Goal: Task Accomplishment & Management: Complete application form

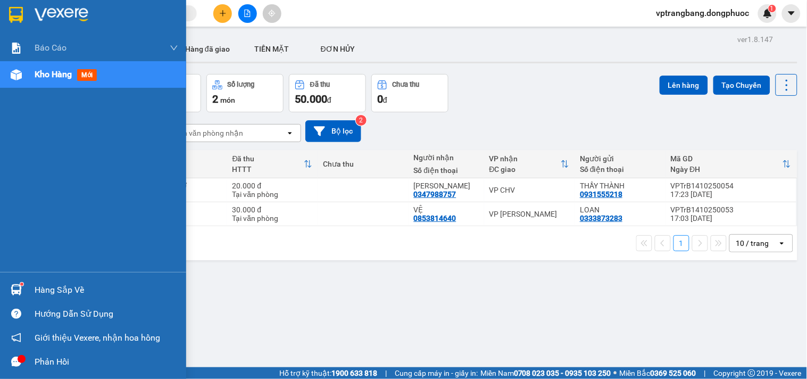
click at [35, 291] on div "Hàng sắp về" at bounding box center [107, 290] width 144 height 16
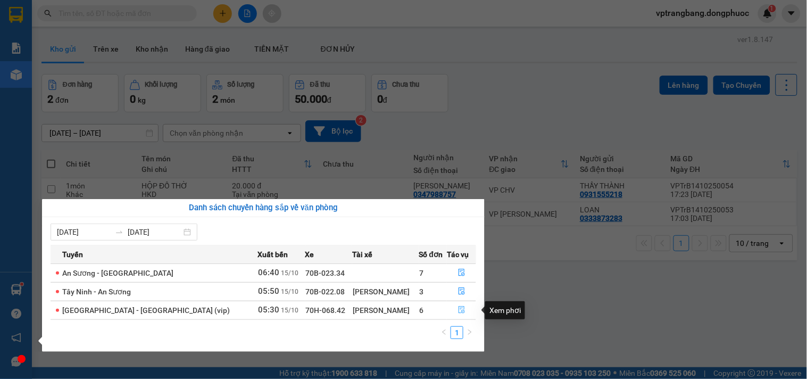
click at [458, 311] on icon "file-done" at bounding box center [461, 309] width 7 height 7
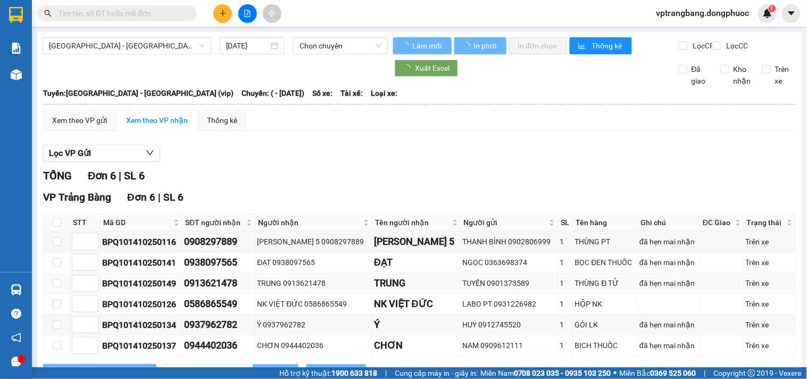
type input "[DATE]"
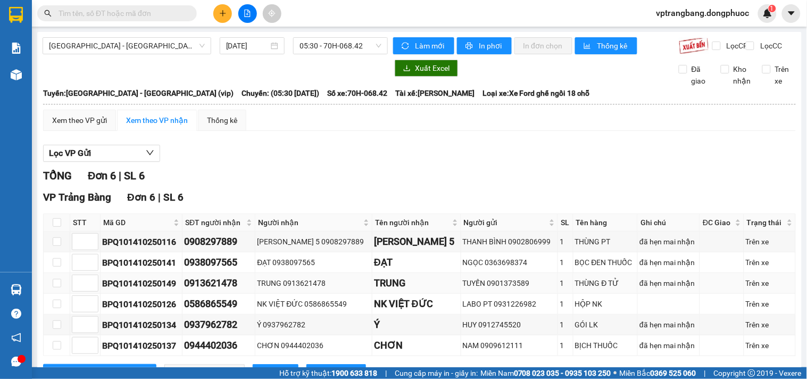
scroll to position [54, 0]
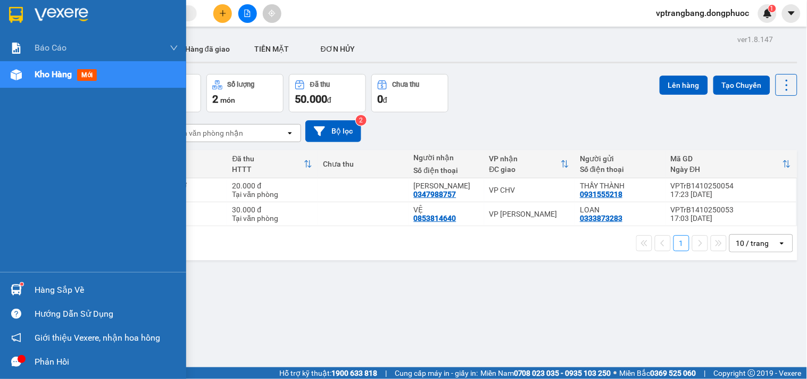
click at [19, 286] on img at bounding box center [16, 289] width 11 height 11
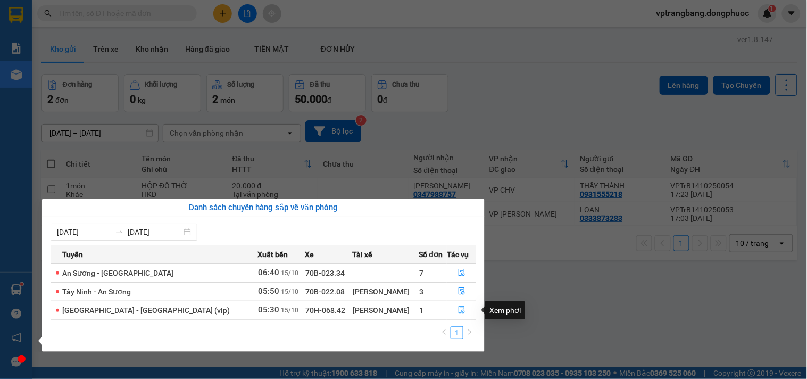
click at [459, 311] on icon "file-done" at bounding box center [462, 309] width 6 height 7
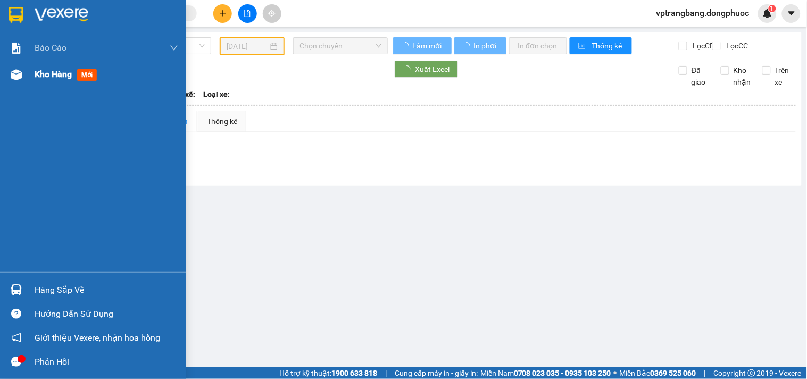
click at [39, 73] on span "Kho hàng" at bounding box center [53, 74] width 37 height 10
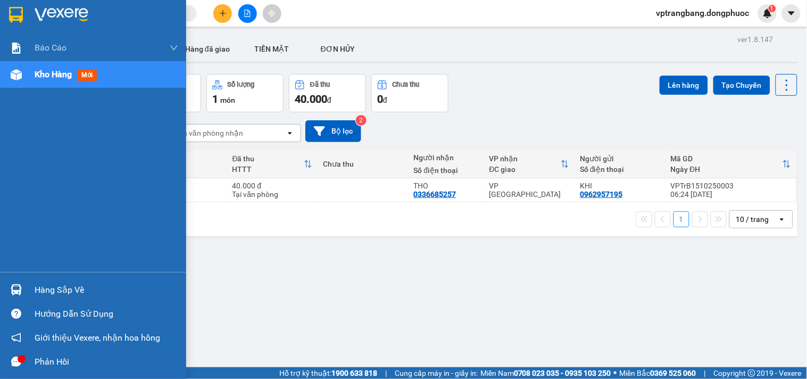
click at [46, 290] on div "Hàng sắp về" at bounding box center [107, 290] width 144 height 16
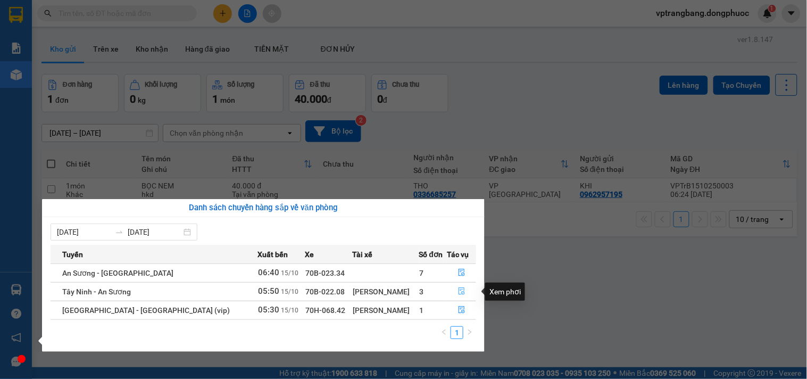
click at [458, 294] on icon "file-done" at bounding box center [461, 290] width 7 height 7
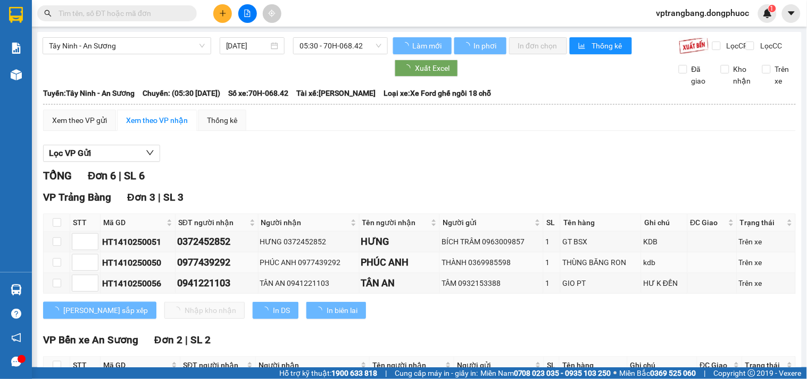
scroll to position [59, 0]
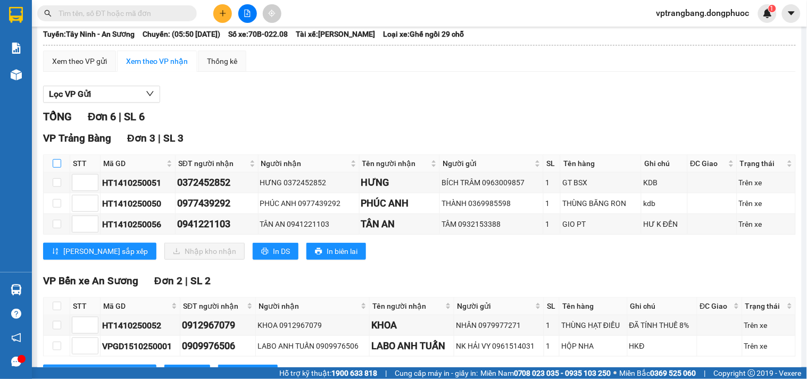
click at [56, 168] on input "checkbox" at bounding box center [57, 163] width 9 height 9
checkbox input "true"
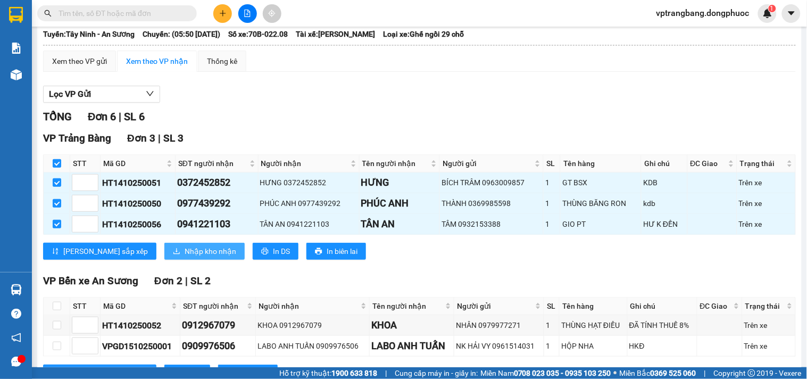
click at [186, 257] on span "Nhập kho nhận" at bounding box center [211, 251] width 52 height 12
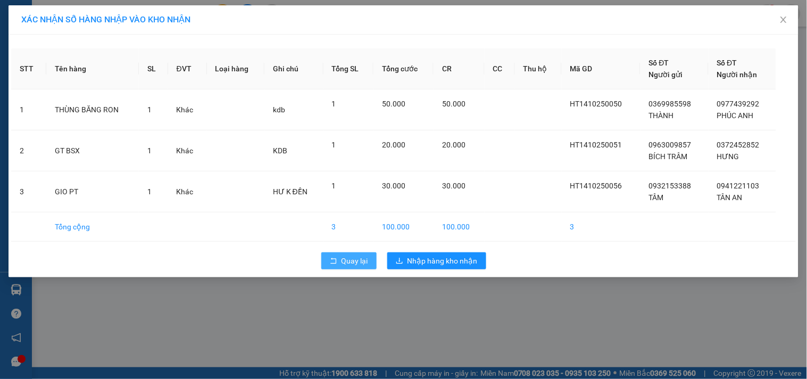
click at [351, 269] on button "Quay lại" at bounding box center [348, 260] width 55 height 17
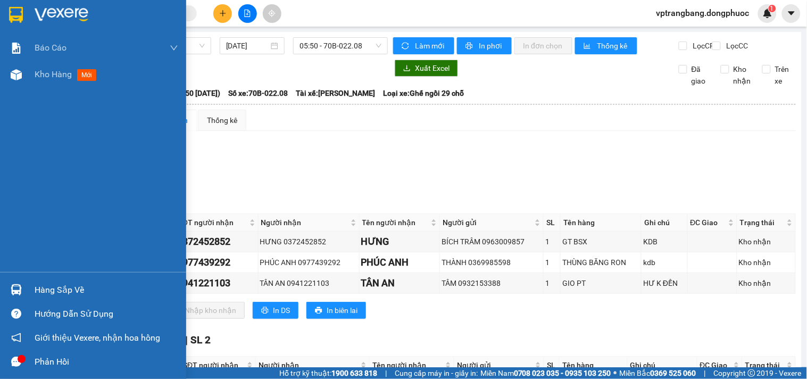
click at [40, 297] on div "Hàng sắp về" at bounding box center [107, 290] width 144 height 16
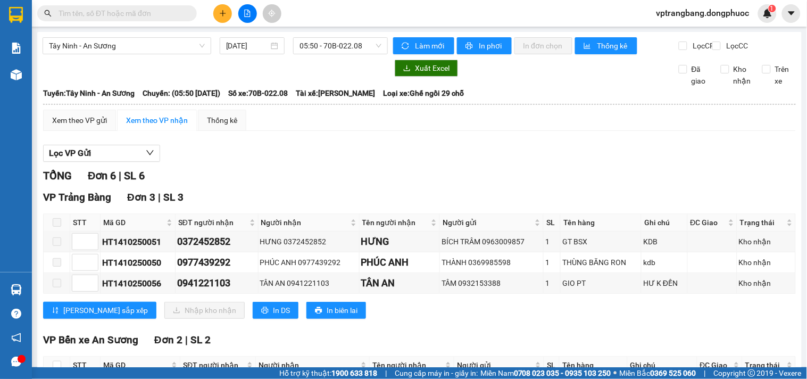
click at [424, 188] on section "Kết quả tìm kiếm ( 0 ) Bộ lọc No Data vptrangbang.dongphuoc 1 Báo cáo Mẫu 1: Bá…" at bounding box center [403, 189] width 807 height 379
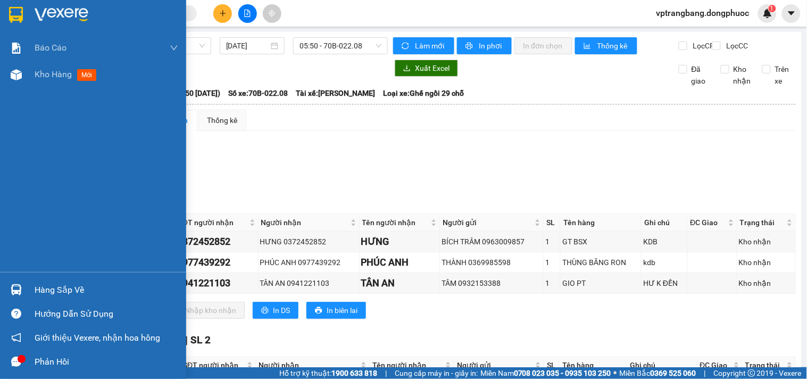
click at [60, 282] on div "Hàng sắp về" at bounding box center [107, 290] width 144 height 16
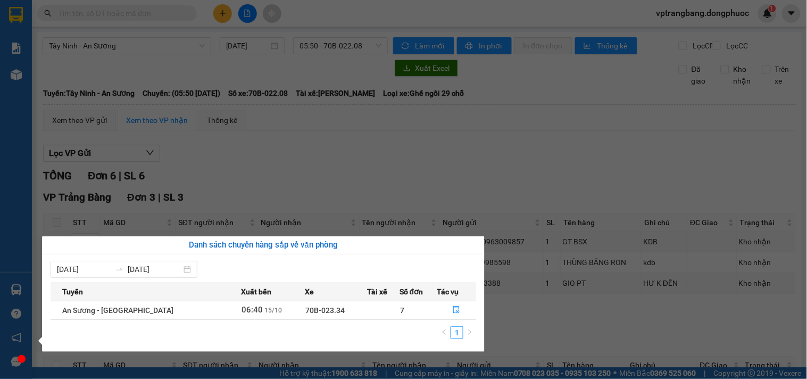
click at [4, 126] on div "Báo cáo Mẫu 1: Báo cáo dòng tiền theo nhân viên Mẫu 1: Báo cáo dòng tiền theo n…" at bounding box center [16, 189] width 32 height 379
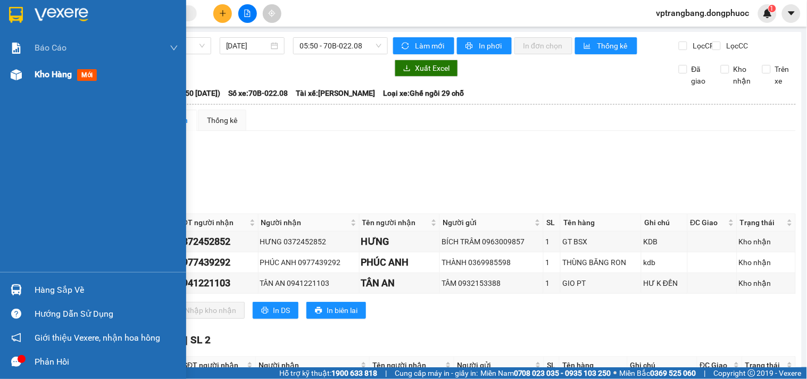
click at [40, 72] on span "Kho hàng" at bounding box center [53, 74] width 37 height 10
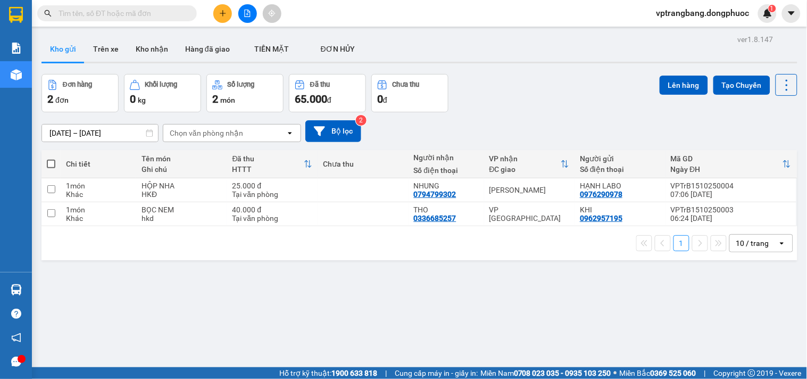
click at [311, 295] on div "ver 1.8.147 Kho gửi Trên xe Kho nhận Hàng đã giao TIỀN MẶT ĐƠN HỦY Đơn hàng 2…" at bounding box center [419, 221] width 764 height 379
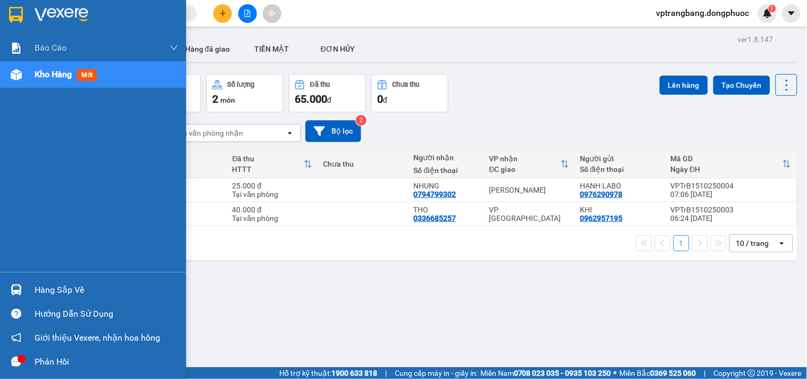
click at [32, 283] on div "Hàng sắp về" at bounding box center [93, 290] width 186 height 24
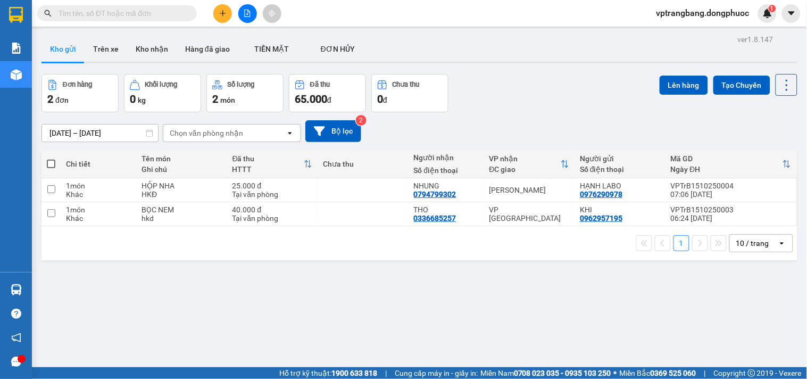
click at [541, 96] on section "Kết quả tìm kiếm ( 0 ) Bộ lọc No Data vptrangbang.dongphuoc 1 Báo cáo Mẫu 1: Bá…" at bounding box center [403, 189] width 807 height 379
click at [246, 16] on icon "file-add" at bounding box center [248, 13] width 6 height 7
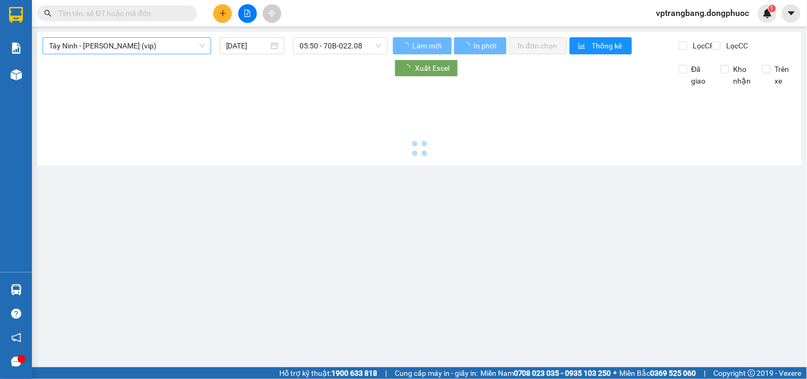
click at [115, 44] on span "Tây Ninh - [PERSON_NAME] (vip)" at bounding box center [127, 46] width 156 height 16
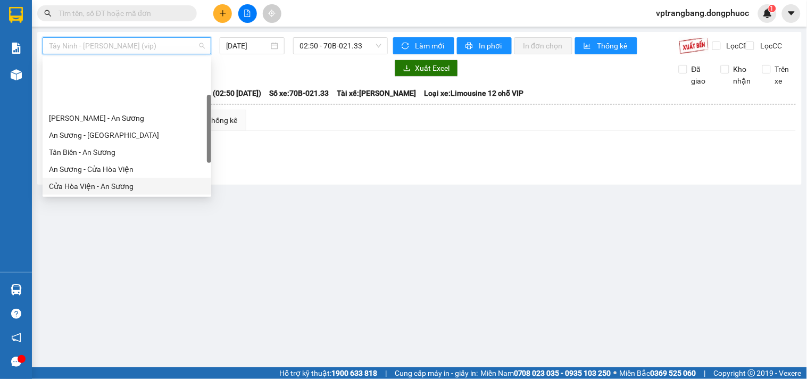
scroll to position [59, 0]
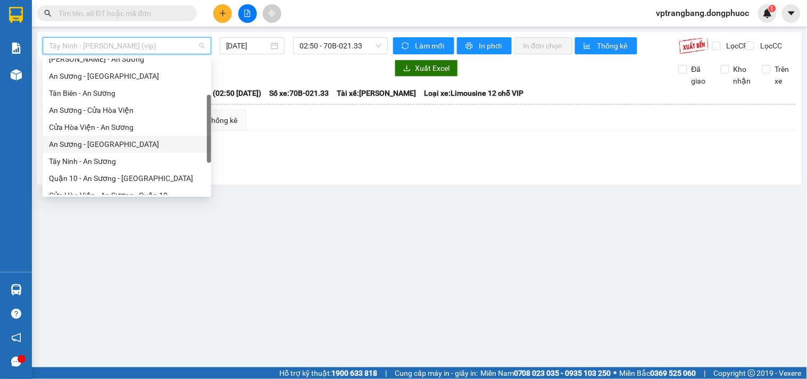
click at [97, 141] on div "An Sương - [GEOGRAPHIC_DATA]" at bounding box center [127, 144] width 156 height 12
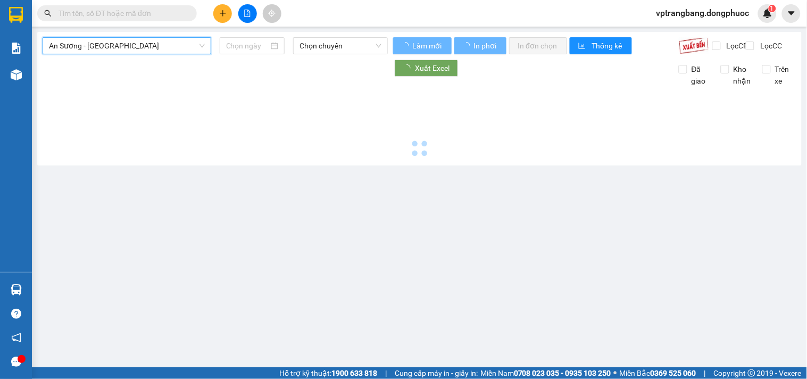
type input "[DATE]"
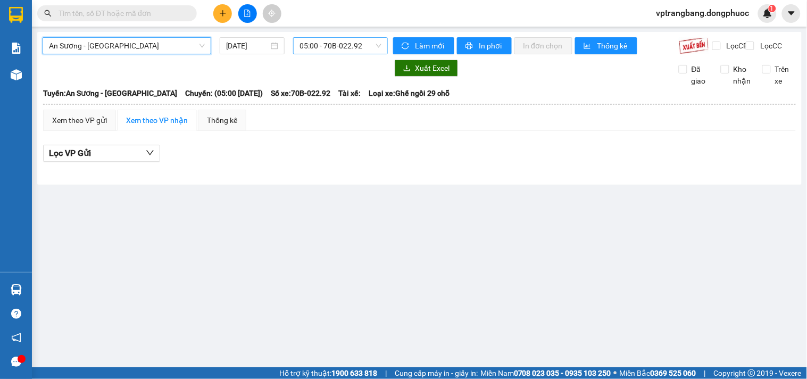
click at [318, 45] on span "05:00 - 70B-022.92" at bounding box center [340, 46] width 82 height 16
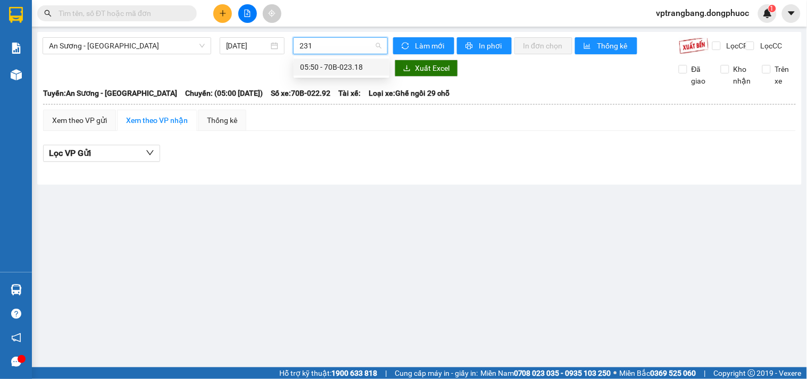
type input "2318"
click at [314, 65] on div "05:50 - 70B-023.18" at bounding box center [341, 67] width 83 height 12
click at [135, 48] on span "An Sương - [GEOGRAPHIC_DATA]" at bounding box center [127, 46] width 156 height 16
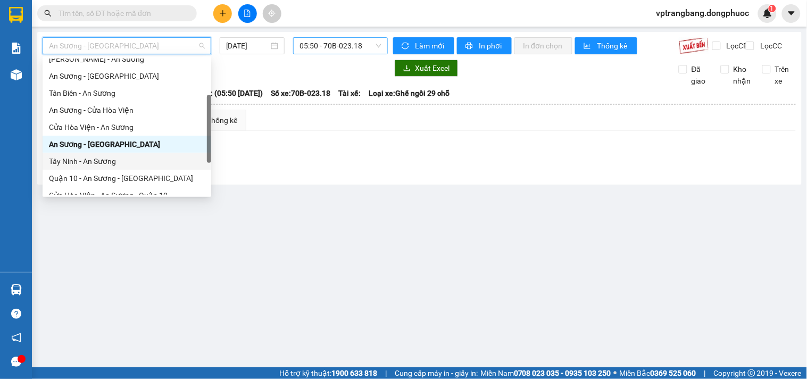
click at [96, 166] on div "Tây Ninh - An Sương" at bounding box center [127, 161] width 156 height 12
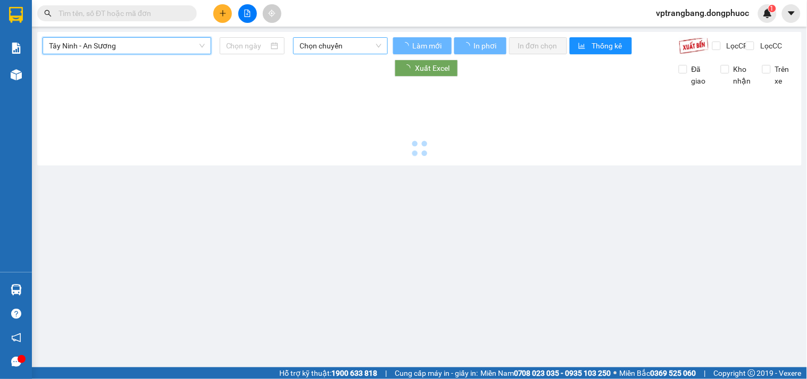
type input "[DATE]"
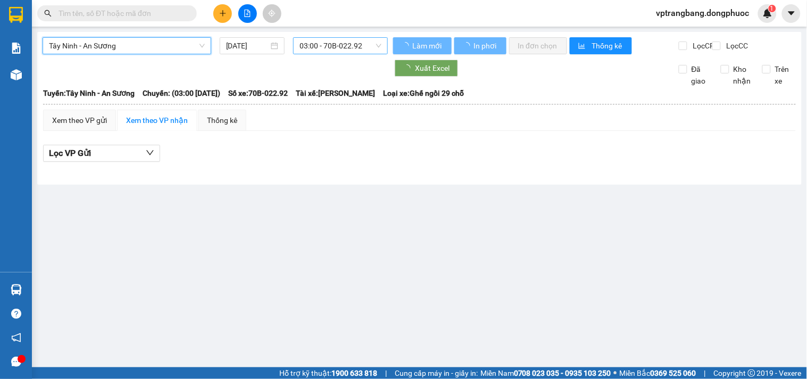
click at [309, 46] on span "03:00 - 70B-022.92" at bounding box center [340, 46] width 82 height 16
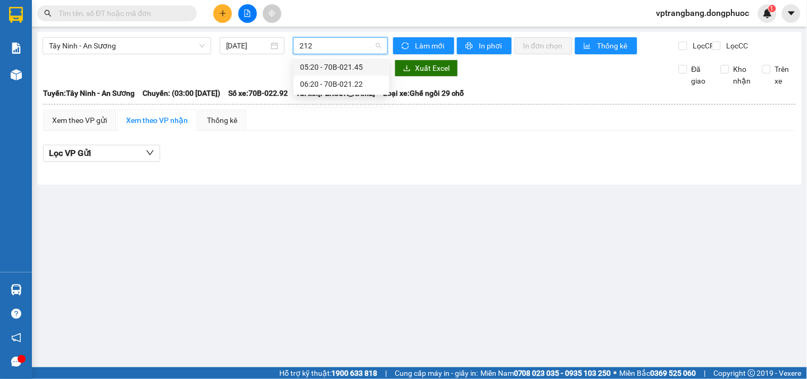
type input "2122"
click at [336, 63] on div "06:20 - 70B-021.22" at bounding box center [341, 67] width 83 height 12
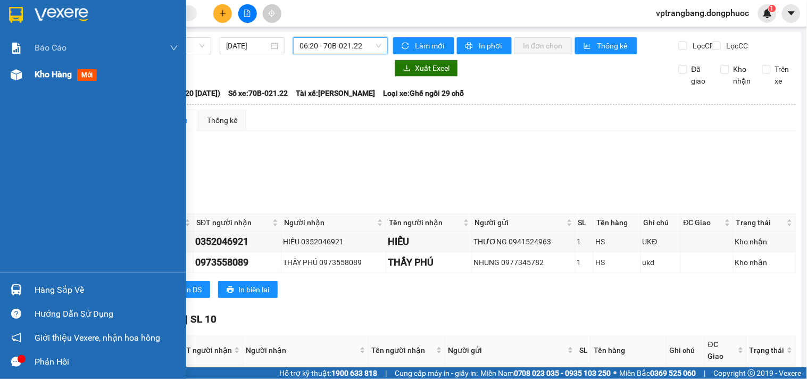
click at [40, 75] on span "Kho hàng" at bounding box center [53, 74] width 37 height 10
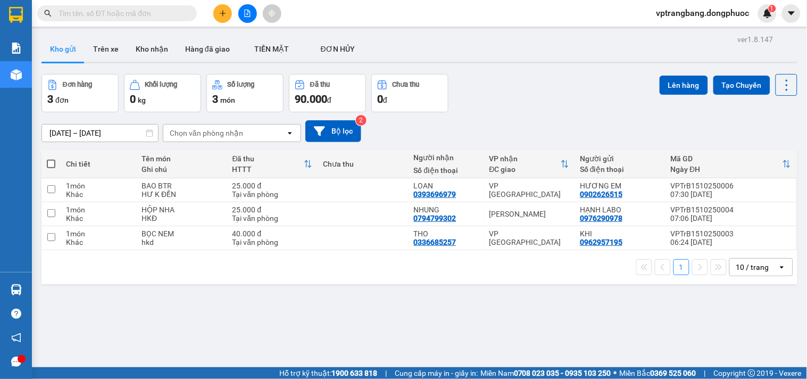
click at [755, 269] on div "10 / trang" at bounding box center [752, 267] width 33 height 11
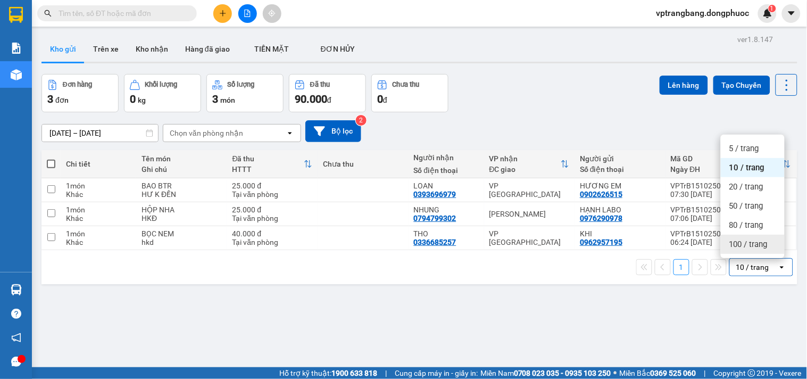
click at [738, 247] on span "100 / trang" at bounding box center [748, 244] width 38 height 11
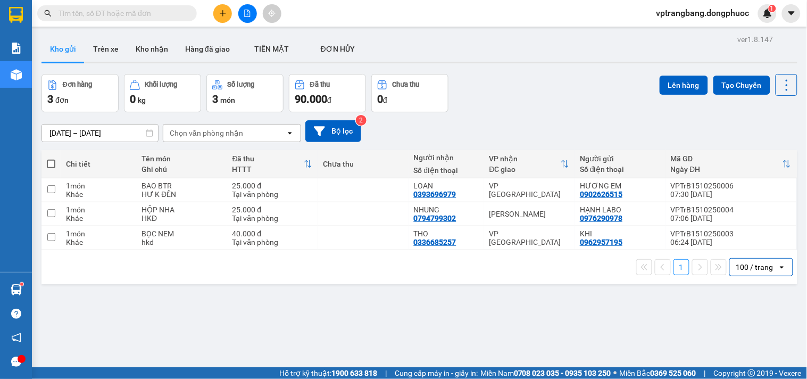
click at [84, 10] on input "text" at bounding box center [122, 13] width 126 height 12
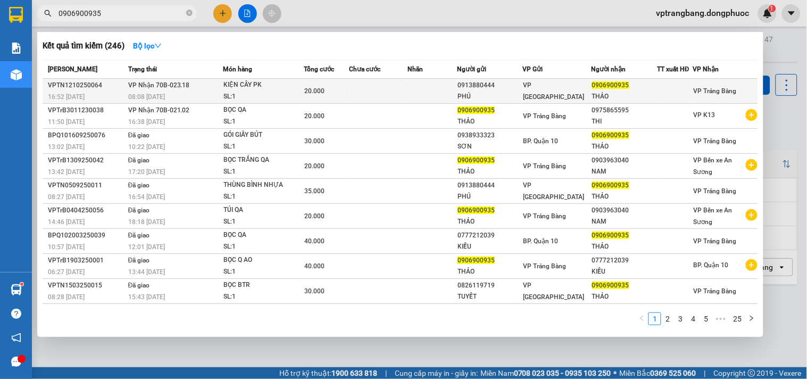
type input "0906900935"
click at [371, 90] on td at bounding box center [378, 91] width 59 height 25
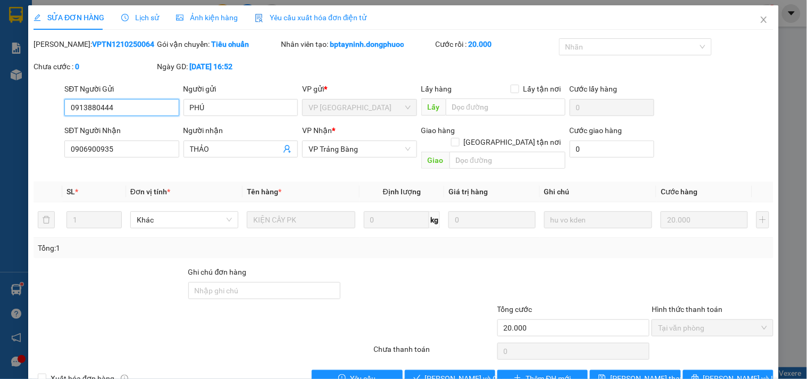
type input "0913880444"
type input "PHÚ"
type input "0906900935"
type input "THẢO"
type input "20.000"
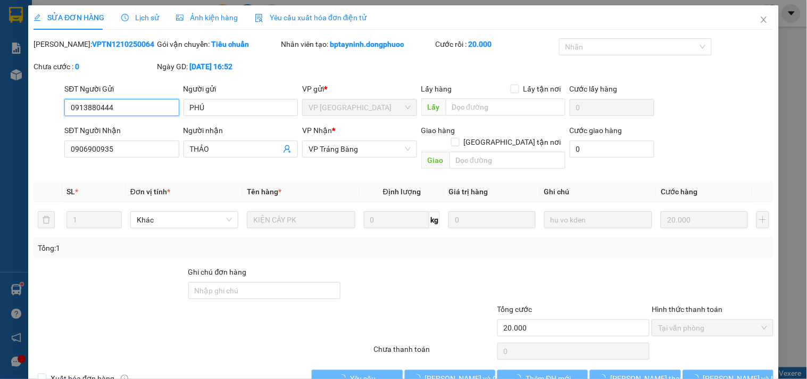
scroll to position [17, 0]
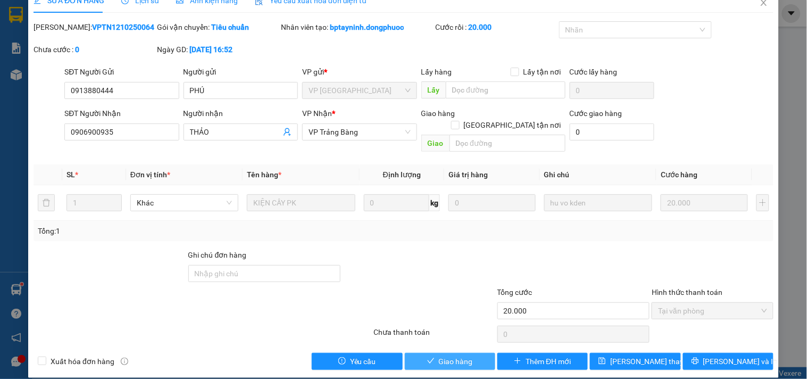
click at [445, 355] on span "Giao hàng" at bounding box center [456, 361] width 34 height 12
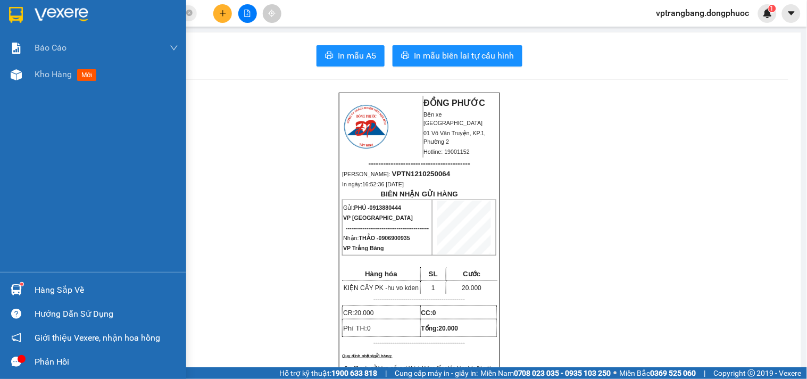
click at [36, 291] on div "Hàng sắp về" at bounding box center [107, 290] width 144 height 16
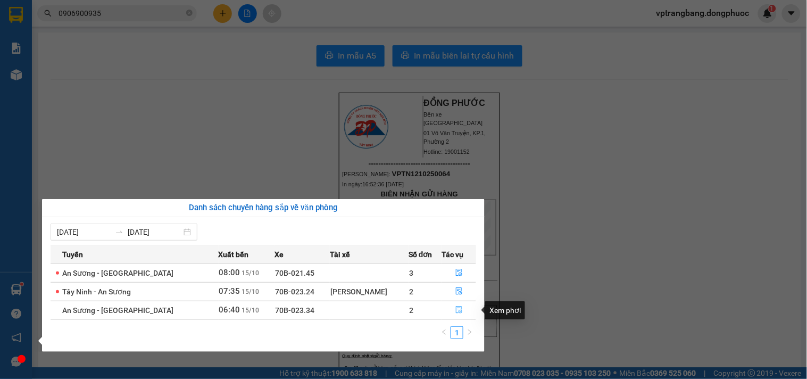
click at [449, 316] on button "button" at bounding box center [459, 310] width 34 height 17
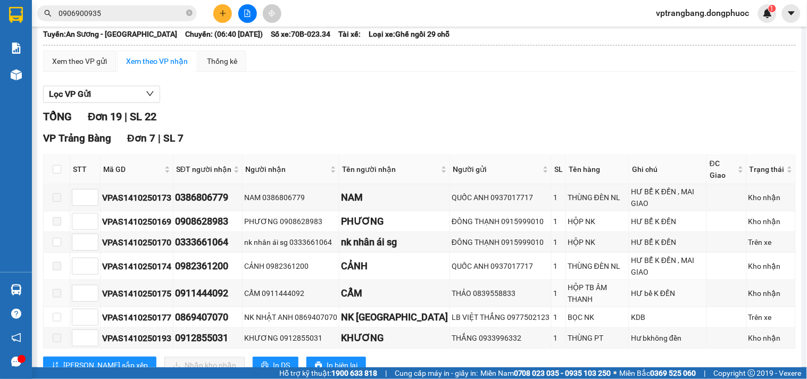
scroll to position [177, 0]
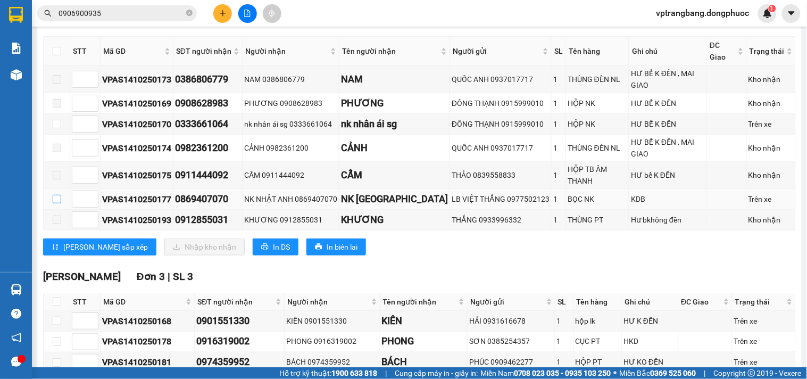
click at [59, 195] on input "checkbox" at bounding box center [57, 199] width 9 height 9
checkbox input "true"
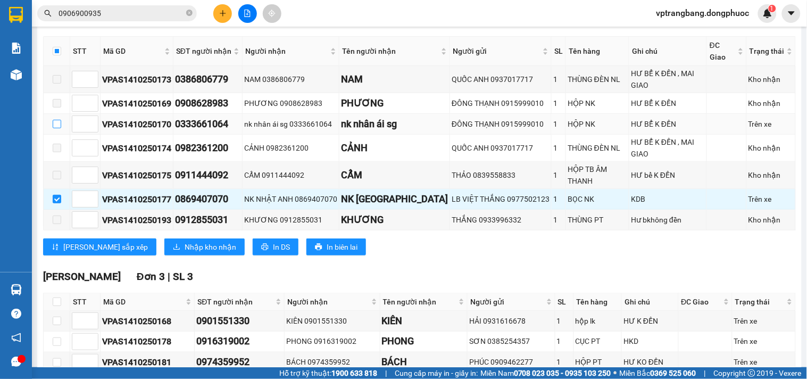
click at [53, 120] on input "checkbox" at bounding box center [57, 124] width 9 height 9
checkbox input "true"
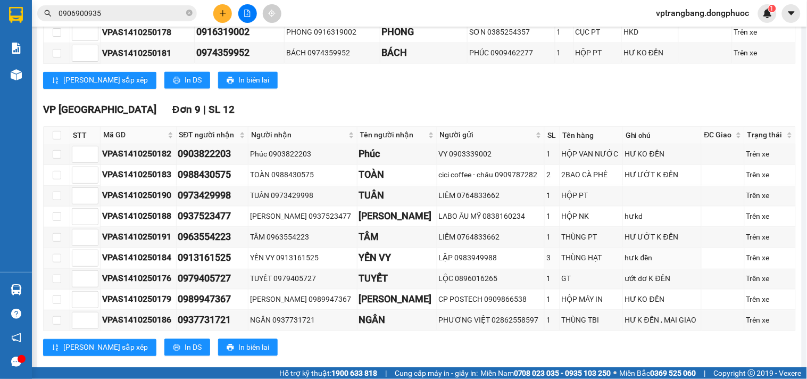
scroll to position [250, 0]
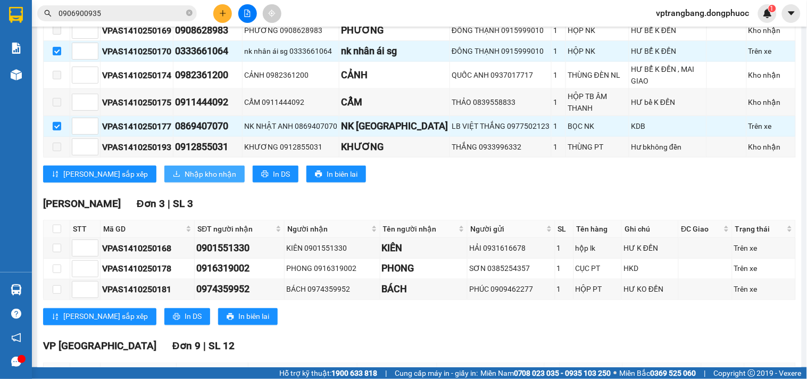
click at [185, 168] on span "Nhập kho nhận" at bounding box center [211, 174] width 52 height 12
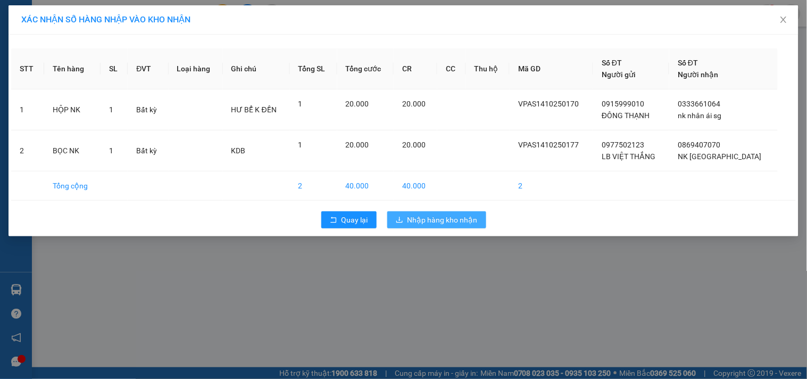
click at [444, 218] on span "Nhập hàng kho nhận" at bounding box center [442, 220] width 70 height 12
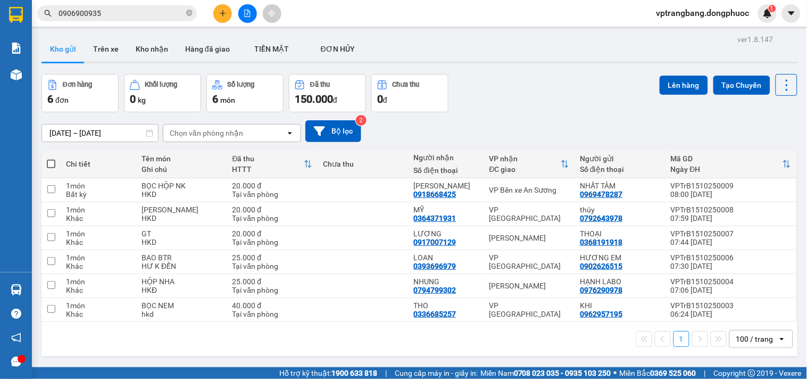
click at [514, 93] on div "Đơn hàng 6 đơn Khối lượng 0 kg Số lượng 6 món Đã thu 150.000 đ Chưa thu 0 đ Lên…" at bounding box center [419, 93] width 756 height 38
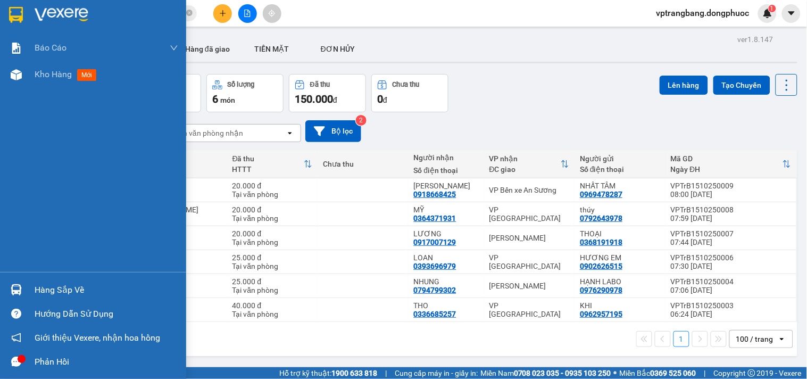
click at [52, 287] on div "Hàng sắp về" at bounding box center [107, 290] width 144 height 16
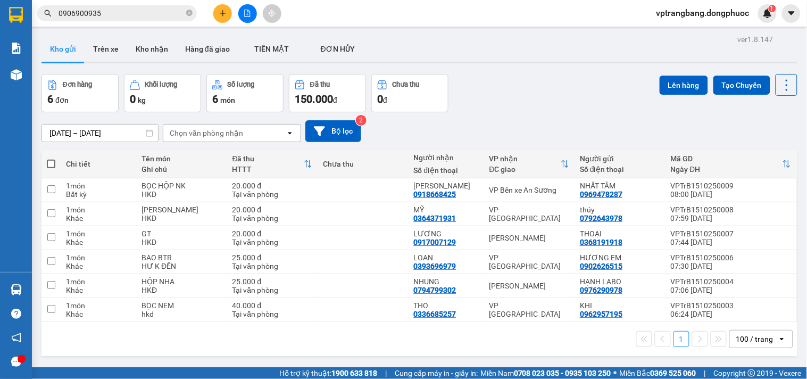
click at [528, 105] on section "Kết quả tìm kiếm ( 246 ) Bộ lọc Mã ĐH Trạng thái Món hàng Tổng cước Chưa cước N…" at bounding box center [403, 189] width 807 height 379
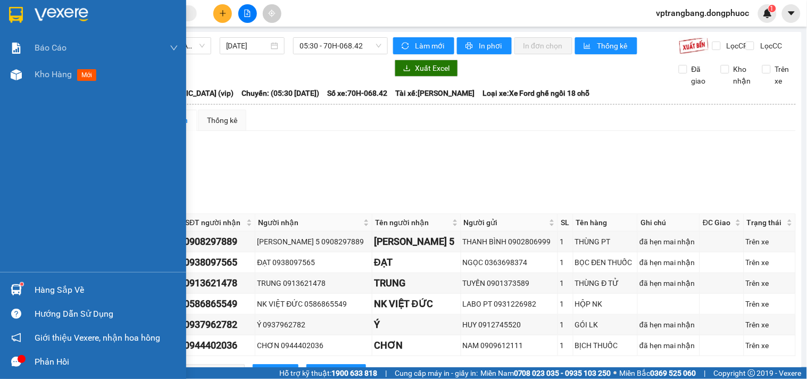
scroll to position [54, 0]
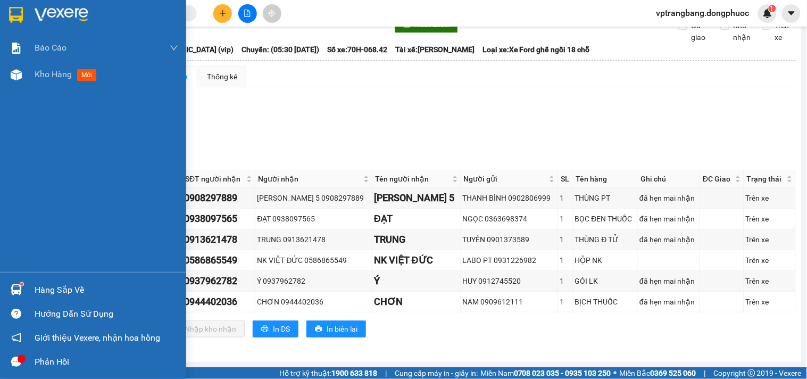
click at [27, 293] on div "Hàng sắp về" at bounding box center [93, 290] width 186 height 24
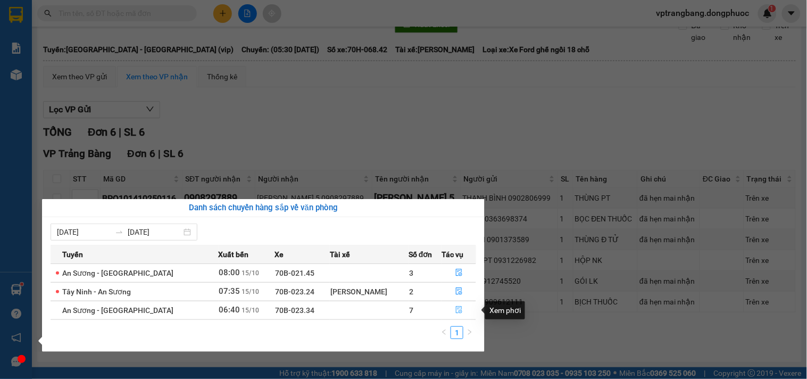
click at [456, 312] on icon "file-done" at bounding box center [459, 309] width 6 height 7
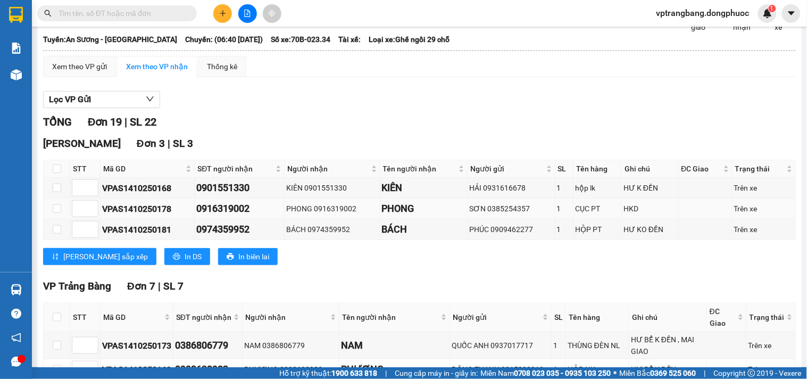
scroll to position [290, 0]
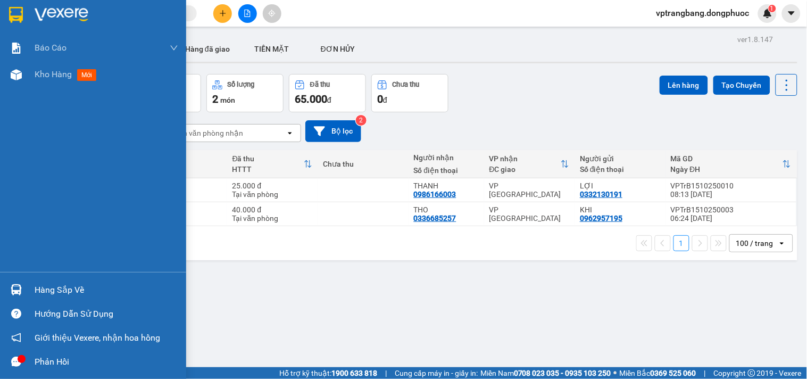
click at [35, 288] on div "Hàng sắp về" at bounding box center [107, 290] width 144 height 16
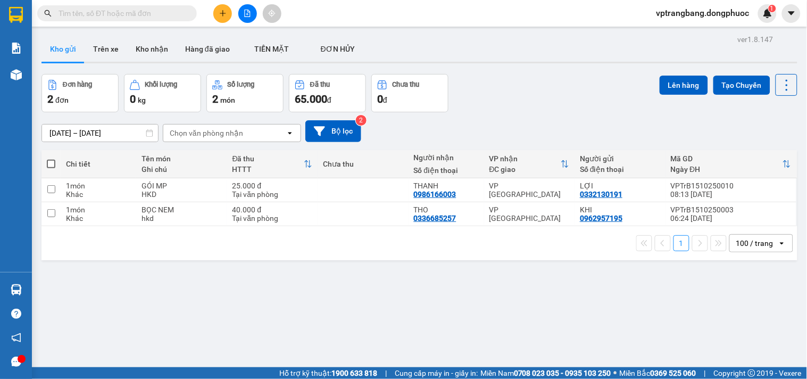
click at [514, 105] on section "Kết quả tìm kiếm ( 0 ) Bộ lọc No Data vptrangbang.dongphuoc 1 Báo cáo Mẫu 1: Bá…" at bounding box center [403, 189] width 807 height 379
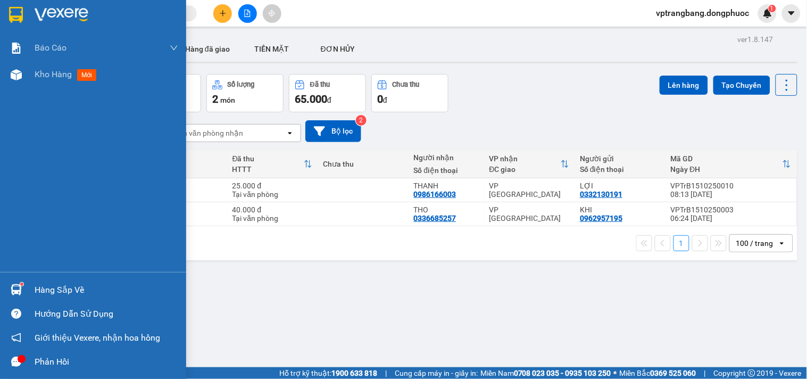
click at [70, 290] on div "Hàng sắp về" at bounding box center [107, 290] width 144 height 16
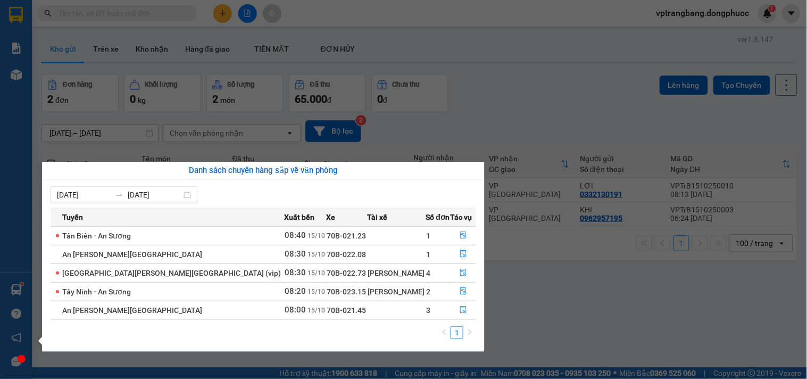
click at [539, 99] on section "Kết quả tìm kiếm ( 0 ) Bộ lọc No Data vptrangbang.dongphuoc 1 Báo cáo Mẫu 1: Bá…" at bounding box center [403, 189] width 807 height 379
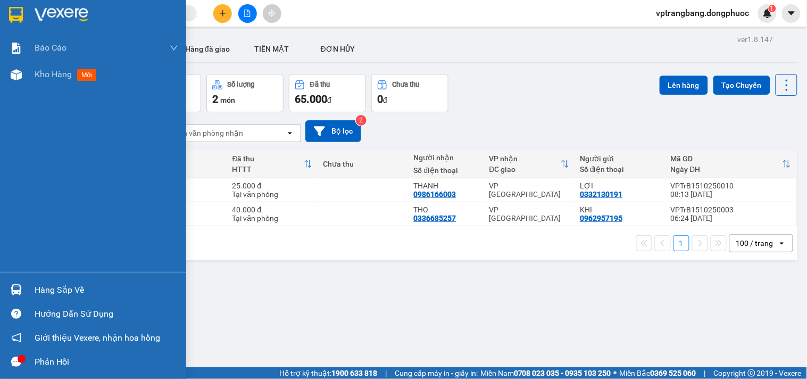
click at [59, 298] on div "Hàng sắp về" at bounding box center [93, 290] width 186 height 24
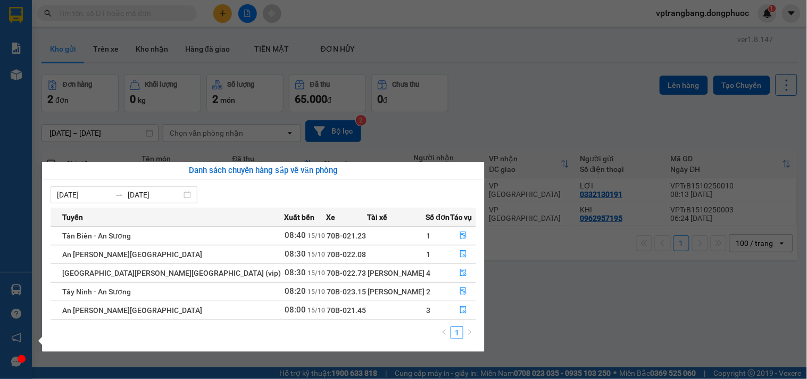
click at [472, 113] on section "Kết quả tìm kiếm ( 0 ) Bộ lọc No Data vptrangbang.dongphuoc 1 Báo cáo Mẫu 1: Bá…" at bounding box center [403, 189] width 807 height 379
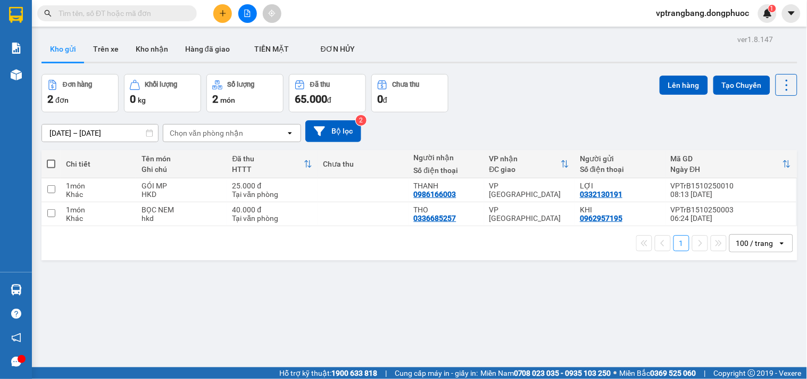
click at [162, 11] on input "text" at bounding box center [122, 13] width 126 height 12
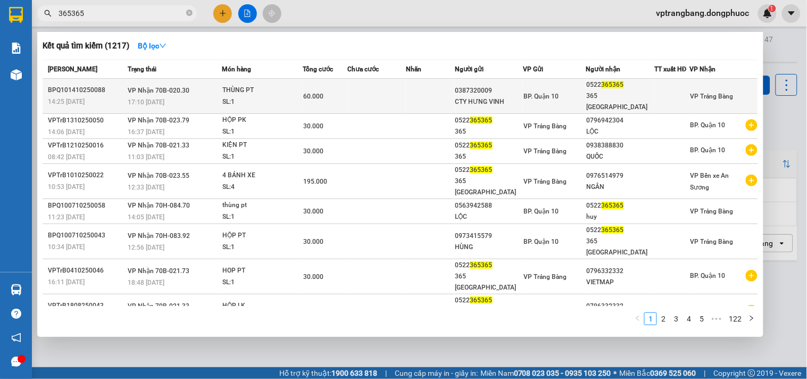
type input "365365"
click at [387, 87] on td at bounding box center [377, 96] width 58 height 35
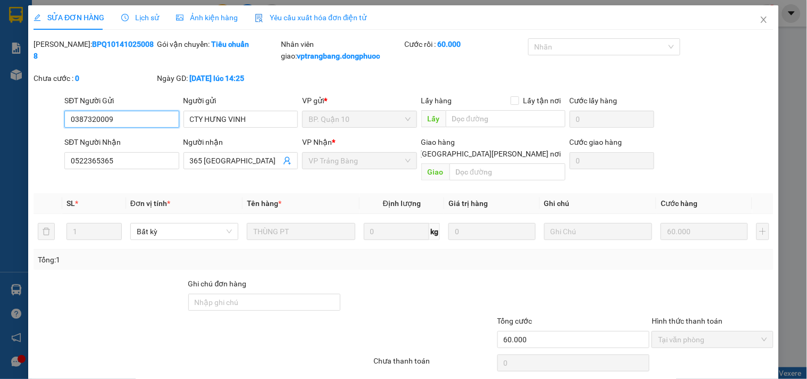
type input "0387320009"
type input "CTY HƯNG VINH"
type input "0522365365"
type input "365 TÂY NINH"
type input "60.000"
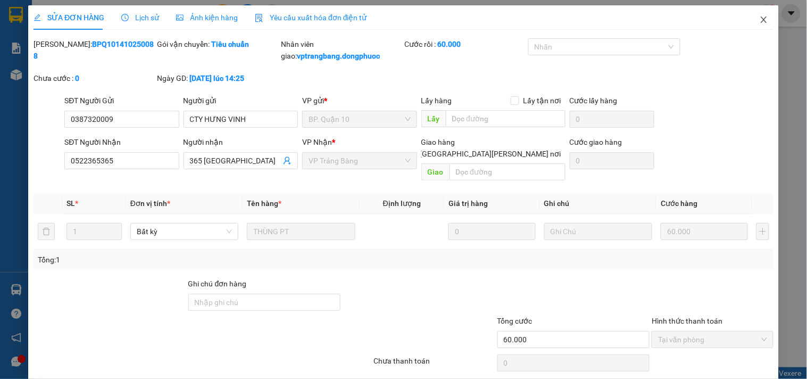
click at [761, 19] on icon "close" at bounding box center [764, 19] width 6 height 6
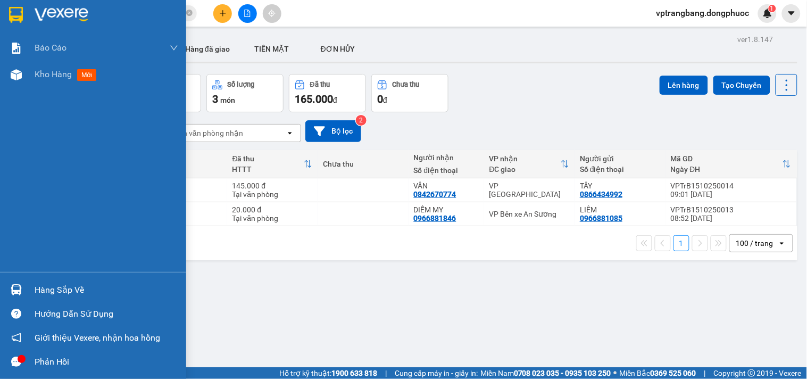
click at [59, 287] on div "Hàng sắp về" at bounding box center [107, 290] width 144 height 16
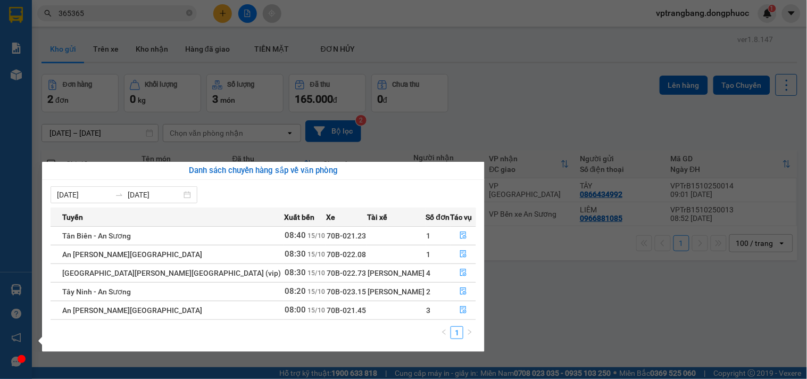
click at [528, 104] on section "Kết quả tìm kiếm ( 1217 ) Bộ lọc Mã ĐH Trạng thái Món hàng Tổng cước Chưa cước …" at bounding box center [403, 189] width 807 height 379
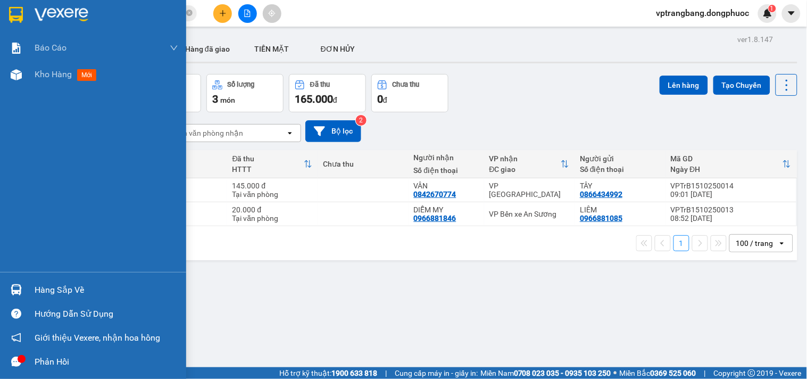
click at [47, 278] on div "Hàng sắp về" at bounding box center [93, 290] width 186 height 24
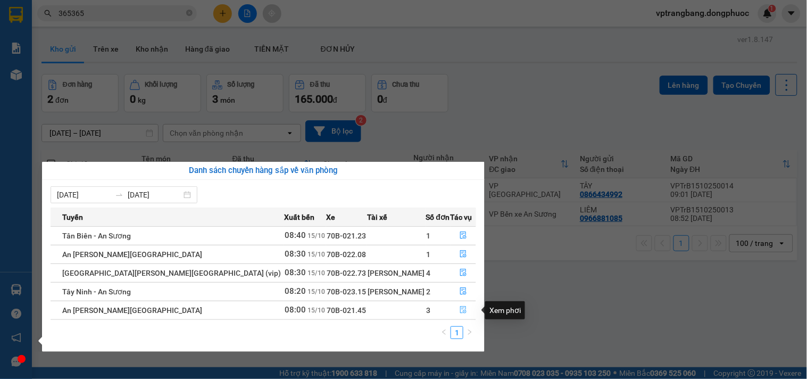
click at [460, 312] on icon "file-done" at bounding box center [463, 309] width 7 height 7
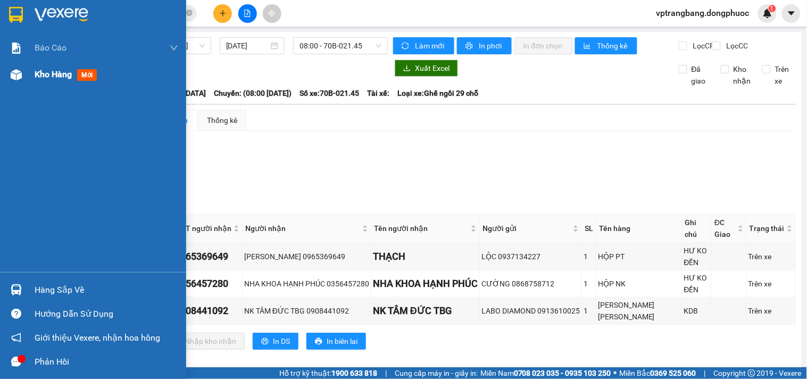
click at [59, 72] on span "Kho hàng" at bounding box center [53, 74] width 37 height 10
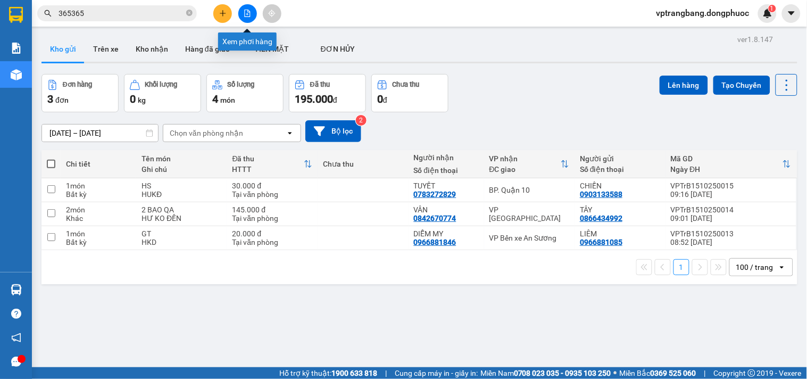
click at [245, 7] on button at bounding box center [247, 13] width 19 height 19
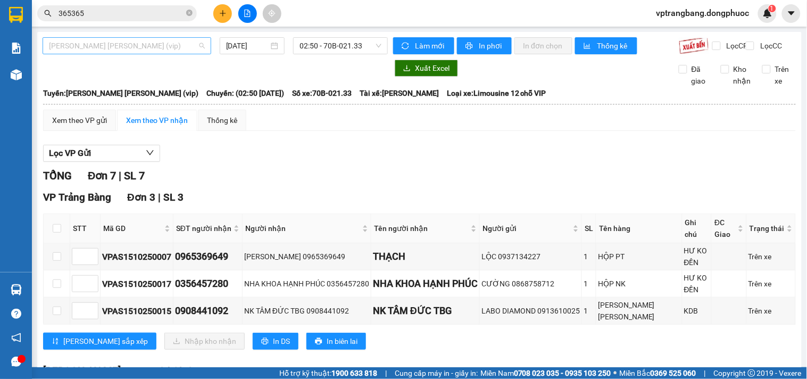
click at [104, 48] on span "Tây Ninh - [PERSON_NAME] (vip)" at bounding box center [127, 46] width 156 height 16
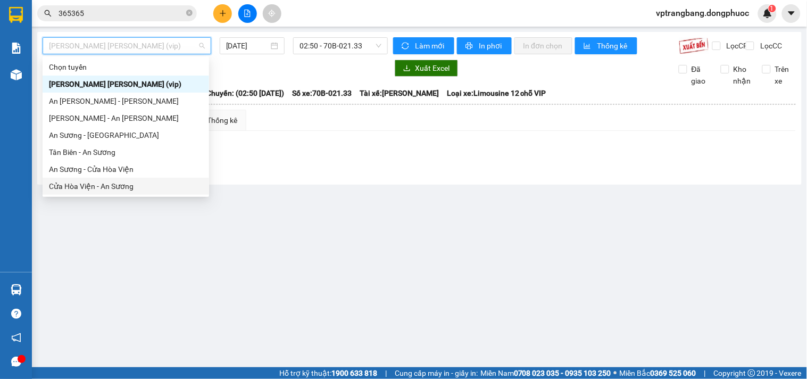
click at [99, 186] on div "Cửa Hòa Viện - An Sương" at bounding box center [126, 186] width 154 height 12
type input "[DATE]"
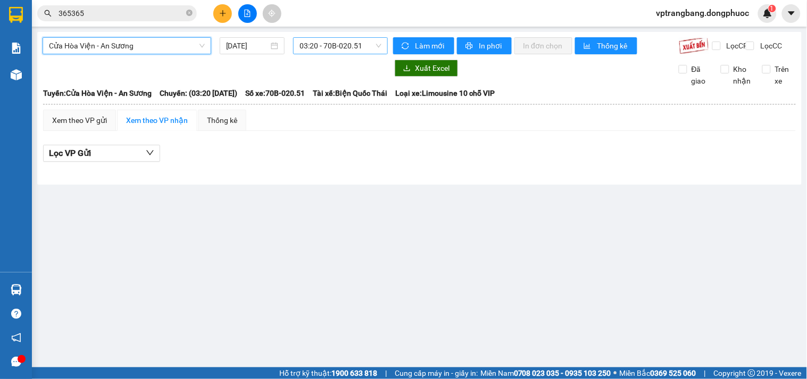
click at [328, 49] on span "03:20 - 70B-020.51" at bounding box center [340, 46] width 82 height 16
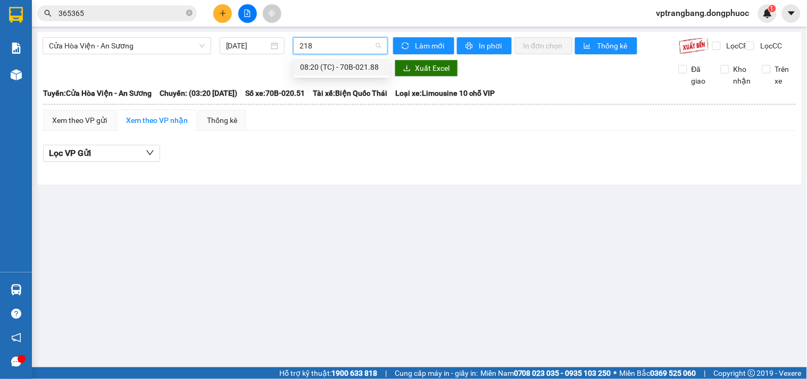
type input "2188"
click at [334, 68] on div "08:20 (TC) - 70B-021.88" at bounding box center [341, 67] width 83 height 12
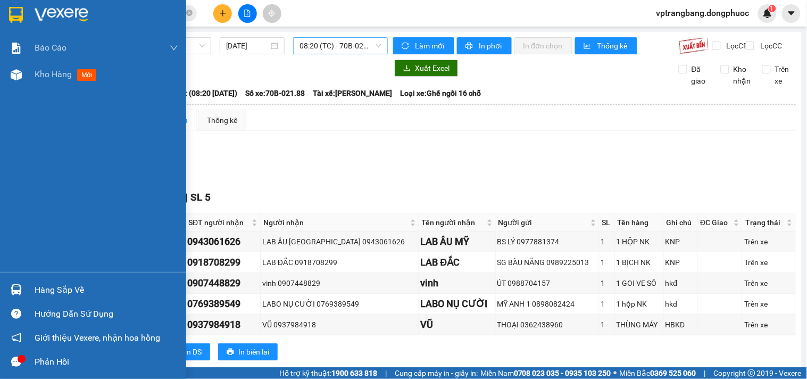
click at [47, 286] on div "Hàng sắp về" at bounding box center [107, 290] width 144 height 16
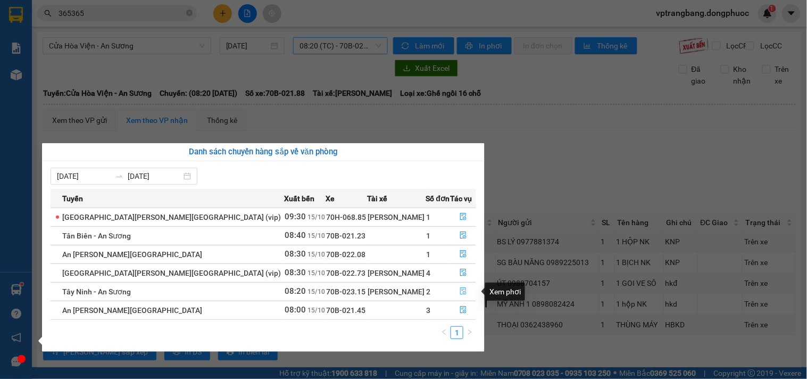
click at [460, 293] on icon "file-done" at bounding box center [463, 290] width 7 height 7
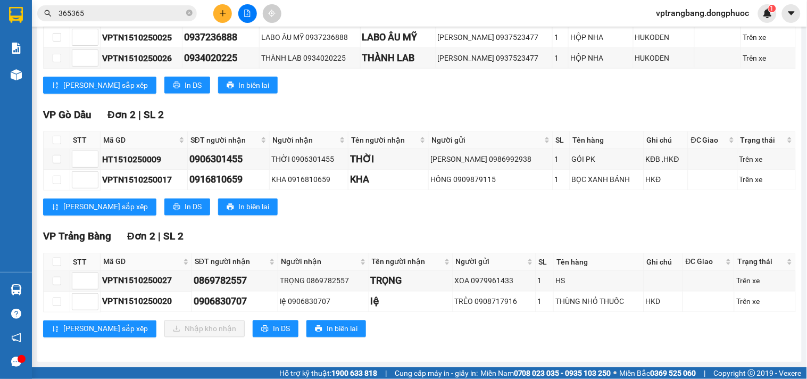
scroll to position [361, 0]
click at [53, 263] on input "checkbox" at bounding box center [57, 261] width 9 height 9
checkbox input "true"
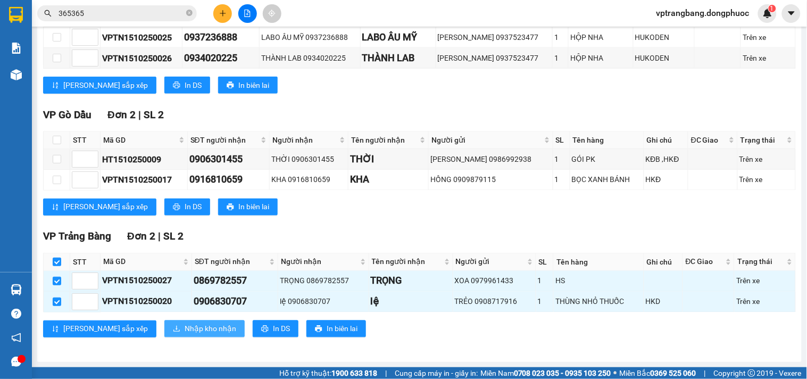
click at [185, 332] on span "Nhập kho nhận" at bounding box center [211, 329] width 52 height 12
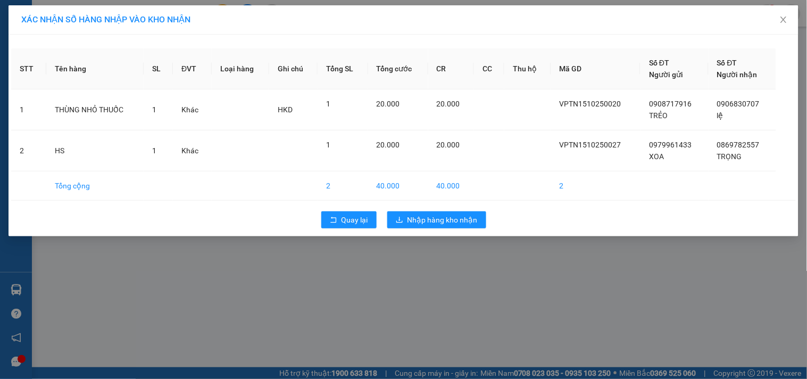
click at [346, 210] on div "Quay lại Nhập hàng kho nhận" at bounding box center [403, 220] width 785 height 28
click at [344, 217] on span "Quay lại" at bounding box center [354, 220] width 27 height 12
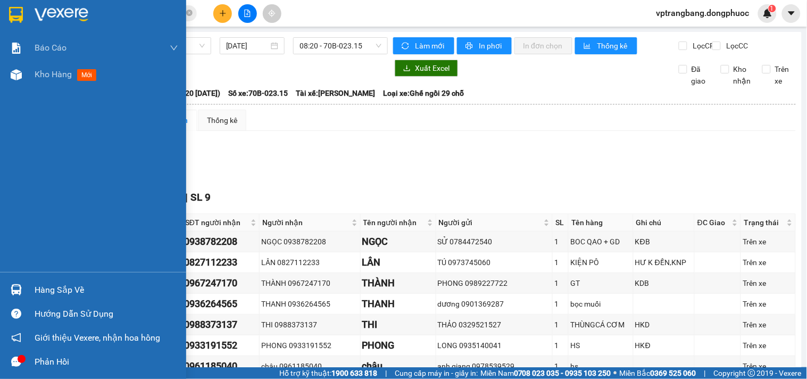
click at [54, 294] on div "Hàng sắp về" at bounding box center [107, 290] width 144 height 16
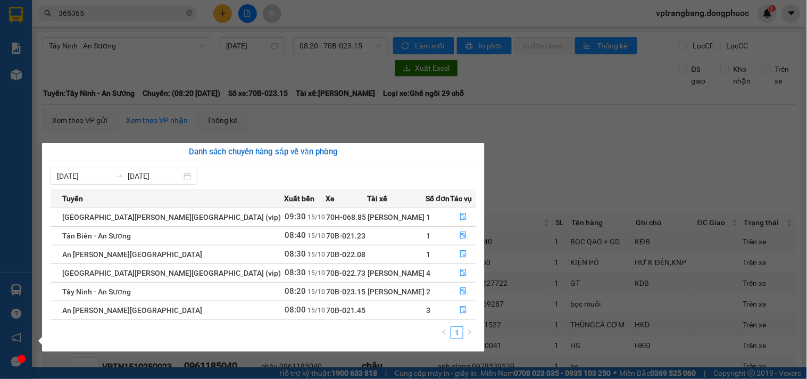
click at [547, 173] on section "Kết quả tìm kiếm ( 1217 ) Bộ lọc Mã ĐH Trạng thái Món hàng Tổng cước Chưa cước …" at bounding box center [403, 189] width 807 height 379
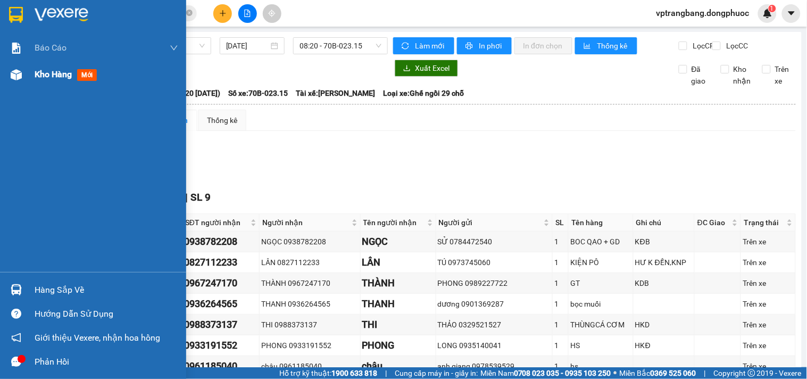
click at [39, 69] on span "Kho hàng" at bounding box center [53, 74] width 37 height 10
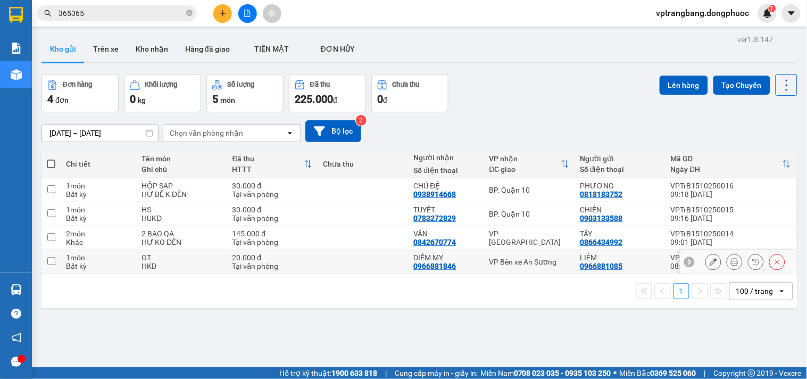
click at [512, 259] on div "VP Bến xe An Sương" at bounding box center [529, 261] width 80 height 9
checkbox input "true"
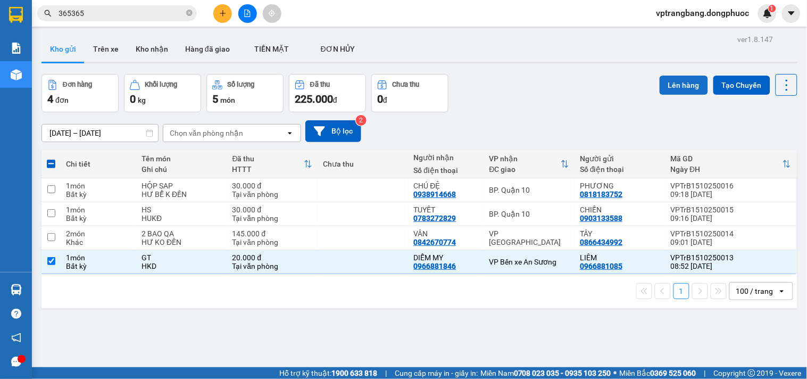
click at [665, 78] on button "Lên hàng" at bounding box center [684, 85] width 48 height 19
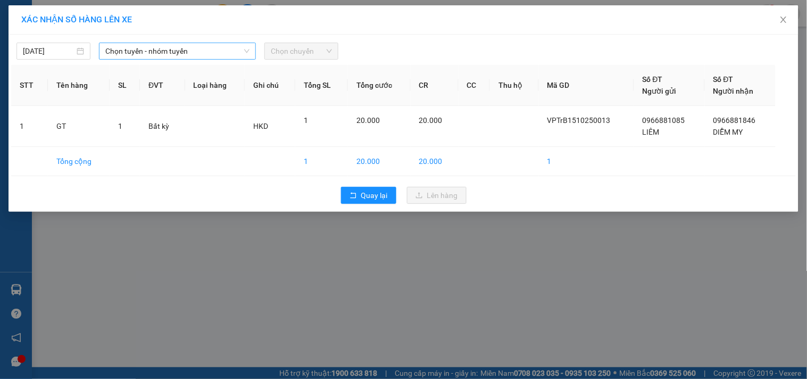
click at [134, 49] on span "Chọn tuyến - nhóm tuyến" at bounding box center [177, 51] width 144 height 16
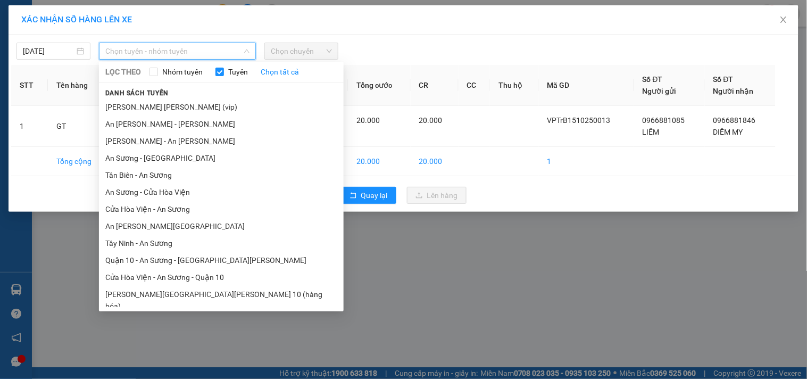
click at [164, 212] on li "Cửa Hòa Viện - An Sương" at bounding box center [221, 209] width 245 height 17
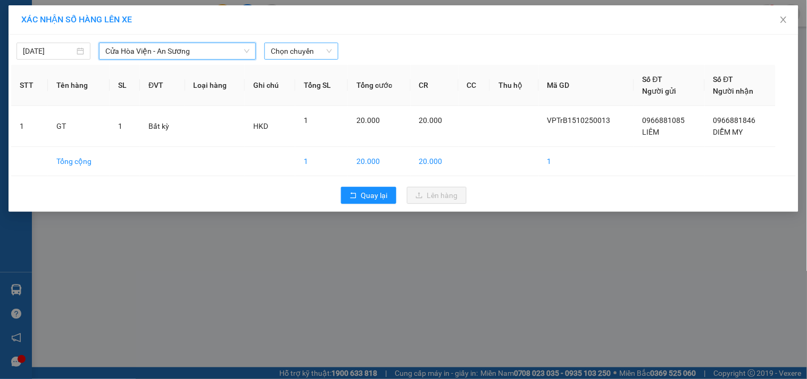
click at [288, 55] on span "Chọn chuyến" at bounding box center [301, 51] width 61 height 16
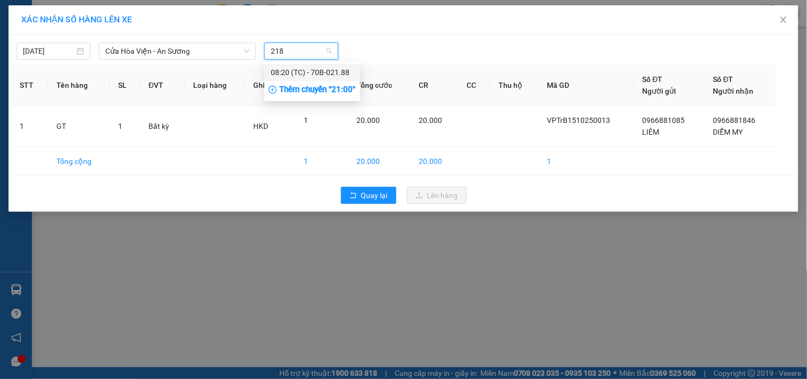
type input "2188"
click at [323, 72] on div "08:20 (TC) - 70B-021.88" at bounding box center [312, 72] width 83 height 12
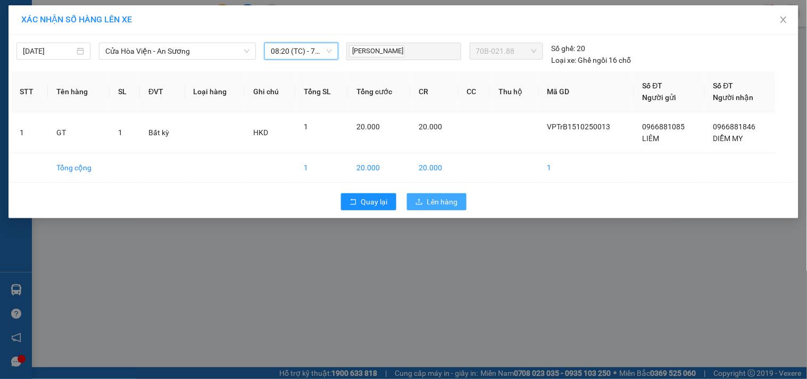
click at [438, 205] on span "Lên hàng" at bounding box center [442, 202] width 31 height 12
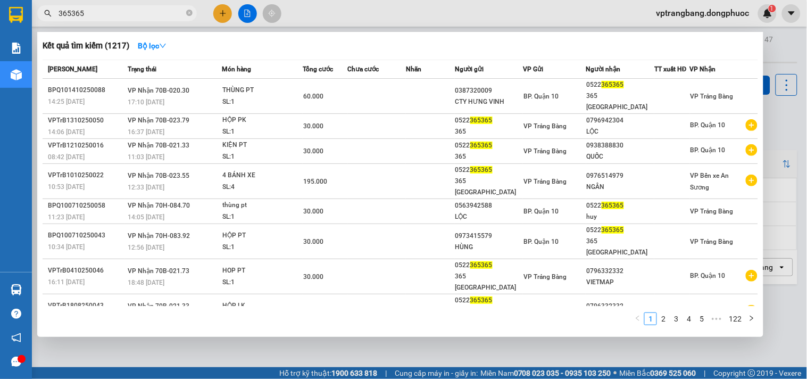
click at [97, 9] on input "365365" at bounding box center [122, 13] width 126 height 12
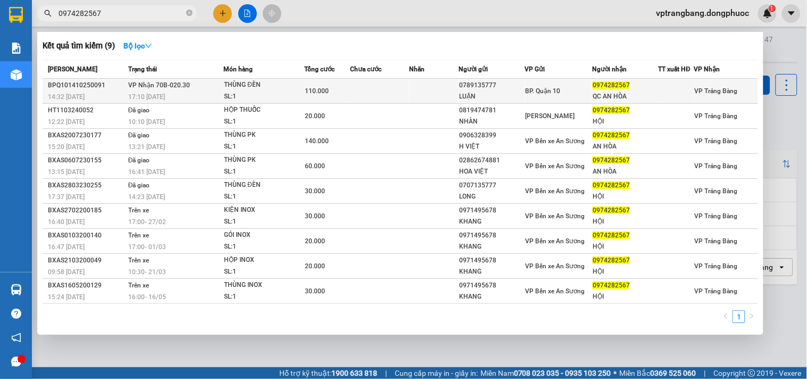
type input "0974282567"
click at [374, 95] on td at bounding box center [379, 91] width 59 height 25
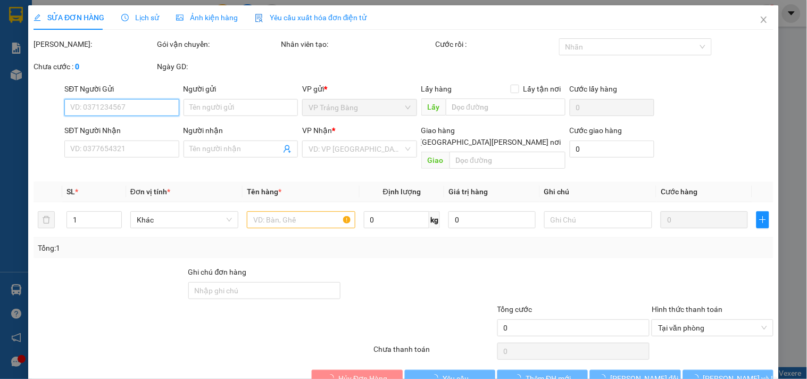
type input "0789135777"
type input "LUẬN"
type input "0974282567"
type input "QC AN HÒA"
type input "110.000"
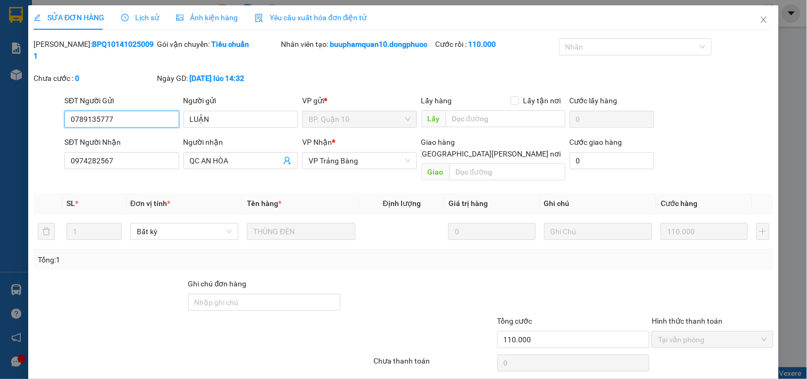
scroll to position [28, 0]
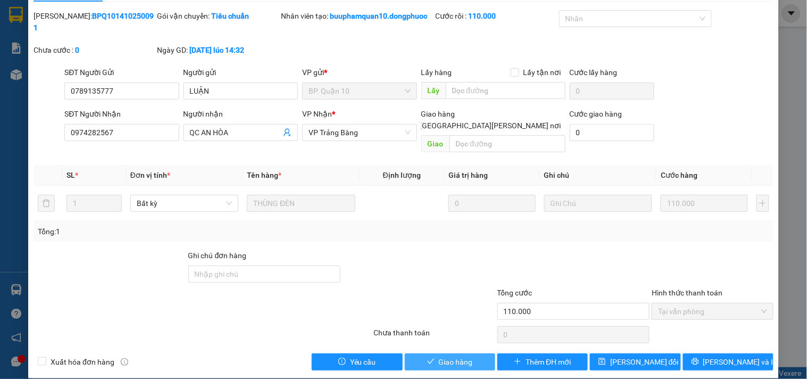
click at [449, 356] on span "Giao hàng" at bounding box center [456, 362] width 34 height 12
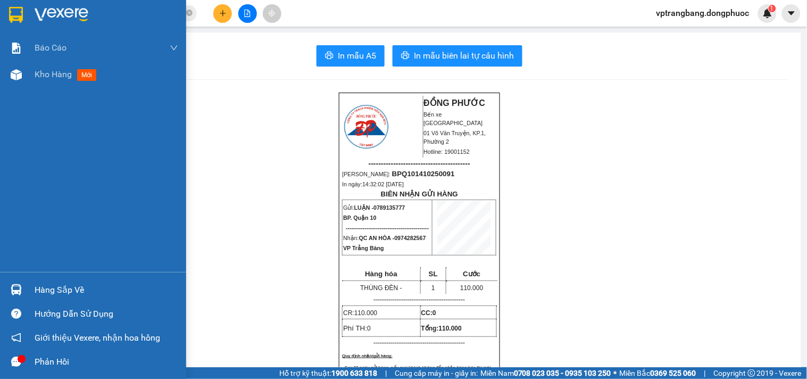
click at [35, 282] on div "Hàng sắp về" at bounding box center [107, 290] width 144 height 16
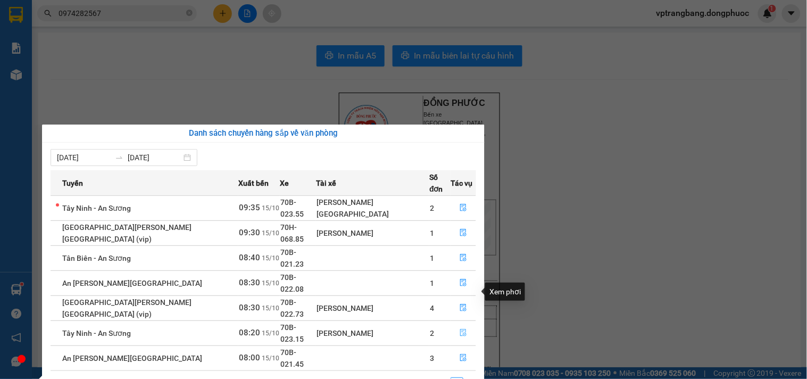
click at [460, 329] on icon "file-done" at bounding box center [463, 332] width 6 height 7
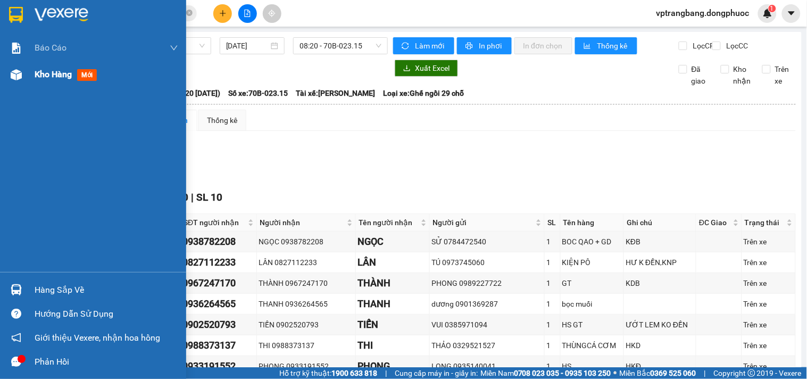
click at [41, 77] on span "Kho hàng" at bounding box center [53, 74] width 37 height 10
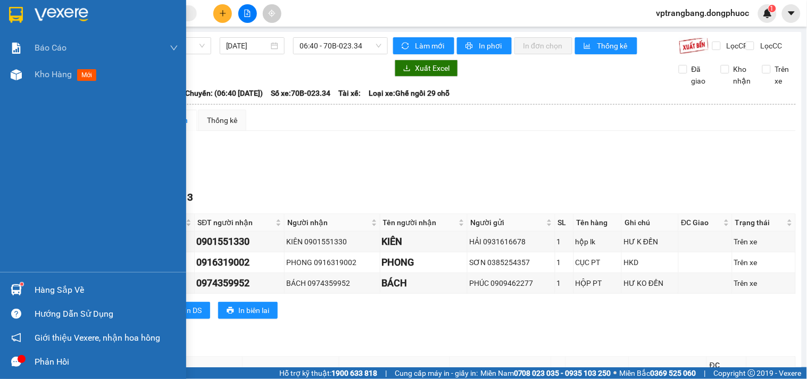
scroll to position [290, 0]
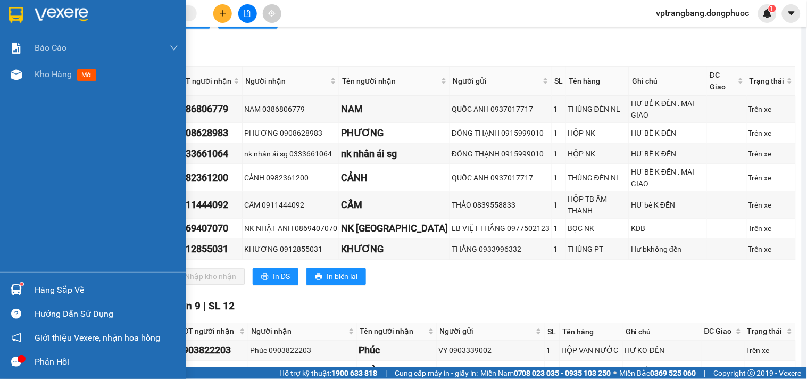
click at [36, 291] on div "Hàng sắp về" at bounding box center [107, 290] width 144 height 16
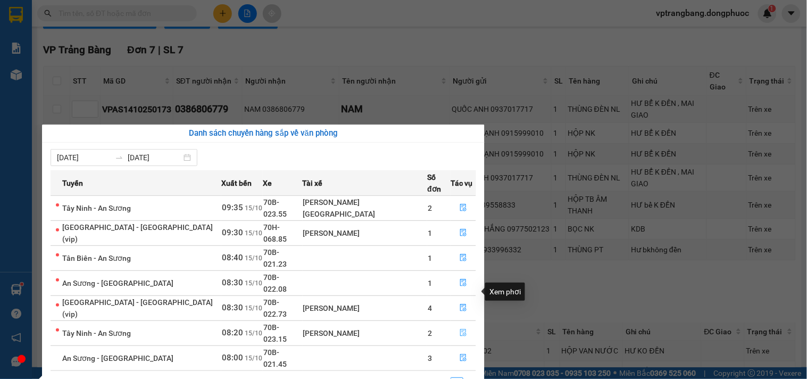
click at [460, 329] on icon "file-done" at bounding box center [463, 332] width 6 height 7
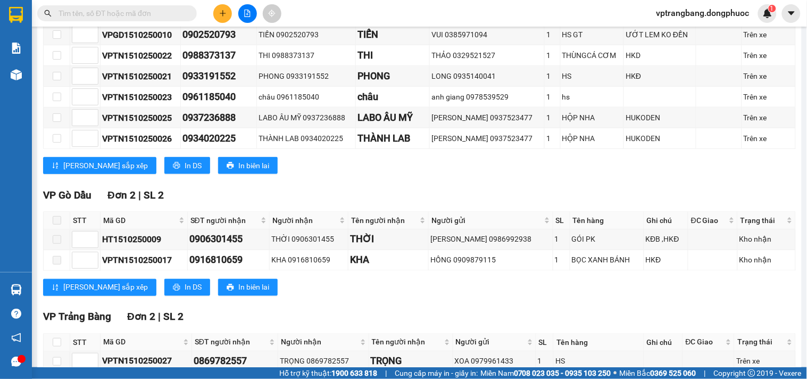
scroll to position [381, 0]
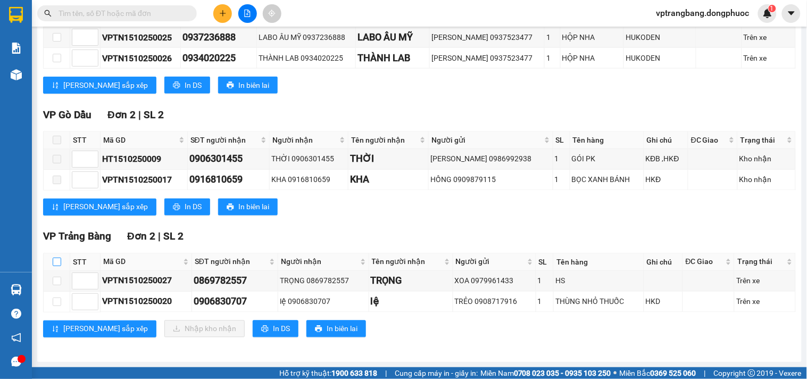
click at [54, 258] on input "checkbox" at bounding box center [57, 261] width 9 height 9
checkbox input "true"
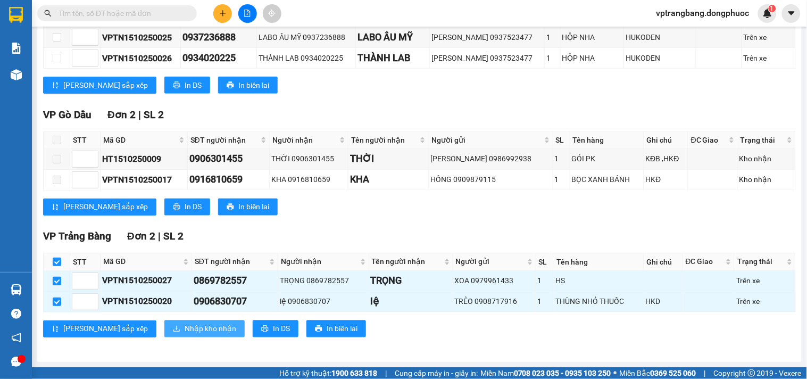
click at [185, 331] on span "Nhập kho nhận" at bounding box center [211, 329] width 52 height 12
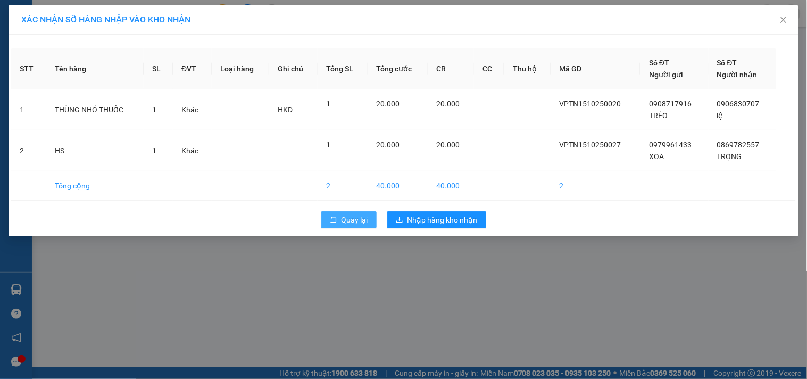
click at [350, 224] on span "Quay lại" at bounding box center [354, 220] width 27 height 12
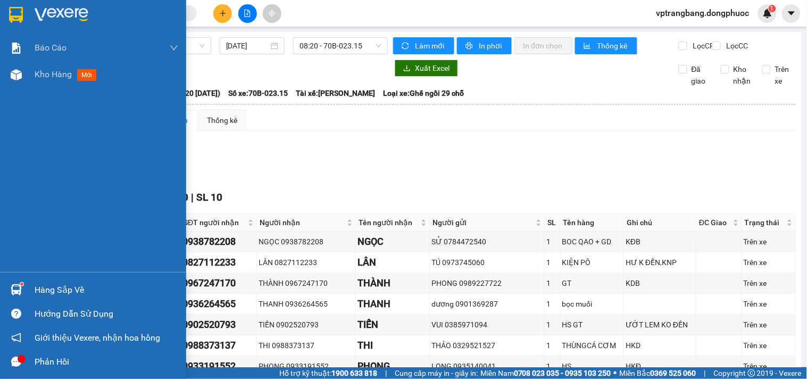
click at [36, 287] on div "Hàng sắp về" at bounding box center [107, 290] width 144 height 16
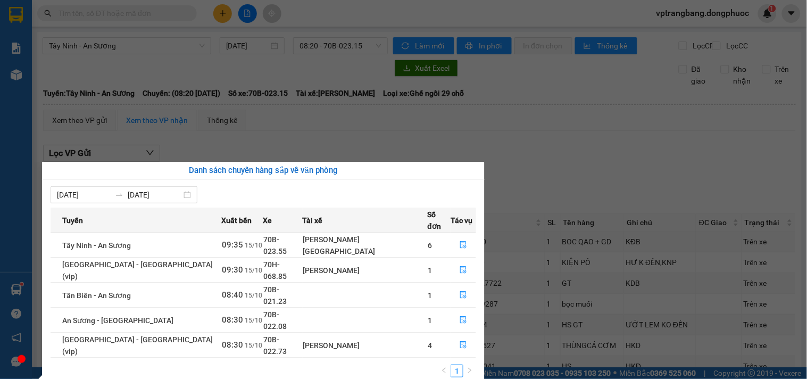
click at [545, 179] on section "Kết quả tìm kiếm ( 0 ) Bộ lọc No Data vptrangbang.dongphuoc 1 Báo cáo Mẫu 1: Bá…" at bounding box center [403, 189] width 807 height 379
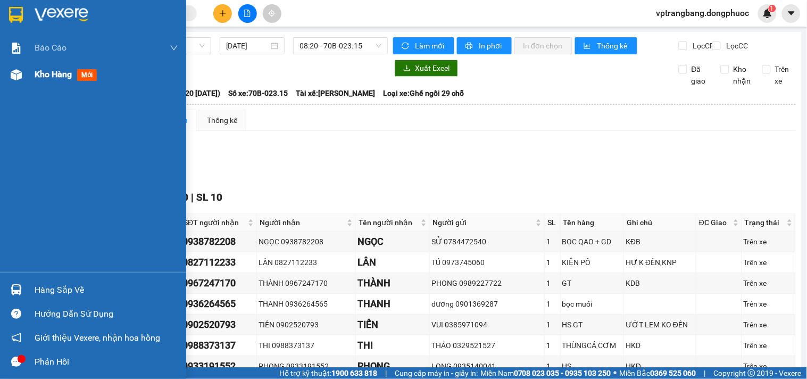
click at [30, 73] on div "Kho hàng mới" at bounding box center [93, 74] width 186 height 27
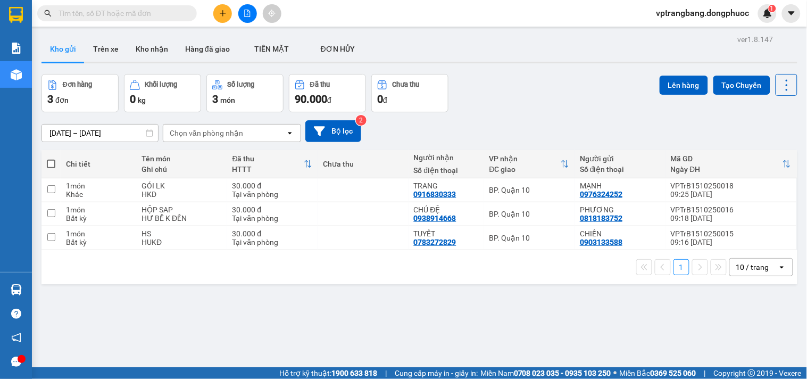
click at [755, 268] on div "10 / trang" at bounding box center [752, 267] width 33 height 11
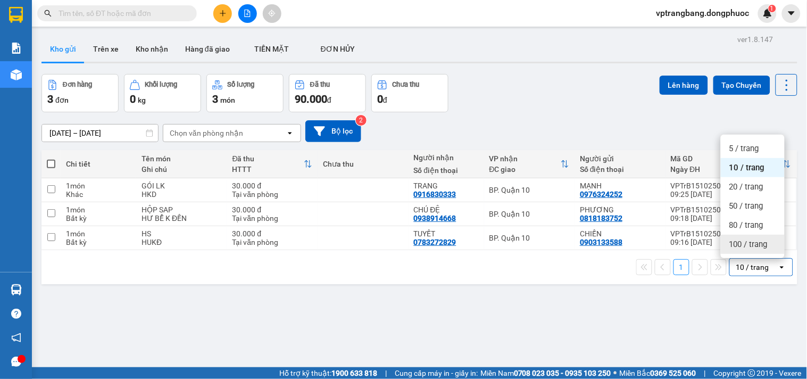
click at [750, 245] on span "100 / trang" at bounding box center [748, 244] width 38 height 11
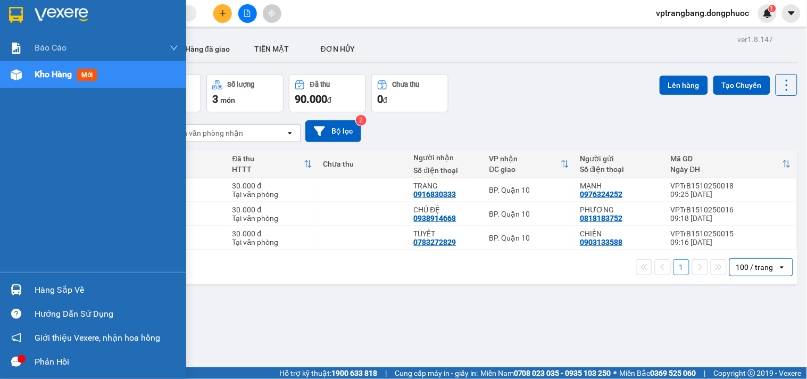
click at [35, 291] on div "Hàng sắp về" at bounding box center [107, 290] width 144 height 16
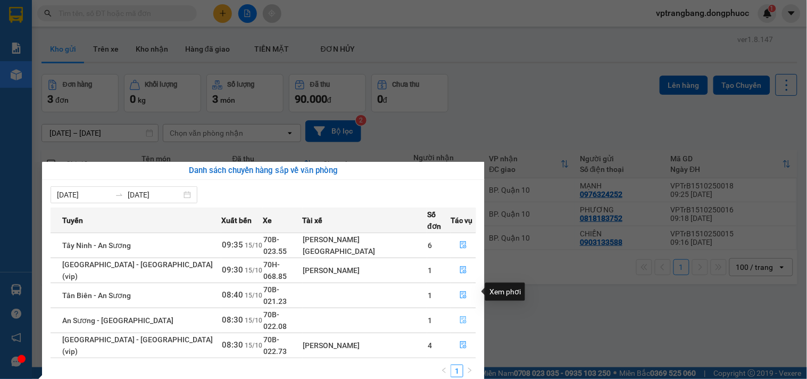
click at [460, 316] on icon "file-done" at bounding box center [463, 319] width 6 height 7
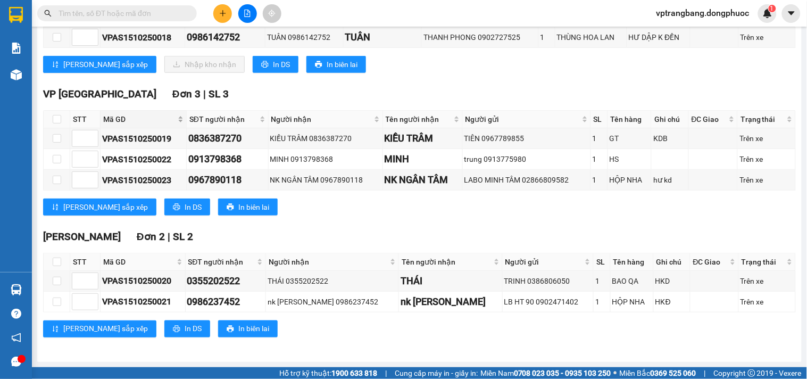
scroll to position [96, 0]
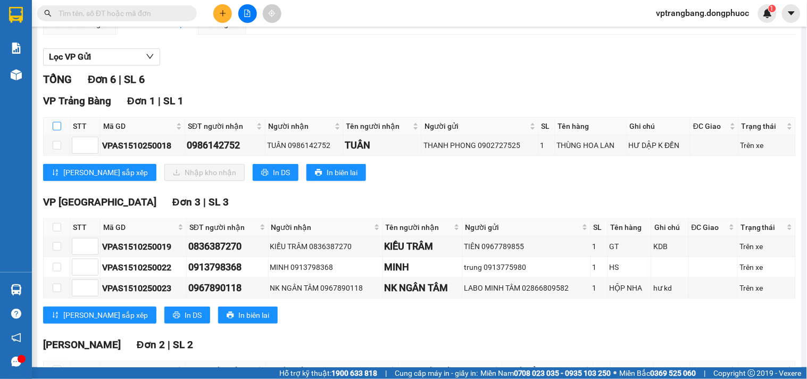
click at [55, 130] on input "checkbox" at bounding box center [57, 126] width 9 height 9
checkbox input "true"
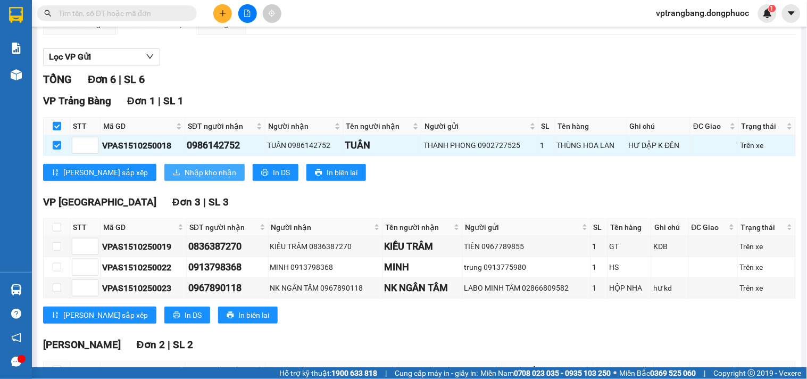
click at [185, 178] on span "Nhập kho nhận" at bounding box center [211, 172] width 52 height 12
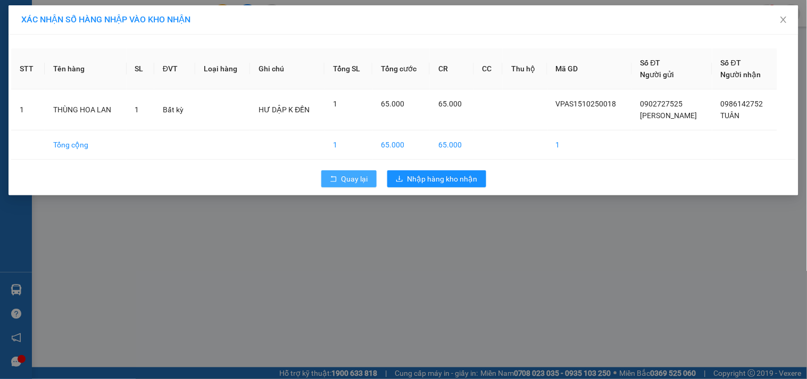
click at [364, 171] on button "Quay lại" at bounding box center [348, 178] width 55 height 17
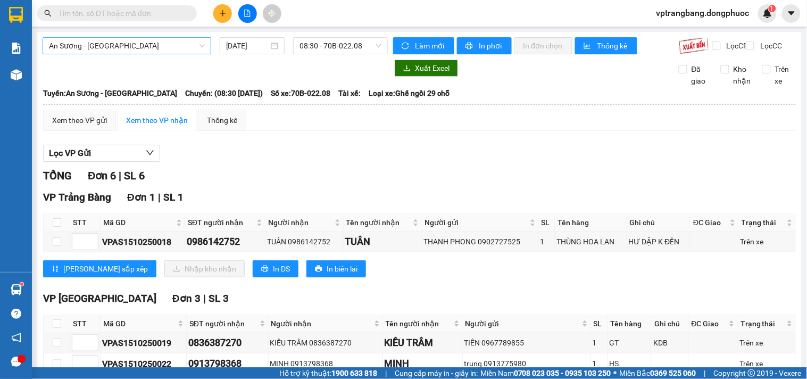
click at [121, 50] on span "An Sương - [GEOGRAPHIC_DATA]" at bounding box center [127, 46] width 156 height 16
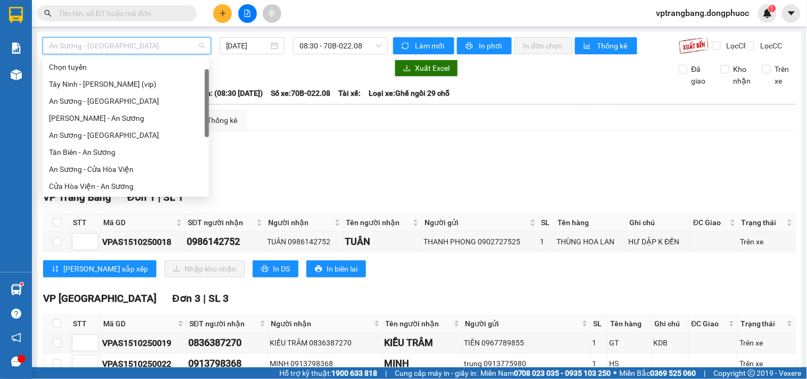
scroll to position [17, 0]
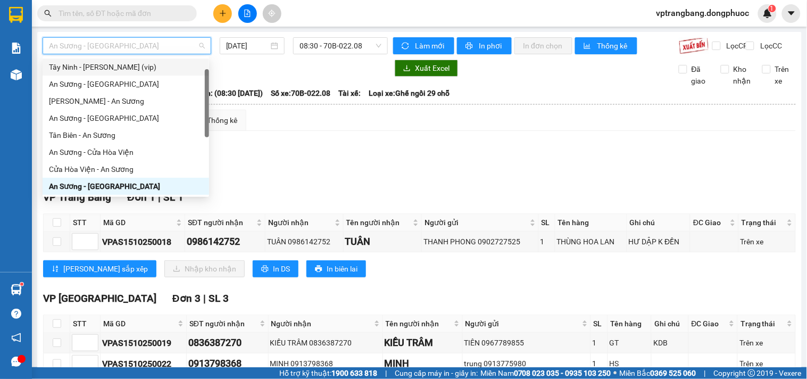
click at [124, 68] on div "Tây Ninh - [PERSON_NAME] (vip)" at bounding box center [126, 67] width 154 height 12
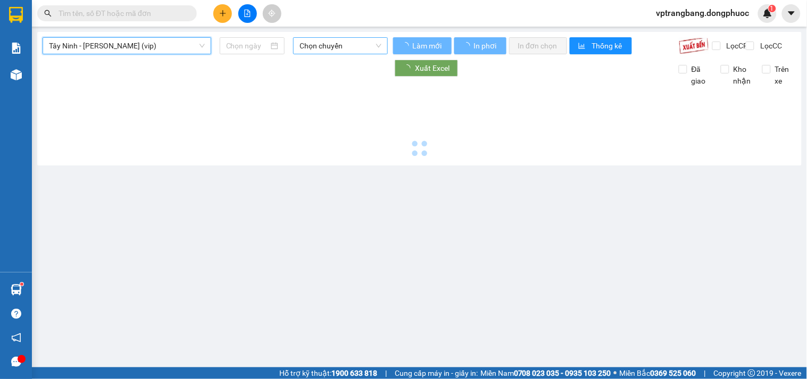
click at [325, 45] on span "Chọn chuyến" at bounding box center [340, 46] width 82 height 16
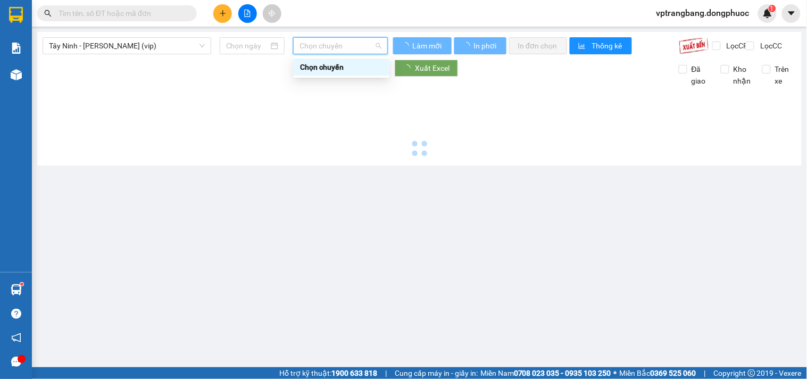
type input "[DATE]"
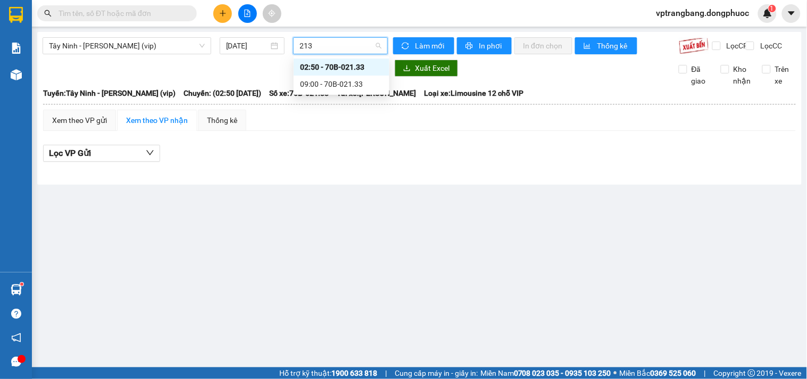
type input "2133"
click at [349, 81] on div "09:00 - 70B-021.33" at bounding box center [341, 84] width 83 height 12
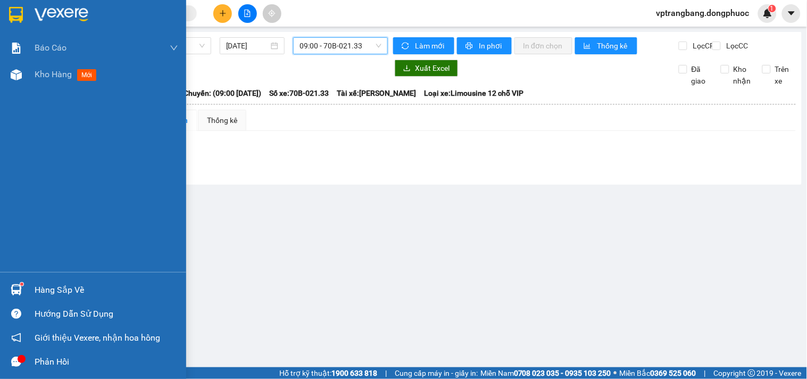
click at [51, 290] on div "Hàng sắp về" at bounding box center [107, 290] width 144 height 16
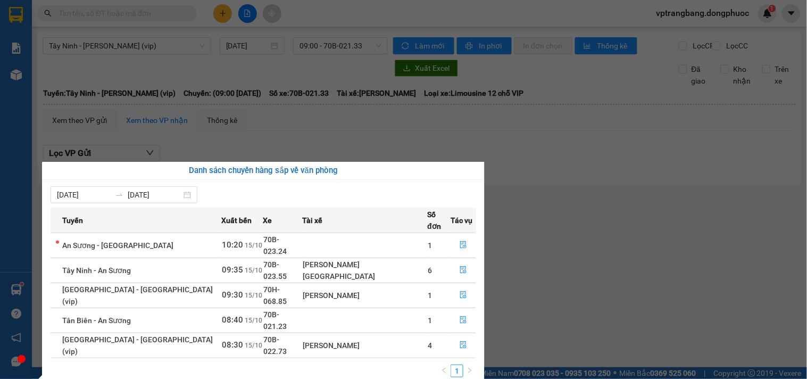
click at [576, 242] on section "Kết quả tìm kiếm ( 0 ) Bộ lọc No Data vptrangbang.dongphuoc 1 Báo cáo Mẫu 1: Bá…" at bounding box center [403, 189] width 807 height 379
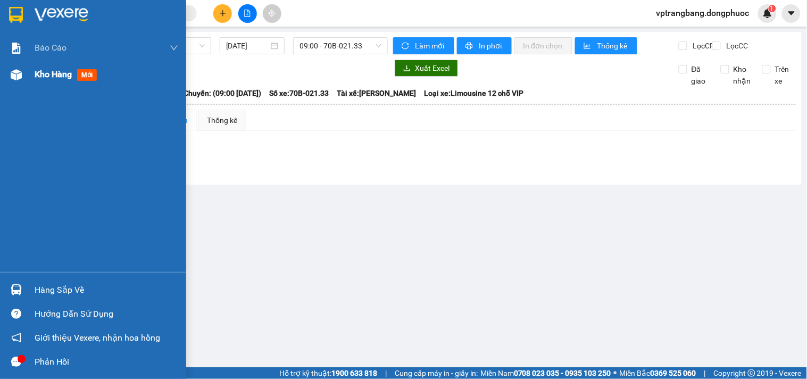
click at [46, 81] on div "Kho hàng mới" at bounding box center [107, 74] width 144 height 27
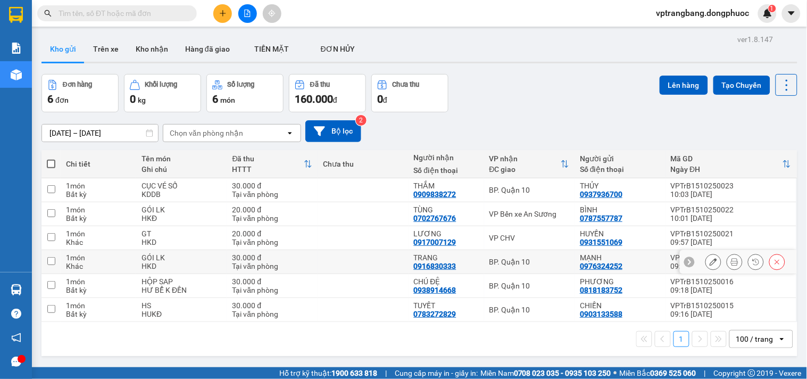
click at [511, 260] on div "BP. Quận 10" at bounding box center [529, 261] width 80 height 9
checkbox input "true"
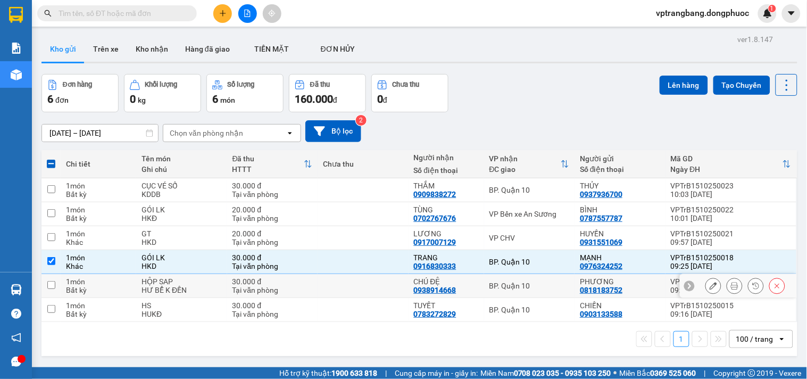
click at [503, 282] on div "BP. Quận 10" at bounding box center [529, 285] width 80 height 9
checkbox input "true"
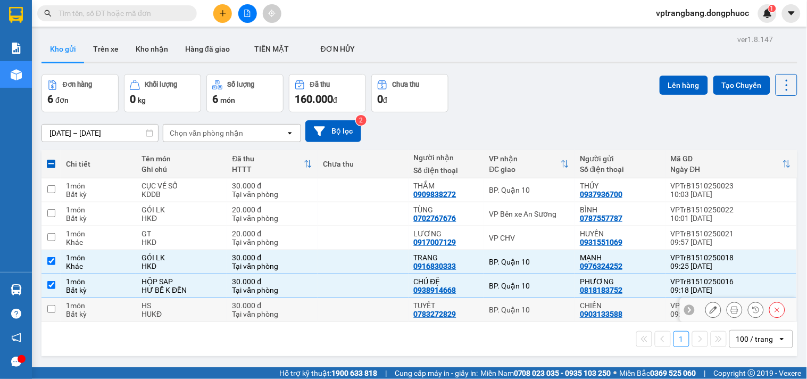
click at [498, 311] on div "BP. Quận 10" at bounding box center [529, 309] width 80 height 9
checkbox input "true"
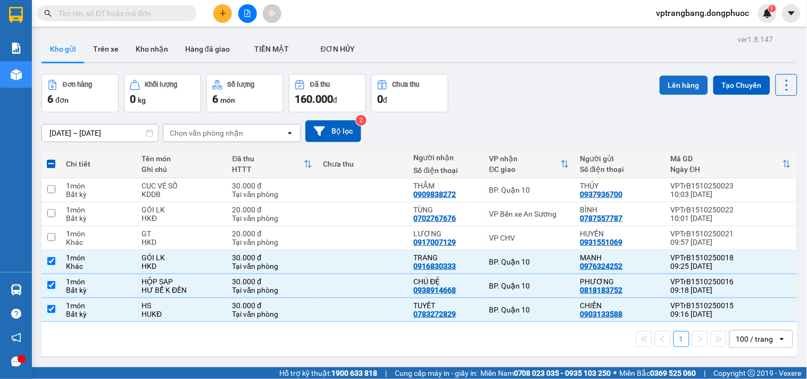
click at [664, 82] on button "Lên hàng" at bounding box center [684, 85] width 48 height 19
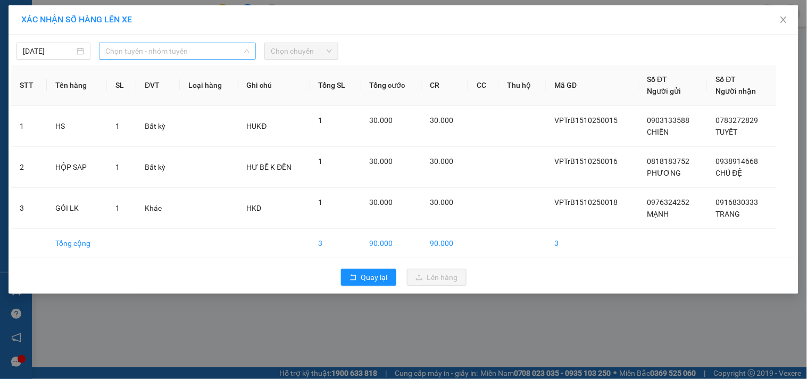
click at [167, 52] on span "Chọn tuyến - nhóm tuyến" at bounding box center [177, 51] width 144 height 16
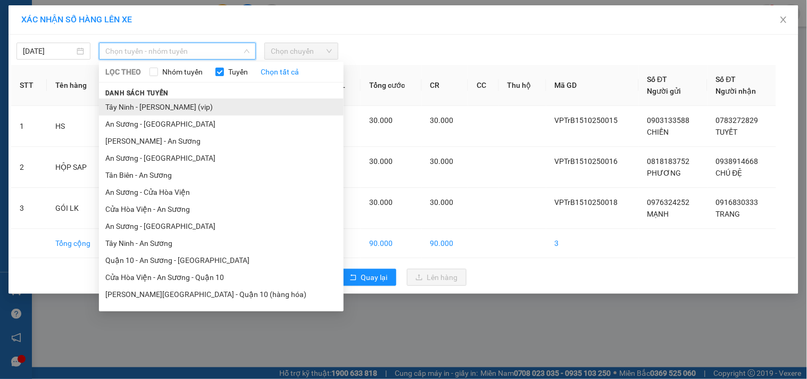
click at [192, 107] on li "Tây Ninh - [PERSON_NAME] (vip)" at bounding box center [221, 106] width 245 height 17
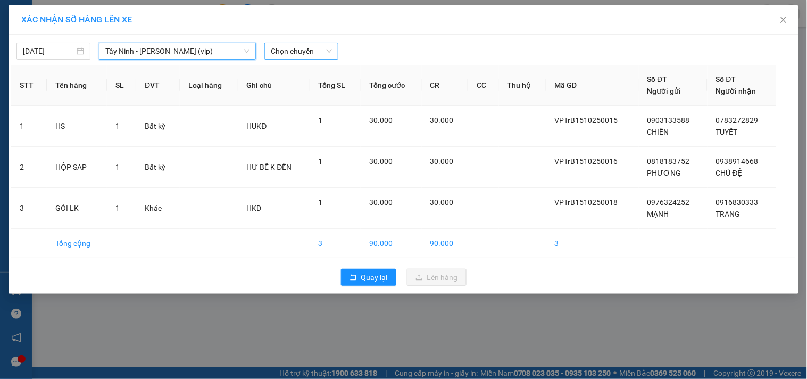
click at [295, 43] on div "Chọn chuyến" at bounding box center [301, 51] width 74 height 17
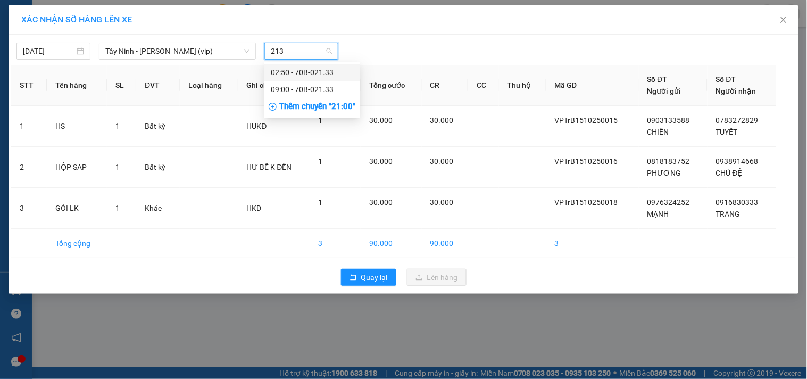
type input "2133"
click at [315, 91] on div "09:00 - 70B-021.33" at bounding box center [312, 90] width 83 height 12
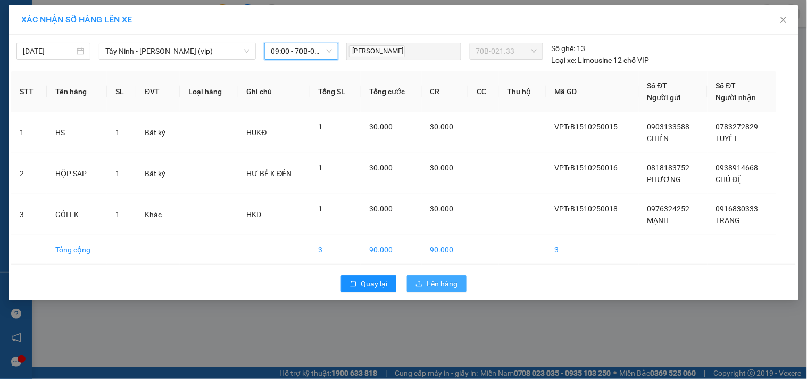
click at [450, 285] on span "Lên hàng" at bounding box center [442, 284] width 31 height 12
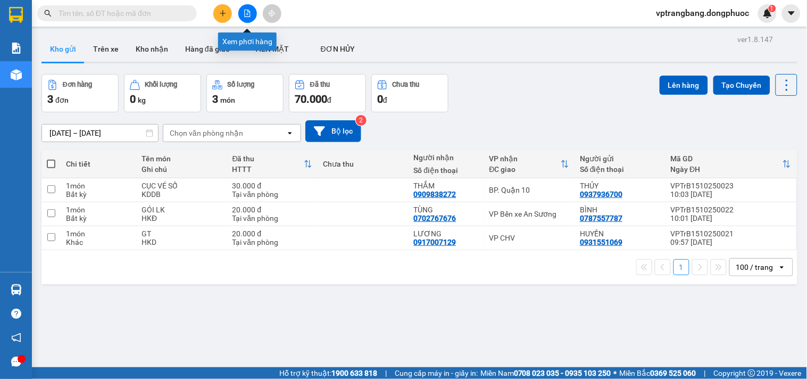
click at [246, 13] on icon "file-add" at bounding box center [247, 13] width 7 height 7
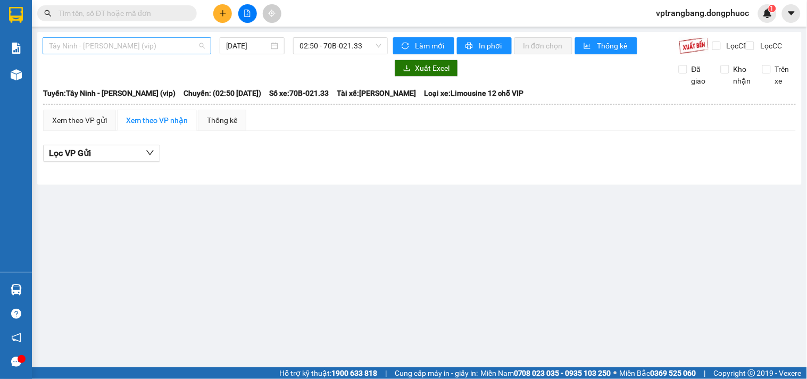
click at [161, 41] on span "Tây Ninh - [PERSON_NAME] (vip)" at bounding box center [127, 46] width 156 height 16
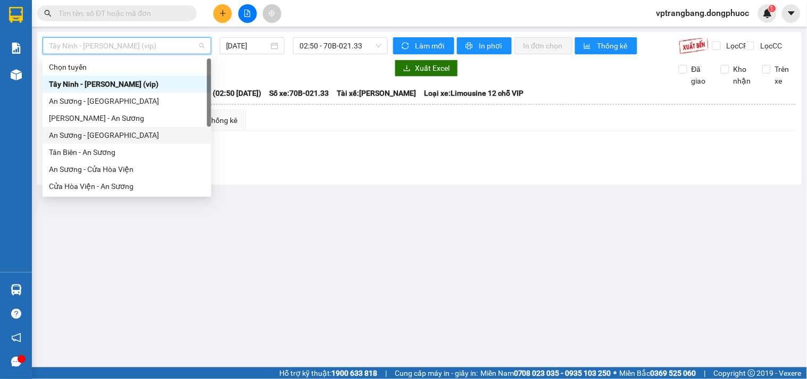
click at [105, 133] on div "An Sương - [GEOGRAPHIC_DATA]" at bounding box center [127, 135] width 156 height 12
type input "[DATE]"
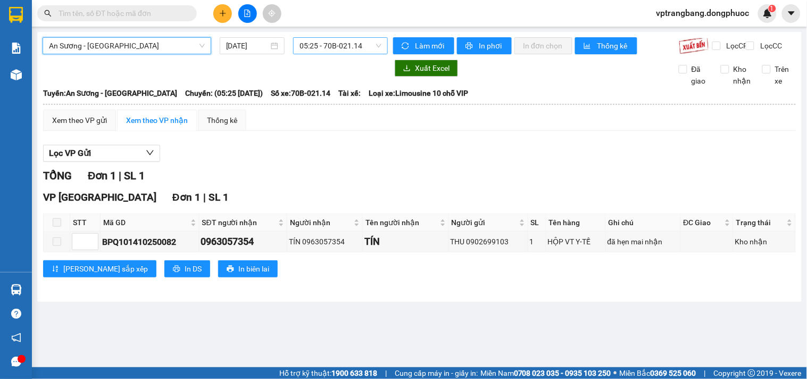
click at [321, 51] on span "05:25 - 70B-021.14" at bounding box center [340, 46] width 82 height 16
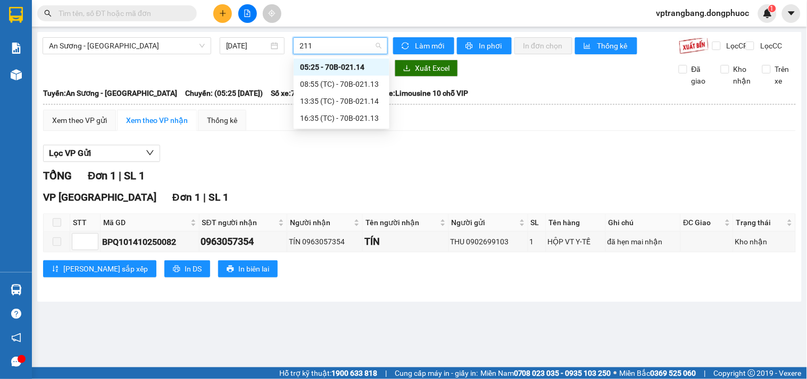
type input "2113"
click at [321, 68] on div "08:55 (TC) - 70B-021.13" at bounding box center [341, 67] width 83 height 12
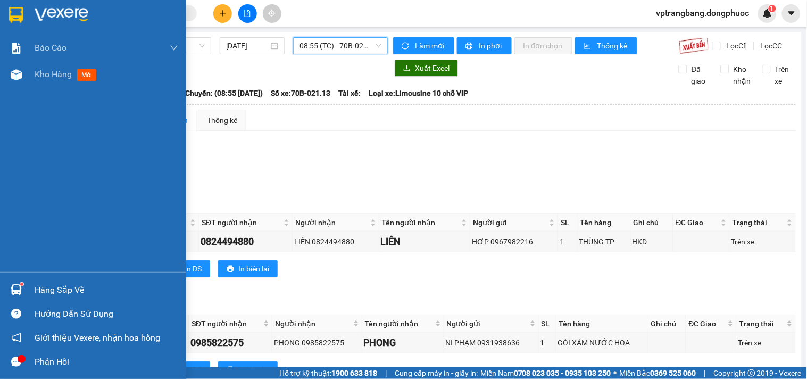
drag, startPoint x: 54, startPoint y: 296, endPoint x: 418, endPoint y: 248, distance: 367.0
click at [54, 296] on div "Hàng sắp về" at bounding box center [107, 290] width 144 height 16
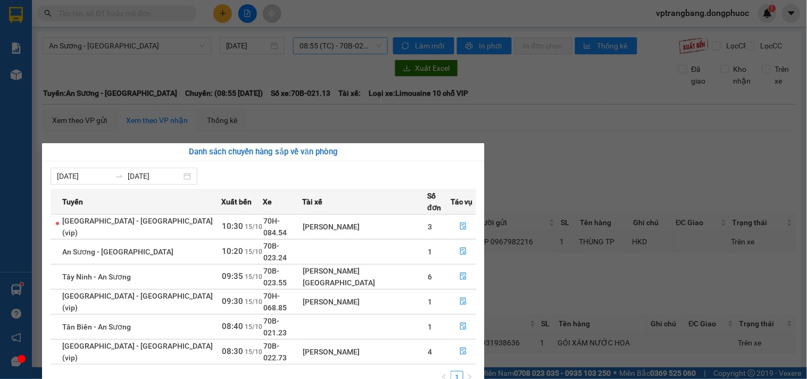
click at [530, 174] on section "Kết quả tìm kiếm ( 0 ) Bộ lọc No Data vptrangbang.dongphuoc 1 Báo cáo Mẫu 1: Bá…" at bounding box center [403, 189] width 807 height 379
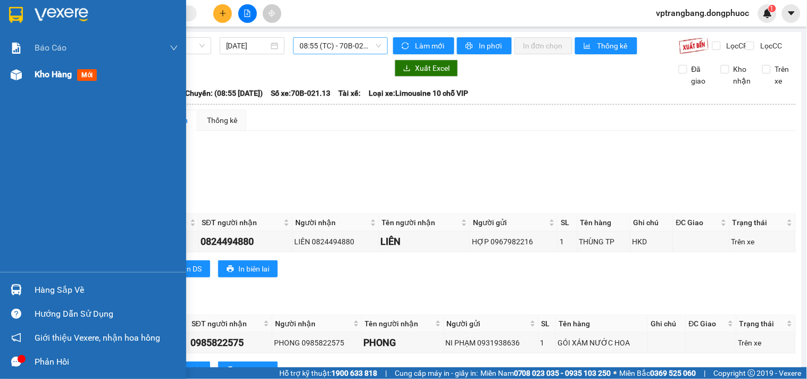
click at [40, 72] on span "Kho hàng" at bounding box center [53, 74] width 37 height 10
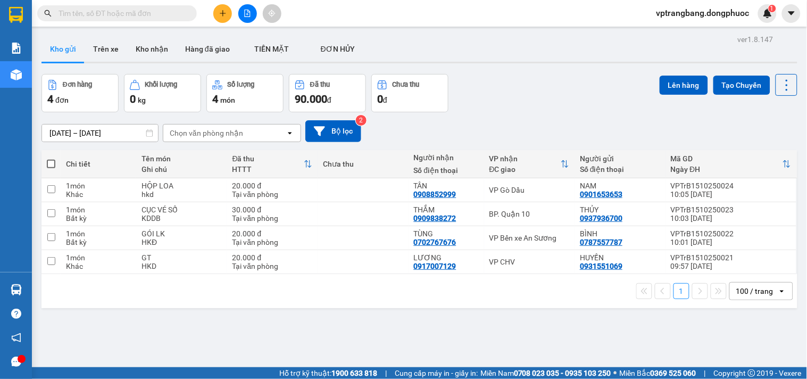
click at [530, 100] on div "Đơn hàng 4 đơn Khối lượng 0 kg Số lượng 4 món Đã thu 90.000 đ Chưa thu 0 đ Lên …" at bounding box center [419, 93] width 756 height 38
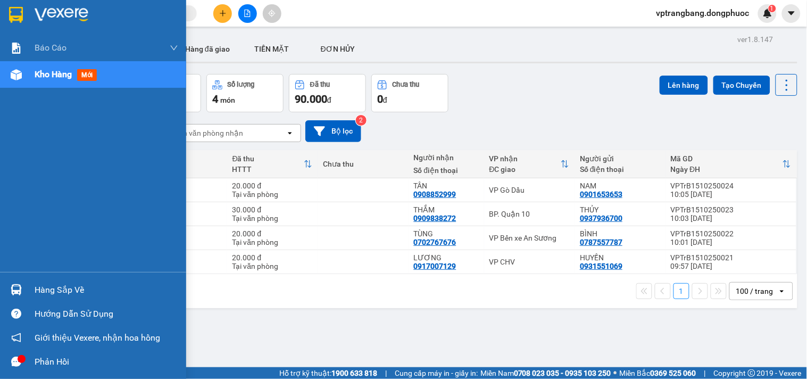
click at [32, 291] on div "Hàng sắp về" at bounding box center [93, 290] width 186 height 24
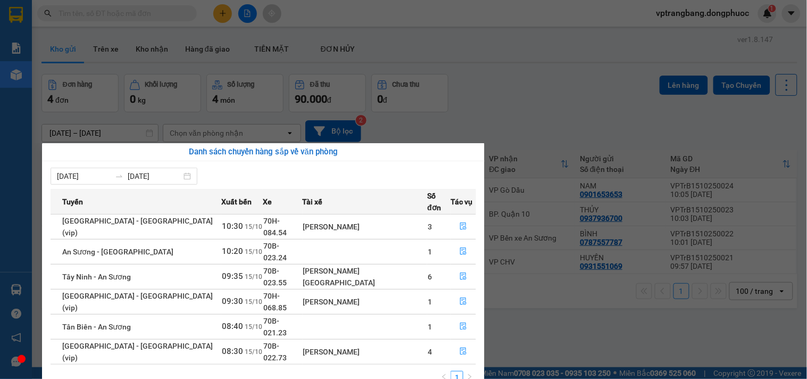
click at [502, 104] on section "Kết quả tìm kiếm ( 0 ) Bộ lọc No Data vptrangbang.dongphuoc 1 Báo cáo Mẫu 1: Bá…" at bounding box center [403, 189] width 807 height 379
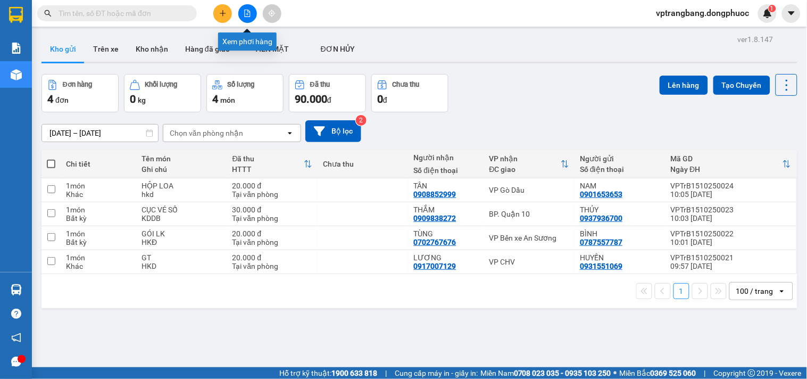
click at [248, 16] on icon "file-add" at bounding box center [247, 13] width 7 height 7
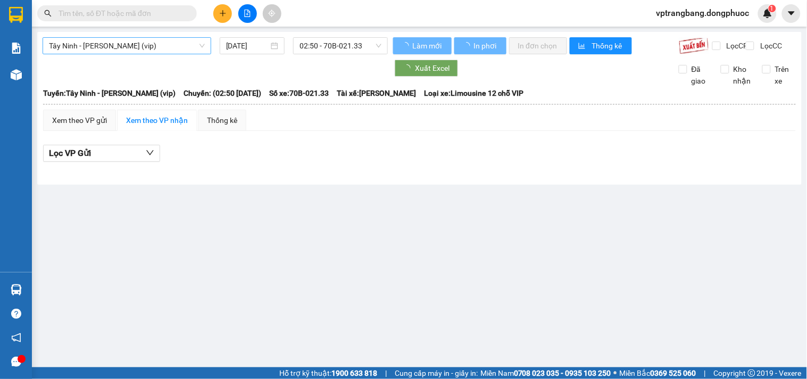
click at [111, 52] on span "Tây Ninh - Hồ Chí Minh (vip)" at bounding box center [127, 46] width 156 height 16
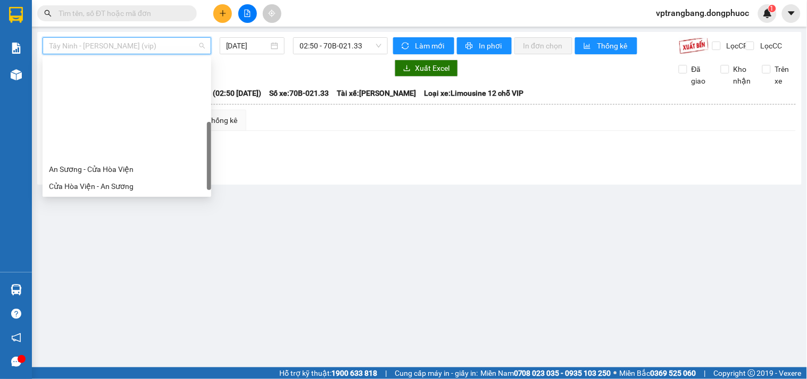
scroll to position [110, 0]
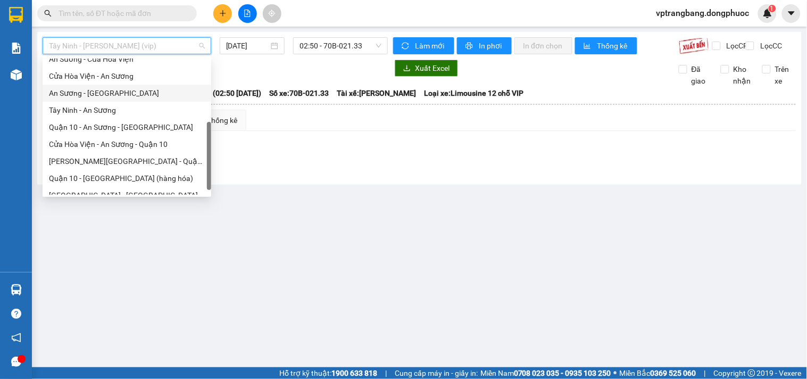
click at [102, 93] on div "An Sương - [GEOGRAPHIC_DATA]" at bounding box center [127, 93] width 156 height 12
type input "[DATE]"
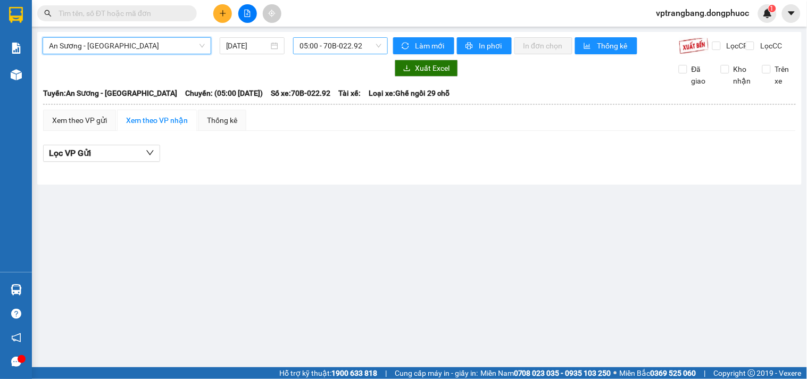
click at [327, 51] on span "05:00 - 70B-022.92" at bounding box center [340, 46] width 82 height 16
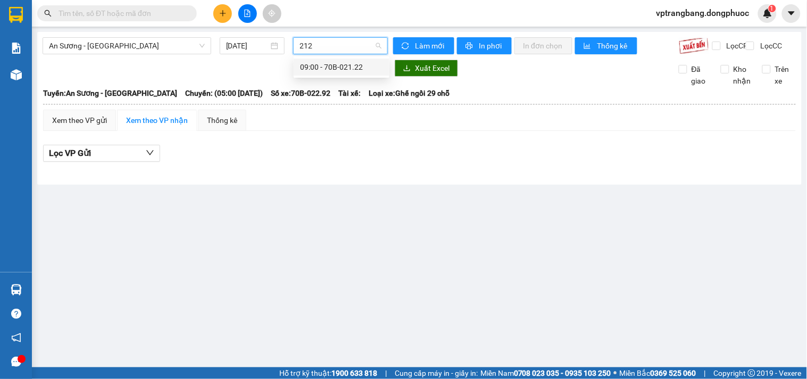
type input "2122"
click at [322, 64] on div "09:00 - 70B-021.22" at bounding box center [341, 67] width 83 height 12
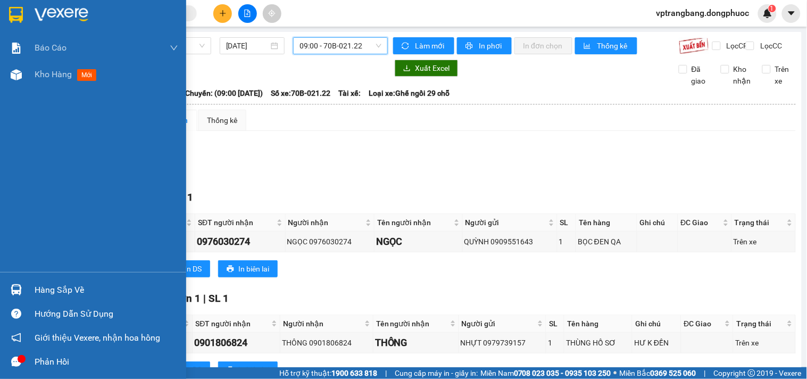
click at [29, 287] on div "Hàng sắp về" at bounding box center [93, 290] width 186 height 24
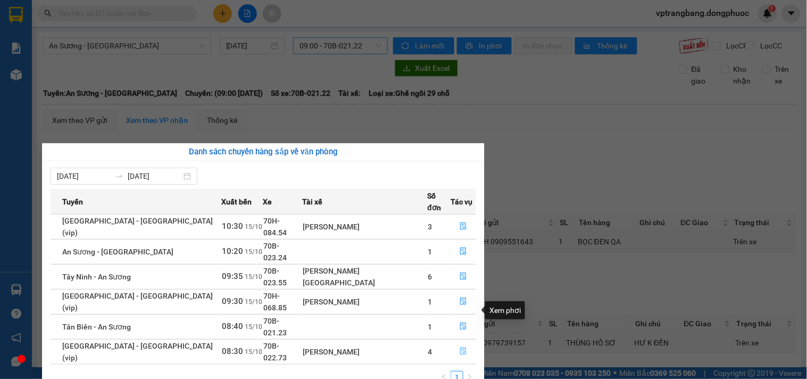
click at [460, 347] on icon "file-done" at bounding box center [463, 350] width 6 height 7
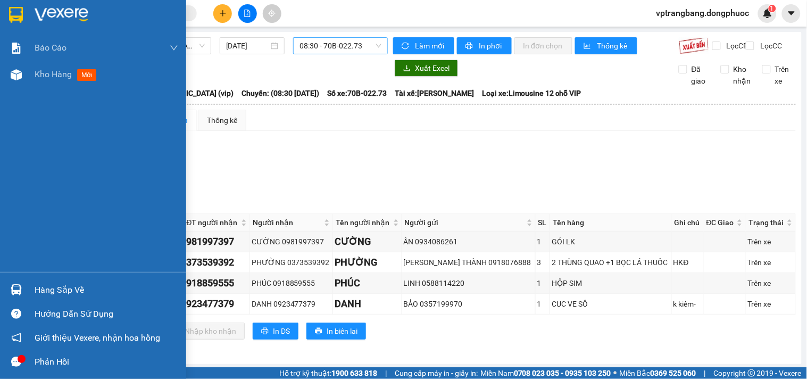
click at [22, 291] on div at bounding box center [16, 289] width 19 height 19
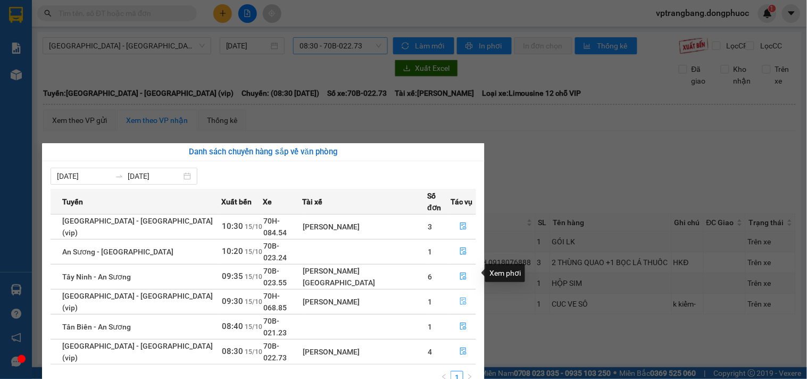
click at [460, 297] on icon "file-done" at bounding box center [463, 300] width 6 height 7
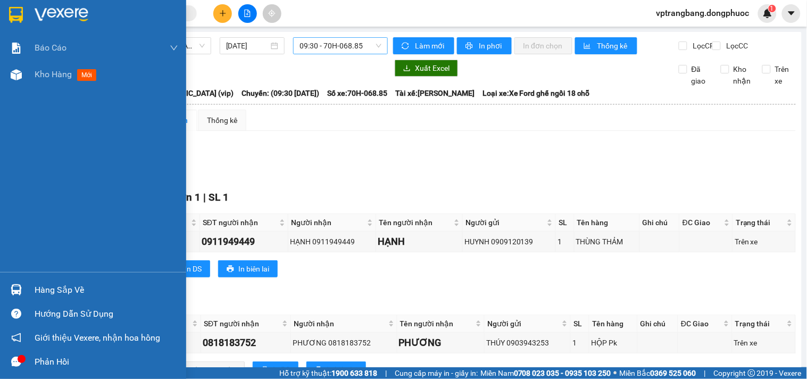
click at [35, 285] on div "Hàng sắp về" at bounding box center [107, 290] width 144 height 16
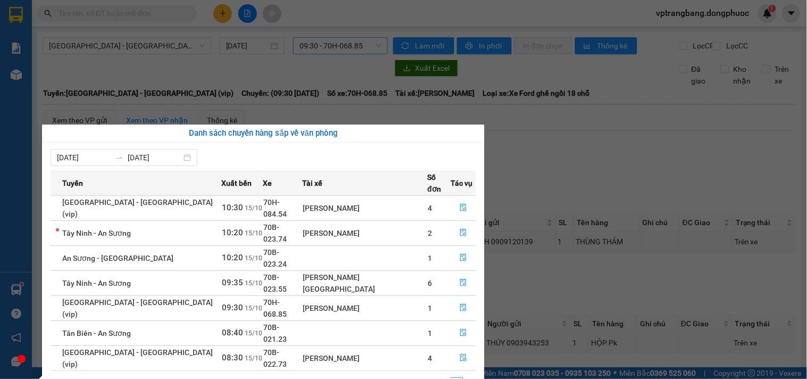
click at [534, 182] on section "Kết quả tìm kiếm ( 0 ) Bộ lọc No Data vptrangbang.dongphuoc 1 Báo cáo Mẫu 1: Bá…" at bounding box center [403, 189] width 807 height 379
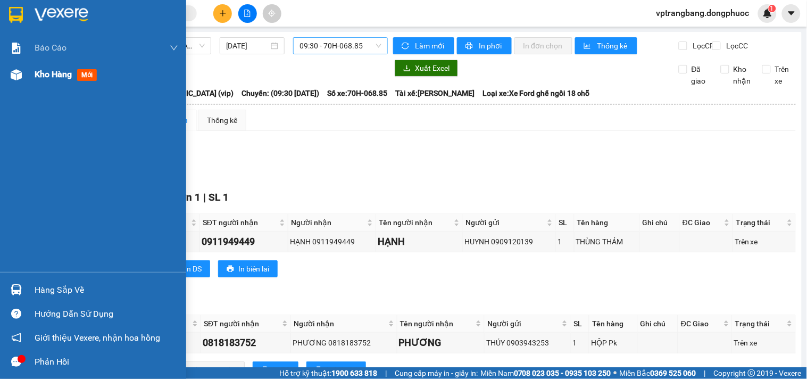
click at [47, 76] on span "Kho hàng" at bounding box center [53, 74] width 37 height 10
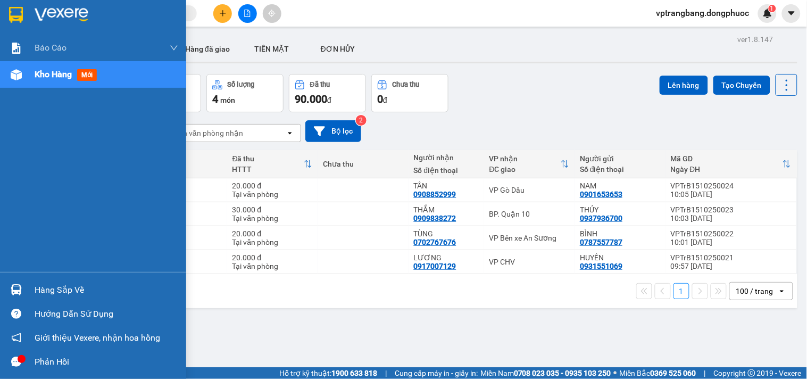
click at [37, 290] on div "Hàng sắp về" at bounding box center [107, 290] width 144 height 16
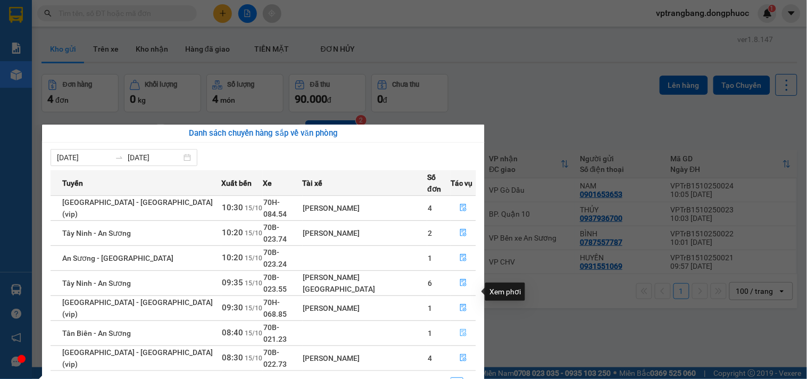
click at [460, 329] on icon "file-done" at bounding box center [463, 332] width 7 height 7
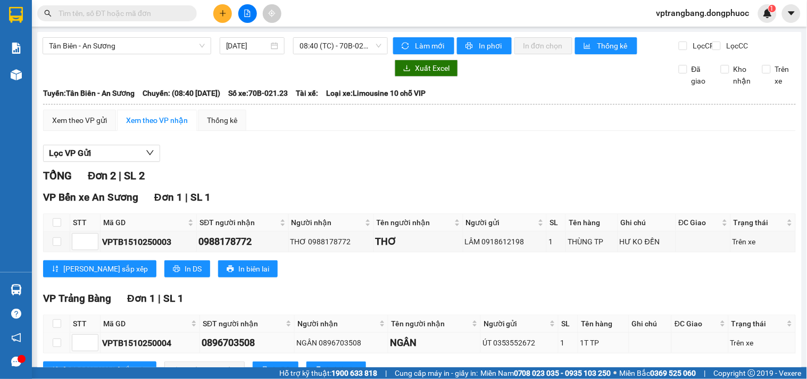
scroll to position [51, 0]
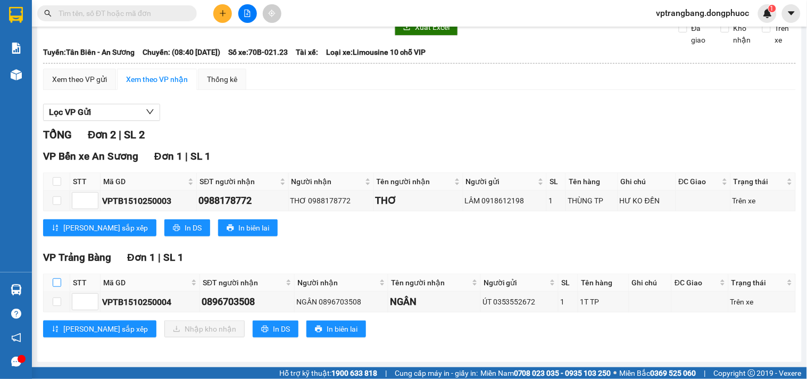
click at [53, 284] on input "checkbox" at bounding box center [57, 282] width 9 height 9
checkbox input "true"
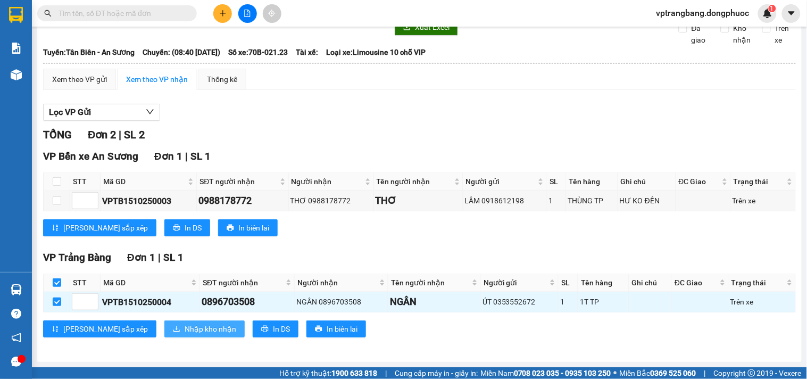
click at [185, 323] on span "Nhập kho nhận" at bounding box center [211, 329] width 52 height 12
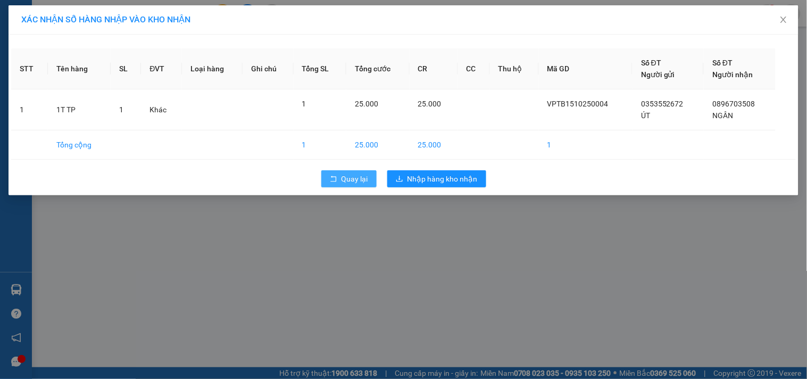
click at [352, 171] on button "Quay lại" at bounding box center [348, 178] width 55 height 17
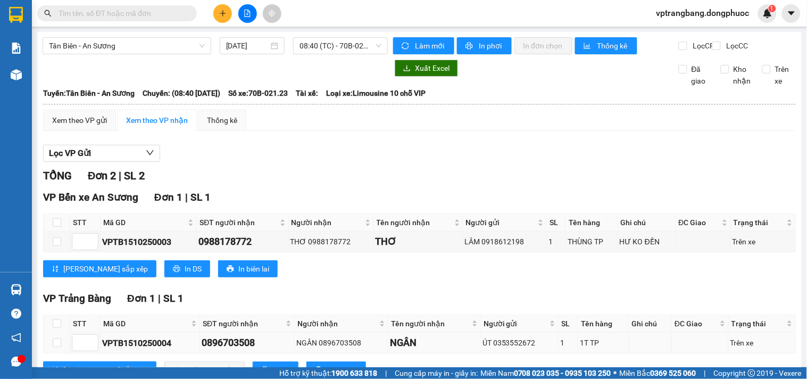
scroll to position [51, 0]
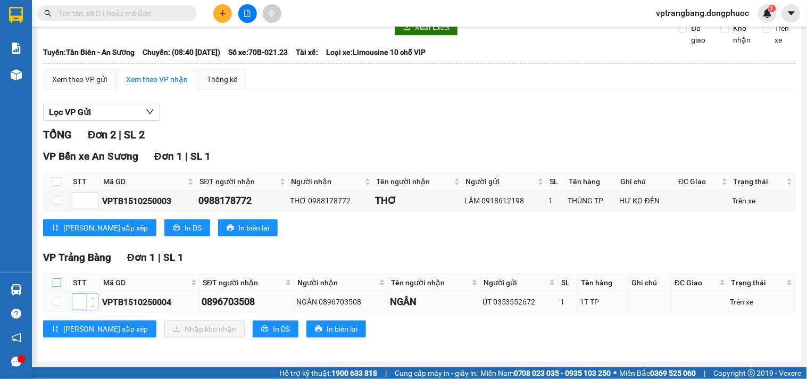
drag, startPoint x: 52, startPoint y: 280, endPoint x: 75, endPoint y: 299, distance: 29.8
click at [54, 280] on input "checkbox" at bounding box center [57, 282] width 9 height 9
checkbox input "true"
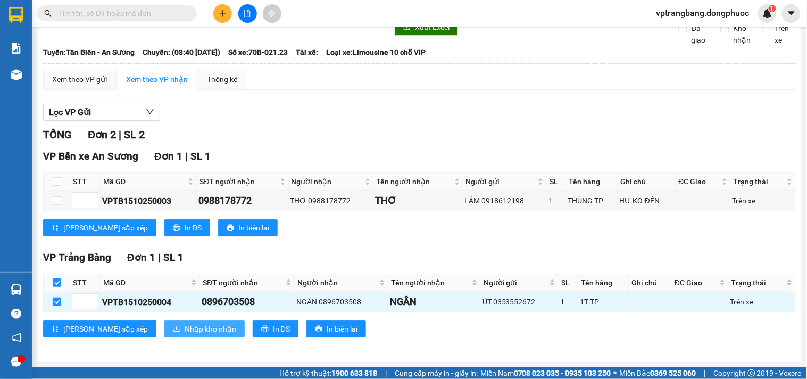
drag, startPoint x: 148, startPoint y: 333, endPoint x: 153, endPoint y: 332, distance: 5.3
click at [185, 332] on span "Nhập kho nhận" at bounding box center [211, 329] width 52 height 12
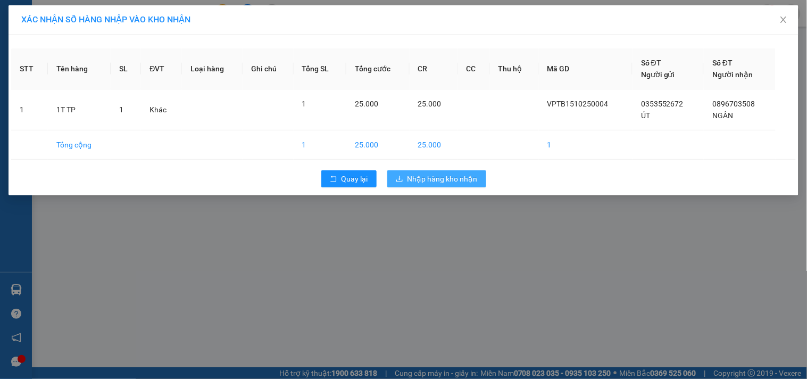
click at [449, 178] on span "Nhập hàng kho nhận" at bounding box center [442, 179] width 70 height 12
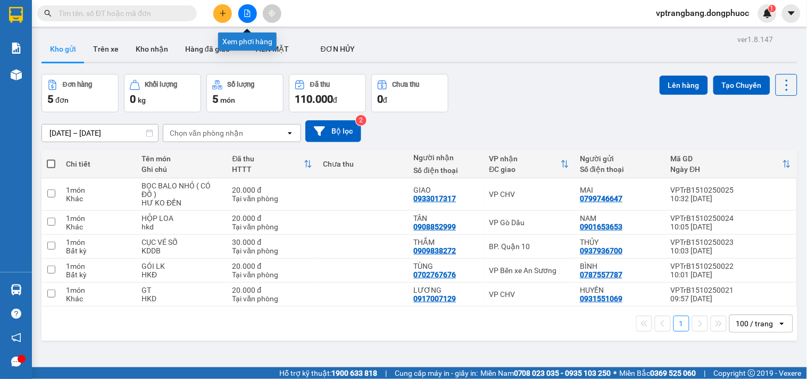
click at [245, 14] on icon "file-add" at bounding box center [248, 13] width 6 height 7
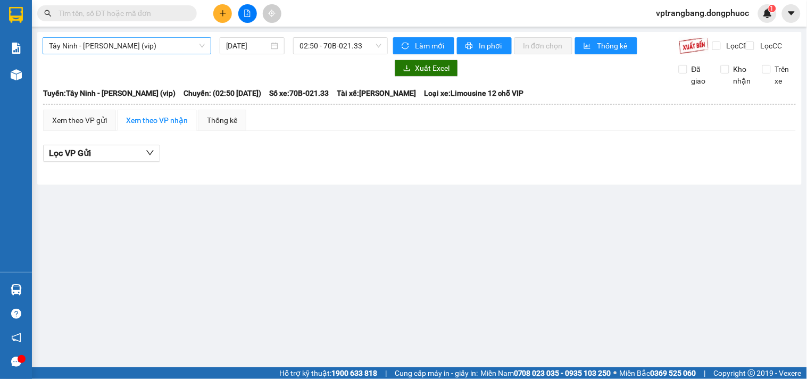
click at [148, 49] on span "Tây Ninh - [PERSON_NAME] (vip)" at bounding box center [127, 46] width 156 height 16
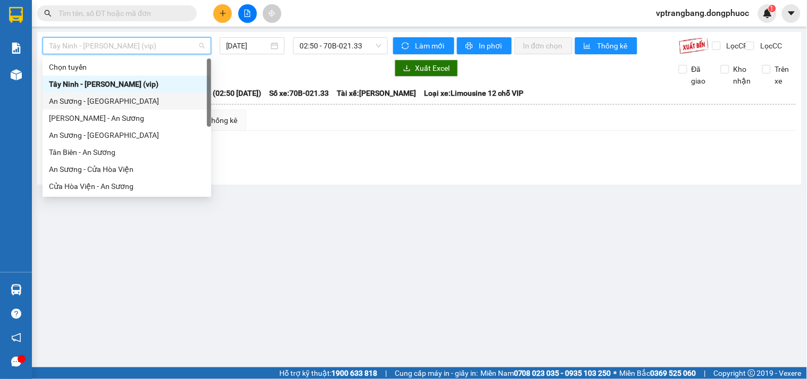
click at [111, 101] on div "An Sương - [GEOGRAPHIC_DATA]" at bounding box center [127, 101] width 156 height 12
type input "[DATE]"
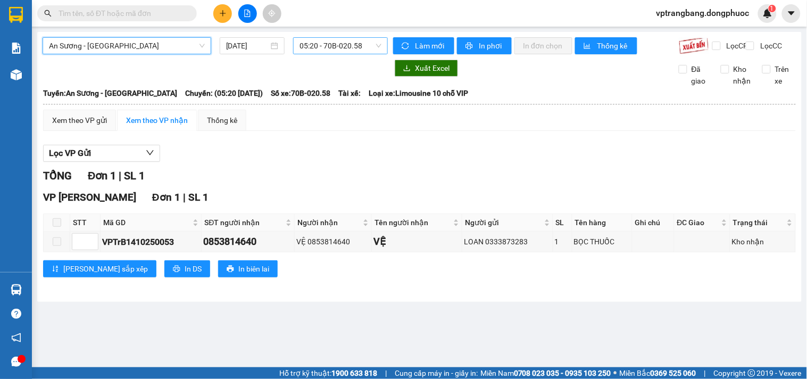
click at [349, 48] on span "05:20 - 70B-020.58" at bounding box center [340, 46] width 82 height 16
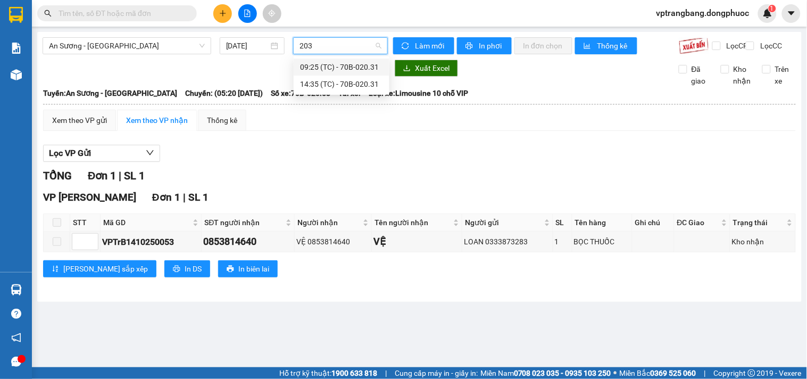
type input "2031"
click at [344, 66] on div "09:25 (TC) - 70B-020.31" at bounding box center [341, 67] width 83 height 12
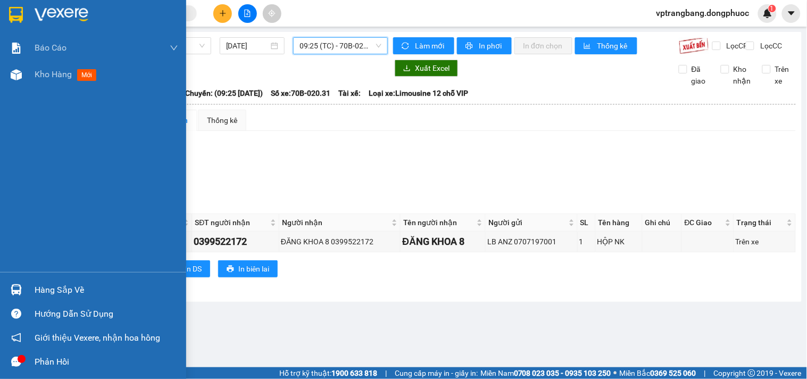
click at [45, 290] on div "Hàng sắp về" at bounding box center [107, 290] width 144 height 16
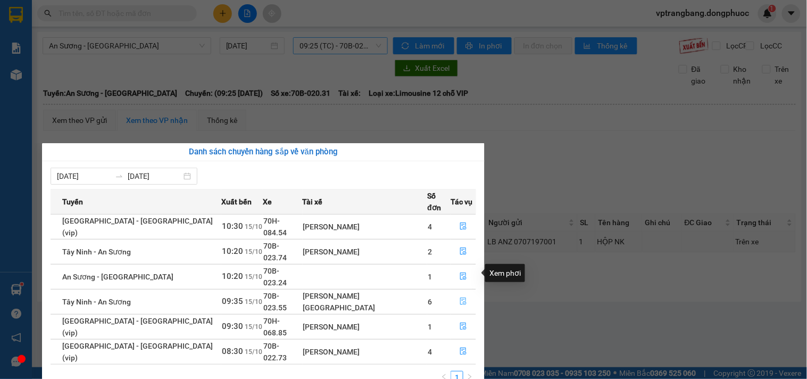
click at [460, 297] on icon "file-done" at bounding box center [463, 300] width 7 height 7
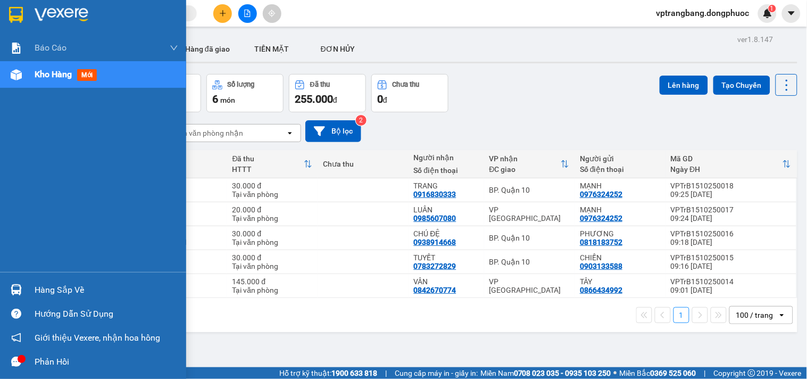
click at [46, 290] on div "Hàng sắp về" at bounding box center [107, 290] width 144 height 16
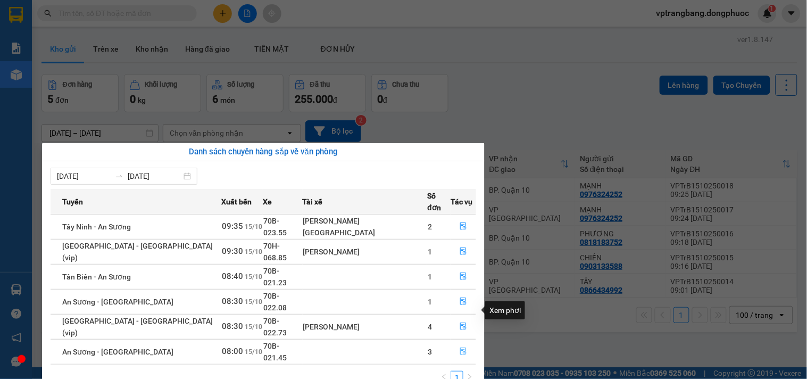
click at [460, 347] on icon "file-done" at bounding box center [463, 350] width 7 height 7
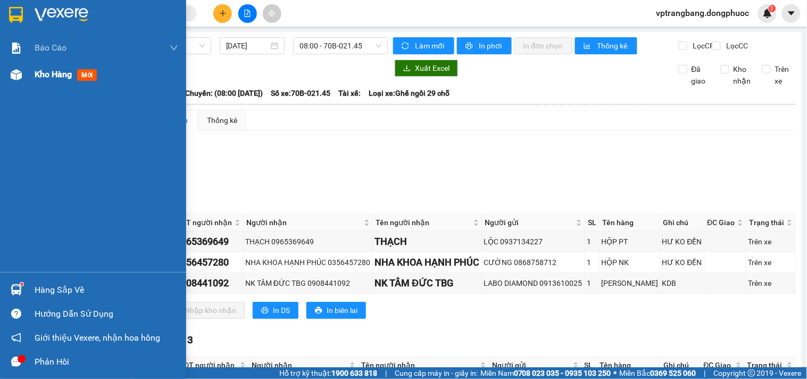
click at [36, 76] on span "Kho hàng" at bounding box center [53, 74] width 37 height 10
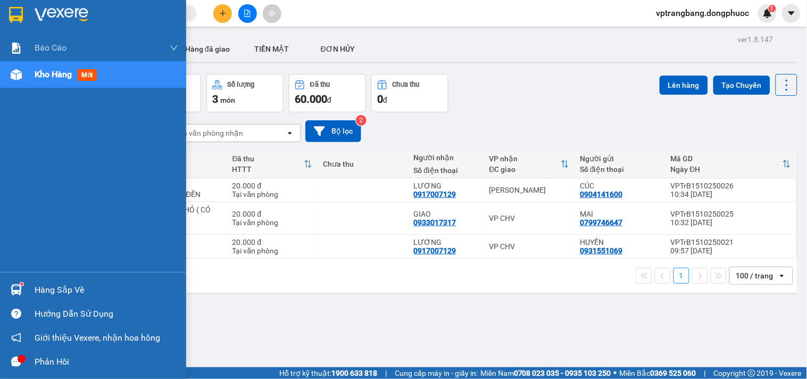
click at [40, 295] on div "Hàng sắp về" at bounding box center [107, 290] width 144 height 16
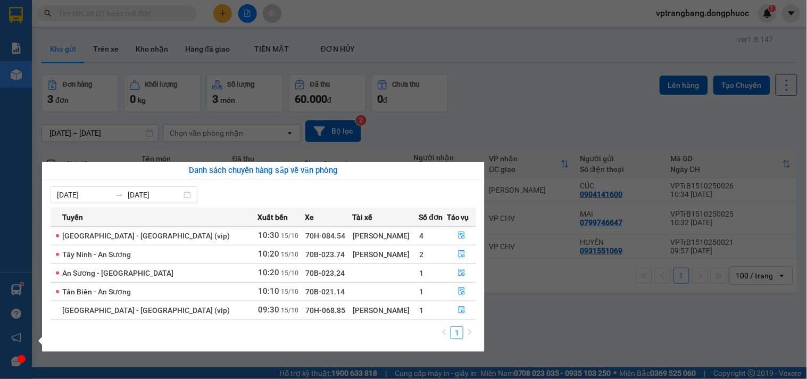
click at [524, 95] on section "Kết quả tìm kiếm ( 0 ) Bộ lọc No Data vptrangbang.dongphuoc 1 Báo cáo Mẫu 1: Bá…" at bounding box center [403, 189] width 807 height 379
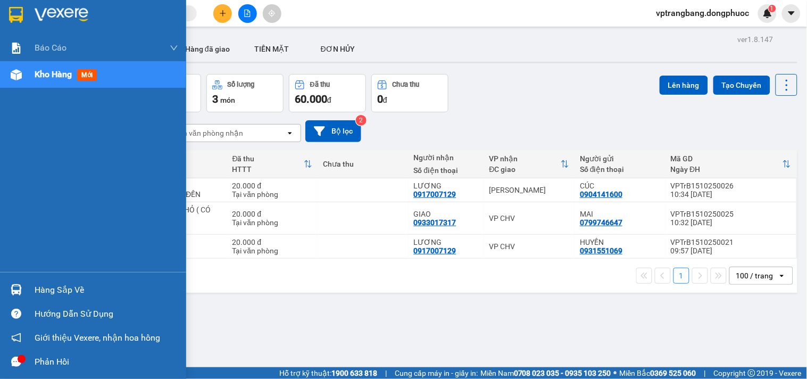
click at [39, 295] on div "Hàng sắp về" at bounding box center [107, 290] width 144 height 16
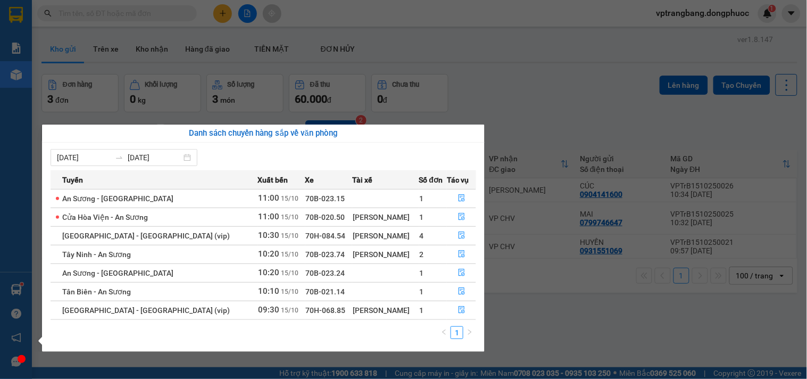
click at [518, 94] on section "Kết quả tìm kiếm ( 0 ) Bộ lọc No Data vptrangbang.dongphuoc 1 Báo cáo Mẫu 1: Bá…" at bounding box center [403, 189] width 807 height 379
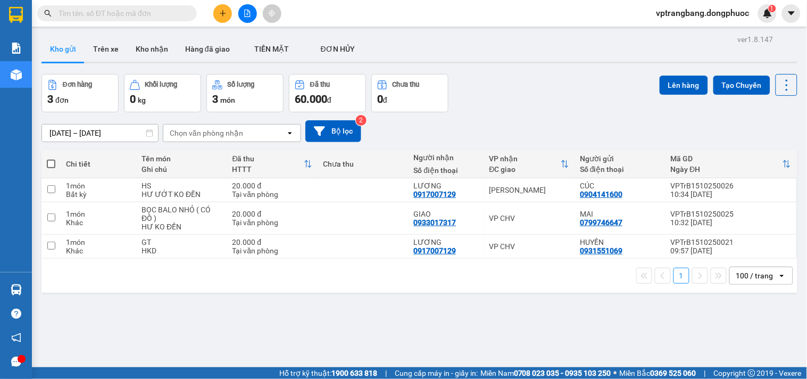
click at [514, 99] on div "Đơn hàng 3 đơn Khối lượng 0 kg Số lượng 3 món Đã thu 60.000 đ Chưa thu 0 đ Lên …" at bounding box center [419, 93] width 756 height 38
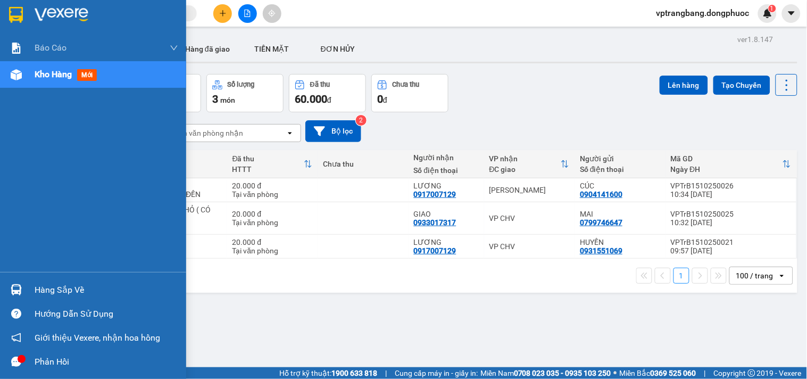
click at [35, 291] on div "Hàng sắp về" at bounding box center [107, 290] width 144 height 16
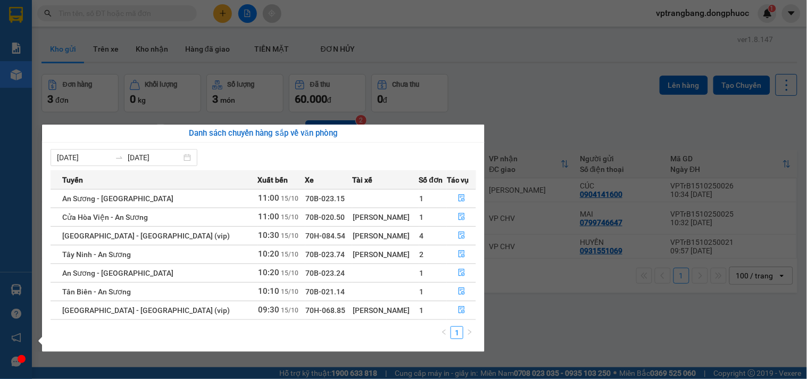
click at [529, 98] on section "Kết quả tìm kiếm ( 0 ) Bộ lọc No Data vptrangbang.dongphuoc 1 Báo cáo Mẫu 1: Bá…" at bounding box center [403, 189] width 807 height 379
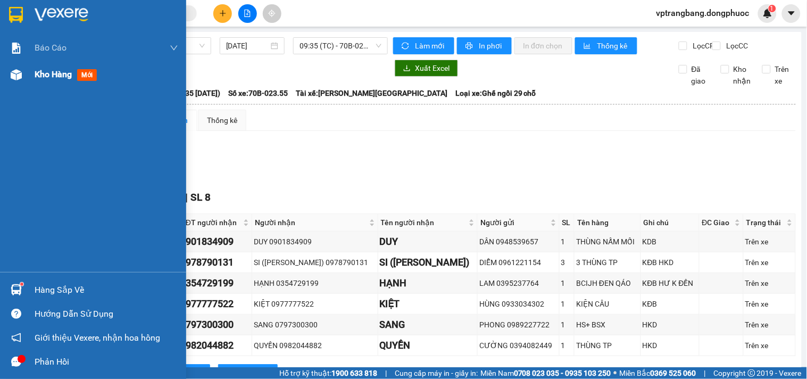
click at [35, 76] on span "Kho hàng" at bounding box center [53, 74] width 37 height 10
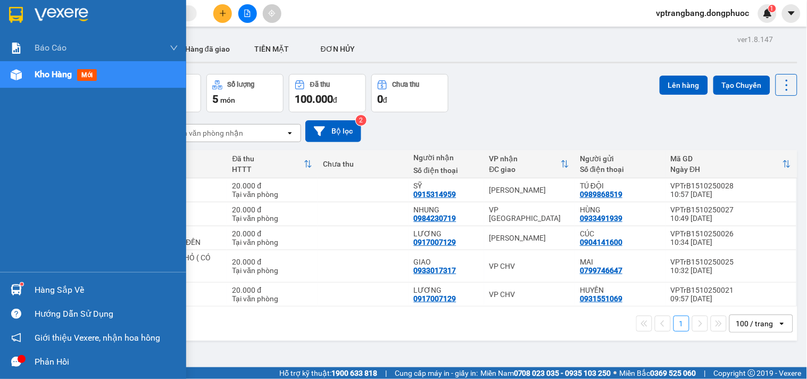
click at [39, 289] on div "Hàng sắp về" at bounding box center [107, 290] width 144 height 16
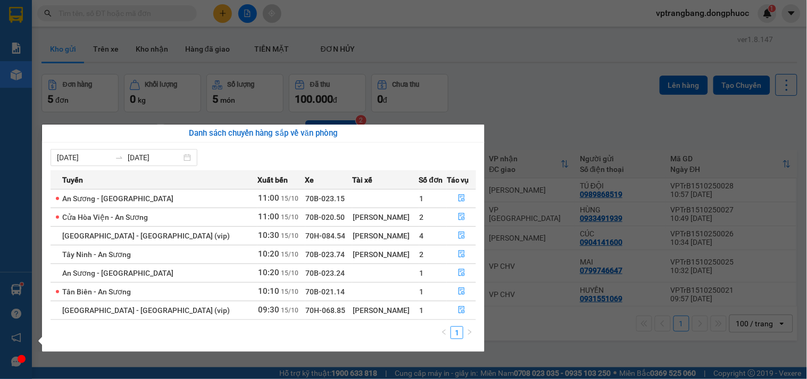
click at [518, 98] on section "Kết quả tìm kiếm ( 0 ) Bộ lọc No Data vptrangbang.dongphuoc 1 Báo cáo Mẫu 1: Bá…" at bounding box center [403, 189] width 807 height 379
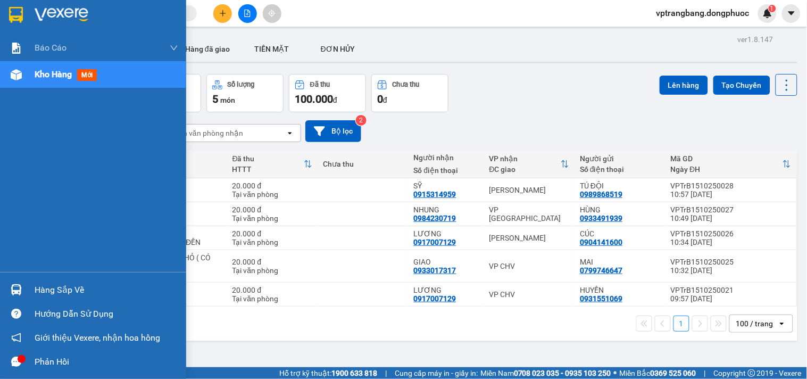
click at [33, 294] on div "Hàng sắp về" at bounding box center [93, 290] width 186 height 24
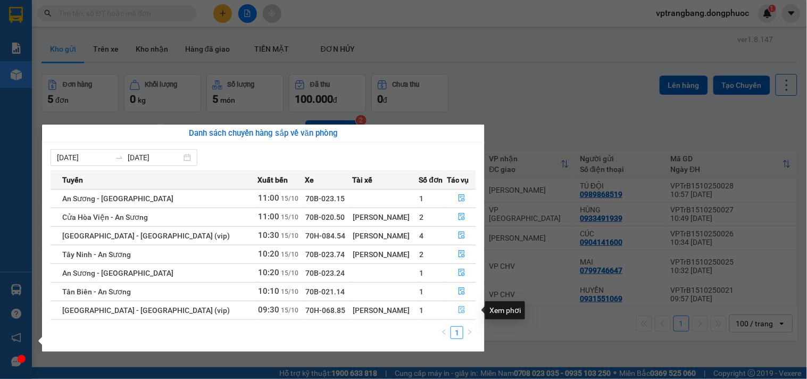
click at [459, 309] on icon "file-done" at bounding box center [461, 309] width 7 height 7
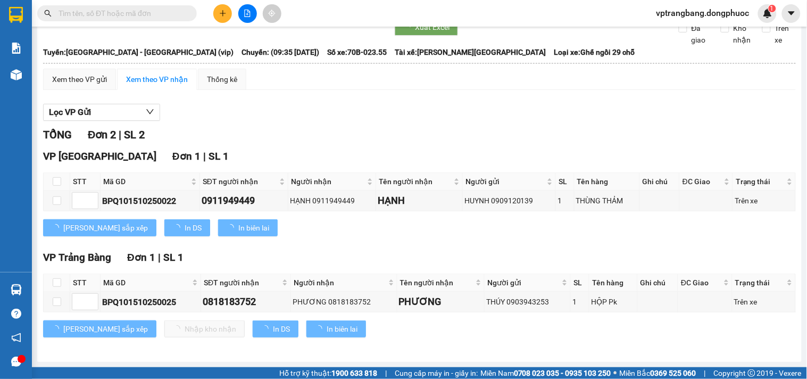
scroll to position [51, 0]
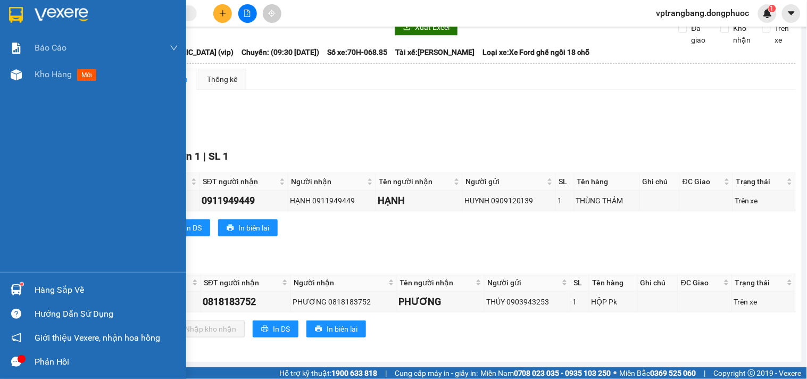
click at [39, 275] on div "Hàng sắp về Hướng dẫn sử dụng Giới thiệu Vexere, nhận hoa hồng Phản hồi" at bounding box center [93, 323] width 186 height 102
click at [72, 288] on div "Hàng sắp về" at bounding box center [107, 290] width 144 height 16
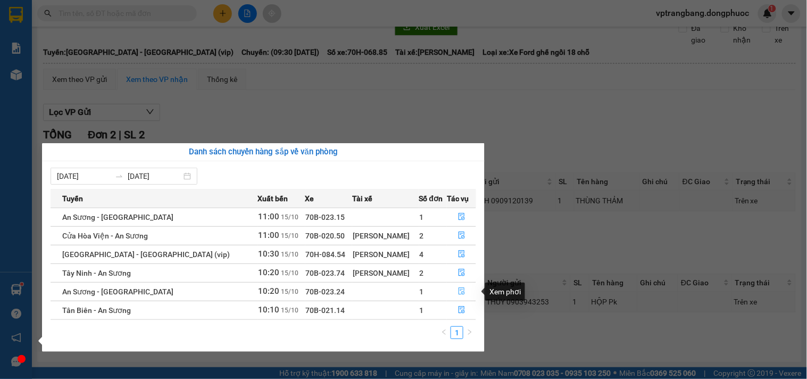
click at [458, 291] on icon "file-done" at bounding box center [461, 290] width 7 height 7
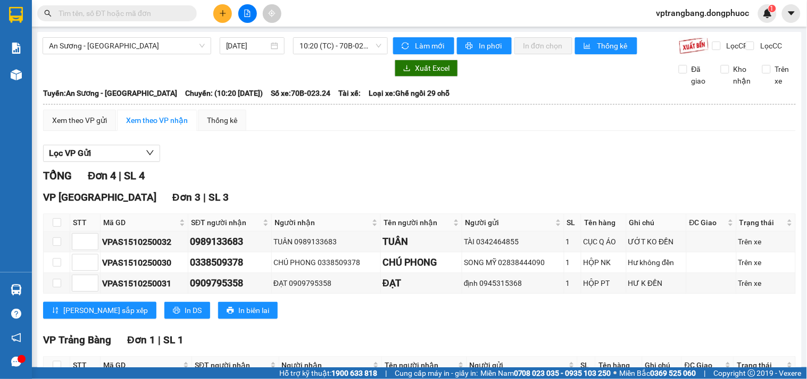
scroll to position [93, 0]
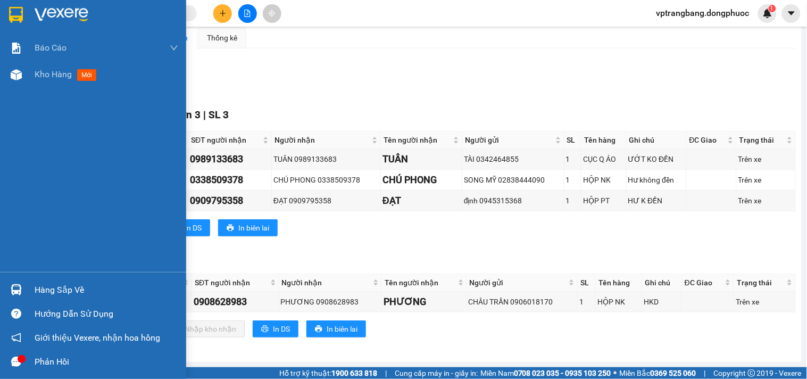
click at [61, 288] on div "Hàng sắp về" at bounding box center [107, 290] width 144 height 16
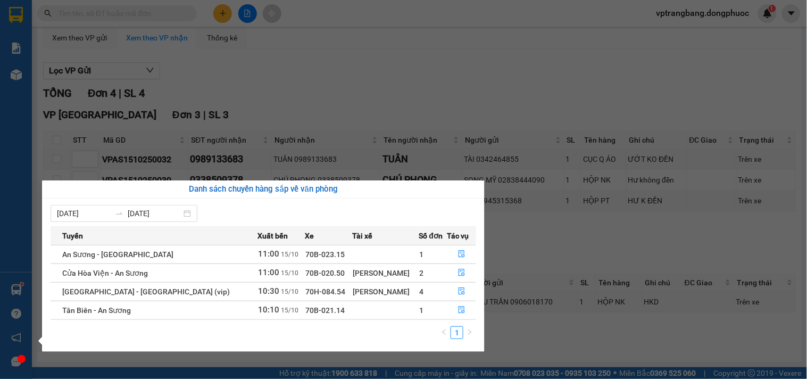
click at [470, 69] on section "Kết quả tìm kiếm ( 0 ) Bộ lọc No Data vptrangbang.dongphuoc 1 Báo cáo Mẫu 1: Bá…" at bounding box center [403, 189] width 807 height 379
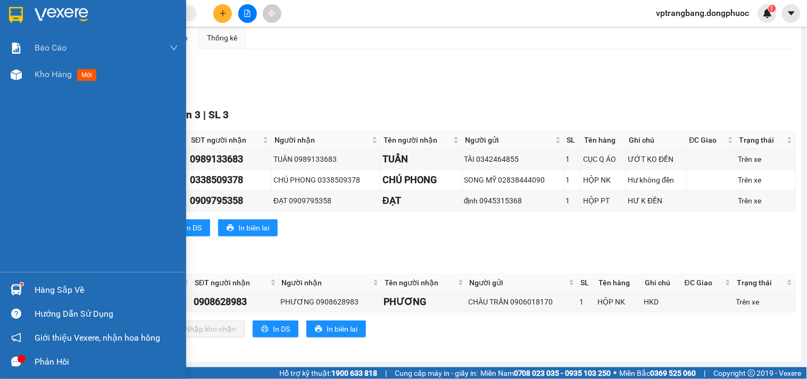
click at [41, 282] on div "Hàng sắp về" at bounding box center [107, 290] width 144 height 16
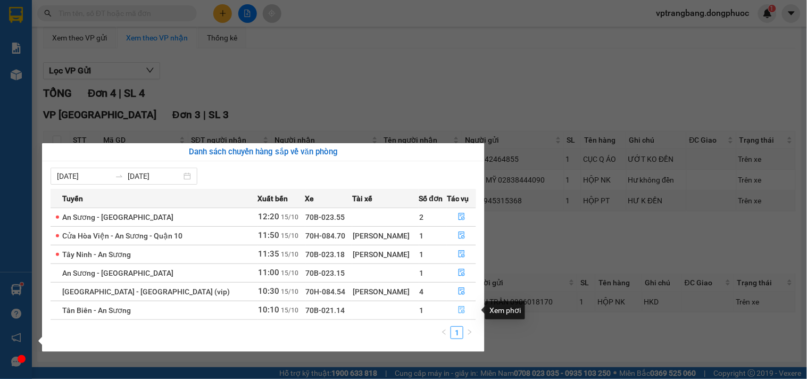
click at [461, 309] on icon "file-done" at bounding box center [462, 309] width 6 height 7
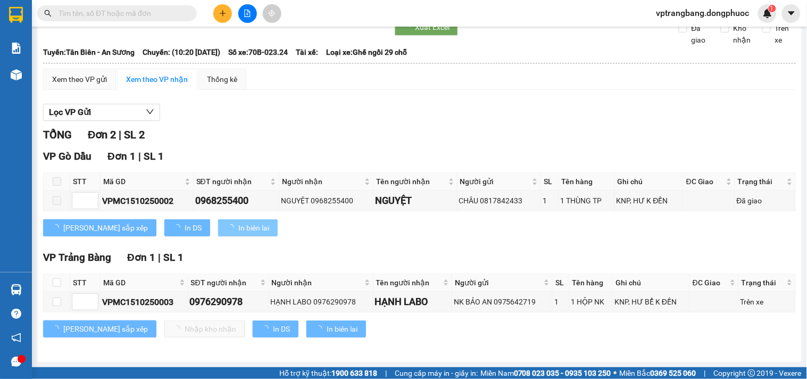
scroll to position [51, 0]
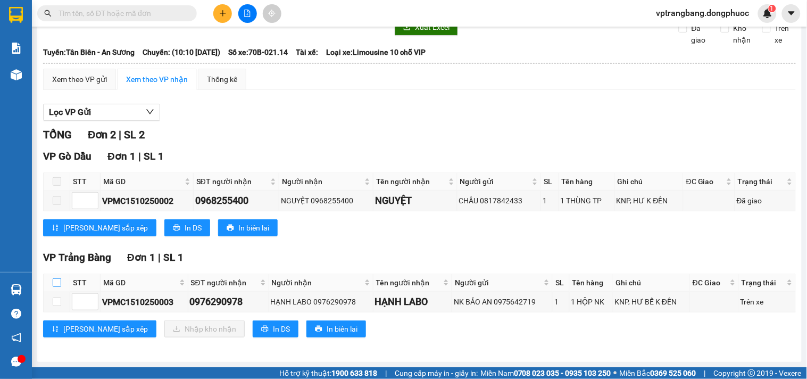
click at [55, 282] on input "checkbox" at bounding box center [57, 282] width 9 height 9
checkbox input "true"
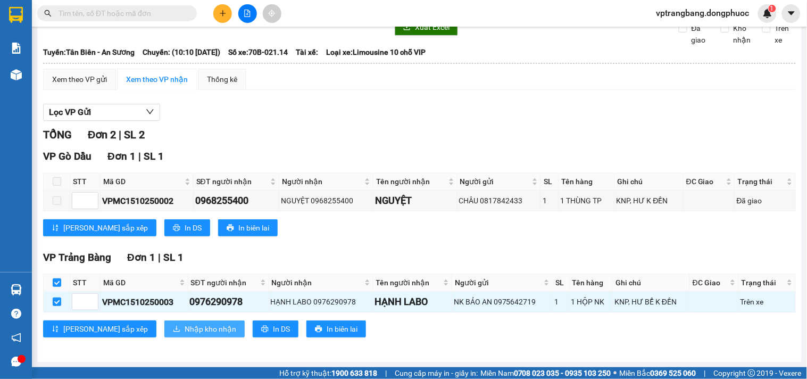
click at [185, 330] on span "Nhập kho nhận" at bounding box center [211, 329] width 52 height 12
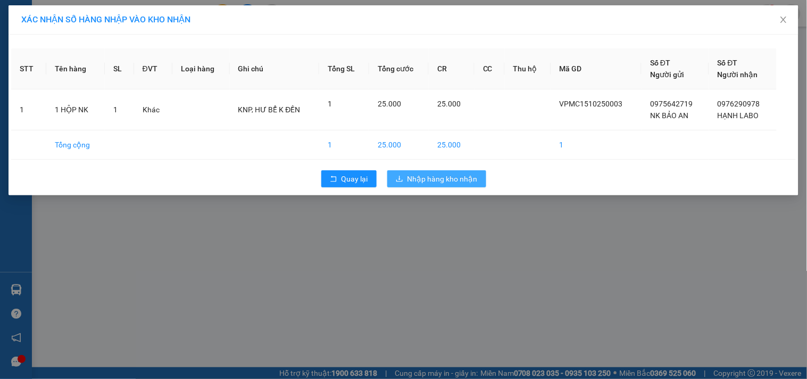
click at [419, 182] on span "Nhập hàng kho nhận" at bounding box center [442, 179] width 70 height 12
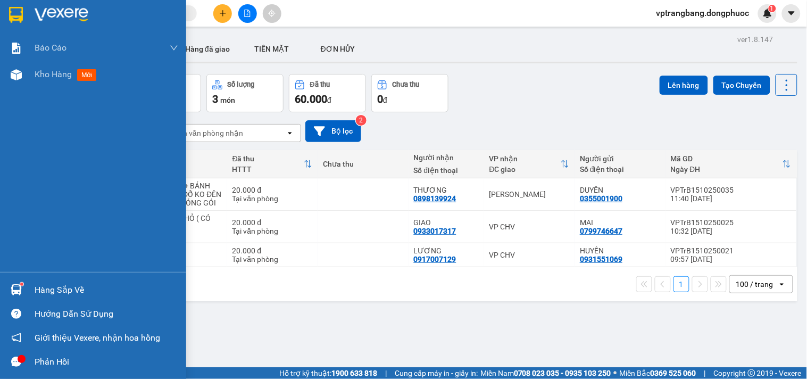
click at [62, 288] on div "Hàng sắp về" at bounding box center [107, 290] width 144 height 16
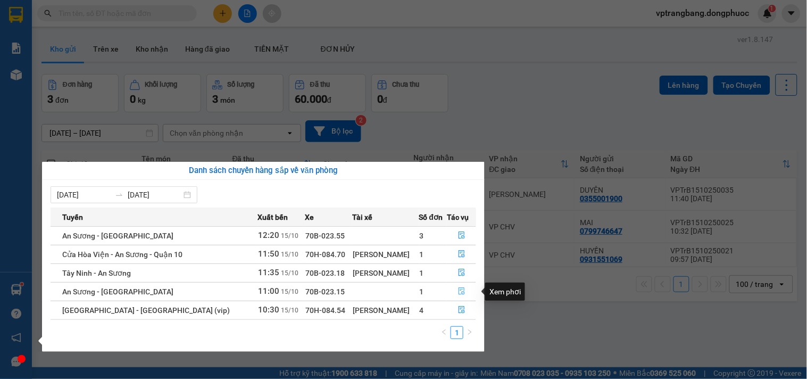
click at [460, 290] on icon "file-done" at bounding box center [461, 290] width 7 height 7
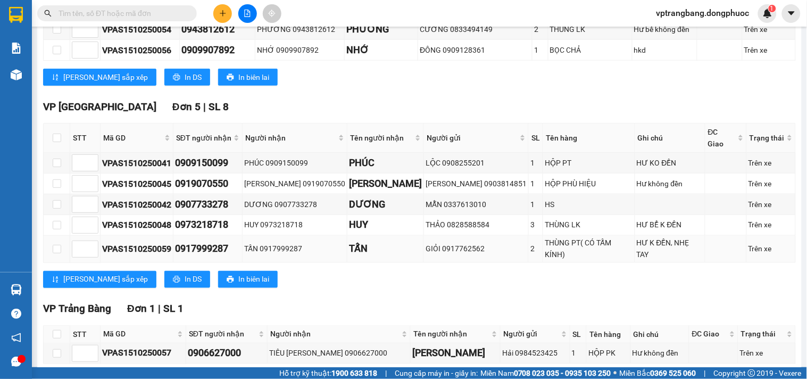
scroll to position [339, 0]
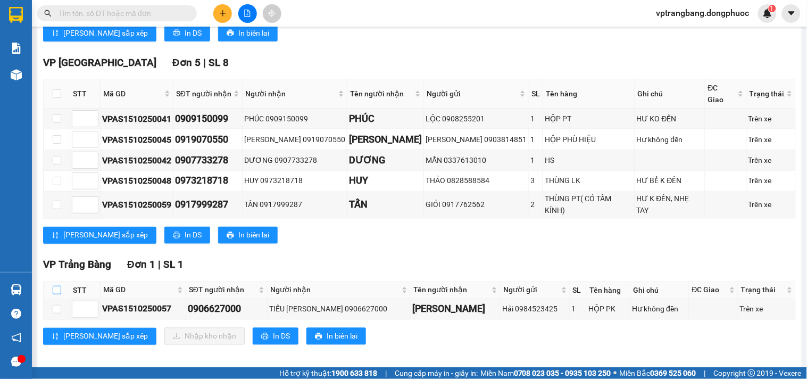
click at [55, 286] on input "checkbox" at bounding box center [57, 290] width 9 height 9
checkbox input "true"
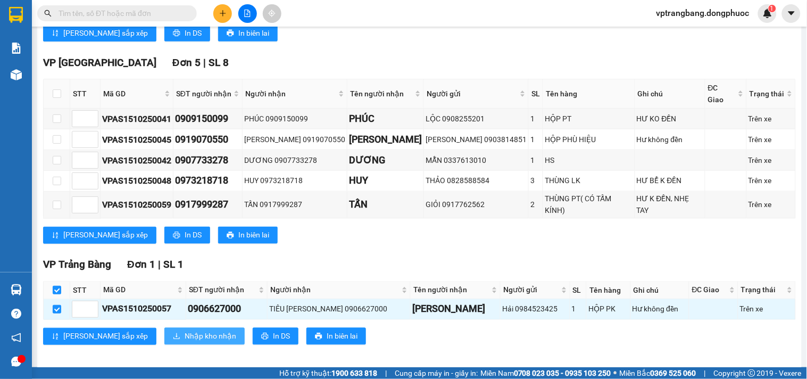
click at [185, 330] on span "Nhập kho nhận" at bounding box center [211, 336] width 52 height 12
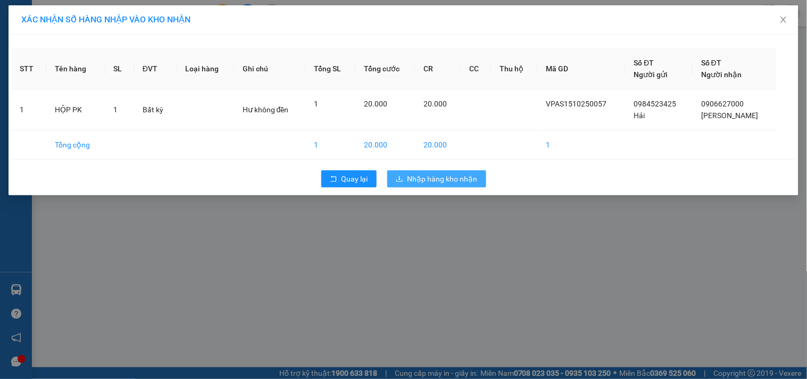
click at [432, 182] on span "Nhập hàng kho nhận" at bounding box center [442, 179] width 70 height 12
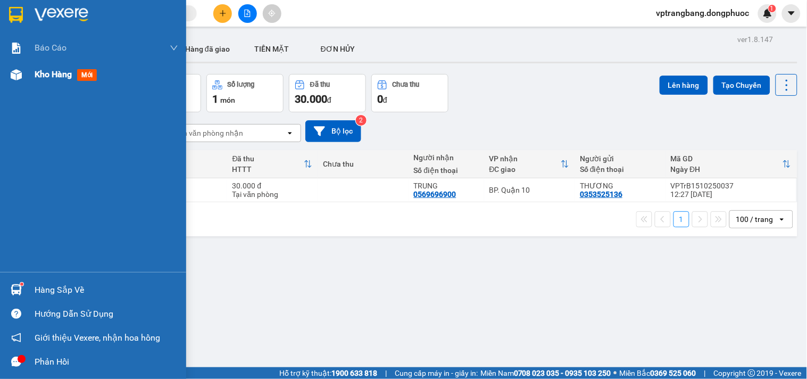
click at [35, 71] on span "Kho hàng" at bounding box center [53, 74] width 37 height 10
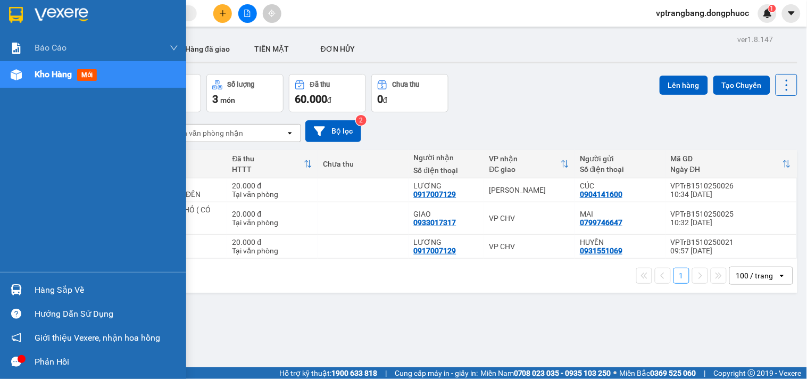
click at [47, 286] on div "Hàng sắp về" at bounding box center [107, 290] width 144 height 16
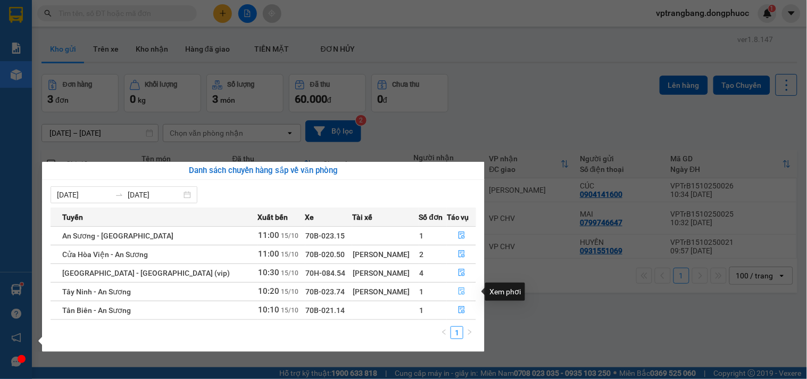
click at [458, 294] on icon "file-done" at bounding box center [461, 290] width 7 height 7
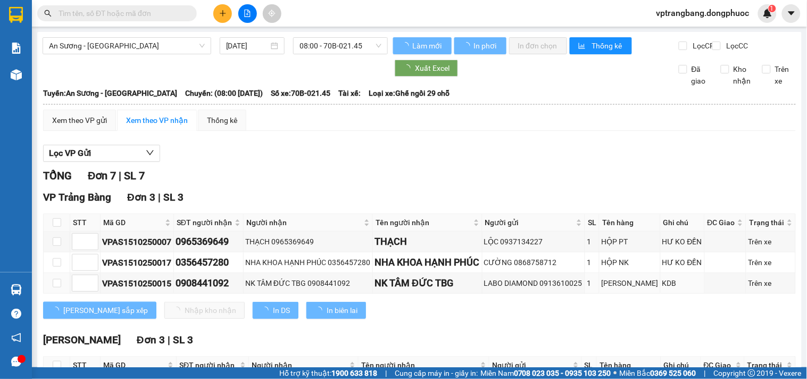
scroll to position [118, 0]
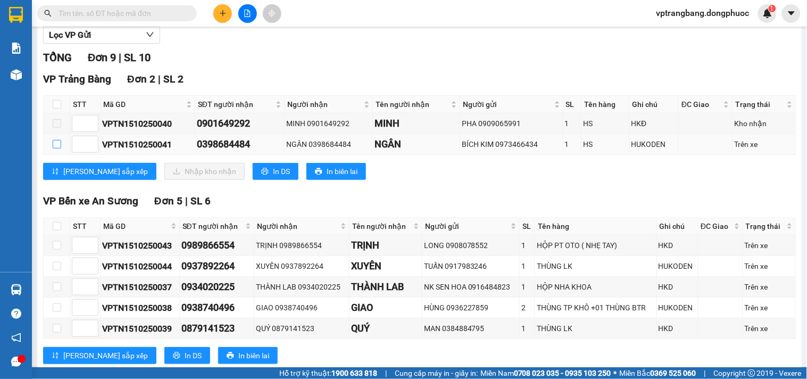
click at [56, 148] on input "checkbox" at bounding box center [57, 144] width 9 height 9
checkbox input "true"
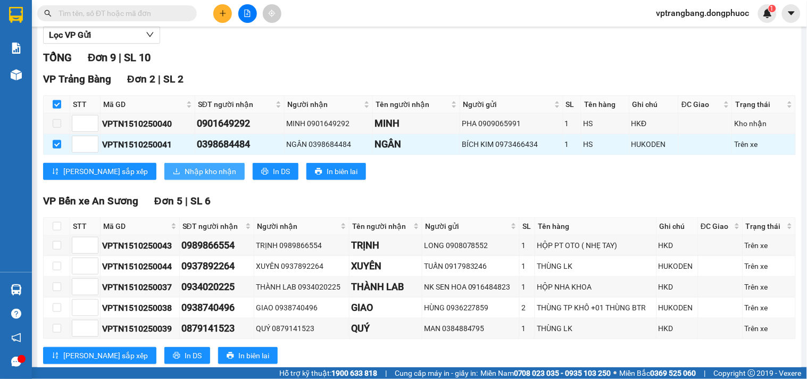
click at [185, 177] on span "Nhập kho nhận" at bounding box center [211, 171] width 52 height 12
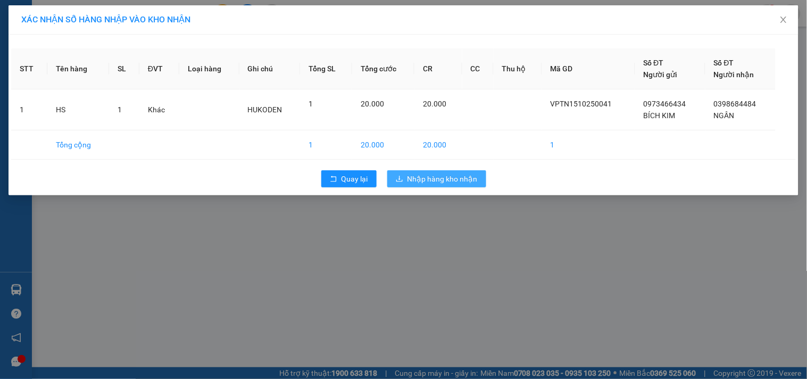
click at [421, 176] on span "Nhập hàng kho nhận" at bounding box center [442, 179] width 70 height 12
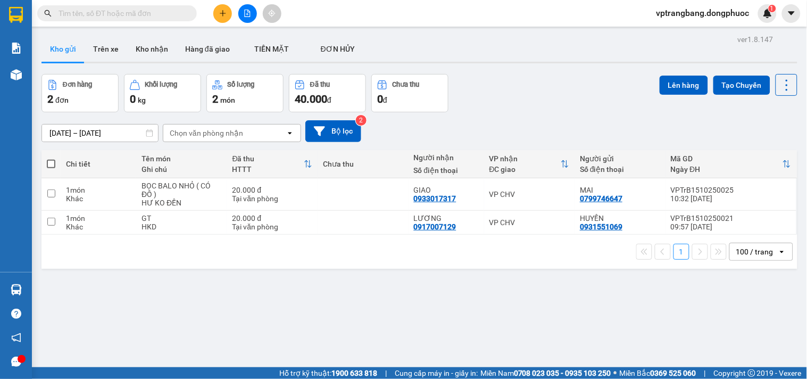
click at [368, 288] on div "ver 1.8.147 Kho gửi Trên xe Kho nhận Hàng đã giao TIỀN MẶT ĐƠN HỦY Đơn hàng 2…" at bounding box center [419, 221] width 764 height 379
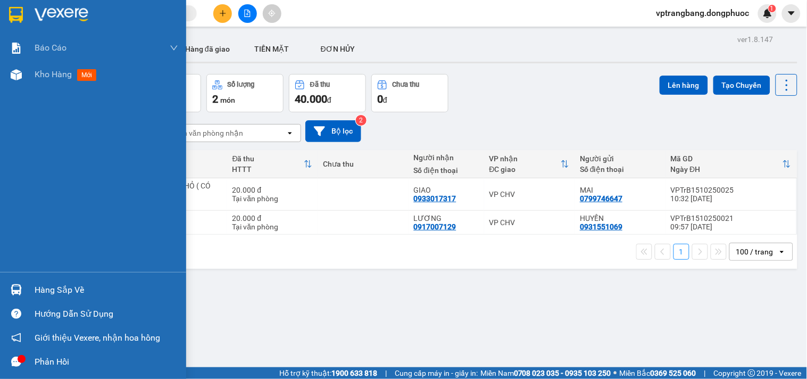
click at [33, 286] on div "Hàng sắp về" at bounding box center [93, 290] width 186 height 24
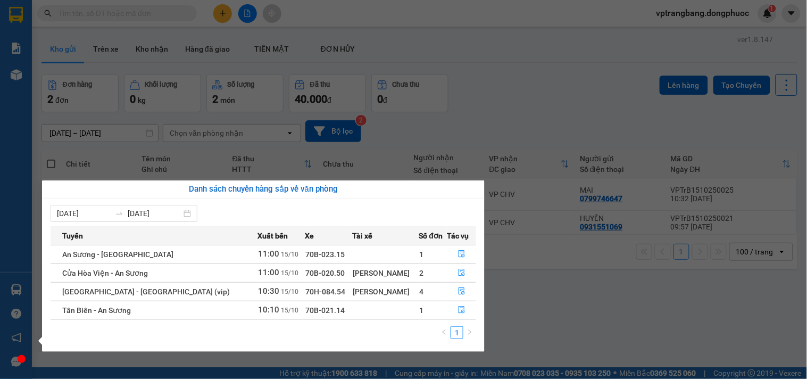
click at [501, 114] on section "Kết quả tìm kiếm ( 0 ) Bộ lọc No Data vptrangbang.dongphuoc 1 Báo cáo Mẫu 1: Bá…" at bounding box center [403, 189] width 807 height 379
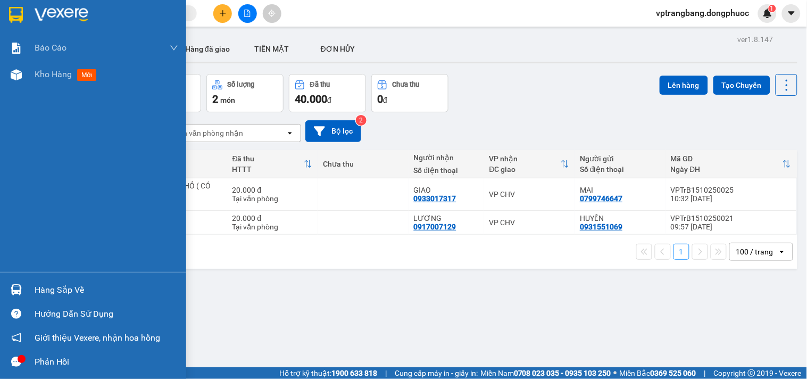
click at [34, 286] on div "Hàng sắp về" at bounding box center [93, 290] width 186 height 24
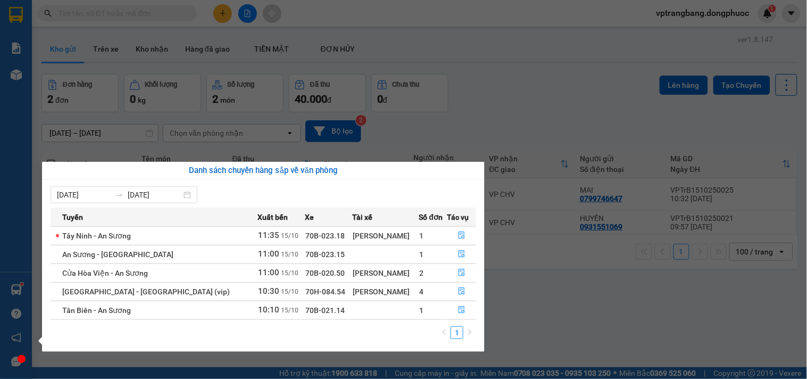
click at [519, 113] on section "Kết quả tìm kiếm ( 0 ) Bộ lọc No Data vptrangbang.dongphuoc 1 Báo cáo Mẫu 1: Bá…" at bounding box center [403, 189] width 807 height 379
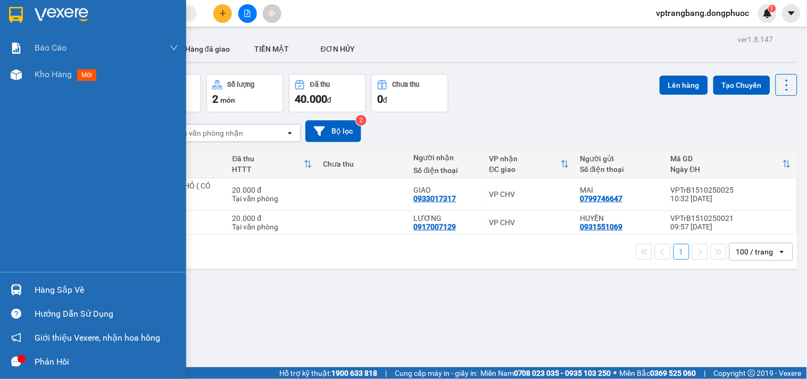
click at [28, 285] on div "Hàng sắp về" at bounding box center [93, 290] width 186 height 24
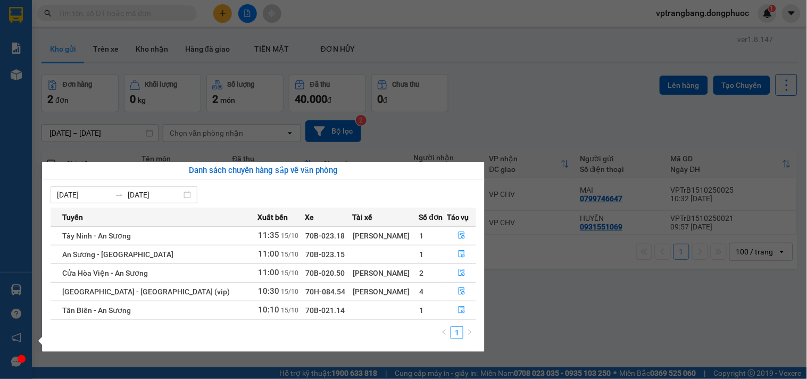
click at [541, 94] on section "Kết quả tìm kiếm ( 0 ) Bộ lọc No Data vptrangbang.dongphuoc 1 Báo cáo Mẫu 1: Bá…" at bounding box center [403, 189] width 807 height 379
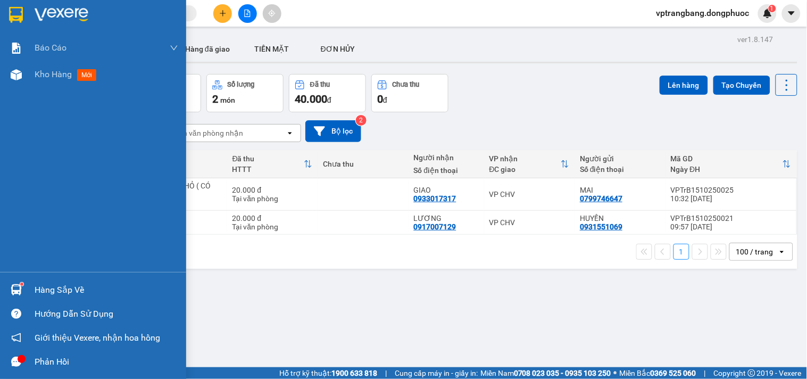
click at [35, 282] on div "Hàng sắp về" at bounding box center [107, 290] width 144 height 16
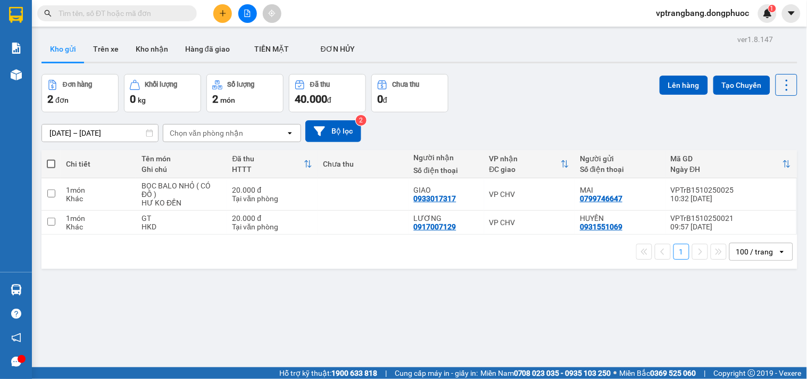
drag, startPoint x: 510, startPoint y: 108, endPoint x: 139, endPoint y: 0, distance: 386.2
click at [495, 104] on section "Kết quả tìm kiếm ( 0 ) Bộ lọc No Data vptrangbang.dongphuoc 1 Báo cáo Mẫu 1: Bá…" at bounding box center [403, 189] width 807 height 379
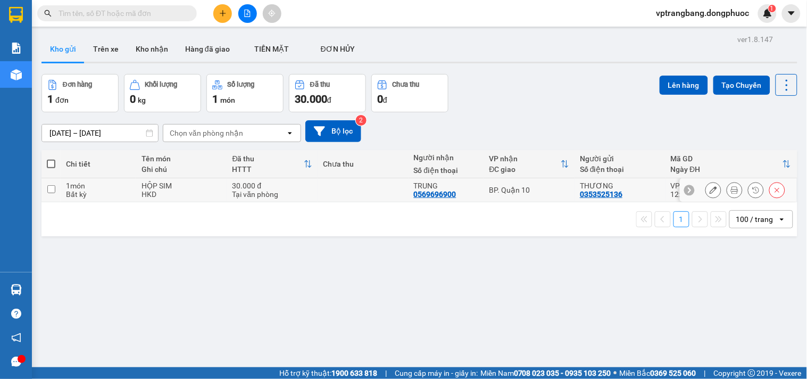
click at [500, 188] on div "BP. Quận 10" at bounding box center [529, 190] width 80 height 9
checkbox input "true"
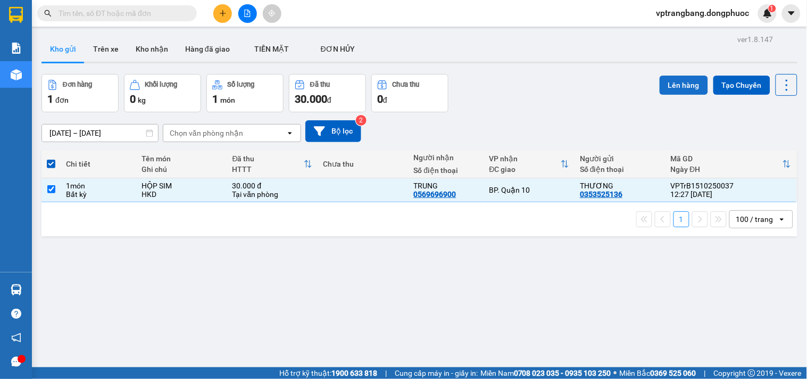
click at [673, 86] on button "Lên hàng" at bounding box center [684, 85] width 48 height 19
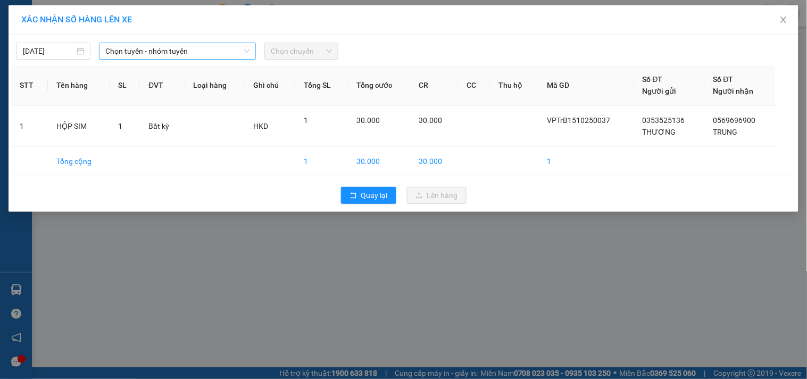
click at [187, 48] on span "Chọn tuyến - nhóm tuyến" at bounding box center [177, 51] width 144 height 16
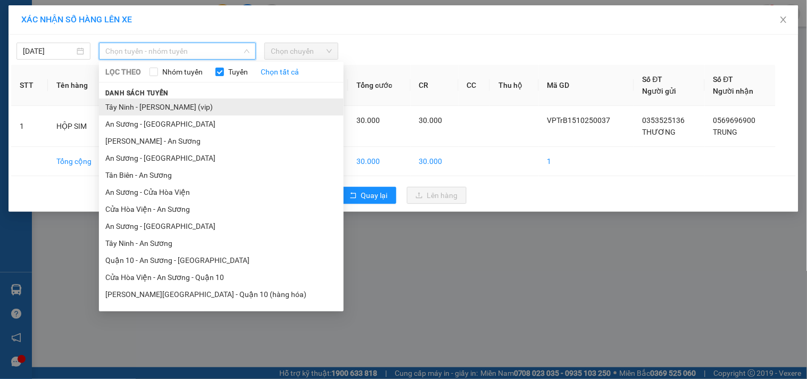
click at [165, 106] on li "Tây Ninh - [PERSON_NAME] (vip)" at bounding box center [221, 106] width 245 height 17
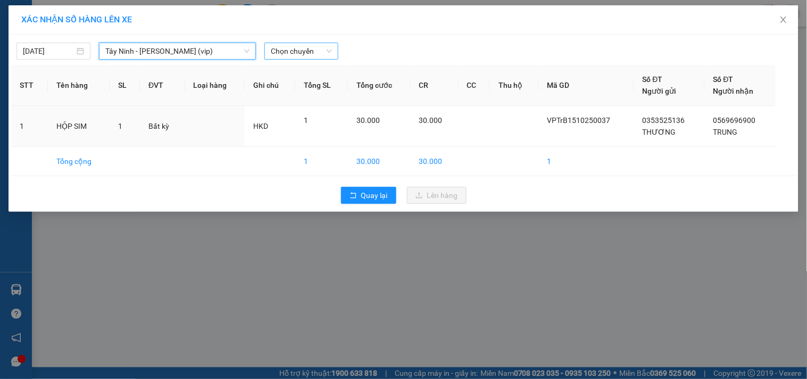
click at [284, 48] on span "Chọn chuyến" at bounding box center [301, 51] width 61 height 16
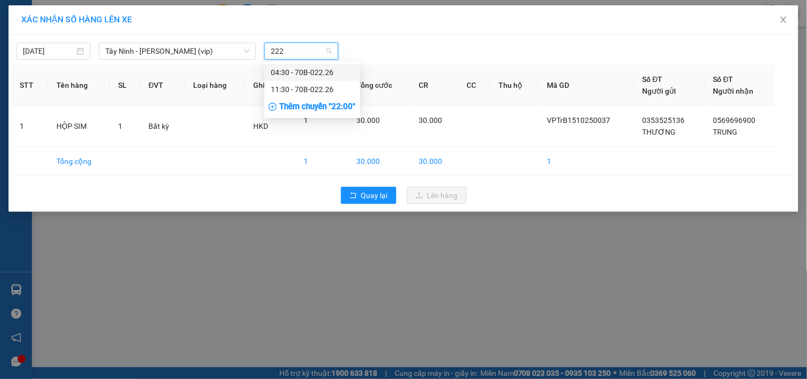
type input "2226"
click at [327, 86] on div "11:30 - 70B-022.26" at bounding box center [312, 90] width 83 height 12
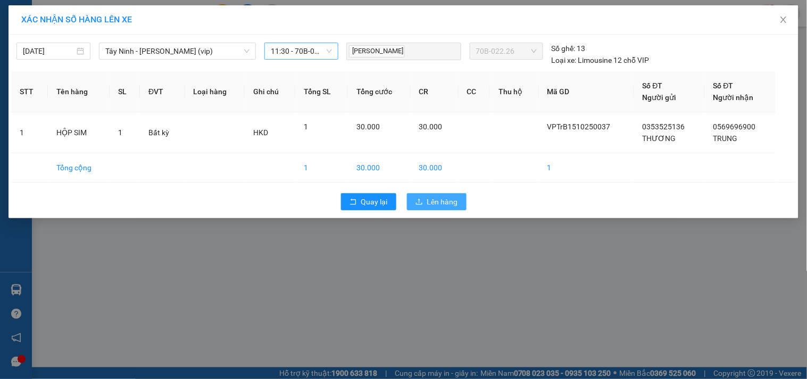
click at [463, 206] on button "Lên hàng" at bounding box center [437, 201] width 60 height 17
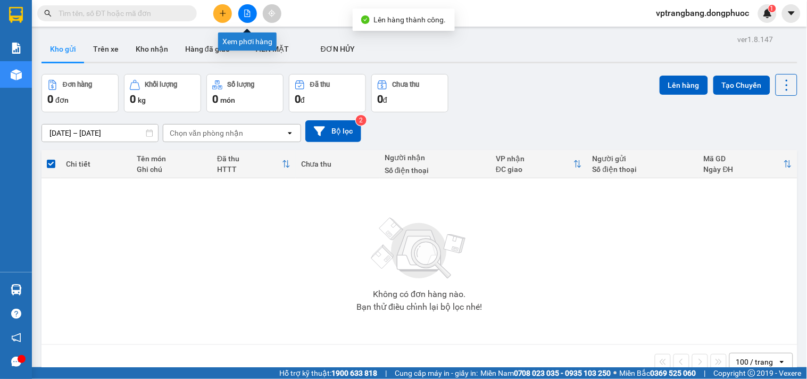
click at [248, 13] on icon "file-add" at bounding box center [247, 13] width 7 height 7
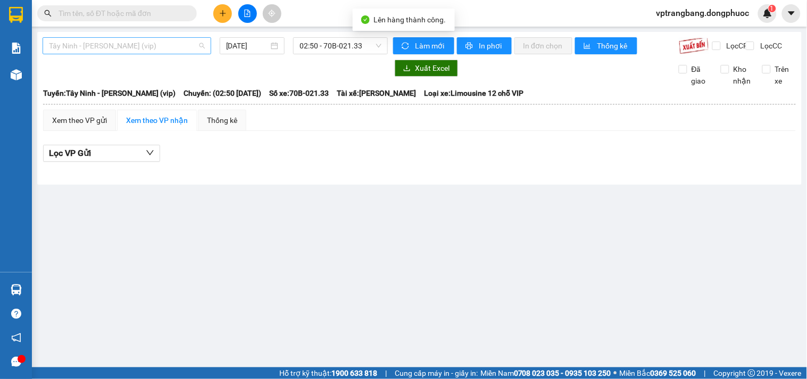
click at [112, 43] on span "Tây Ninh - [PERSON_NAME] (vip)" at bounding box center [127, 46] width 156 height 16
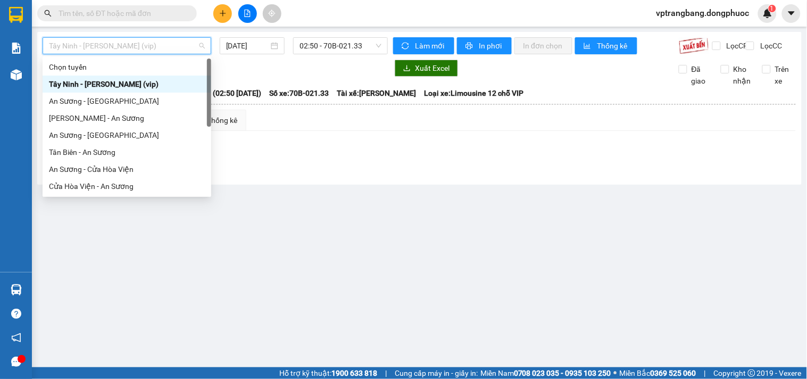
drag, startPoint x: 331, startPoint y: 45, endPoint x: 506, endPoint y: 123, distance: 191.5
click at [331, 45] on span "02:50 - 70B-021.33" at bounding box center [340, 46] width 82 height 16
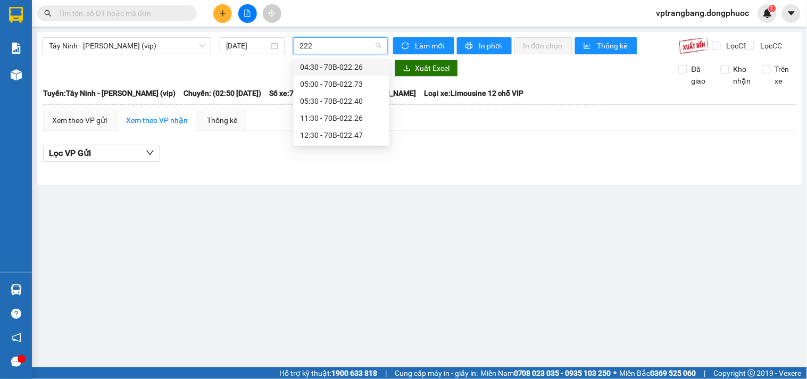
type input "2226"
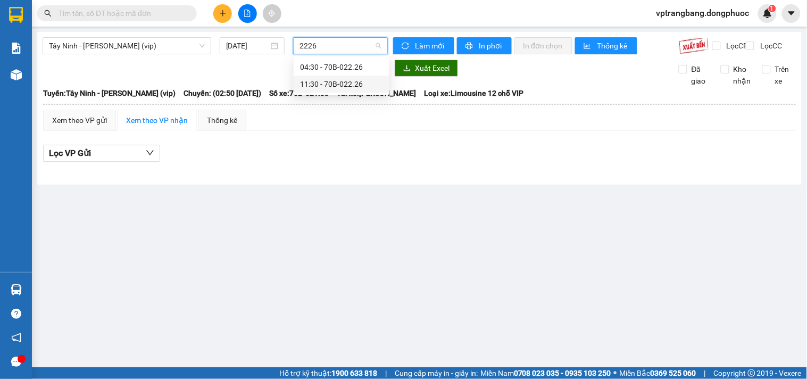
click at [313, 86] on div "11:30 - 70B-022.26" at bounding box center [341, 84] width 83 height 12
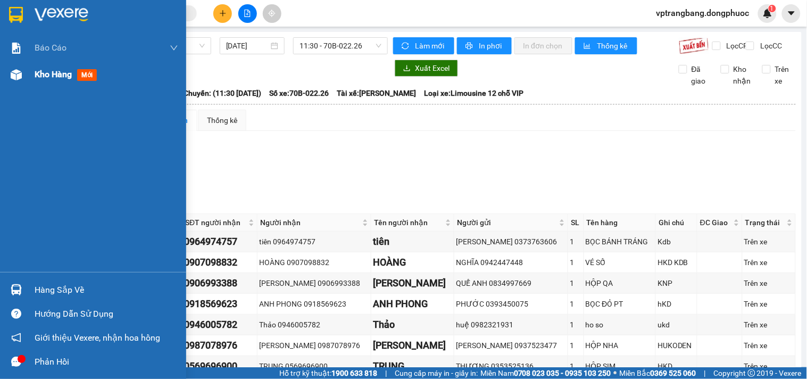
click at [50, 71] on span "Kho hàng" at bounding box center [53, 74] width 37 height 10
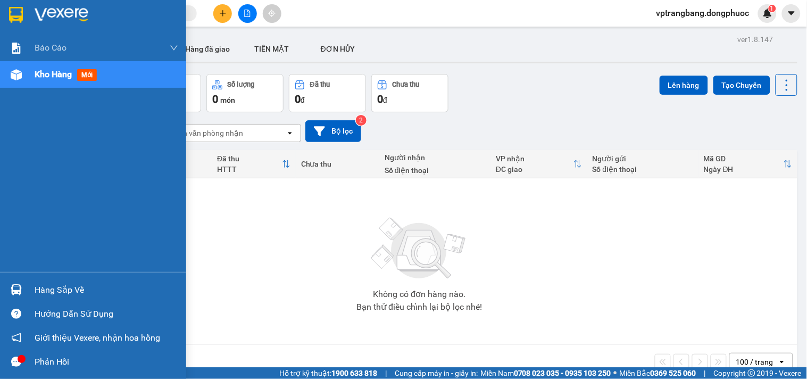
click at [36, 294] on main "ver 1.8.147 Kho gửi Trên xe Kho nhận Hàng đã giao TIỀN MẶT ĐƠN HỦY Đơn hàng 0…" at bounding box center [403, 183] width 807 height 367
click at [35, 290] on div "Hàng sắp về" at bounding box center [107, 290] width 144 height 16
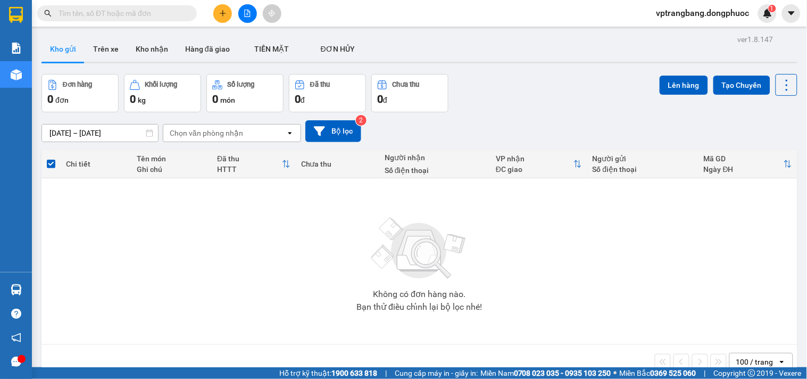
click at [528, 252] on section "Kết quả tìm kiếm ( 0 ) Bộ lọc No Data vptrangbang.dongphuoc 1 Báo cáo Mẫu 1: Bá…" at bounding box center [403, 189] width 807 height 379
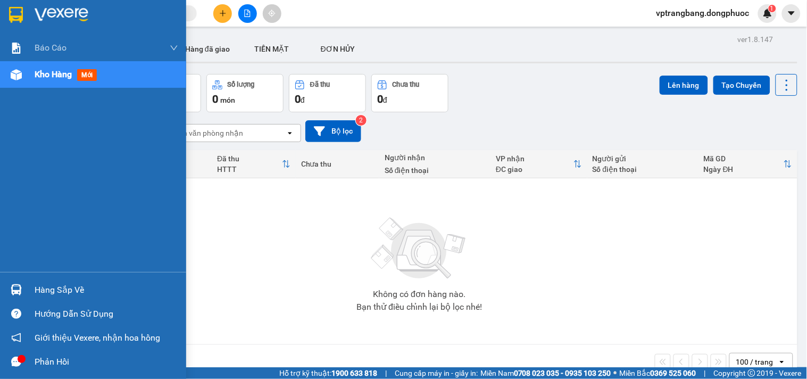
click at [54, 293] on div "Hàng sắp về" at bounding box center [107, 290] width 144 height 16
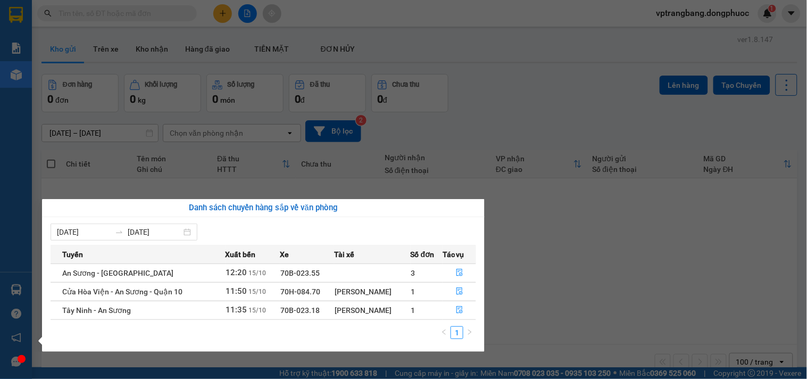
click at [575, 261] on section "Kết quả tìm kiếm ( 0 ) Bộ lọc No Data vptrangbang.dongphuoc 1 Báo cáo Mẫu 1: Bá…" at bounding box center [403, 189] width 807 height 379
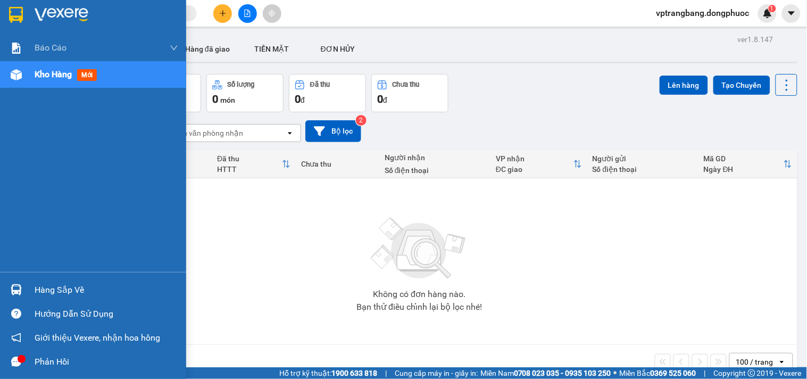
click at [39, 293] on div "Hàng sắp về" at bounding box center [107, 290] width 144 height 16
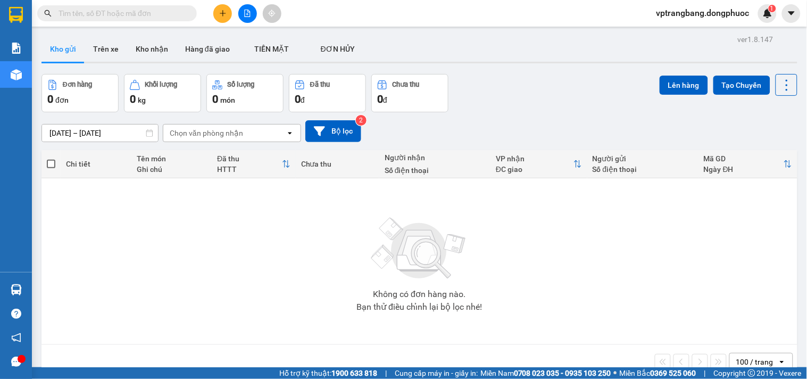
click at [557, 287] on section "Kết quả tìm kiếm ( 0 ) Bộ lọc No Data vptrangbang.dongphuoc 1 Báo cáo Mẫu 1: Bá…" at bounding box center [403, 189] width 807 height 379
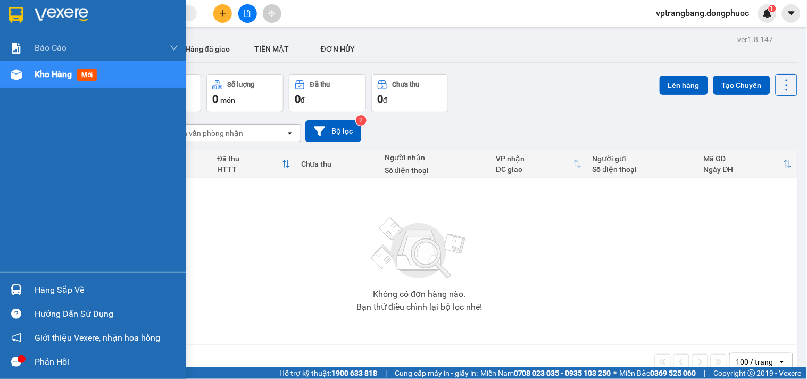
click at [46, 287] on div "Hàng sắp về" at bounding box center [107, 290] width 144 height 16
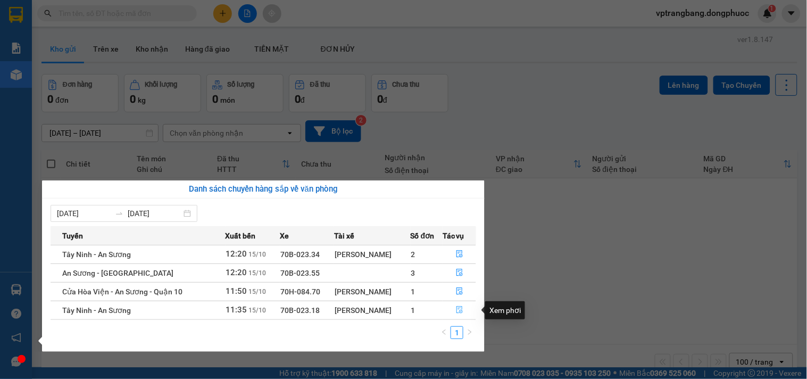
click at [459, 310] on icon "file-done" at bounding box center [459, 309] width 6 height 7
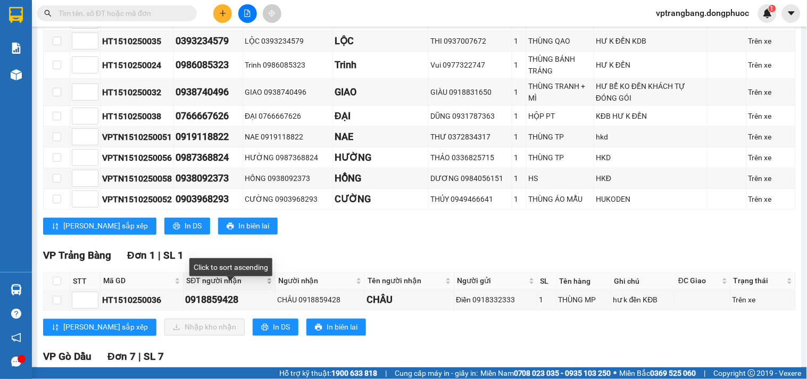
scroll to position [295, 0]
click at [55, 285] on input "checkbox" at bounding box center [57, 281] width 9 height 9
checkbox input "true"
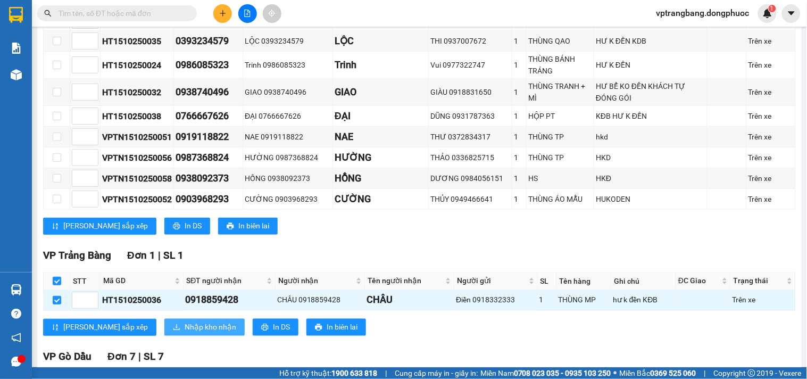
click at [173, 331] on icon "download" at bounding box center [176, 326] width 7 height 7
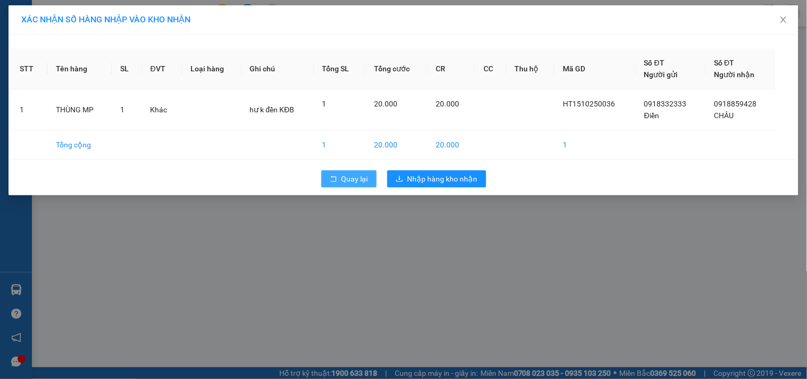
click at [354, 181] on span "Quay lại" at bounding box center [354, 179] width 27 height 12
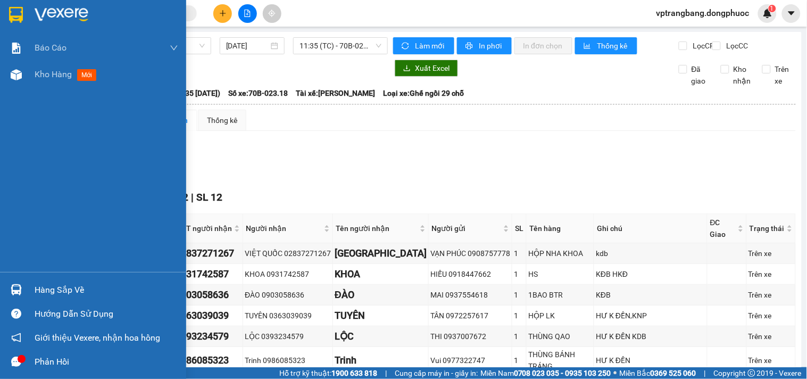
click at [46, 288] on div "Hàng sắp về" at bounding box center [107, 290] width 144 height 16
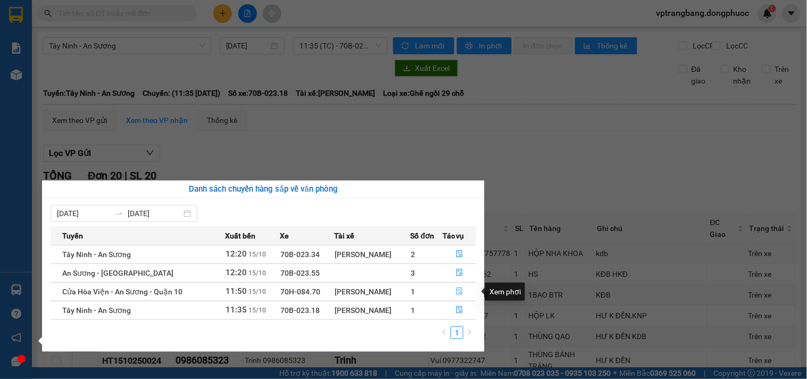
click at [461, 291] on icon "file-done" at bounding box center [459, 290] width 6 height 7
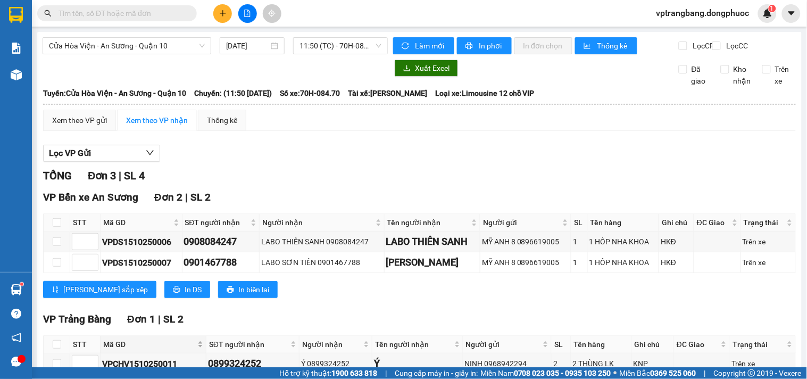
scroll to position [71, 0]
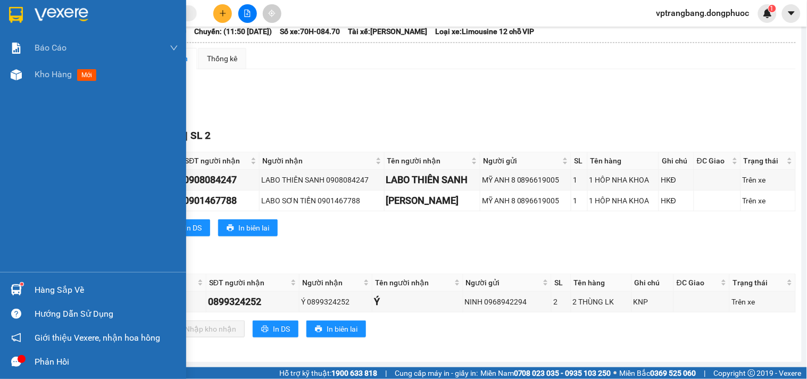
click at [27, 286] on div "Hàng sắp về" at bounding box center [93, 290] width 186 height 24
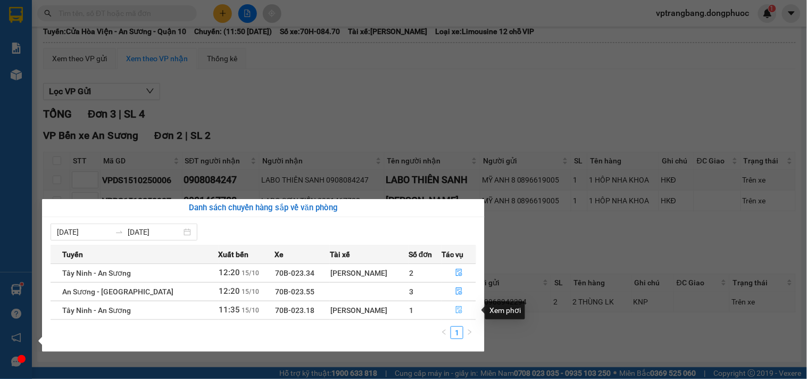
click at [456, 310] on icon "file-done" at bounding box center [459, 309] width 6 height 7
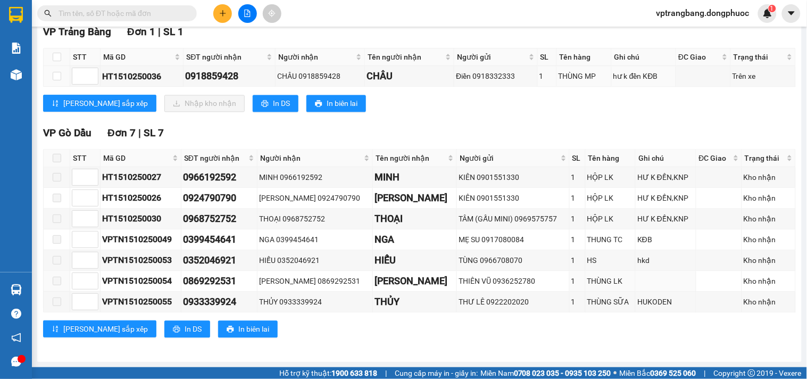
scroll to position [354, 0]
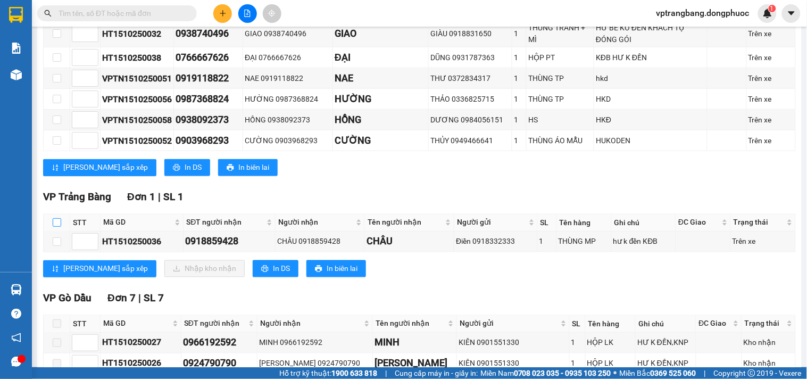
click at [57, 227] on input "checkbox" at bounding box center [57, 222] width 9 height 9
checkbox input "true"
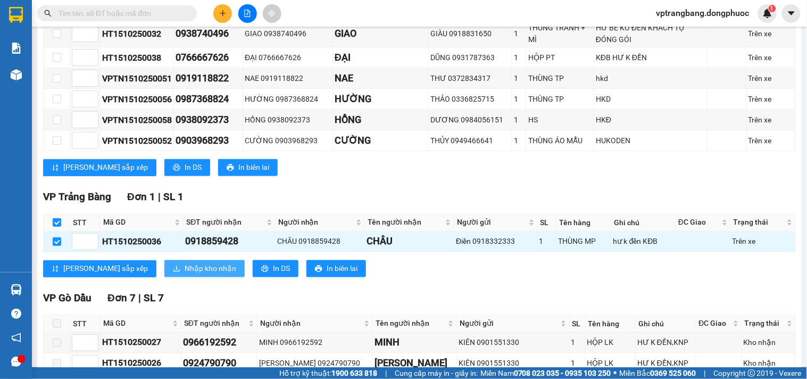
click at [185, 274] on span "Nhập kho nhận" at bounding box center [211, 269] width 52 height 12
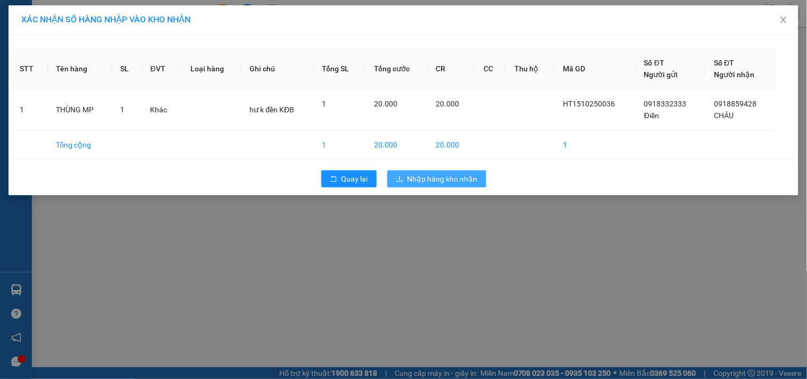
click at [427, 178] on span "Nhập hàng kho nhận" at bounding box center [442, 179] width 70 height 12
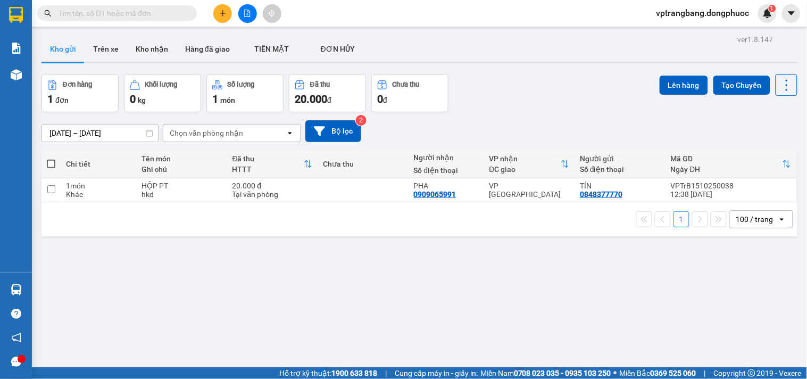
click at [365, 307] on div "ver 1.8.147 Kho gửi Trên xe Kho nhận Hàng đã giao TIỀN MẶT ĐƠN HỦY Đơn hàng 1…" at bounding box center [419, 221] width 764 height 379
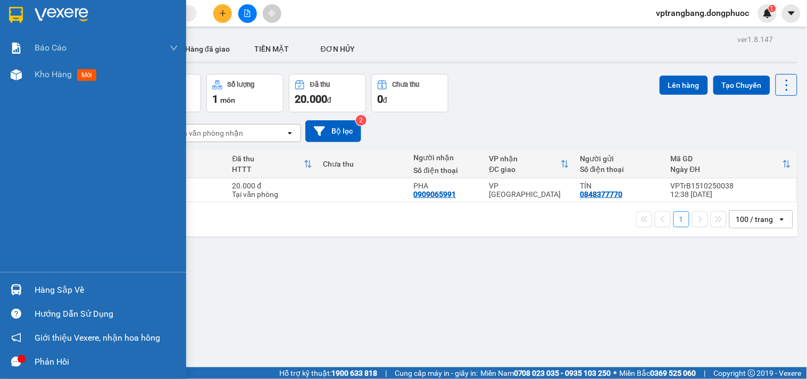
click at [49, 293] on div "Hàng sắp về" at bounding box center [107, 290] width 144 height 16
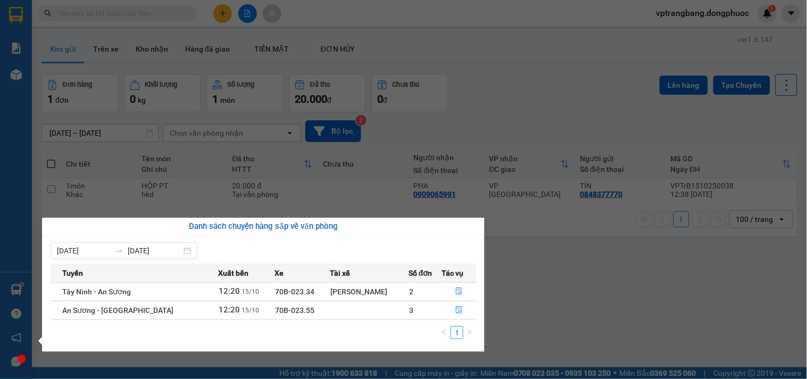
click at [528, 101] on section "Kết quả tìm kiếm ( 0 ) Bộ lọc No Data vptrangbang.dongphuoc 1 Báo cáo Mẫu 1: Bá…" at bounding box center [403, 189] width 807 height 379
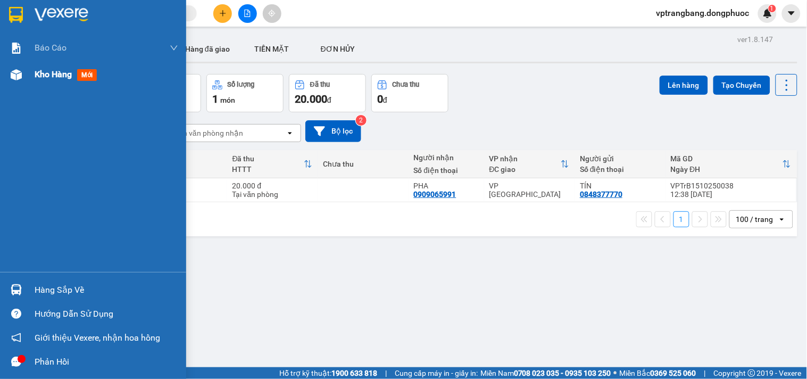
click at [53, 71] on span "Kho hàng" at bounding box center [53, 74] width 37 height 10
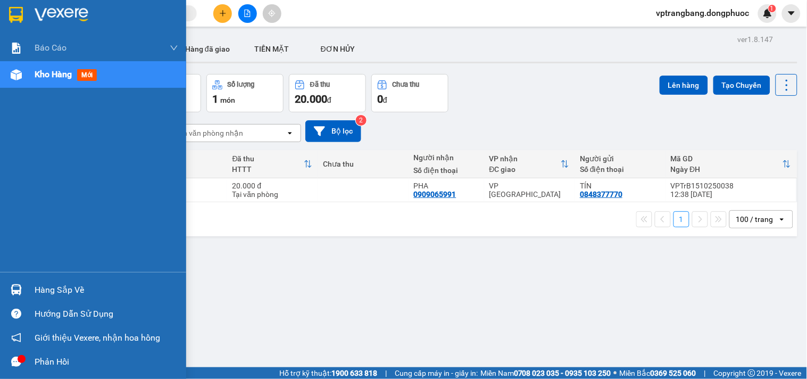
click at [39, 288] on div "Hàng sắp về" at bounding box center [107, 290] width 144 height 16
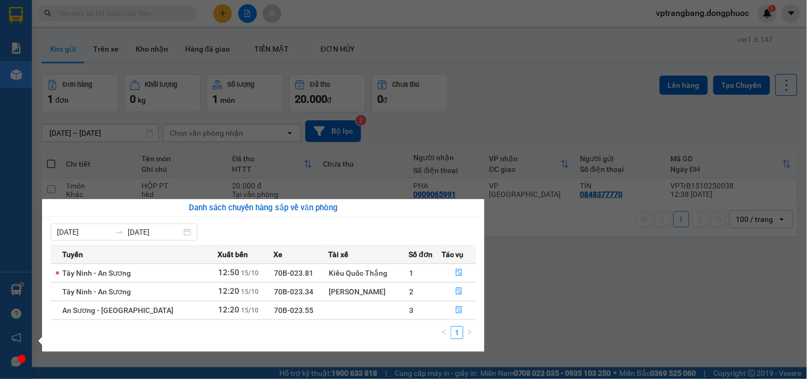
click at [487, 109] on section "Kết quả tìm kiếm ( 0 ) Bộ lọc No Data vptrangbang.dongphuoc 1 Báo cáo Mẫu 1: Bá…" at bounding box center [403, 189] width 807 height 379
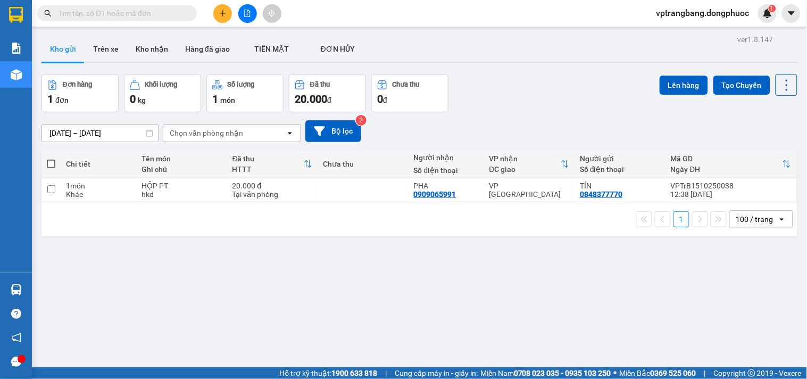
click at [246, 15] on icon "file-add" at bounding box center [247, 13] width 7 height 7
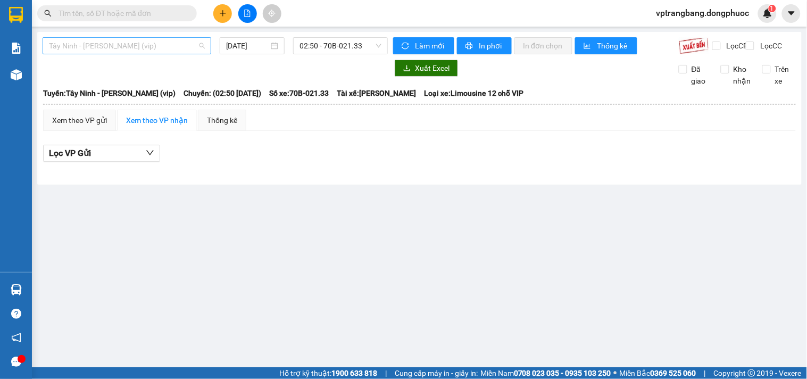
click at [137, 44] on span "Tây Ninh - [PERSON_NAME] (vip)" at bounding box center [127, 46] width 156 height 16
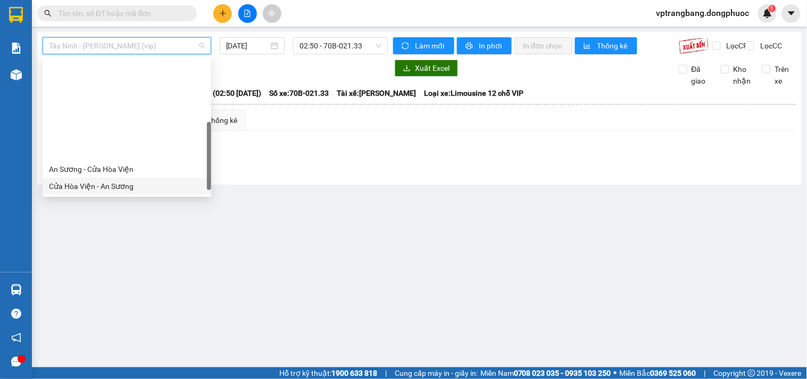
scroll to position [110, 0]
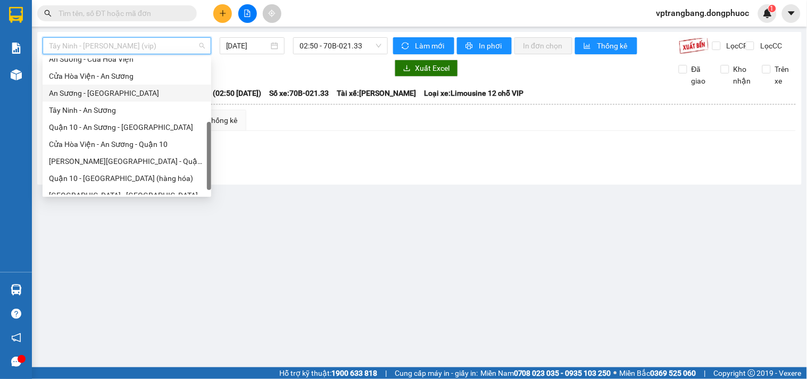
click at [105, 96] on div "An Sương - [GEOGRAPHIC_DATA]" at bounding box center [127, 93] width 156 height 12
type input "[DATE]"
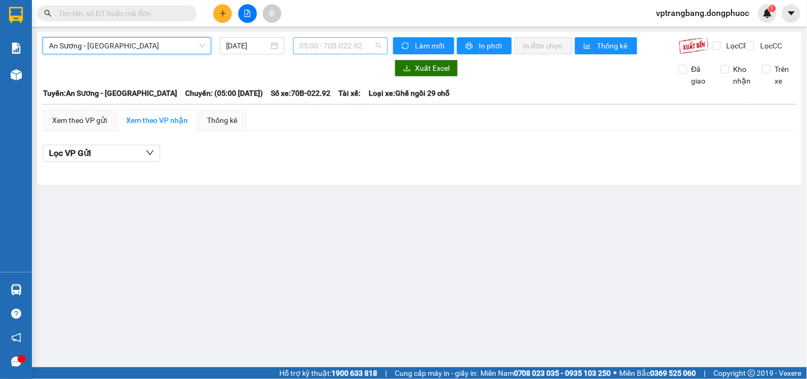
click at [340, 41] on span "05:00 - 70B-022.92" at bounding box center [340, 46] width 82 height 16
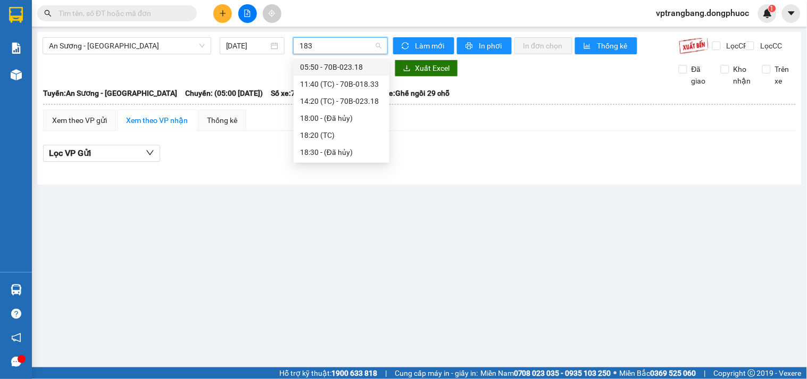
type input "1833"
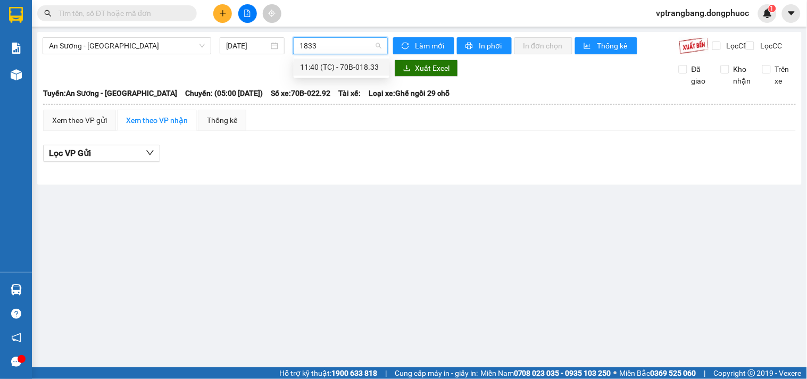
click at [357, 68] on div "11:40 (TC) - 70B-018.33" at bounding box center [341, 67] width 83 height 12
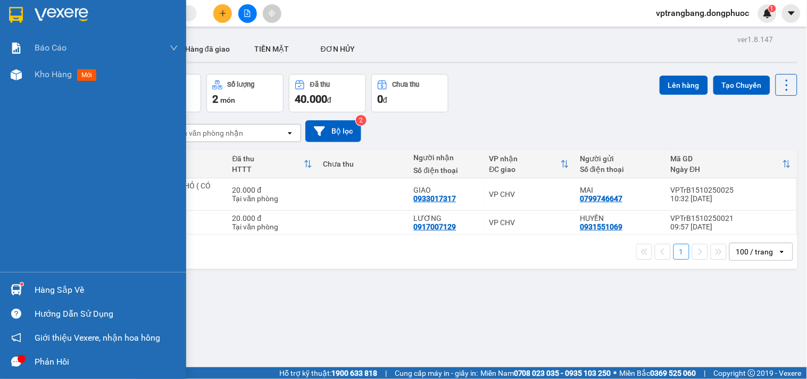
click at [32, 295] on div "Hàng sắp về" at bounding box center [93, 290] width 186 height 24
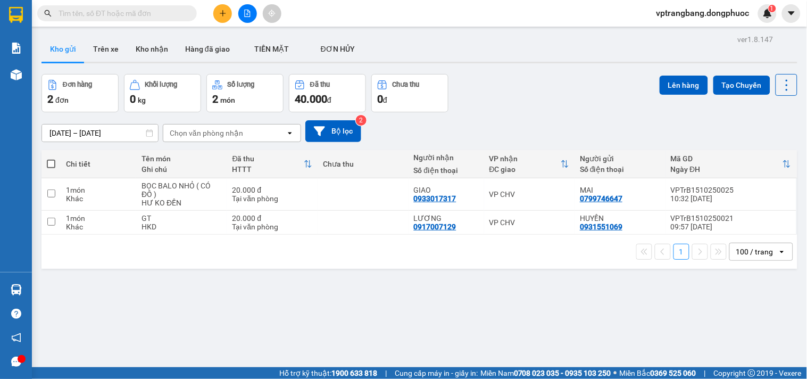
click at [536, 103] on section "Kết quả tìm kiếm ( 0 ) Bộ lọc No Data vptrangbang.dongphuoc 1 Báo cáo Mẫu 1: Bá…" at bounding box center [403, 189] width 807 height 379
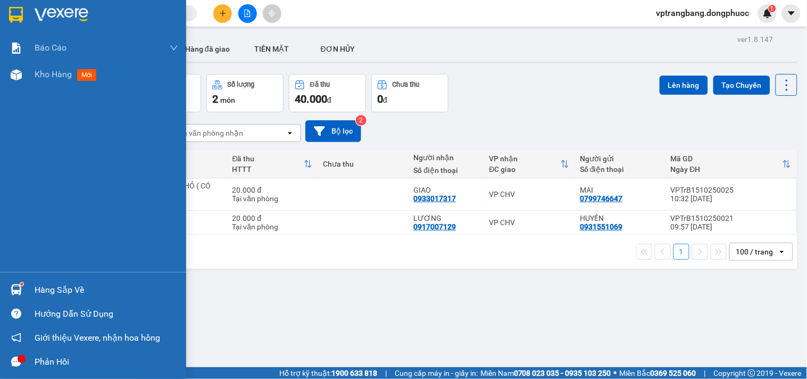
drag, startPoint x: 33, startPoint y: 285, endPoint x: 230, endPoint y: 266, distance: 198.2
click at [34, 285] on div "Hàng sắp về" at bounding box center [93, 290] width 186 height 24
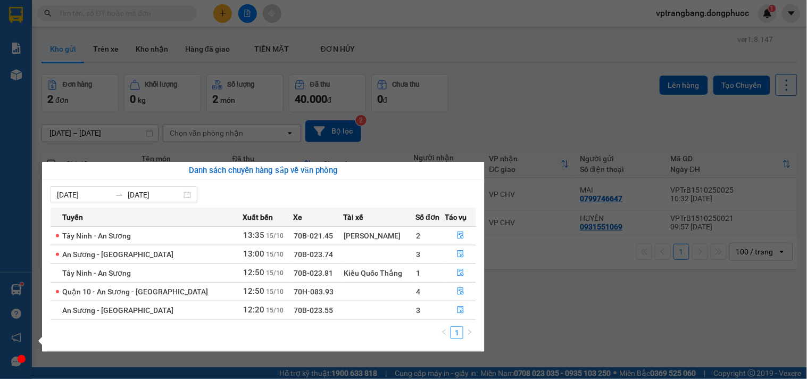
click at [501, 115] on section "Kết quả tìm kiếm ( 0 ) Bộ lọc No Data vptrangbang.dongphuoc 1 Báo cáo Mẫu 1: Bá…" at bounding box center [403, 189] width 807 height 379
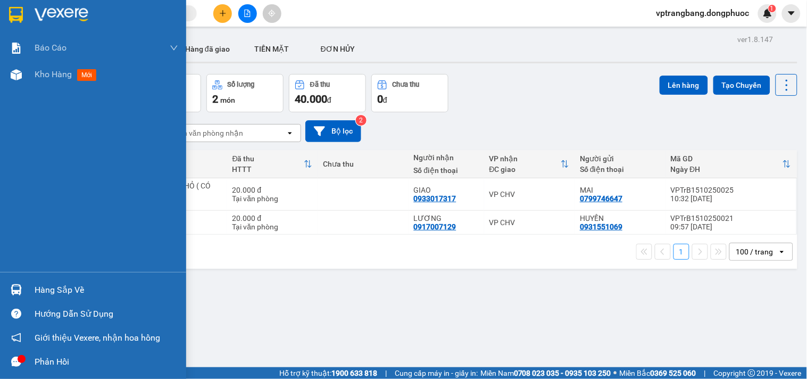
drag, startPoint x: 40, startPoint y: 287, endPoint x: 109, endPoint y: 287, distance: 68.1
click at [41, 287] on div "Hàng sắp về" at bounding box center [107, 290] width 144 height 16
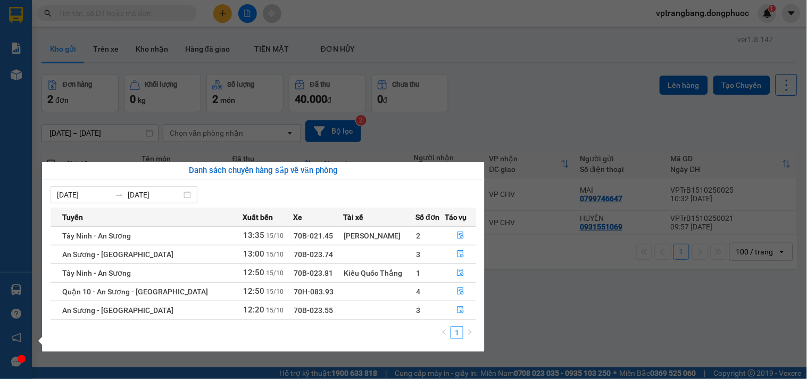
click at [520, 99] on section "Kết quả tìm kiếm ( 0 ) Bộ lọc No Data vptrangbang.dongphuoc 1 Báo cáo Mẫu 1: Bá…" at bounding box center [403, 189] width 807 height 379
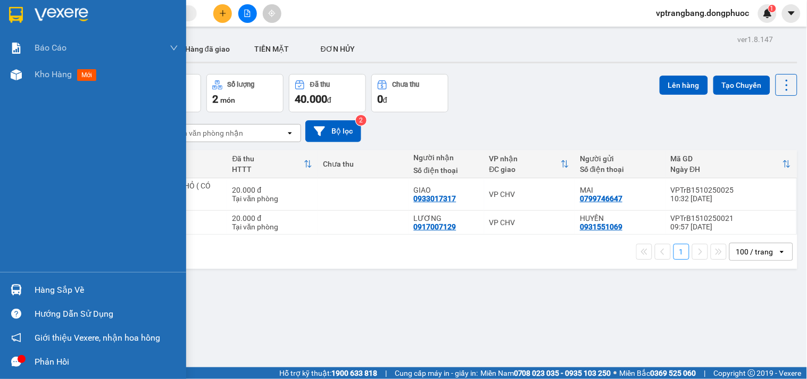
click at [26, 286] on div "Hàng sắp về" at bounding box center [93, 290] width 186 height 24
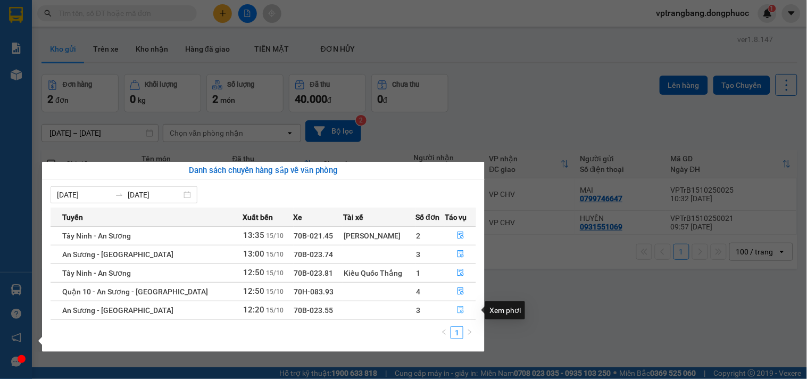
click at [457, 313] on icon "file-done" at bounding box center [460, 309] width 6 height 7
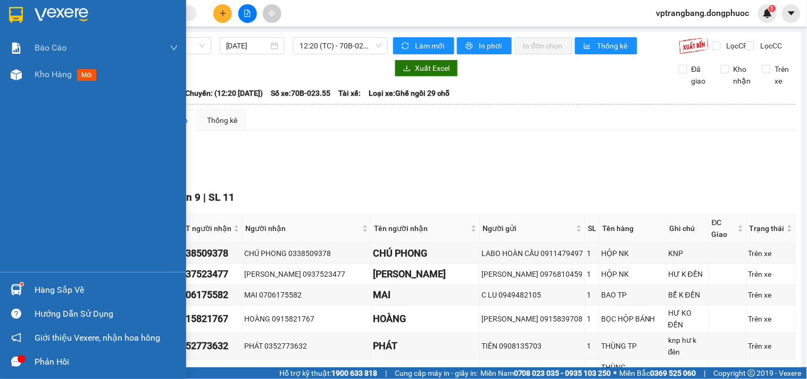
click at [69, 288] on div "Hàng sắp về" at bounding box center [107, 290] width 144 height 16
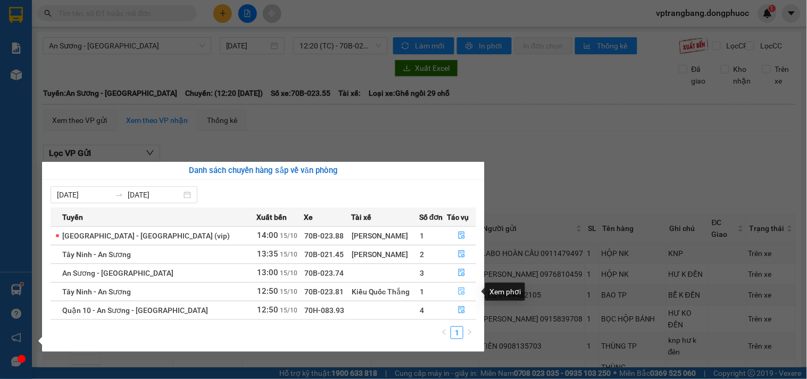
click at [459, 291] on icon "file-done" at bounding box center [461, 290] width 7 height 7
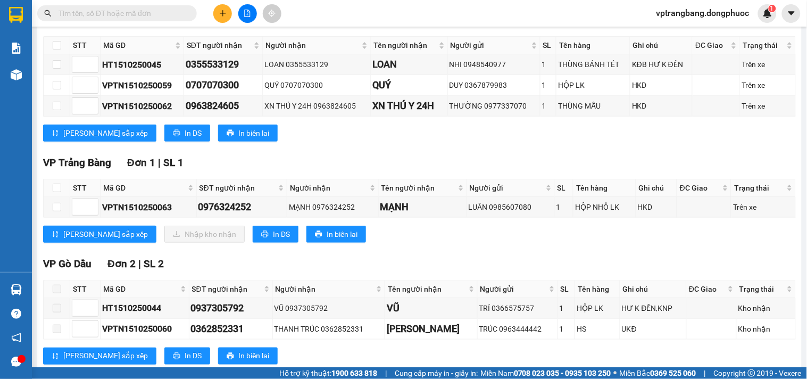
scroll to position [214, 0]
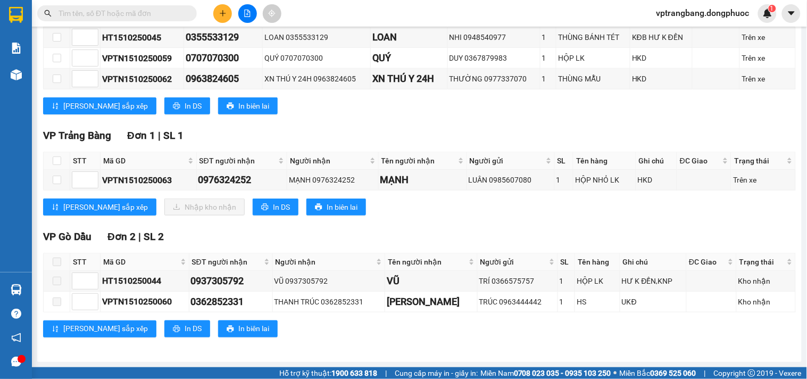
click at [455, 227] on div "TỔNG Đơn 6 | SL 6 VP Bến xe An Sương Đơn 3 | SL 3 STT Mã GD SĐT người nhận Ngườ…" at bounding box center [419, 156] width 753 height 387
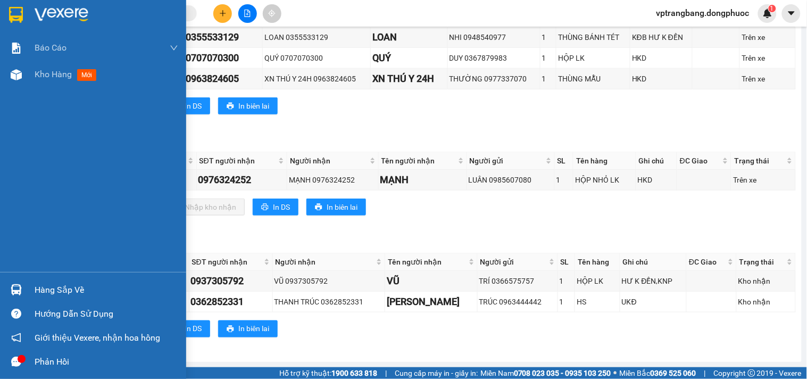
click at [43, 288] on div "Hàng sắp về" at bounding box center [107, 290] width 144 height 16
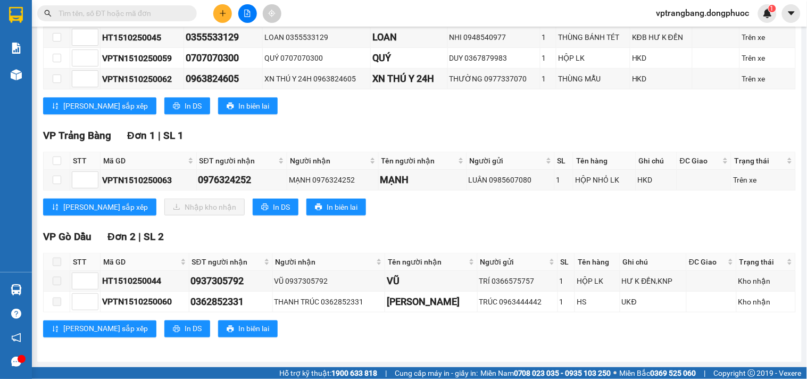
click at [528, 217] on section "Kết quả tìm kiếm ( 0 ) Bộ lọc No Data vptrangbang.dongphuoc 1 Báo cáo Mẫu 1: Bá…" at bounding box center [403, 189] width 807 height 379
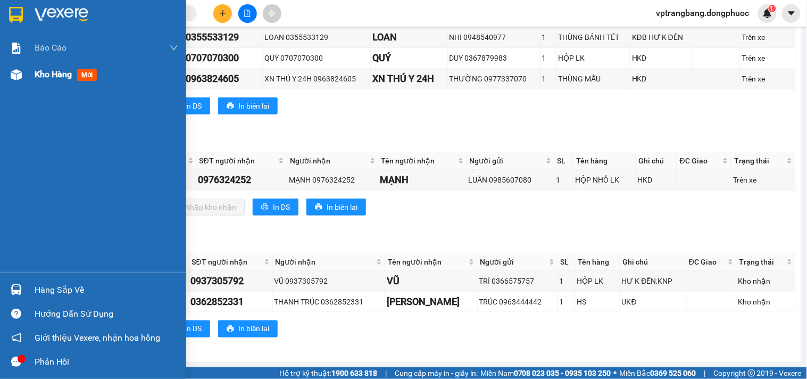
click at [43, 71] on span "Kho hàng" at bounding box center [53, 74] width 37 height 10
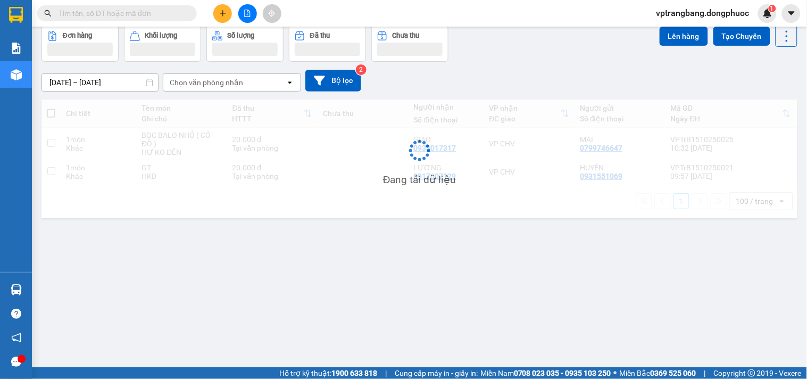
scroll to position [49, 0]
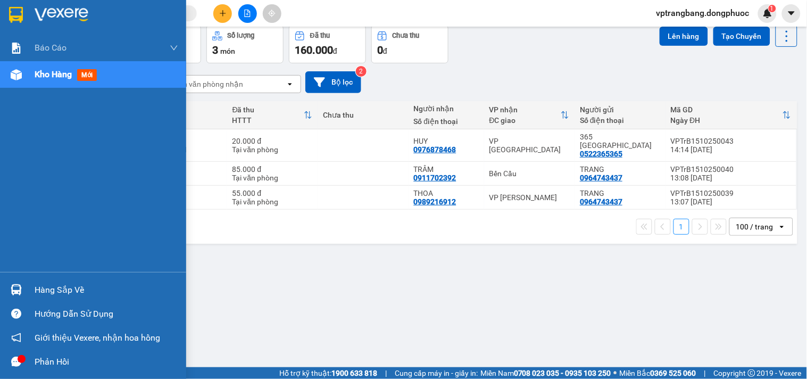
click at [43, 291] on div "Hàng sắp về" at bounding box center [107, 290] width 144 height 16
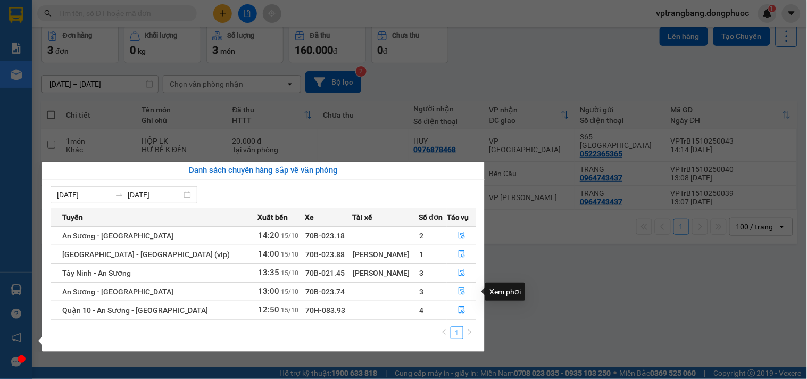
click at [460, 291] on icon "file-done" at bounding box center [461, 290] width 7 height 7
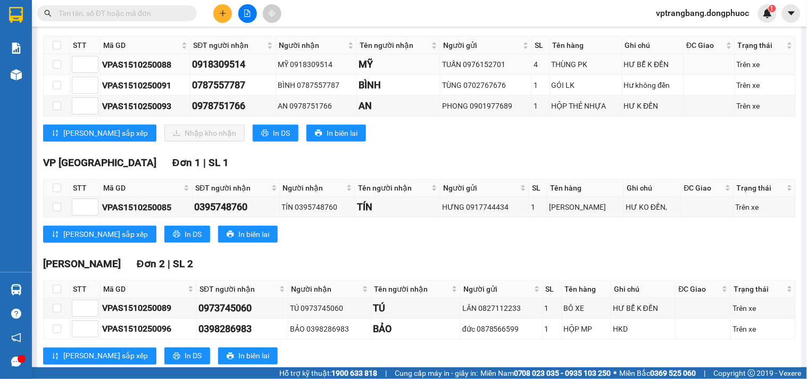
scroll to position [118, 0]
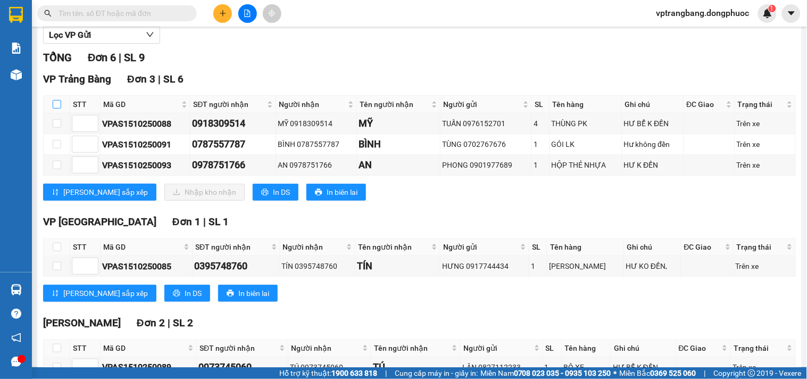
click at [56, 109] on input "checkbox" at bounding box center [57, 104] width 9 height 9
checkbox input "true"
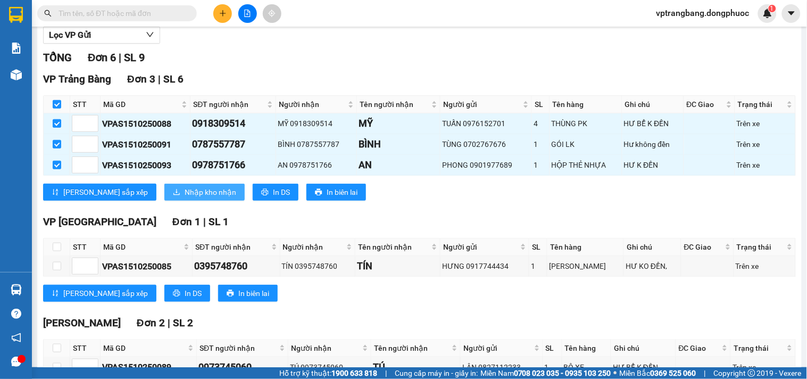
click at [185, 198] on span "Nhập kho nhận" at bounding box center [211, 192] width 52 height 12
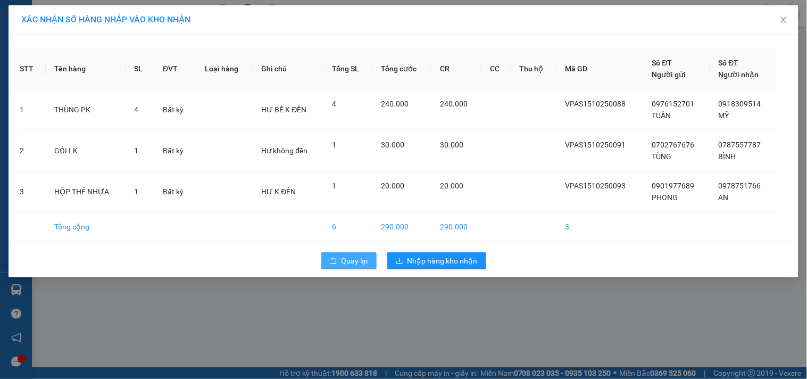
click at [347, 265] on span "Quay lại" at bounding box center [354, 261] width 27 height 12
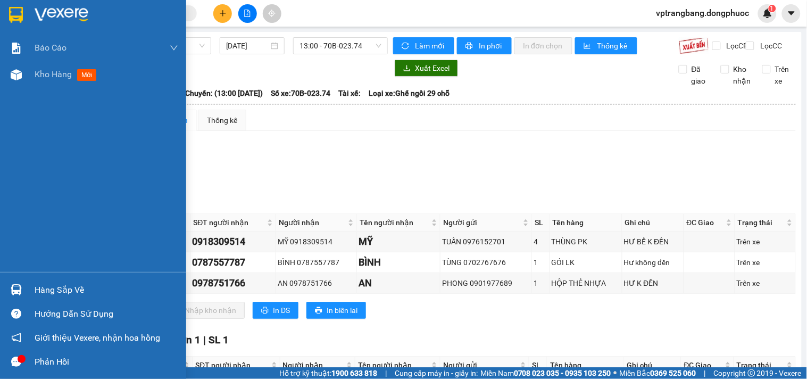
click at [41, 286] on div "Hàng sắp về" at bounding box center [107, 290] width 144 height 16
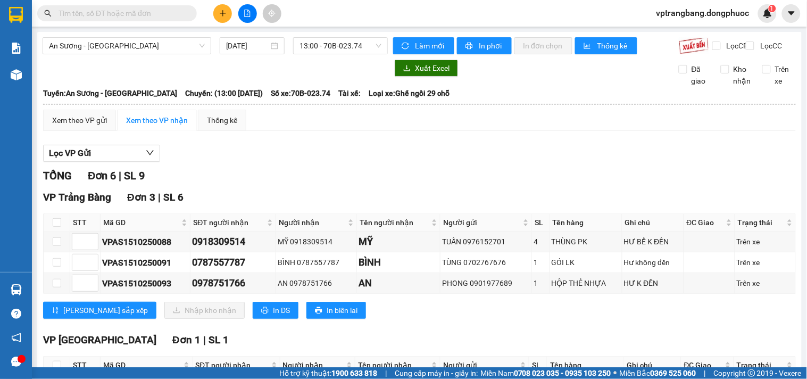
click at [502, 189] on section "Kết quả tìm kiếm ( 0 ) Bộ lọc No Data vptrangbang.dongphuoc 1 Báo cáo Mẫu 1: Bá…" at bounding box center [403, 189] width 807 height 379
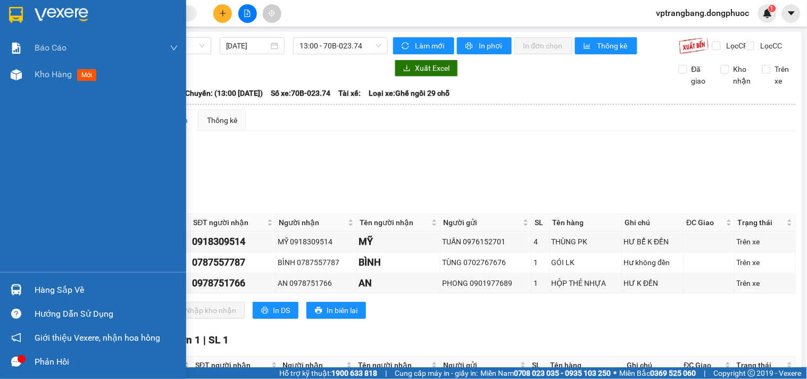
drag, startPoint x: 28, startPoint y: 288, endPoint x: 187, endPoint y: 275, distance: 159.6
click at [29, 288] on div "Hàng sắp về" at bounding box center [93, 290] width 186 height 24
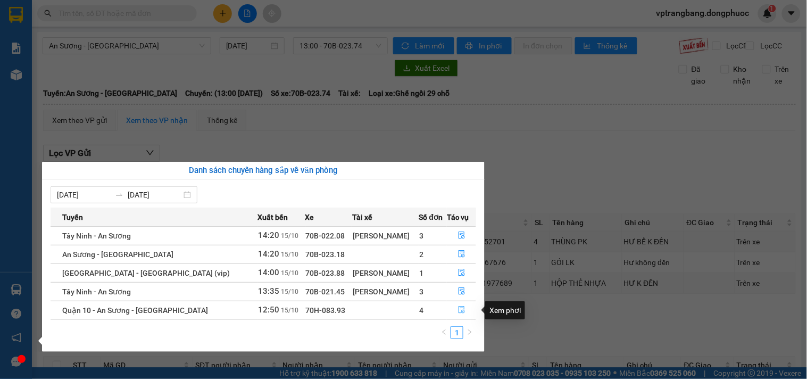
click at [459, 309] on icon "file-done" at bounding box center [462, 309] width 6 height 7
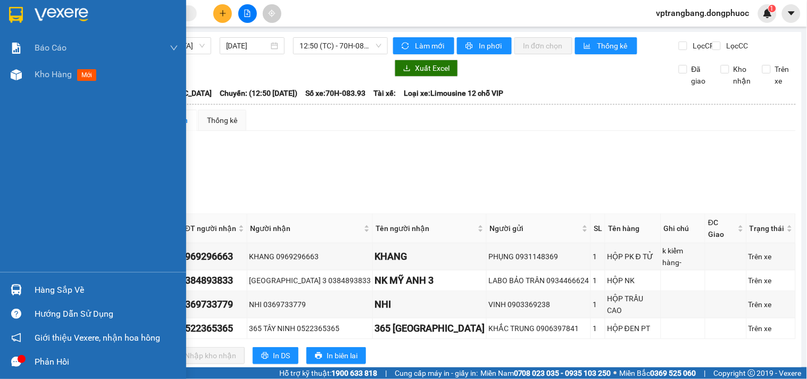
click at [44, 280] on div "Hàng sắp về" at bounding box center [93, 290] width 186 height 24
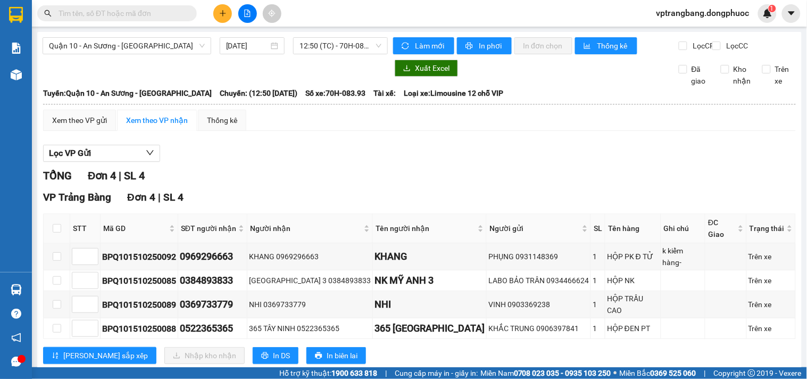
click at [533, 169] on section "Kết quả tìm kiếm ( 0 ) Bộ lọc No Data vptrangbang.dongphuoc 1 Báo cáo Mẫu 1: Bá…" at bounding box center [403, 189] width 807 height 379
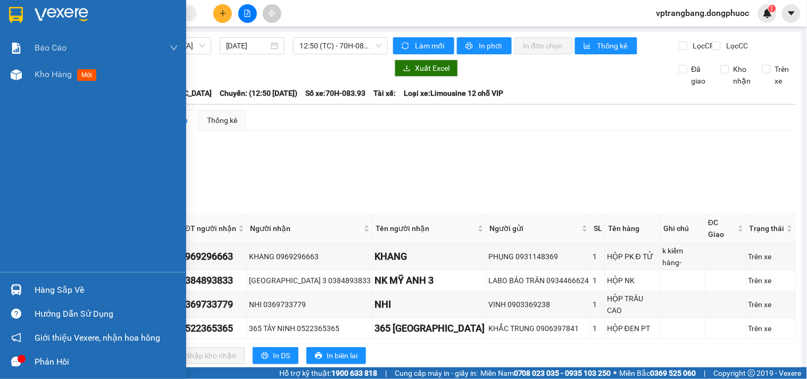
drag, startPoint x: 27, startPoint y: 290, endPoint x: 73, endPoint y: 293, distance: 46.4
click at [28, 290] on div "Hàng sắp về" at bounding box center [93, 290] width 186 height 24
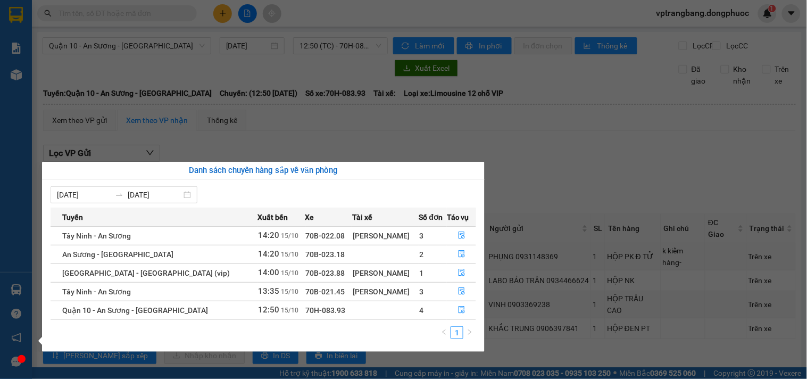
click at [640, 157] on section "Kết quả tìm kiếm ( 0 ) Bộ lọc No Data vptrangbang.dongphuoc 1 Báo cáo Mẫu 1: Bá…" at bounding box center [403, 189] width 807 height 379
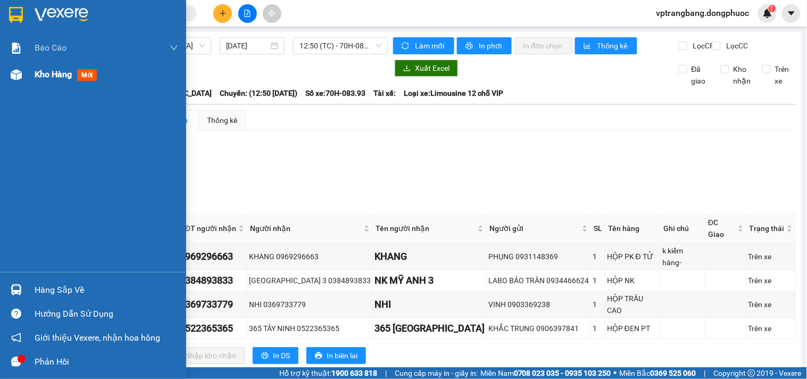
click at [45, 72] on span "Kho hàng" at bounding box center [53, 74] width 37 height 10
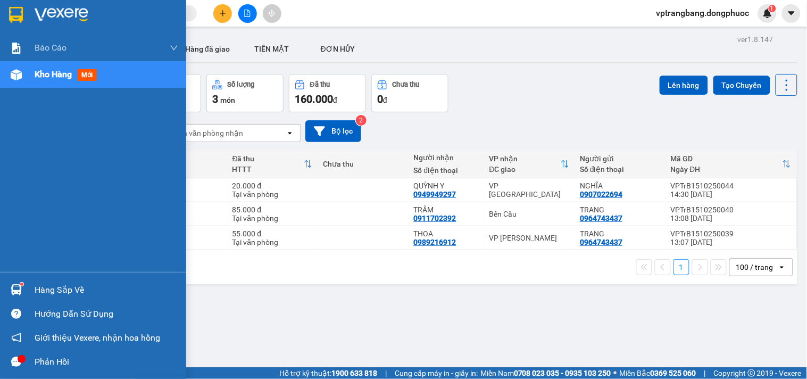
click at [35, 290] on div "Hàng sắp về" at bounding box center [107, 290] width 144 height 16
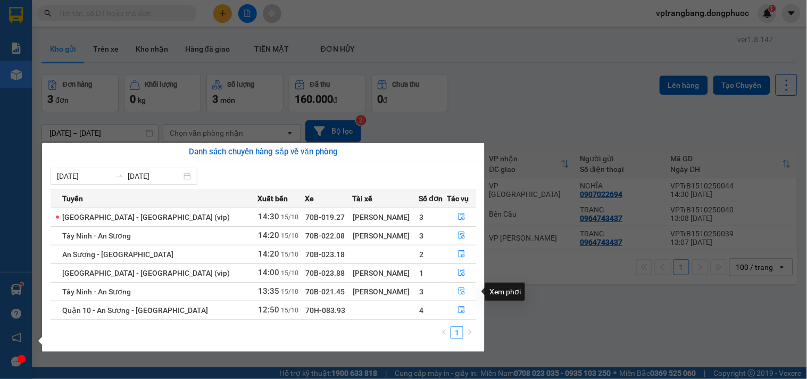
click at [458, 291] on icon "file-done" at bounding box center [461, 290] width 7 height 7
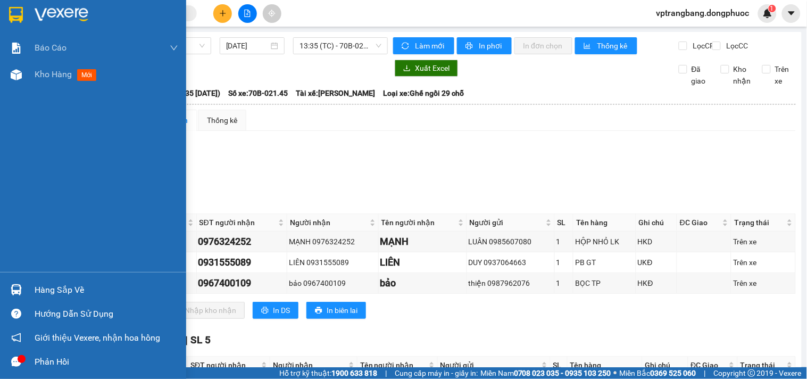
click at [53, 282] on div "Hàng sắp về" at bounding box center [107, 290] width 144 height 16
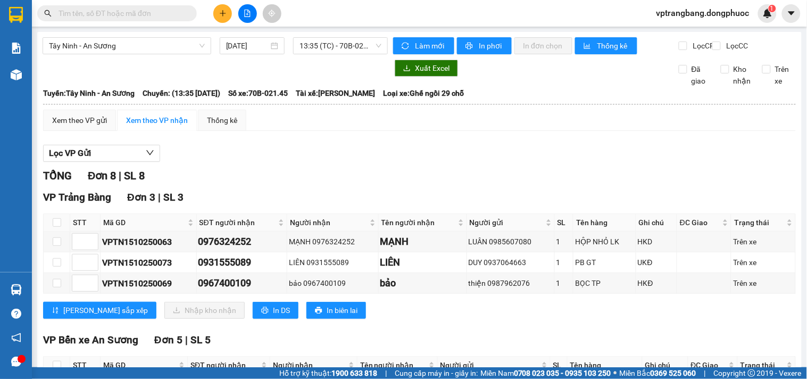
click at [545, 157] on section "Kết quả tìm kiếm ( 0 ) Bộ lọc No Data vptrangbang.dongphuoc 1 Báo cáo Mẫu 1: Bá…" at bounding box center [403, 189] width 807 height 379
click at [59, 227] on input "checkbox" at bounding box center [57, 222] width 9 height 9
checkbox input "true"
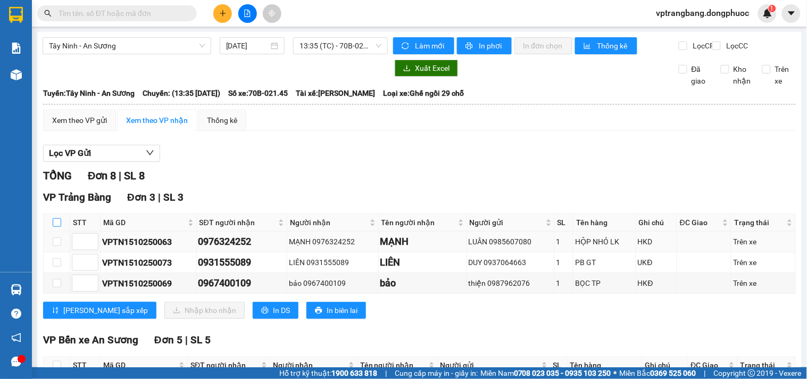
checkbox input "true"
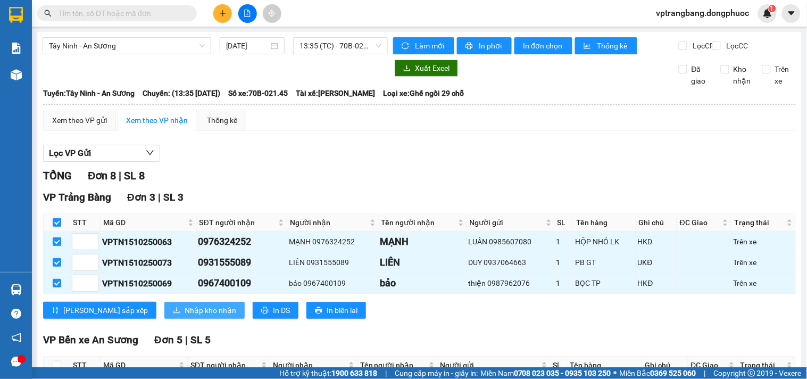
click at [185, 316] on span "Nhập kho nhận" at bounding box center [211, 310] width 52 height 12
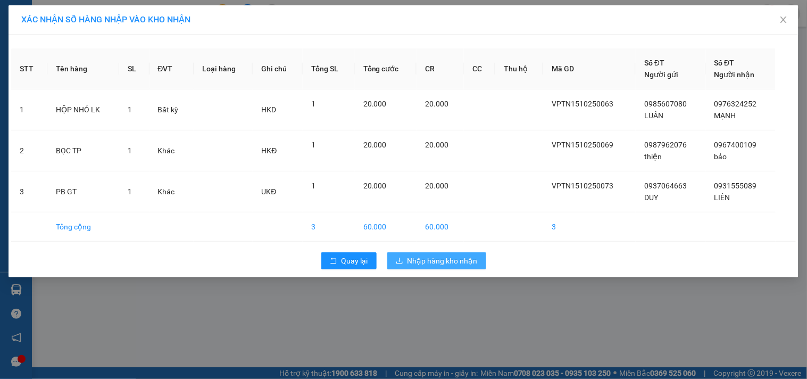
click at [454, 261] on span "Nhập hàng kho nhận" at bounding box center [442, 261] width 70 height 12
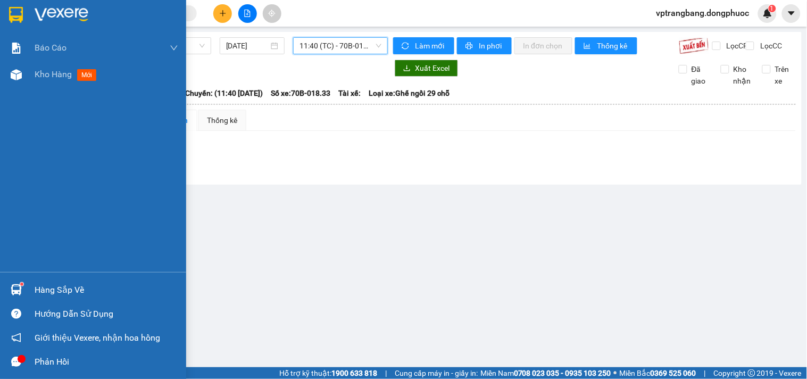
drag, startPoint x: 24, startPoint y: 289, endPoint x: 81, endPoint y: 285, distance: 57.6
click at [24, 289] on div at bounding box center [16, 289] width 19 height 19
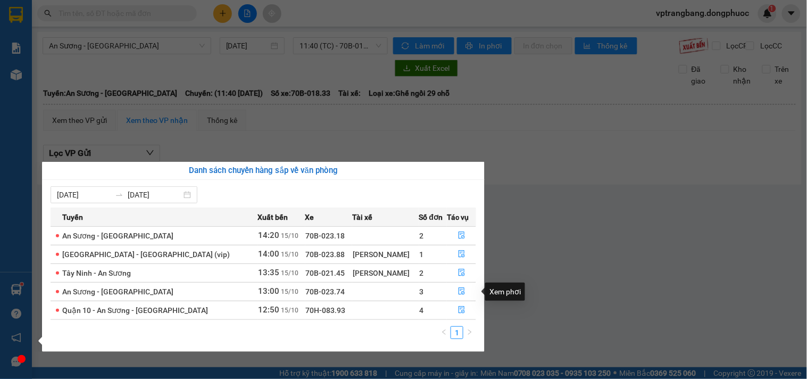
click at [568, 269] on section "Kết quả tìm kiếm ( 0 ) Bộ lọc No Data vptrangbang.dongphuoc 1 Báo cáo Mẫu 1: Bá…" at bounding box center [403, 189] width 807 height 379
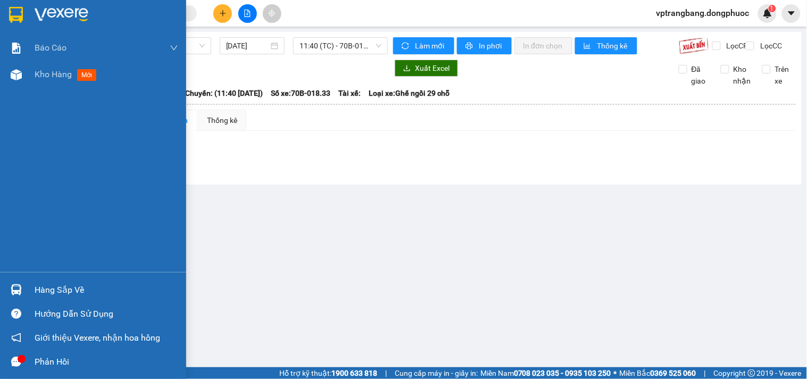
drag, startPoint x: 44, startPoint y: 286, endPoint x: 500, endPoint y: 299, distance: 456.1
click at [45, 286] on div "Hàng sắp về" at bounding box center [107, 290] width 144 height 16
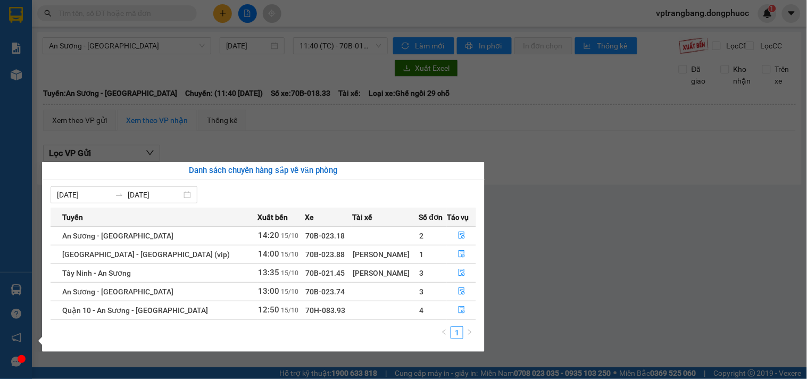
click at [544, 265] on section "Kết quả tìm kiếm ( 0 ) Bộ lọc No Data vptrangbang.dongphuoc 1 Báo cáo Mẫu 1: Bá…" at bounding box center [403, 189] width 807 height 379
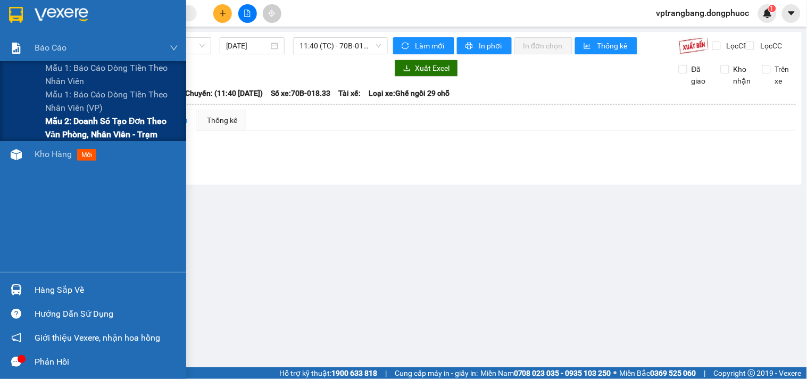
click at [56, 136] on span "Mẫu 2: Doanh số tạo đơn theo Văn phòng, nhân viên - Trạm" at bounding box center [111, 127] width 133 height 27
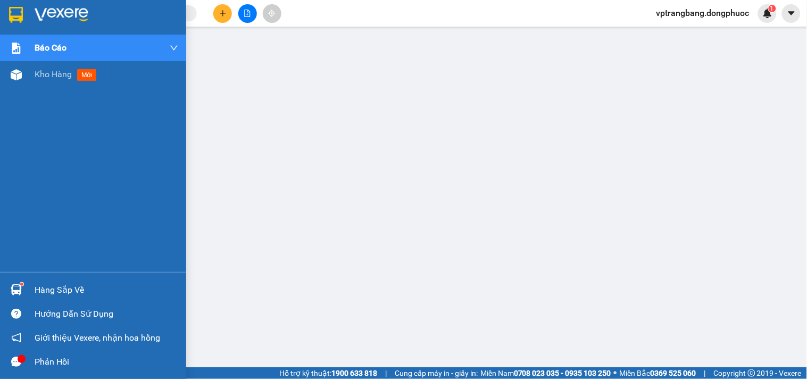
click at [59, 286] on div "Hàng sắp về" at bounding box center [107, 290] width 144 height 16
click at [35, 290] on div "Hàng sắp về" at bounding box center [107, 290] width 144 height 16
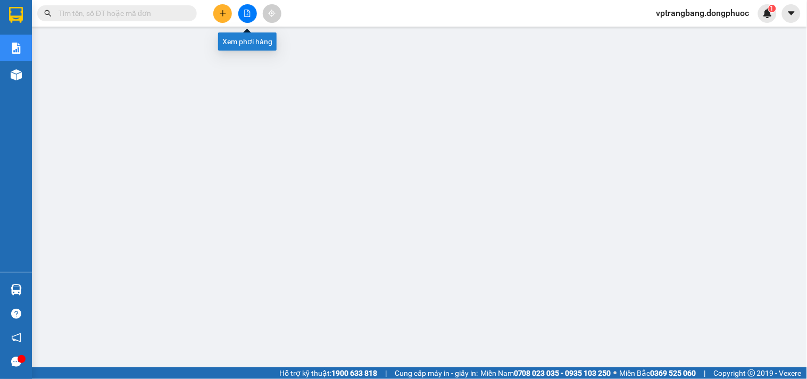
click at [242, 13] on button at bounding box center [247, 13] width 19 height 19
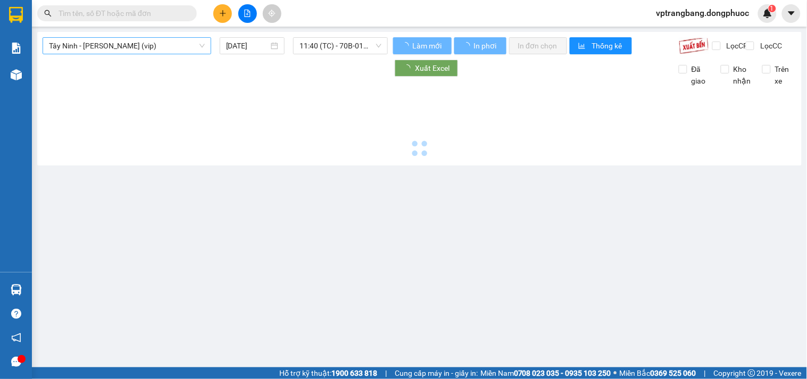
click at [144, 48] on span "Tây Ninh - [PERSON_NAME] (vip)" at bounding box center [127, 46] width 156 height 16
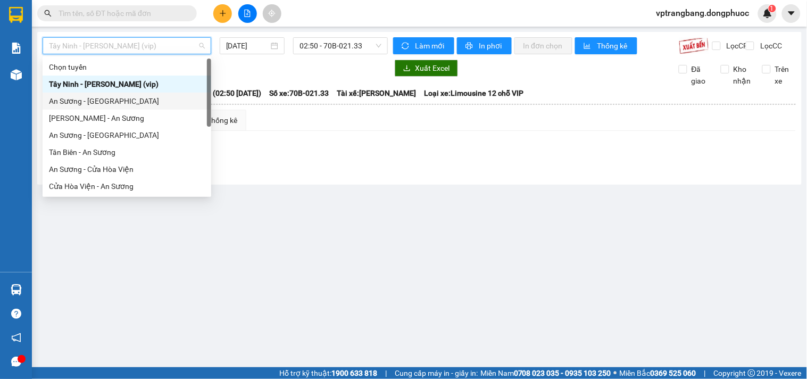
click at [106, 100] on div "An Sương - [GEOGRAPHIC_DATA]" at bounding box center [127, 101] width 156 height 12
type input "[DATE]"
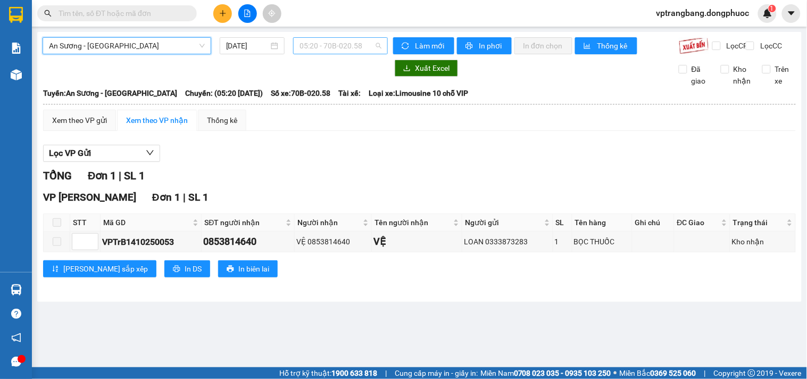
click at [312, 45] on span "05:20 - 70B-020.58" at bounding box center [340, 46] width 82 height 16
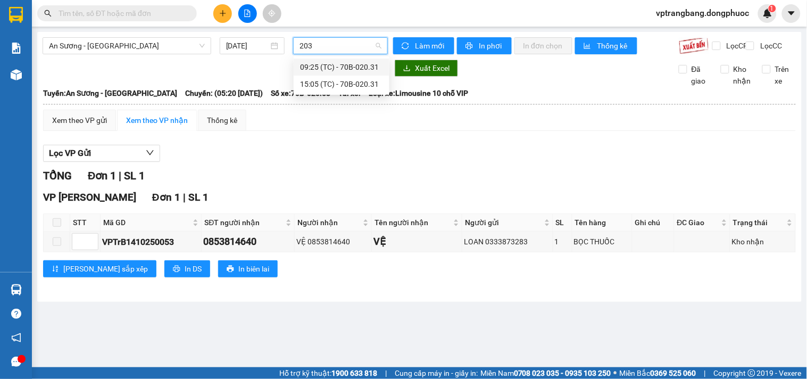
type input "2031"
click at [340, 82] on div "15:05 (TC) - 70B-020.31" at bounding box center [341, 84] width 83 height 12
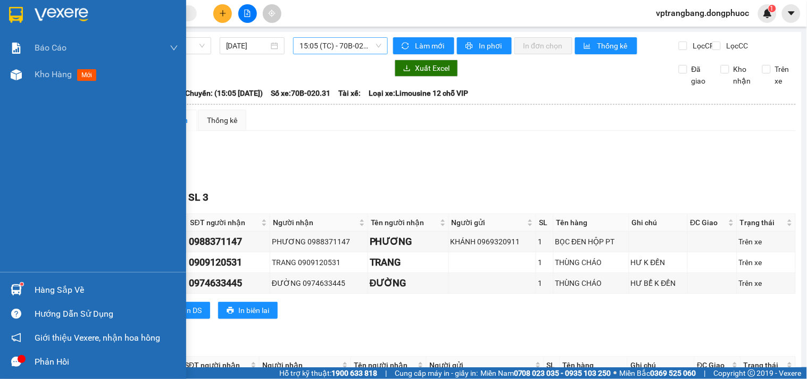
click at [24, 291] on div at bounding box center [16, 289] width 19 height 19
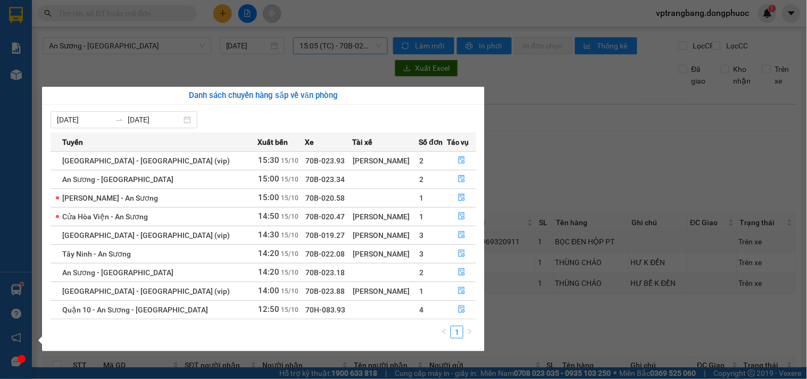
click at [565, 151] on section "Kết quả tìm kiếm ( 0 ) Bộ lọc No Data vptrangbang.dongphuoc 1 Báo cáo Mẫu 1: Bá…" at bounding box center [403, 189] width 807 height 379
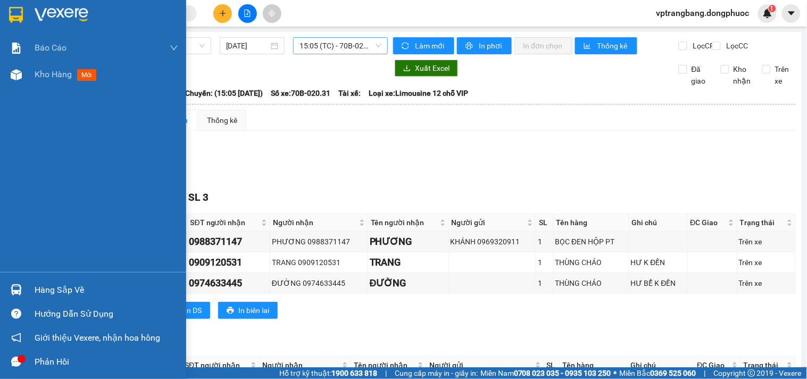
click at [46, 286] on div "Hàng sắp về" at bounding box center [107, 290] width 144 height 16
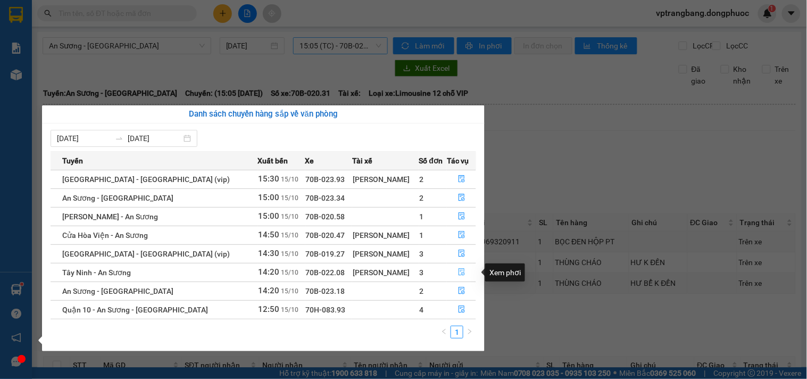
click at [458, 272] on icon "file-done" at bounding box center [461, 271] width 7 height 7
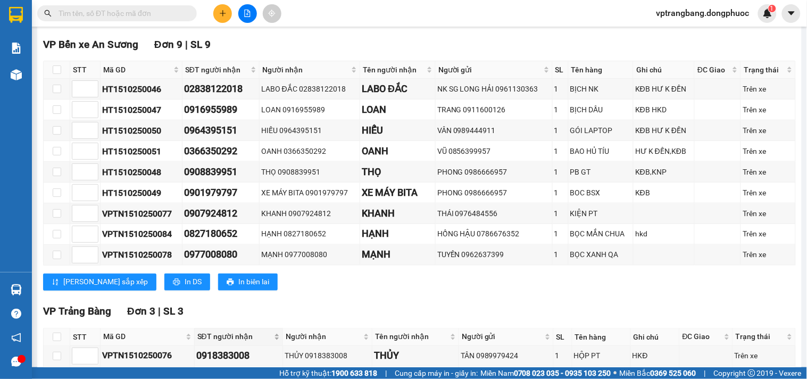
scroll to position [403, 0]
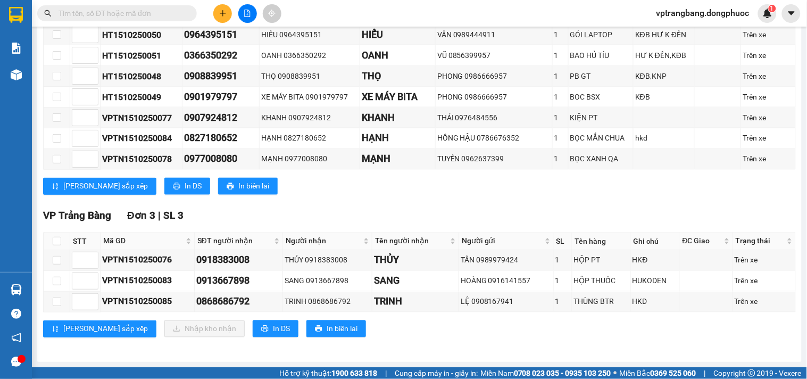
click at [343, 204] on div "TỔNG Đơn 15 | SL 15 VP Gò Dầu Đơn 3 | SL 3 STT Mã GD SĐT người nhận Người nhận …" at bounding box center [419, 64] width 753 height 574
click at [60, 238] on input "checkbox" at bounding box center [57, 241] width 9 height 9
checkbox input "true"
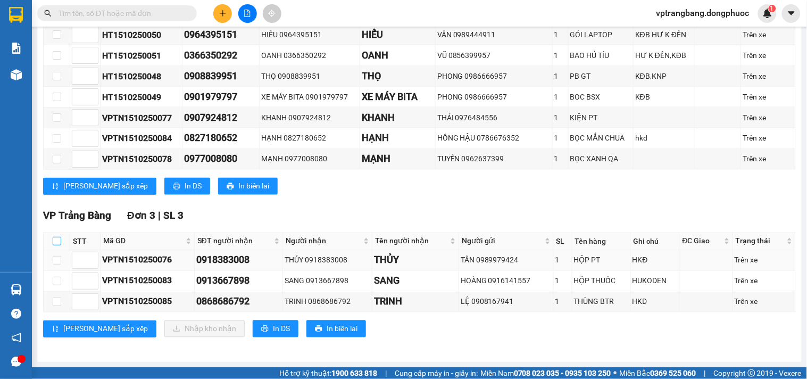
checkbox input "true"
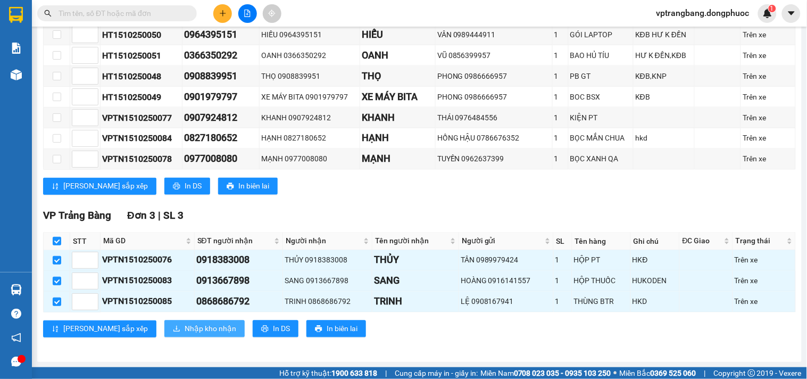
click at [185, 330] on span "Nhập kho nhận" at bounding box center [211, 329] width 52 height 12
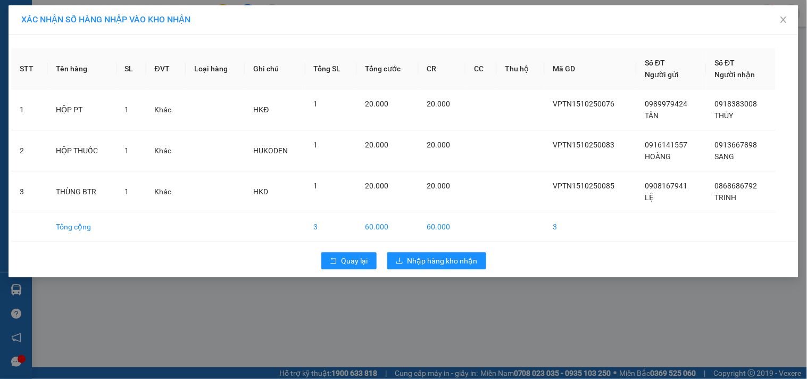
click at [343, 270] on div "Quay lại Nhập hàng kho nhận" at bounding box center [403, 261] width 785 height 28
click at [354, 259] on span "Quay lại" at bounding box center [354, 261] width 27 height 12
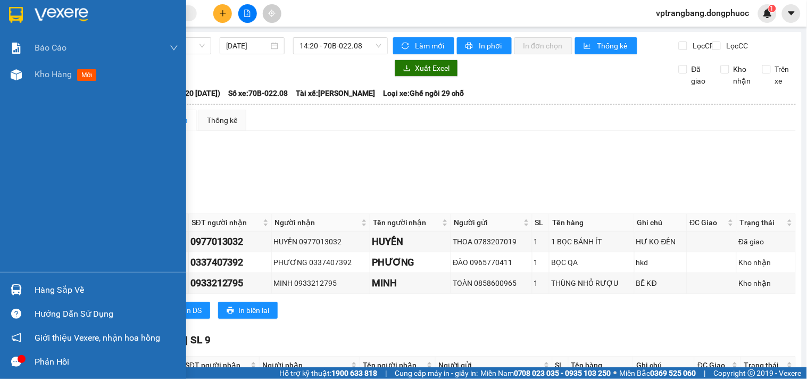
click at [32, 294] on div "Hàng sắp về" at bounding box center [93, 290] width 186 height 24
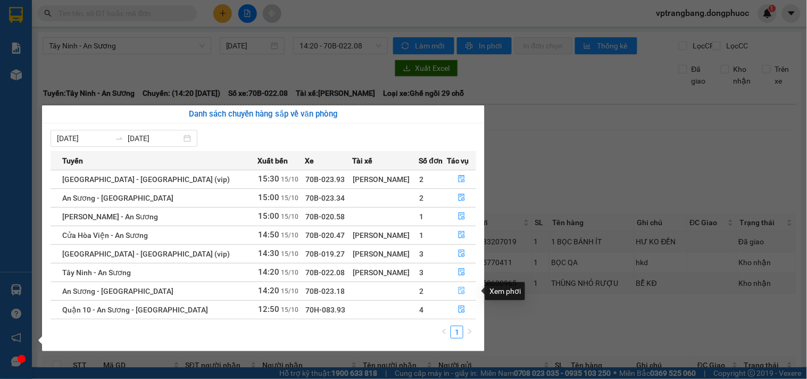
click at [459, 291] on icon "file-done" at bounding box center [462, 290] width 6 height 7
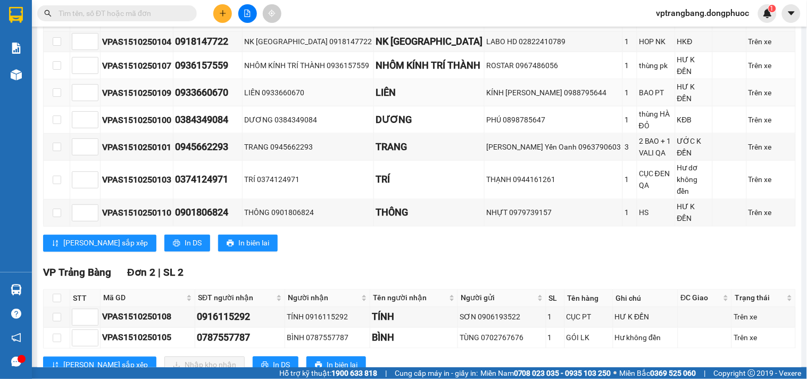
scroll to position [364, 0]
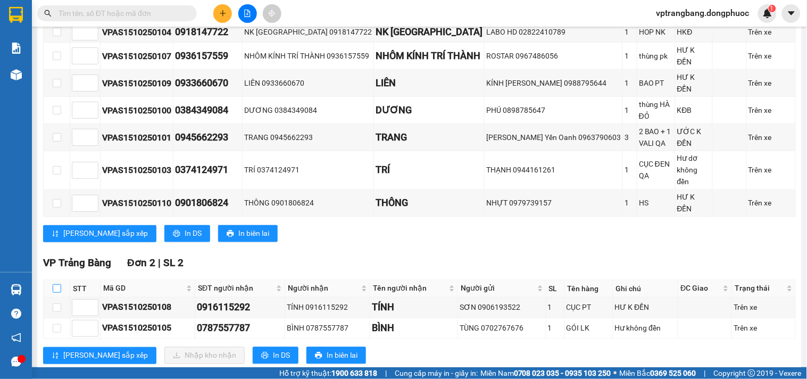
click at [56, 284] on input "checkbox" at bounding box center [57, 288] width 9 height 9
checkbox input "true"
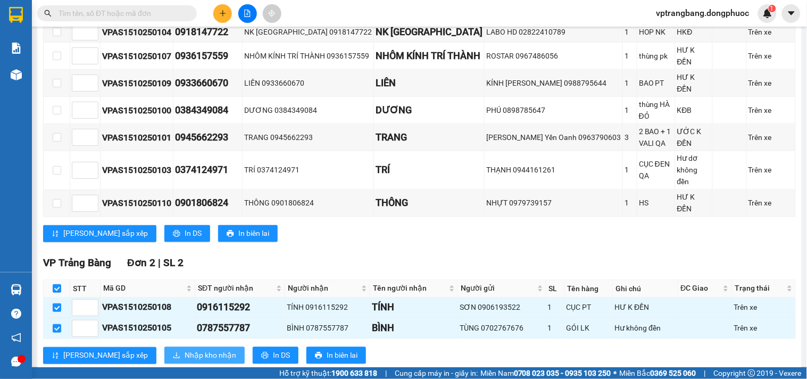
click at [185, 349] on span "Nhập kho nhận" at bounding box center [211, 355] width 52 height 12
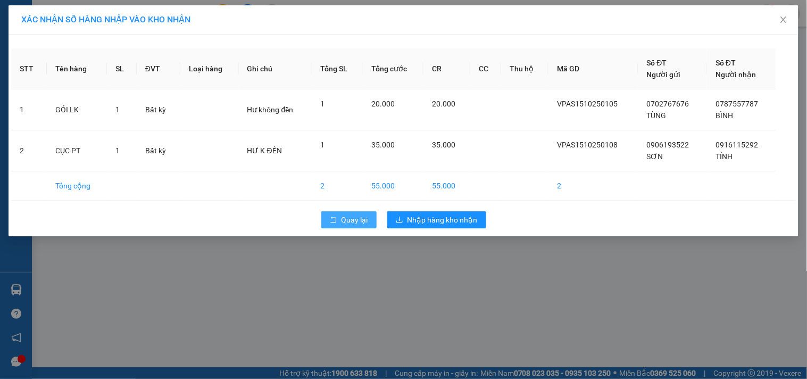
click at [352, 217] on span "Quay lại" at bounding box center [354, 220] width 27 height 12
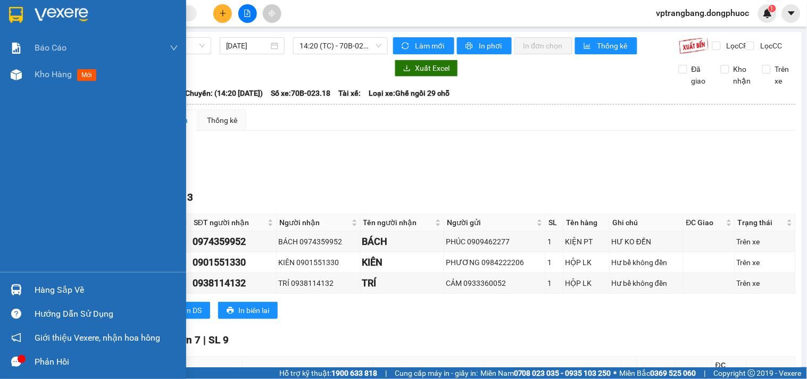
click at [77, 202] on div "Báo cáo Mẫu 1: Báo cáo dòng tiền theo nhân viên Mẫu 1: Báo cáo dòng tiền theo n…" at bounding box center [93, 153] width 186 height 237
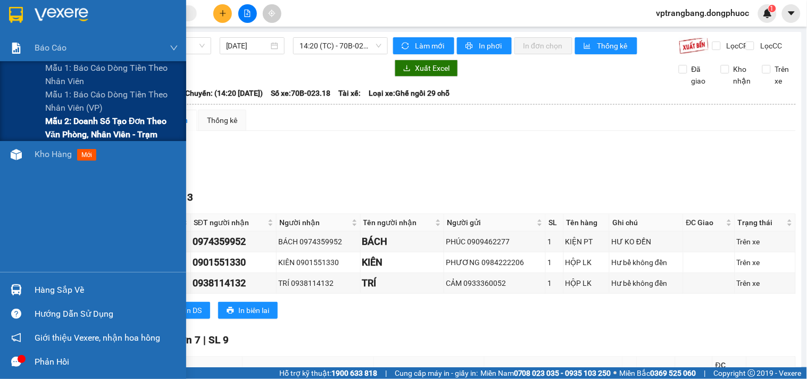
click at [70, 128] on span "Mẫu 2: Doanh số tạo đơn theo Văn phòng, nhân viên - Trạm" at bounding box center [111, 127] width 133 height 27
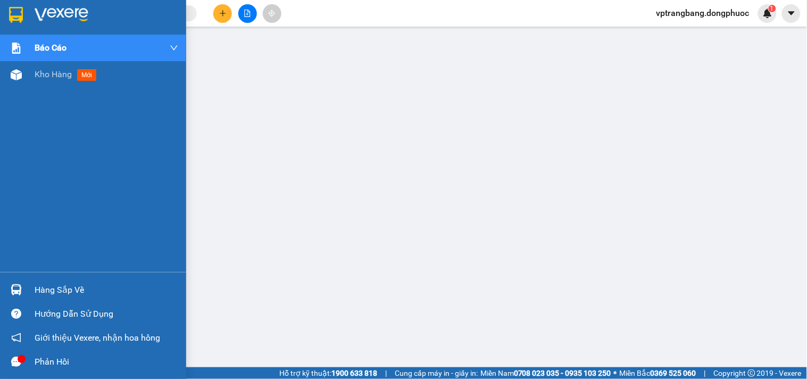
click at [54, 297] on div "Hàng sắp về" at bounding box center [107, 290] width 144 height 16
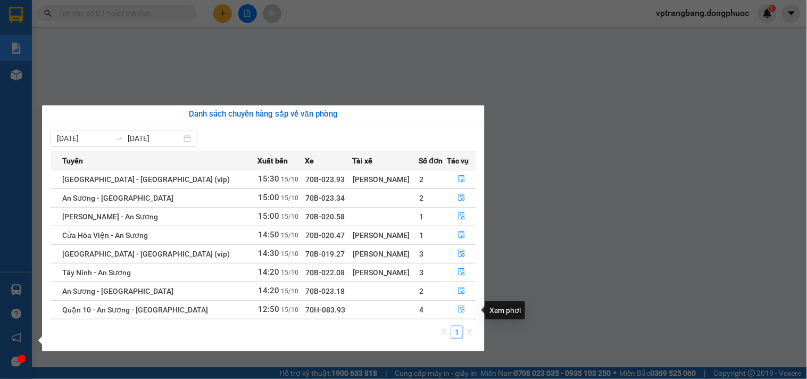
click at [459, 310] on icon "file-done" at bounding box center [462, 308] width 6 height 7
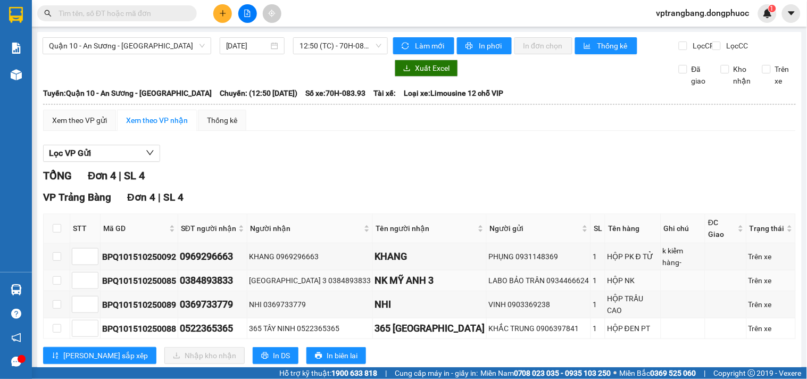
scroll to position [12, 0]
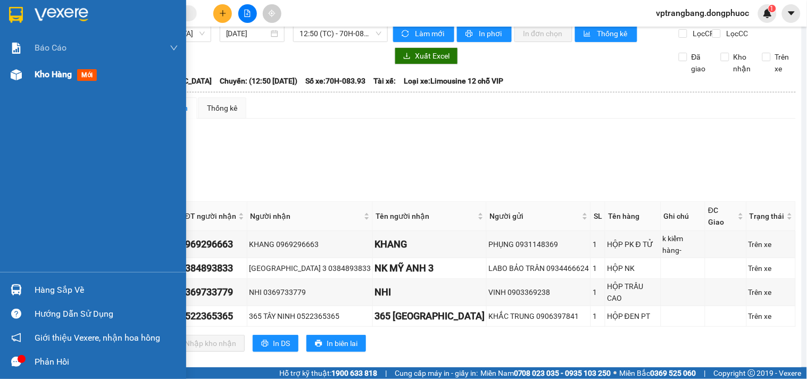
click at [44, 70] on span "Kho hàng" at bounding box center [53, 74] width 37 height 10
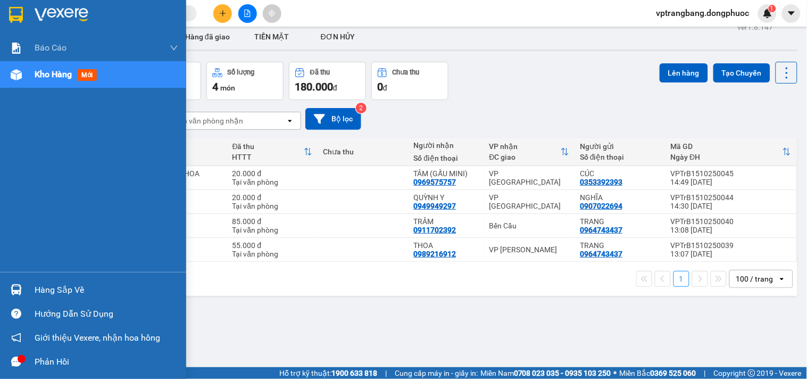
click at [35, 294] on div "Hàng sắp về" at bounding box center [107, 290] width 144 height 16
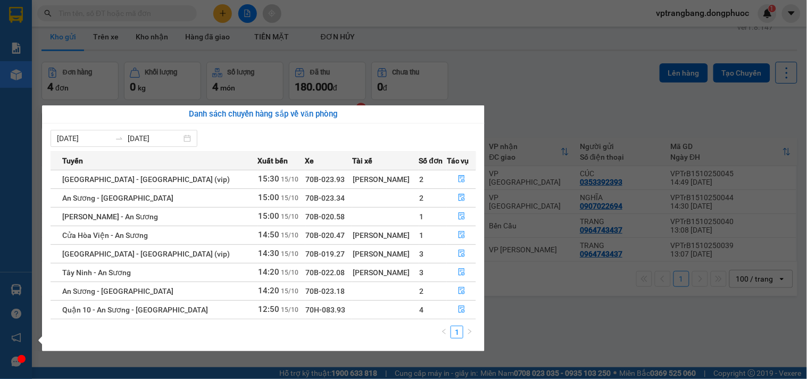
click at [547, 324] on section "Kết quả tìm kiếm ( 0 ) Bộ lọc No Data vptrangbang.dongphuoc 1 Báo cáo Mẫu 1: Bá…" at bounding box center [403, 189] width 807 height 379
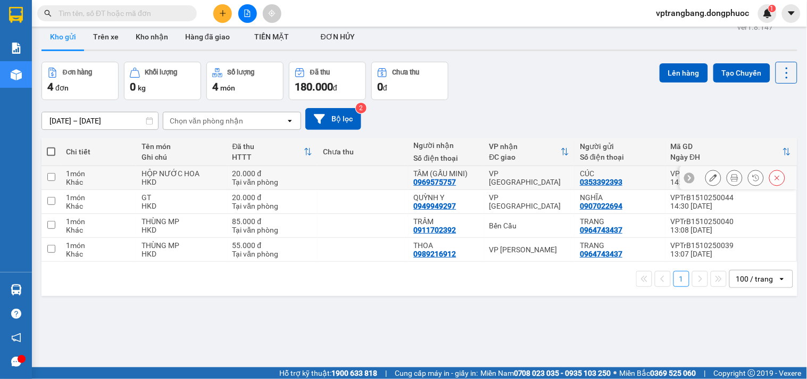
click at [504, 178] on div "VP [GEOGRAPHIC_DATA]" at bounding box center [529, 177] width 80 height 17
checkbox input "true"
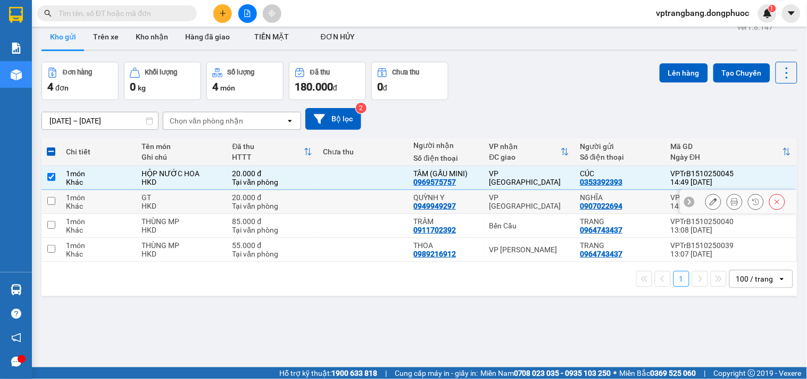
click at [496, 200] on div "VP [GEOGRAPHIC_DATA]" at bounding box center [529, 201] width 80 height 17
checkbox input "true"
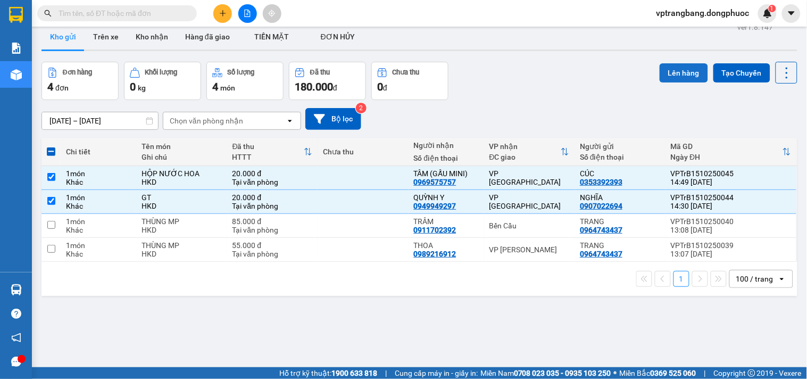
click at [677, 70] on button "Lên hàng" at bounding box center [684, 72] width 48 height 19
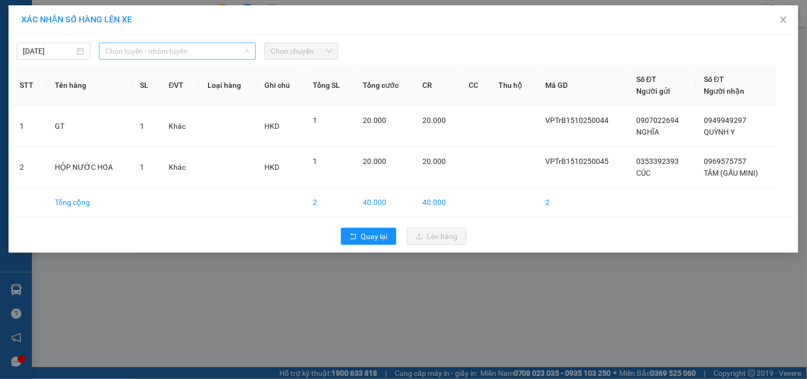
click at [174, 55] on span "Chọn tuyến - nhóm tuyến" at bounding box center [177, 51] width 144 height 16
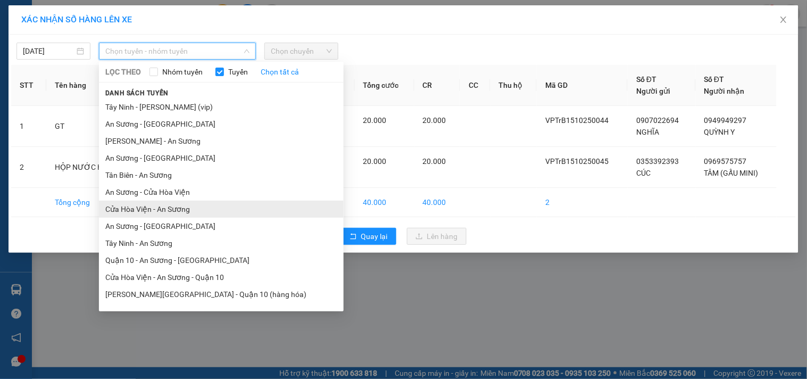
scroll to position [29, 0]
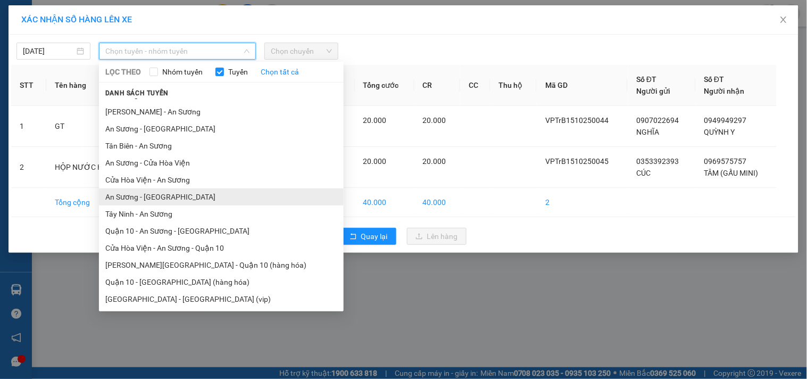
click at [158, 199] on li "An Sương - [GEOGRAPHIC_DATA]" at bounding box center [221, 196] width 245 height 17
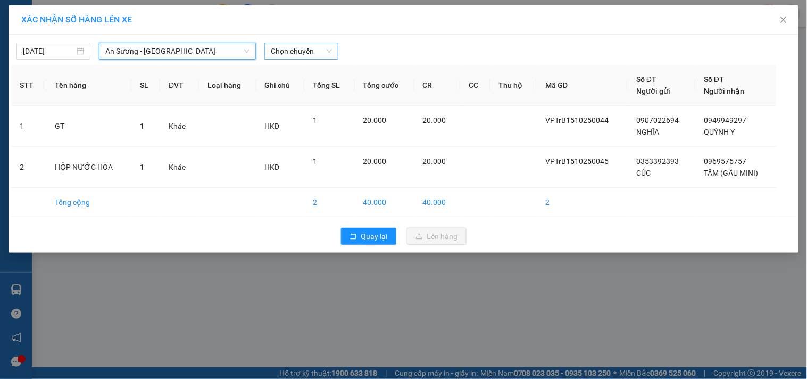
click at [298, 52] on span "Chọn chuyến" at bounding box center [301, 51] width 61 height 16
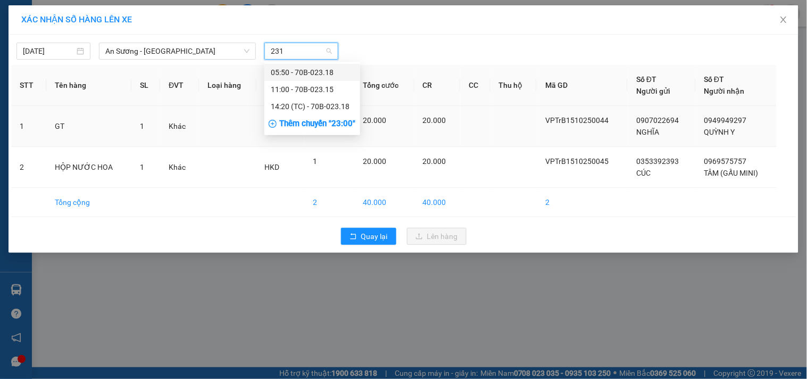
type input "2318"
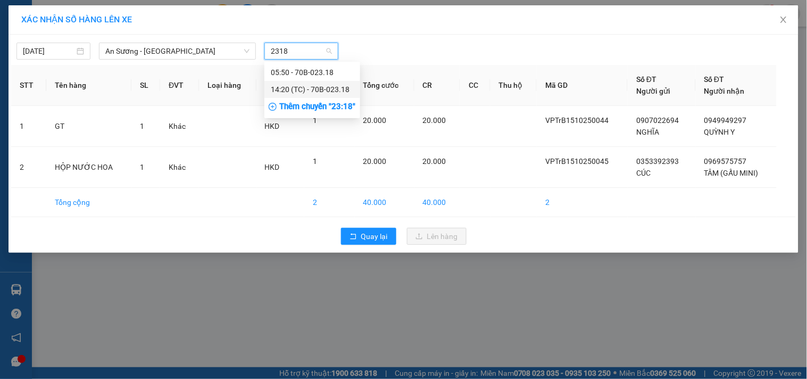
click at [307, 88] on div "14:20 (TC) - 70B-023.18" at bounding box center [312, 90] width 83 height 12
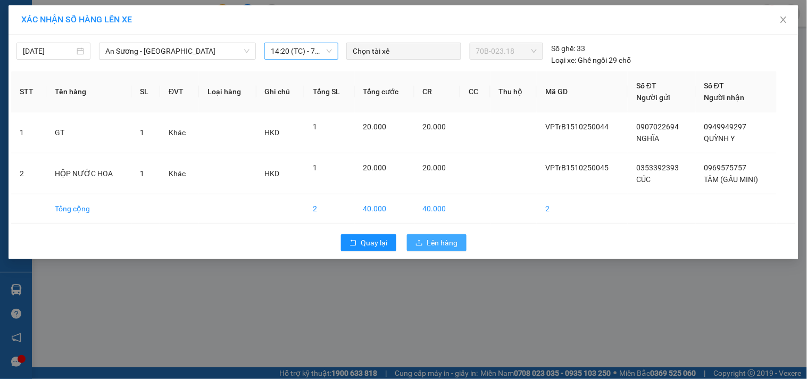
click at [434, 243] on span "Lên hàng" at bounding box center [442, 243] width 31 height 12
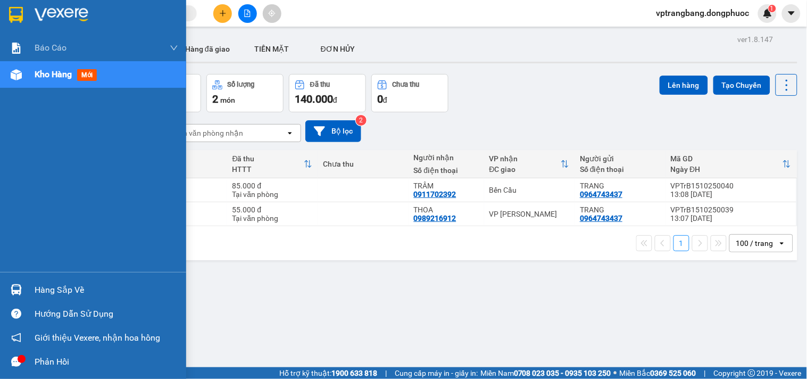
click at [39, 293] on div "Hàng sắp về" at bounding box center [107, 290] width 144 height 16
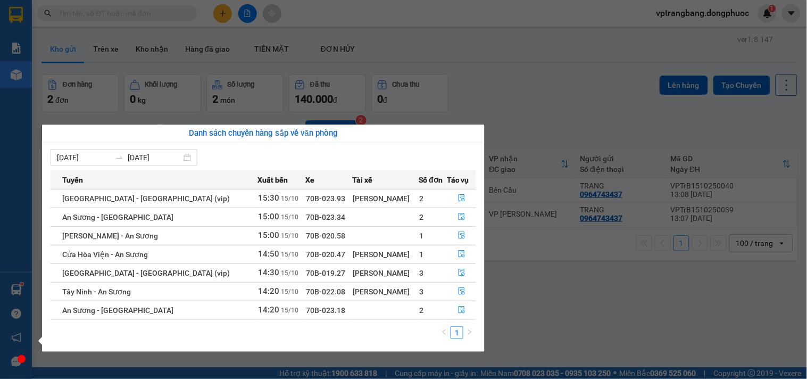
drag, startPoint x: 572, startPoint y: 120, endPoint x: 559, endPoint y: 120, distance: 13.8
click at [569, 120] on section "Kết quả tìm kiếm ( 0 ) Bộ lọc No Data vptrangbang.dongphuoc 1 Báo cáo Mẫu 1: Bá…" at bounding box center [403, 189] width 807 height 379
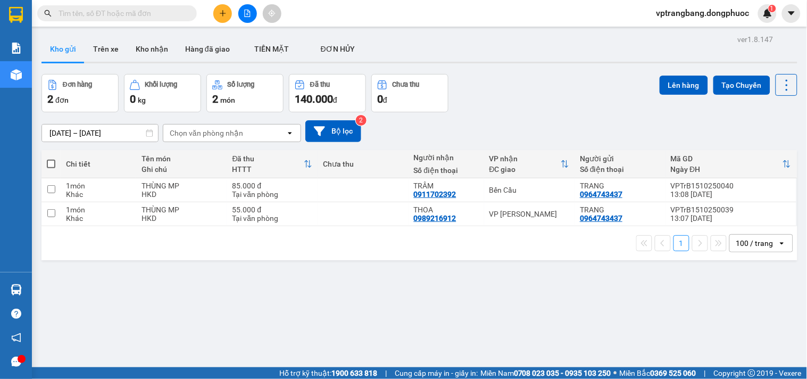
click at [513, 99] on div "Đơn hàng 2 đơn Khối lượng 0 kg Số lượng 2 món Đã thu 140.000 đ Chưa thu 0 đ Lên…" at bounding box center [419, 93] width 756 height 38
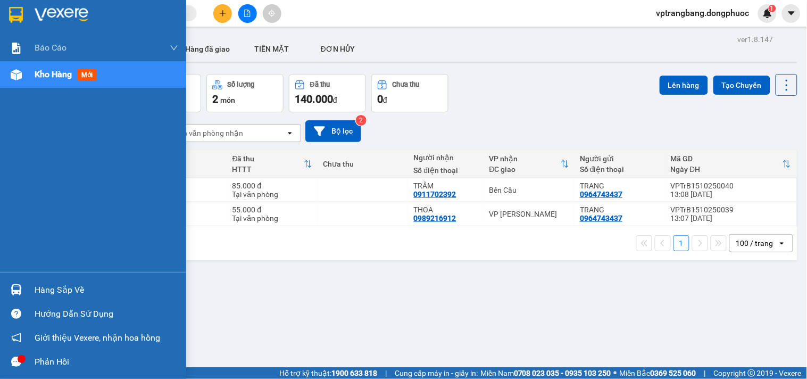
click at [59, 290] on div "Hàng sắp về" at bounding box center [107, 290] width 144 height 16
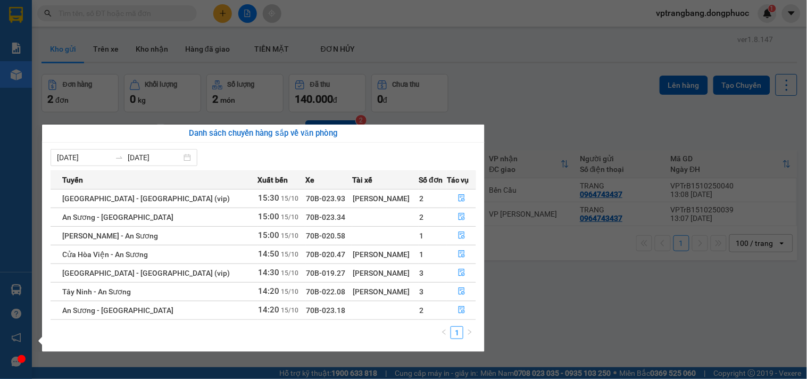
click at [544, 302] on section "Kết quả tìm kiếm ( 0 ) Bộ lọc No Data vptrangbang.dongphuoc 1 Báo cáo Mẫu 1: Bá…" at bounding box center [403, 189] width 807 height 379
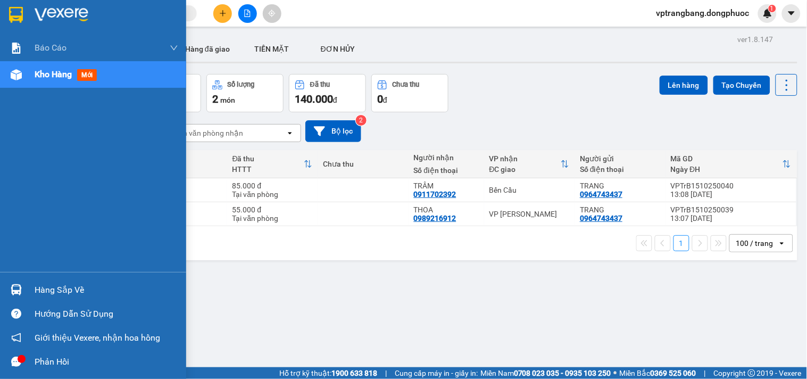
click at [54, 298] on div "Hàng sắp về" at bounding box center [93, 290] width 186 height 24
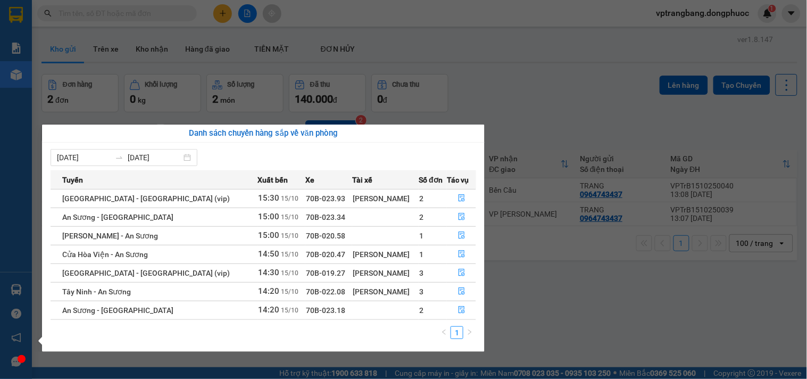
click at [530, 117] on section "Kết quả tìm kiếm ( 0 ) Bộ lọc No Data vptrangbang.dongphuoc 1 Báo cáo Mẫu 1: Bá…" at bounding box center [403, 189] width 807 height 379
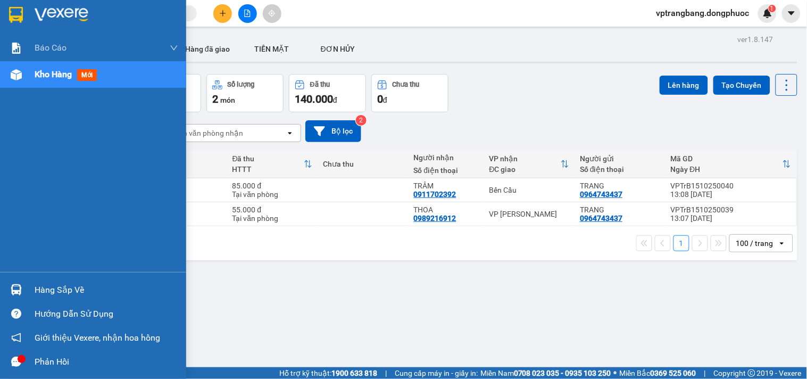
click at [30, 291] on div "Hàng sắp về" at bounding box center [93, 290] width 186 height 24
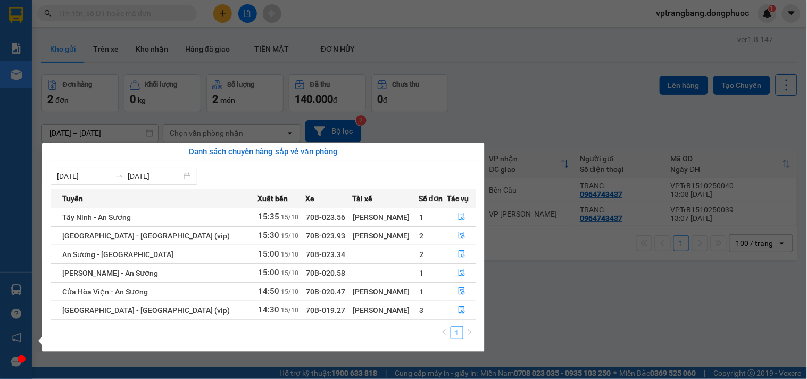
click at [540, 89] on section "Kết quả tìm kiếm ( 0 ) Bộ lọc No Data vptrangbang.dongphuoc 1 Báo cáo Mẫu 1: Bá…" at bounding box center [403, 189] width 807 height 379
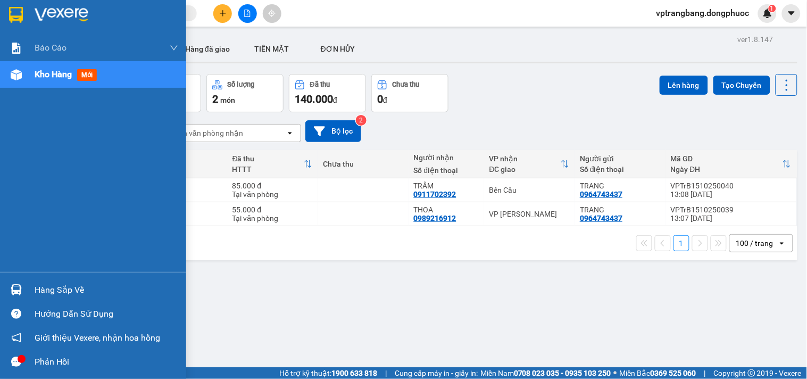
click at [46, 284] on div "Hàng sắp về" at bounding box center [107, 290] width 144 height 16
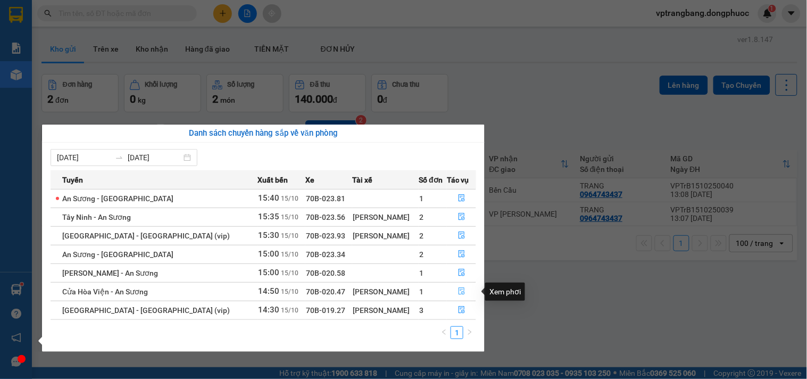
click at [459, 291] on icon "file-done" at bounding box center [461, 290] width 7 height 7
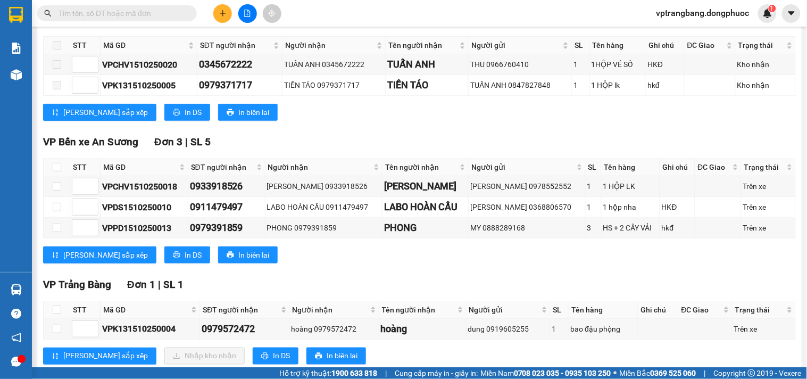
scroll to position [316, 0]
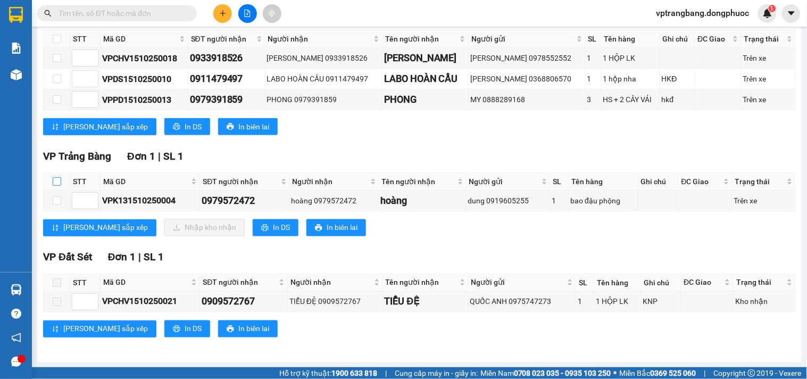
click at [57, 181] on input "checkbox" at bounding box center [57, 181] width 9 height 9
checkbox input "true"
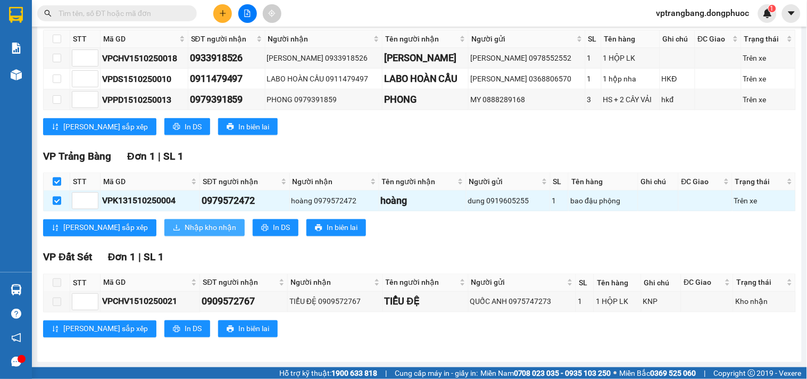
click at [185, 231] on span "Nhập kho nhận" at bounding box center [211, 228] width 52 height 12
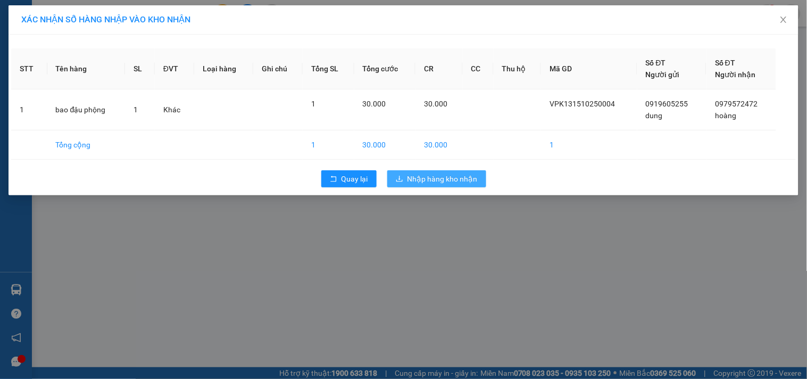
click at [427, 177] on span "Nhập hàng kho nhận" at bounding box center [442, 179] width 70 height 12
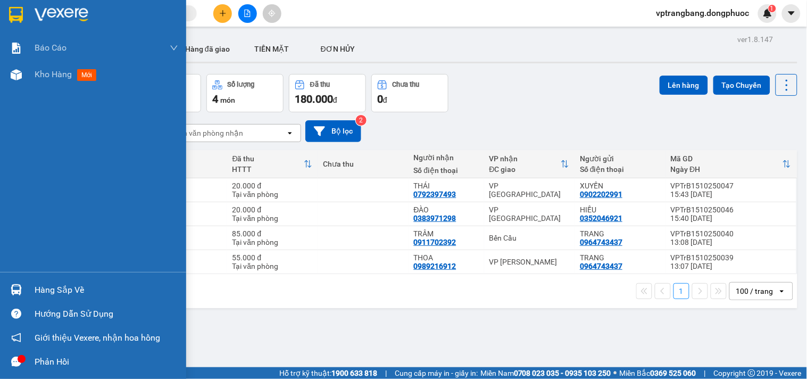
click at [49, 294] on div "Hàng sắp về" at bounding box center [107, 290] width 144 height 16
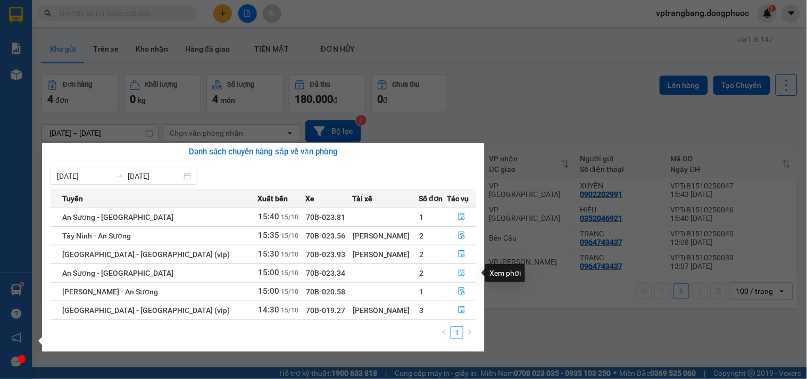
click at [458, 273] on icon "file-done" at bounding box center [461, 272] width 7 height 7
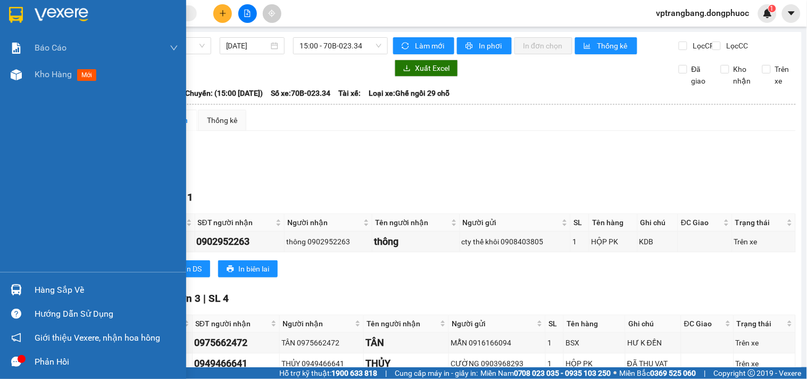
click at [60, 286] on div "Hàng sắp về" at bounding box center [107, 290] width 144 height 16
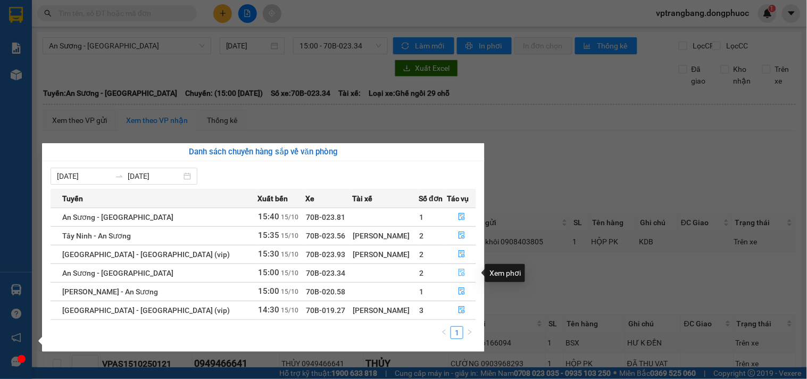
click at [459, 271] on icon "file-done" at bounding box center [462, 272] width 6 height 7
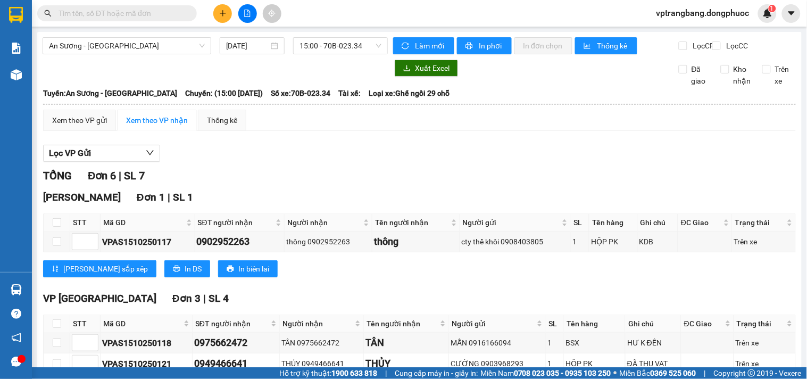
click at [101, 14] on input "text" at bounding box center [122, 13] width 126 height 12
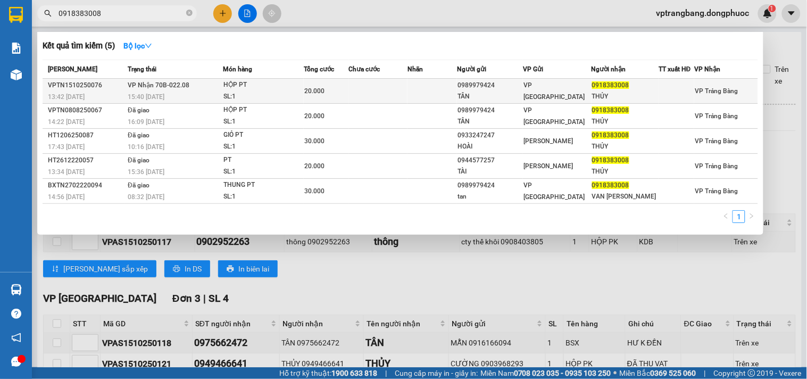
type input "0918383008"
click at [392, 92] on td at bounding box center [378, 91] width 59 height 25
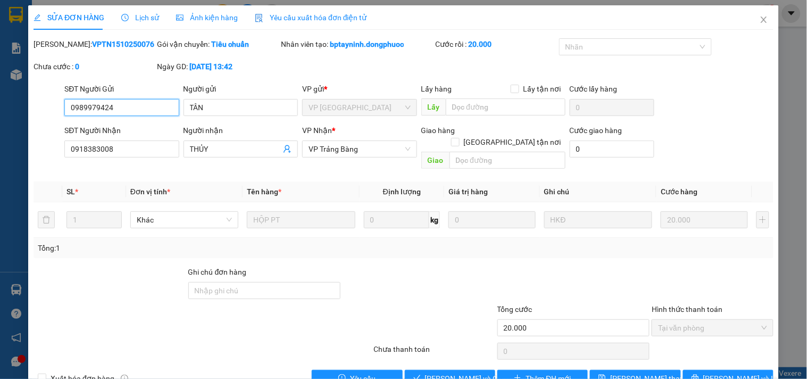
type input "0989979424"
type input "TÂN"
type input "0918383008"
type input "THỦY"
type input "20.000"
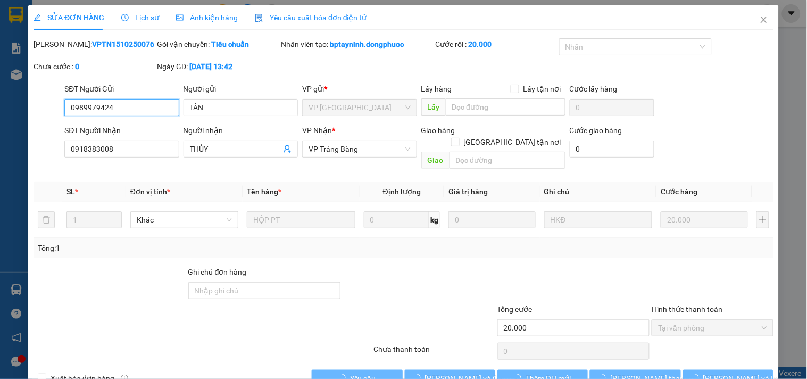
scroll to position [17, 0]
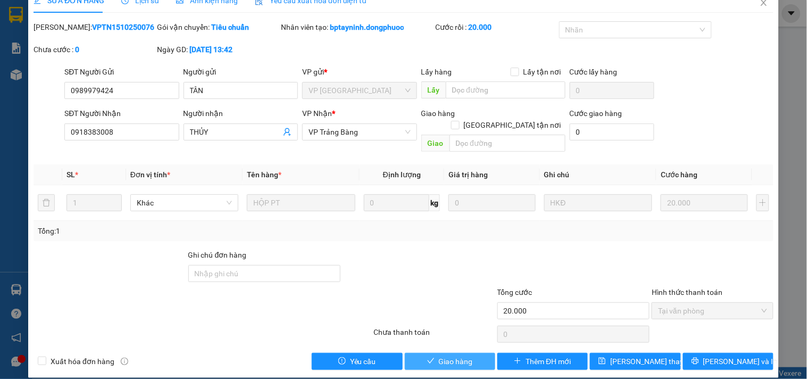
click at [455, 355] on span "Giao hàng" at bounding box center [456, 361] width 34 height 12
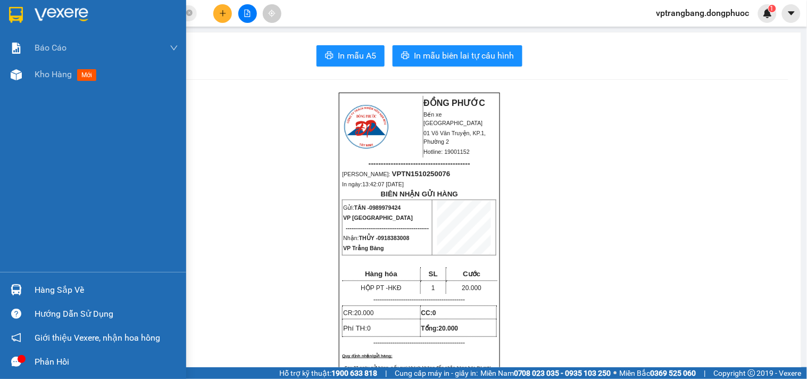
click at [55, 282] on div "Hàng sắp về" at bounding box center [107, 290] width 144 height 16
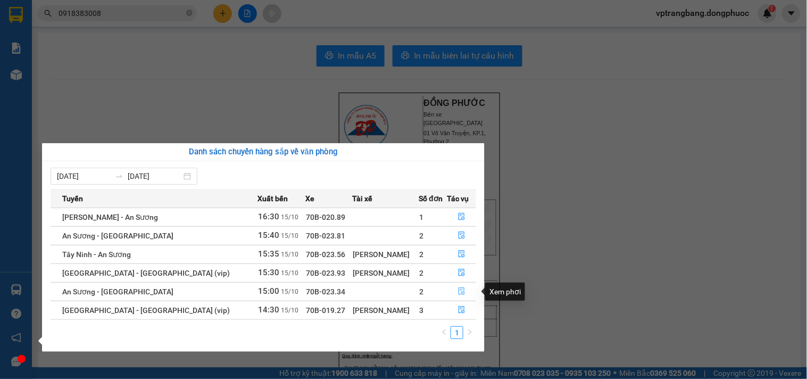
click at [459, 294] on icon "file-done" at bounding box center [462, 290] width 6 height 7
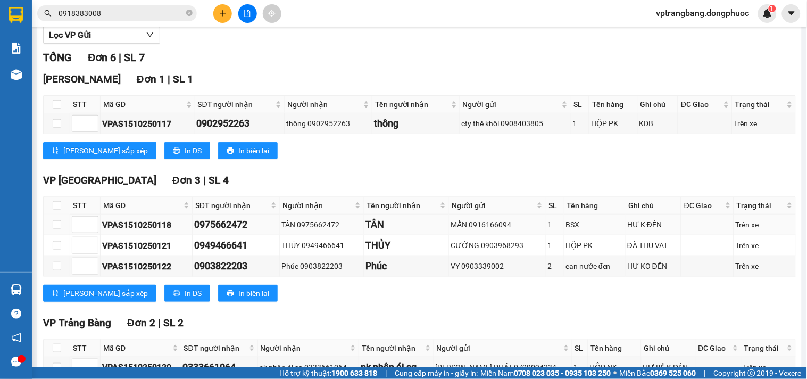
scroll to position [214, 0]
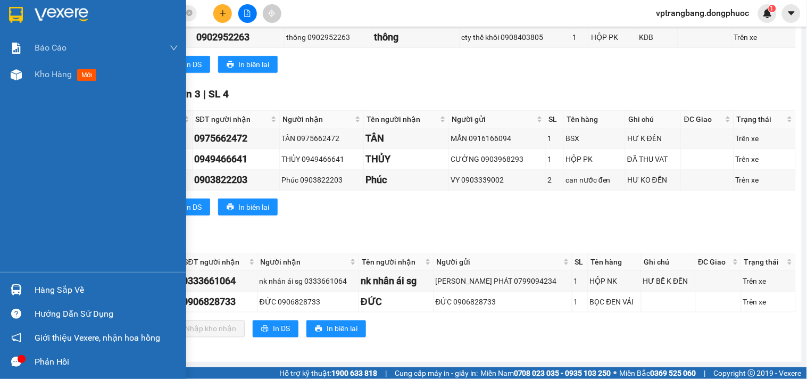
click at [47, 291] on div "Hàng sắp về" at bounding box center [107, 290] width 144 height 16
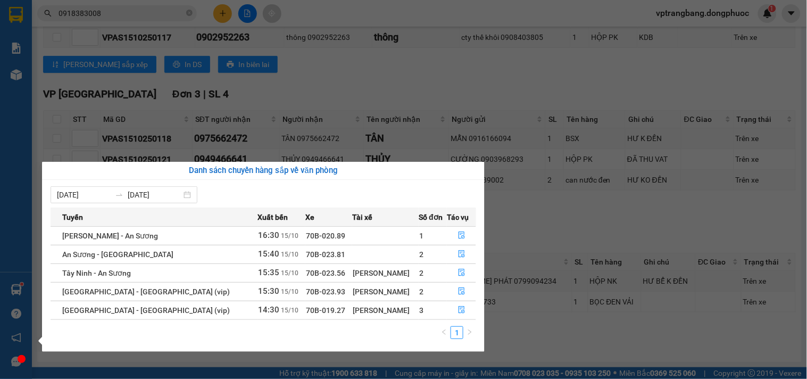
drag, startPoint x: 559, startPoint y: 216, endPoint x: 431, endPoint y: 177, distance: 133.1
click at [547, 213] on section "Kết quả tìm kiếm ( 5 ) Bộ lọc Mã ĐH Trạng thái Món hàng Tổng cước Chưa cước Nhã…" at bounding box center [403, 189] width 807 height 379
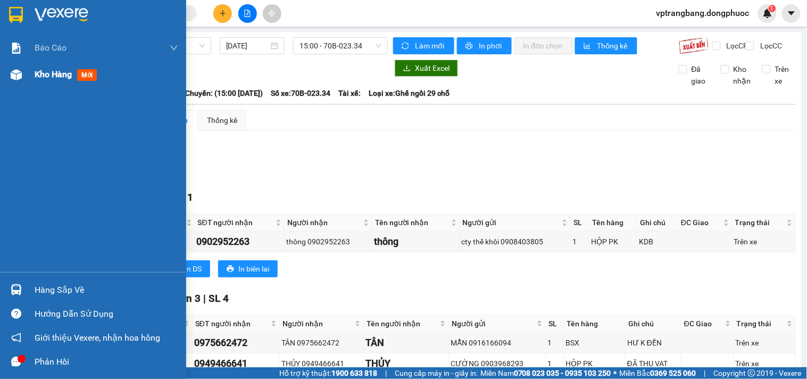
click at [39, 78] on span "Kho hàng" at bounding box center [53, 74] width 37 height 10
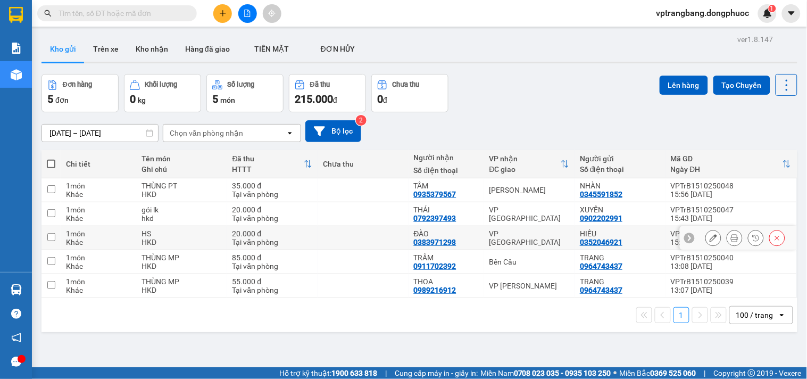
click at [518, 237] on div "VP [GEOGRAPHIC_DATA]" at bounding box center [529, 237] width 80 height 17
checkbox input "true"
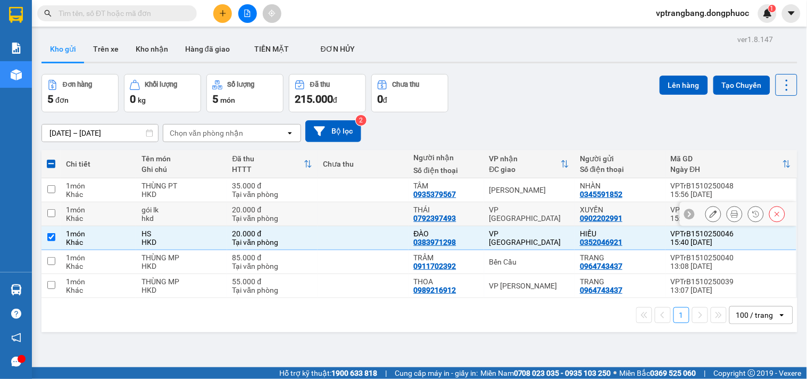
click at [506, 212] on div "VP [GEOGRAPHIC_DATA]" at bounding box center [529, 213] width 80 height 17
checkbox input "true"
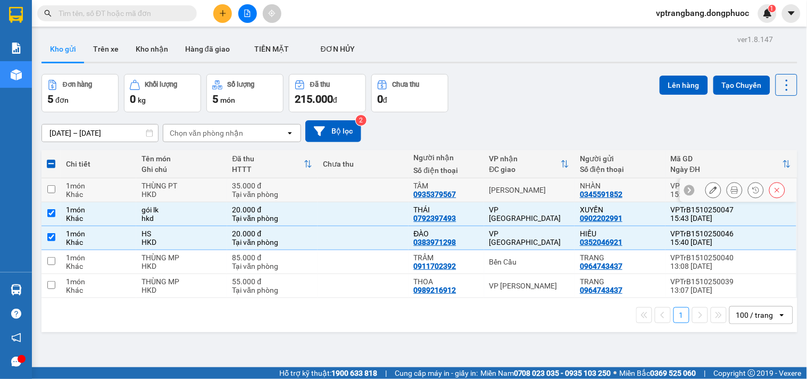
click at [501, 193] on div "[PERSON_NAME]" at bounding box center [529, 190] width 80 height 9
checkbox input "true"
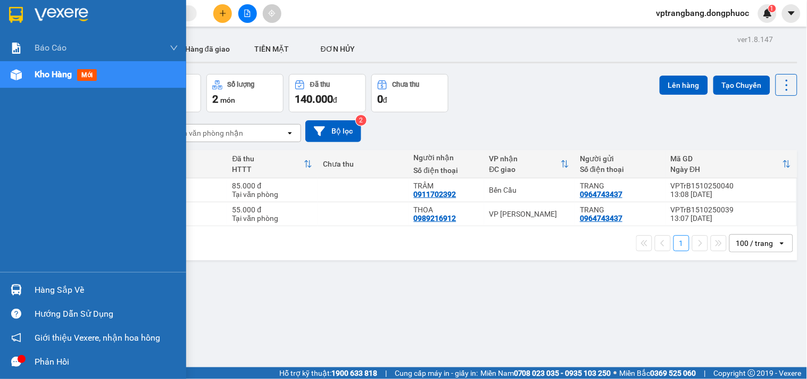
click at [40, 288] on div "Hàng sắp về" at bounding box center [107, 290] width 144 height 16
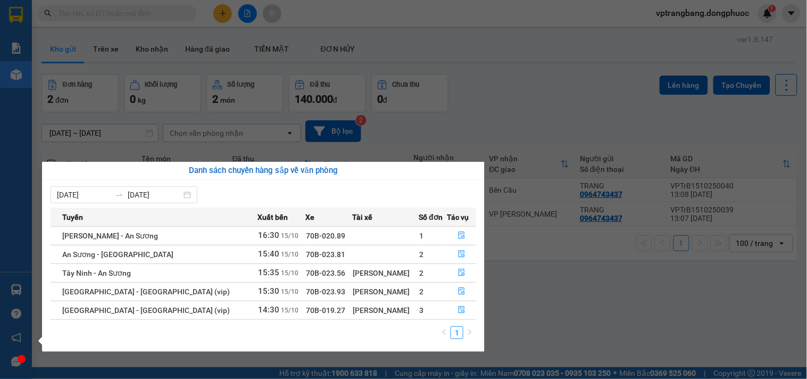
click at [525, 82] on section "Kết quả tìm kiếm ( 0 ) Bộ lọc No Data vptrangbang.dongphuoc 1 Báo cáo Mẫu 1: Bá…" at bounding box center [403, 189] width 807 height 379
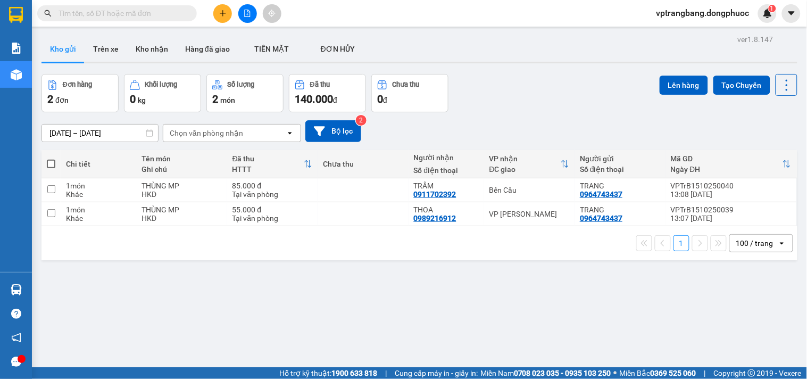
click at [102, 17] on input "text" at bounding box center [122, 13] width 126 height 12
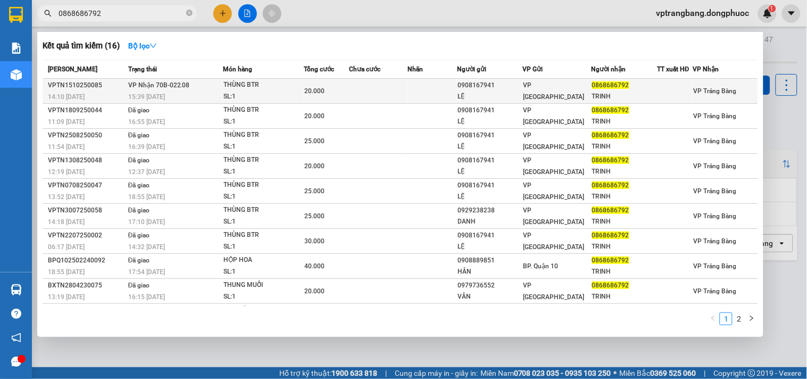
type input "0868686792"
click at [394, 89] on td at bounding box center [378, 91] width 59 height 25
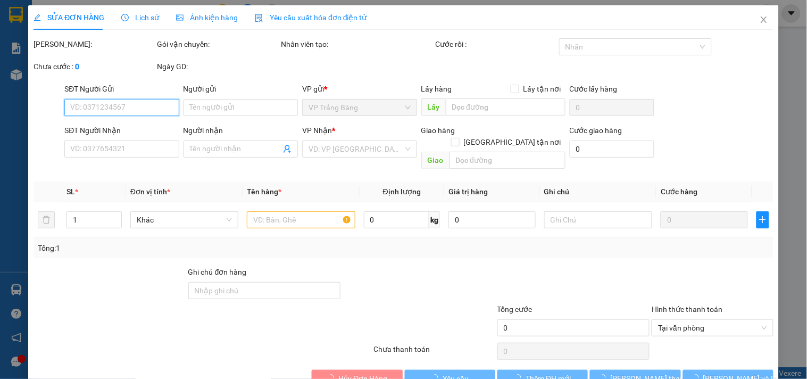
type input "0908167941"
type input "LỆ"
type input "0868686792"
type input "TRINH"
type input "20.000"
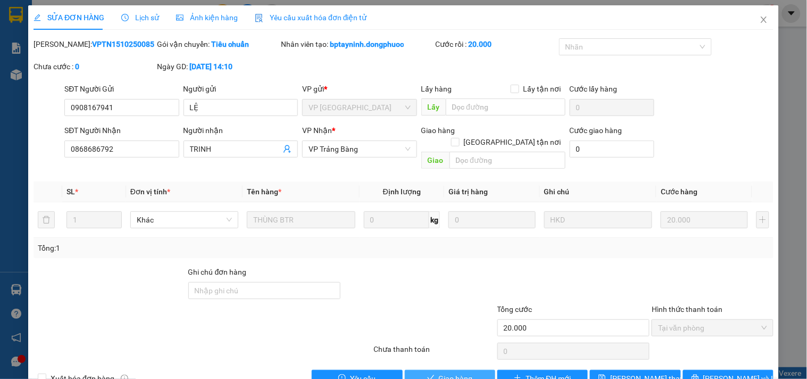
click at [456, 372] on span "Giao hàng" at bounding box center [456, 378] width 34 height 12
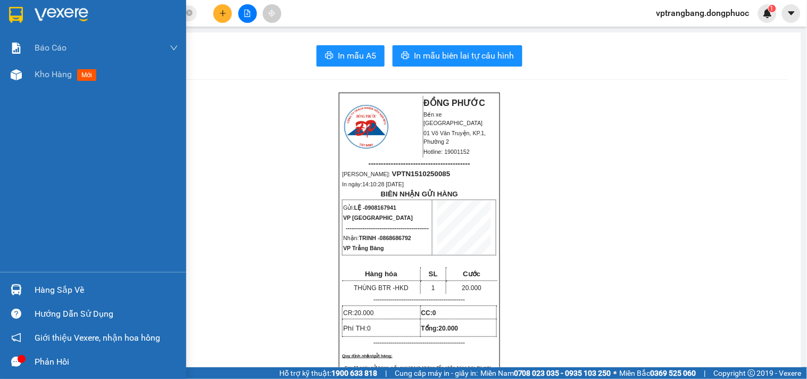
click at [44, 294] on div "Hàng sắp về" at bounding box center [107, 290] width 144 height 16
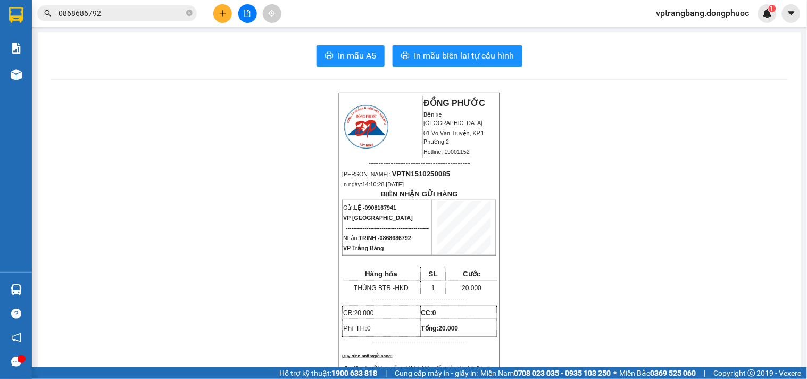
click at [565, 231] on section "Kết quả tìm kiếm ( 16 ) Bộ lọc Mã ĐH Trạng thái Món hàng Tổng cước Chưa cước Nh…" at bounding box center [403, 189] width 807 height 379
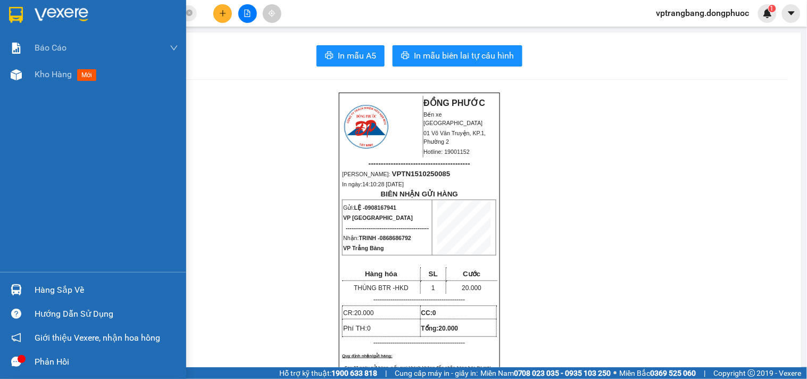
click at [32, 294] on div "Hàng sắp về" at bounding box center [93, 290] width 186 height 24
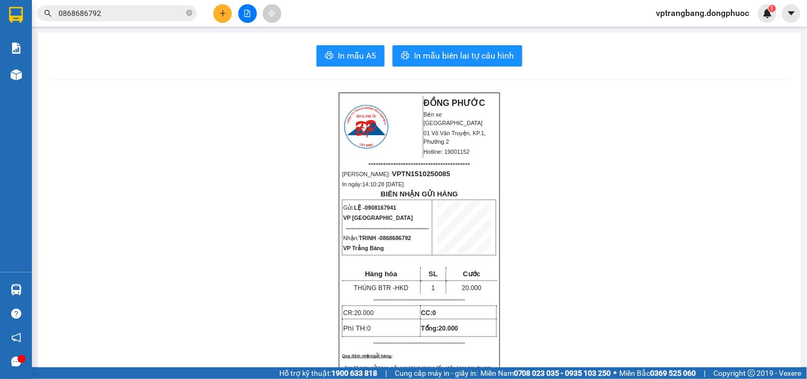
click at [549, 233] on section "Kết quả tìm kiếm ( 16 ) Bộ lọc Mã ĐH Trạng thái Món hàng Tổng cước Chưa cước Nh…" at bounding box center [403, 189] width 807 height 379
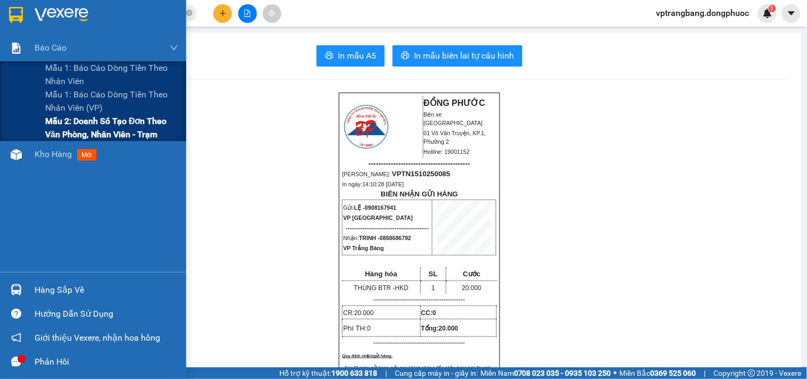
click at [57, 129] on span "Mẫu 2: Doanh số tạo đơn theo Văn phòng, nhân viên - Trạm" at bounding box center [111, 127] width 133 height 27
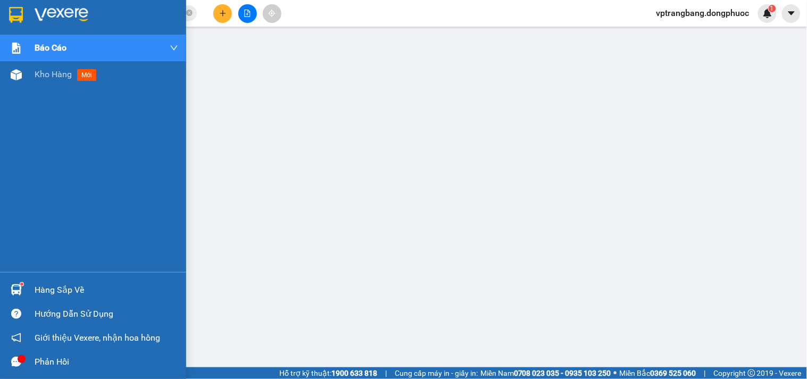
click at [37, 291] on div "Hàng sắp về" at bounding box center [107, 290] width 144 height 16
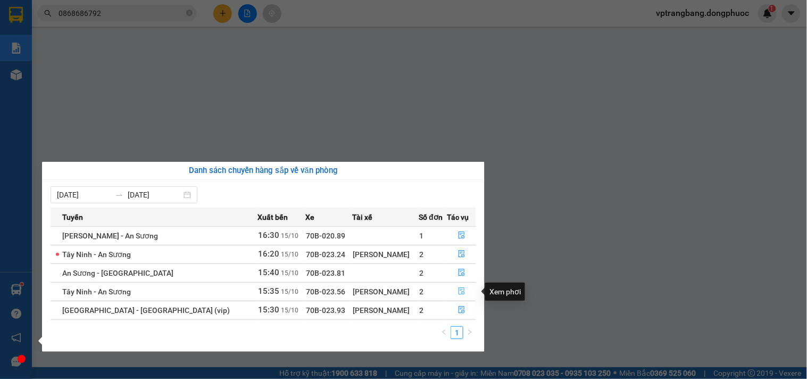
click at [458, 291] on icon "file-done" at bounding box center [461, 290] width 7 height 7
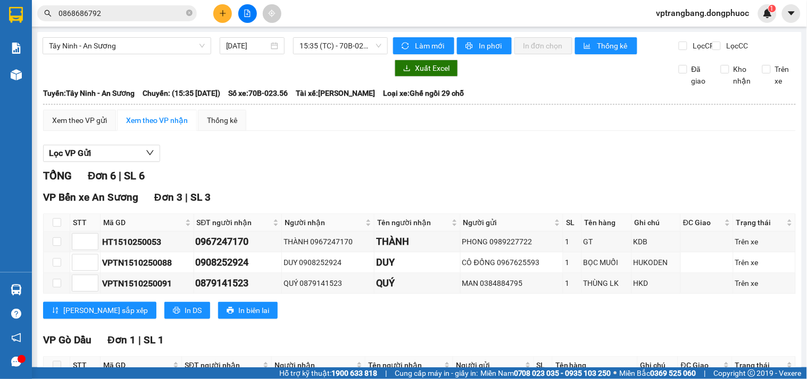
scroll to position [214, 0]
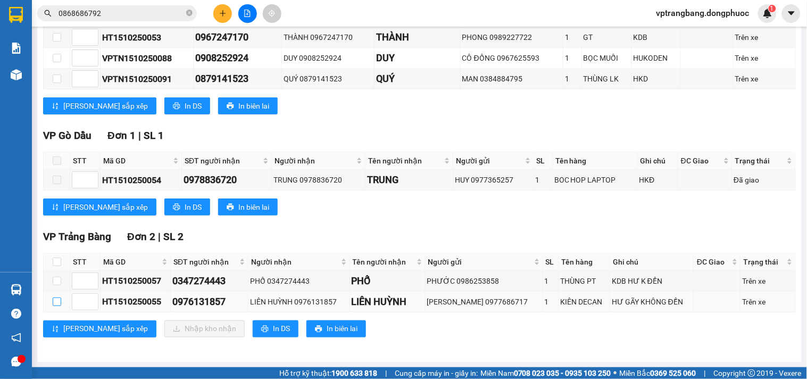
drag, startPoint x: 56, startPoint y: 302, endPoint x: 68, endPoint y: 299, distance: 12.1
click at [57, 302] on input "checkbox" at bounding box center [57, 301] width 9 height 9
checkbox input "true"
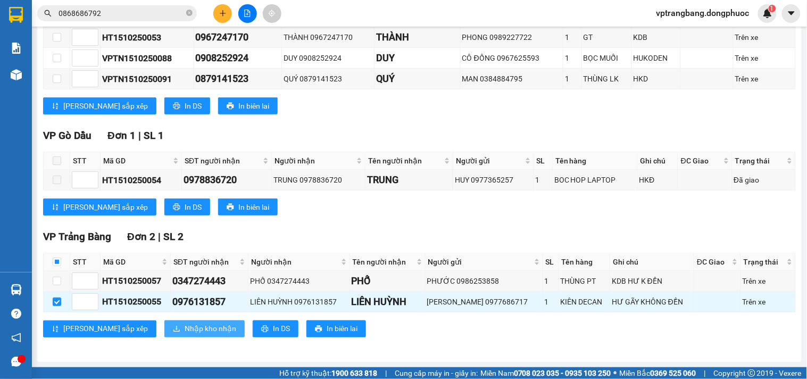
click at [185, 330] on span "Nhập kho nhận" at bounding box center [211, 329] width 52 height 12
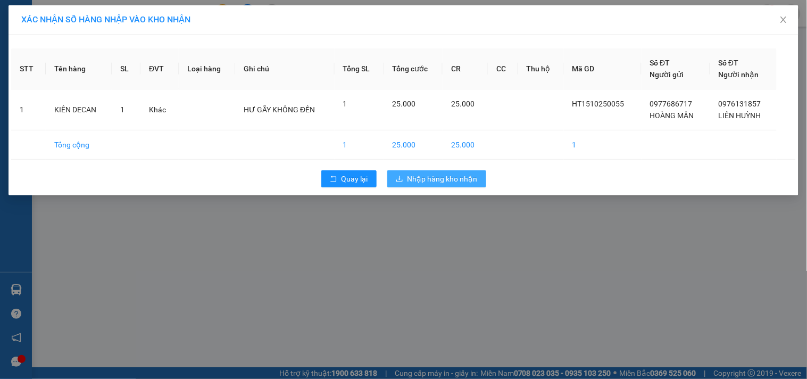
click at [430, 177] on span "Nhập hàng kho nhận" at bounding box center [442, 179] width 70 height 12
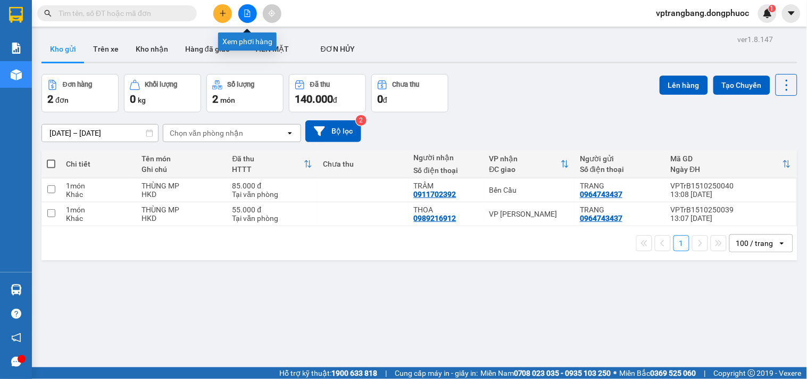
click at [245, 14] on icon "file-add" at bounding box center [248, 13] width 6 height 7
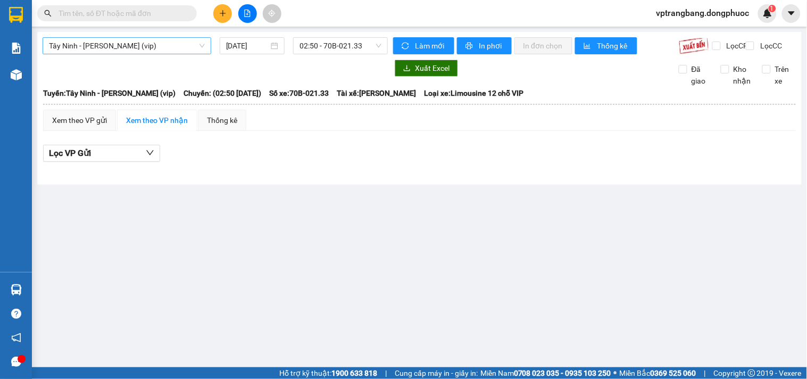
click at [103, 52] on span "Tây Ninh - [PERSON_NAME] (vip)" at bounding box center [127, 46] width 156 height 16
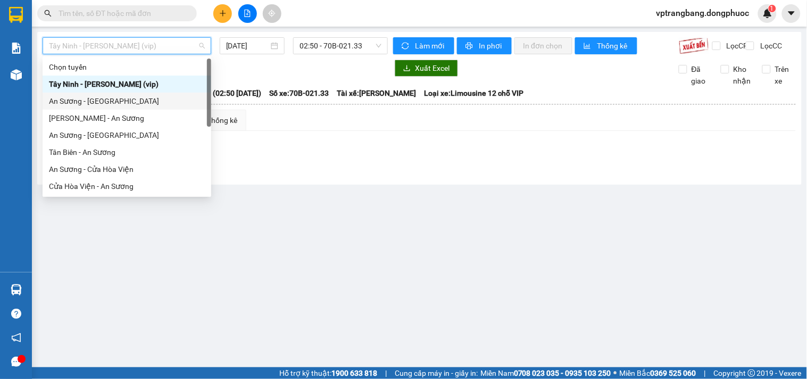
scroll to position [110, 0]
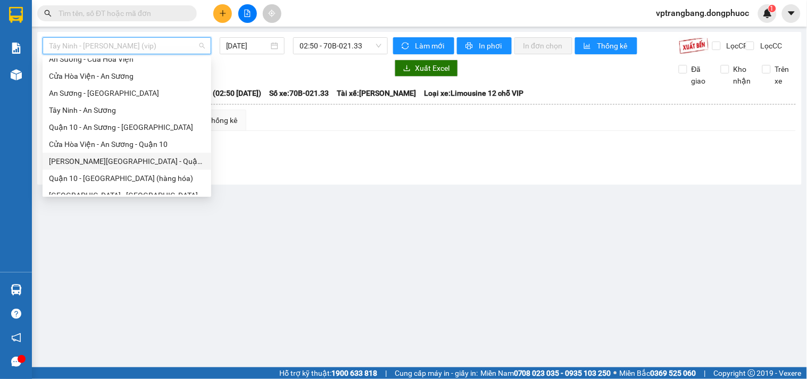
click at [506, 253] on main "Tây Ninh - [PERSON_NAME] (vip) [DATE] 02:50 - 70B-021.33 Làm mới In phơi In đơn…" at bounding box center [403, 183] width 807 height 367
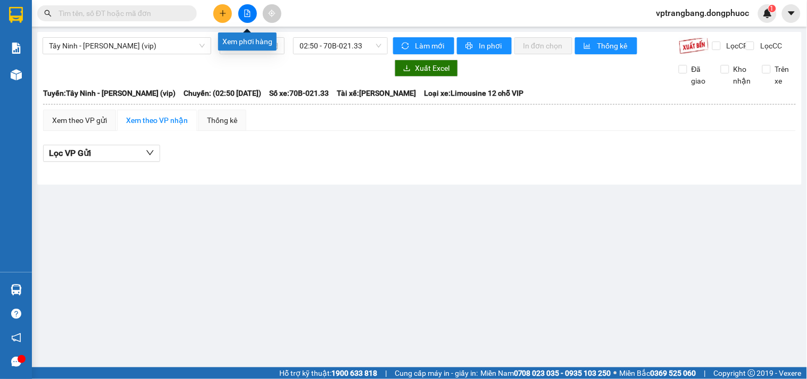
click at [247, 14] on icon "file-add" at bounding box center [248, 13] width 6 height 7
click at [161, 43] on span "Tây Ninh - [PERSON_NAME] (vip)" at bounding box center [127, 46] width 156 height 16
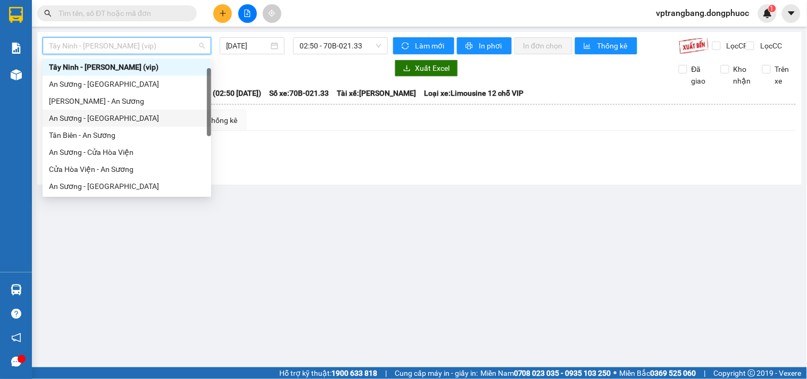
scroll to position [76, 0]
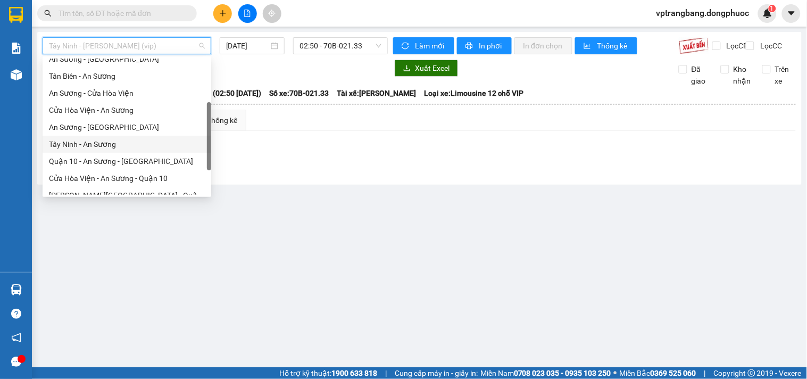
click at [89, 145] on div "Tây Ninh - An Sương" at bounding box center [127, 144] width 156 height 12
type input "[DATE]"
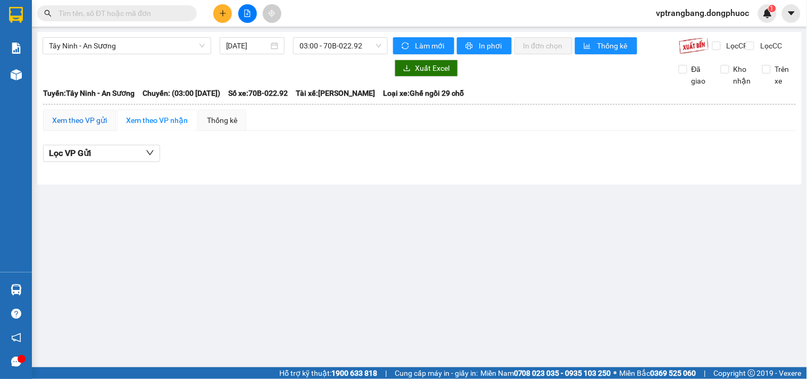
click at [84, 126] on div "Xem theo VP gửi" at bounding box center [79, 120] width 55 height 12
drag, startPoint x: 297, startPoint y: 218, endPoint x: 289, endPoint y: 154, distance: 64.3
click at [297, 218] on main "Tây Ninh - An Sương [DATE] 03:00 - 70B-022.92 Làm mới In phơi In đơn chọn Thống…" at bounding box center [403, 183] width 807 height 367
click at [320, 46] on span "03:00 - 70B-022.92" at bounding box center [340, 46] width 82 height 16
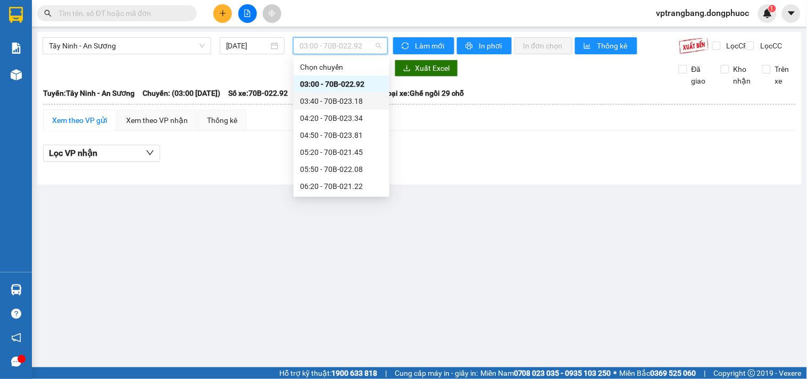
click at [325, 99] on div "03:40 - 70B-023.18" at bounding box center [341, 101] width 83 height 12
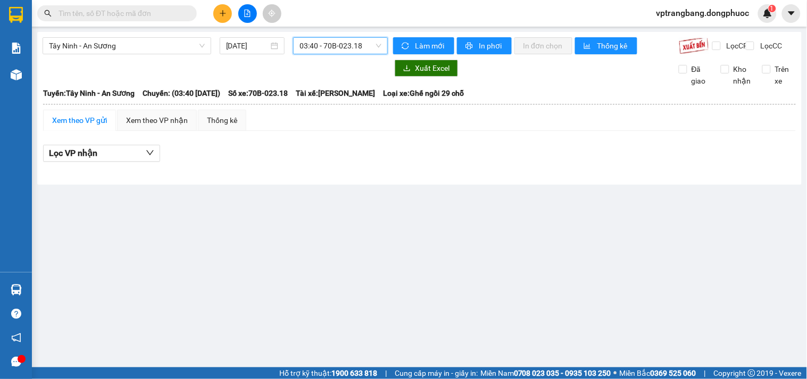
click at [326, 45] on span "03:40 - 70B-023.18" at bounding box center [340, 46] width 82 height 16
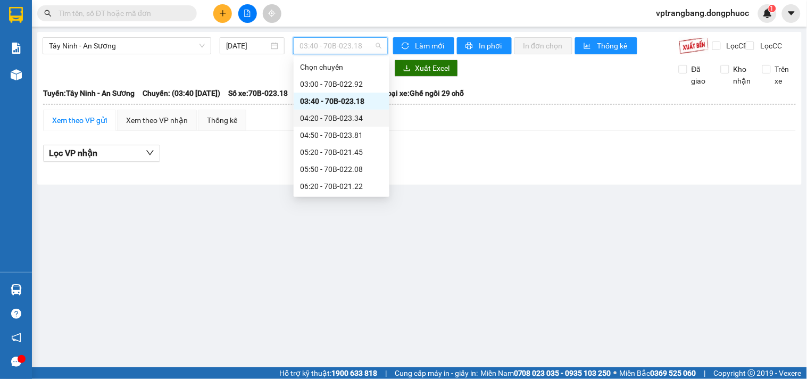
click at [326, 120] on div "04:20 - 70B-023.34" at bounding box center [341, 118] width 83 height 12
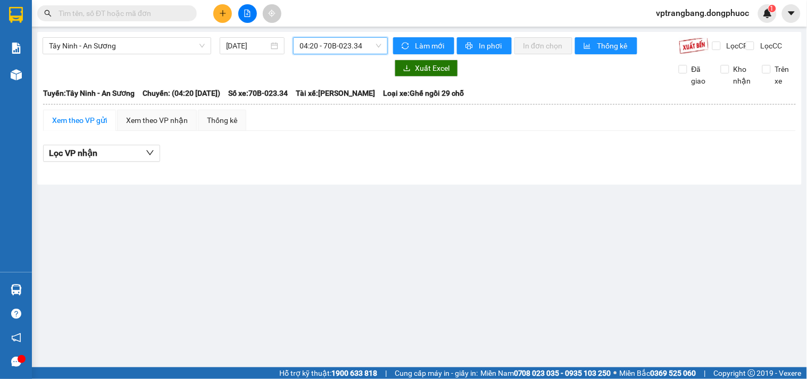
click at [336, 46] on span "04:20 - 70B-023.34" at bounding box center [340, 46] width 82 height 16
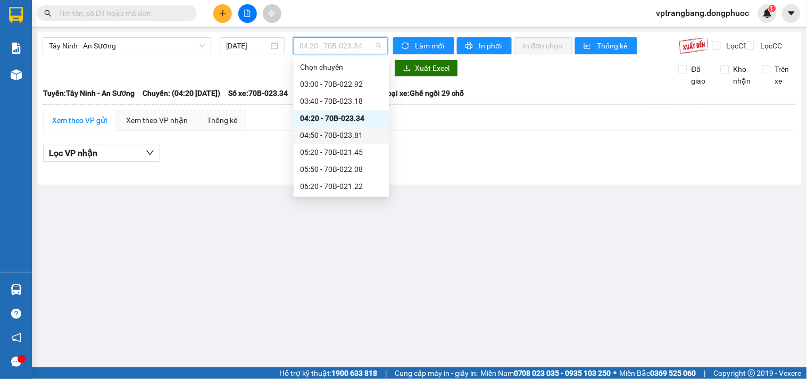
click at [326, 134] on div "04:50 - 70B-023.81" at bounding box center [341, 135] width 83 height 12
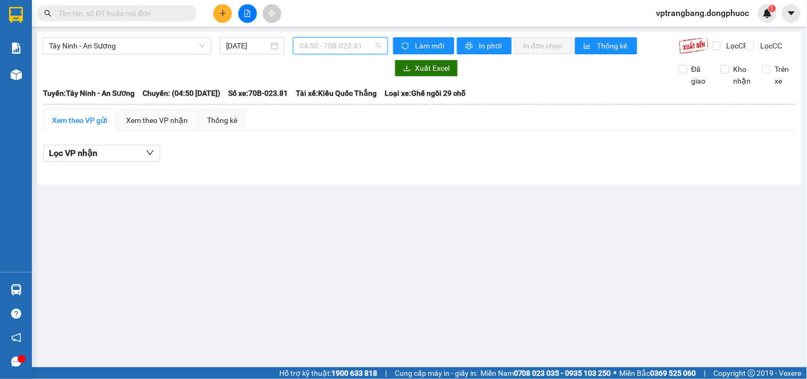
click at [349, 49] on span "04:50 - 70B-023.81" at bounding box center [340, 46] width 82 height 16
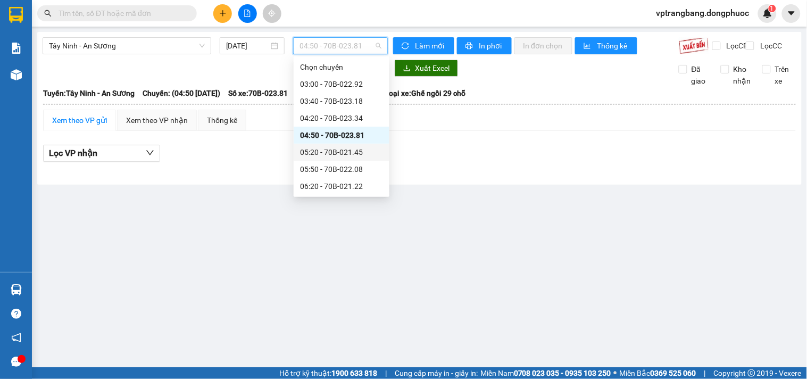
click at [338, 156] on div "05:20 - 70B-021.45" at bounding box center [341, 152] width 83 height 12
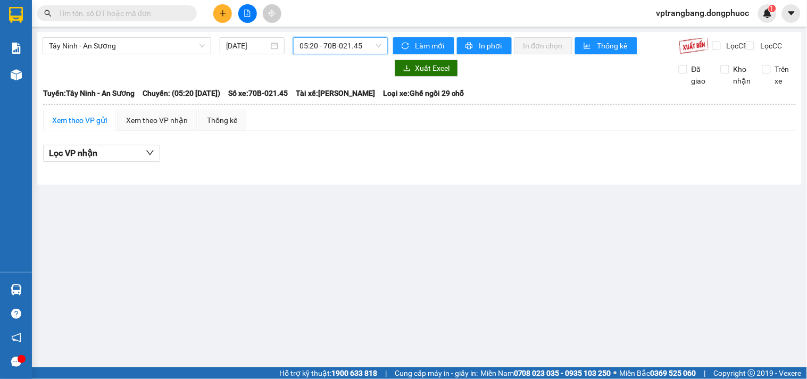
click at [328, 49] on span "05:20 - 70B-021.45" at bounding box center [340, 46] width 82 height 16
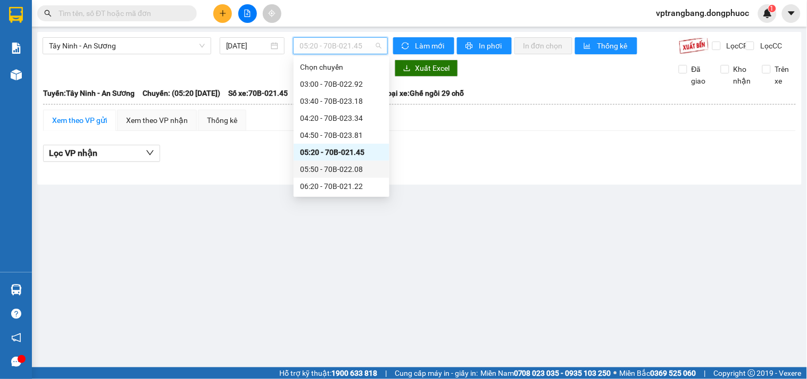
click at [336, 168] on div "05:50 - 70B-022.08" at bounding box center [341, 169] width 83 height 12
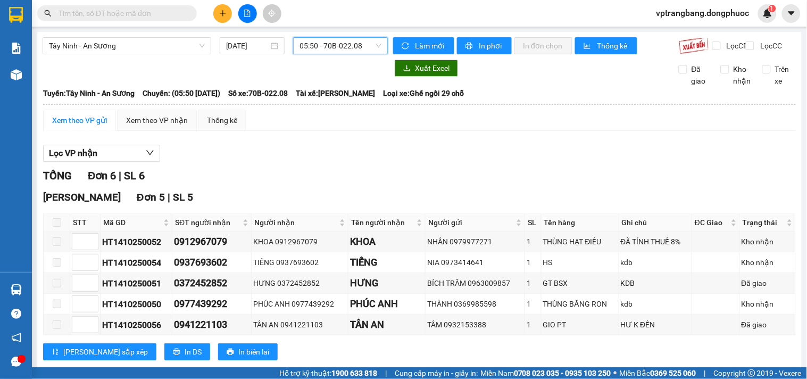
click at [322, 48] on span "05:50 - 70B-022.08" at bounding box center [340, 46] width 82 height 16
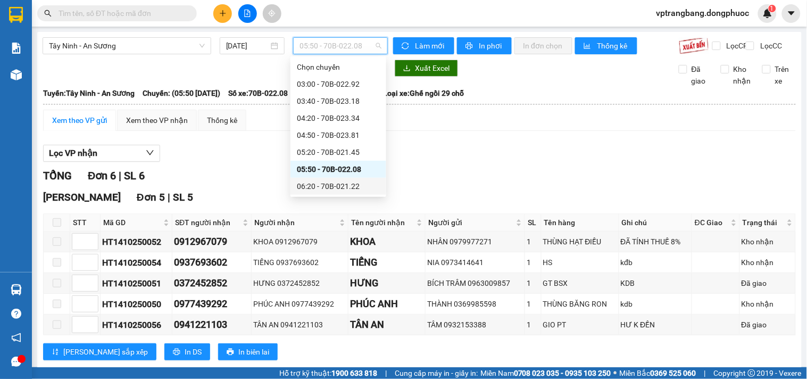
click at [327, 188] on div "06:20 - 70B-021.22" at bounding box center [338, 186] width 83 height 12
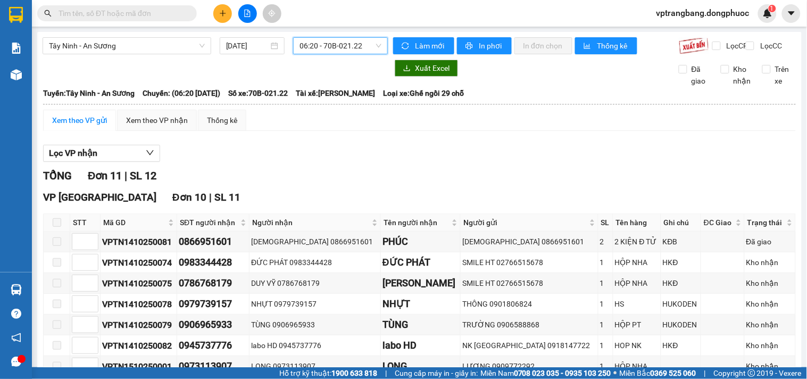
click at [326, 43] on span "06:20 - 70B-021.22" at bounding box center [340, 46] width 82 height 16
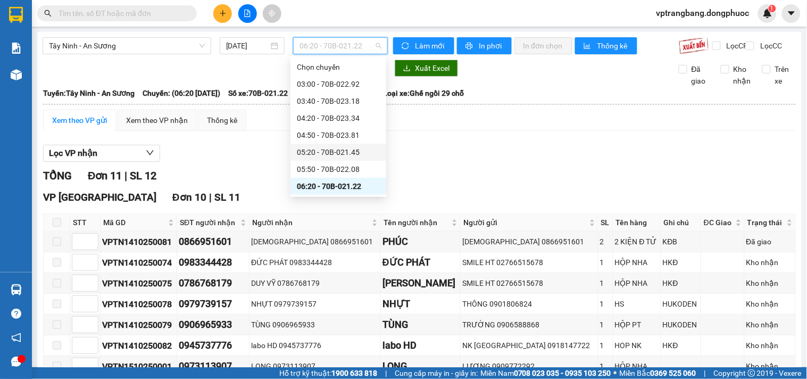
scroll to position [59, 0]
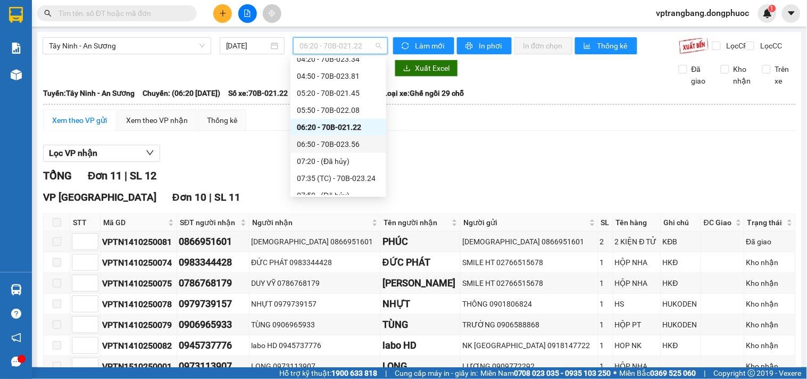
click at [334, 146] on div "06:50 - 70B-023.56" at bounding box center [338, 144] width 83 height 12
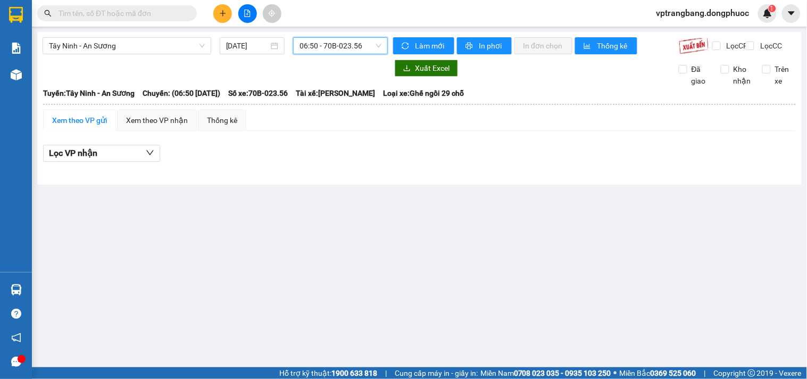
click at [327, 51] on span "06:50 - 70B-023.56" at bounding box center [340, 46] width 82 height 16
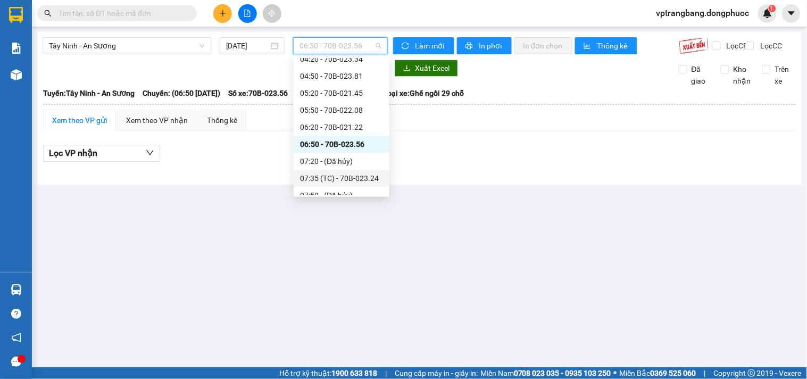
click at [327, 176] on div "07:35 (TC) - 70B-023.24" at bounding box center [341, 178] width 83 height 12
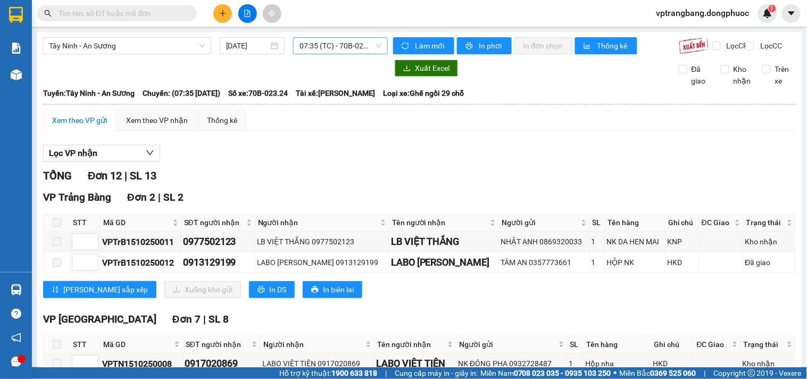
click at [316, 46] on span "07:35 (TC) - 70B-023.24" at bounding box center [340, 46] width 82 height 16
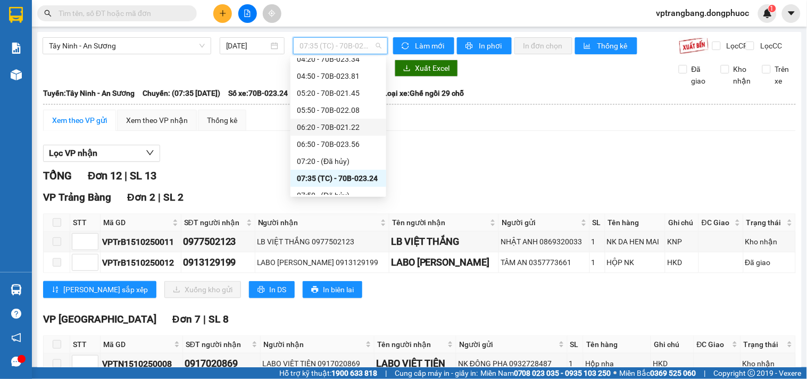
scroll to position [118, 0]
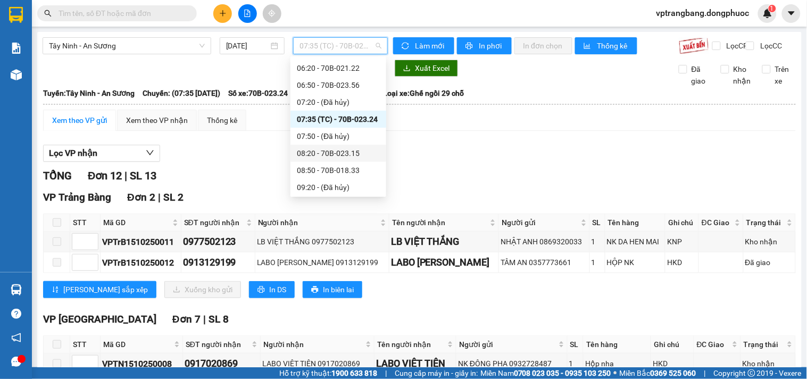
click at [330, 154] on div "08:20 - 70B-023.15" at bounding box center [338, 153] width 83 height 12
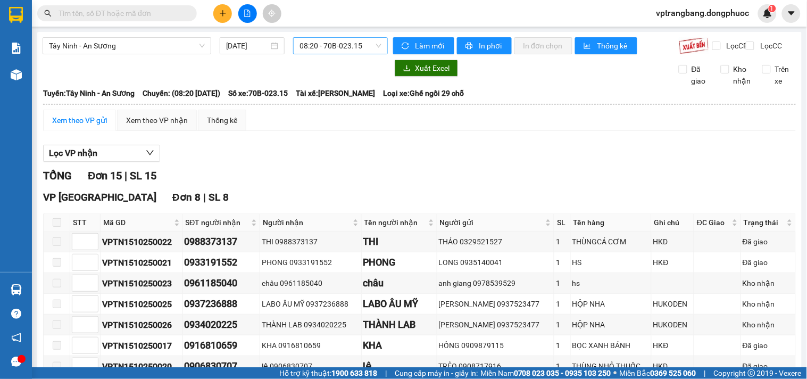
click at [305, 45] on span "08:20 - 70B-023.15" at bounding box center [340, 46] width 82 height 16
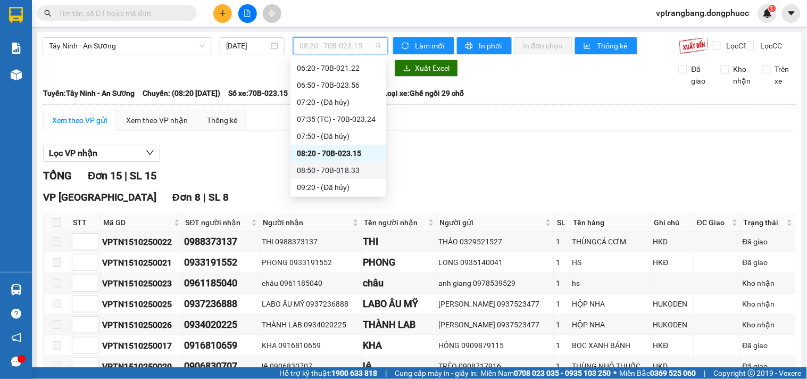
click at [331, 170] on div "08:50 - 70B-018.33" at bounding box center [338, 170] width 83 height 12
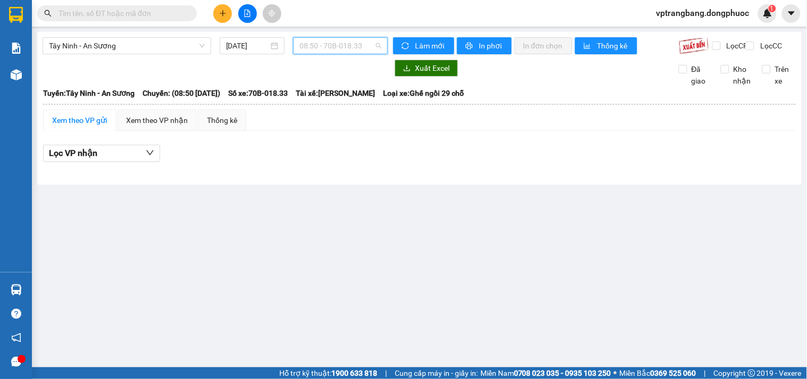
click at [342, 41] on span "08:50 - 70B-018.33" at bounding box center [340, 46] width 82 height 16
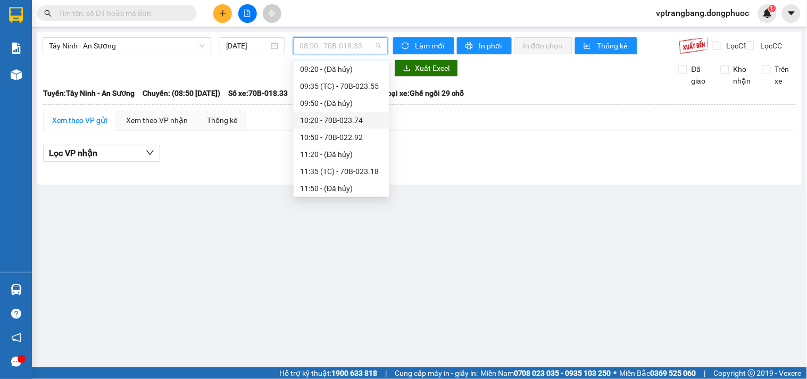
scroll to position [177, 0]
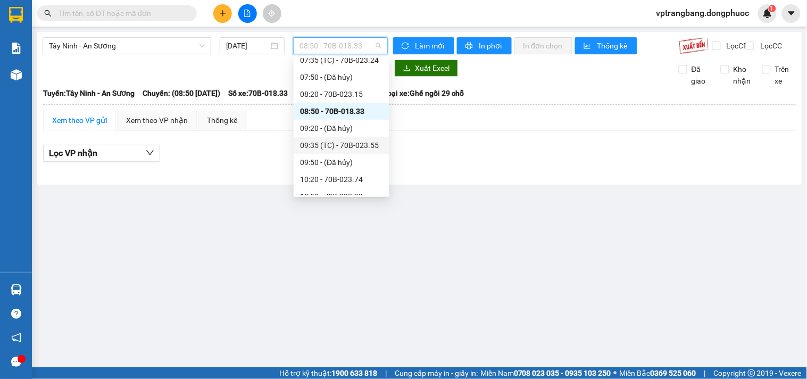
click at [355, 145] on div "09:35 (TC) - 70B-023.55" at bounding box center [341, 145] width 83 height 12
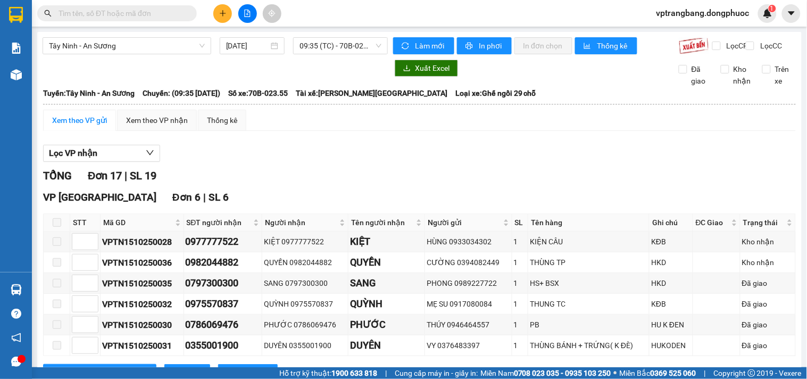
click at [233, 162] on div "Lọc VP nhận" at bounding box center [419, 154] width 753 height 18
click at [328, 45] on span "09:35 (TC) - 70B-023.55" at bounding box center [340, 46] width 82 height 16
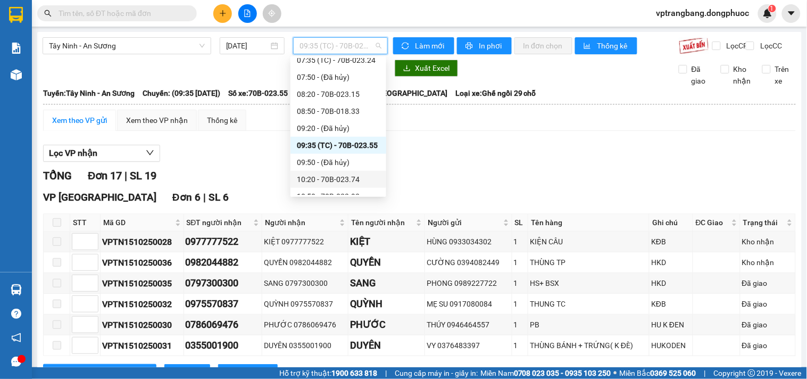
click at [347, 174] on div "10:20 - 70B-023.74" at bounding box center [338, 179] width 83 height 12
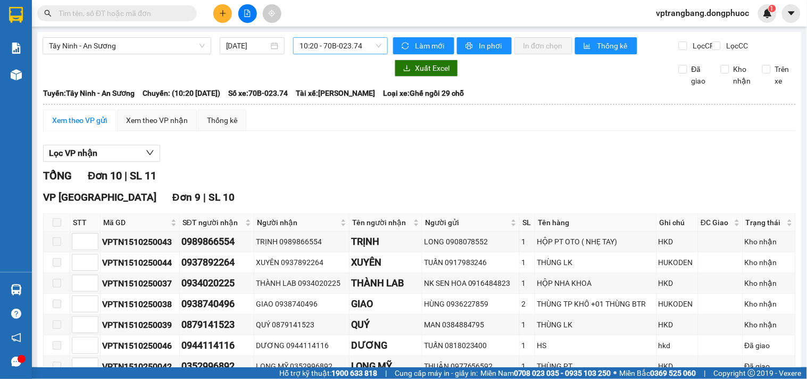
click at [324, 44] on span "10:20 - 70B-023.74" at bounding box center [340, 46] width 82 height 16
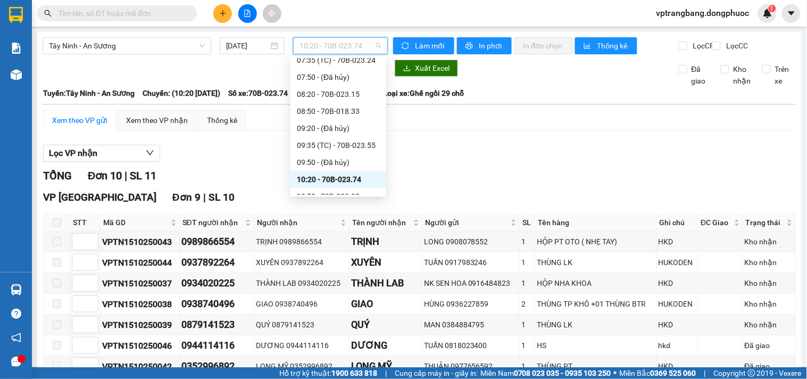
scroll to position [236, 0]
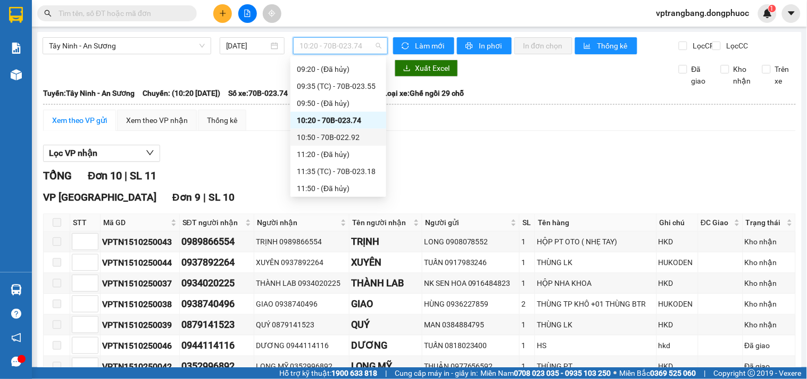
click at [332, 135] on div "10:50 - 70B-022.92" at bounding box center [338, 137] width 83 height 12
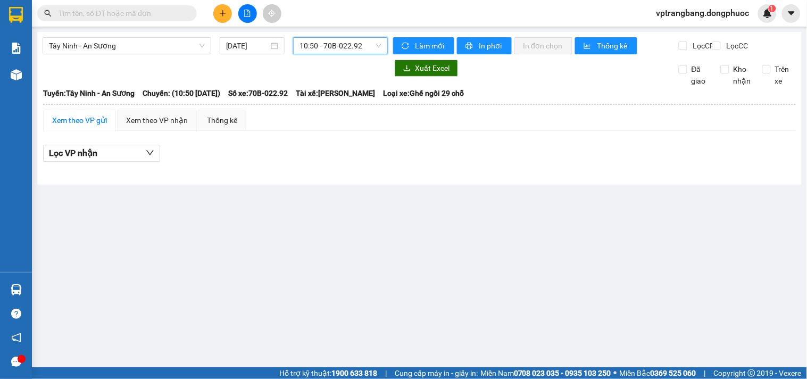
click at [327, 45] on span "10:50 - 70B-022.92" at bounding box center [340, 46] width 82 height 16
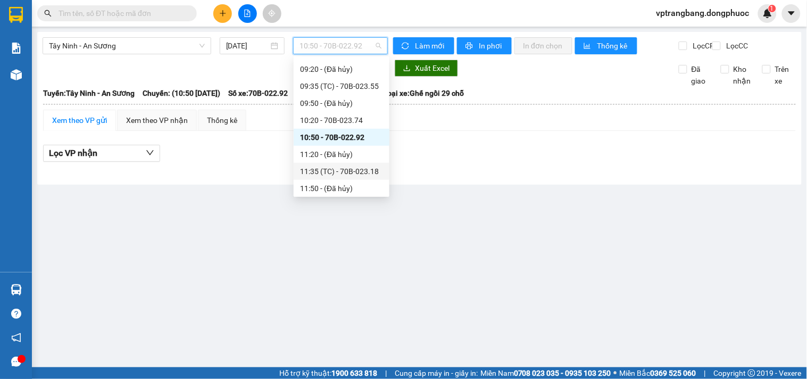
click at [344, 168] on div "11:35 (TC) - 70B-023.18" at bounding box center [341, 171] width 83 height 12
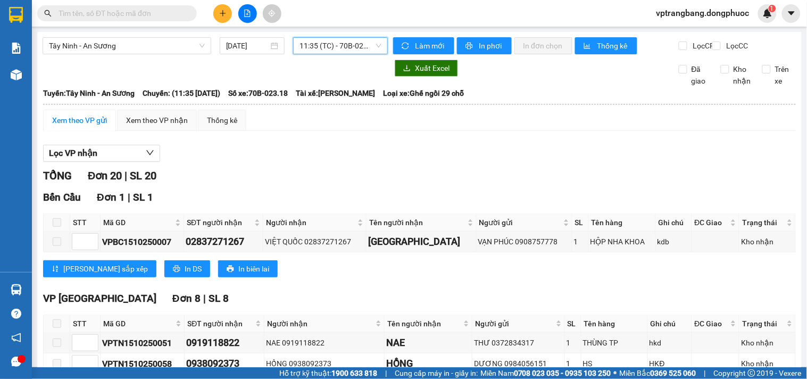
click at [321, 41] on span "11:35 (TC) - 70B-023.18" at bounding box center [340, 46] width 82 height 16
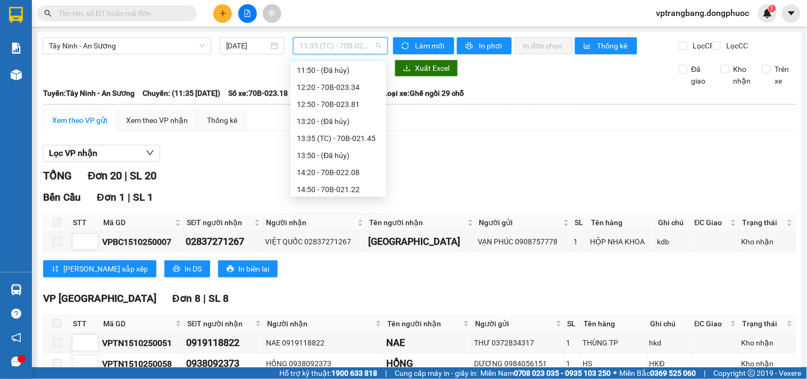
scroll to position [295, 0]
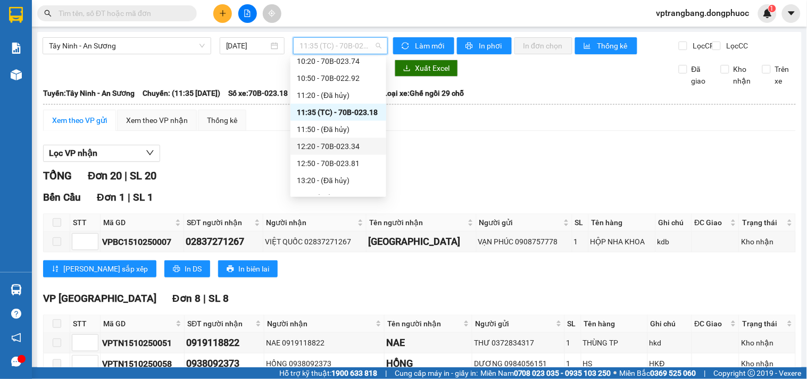
click at [341, 149] on div "12:20 - 70B-023.34" at bounding box center [338, 146] width 83 height 12
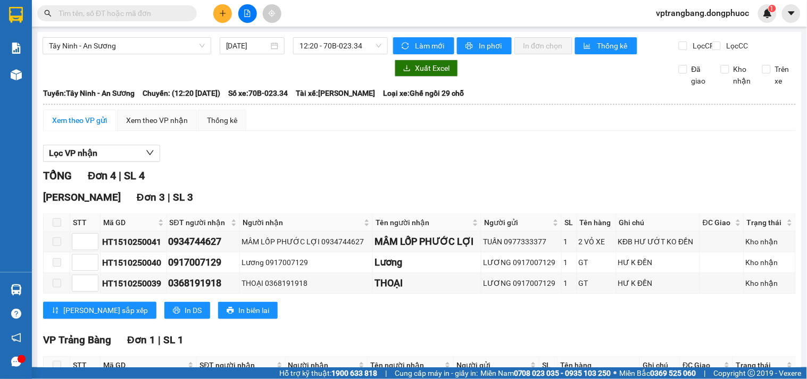
drag, startPoint x: 287, startPoint y: 184, endPoint x: 387, endPoint y: 164, distance: 102.0
click at [288, 184] on div "TỔNG Đơn 4 | SL 4" at bounding box center [419, 176] width 753 height 16
click at [302, 44] on span "12:20 - 70B-023.34" at bounding box center [340, 46] width 82 height 16
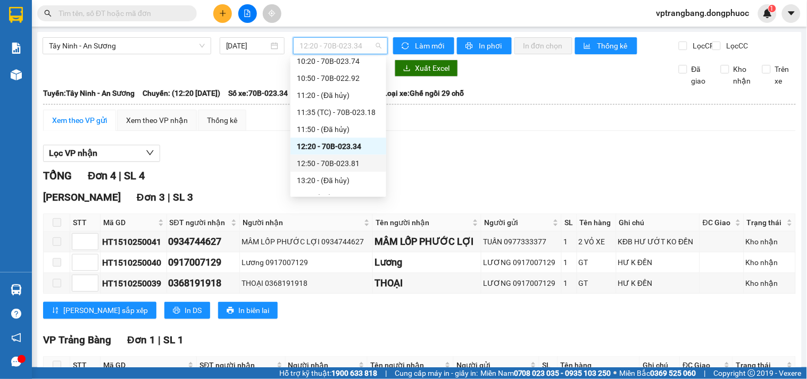
click at [336, 163] on div "12:50 - 70B-023.81" at bounding box center [338, 163] width 83 height 12
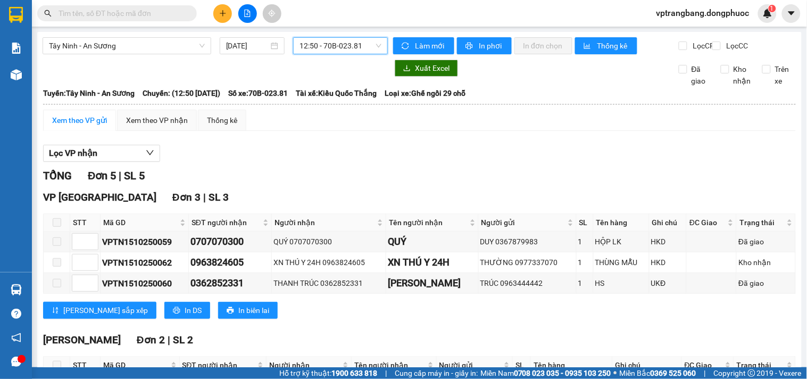
click at [327, 49] on span "12:50 - 70B-023.81" at bounding box center [340, 46] width 82 height 16
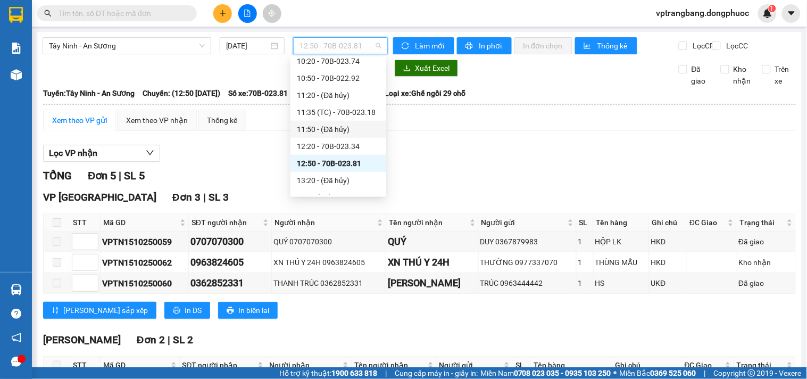
scroll to position [354, 0]
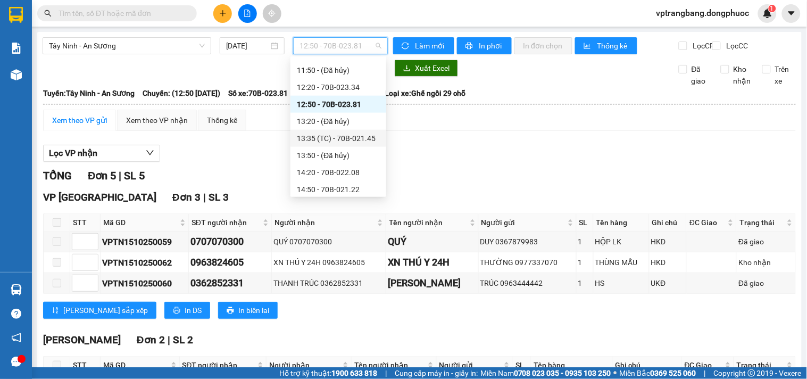
click at [332, 141] on div "13:35 (TC) - 70B-021.45" at bounding box center [338, 138] width 83 height 12
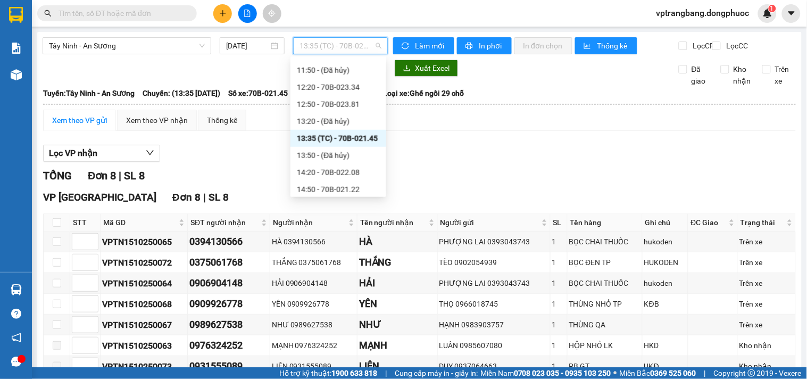
click at [338, 40] on span "13:35 (TC) - 70B-021.45" at bounding box center [340, 46] width 82 height 16
click at [324, 172] on div "14:20 - 70B-022.08" at bounding box center [338, 172] width 83 height 12
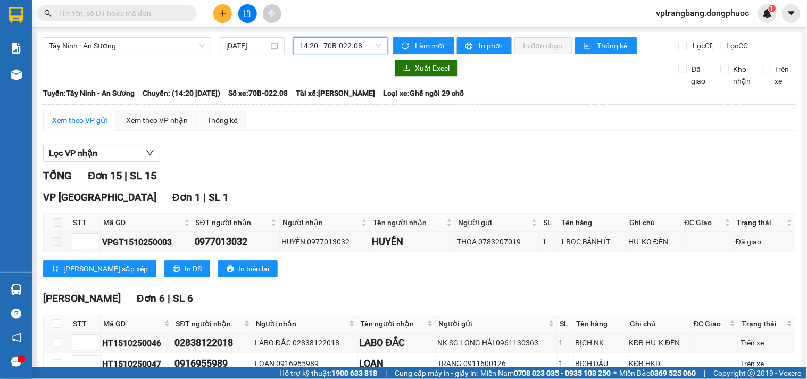
click at [319, 40] on span "14:20 - 70B-022.08" at bounding box center [340, 46] width 82 height 16
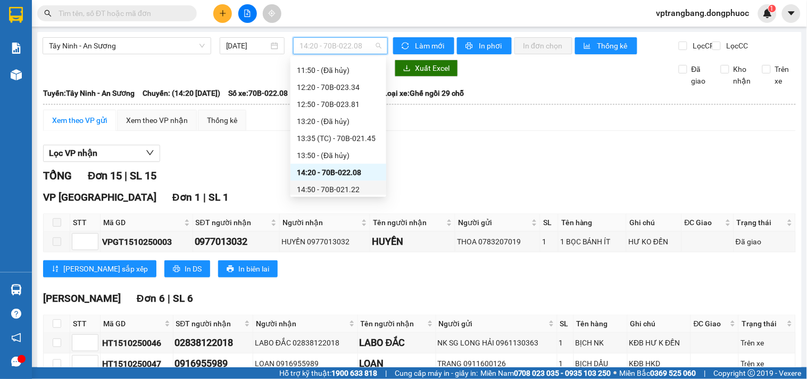
click at [328, 188] on div "14:50 - 70B-021.22" at bounding box center [338, 190] width 83 height 12
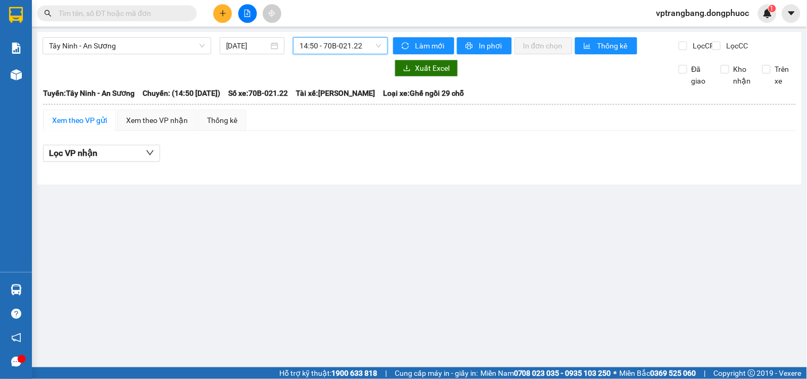
click at [329, 52] on span "14:50 - 70B-021.22" at bounding box center [340, 46] width 82 height 16
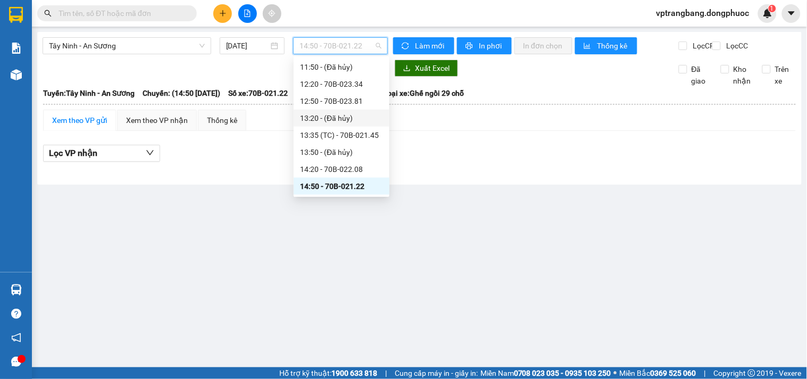
scroll to position [416, 0]
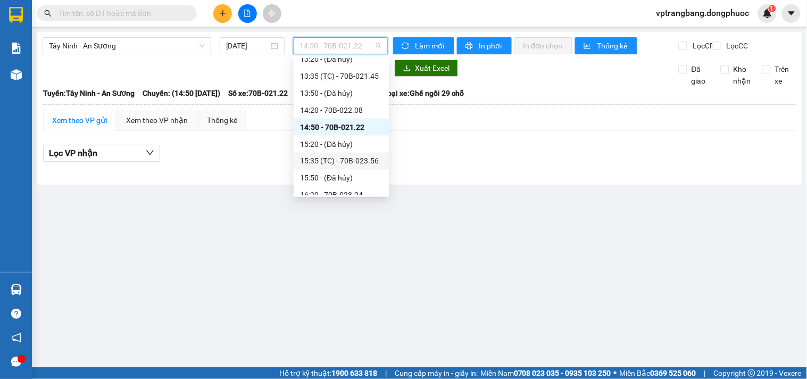
click at [354, 160] on div "15:35 (TC) - 70B-023.56" at bounding box center [341, 161] width 83 height 12
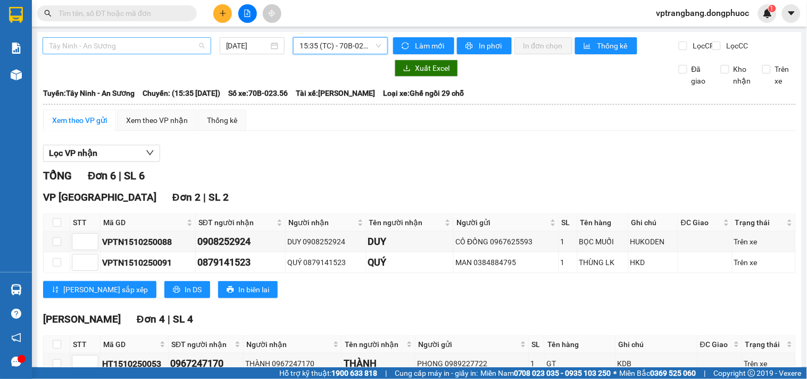
click at [155, 43] on span "Tây Ninh - An Sương" at bounding box center [127, 46] width 156 height 16
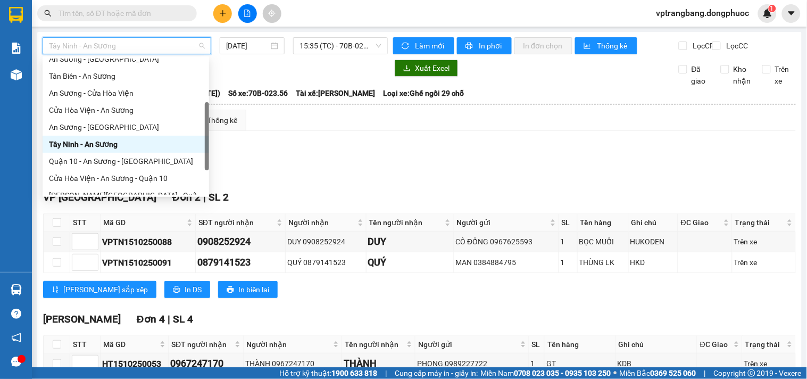
scroll to position [17, 0]
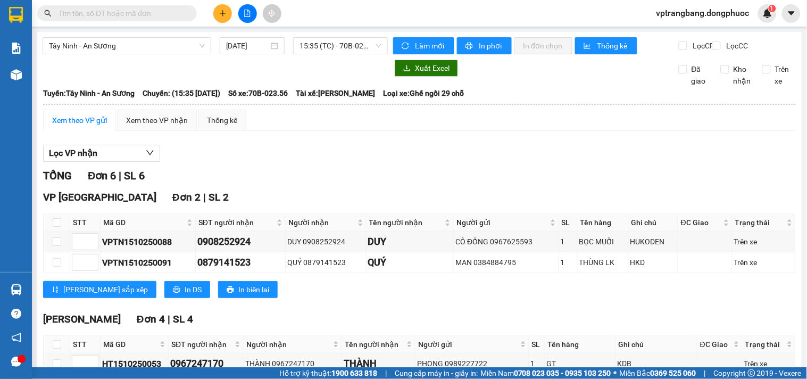
click at [438, 181] on div "TỔNG Đơn 6 | SL 6" at bounding box center [419, 176] width 753 height 16
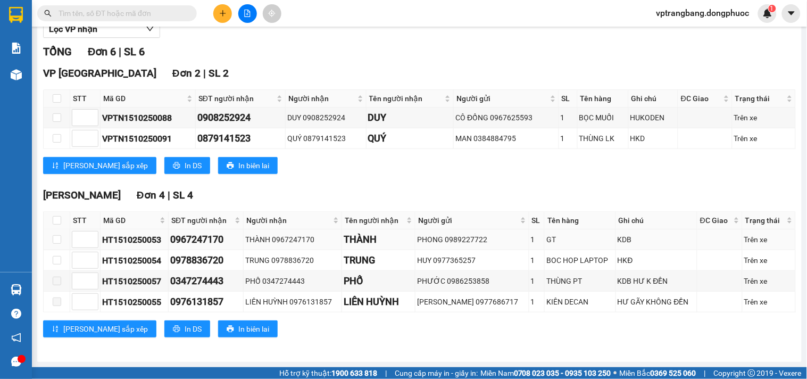
scroll to position [0, 0]
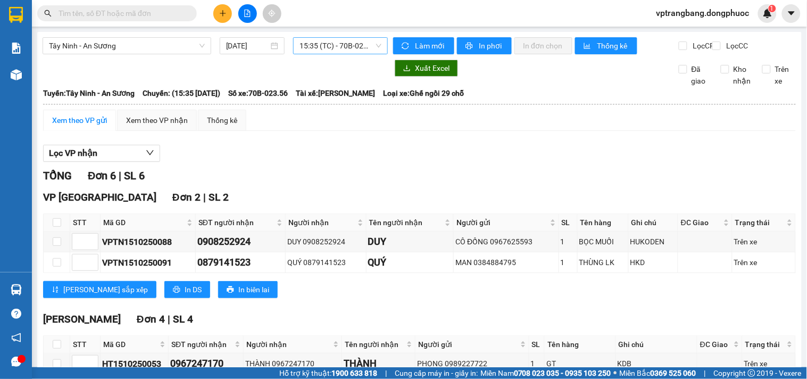
click at [328, 44] on span "15:35 (TC) - 70B-023.56" at bounding box center [340, 46] width 82 height 16
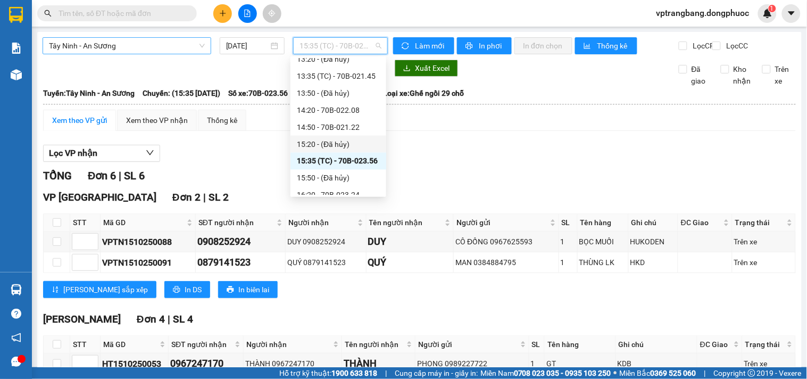
click at [130, 45] on span "Tây Ninh - An Sương" at bounding box center [127, 46] width 156 height 16
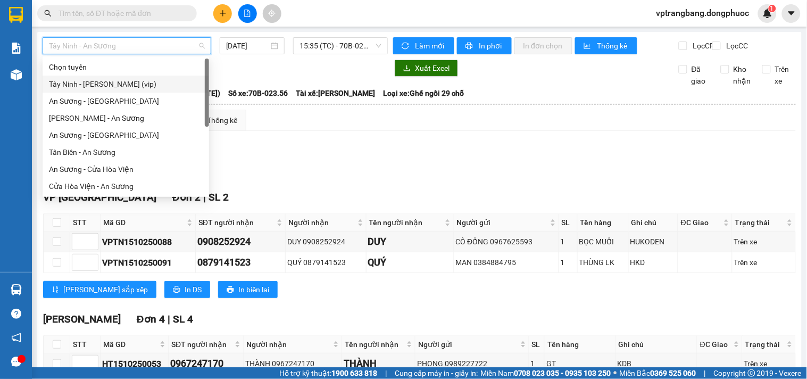
click at [118, 85] on div "Tây Ninh - Hồ Chí Minh (vip)" at bounding box center [126, 84] width 154 height 12
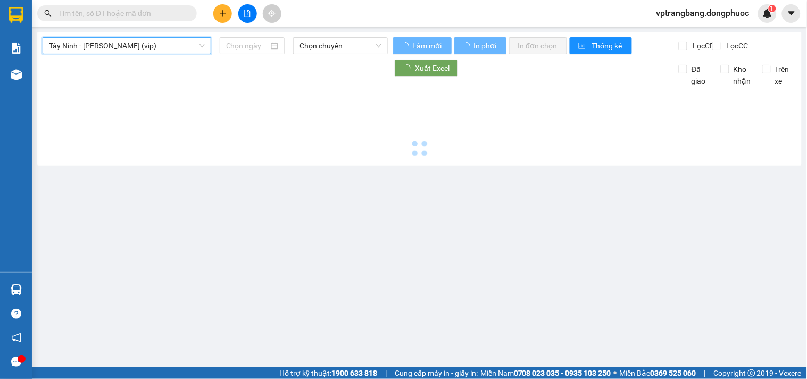
type input "[DATE]"
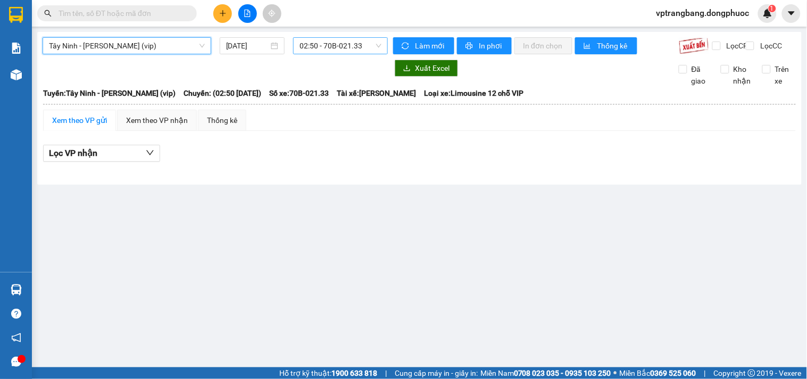
click at [322, 45] on span "02:50 - 70B-021.33" at bounding box center [340, 46] width 82 height 16
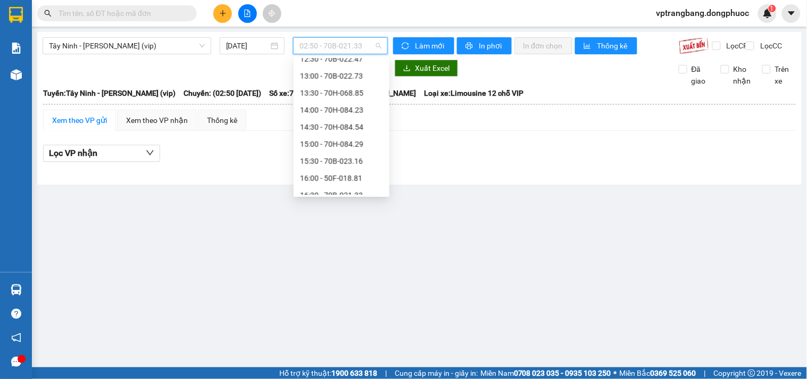
scroll to position [17, 0]
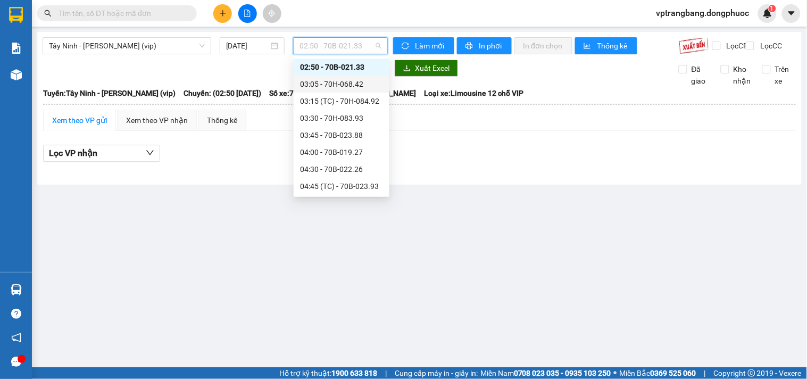
click at [329, 81] on div "03:05 - 70H-068.42" at bounding box center [341, 84] width 83 height 12
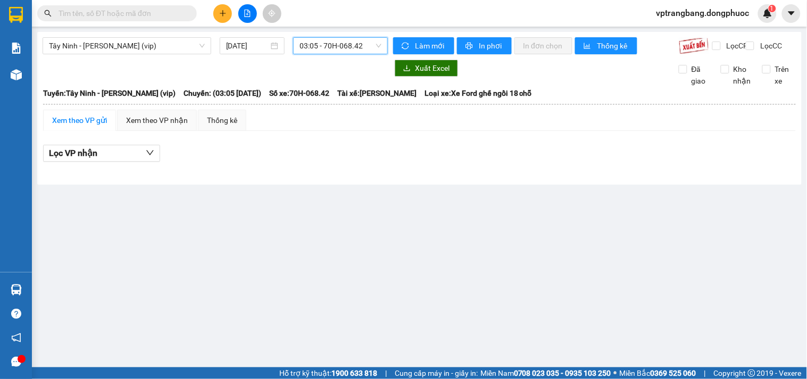
click at [326, 49] on span "03:05 - 70H-068.42" at bounding box center [340, 46] width 82 height 16
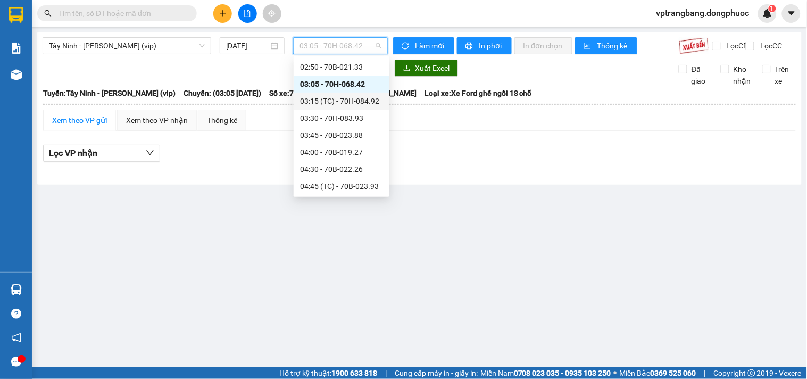
click at [337, 105] on div "03:15 (TC) - 70H-084.92" at bounding box center [341, 101] width 83 height 12
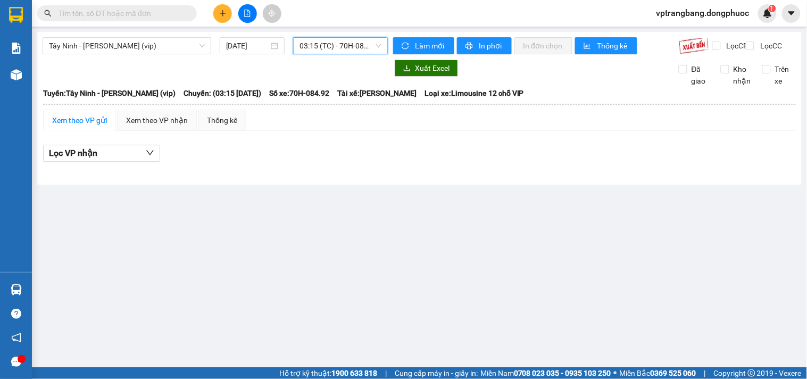
click at [316, 46] on span "03:15 (TC) - 70H-084.92" at bounding box center [340, 46] width 82 height 16
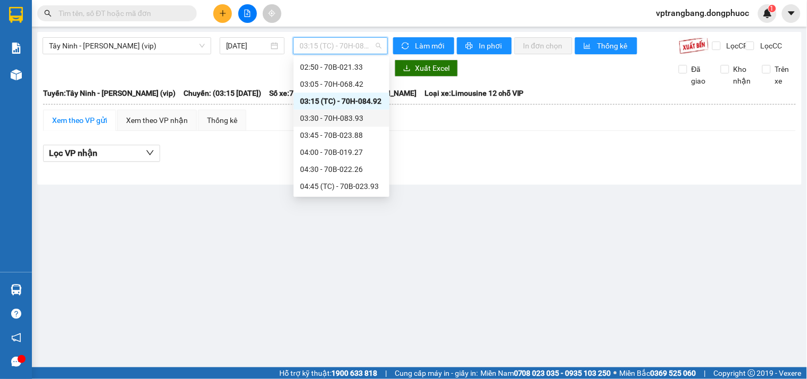
click at [336, 119] on div "03:30 - 70H-083.93" at bounding box center [341, 118] width 83 height 12
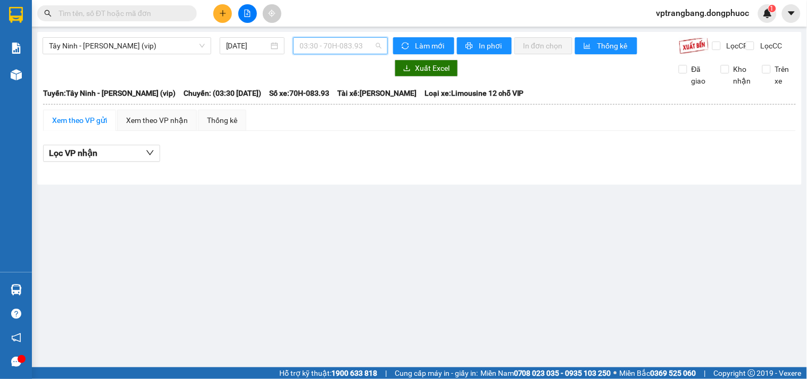
click at [326, 44] on span "03:30 - 70H-083.93" at bounding box center [340, 46] width 82 height 16
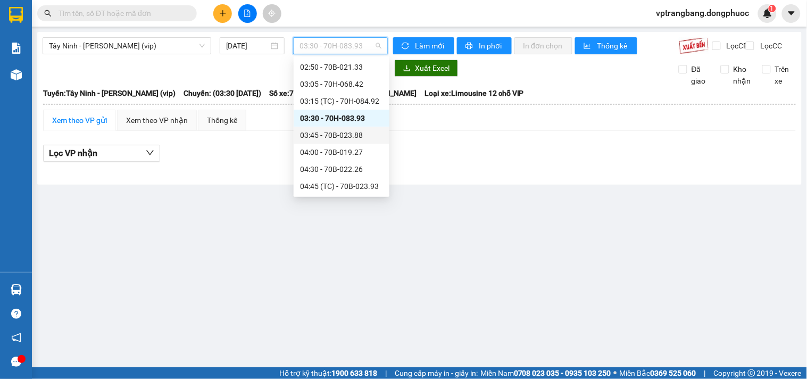
click at [319, 135] on div "03:45 - 70B-023.88" at bounding box center [341, 135] width 83 height 12
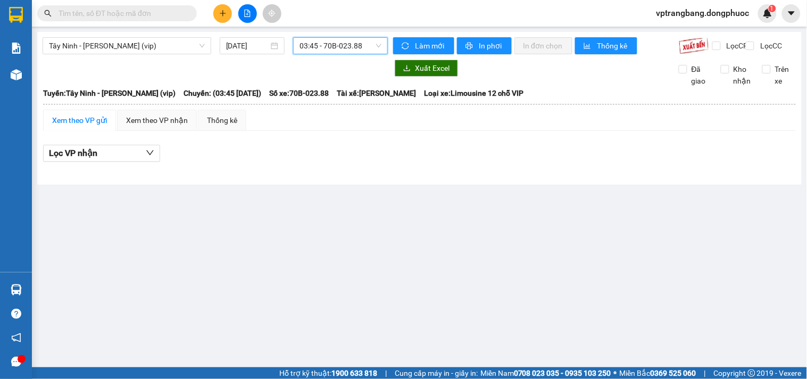
click at [323, 49] on span "03:45 - 70B-023.88" at bounding box center [340, 46] width 82 height 16
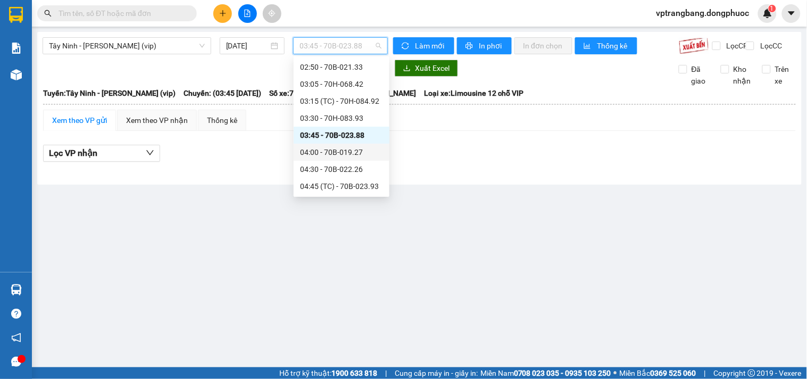
click at [323, 148] on div "04:00 - 70B-019.27" at bounding box center [341, 152] width 83 height 12
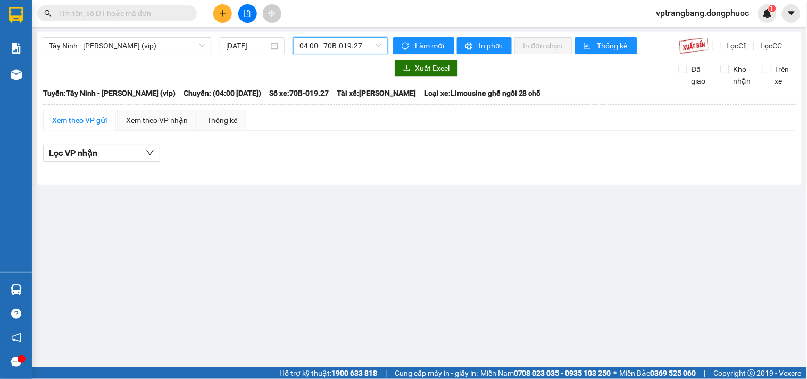
click at [330, 51] on span "04:00 - 70B-019.27" at bounding box center [340, 46] width 82 height 16
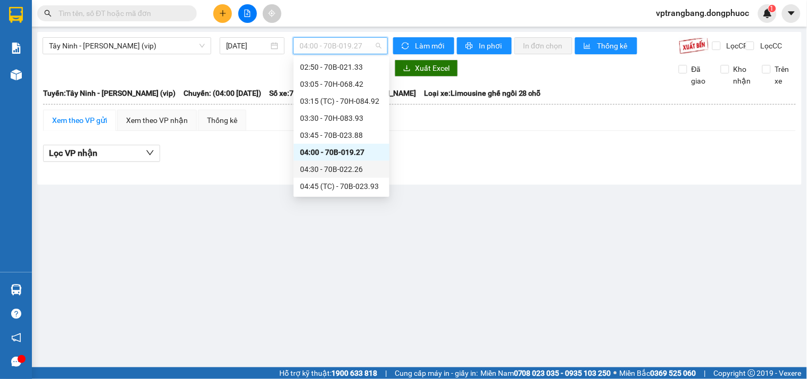
click at [339, 169] on div "04:30 - 70B-022.26" at bounding box center [341, 169] width 83 height 12
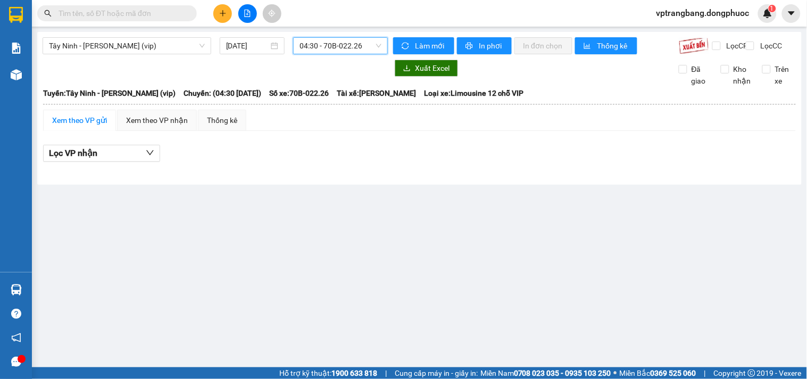
click at [352, 48] on span "04:30 - 70B-022.26" at bounding box center [340, 46] width 82 height 16
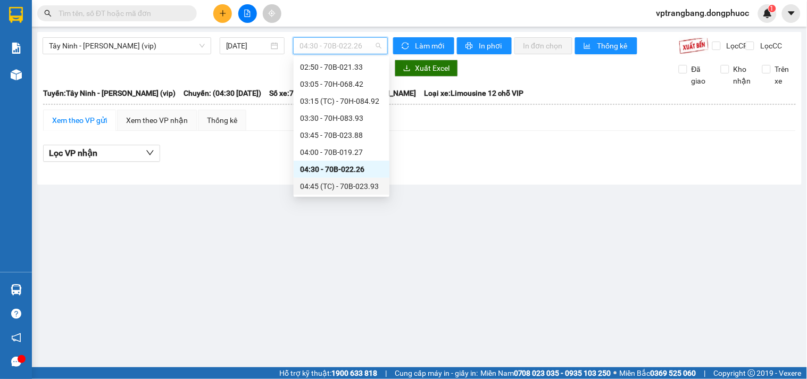
click at [333, 184] on div "04:45 (TC) - 70B-023.93" at bounding box center [341, 186] width 83 height 12
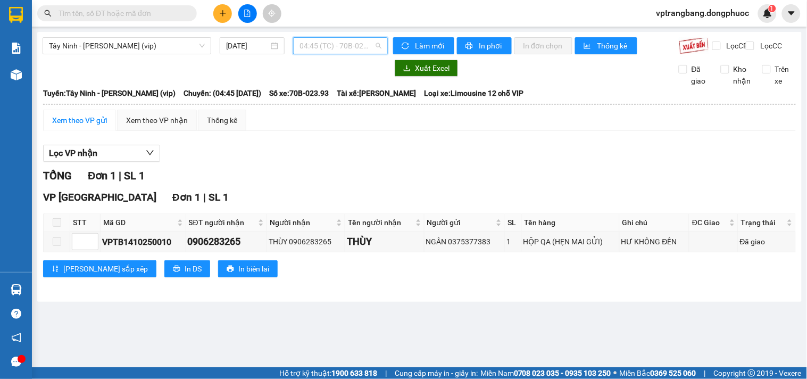
click at [321, 49] on span "04:45 (TC) - 70B-023.93" at bounding box center [340, 46] width 82 height 16
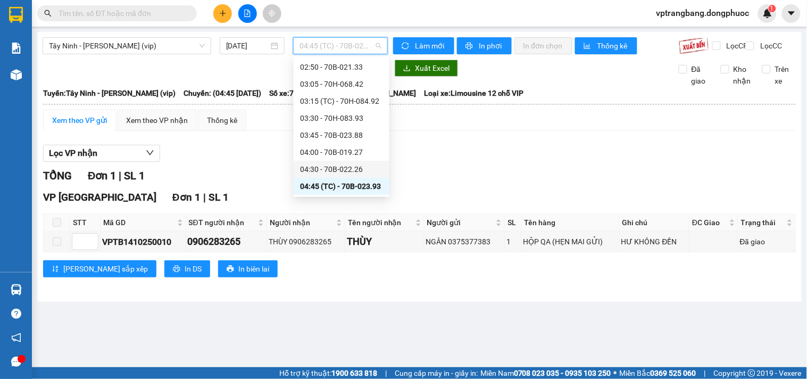
scroll to position [76, 0]
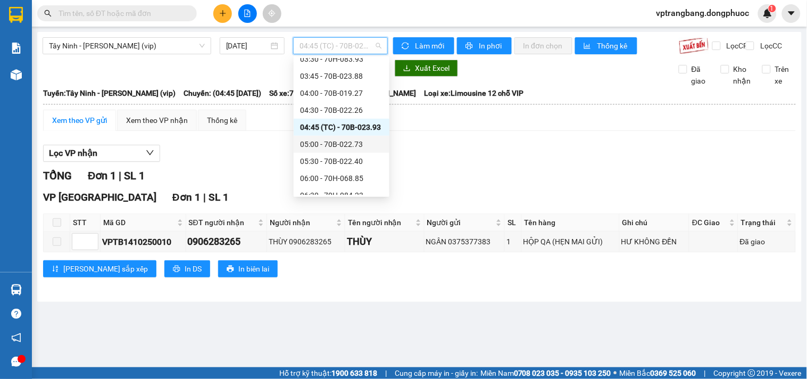
click at [338, 145] on div "05:00 - 70B-022.73" at bounding box center [341, 144] width 83 height 12
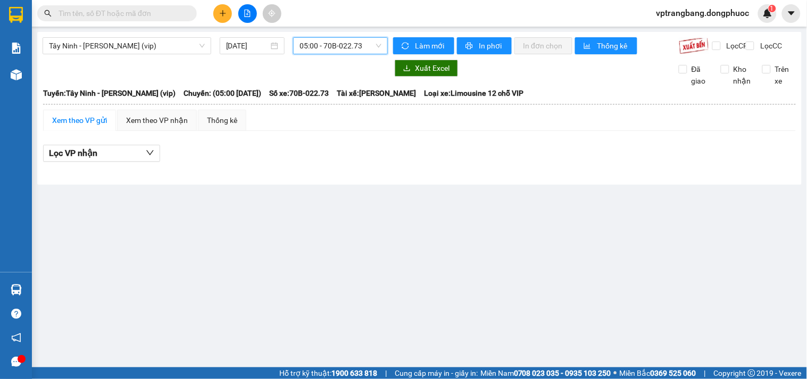
click at [305, 50] on span "05:00 - 70B-022.73" at bounding box center [340, 46] width 82 height 16
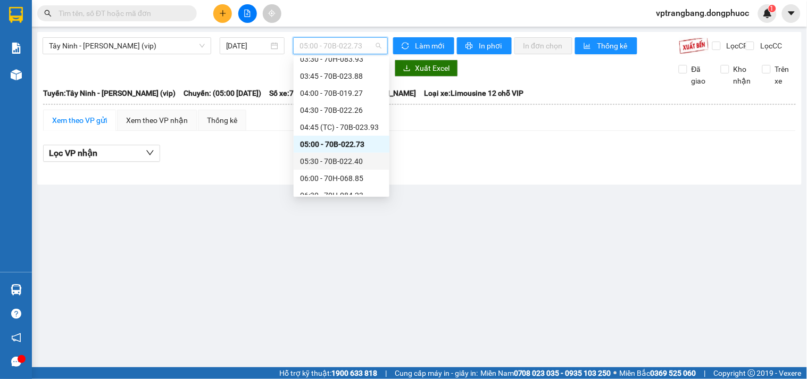
click at [334, 159] on div "05:30 - 70B-022.40" at bounding box center [341, 161] width 83 height 12
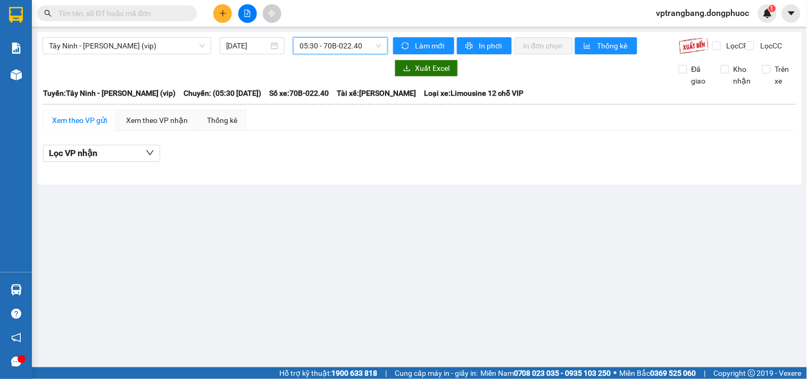
click at [352, 49] on span "05:30 - 70B-022.40" at bounding box center [340, 46] width 82 height 16
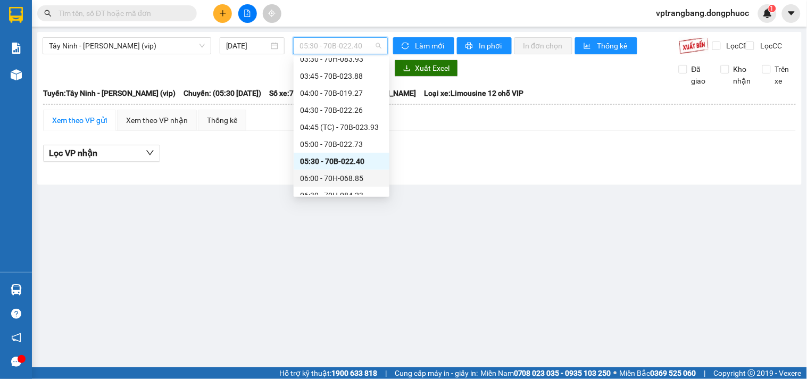
click at [343, 177] on div "06:00 - 70H-068.85" at bounding box center [341, 178] width 83 height 12
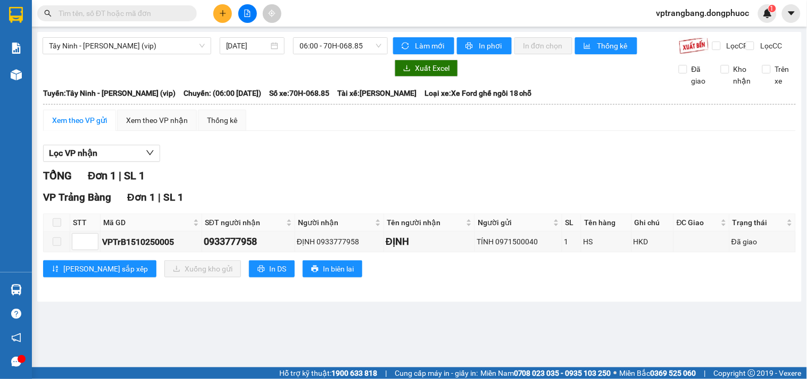
drag, startPoint x: 282, startPoint y: 147, endPoint x: 307, endPoint y: 144, distance: 25.2
click at [282, 147] on div "Xem theo VP gửi Xem theo VP nhận Thống kê Lọc VP nhận TỔNG Đơn 1 | SL 1 VP Trản…" at bounding box center [419, 200] width 753 height 181
click at [328, 39] on span "06:00 - 70H-068.85" at bounding box center [340, 46] width 82 height 16
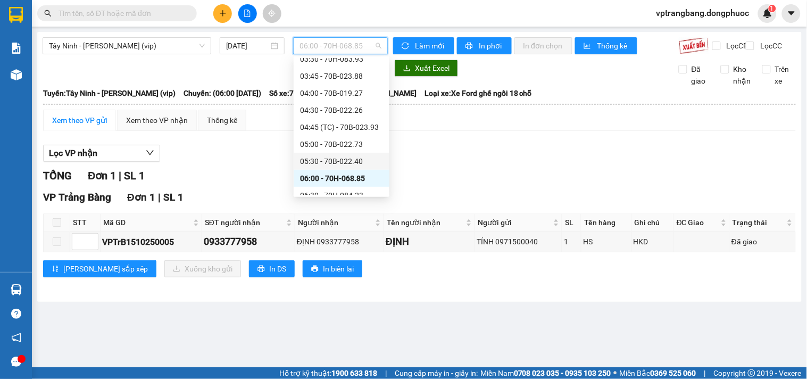
scroll to position [135, 0]
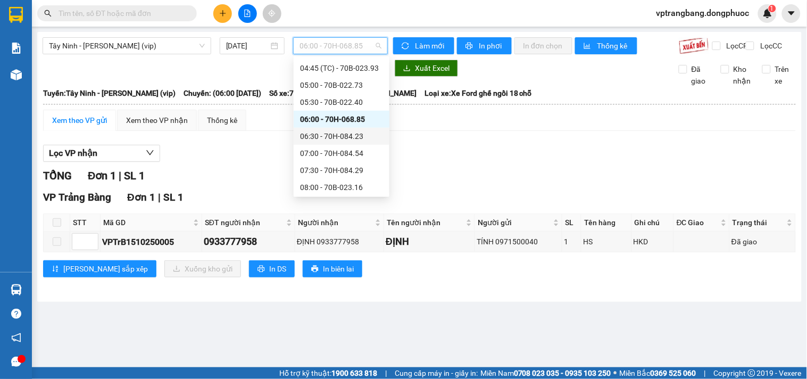
click at [336, 134] on div "06:30 - 70H-084.23" at bounding box center [341, 136] width 83 height 12
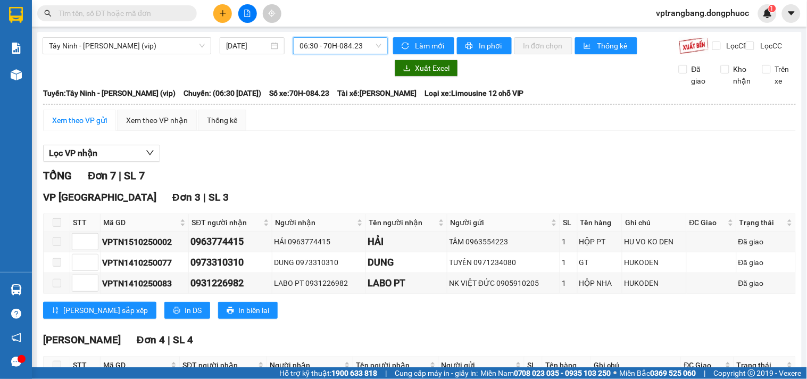
click at [323, 46] on span "06:30 - 70H-084.23" at bounding box center [340, 46] width 82 height 16
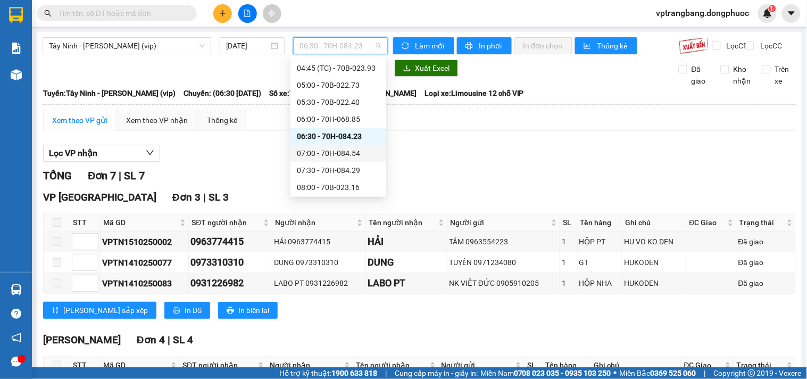
click at [349, 152] on div "07:00 - 70H-084.54" at bounding box center [338, 153] width 83 height 12
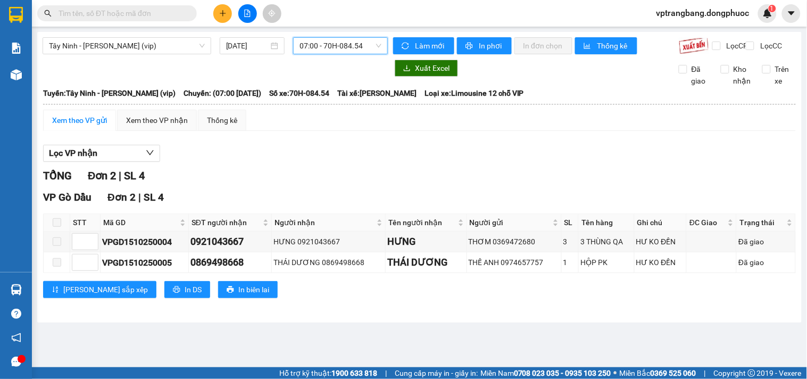
click at [336, 51] on span "07:00 - 70H-084.54" at bounding box center [340, 46] width 82 height 16
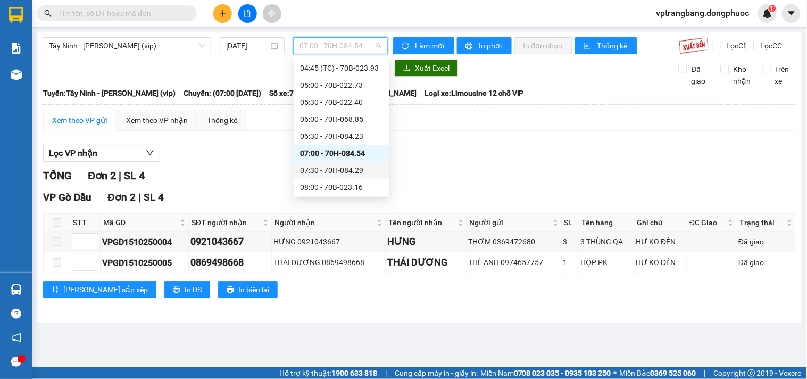
click at [347, 172] on div "07:30 - 70H-084.29" at bounding box center [341, 170] width 83 height 12
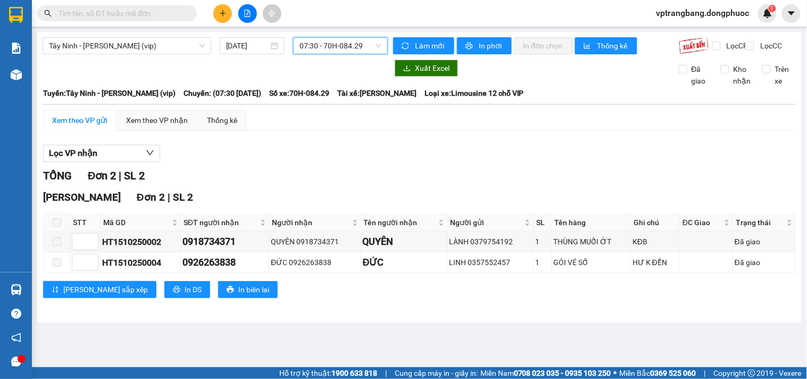
click at [345, 40] on span "07:30 - 70H-084.29" at bounding box center [340, 46] width 82 height 16
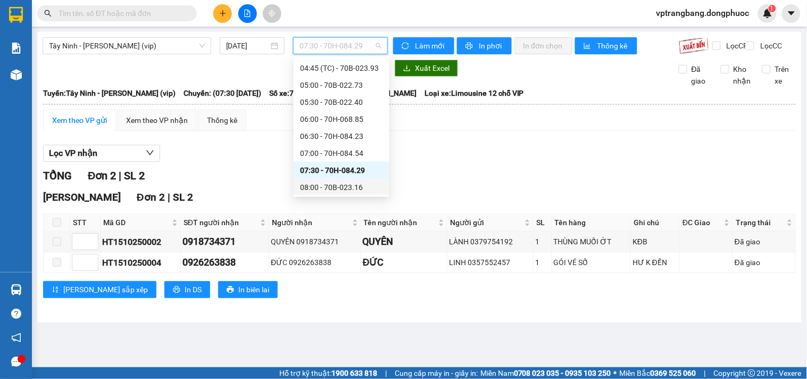
click at [330, 182] on div "08:00 - 70B-023.16" at bounding box center [341, 187] width 83 height 12
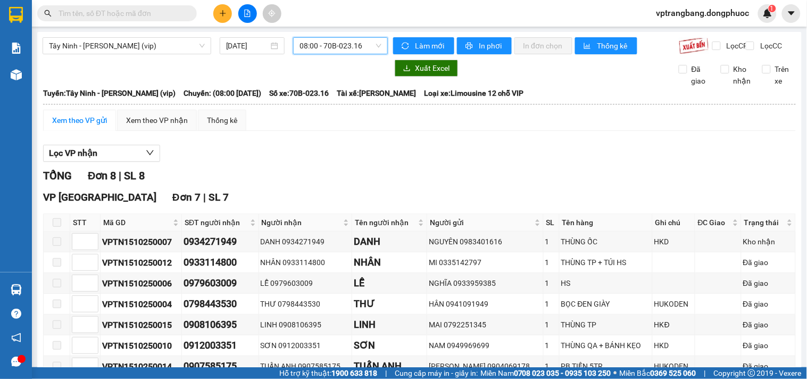
click at [333, 46] on span "08:00 - 70B-023.16" at bounding box center [340, 46] width 82 height 16
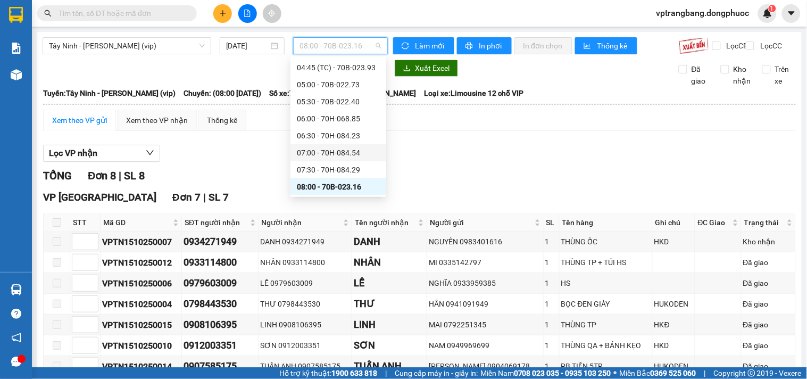
scroll to position [195, 0]
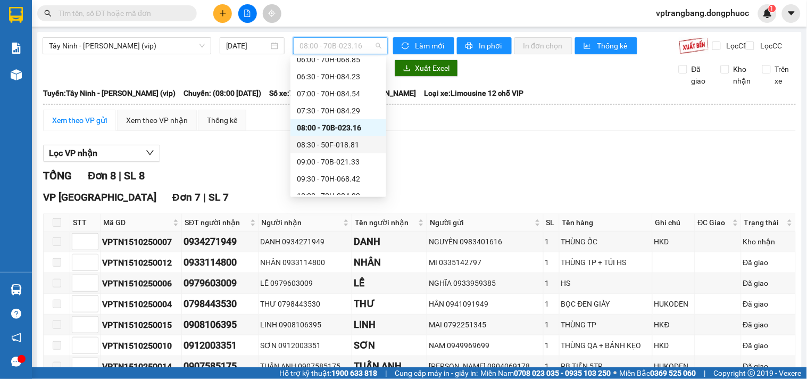
click at [331, 146] on div "08:30 - 50F-018.81" at bounding box center [338, 145] width 83 height 12
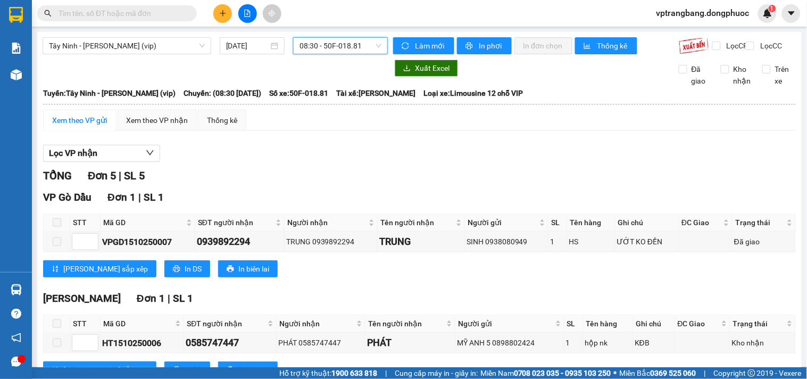
click at [328, 46] on span "08:30 - 50F-018.81" at bounding box center [340, 46] width 82 height 16
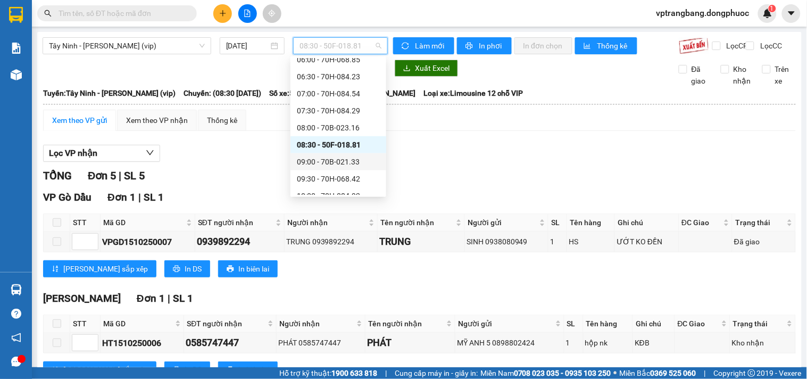
click at [319, 156] on div "09:00 - 70B-021.33" at bounding box center [338, 162] width 83 height 12
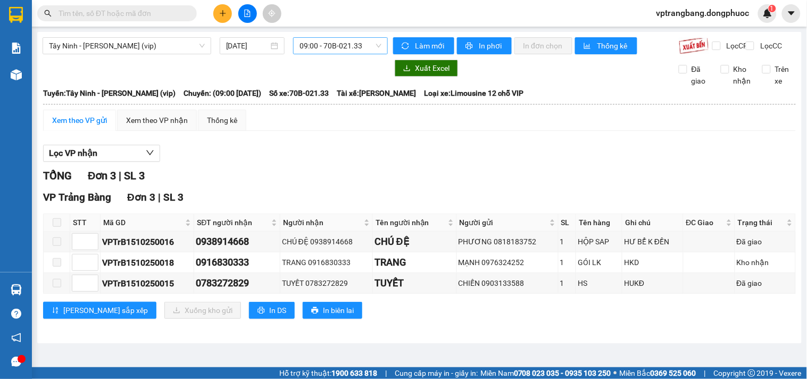
click at [301, 48] on span "09:00 - 70B-021.33" at bounding box center [340, 46] width 82 height 16
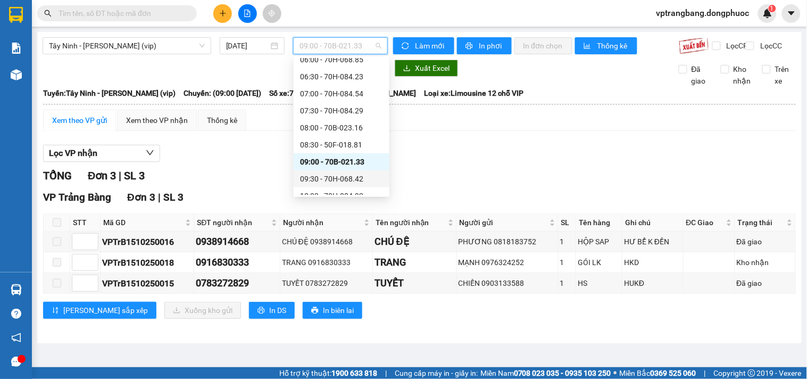
click at [334, 177] on div "09:30 - 70H-068.42" at bounding box center [341, 179] width 83 height 12
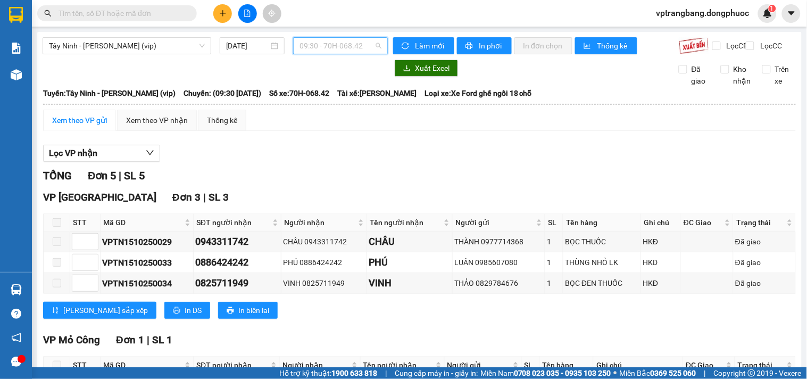
click at [307, 48] on span "09:30 - 70H-068.42" at bounding box center [340, 46] width 82 height 16
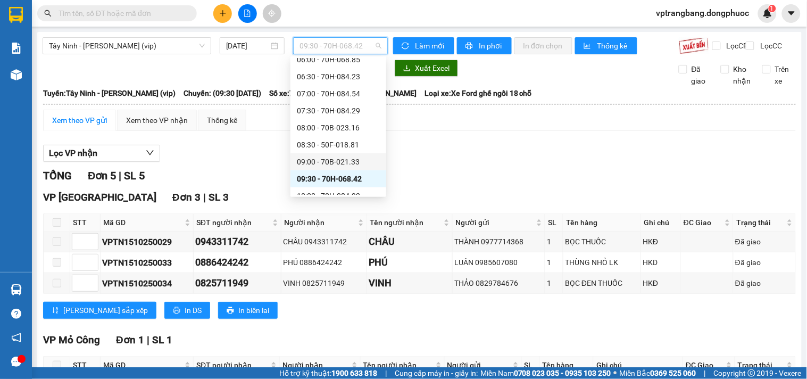
click at [334, 158] on div "09:00 - 70B-021.33" at bounding box center [338, 162] width 83 height 12
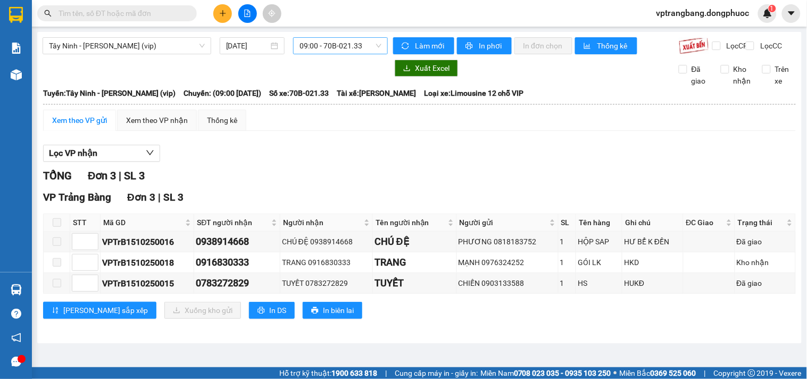
click at [328, 54] on div "Tây Ninh - Hồ Chí Minh (vip) 15/10/2025 09:00 - 70B-021.33" at bounding box center [215, 45] width 345 height 17
click at [327, 51] on span "09:00 - 70B-021.33" at bounding box center [340, 46] width 82 height 16
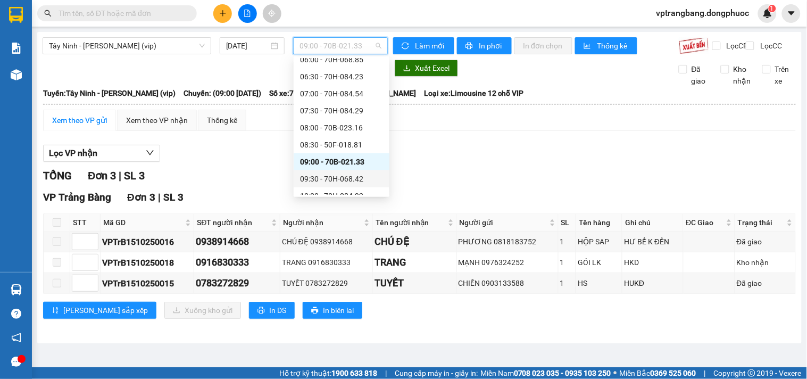
click at [335, 181] on div "09:30 - 70H-068.42" at bounding box center [341, 179] width 83 height 12
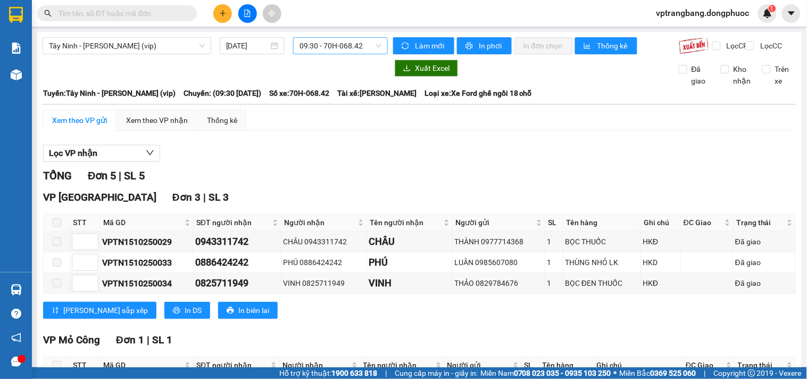
click at [310, 46] on span "09:30 - 70H-068.42" at bounding box center [340, 46] width 82 height 16
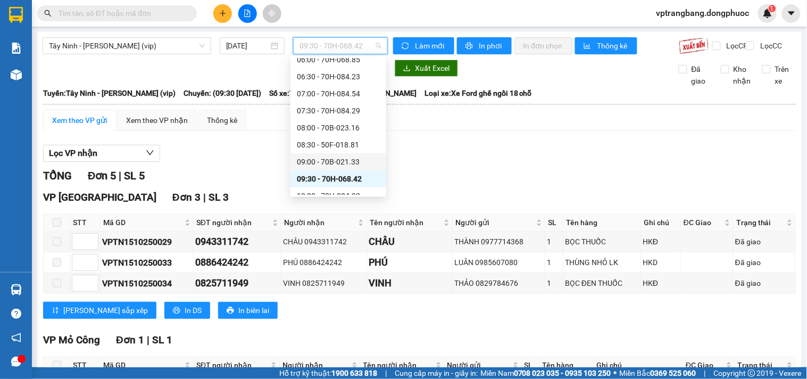
scroll to position [254, 0]
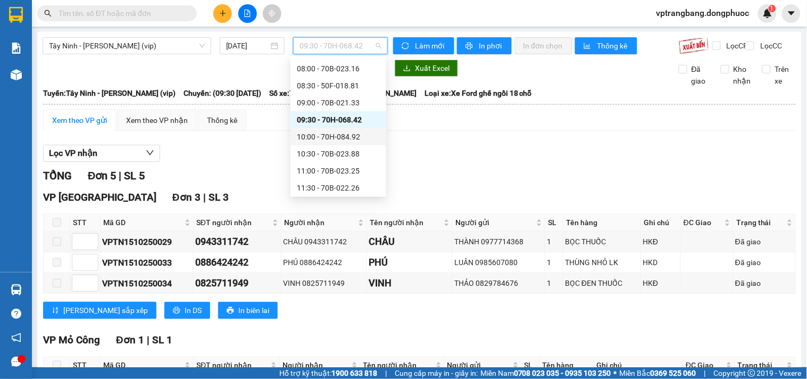
click at [328, 137] on div "10:00 - 70H-084.92" at bounding box center [338, 137] width 83 height 12
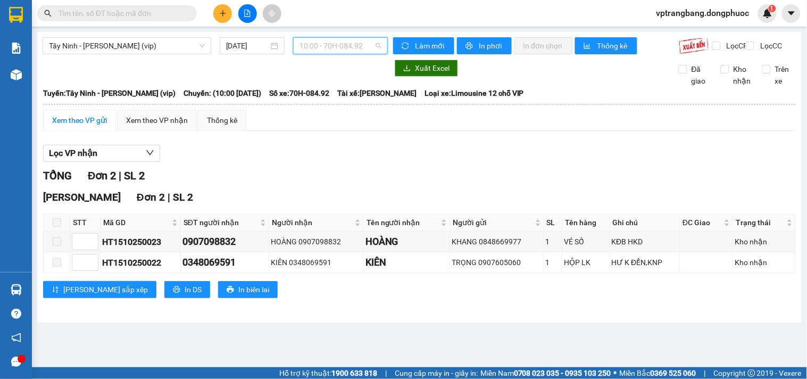
click at [326, 39] on span "10:00 - 70H-084.92" at bounding box center [340, 46] width 82 height 16
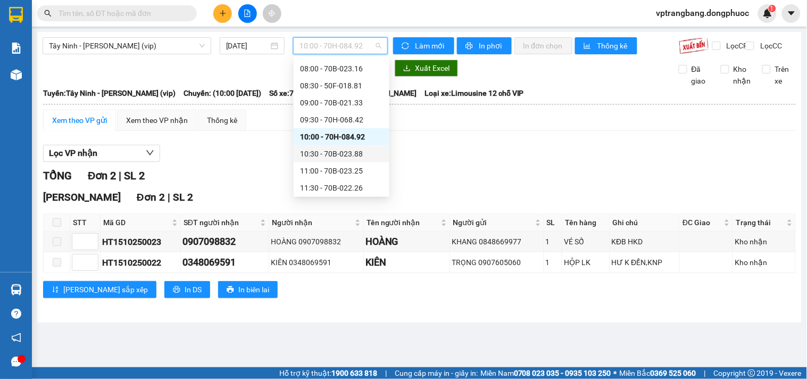
click at [335, 153] on div "10:30 - 70B-023.88" at bounding box center [341, 154] width 83 height 12
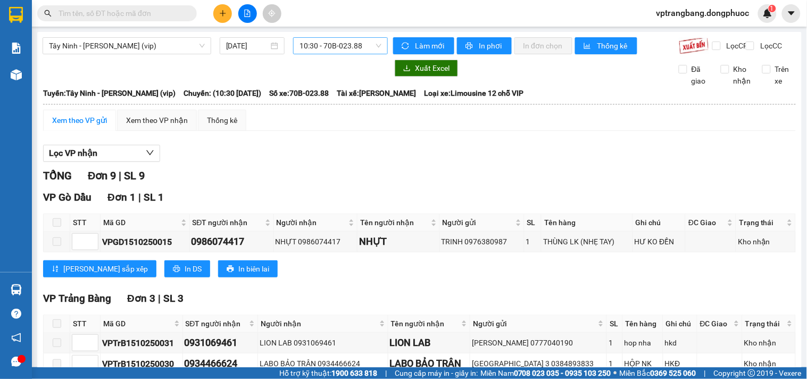
click at [322, 46] on span "10:30 - 70B-023.88" at bounding box center [340, 46] width 82 height 16
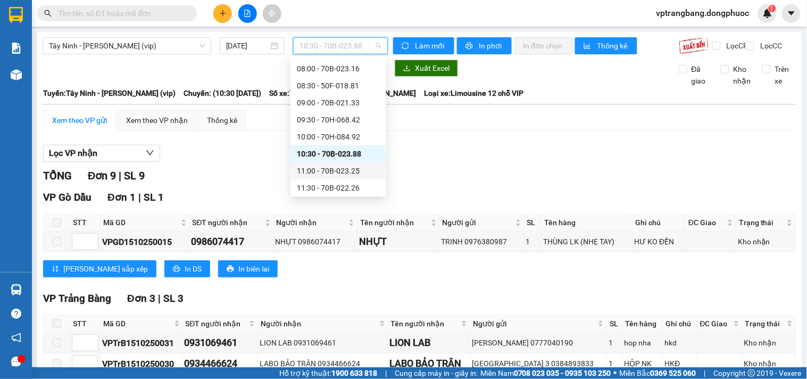
click at [335, 166] on div "11:00 - 70B-023.25" at bounding box center [338, 171] width 83 height 12
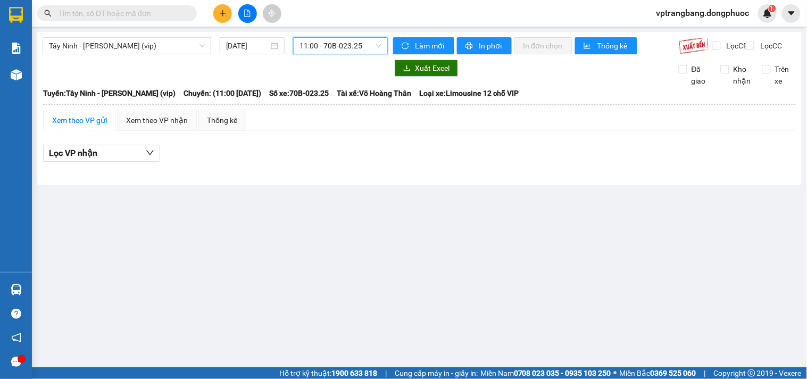
click at [316, 46] on span "11:00 - 70B-023.25" at bounding box center [340, 46] width 82 height 16
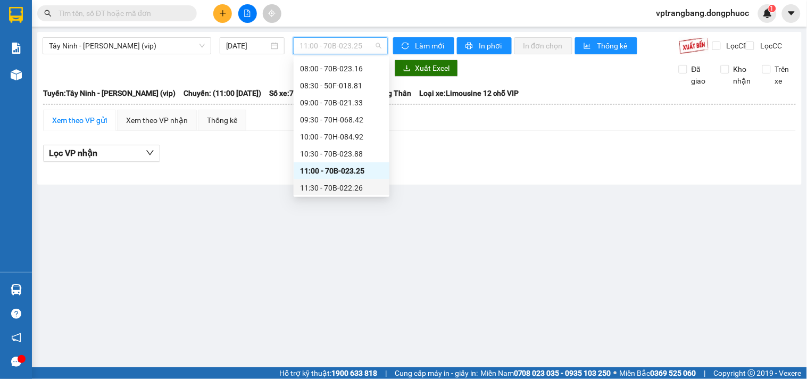
click at [344, 184] on div "11:30 - 70B-022.26" at bounding box center [341, 188] width 83 height 12
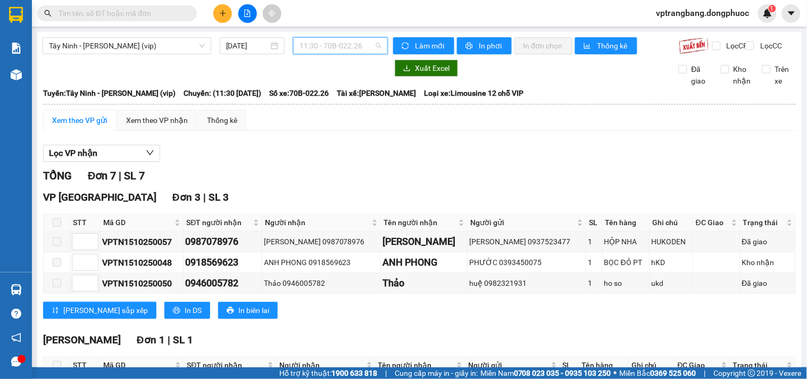
click at [316, 44] on span "11:30 - 70B-022.26" at bounding box center [340, 46] width 82 height 16
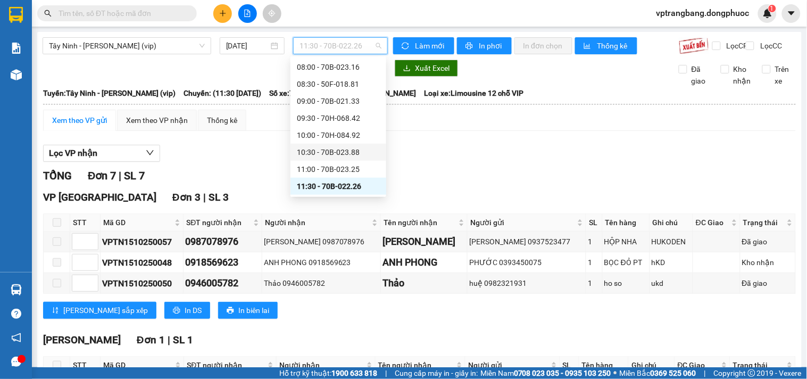
scroll to position [314, 0]
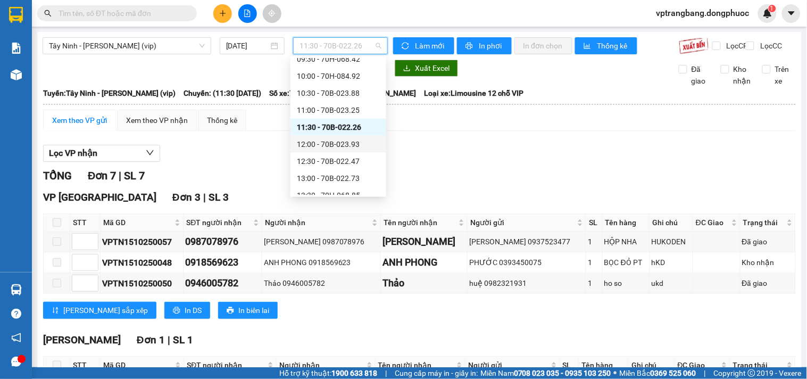
click at [331, 144] on div "12:00 - 70B-023.93" at bounding box center [338, 144] width 83 height 12
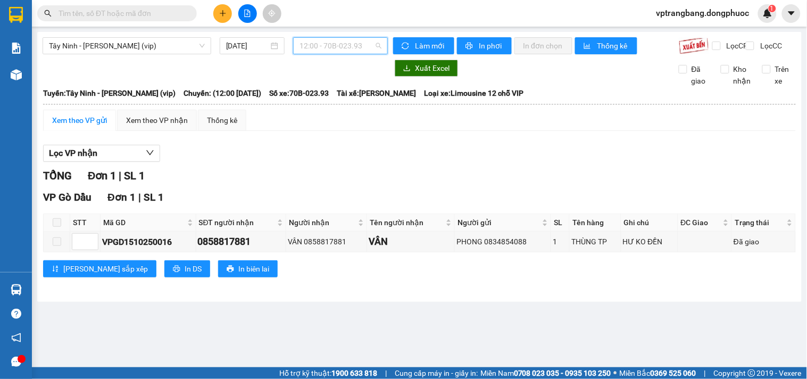
click at [333, 51] on span "12:00 - 70B-023.93" at bounding box center [340, 46] width 82 height 16
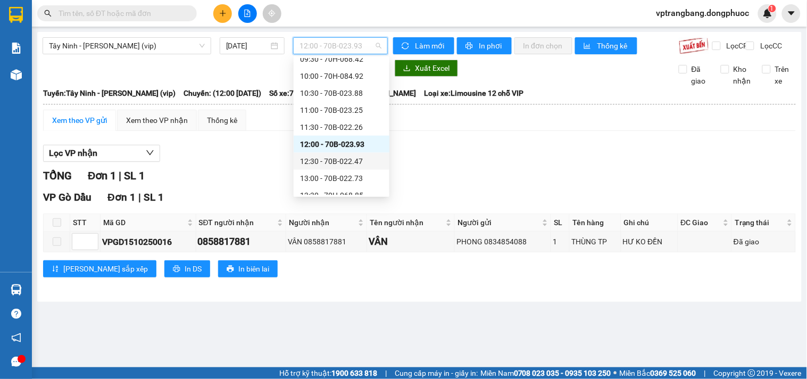
click at [339, 162] on div "12:30 - 70B-022.47" at bounding box center [341, 161] width 83 height 12
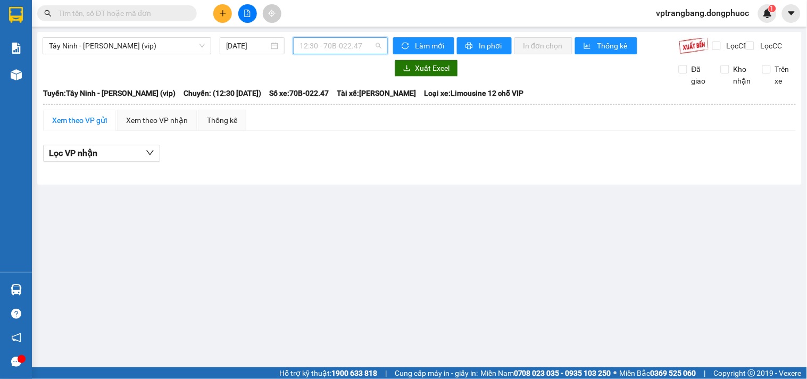
click at [318, 38] on span "12:30 - 70B-022.47" at bounding box center [340, 46] width 82 height 16
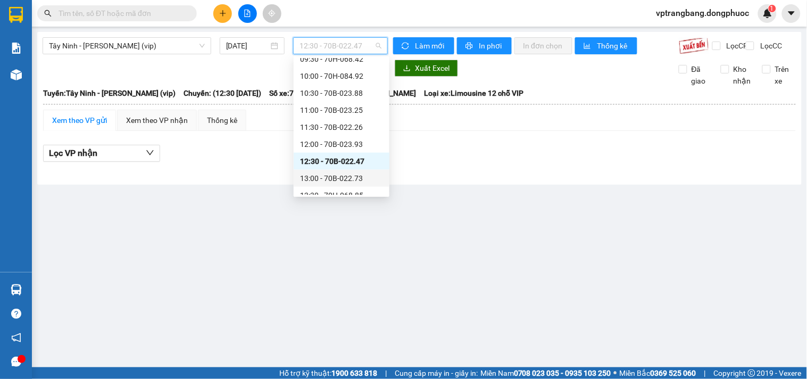
click at [315, 184] on div "13:00 - 70B-022.73" at bounding box center [341, 178] width 83 height 12
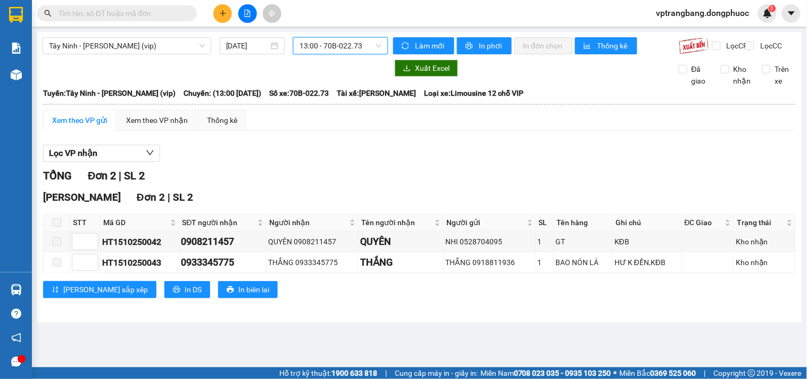
click at [305, 45] on span "13:00 - 70B-022.73" at bounding box center [340, 46] width 82 height 16
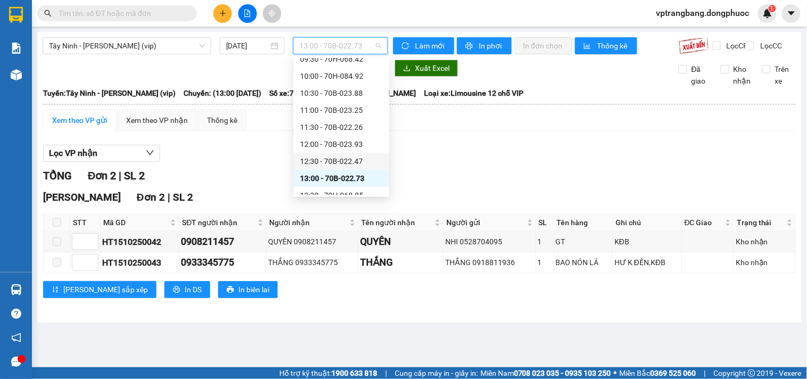
scroll to position [373, 0]
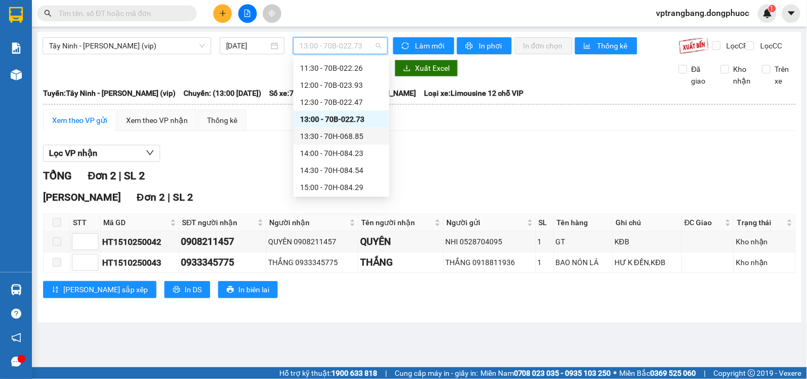
click at [333, 137] on div "13:30 - 70H-068.85" at bounding box center [341, 136] width 83 height 12
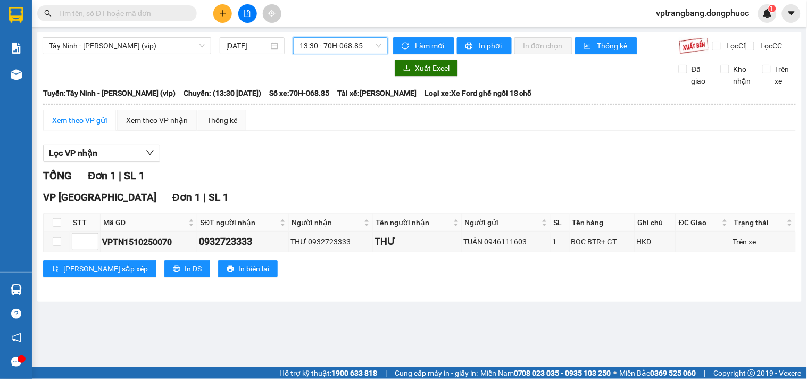
click at [357, 43] on span "13:30 - 70H-068.85" at bounding box center [340, 46] width 82 height 16
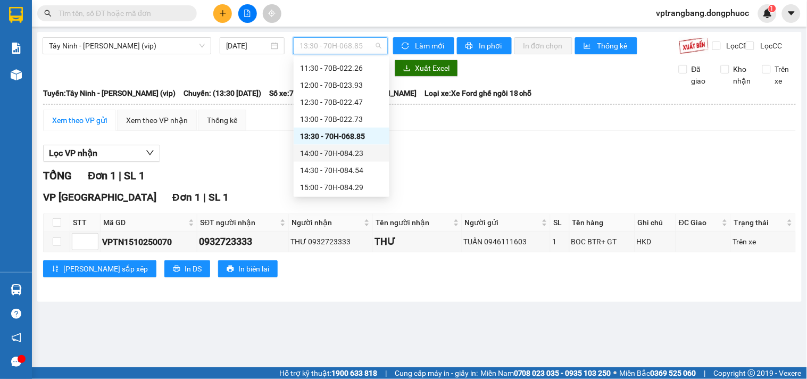
click at [346, 153] on div "14:00 - 70H-084.23" at bounding box center [341, 153] width 83 height 12
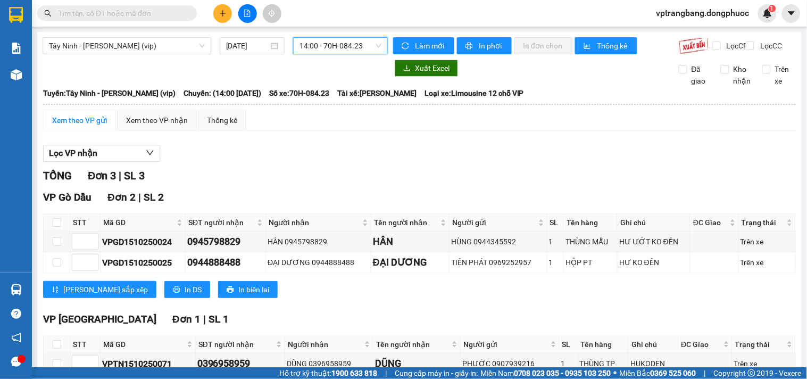
click at [323, 44] on span "14:00 - 70H-084.23" at bounding box center [340, 46] width 82 height 16
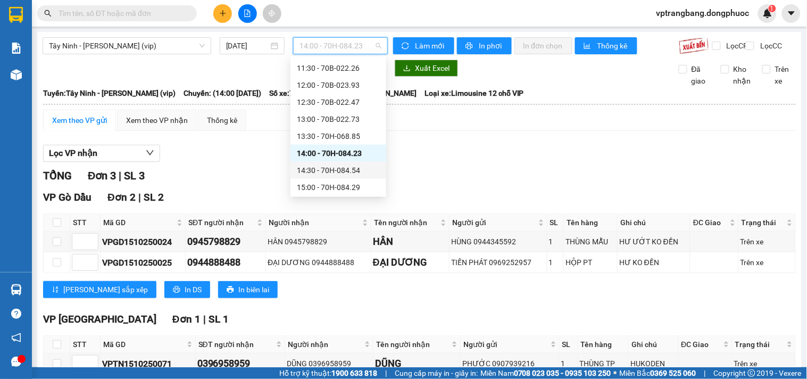
click at [334, 165] on div "14:30 - 70H-084.54" at bounding box center [338, 170] width 83 height 12
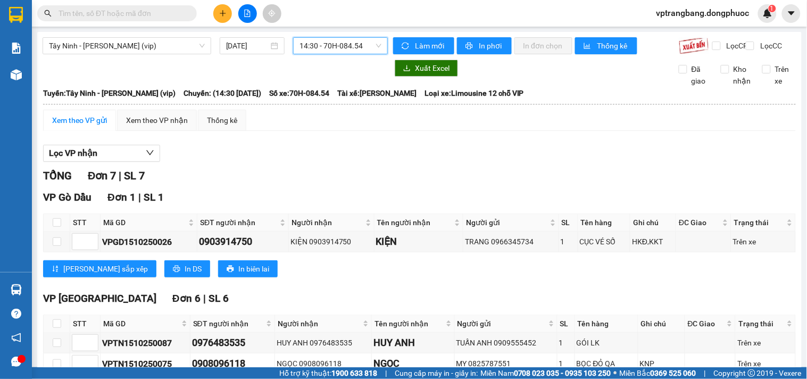
click at [316, 49] on span "14:30 - 70H-084.54" at bounding box center [340, 46] width 82 height 16
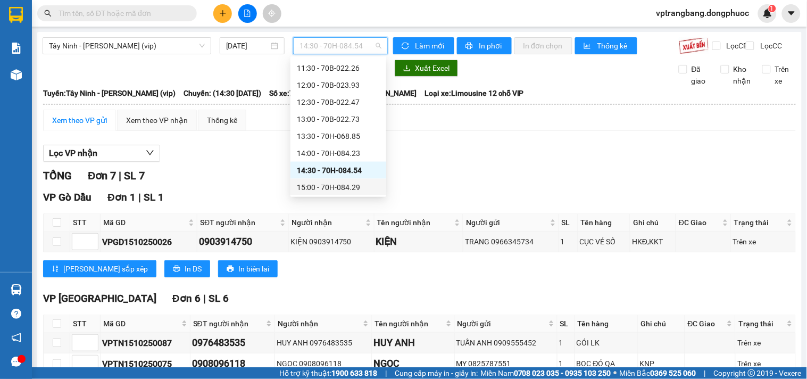
click at [343, 184] on div "15:00 - 70H-084.29" at bounding box center [338, 187] width 83 height 12
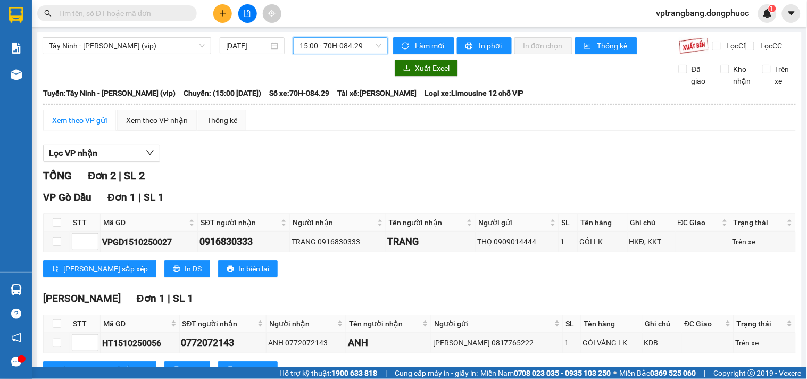
click at [336, 46] on span "15:00 - 70H-084.29" at bounding box center [340, 46] width 82 height 16
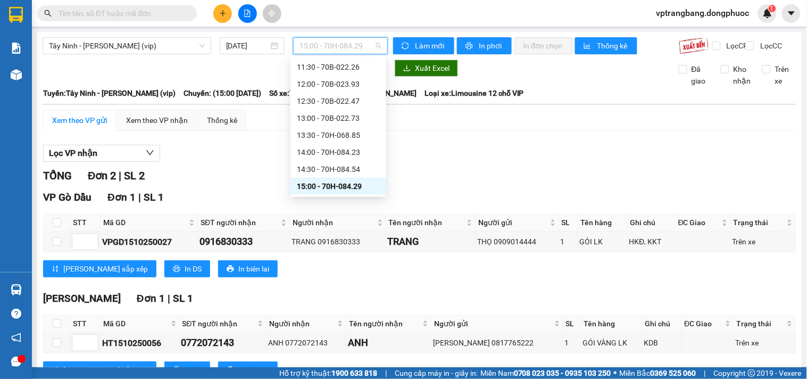
scroll to position [434, 0]
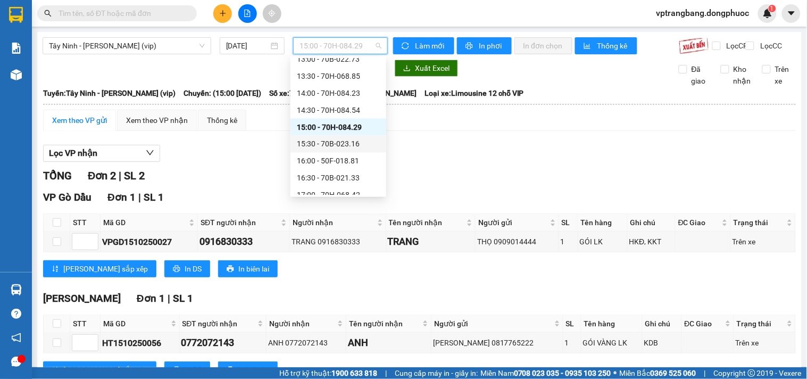
click at [327, 147] on div "15:30 - 70B-023.16" at bounding box center [338, 144] width 83 height 12
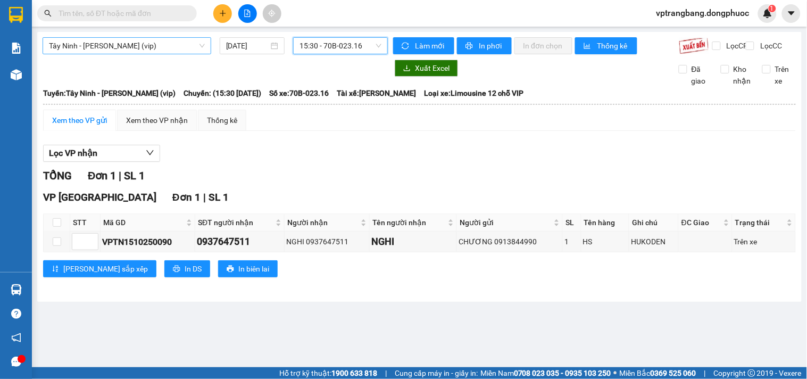
click at [155, 41] on span "Tây Ninh - Hồ Chí Minh (vip)" at bounding box center [127, 46] width 156 height 16
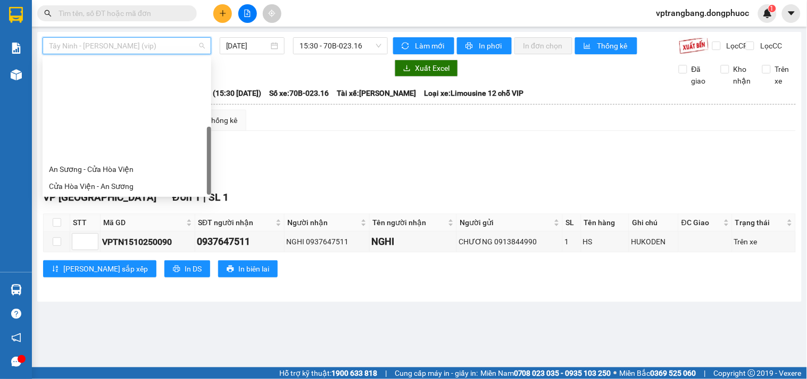
scroll to position [119, 0]
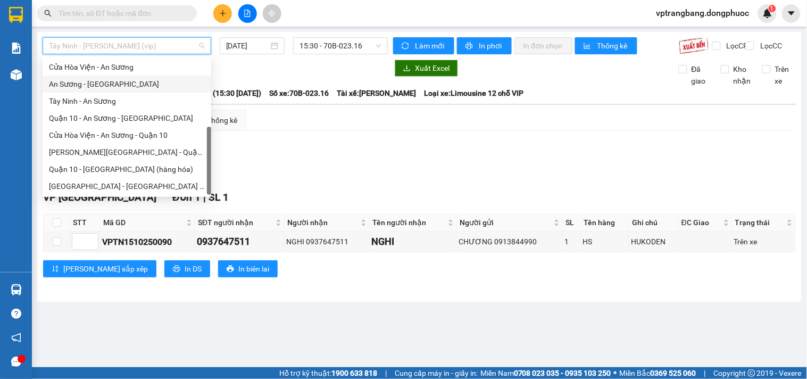
click at [88, 82] on div "An Sương - [GEOGRAPHIC_DATA]" at bounding box center [127, 84] width 156 height 12
type input "[DATE]"
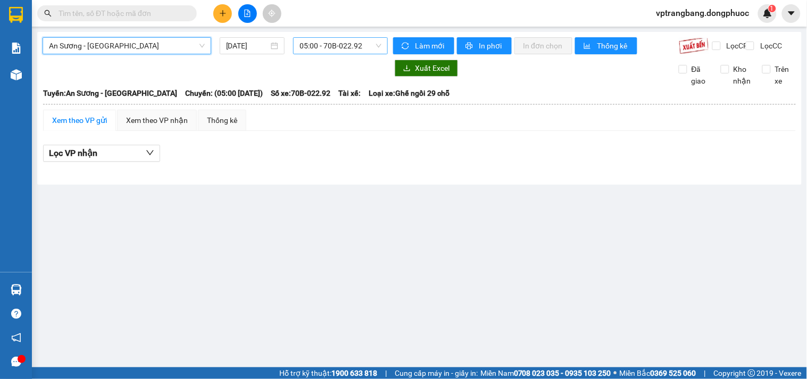
click at [324, 43] on span "05:00 - 70B-022.92" at bounding box center [340, 46] width 82 height 16
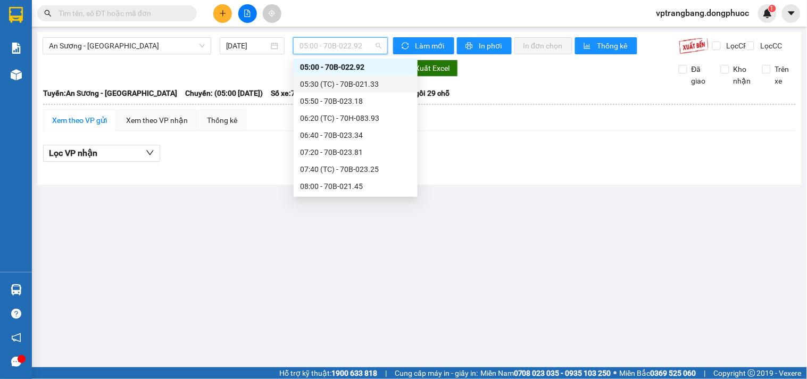
click at [338, 85] on div "05:30 (TC) - 70B-021.33" at bounding box center [355, 84] width 111 height 12
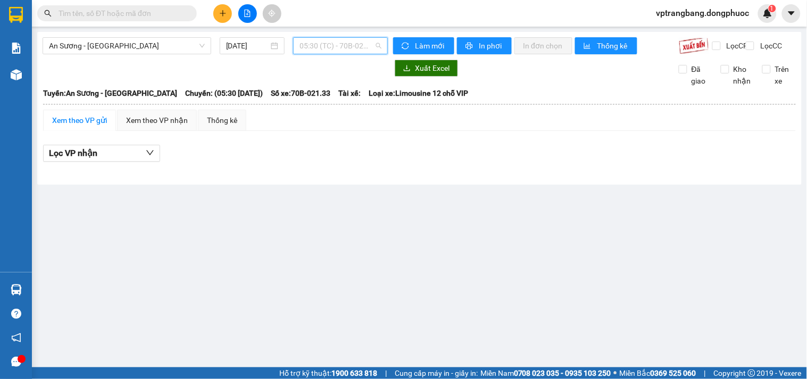
click at [327, 48] on span "05:30 (TC) - 70B-021.33" at bounding box center [340, 46] width 82 height 16
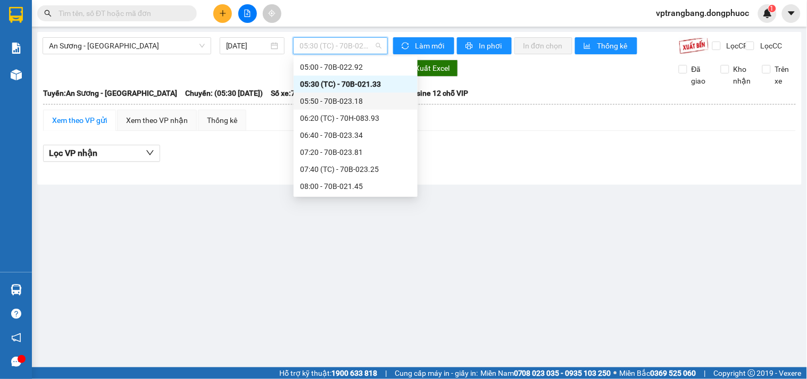
click at [331, 93] on div "05:50 - 70B-023.18" at bounding box center [356, 101] width 124 height 17
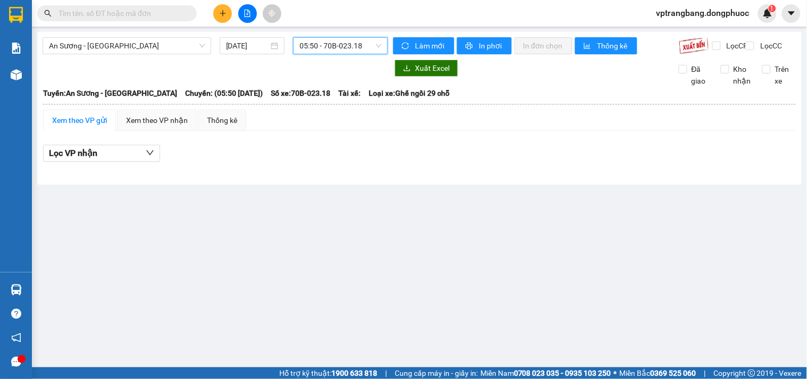
click at [315, 46] on span "05:50 - 70B-023.18" at bounding box center [340, 46] width 82 height 16
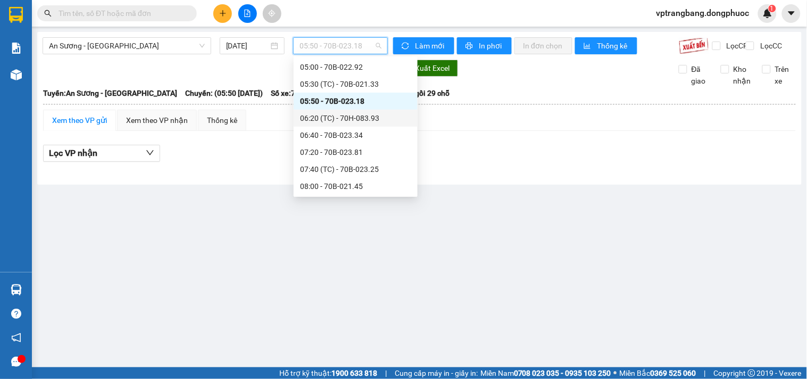
click at [333, 120] on div "06:20 (TC) - 70H-083.93" at bounding box center [355, 118] width 111 height 12
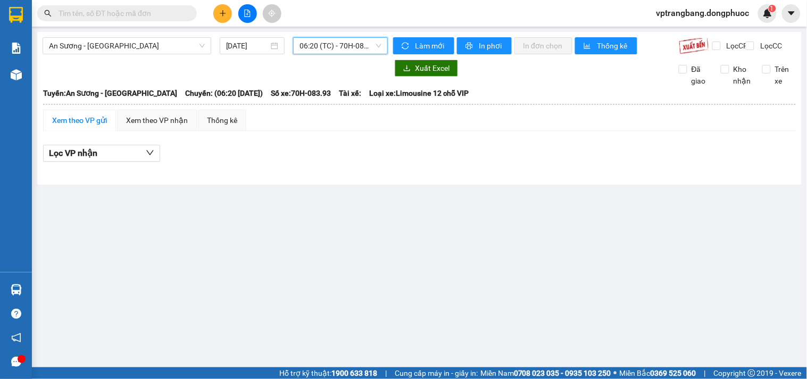
click at [320, 40] on span "06:20 (TC) - 70H-083.93" at bounding box center [340, 46] width 82 height 16
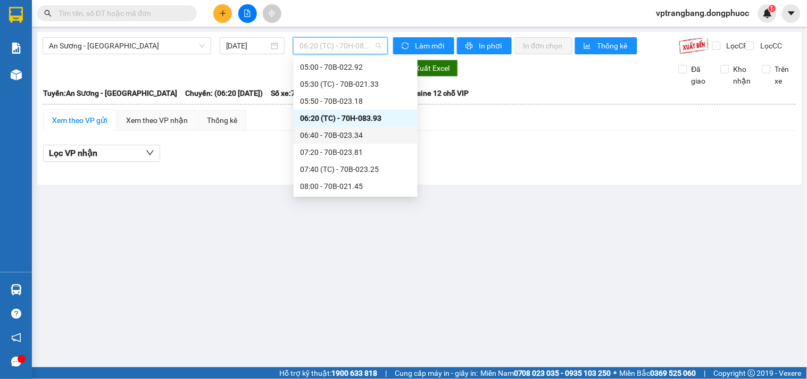
click at [344, 136] on div "06:40 - 70B-023.34" at bounding box center [355, 135] width 111 height 12
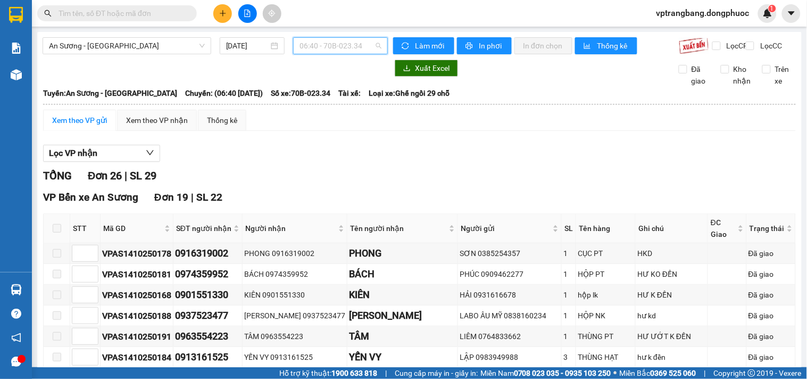
click at [300, 45] on span "06:40 - 70B-023.34" at bounding box center [340, 46] width 82 height 16
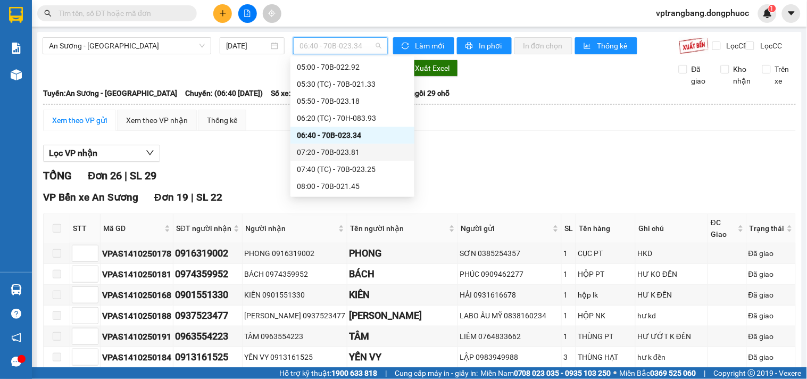
click at [326, 151] on div "07:20 - 70B-023.81" at bounding box center [352, 152] width 111 height 12
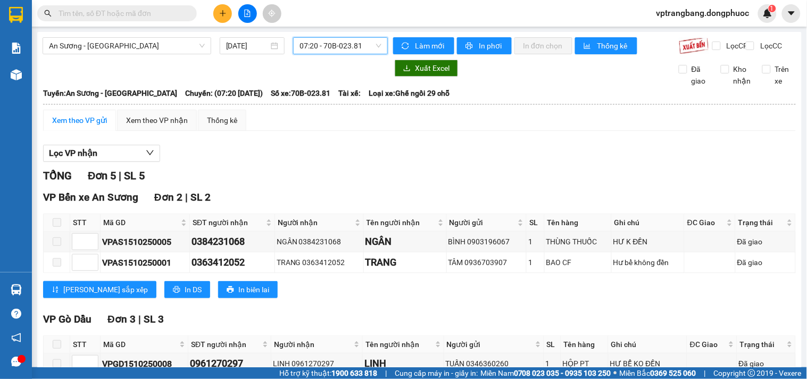
click at [324, 51] on span "07:20 - 70B-023.81" at bounding box center [340, 46] width 82 height 16
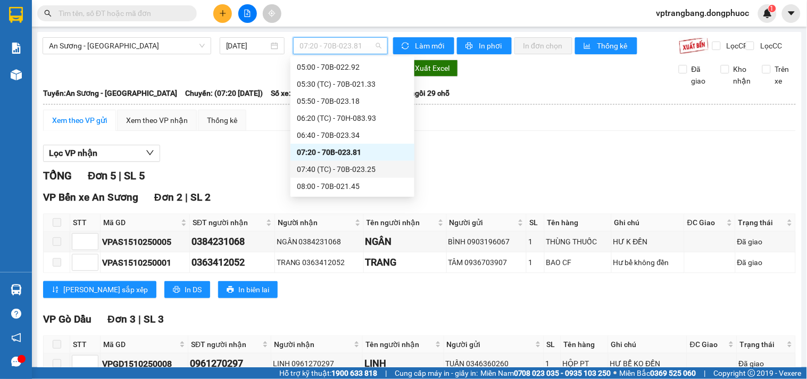
click at [341, 168] on div "07:40 (TC) - 70B-023.25" at bounding box center [352, 169] width 111 height 12
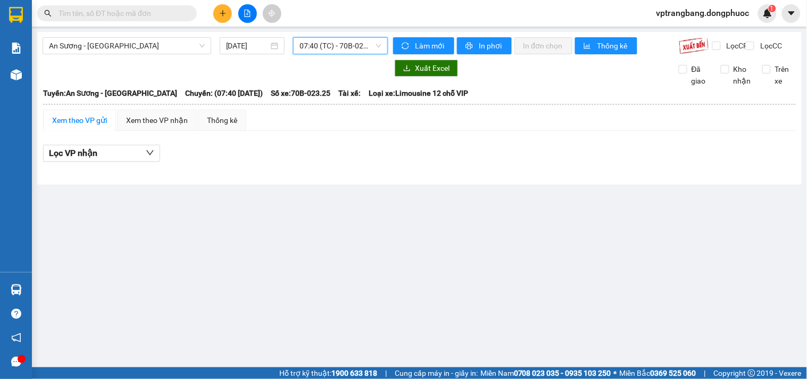
click at [322, 43] on span "07:40 (TC) - 70B-023.25" at bounding box center [340, 46] width 82 height 16
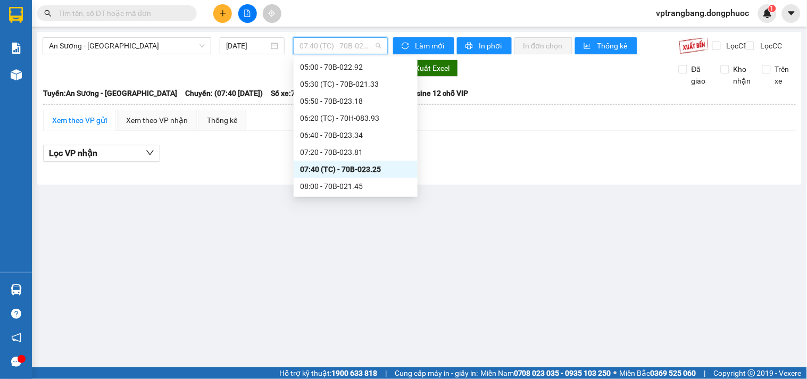
scroll to position [76, 0]
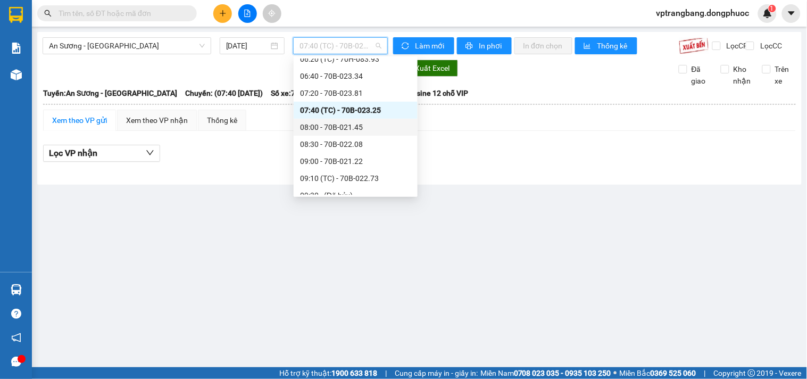
click at [338, 119] on div "08:00 - 70B-021.45" at bounding box center [356, 127] width 124 height 17
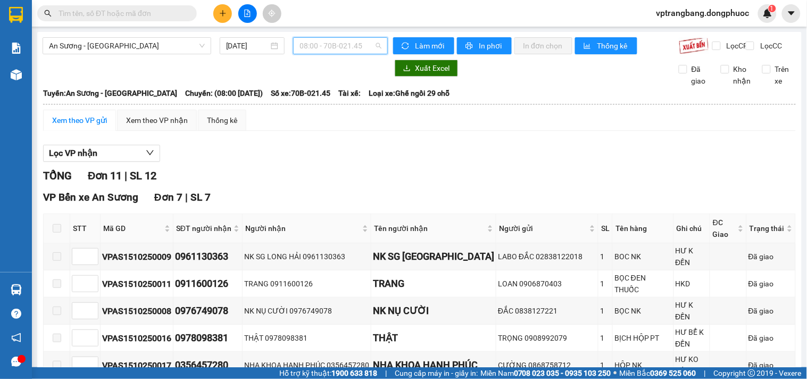
click at [309, 49] on span "08:00 - 70B-021.45" at bounding box center [340, 46] width 82 height 16
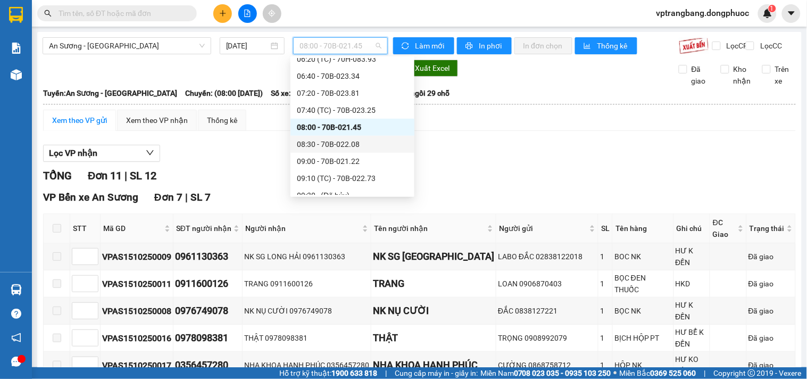
click at [328, 141] on div "08:30 - 70B-022.08" at bounding box center [352, 144] width 111 height 12
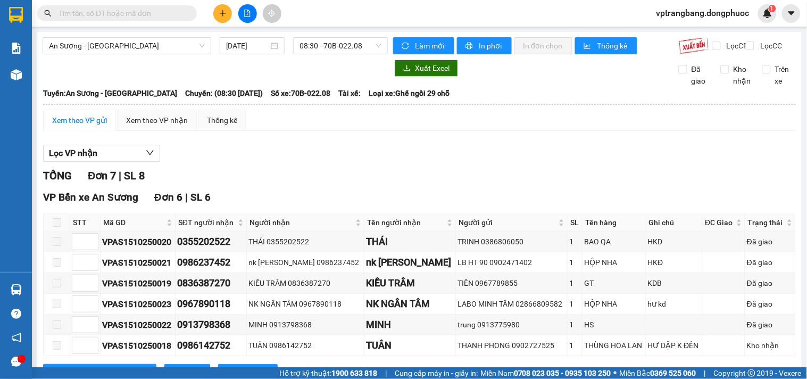
click at [311, 181] on div "TỔNG Đơn 7 | SL 8" at bounding box center [419, 176] width 753 height 16
click at [332, 46] on span "08:30 - 70B-022.08" at bounding box center [340, 46] width 82 height 16
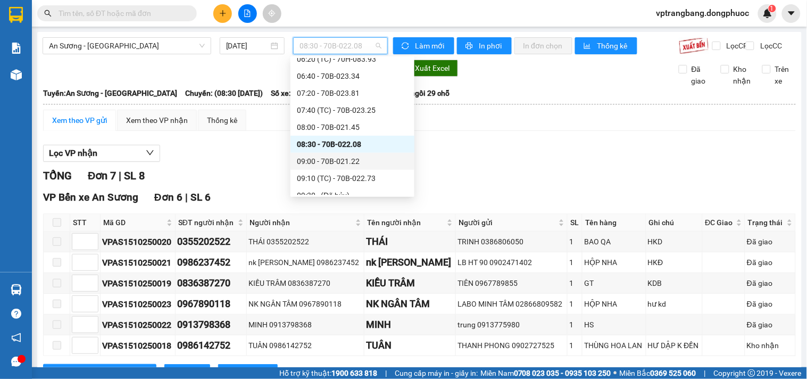
click at [328, 159] on div "09:00 - 70B-021.22" at bounding box center [352, 161] width 111 height 12
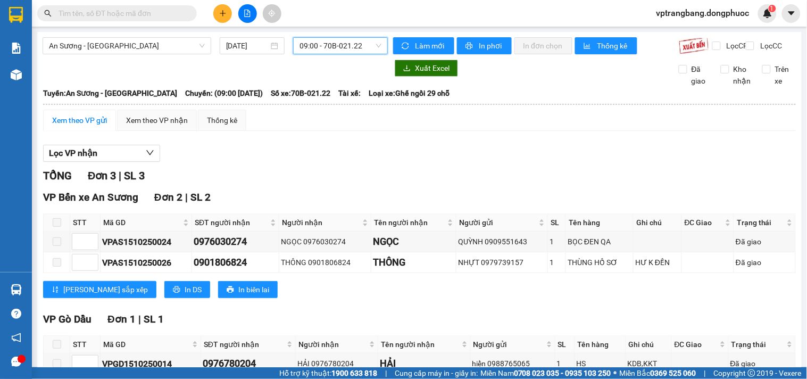
click at [331, 48] on span "09:00 - 70B-021.22" at bounding box center [340, 46] width 82 height 16
click at [329, 50] on span "09:00 - 70B-021.22" at bounding box center [340, 46] width 82 height 16
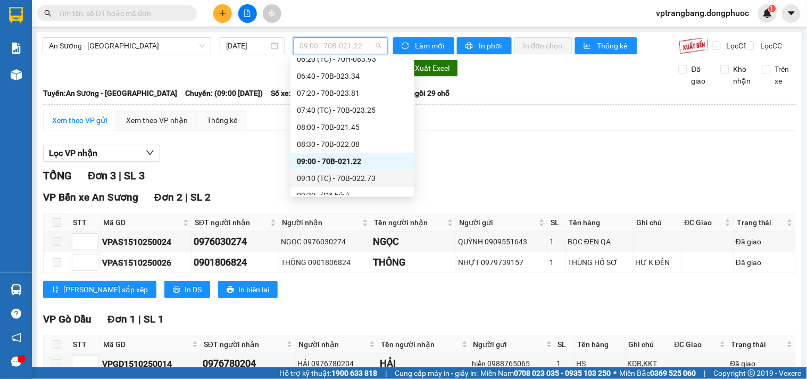
click at [343, 182] on div "09:10 (TC) - 70B-022.73" at bounding box center [352, 178] width 111 height 12
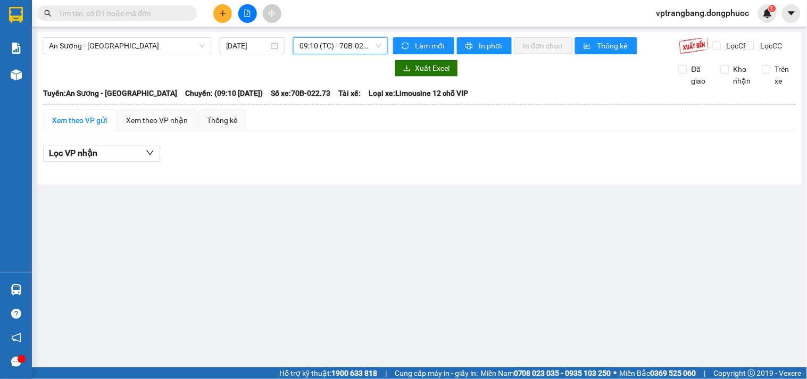
click at [330, 47] on span "09:10 (TC) - 70B-022.73" at bounding box center [340, 46] width 82 height 16
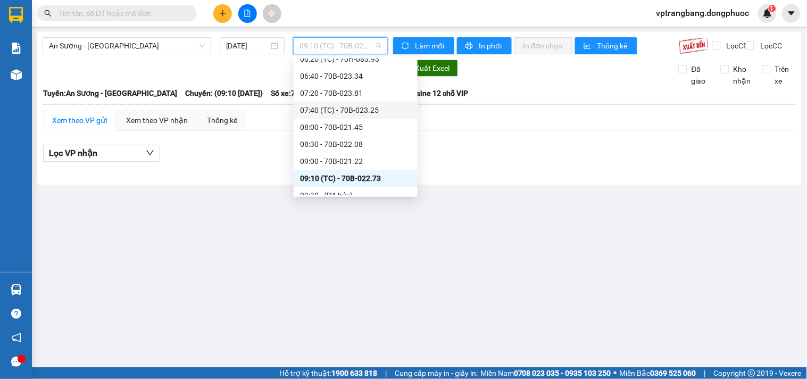
scroll to position [135, 0]
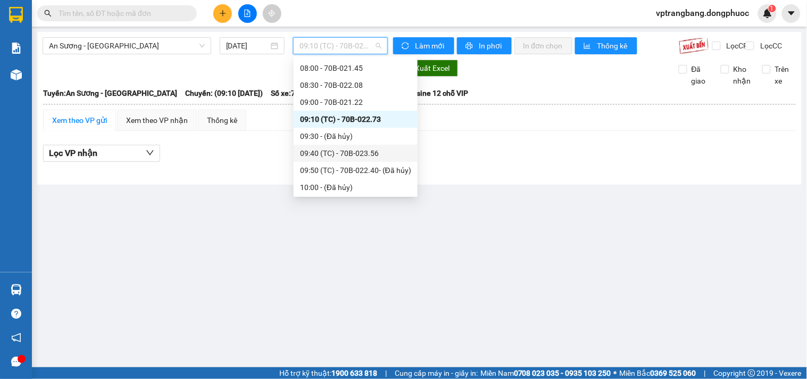
click at [339, 150] on div "09:40 (TC) - 70B-023.56" at bounding box center [355, 153] width 111 height 12
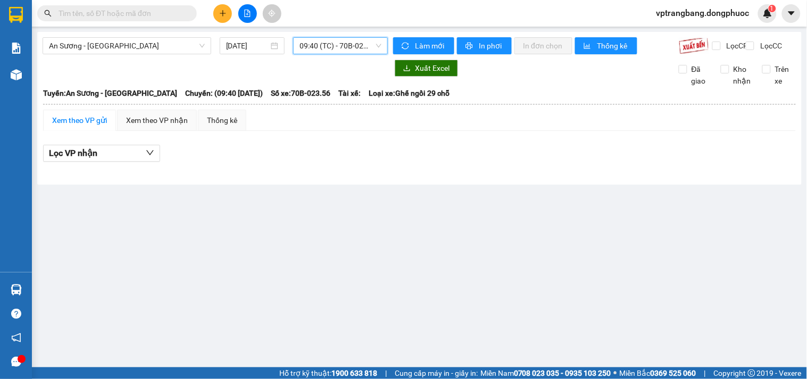
click at [338, 48] on span "09:40 (TC) - 70B-023.56" at bounding box center [340, 46] width 82 height 16
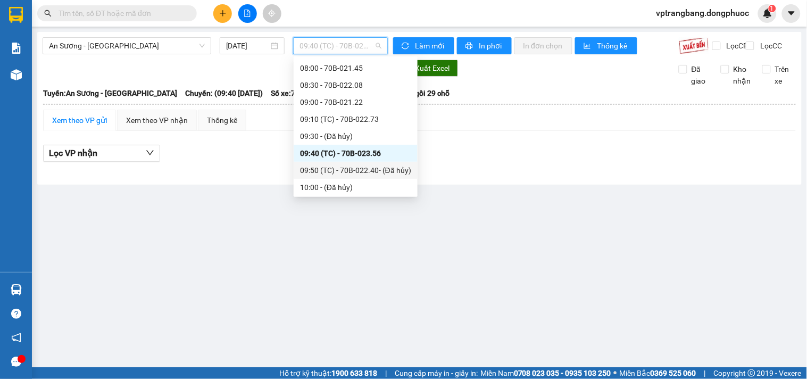
scroll to position [194, 0]
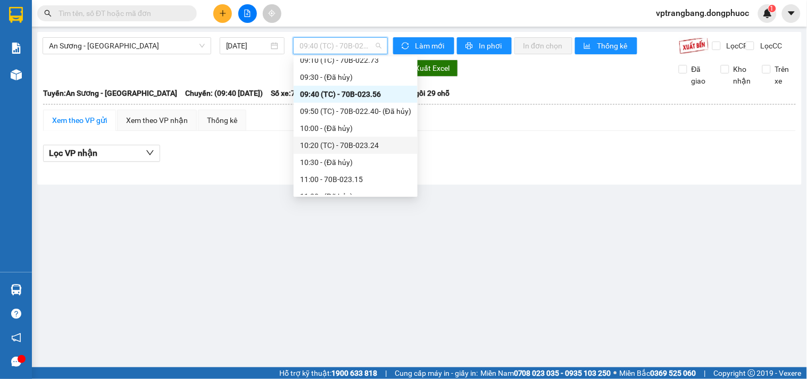
click at [336, 143] on div "10:20 (TC) - 70B-023.24" at bounding box center [355, 145] width 111 height 12
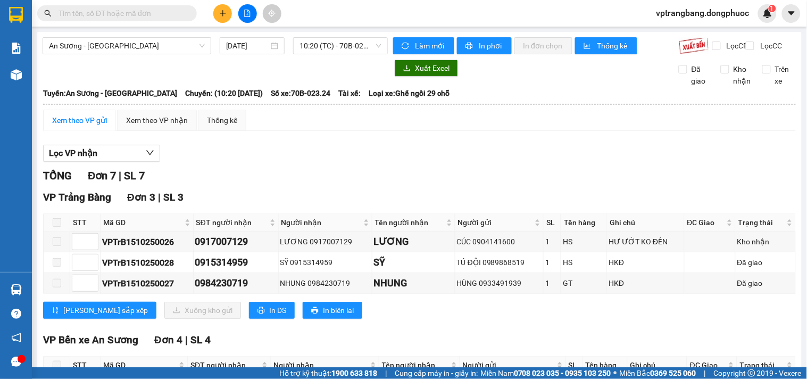
drag, startPoint x: 303, startPoint y: 173, endPoint x: 318, endPoint y: 128, distance: 46.9
click at [303, 172] on div "Lọc VP nhận TỔNG Đơn 7 | SL 7 VP Trảng Bàng Đơn 3 | SL 3 STT Mã GD SĐT người nh…" at bounding box center [419, 317] width 753 height 356
click at [323, 50] on span "10:20 (TC) - 70B-023.24" at bounding box center [340, 46] width 82 height 16
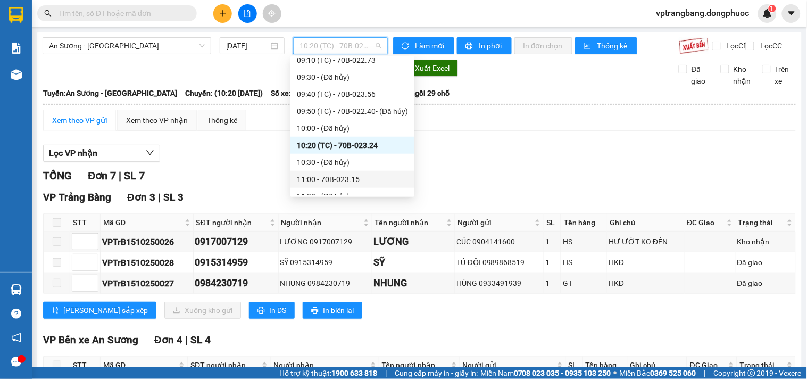
click at [337, 176] on div "11:00 - 70B-023.15" at bounding box center [352, 179] width 111 height 12
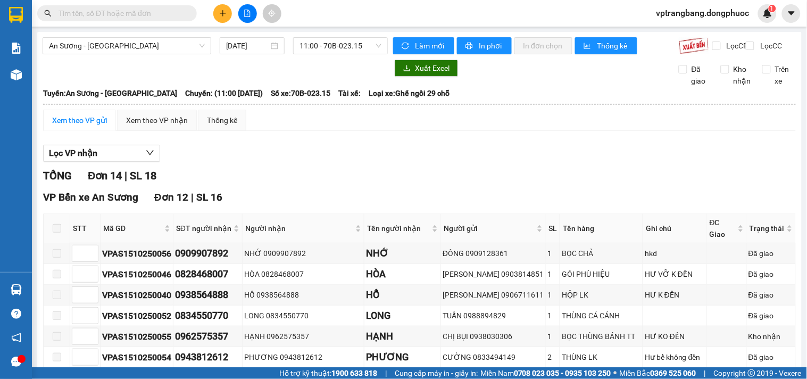
click at [286, 162] on div "Lọc VP nhận" at bounding box center [419, 154] width 753 height 18
drag, startPoint x: 307, startPoint y: 39, endPoint x: 332, endPoint y: 85, distance: 52.6
click at [307, 39] on span "11:00 - 70B-023.15" at bounding box center [340, 46] width 82 height 16
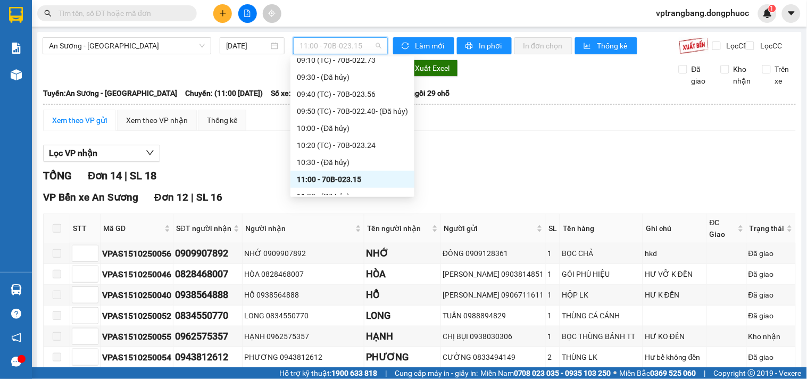
scroll to position [253, 0]
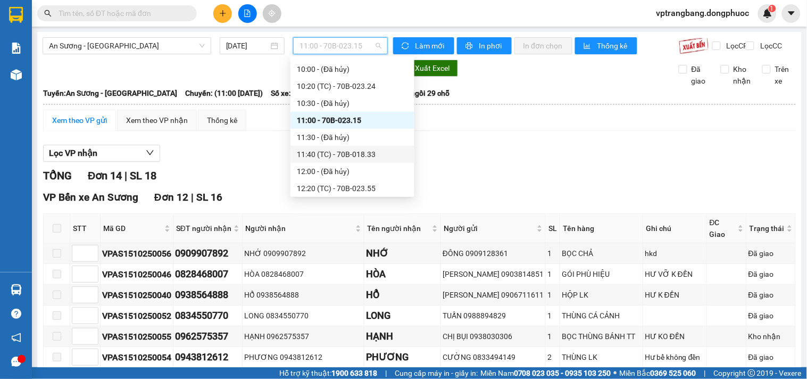
click at [339, 155] on div "11:40 (TC) - 70B-018.33" at bounding box center [352, 154] width 111 height 12
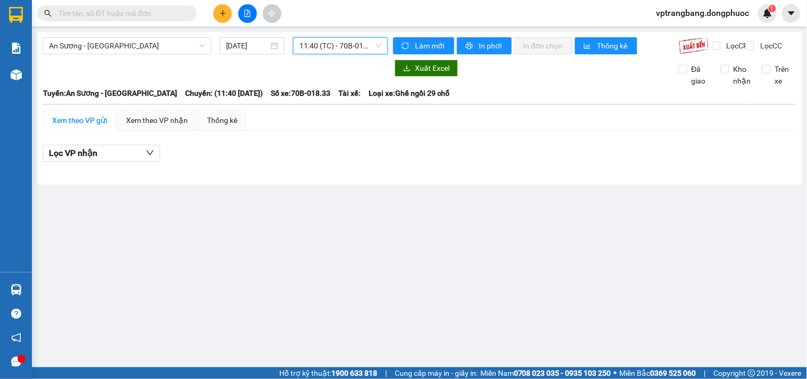
click at [331, 38] on span "11:40 (TC) - 70B-018.33" at bounding box center [340, 46] width 82 height 16
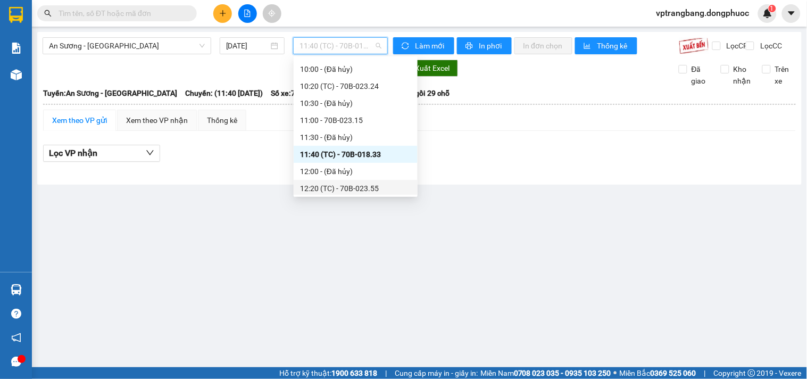
click at [349, 185] on div "12:20 (TC) - 70B-023.55" at bounding box center [355, 188] width 111 height 12
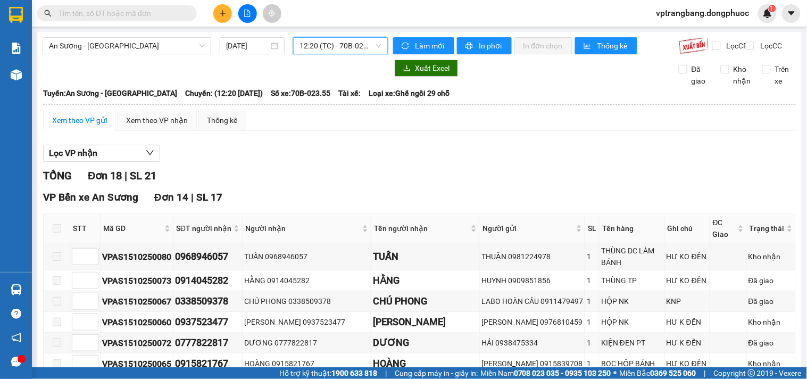
click at [333, 48] on span "12:20 (TC) - 70B-023.55" at bounding box center [340, 46] width 82 height 16
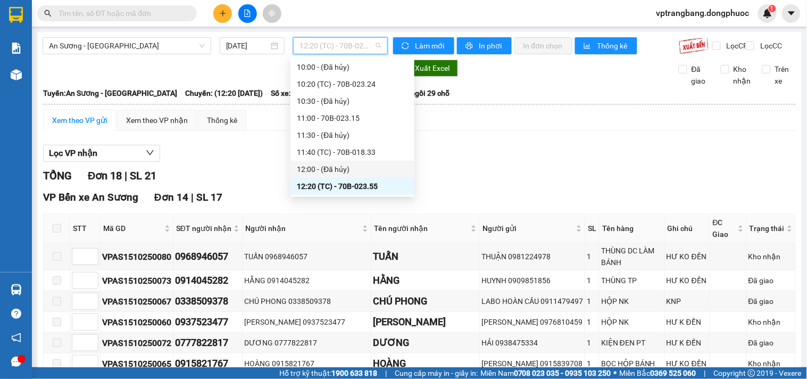
scroll to position [314, 0]
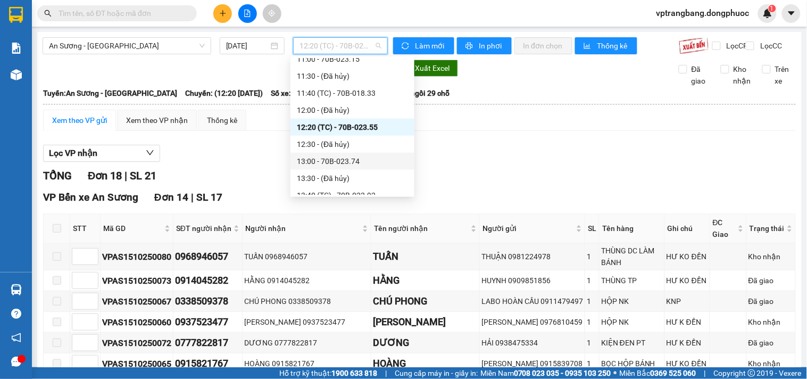
click at [330, 159] on div "13:00 - 70B-023.74" at bounding box center [352, 161] width 111 height 12
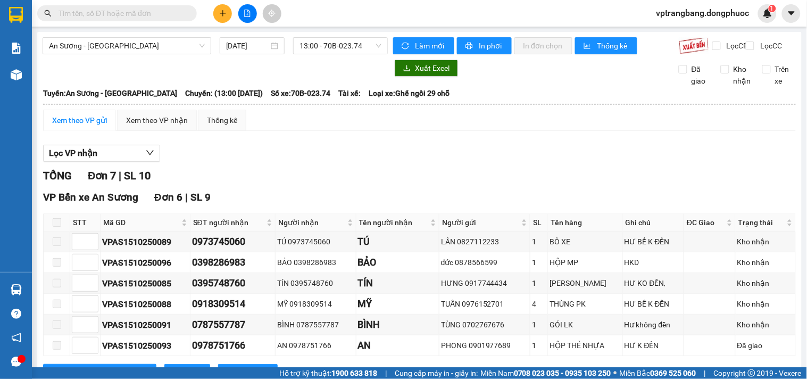
click at [298, 197] on div "TỔNG Đơn 7 | SL 10 VP Bến xe An Sương Đơn 6 | SL 9 STT Mã GD SĐT người nhận Ngư…" at bounding box center [419, 332] width 753 height 328
click at [326, 52] on span "13:00 - 70B-023.74" at bounding box center [340, 46] width 82 height 16
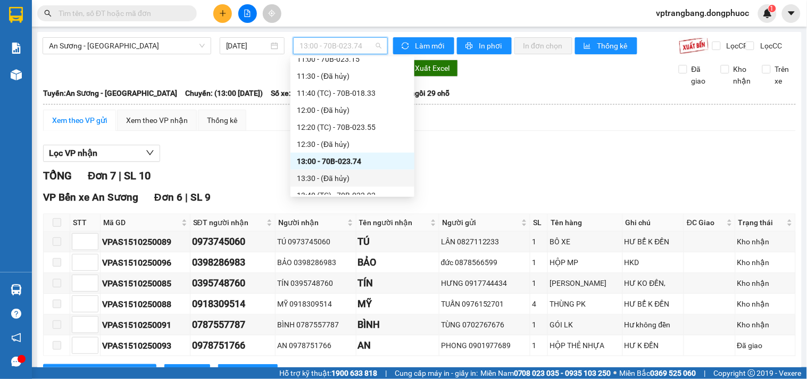
scroll to position [373, 0]
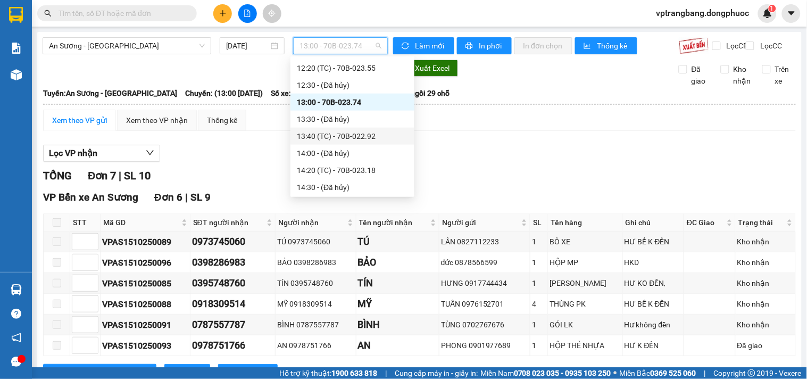
click at [349, 131] on div "13:40 (TC) - 70B-022.92" at bounding box center [352, 136] width 111 height 12
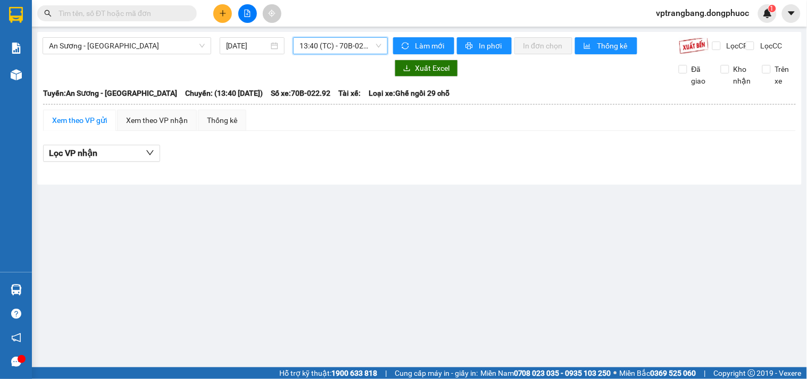
click at [344, 40] on span "13:40 (TC) - 70B-022.92" at bounding box center [340, 46] width 82 height 16
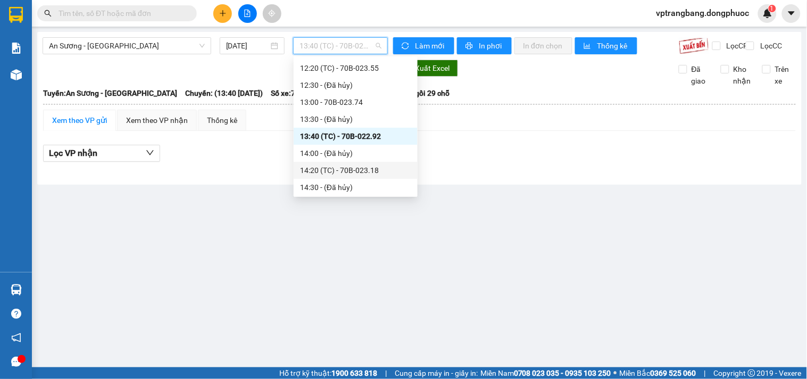
click at [339, 167] on div "14:20 (TC) - 70B-023.18" at bounding box center [355, 170] width 111 height 12
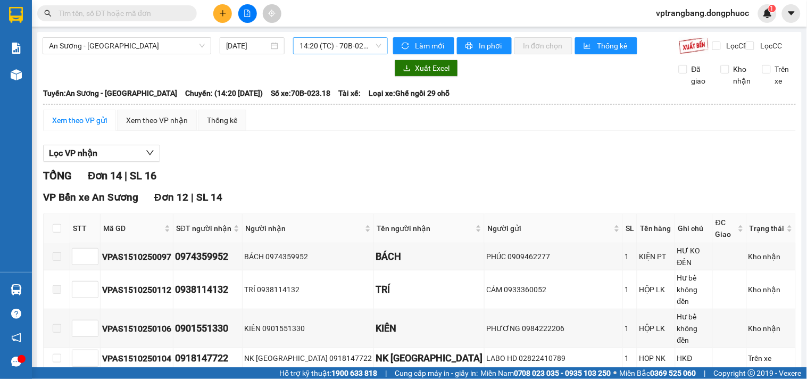
click at [311, 48] on span "14:20 (TC) - 70B-023.18" at bounding box center [340, 46] width 82 height 16
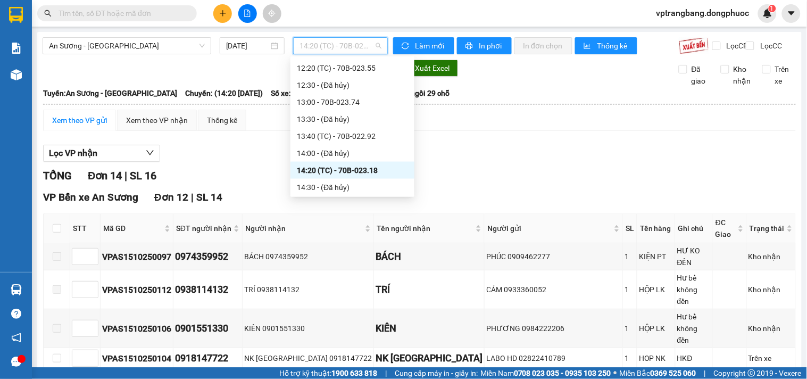
scroll to position [432, 0]
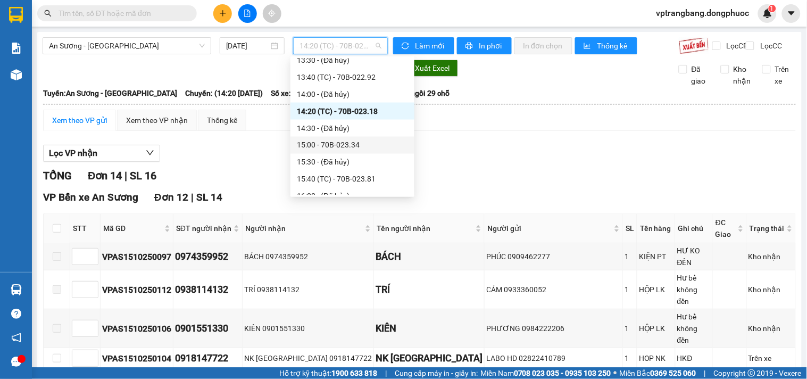
click at [344, 141] on div "15:00 - 70B-023.34" at bounding box center [352, 145] width 111 height 12
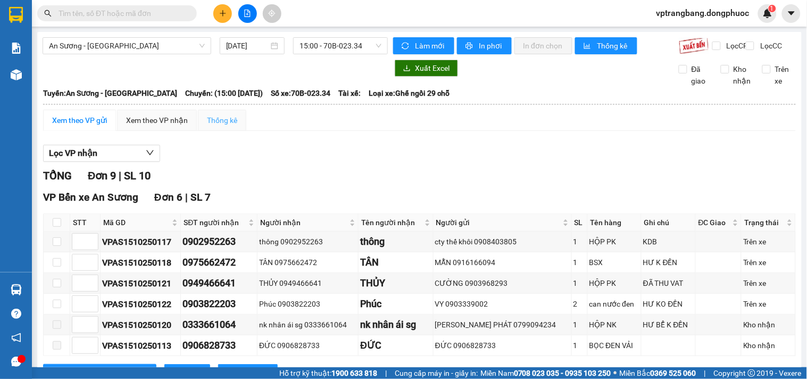
click at [235, 131] on div "Thống kê" at bounding box center [222, 120] width 48 height 21
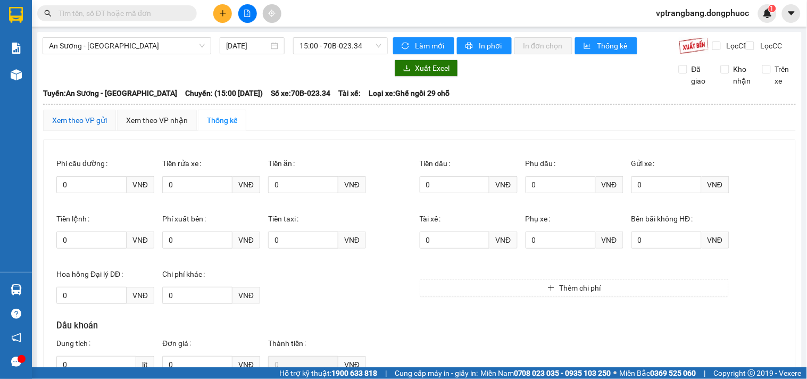
click at [94, 126] on div "Xem theo VP gửi" at bounding box center [79, 120] width 55 height 12
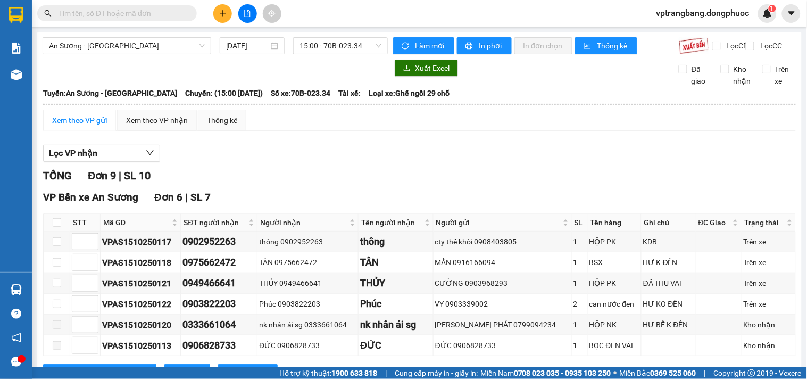
click at [291, 154] on div "Lọc VP nhận" at bounding box center [419, 154] width 753 height 18
click at [316, 51] on span "15:00 - 70B-023.34" at bounding box center [340, 46] width 82 height 16
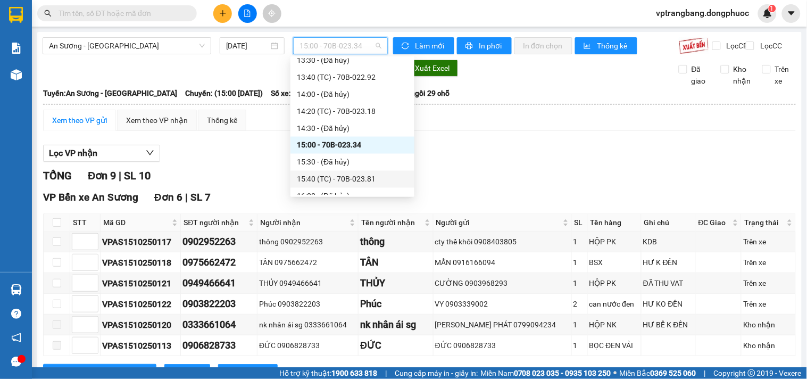
click at [343, 181] on div "15:40 (TC) - 70B-023.81" at bounding box center [352, 179] width 111 height 12
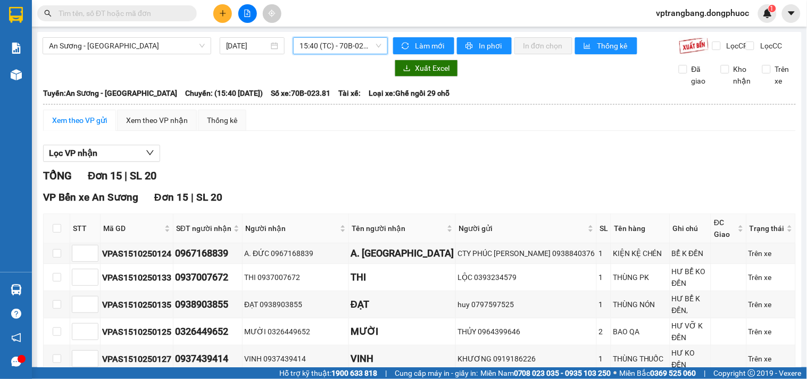
click at [296, 43] on div "15:40 (TC) - 70B-023.81" at bounding box center [340, 45] width 95 height 17
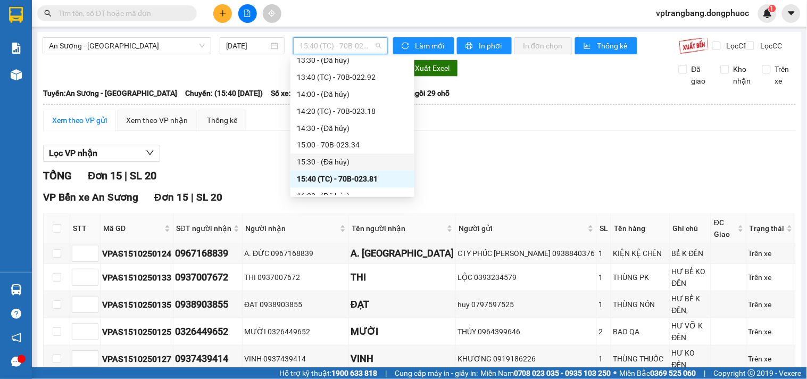
scroll to position [491, 0]
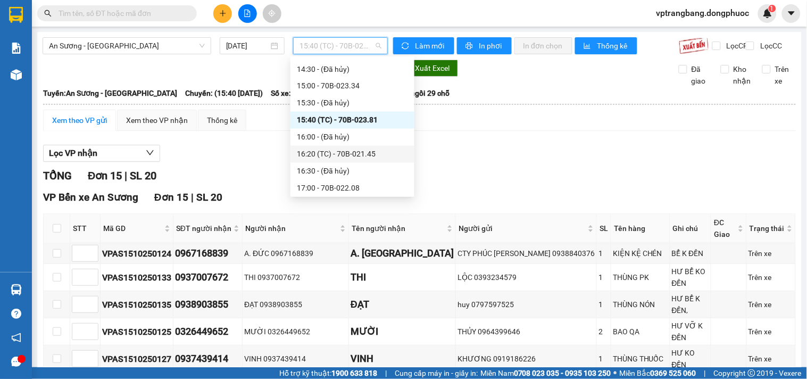
click at [336, 155] on div "16:20 (TC) - 70B-021.45" at bounding box center [352, 154] width 111 height 12
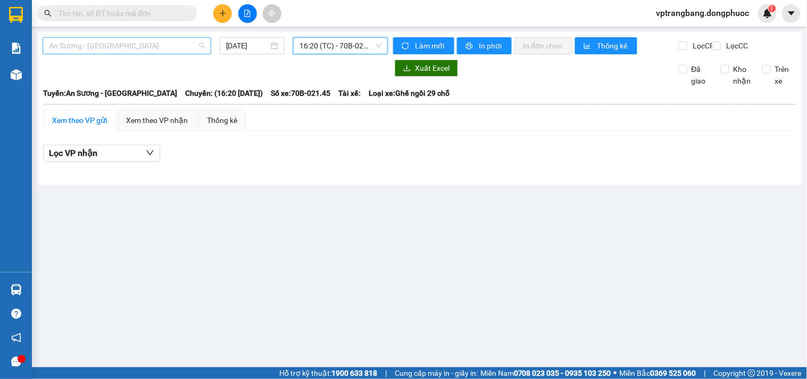
click at [161, 39] on span "An Sương - Tây Ninh" at bounding box center [127, 46] width 156 height 16
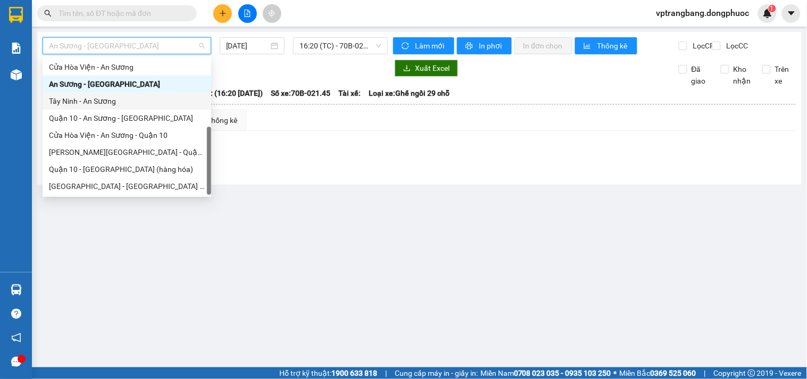
scroll to position [1, 0]
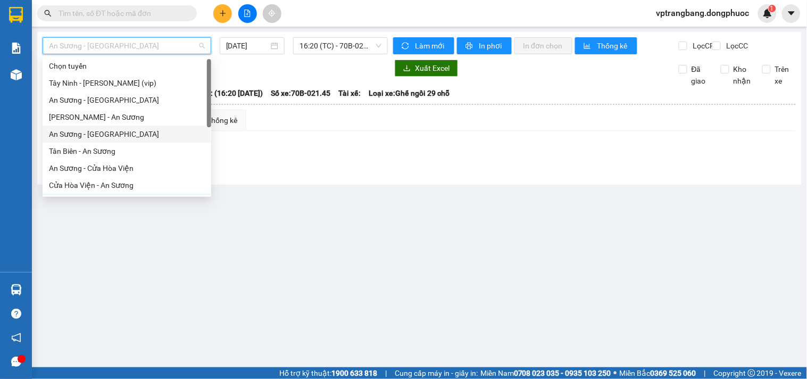
click at [97, 140] on div "An Sương - Tân Biên" at bounding box center [127, 134] width 169 height 17
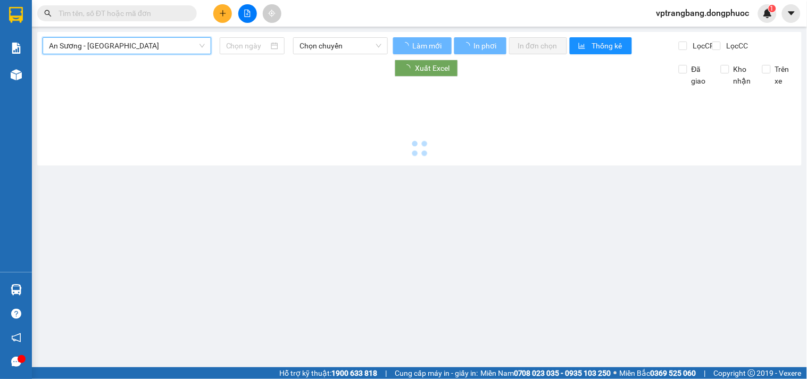
type input "15/10/2025"
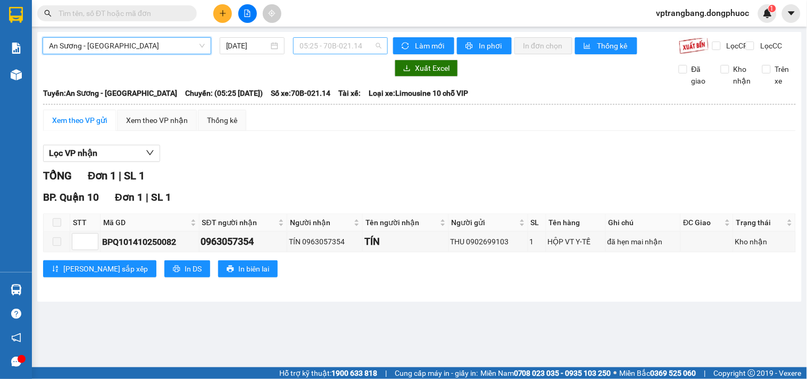
click at [314, 45] on span "05:25 - 70B-021.14" at bounding box center [340, 46] width 82 height 16
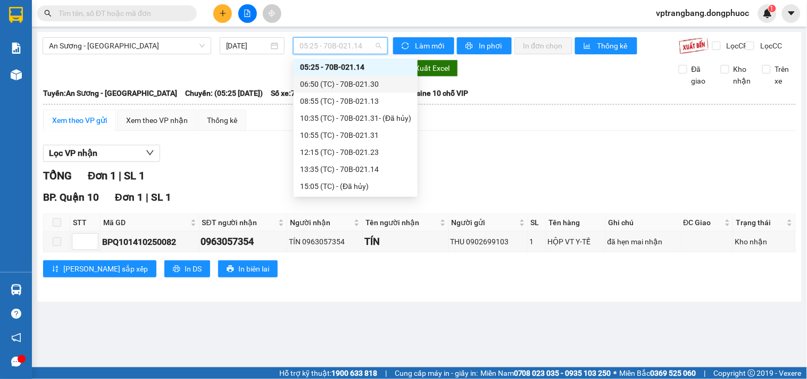
click at [328, 85] on div "06:50 (TC) - 70B-021.30" at bounding box center [355, 84] width 111 height 12
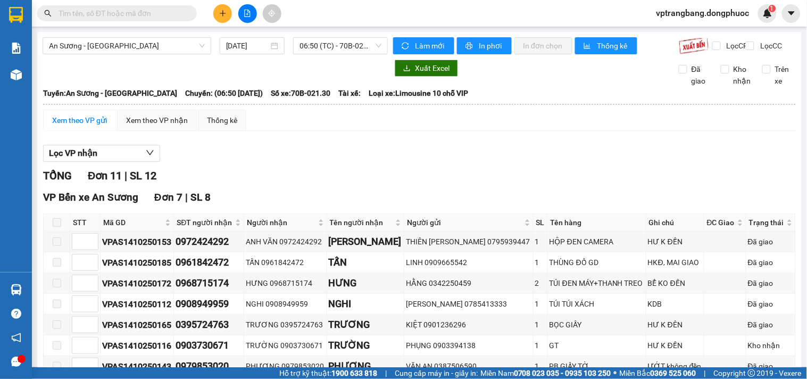
click at [316, 184] on div "TỔNG Đơn 11 | SL 12" at bounding box center [419, 176] width 753 height 16
click at [278, 159] on div "Lọc VP nhận" at bounding box center [419, 154] width 753 height 18
click at [343, 48] on span "06:50 (TC) - 70B-021.30" at bounding box center [340, 46] width 82 height 16
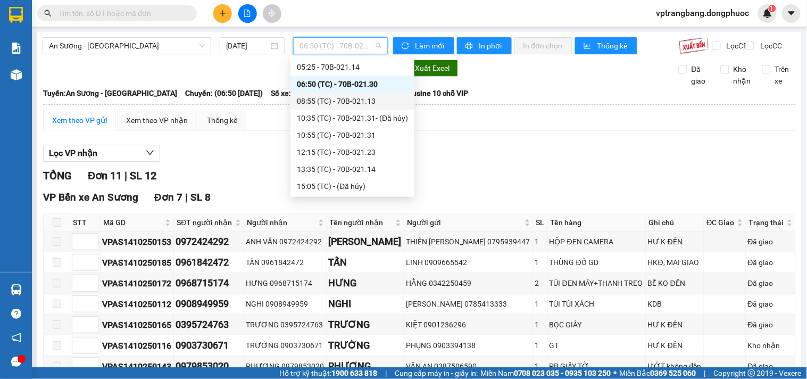
click at [344, 102] on div "08:55 (TC) - 70B-021.13" at bounding box center [352, 101] width 111 height 12
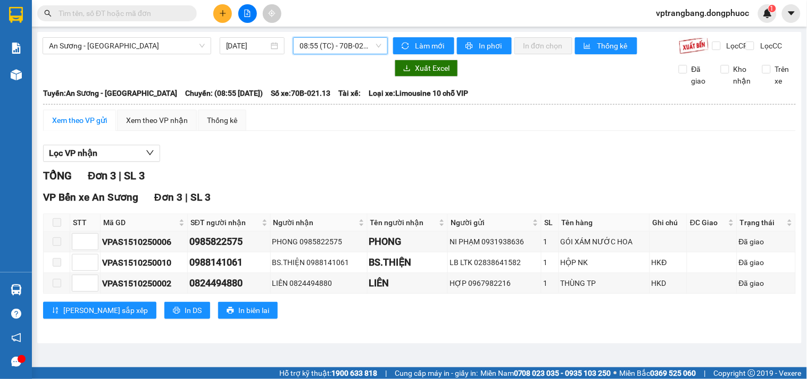
click at [333, 49] on span "08:55 (TC) - 70B-021.13" at bounding box center [340, 46] width 82 height 16
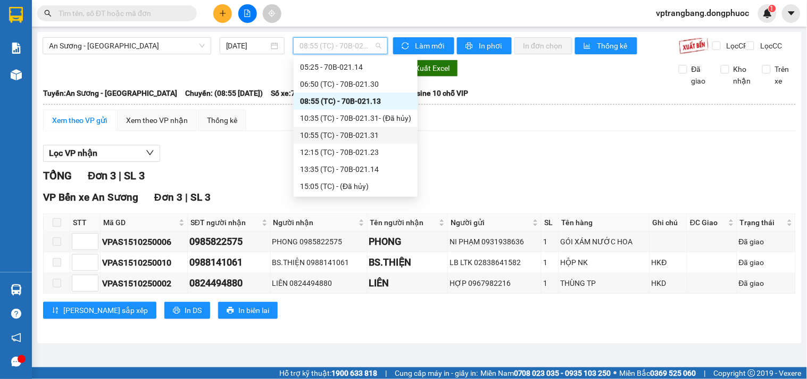
click at [350, 130] on div "10:55 (TC) - 70B-021.31" at bounding box center [355, 135] width 111 height 12
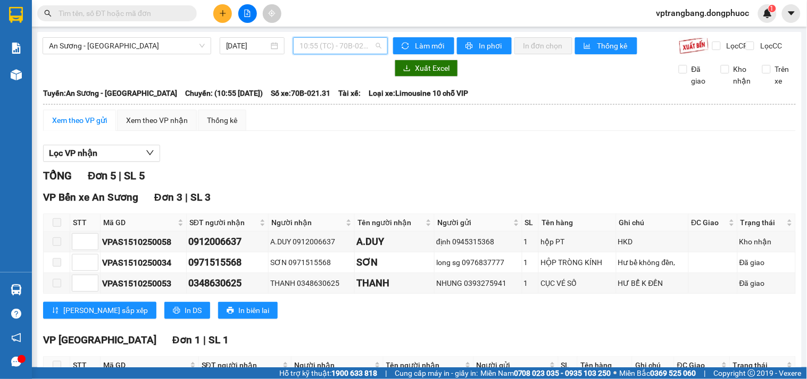
click at [325, 49] on span "10:55 (TC) - 70B-021.31" at bounding box center [340, 46] width 82 height 16
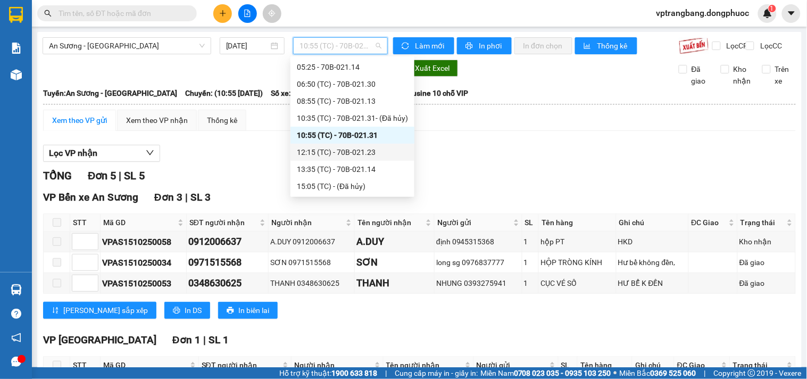
click at [345, 152] on div "12:15 (TC) - 70B-021.23" at bounding box center [352, 152] width 111 height 12
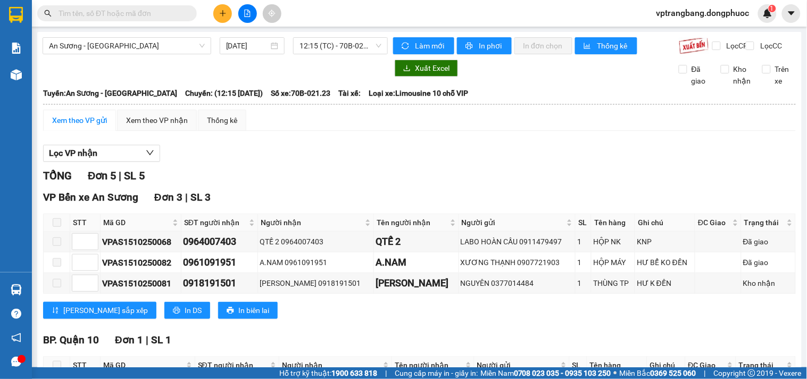
click at [285, 179] on div "TỔNG Đơn 5 | SL 5" at bounding box center [419, 176] width 753 height 16
click at [306, 51] on span "12:15 (TC) - 70B-021.23" at bounding box center [340, 46] width 82 height 16
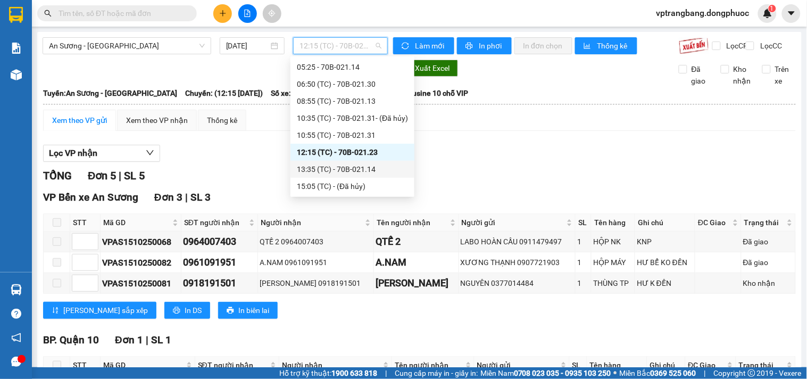
click at [349, 168] on div "13:35 (TC) - 70B-021.14" at bounding box center [352, 169] width 111 height 12
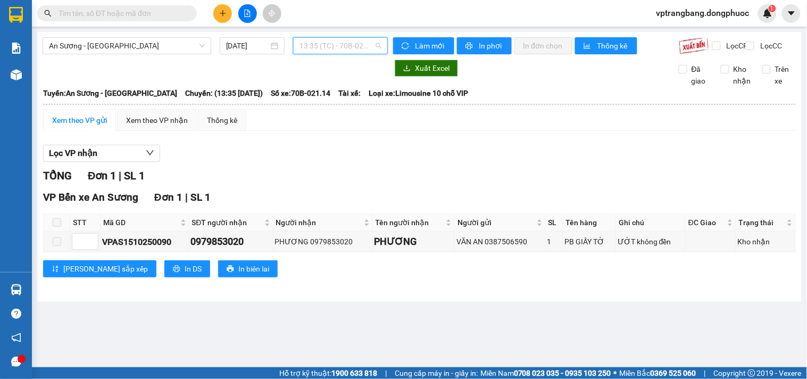
click at [328, 47] on span "13:35 (TC) - 70B-021.14" at bounding box center [340, 46] width 82 height 16
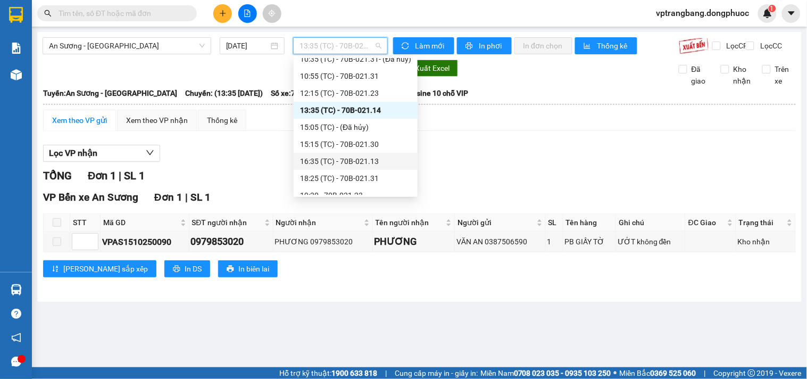
scroll to position [85, 0]
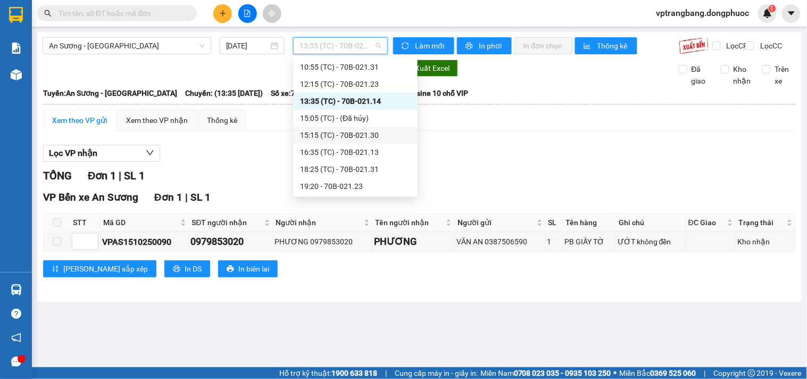
click at [349, 138] on div "15:15 (TC) - 70B-021.30" at bounding box center [355, 135] width 111 height 12
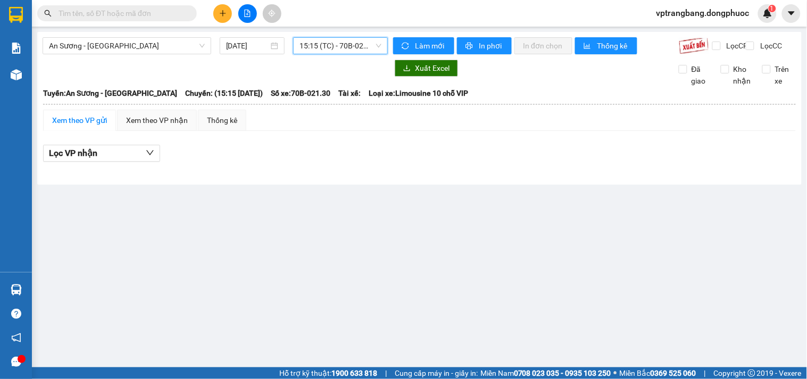
click at [333, 48] on span "15:15 (TC) - 70B-021.30" at bounding box center [340, 46] width 82 height 16
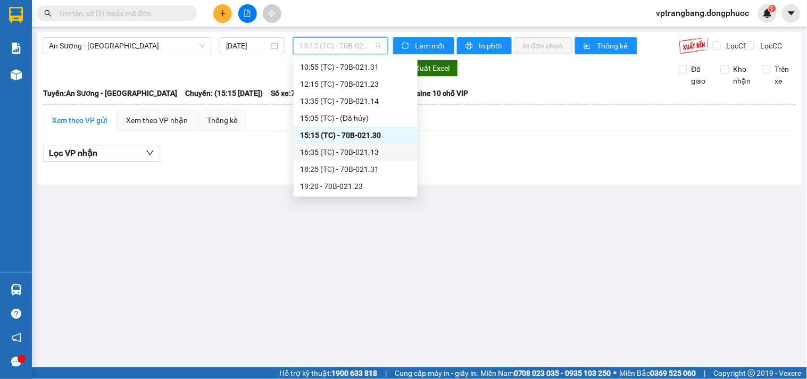
click at [354, 155] on div "16:35 (TC) - 70B-021.13" at bounding box center [355, 152] width 111 height 12
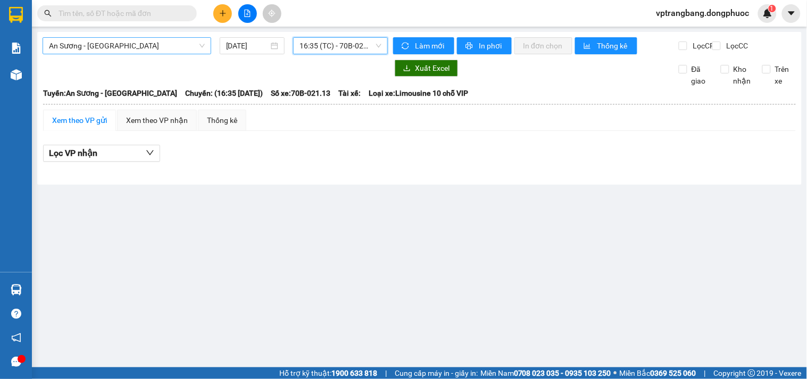
click at [129, 40] on span "An Sương - Tân Biên" at bounding box center [127, 46] width 156 height 16
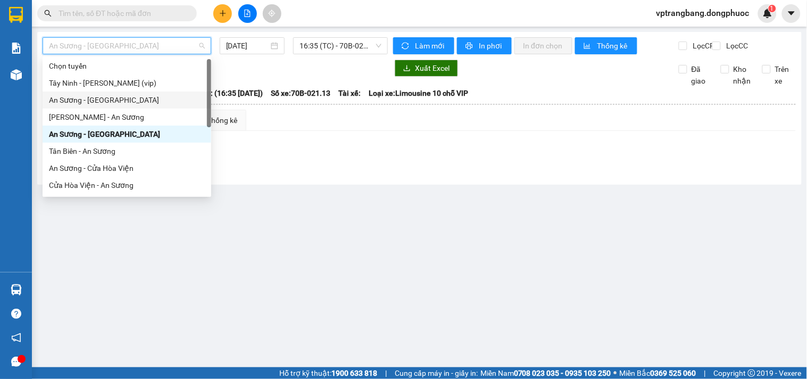
click at [110, 97] on div "An Sương - Châu Thành" at bounding box center [127, 100] width 156 height 12
type input "15/10/2025"
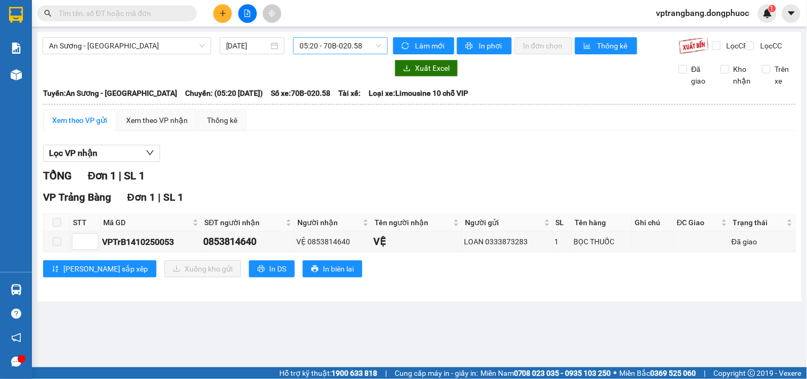
click at [319, 44] on span "05:20 - 70B-020.58" at bounding box center [340, 46] width 82 height 16
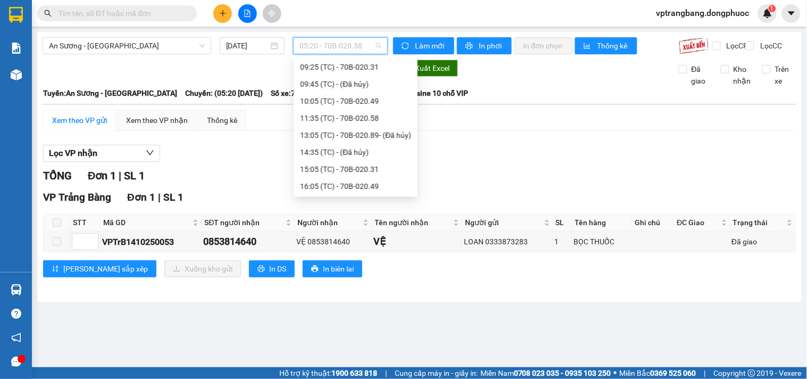
scroll to position [17, 0]
click at [341, 87] on div "06:50 (TC) - 70B-020.89" at bounding box center [355, 84] width 111 height 12
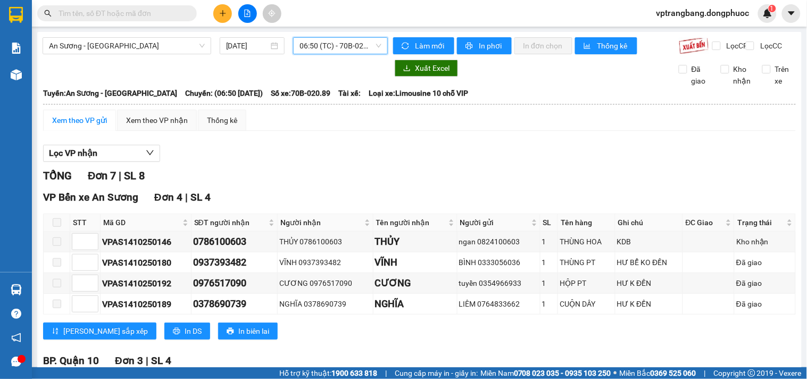
click at [355, 45] on span "06:50 (TC) - 70B-020.89" at bounding box center [340, 46] width 82 height 16
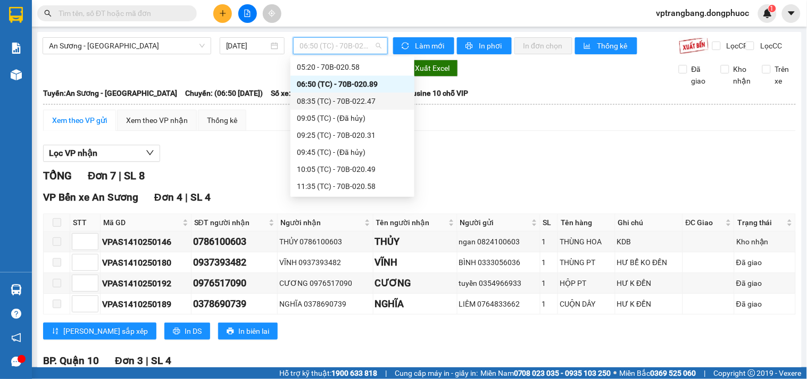
click at [347, 99] on div "08:35 (TC) - 70B-022.47" at bounding box center [352, 101] width 111 height 12
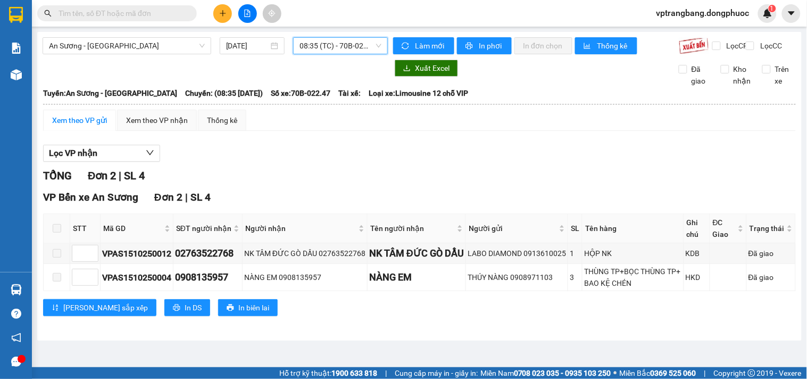
click at [317, 52] on span "08:35 (TC) - 70B-022.47" at bounding box center [340, 46] width 82 height 16
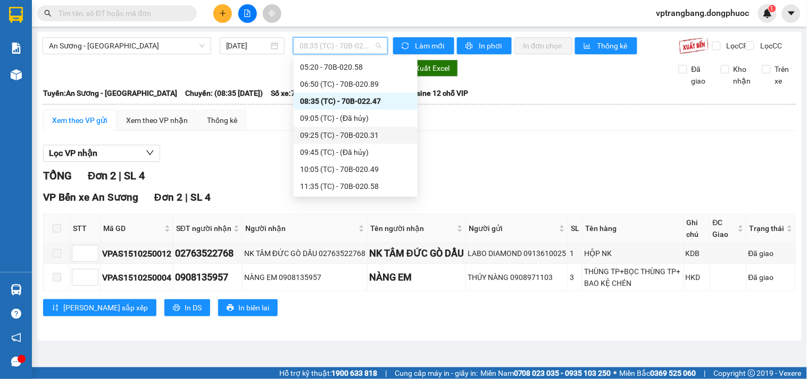
click at [346, 136] on div "09:25 (TC) - 70B-020.31" at bounding box center [355, 135] width 111 height 12
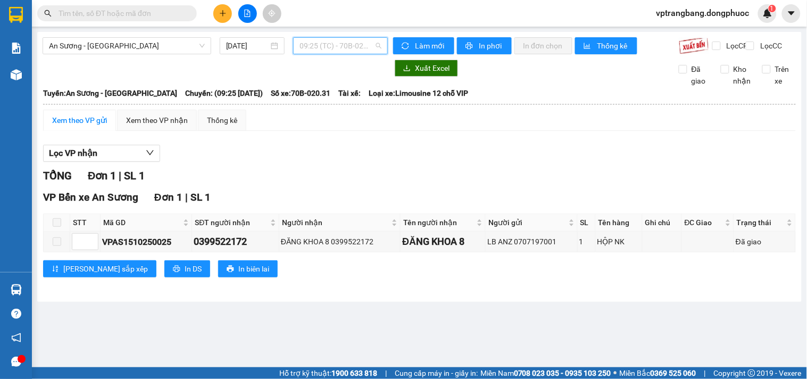
click at [323, 54] on div "09:25 (TC) - 70B-020.31" at bounding box center [340, 45] width 95 height 17
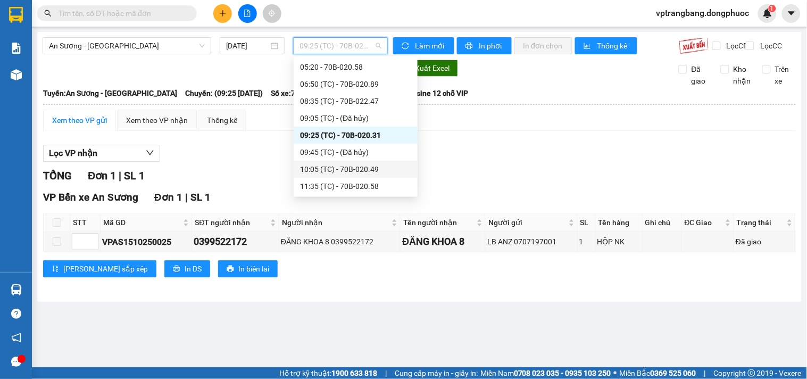
click at [345, 167] on div "10:05 (TC) - 70B-020.49" at bounding box center [355, 169] width 111 height 12
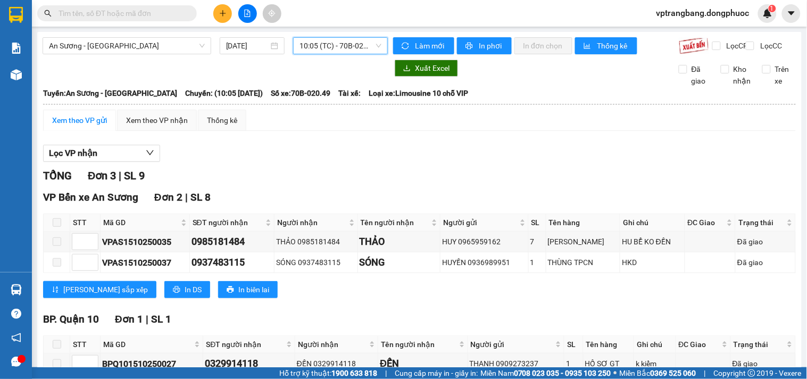
click at [323, 45] on span "10:05 (TC) - 70B-020.49" at bounding box center [340, 46] width 82 height 16
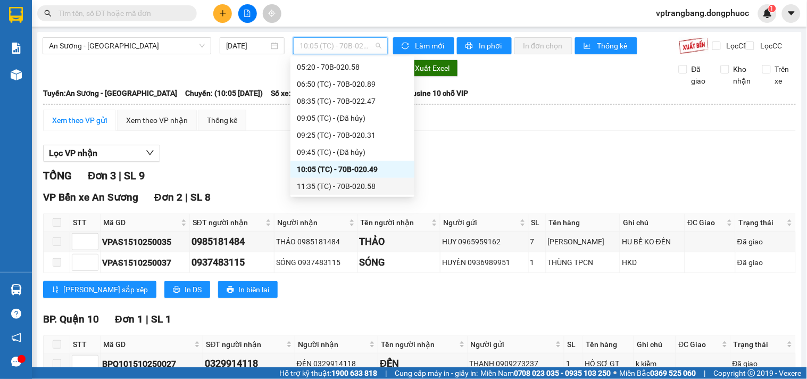
click at [326, 184] on div "11:35 (TC) - 70B-020.58" at bounding box center [352, 186] width 111 height 12
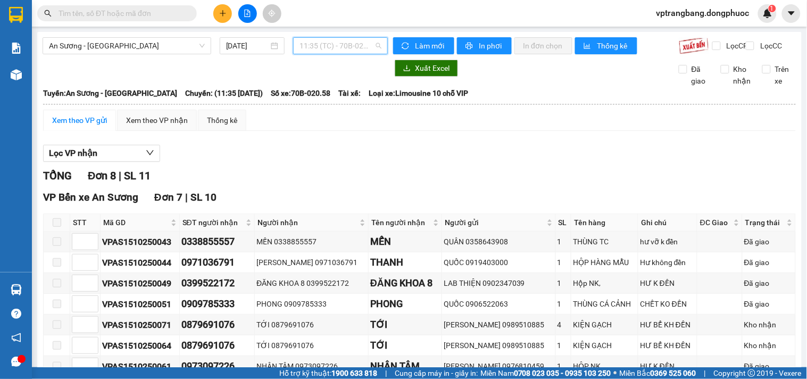
click at [322, 45] on span "11:35 (TC) - 70B-020.58" at bounding box center [340, 46] width 82 height 16
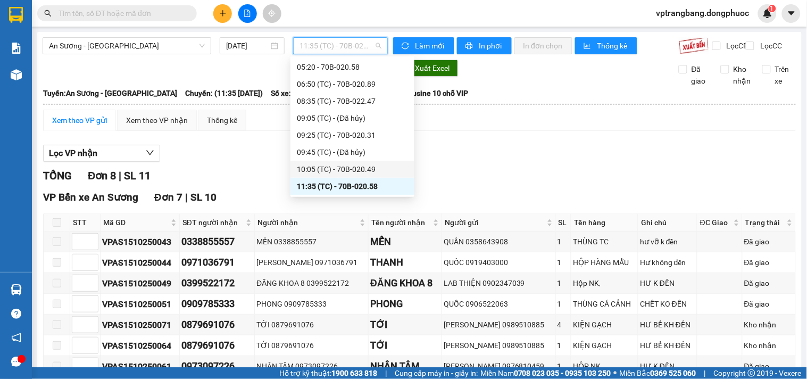
scroll to position [76, 0]
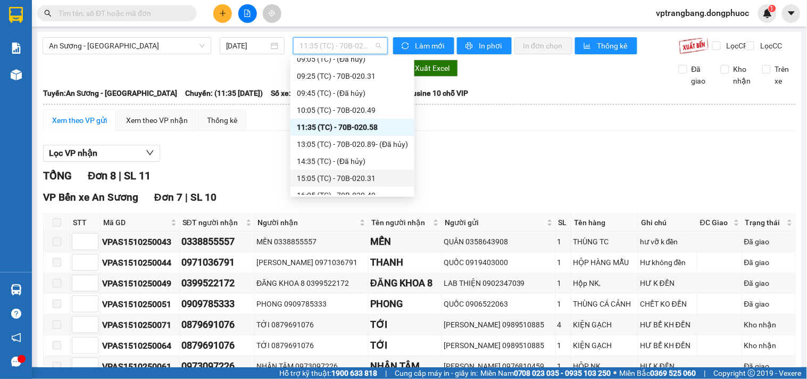
click at [348, 178] on div "15:05 (TC) - 70B-020.31" at bounding box center [352, 178] width 111 height 12
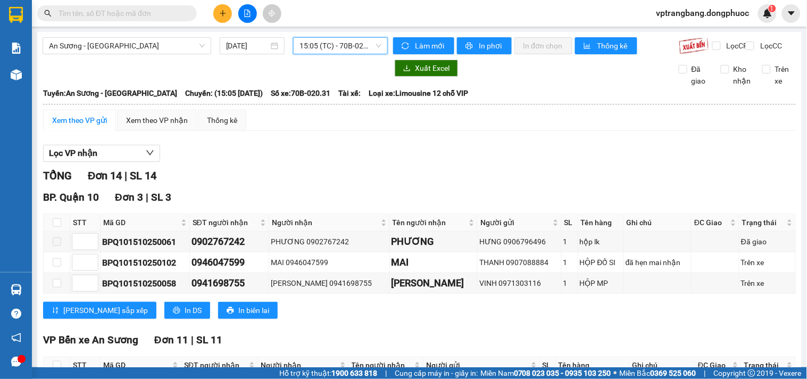
click at [338, 48] on span "15:05 (TC) - 70B-020.31" at bounding box center [340, 46] width 82 height 16
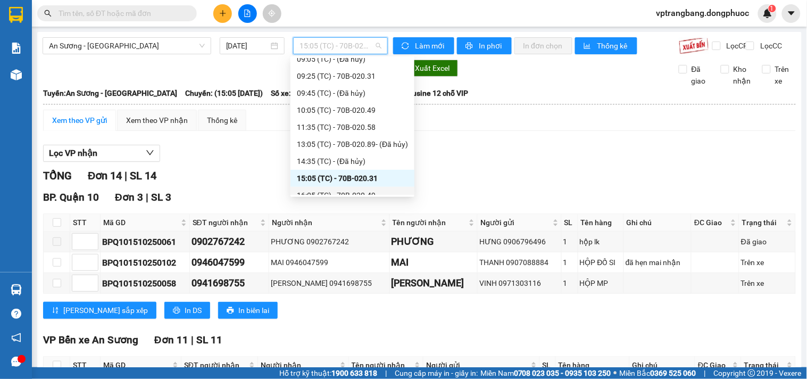
scroll to position [119, 0]
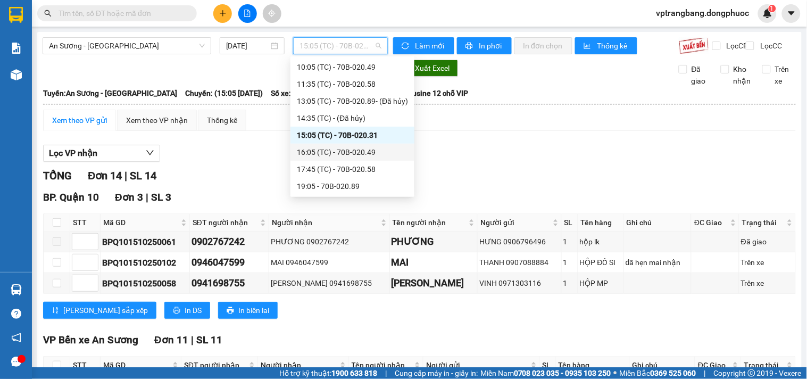
click at [344, 153] on div "16:05 (TC) - 70B-020.49" at bounding box center [352, 152] width 111 height 12
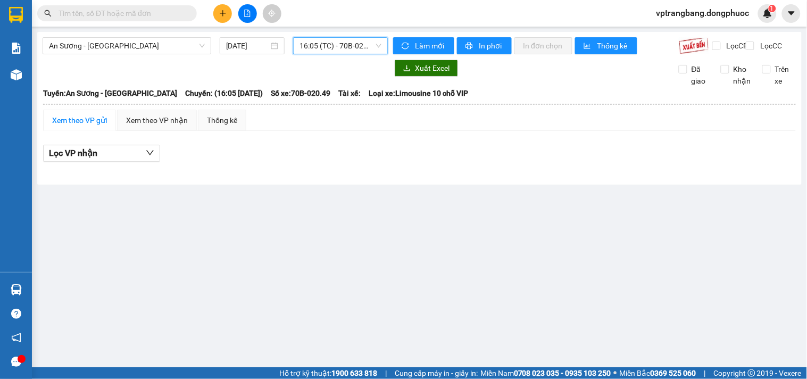
click at [342, 46] on span "16:05 (TC) - 70B-020.49" at bounding box center [340, 46] width 82 height 16
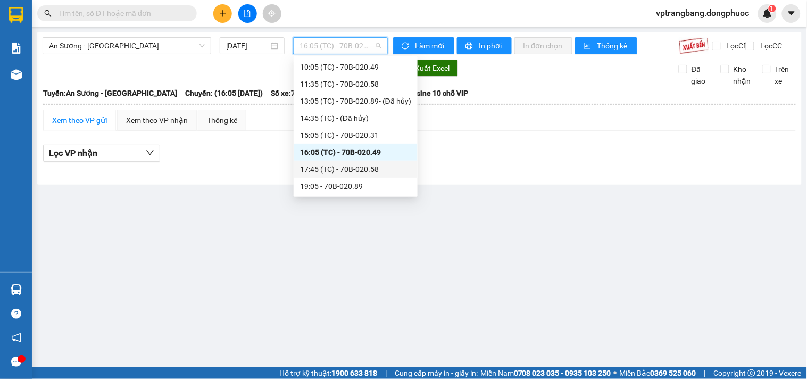
click at [357, 168] on div "17:45 (TC) - 70B-020.58" at bounding box center [355, 169] width 111 height 12
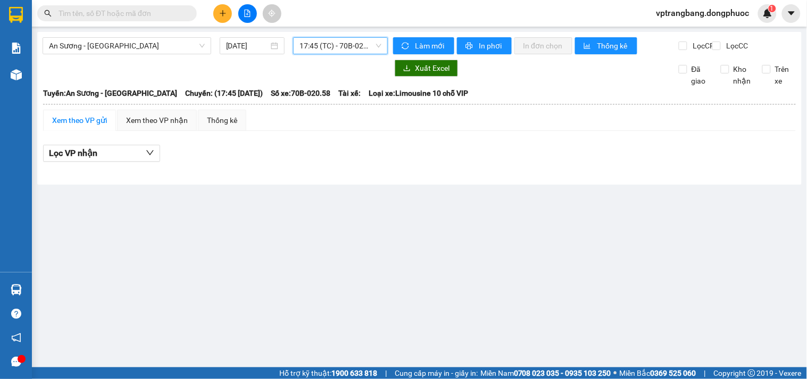
drag, startPoint x: 325, startPoint y: 51, endPoint x: 339, endPoint y: 96, distance: 47.4
click at [324, 51] on span "17:45 (TC) - 70B-020.58" at bounding box center [340, 46] width 82 height 16
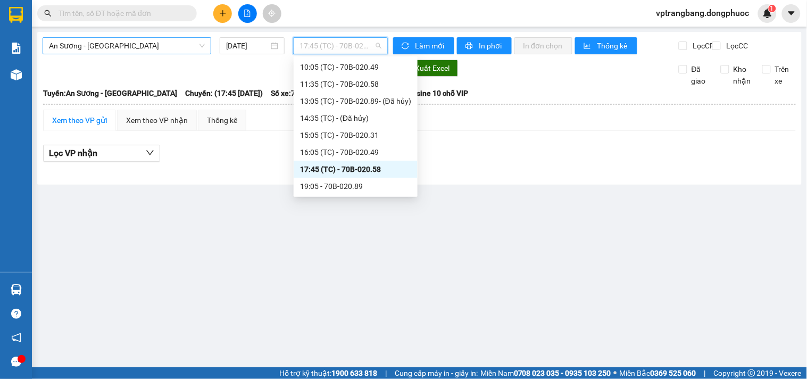
click at [146, 40] on span "An Sương - Châu Thành" at bounding box center [127, 46] width 156 height 16
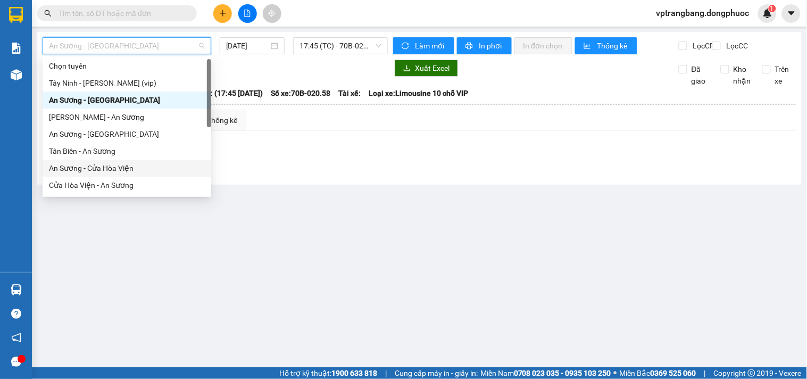
click at [114, 173] on div "An Sương - Cửa Hòa Viện" at bounding box center [127, 168] width 156 height 12
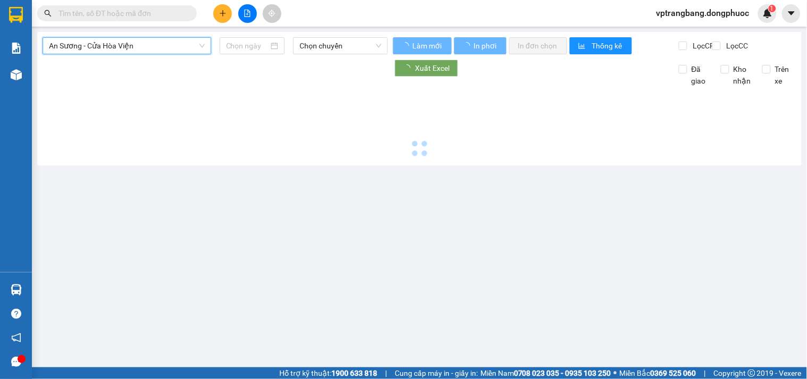
type input "15/10/2025"
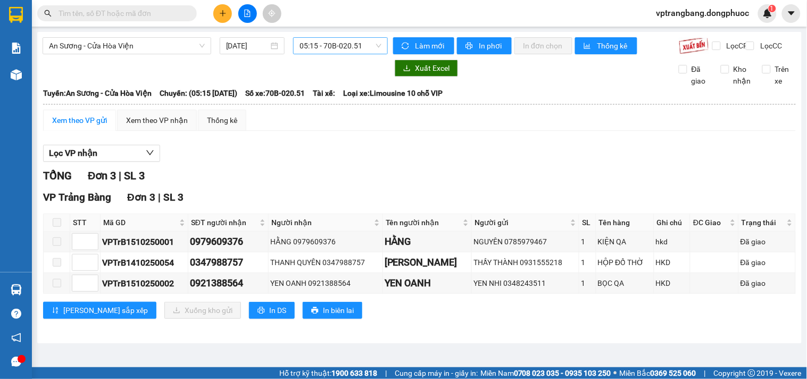
click at [326, 50] on span "05:15 - 70B-020.51" at bounding box center [340, 46] width 82 height 16
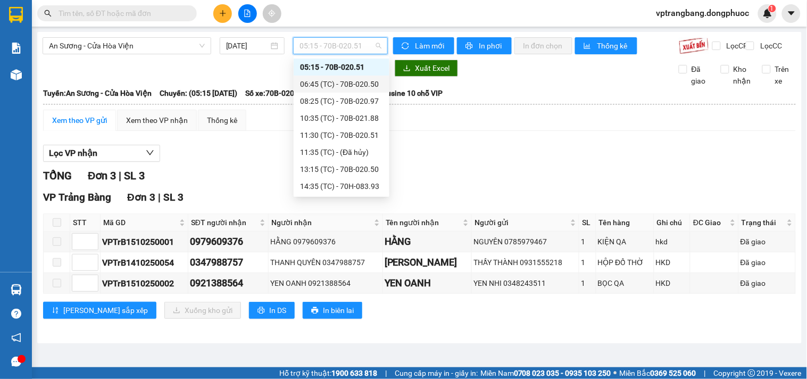
click at [350, 84] on div "06:45 (TC) - 70B-020.50" at bounding box center [341, 84] width 83 height 12
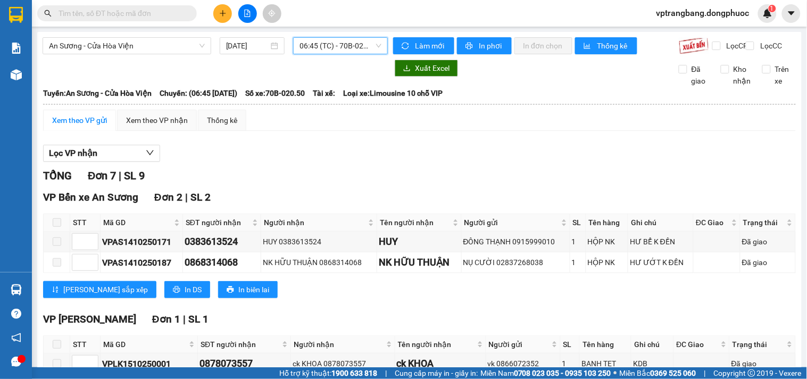
click at [332, 50] on span "06:45 (TC) - 70B-020.50" at bounding box center [340, 46] width 82 height 16
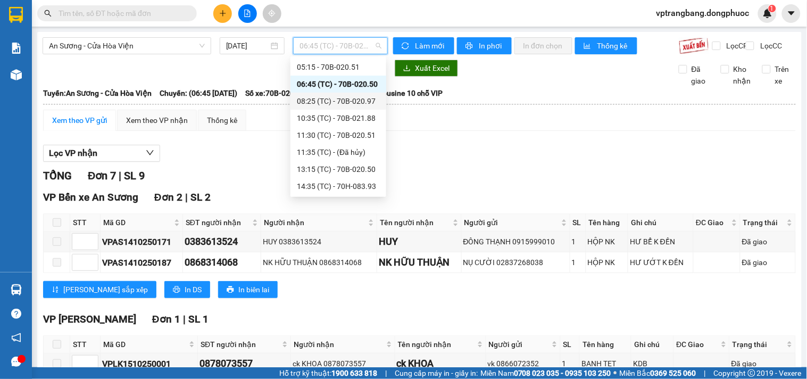
click at [332, 101] on div "08:25 (TC) - 70B-020.97" at bounding box center [338, 101] width 83 height 12
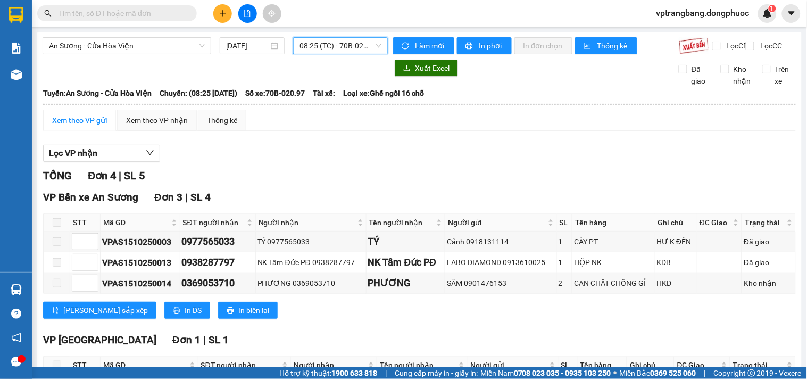
click at [344, 40] on span "08:25 (TC) - 70B-020.97" at bounding box center [340, 46] width 82 height 16
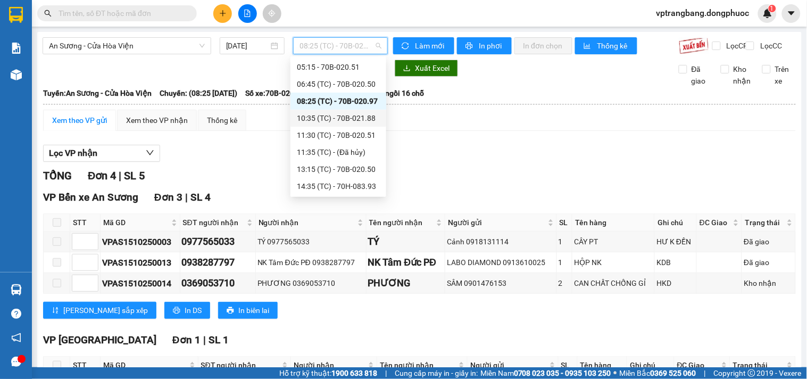
click at [354, 116] on div "10:35 (TC) - 70B-021.88" at bounding box center [338, 118] width 83 height 12
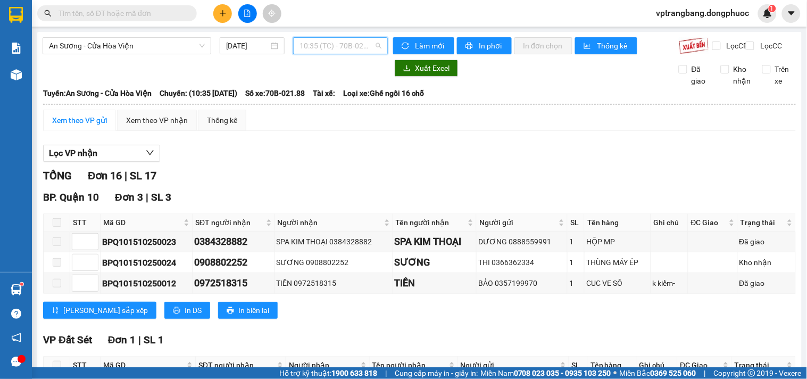
click at [310, 49] on span "10:35 (TC) - 70B-021.88" at bounding box center [340, 46] width 82 height 16
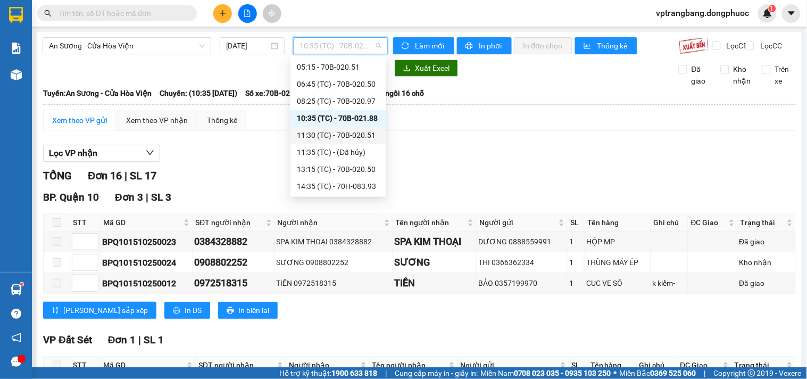
click at [338, 135] on div "11:30 (TC) - 70B-020.51" at bounding box center [338, 135] width 83 height 12
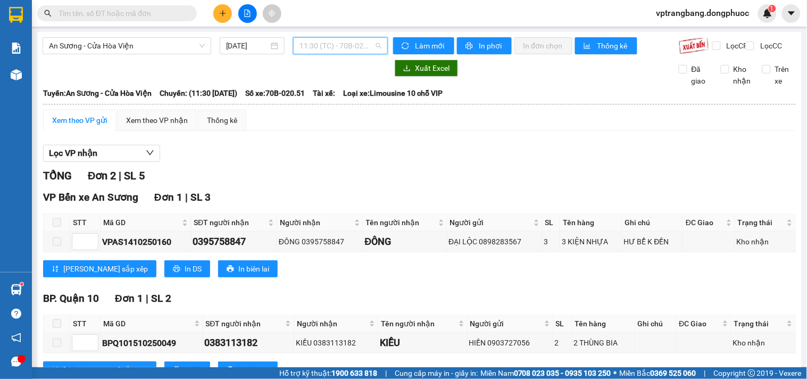
click at [312, 45] on span "11:30 (TC) - 70B-020.51" at bounding box center [340, 46] width 82 height 16
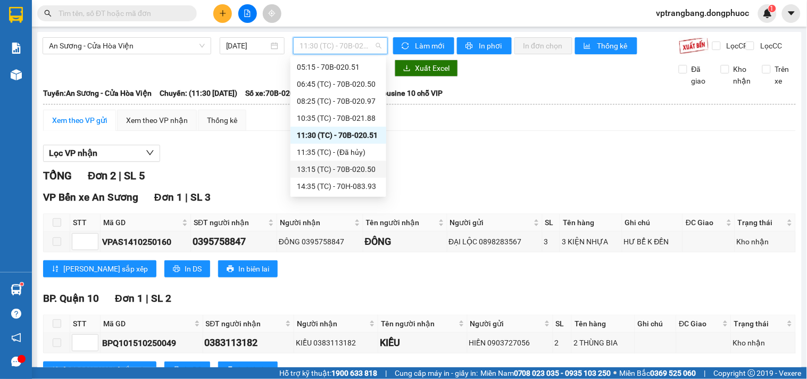
click at [356, 169] on div "13:15 (TC) - 70B-020.50" at bounding box center [338, 169] width 83 height 12
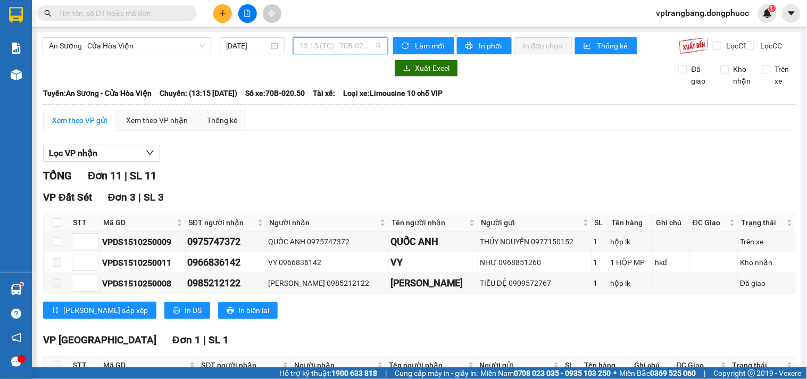
click at [332, 52] on span "13:15 (TC) - 70B-020.50" at bounding box center [340, 46] width 82 height 16
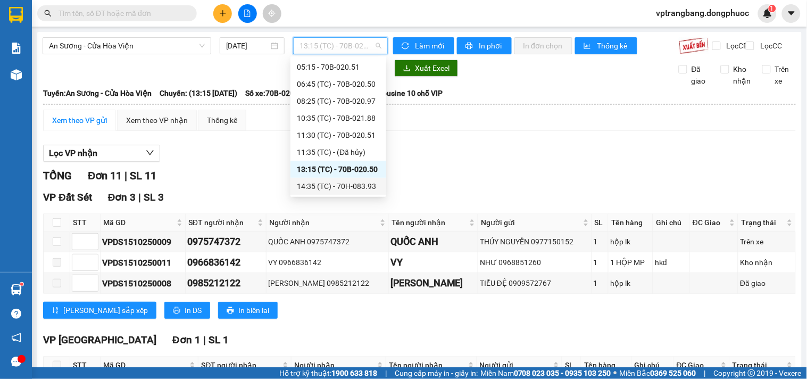
click at [355, 182] on div "14:35 (TC) - 70H-083.93" at bounding box center [338, 186] width 83 height 12
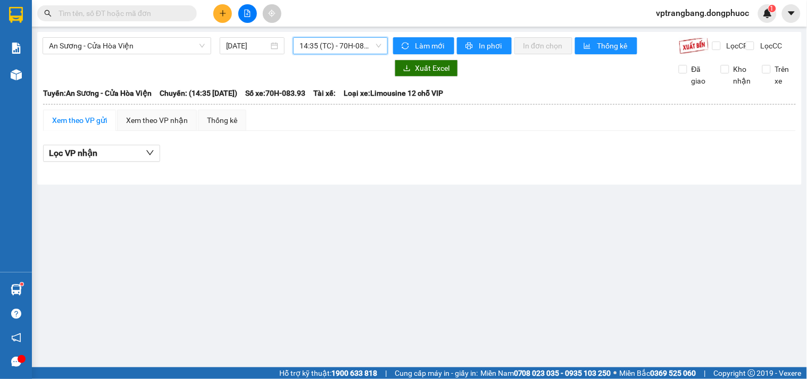
click at [330, 49] on span "14:35 (TC) - 70H-083.93" at bounding box center [340, 46] width 82 height 16
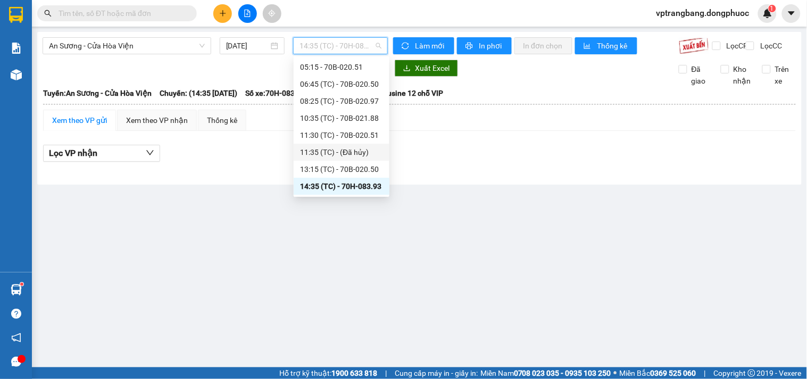
scroll to position [76, 0]
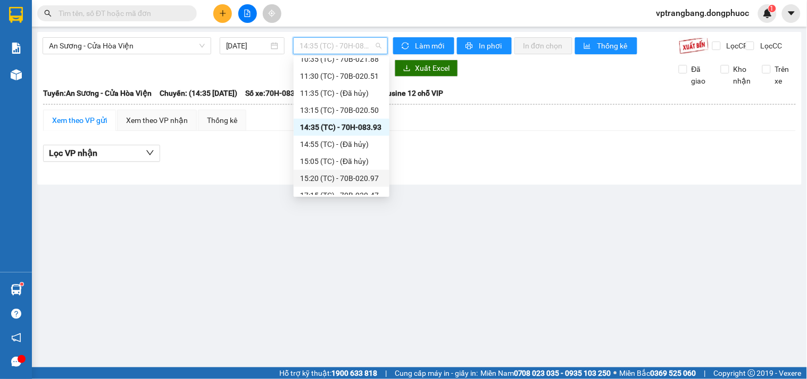
click at [360, 177] on div "15:20 (TC) - 70B-020.97" at bounding box center [341, 178] width 83 height 12
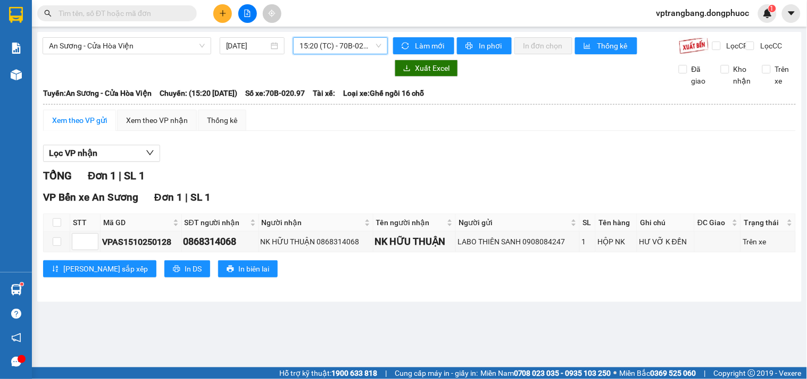
click at [335, 39] on span "15:20 (TC) - 70B-020.97" at bounding box center [340, 46] width 82 height 16
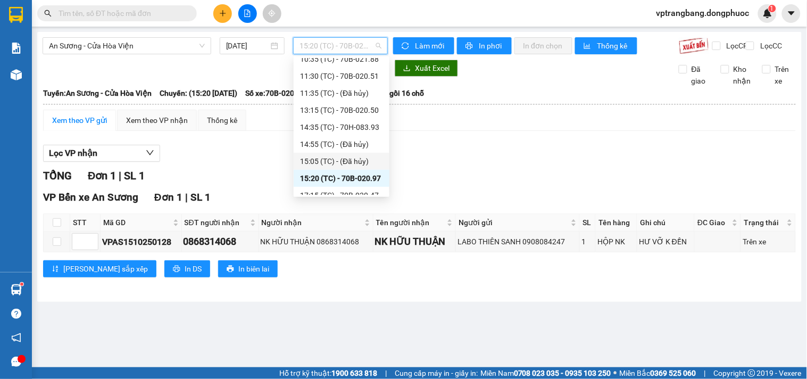
scroll to position [119, 0]
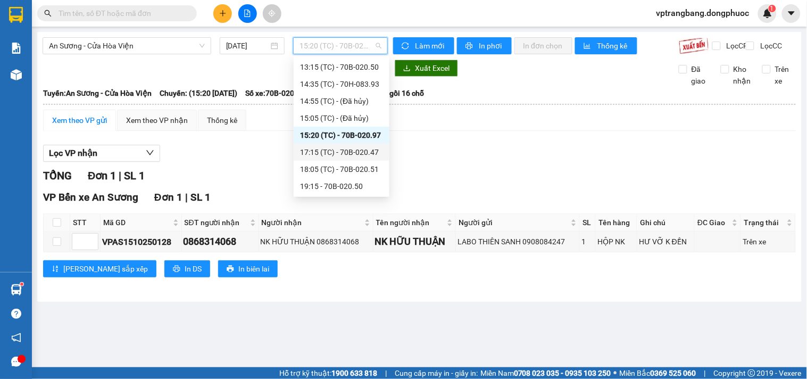
click at [362, 151] on div "17:15 (TC) - 70B-020.47" at bounding box center [341, 152] width 83 height 12
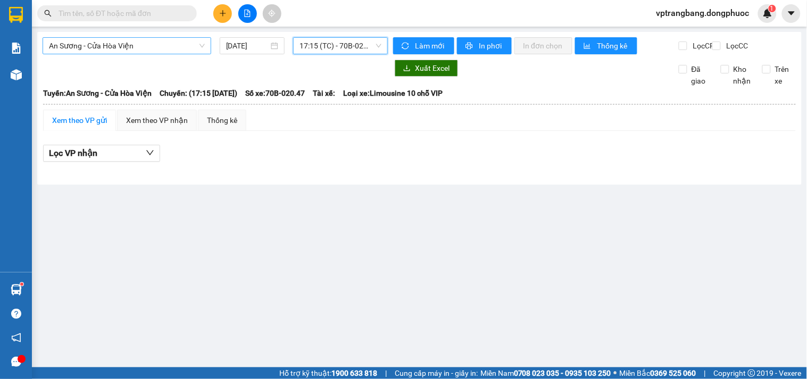
click at [156, 46] on span "An Sương - Cửa Hòa Viện" at bounding box center [127, 46] width 156 height 16
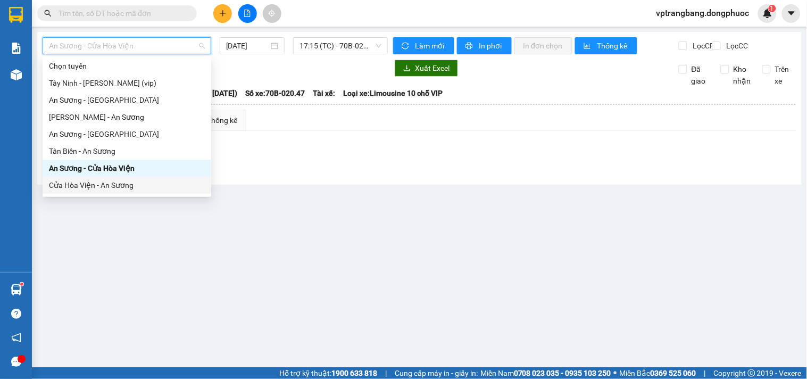
click at [102, 184] on div "Cửa Hòa Viện - An Sương" at bounding box center [127, 185] width 156 height 12
type input "15/10/2025"
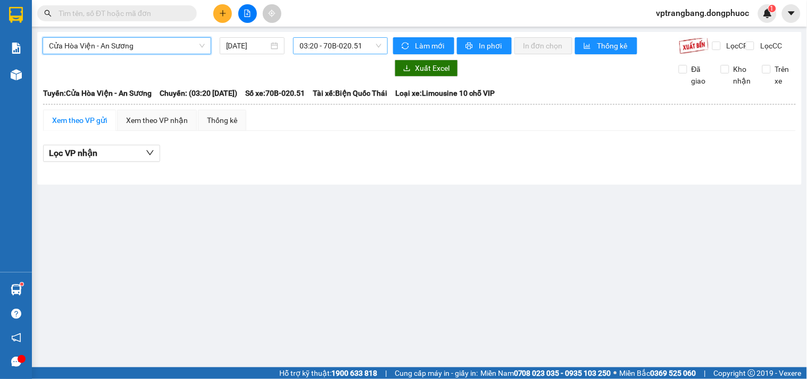
click at [347, 50] on span "03:20 - 70B-020.51" at bounding box center [340, 46] width 82 height 16
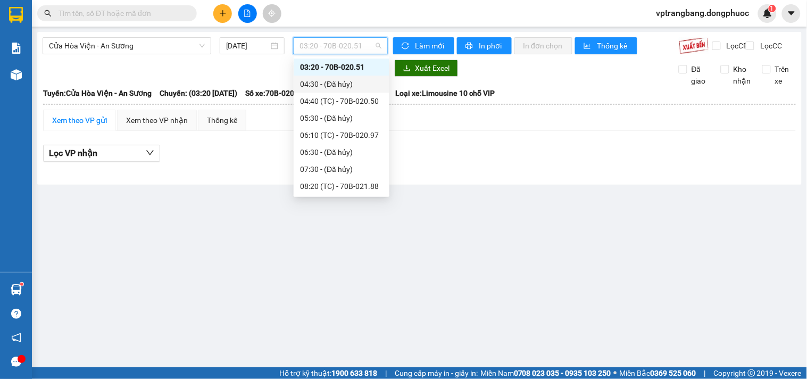
drag, startPoint x: 347, startPoint y: 84, endPoint x: 343, endPoint y: 89, distance: 7.2
click at [343, 89] on div "04:30 - (Đã hủy)" at bounding box center [342, 84] width 96 height 17
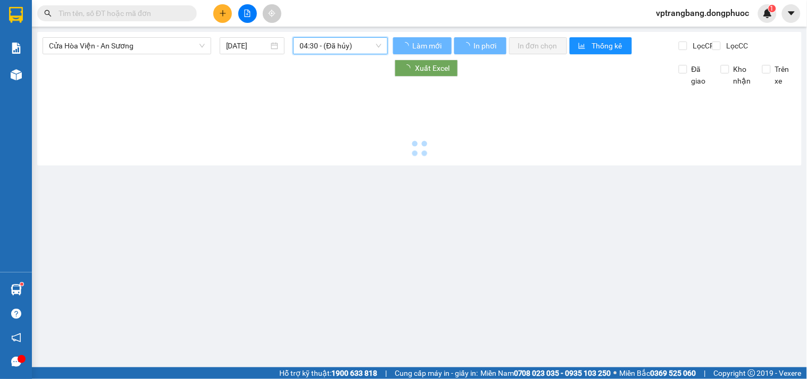
click at [338, 106] on div at bounding box center [420, 123] width 754 height 73
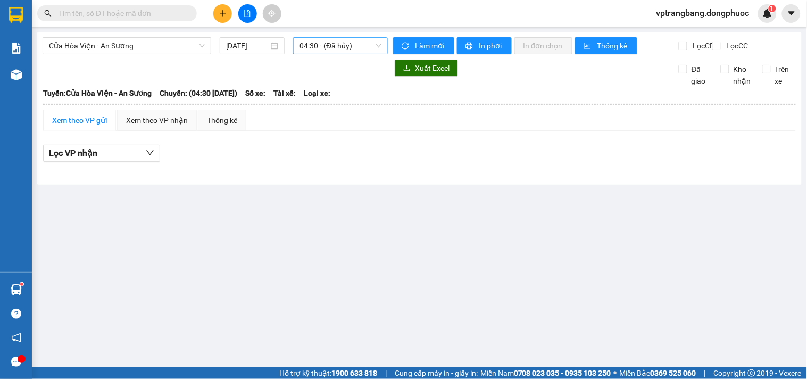
click at [314, 51] on span "04:30 - (Đã hủy)" at bounding box center [340, 46] width 82 height 16
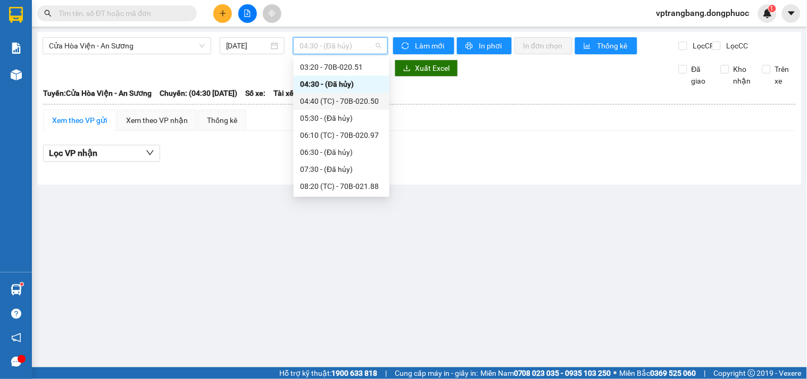
click at [331, 99] on div "04:40 (TC) - 70B-020.50" at bounding box center [341, 101] width 83 height 12
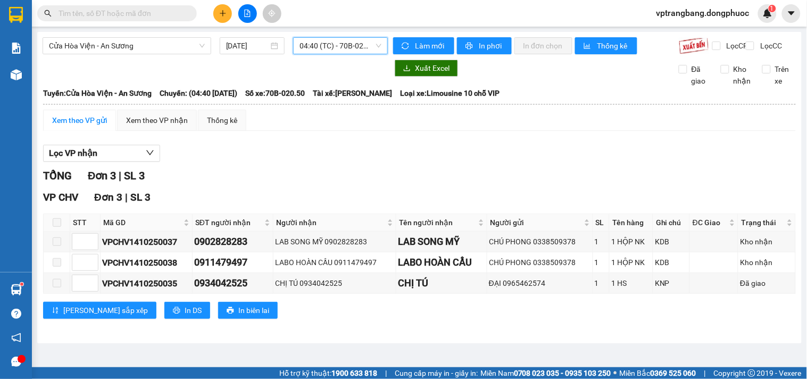
click at [317, 40] on span "04:40 (TC) - 70B-020.50" at bounding box center [340, 46] width 82 height 16
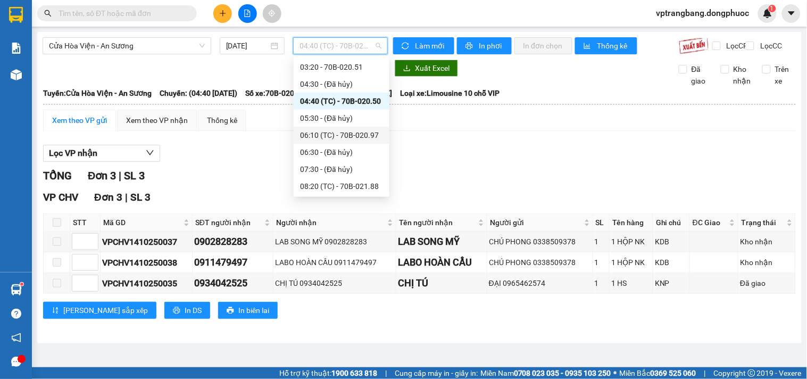
click at [354, 132] on div "06:10 (TC) - 70B-020.97" at bounding box center [341, 135] width 83 height 12
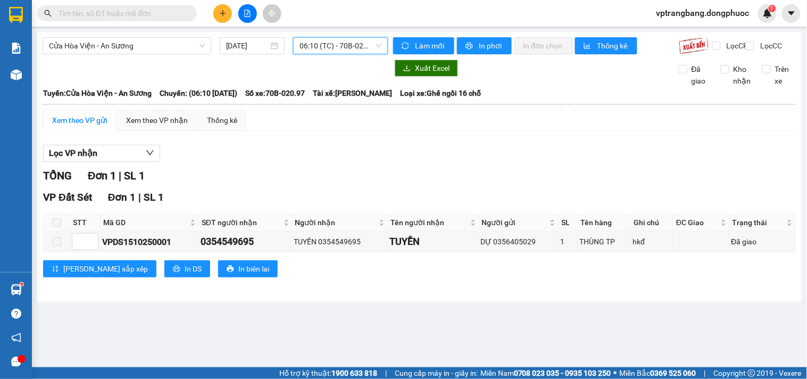
click at [328, 41] on span "06:10 (TC) - 70B-020.97" at bounding box center [340, 46] width 82 height 16
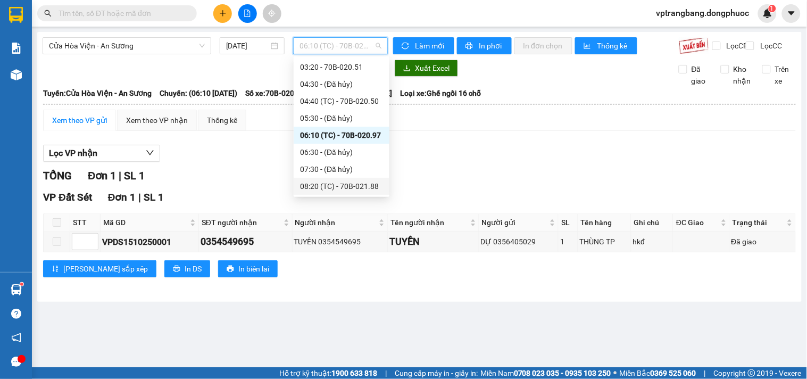
click at [339, 182] on div "08:20 (TC) - 70B-021.88" at bounding box center [341, 186] width 83 height 12
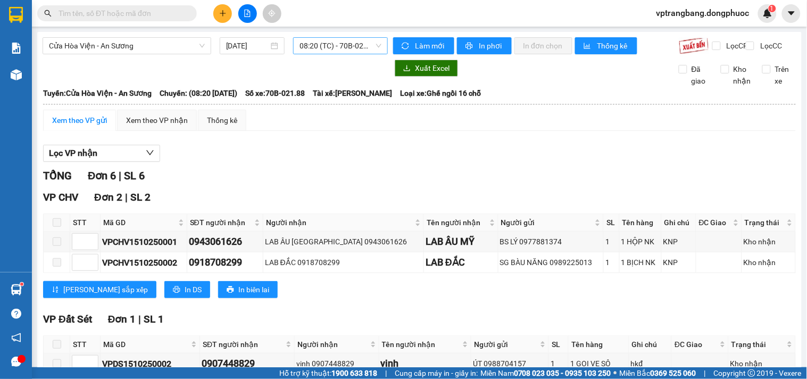
click at [323, 52] on span "08:20 (TC) - 70B-021.88" at bounding box center [340, 46] width 82 height 16
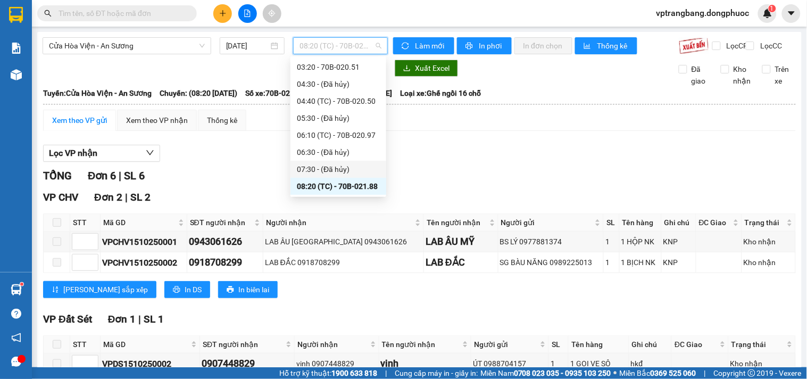
scroll to position [76, 0]
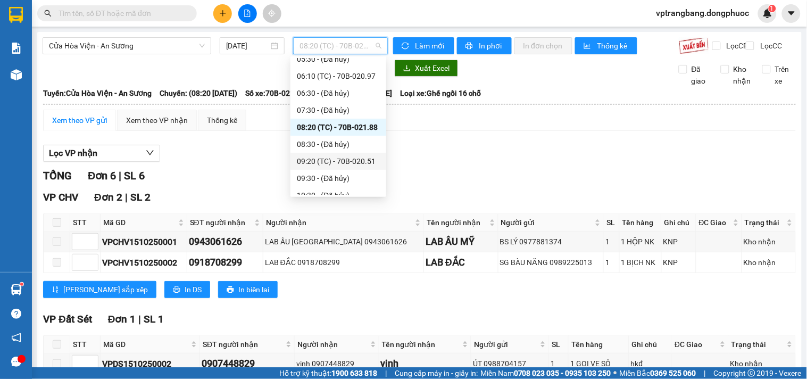
click at [343, 162] on div "09:20 (TC) - 70B-020.51" at bounding box center [338, 161] width 83 height 12
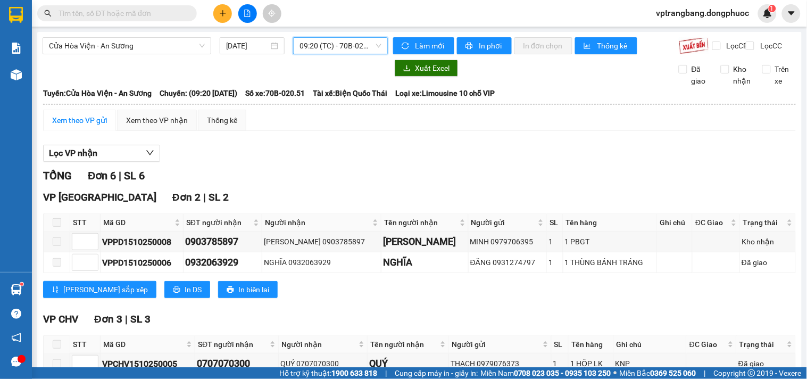
click at [328, 49] on span "09:20 (TC) - 70B-020.51" at bounding box center [340, 46] width 82 height 16
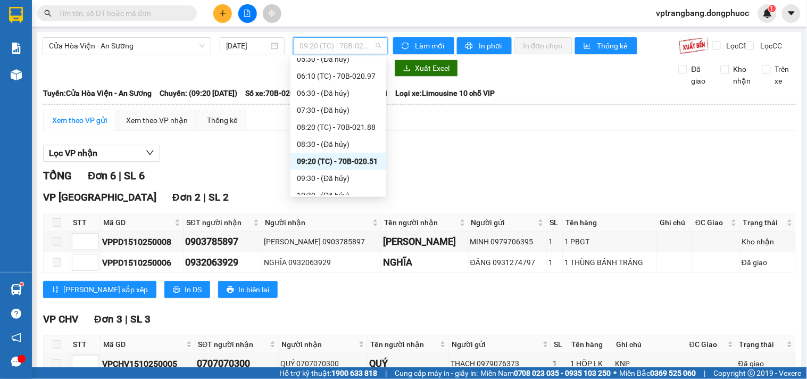
scroll to position [135, 0]
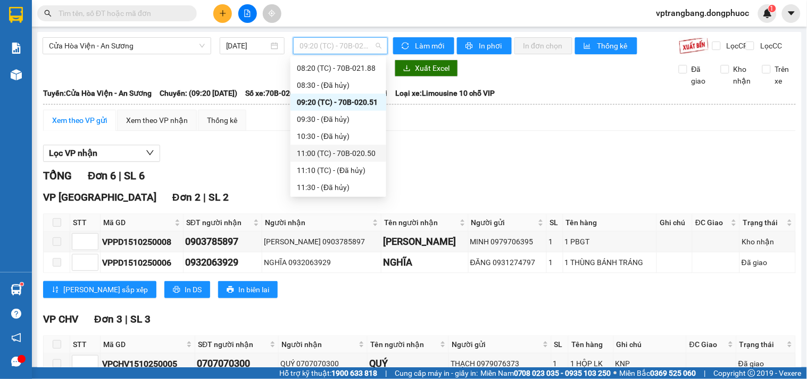
click at [336, 148] on div "11:00 (TC) - 70B-020.50" at bounding box center [338, 153] width 83 height 12
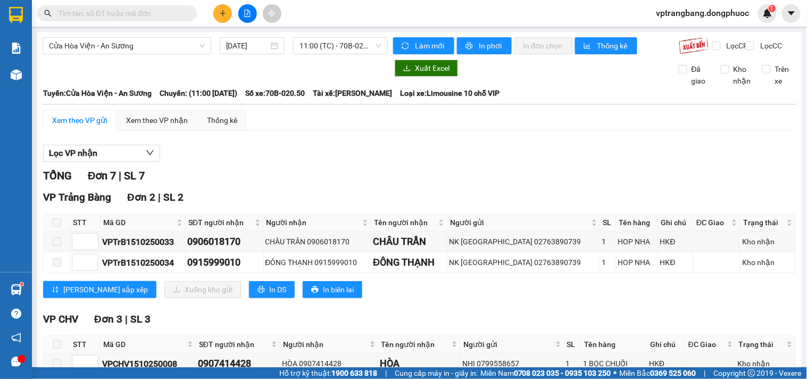
drag, startPoint x: 326, startPoint y: 40, endPoint x: 428, endPoint y: 16, distance: 105.0
click at [326, 40] on span "11:00 (TC) - 70B-020.50" at bounding box center [340, 46] width 82 height 16
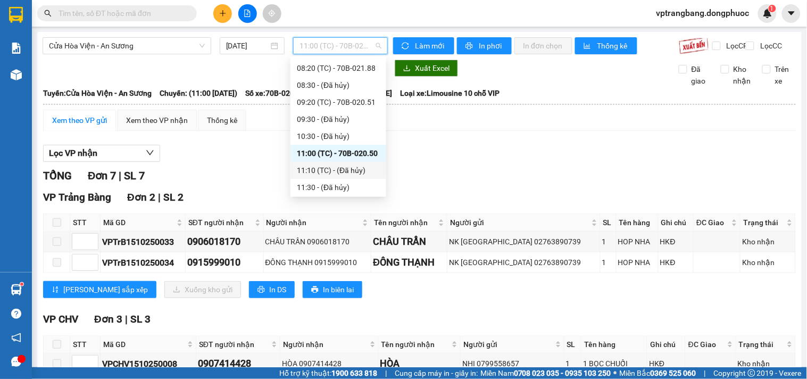
scroll to position [194, 0]
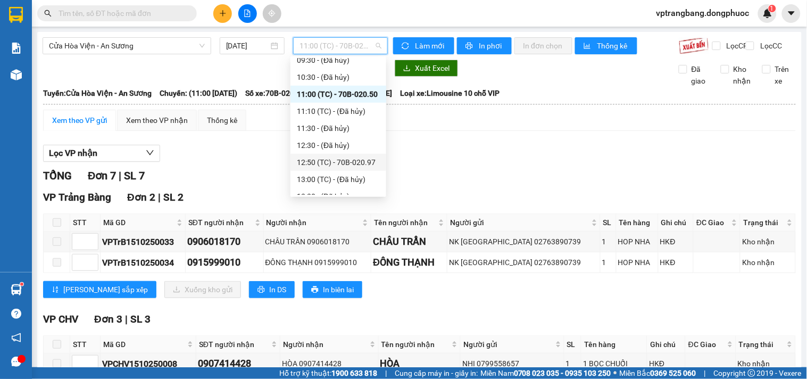
click at [339, 162] on div "12:50 (TC) - 70B-020.97" at bounding box center [338, 162] width 83 height 12
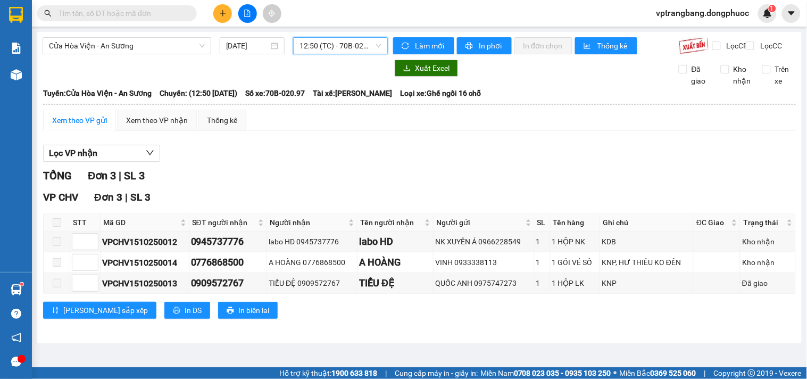
click at [346, 43] on span "12:50 (TC) - 70B-020.97" at bounding box center [340, 46] width 82 height 16
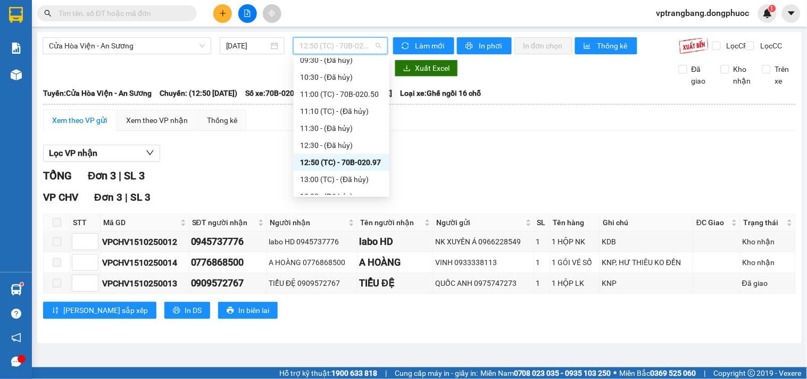
scroll to position [253, 0]
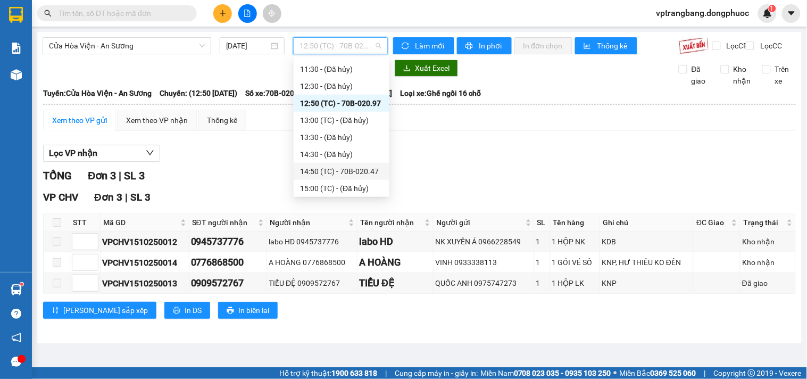
click at [343, 172] on div "14:50 (TC) - 70B-020.47" at bounding box center [341, 171] width 83 height 12
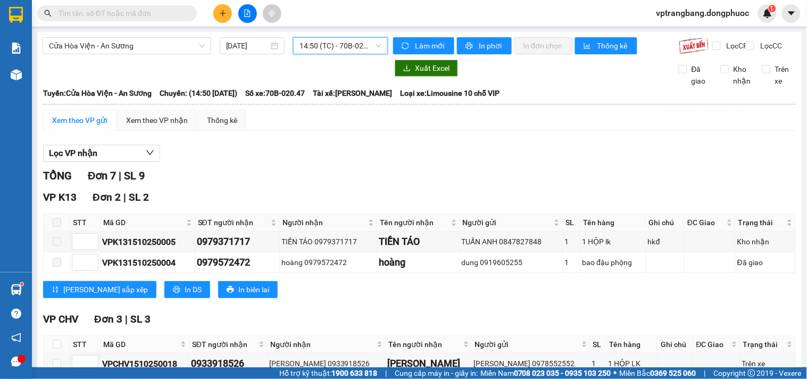
click at [311, 52] on span "14:50 (TC) - 70B-020.47" at bounding box center [340, 46] width 82 height 16
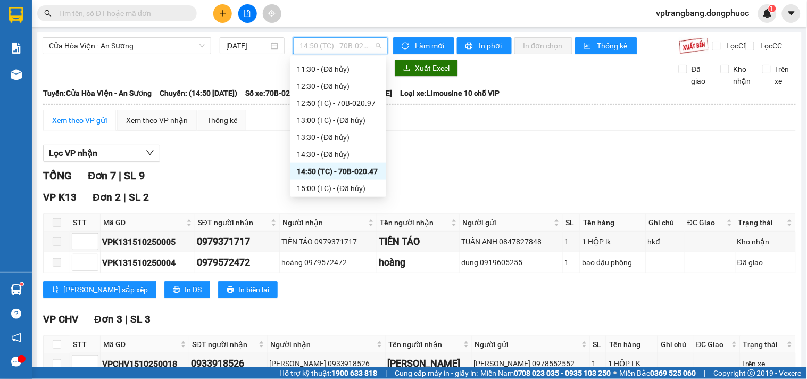
scroll to position [312, 0]
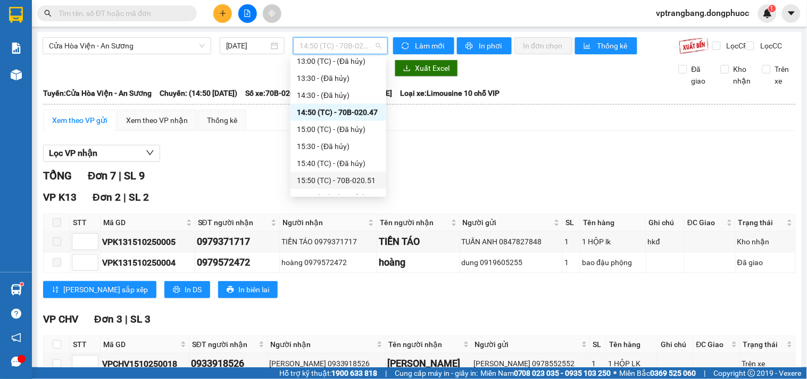
click at [353, 181] on div "15:50 (TC) - 70B-020.51" at bounding box center [338, 180] width 83 height 12
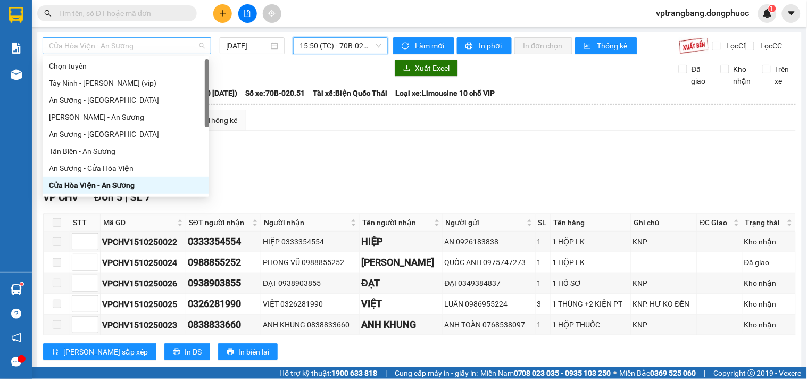
click at [157, 44] on span "Cửa Hòa Viện - An Sương" at bounding box center [127, 46] width 156 height 16
click at [97, 153] on div "Tân Biên - An Sương" at bounding box center [126, 151] width 154 height 12
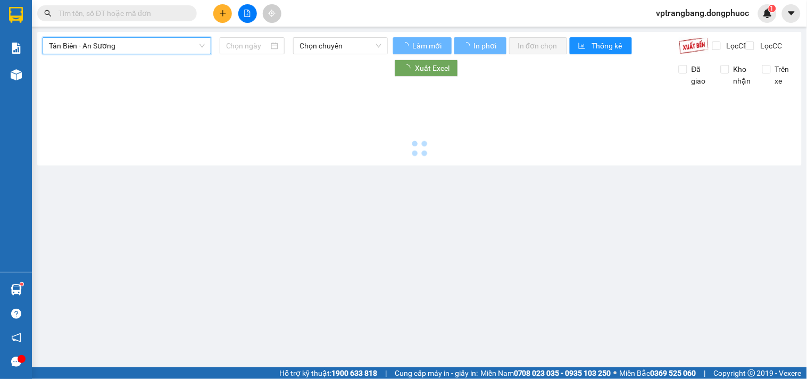
type input "15/10/2025"
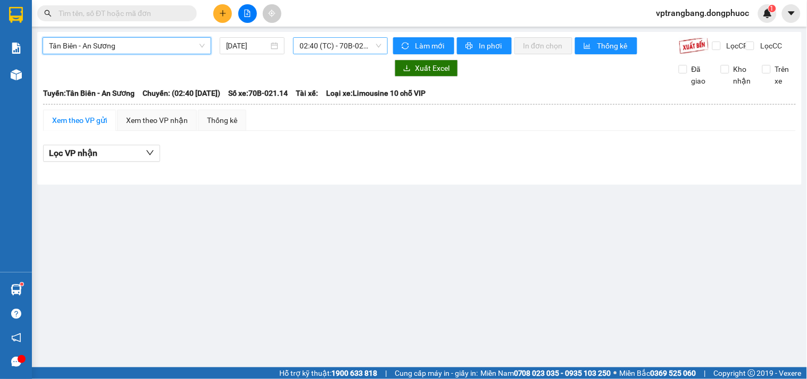
click at [311, 43] on span "02:40 (TC) - 70B-021.14" at bounding box center [340, 46] width 82 height 16
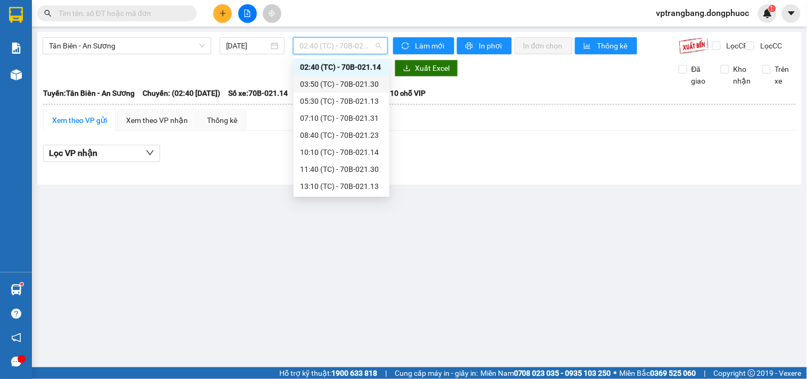
click at [328, 83] on div "03:50 (TC) - 70B-021.30" at bounding box center [341, 84] width 83 height 12
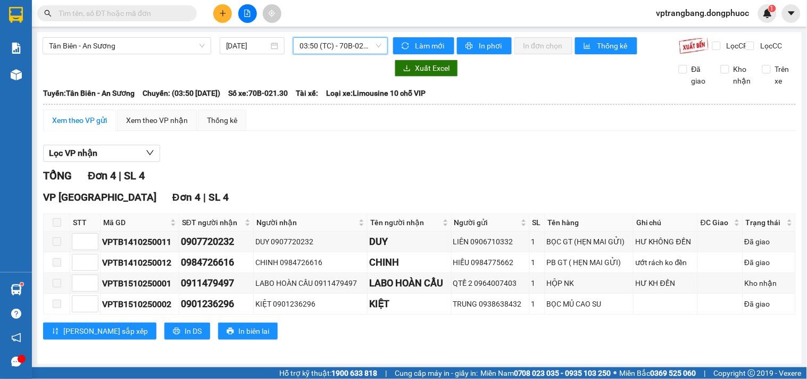
click at [347, 41] on span "03:50 (TC) - 70B-021.30" at bounding box center [340, 46] width 82 height 16
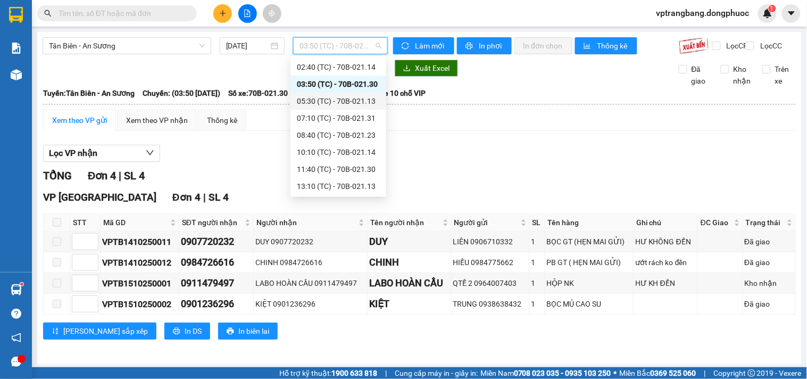
click at [347, 102] on div "05:30 (TC) - 70B-021.13" at bounding box center [338, 101] width 83 height 12
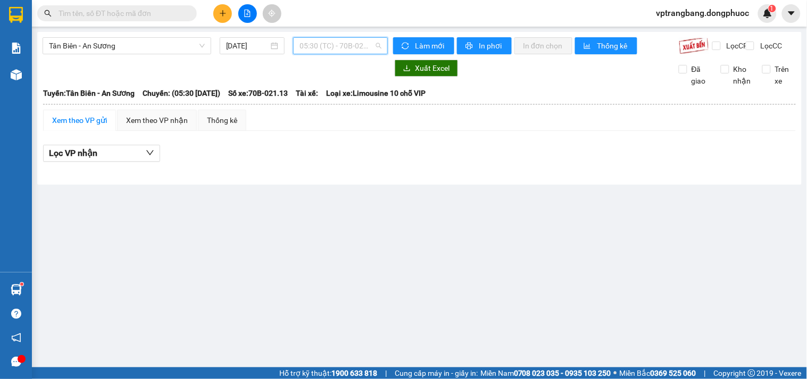
click at [318, 47] on span "05:30 (TC) - 70B-021.13" at bounding box center [340, 46] width 82 height 16
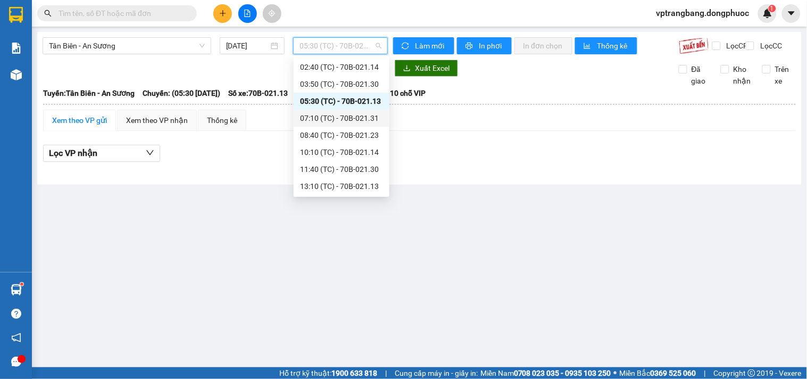
click at [341, 120] on div "07:10 (TC) - 70B-021.31" at bounding box center [341, 118] width 83 height 12
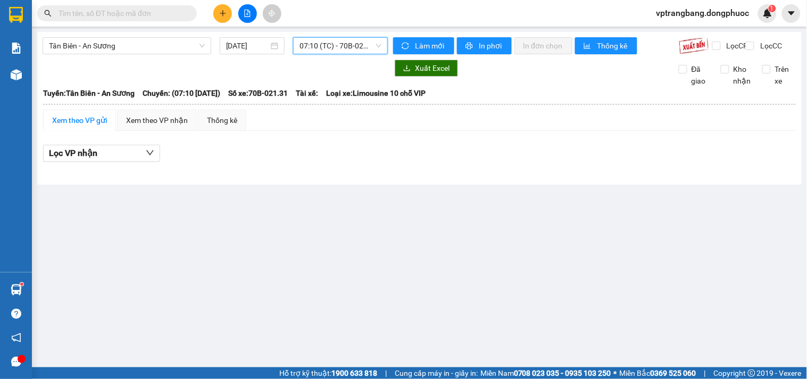
click at [309, 50] on span "07:10 (TC) - 70B-021.31" at bounding box center [340, 46] width 82 height 16
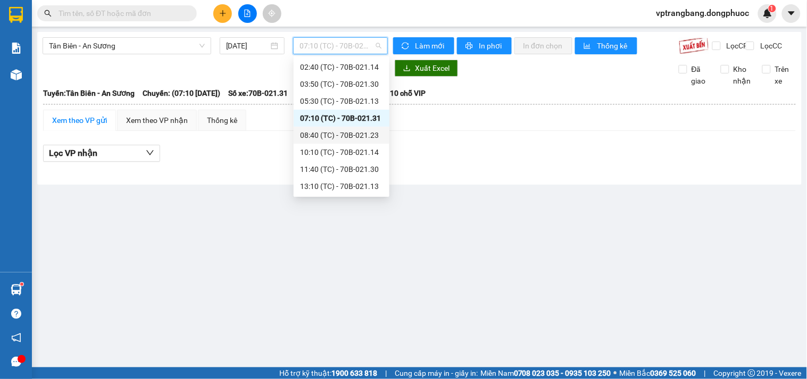
click at [344, 131] on div "08:40 (TC) - 70B-021.23" at bounding box center [341, 135] width 83 height 12
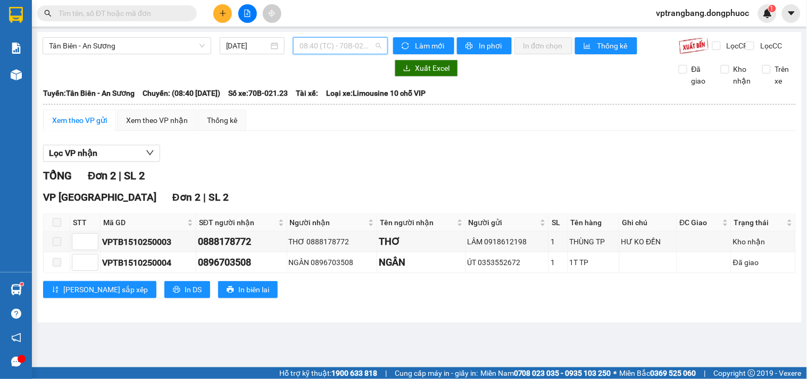
click at [328, 49] on span "08:40 (TC) - 70B-021.23" at bounding box center [340, 46] width 82 height 16
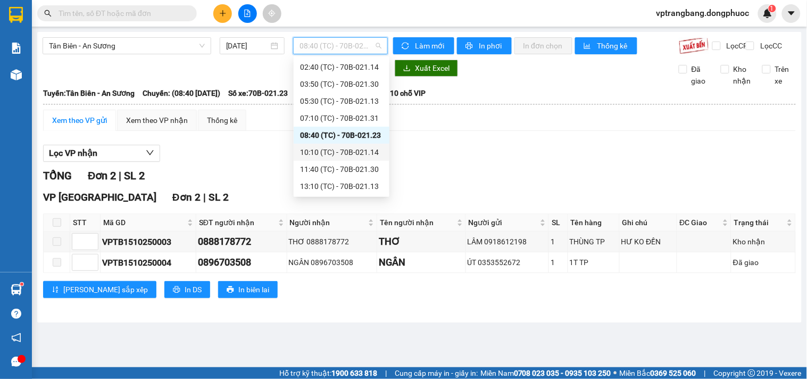
click at [341, 154] on div "10:10 (TC) - 70B-021.14" at bounding box center [341, 152] width 83 height 12
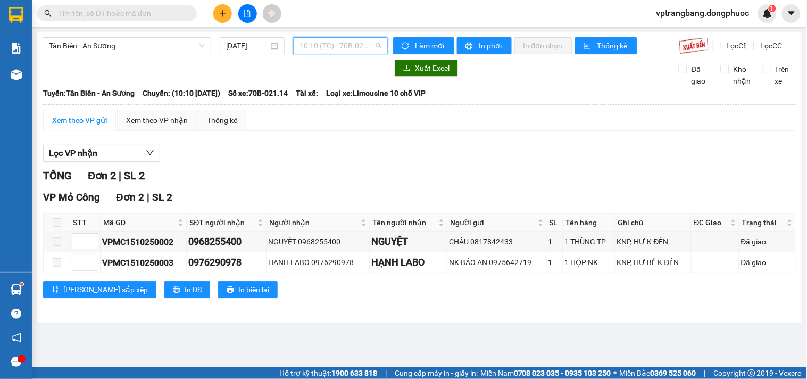
click at [318, 48] on span "10:10 (TC) - 70B-021.14" at bounding box center [340, 46] width 82 height 16
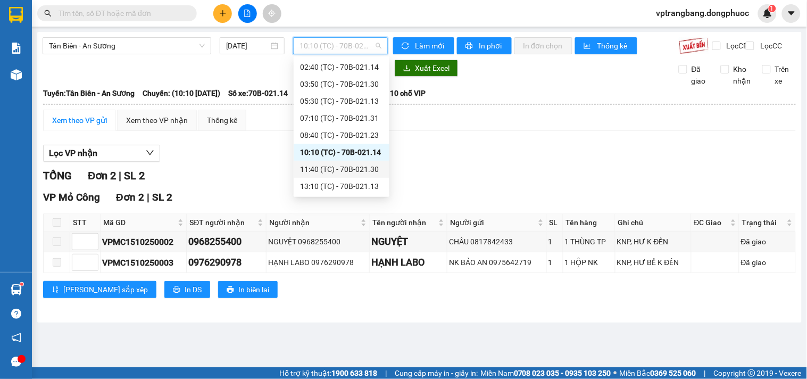
click at [338, 169] on div "11:40 (TC) - 70B-021.30" at bounding box center [341, 169] width 83 height 12
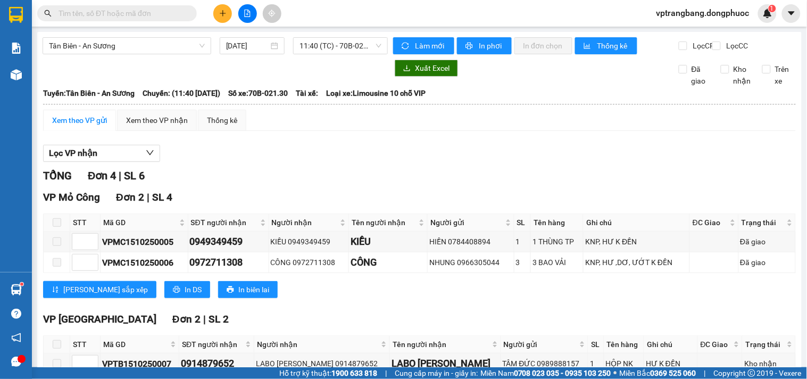
click at [310, 54] on div "Tân Biên - An Sương 15/10/2025 11:40 (TC) - 70B-021.30" at bounding box center [215, 45] width 345 height 17
click at [311, 52] on span "11:40 (TC) - 70B-021.30" at bounding box center [340, 46] width 82 height 16
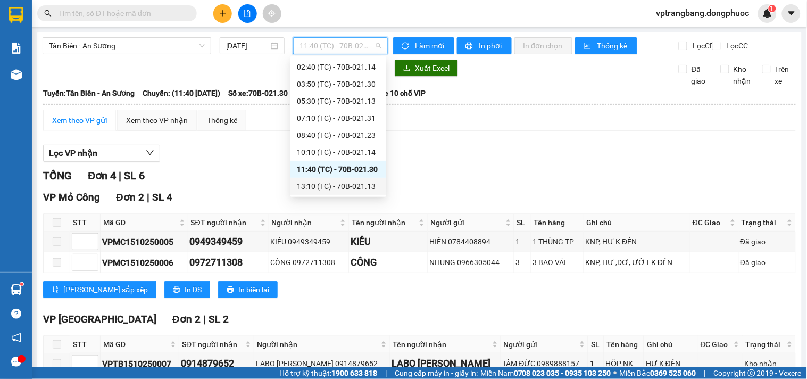
click at [353, 183] on div "13:10 (TC) - 70B-021.13" at bounding box center [338, 186] width 83 height 12
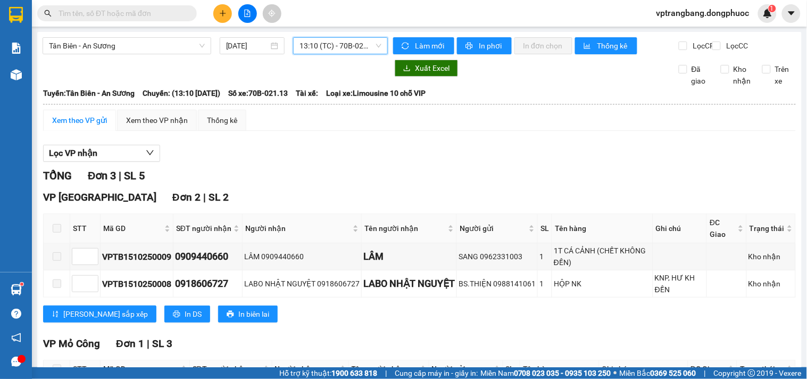
click at [314, 35] on div "Tân Biên - An Sương 15/10/2025 13:10 13:10 (TC) - 70B-021.13 Làm mới In phơi In…" at bounding box center [419, 240] width 764 height 416
click at [316, 41] on span "13:10 (TC) - 70B-021.13" at bounding box center [340, 46] width 82 height 16
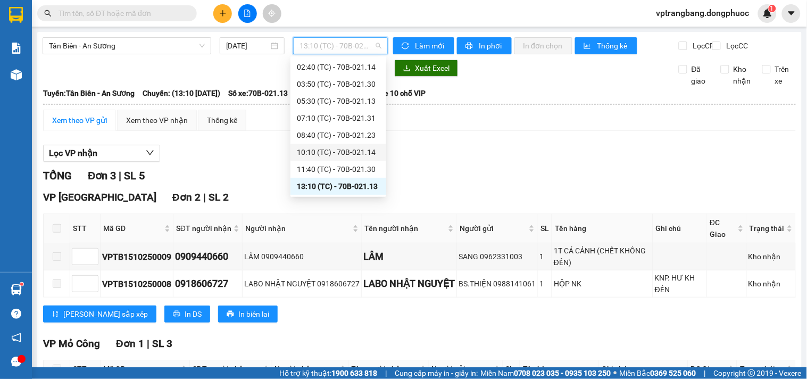
scroll to position [51, 0]
click at [350, 167] on div "14:50 (TC) - 70B-021.31" at bounding box center [338, 169] width 83 height 12
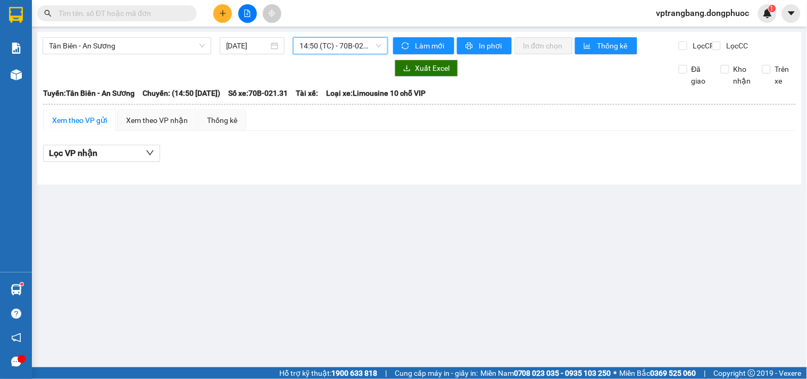
click at [326, 46] on span "14:50 (TC) - 70B-021.31" at bounding box center [340, 46] width 82 height 16
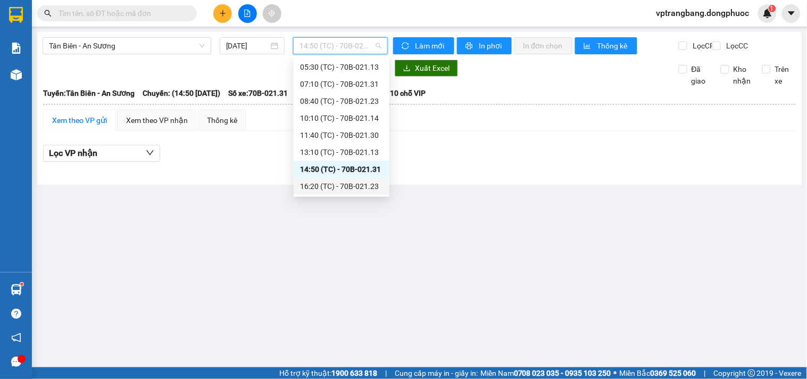
click at [354, 182] on div "16:20 (TC) - 70B-021.23" at bounding box center [341, 186] width 83 height 12
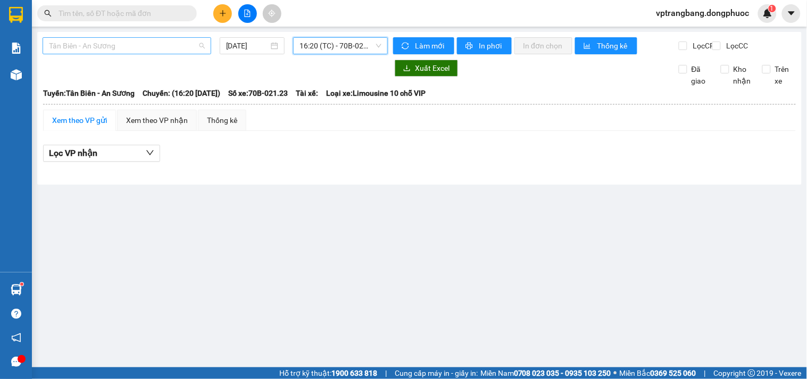
click at [137, 46] on span "Tân Biên - An Sương" at bounding box center [127, 46] width 156 height 16
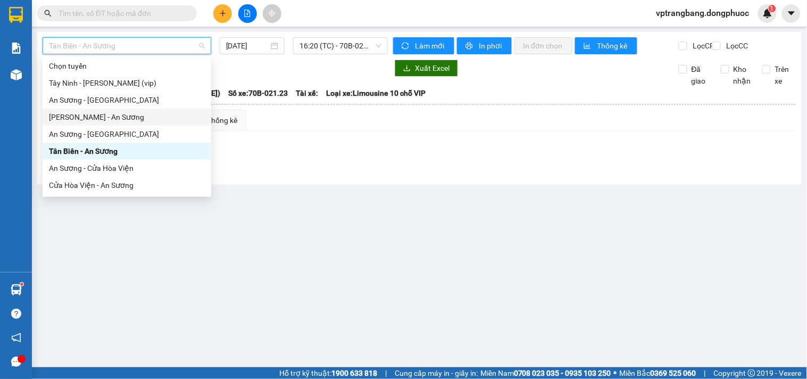
click at [115, 113] on div "Châu Thành - An Sương" at bounding box center [127, 117] width 156 height 12
type input "15/10/2025"
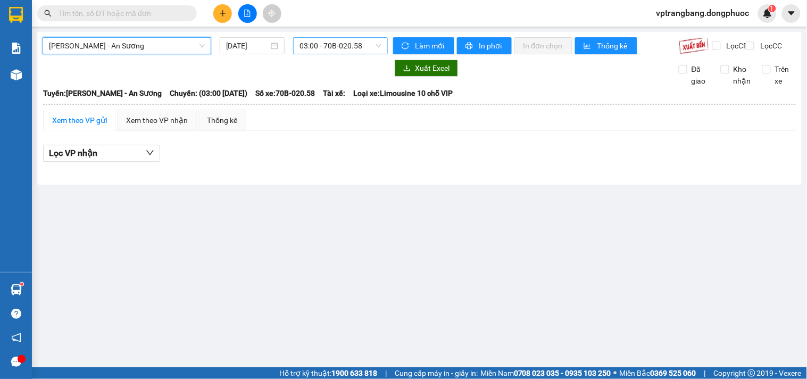
click at [322, 51] on span "03:00 - 70B-020.58" at bounding box center [340, 46] width 82 height 16
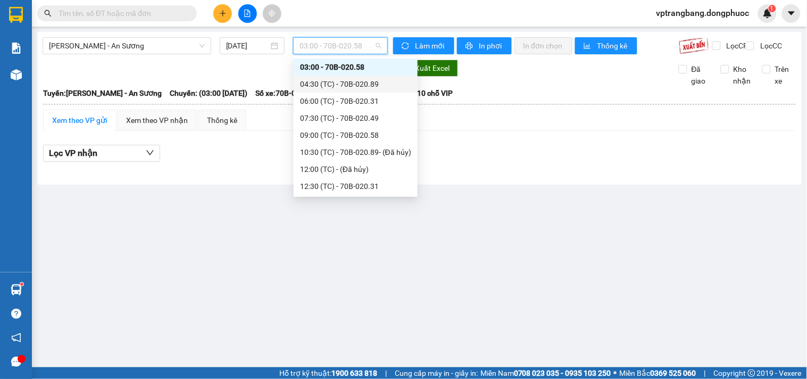
click at [334, 90] on div "04:30 (TC) - 70B-020.89" at bounding box center [356, 84] width 124 height 17
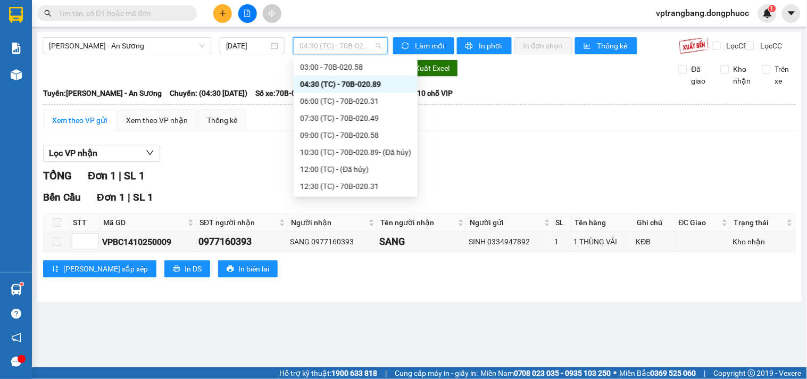
click at [319, 52] on span "04:30 (TC) - 70B-020.89" at bounding box center [340, 46] width 82 height 16
click at [331, 99] on div "06:00 (TC) - 70B-020.31" at bounding box center [355, 101] width 111 height 12
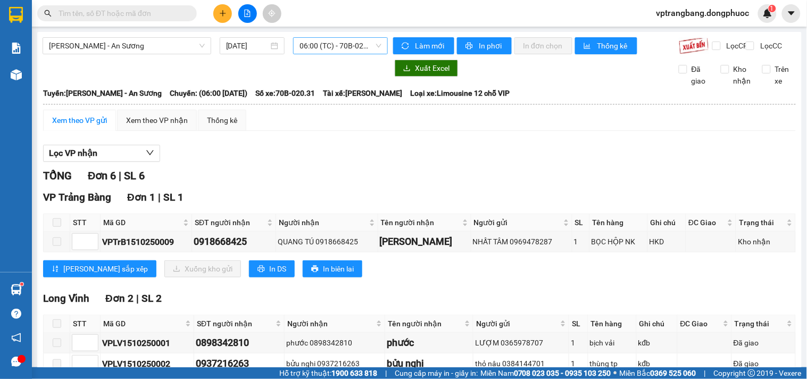
click at [327, 46] on span "06:00 (TC) - 70B-020.31" at bounding box center [340, 46] width 82 height 16
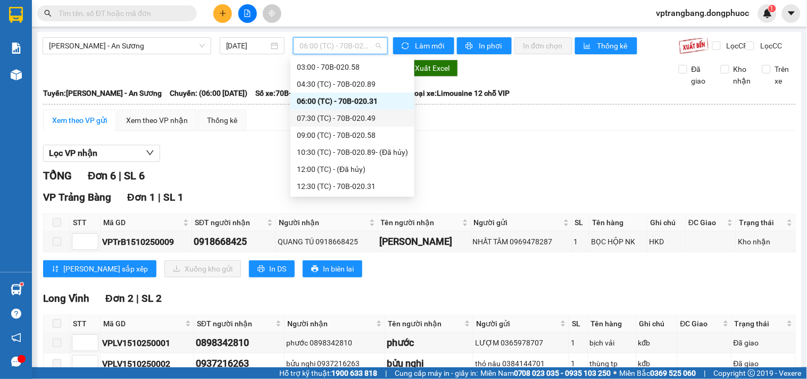
click at [334, 119] on div "07:30 (TC) - 70B-020.49" at bounding box center [352, 118] width 111 height 12
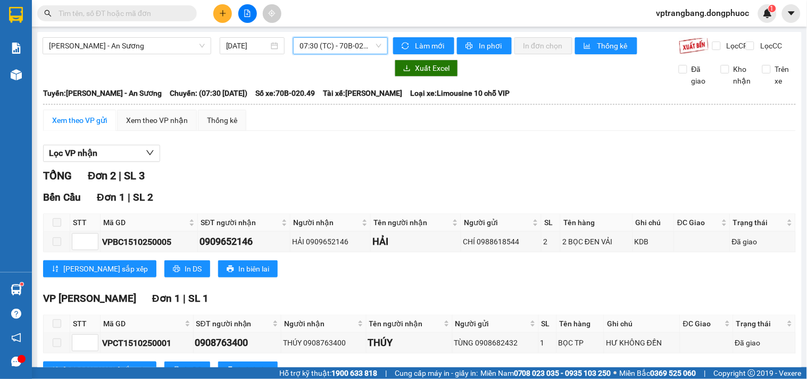
click at [319, 41] on span "07:30 (TC) - 70B-020.49" at bounding box center [340, 46] width 82 height 16
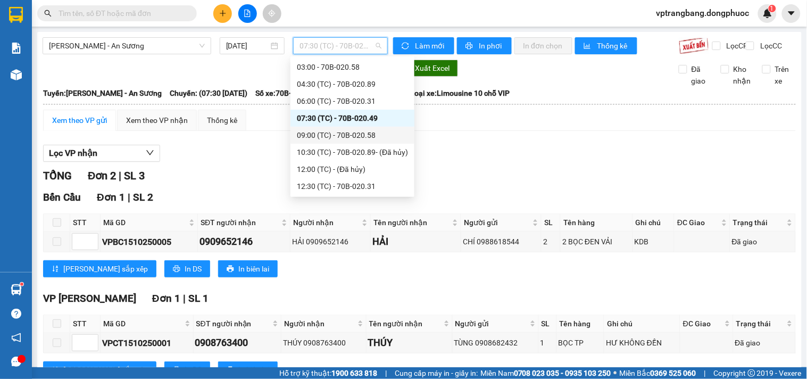
click at [341, 131] on div "09:00 (TC) - 70B-020.58" at bounding box center [352, 135] width 111 height 12
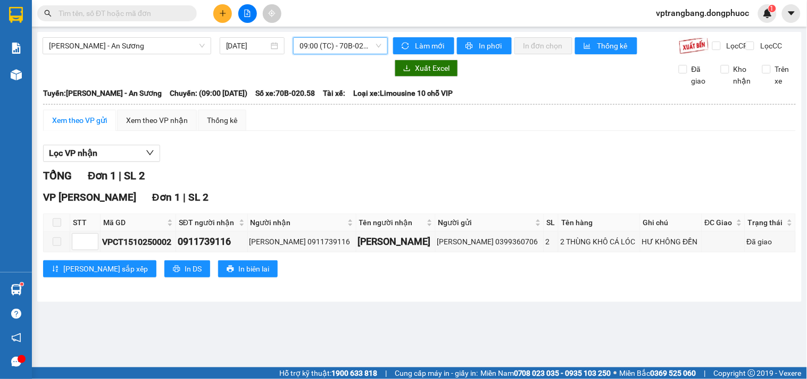
click at [336, 46] on span "09:00 (TC) - 70B-020.58" at bounding box center [340, 46] width 82 height 16
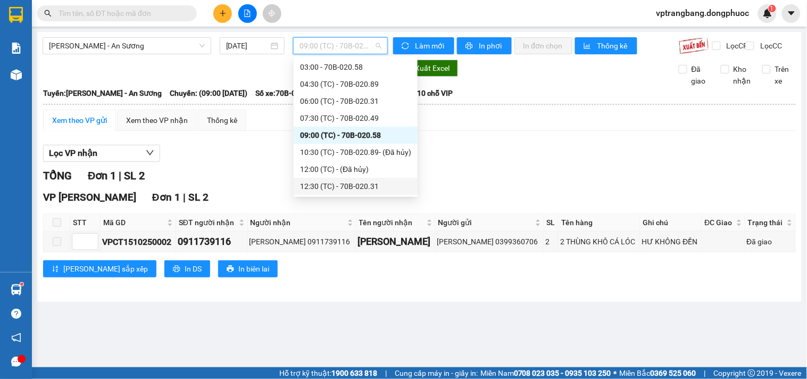
click at [350, 185] on div "12:30 (TC) - 70B-020.31" at bounding box center [355, 186] width 111 height 12
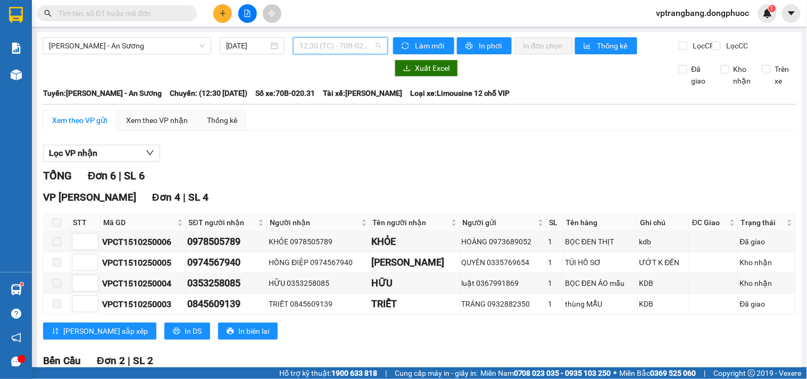
click at [324, 38] on span "12:30 (TC) - 70B-020.31" at bounding box center [340, 46] width 82 height 16
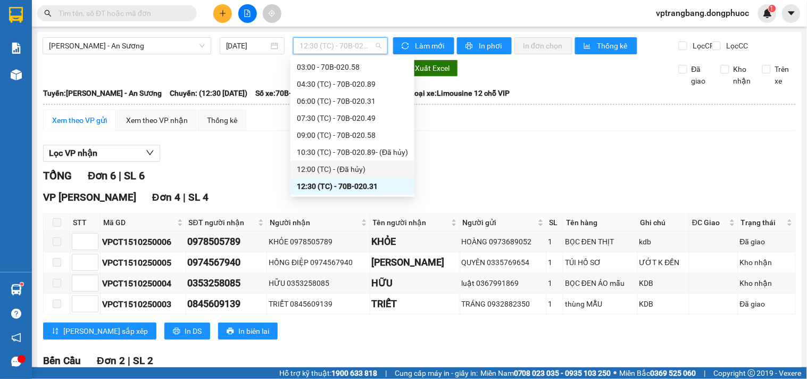
scroll to position [68, 0]
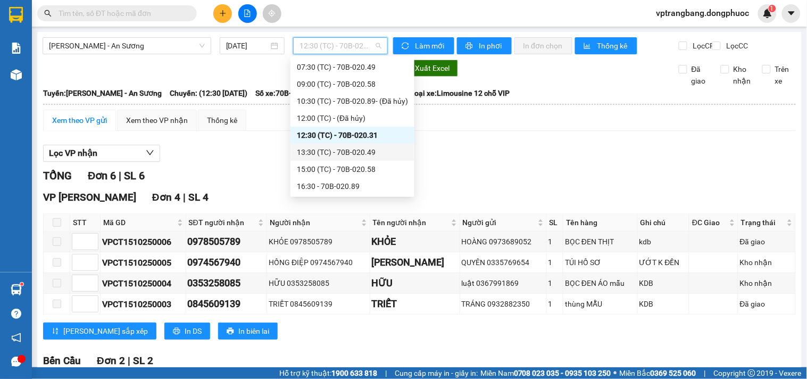
click at [352, 151] on div "13:30 (TC) - 70B-020.49" at bounding box center [352, 152] width 111 height 12
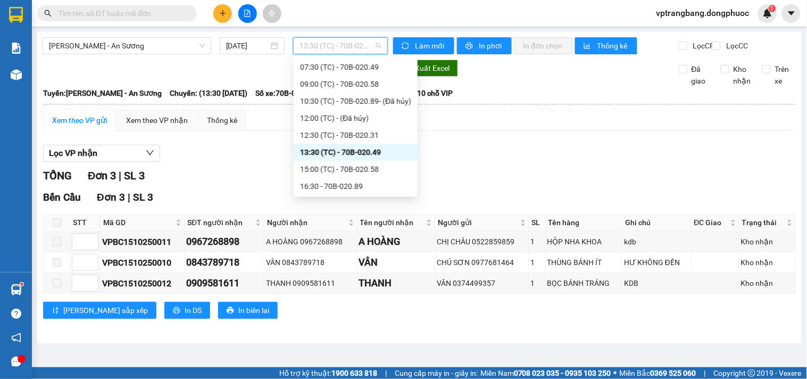
click at [322, 39] on span "13:30 (TC) - 70B-020.49" at bounding box center [340, 46] width 82 height 16
click at [339, 164] on div "15:00 (TC) - 70B-020.58" at bounding box center [355, 169] width 111 height 12
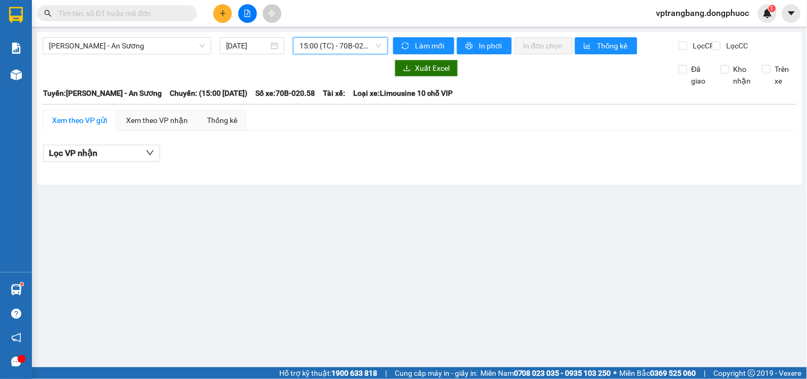
click at [326, 46] on span "15:00 (TC) - 70B-020.58" at bounding box center [340, 46] width 82 height 16
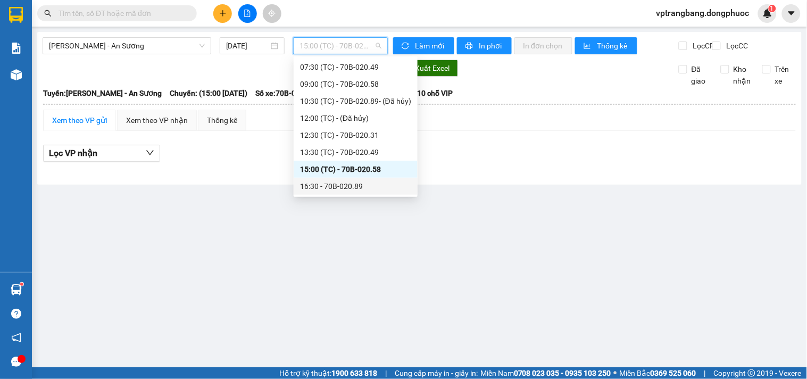
click at [343, 187] on div "16:30 - 70B-020.89" at bounding box center [355, 186] width 111 height 12
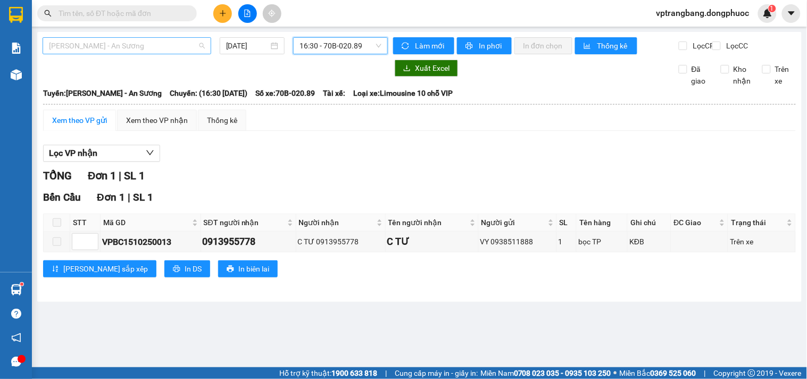
click at [137, 51] on span "Châu Thành - An Sương" at bounding box center [127, 46] width 156 height 16
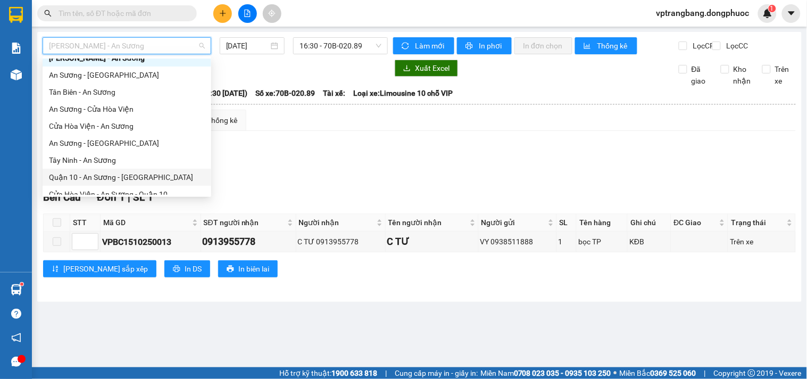
scroll to position [119, 0]
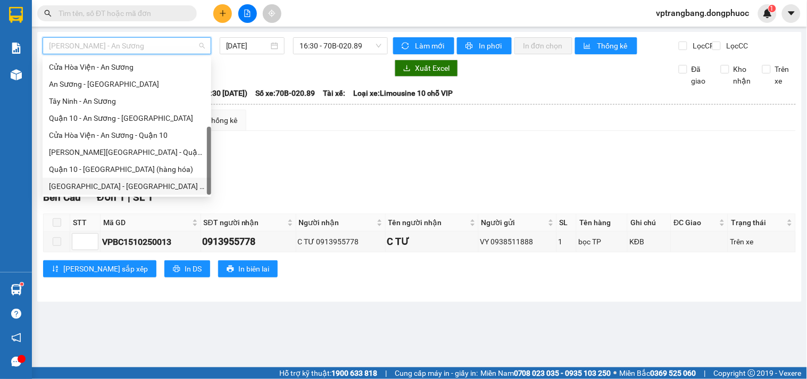
click at [130, 184] on div "Hồ Chí Minh - Tây Ninh (vip)" at bounding box center [127, 186] width 156 height 12
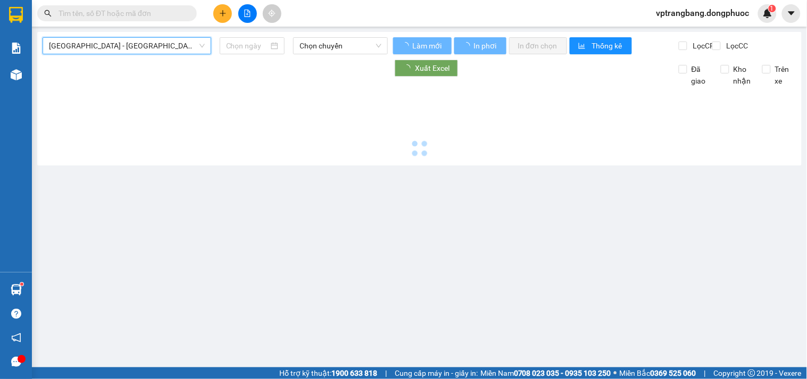
type input "15/10/2025"
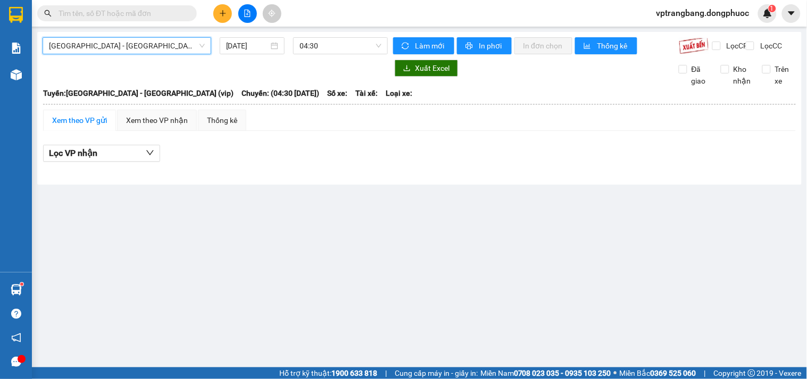
click at [142, 41] on span "Hồ Chí Minh - Tây Ninh (vip)" at bounding box center [127, 46] width 156 height 16
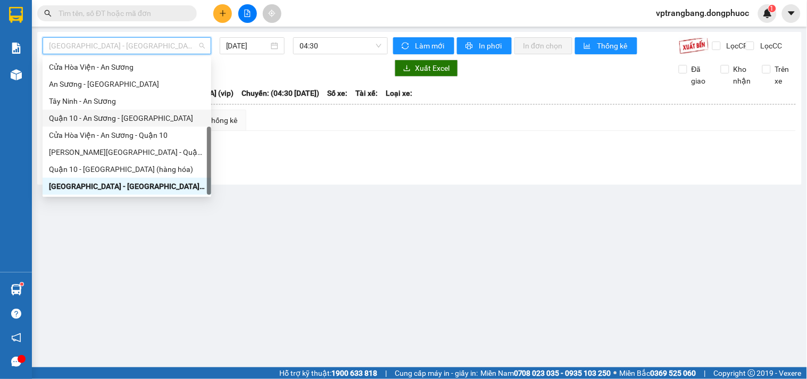
click at [142, 123] on div "Quận 10 - An Sương - Cửa Hòa Viện" at bounding box center [127, 118] width 156 height 12
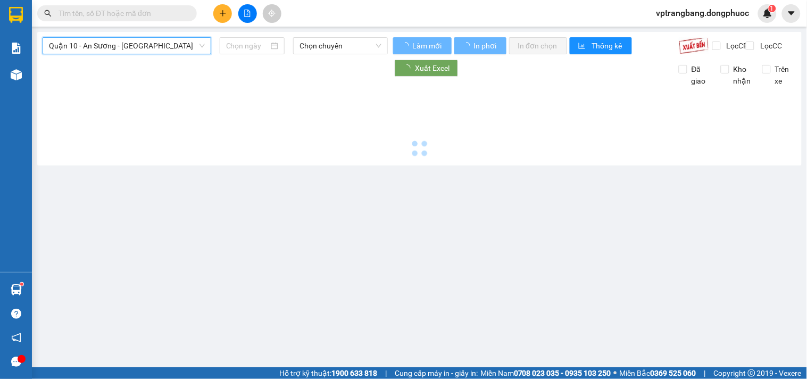
type input "15/10/2025"
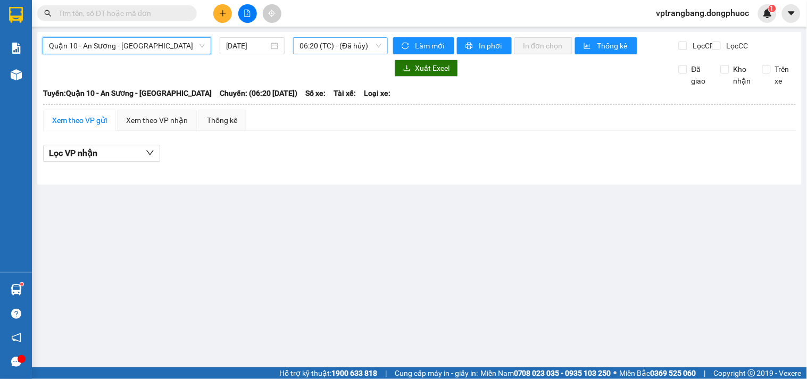
click at [333, 44] on span "06:20 (TC) - (Đã hủy)" at bounding box center [340, 46] width 82 height 16
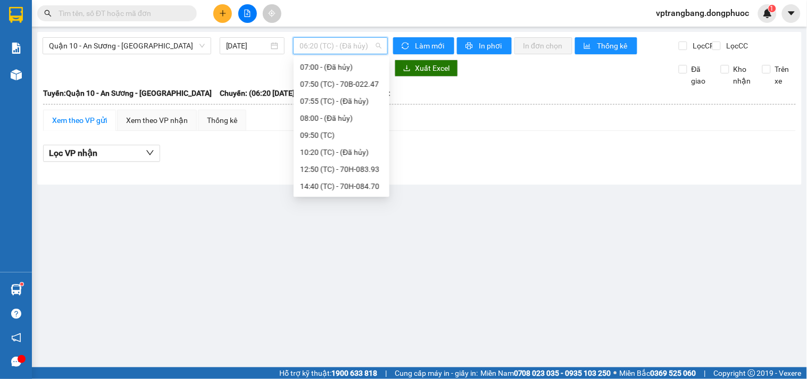
scroll to position [17, 0]
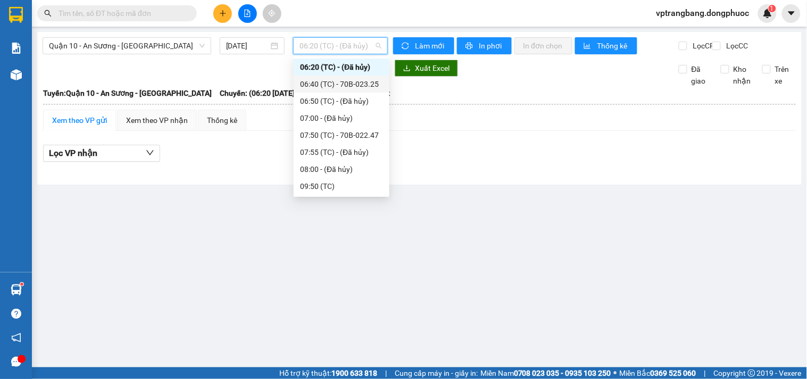
click at [337, 86] on div "06:40 (TC) - 70B-023.25" at bounding box center [341, 84] width 83 height 12
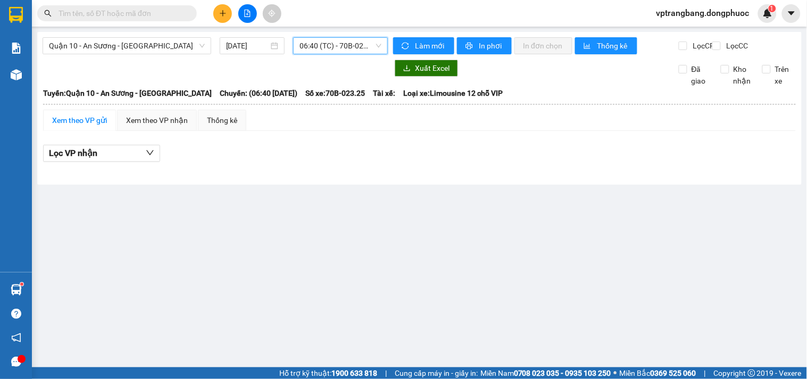
click at [312, 45] on span "06:40 (TC) - 70B-023.25" at bounding box center [340, 46] width 82 height 16
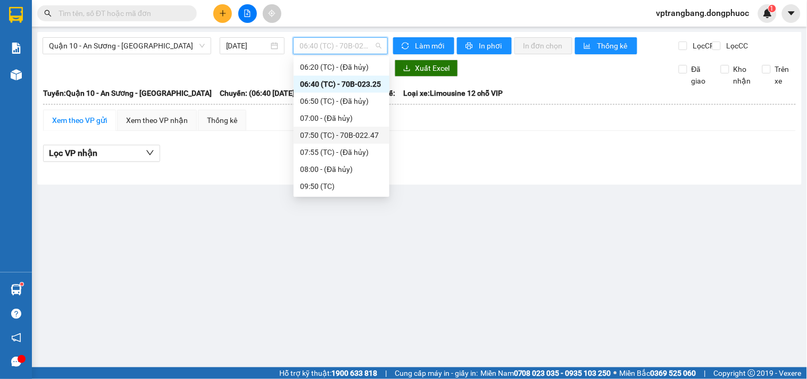
click at [322, 134] on div "07:50 (TC) - 70B-022.47" at bounding box center [341, 135] width 83 height 12
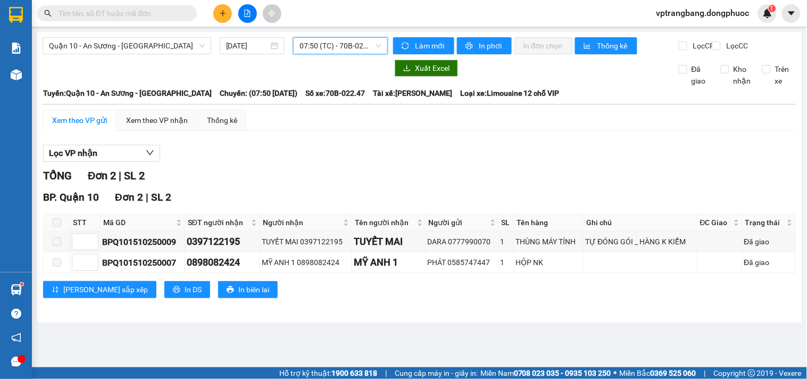
click at [316, 46] on span "07:50 (TC) - 70B-022.47" at bounding box center [340, 46] width 82 height 16
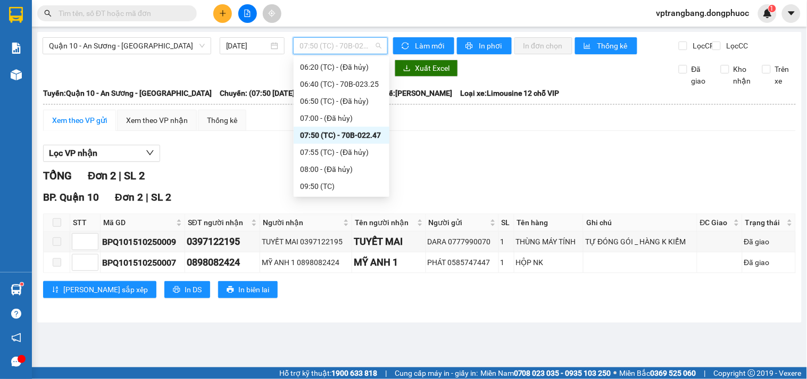
scroll to position [76, 0]
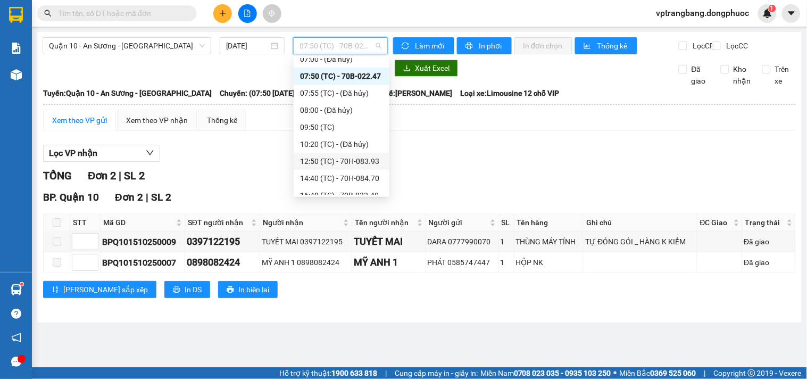
click at [335, 160] on div "12:50 (TC) - 70H-083.93" at bounding box center [341, 161] width 83 height 12
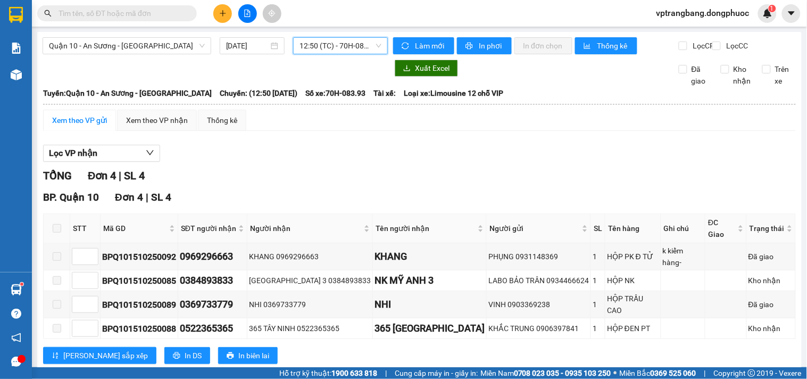
drag, startPoint x: 305, startPoint y: 44, endPoint x: 309, endPoint y: 51, distance: 7.1
click at [305, 44] on span "12:50 (TC) - 70H-083.93" at bounding box center [340, 46] width 82 height 16
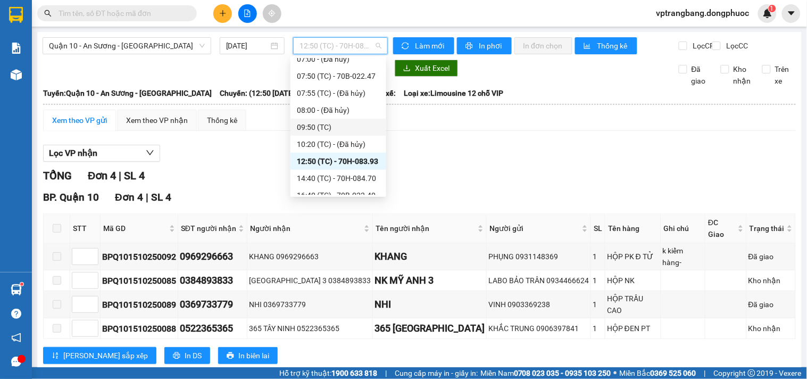
click at [326, 121] on div "09:50 (TC)" at bounding box center [338, 127] width 83 height 12
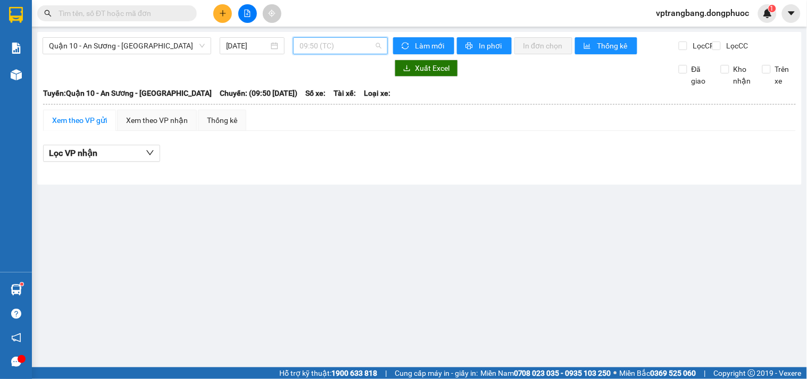
click at [321, 46] on span "09:50 (TC)" at bounding box center [340, 46] width 82 height 16
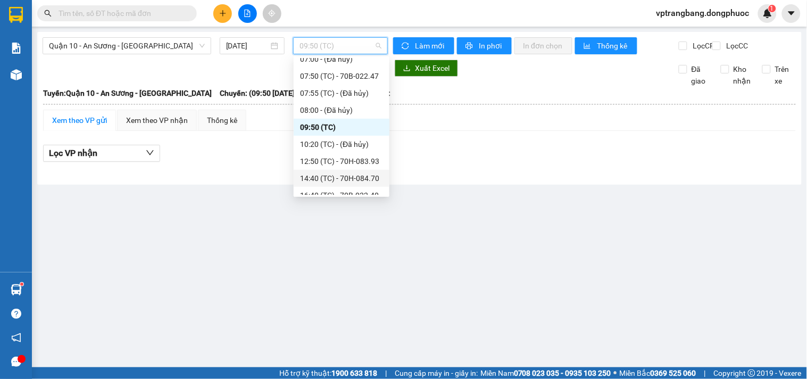
click at [352, 174] on div "14:40 (TC) - 70H-084.70" at bounding box center [341, 178] width 83 height 12
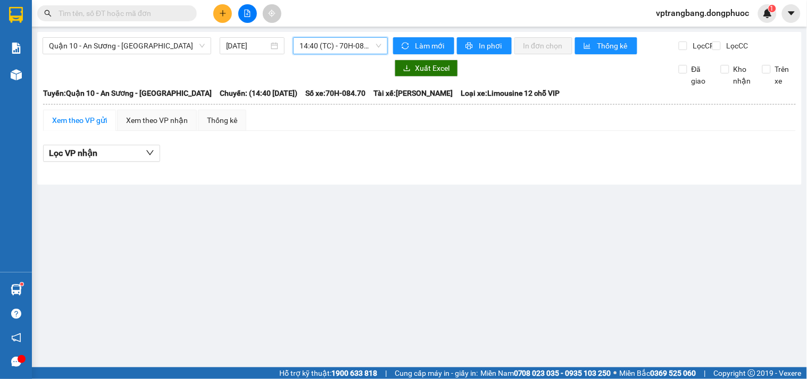
click at [324, 44] on span "14:40 (TC) - 70H-084.70" at bounding box center [340, 46] width 82 height 16
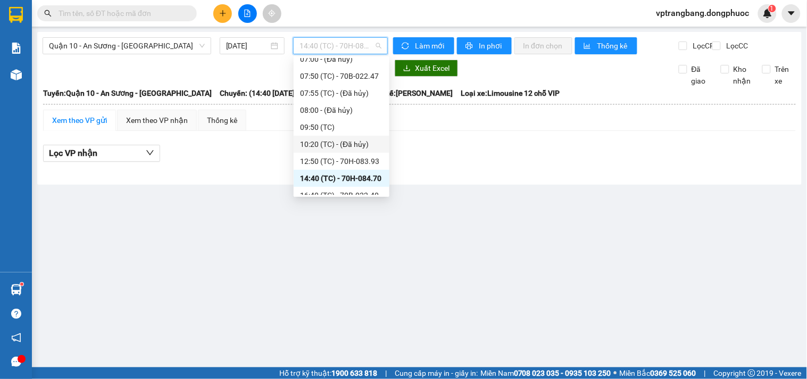
scroll to position [85, 0]
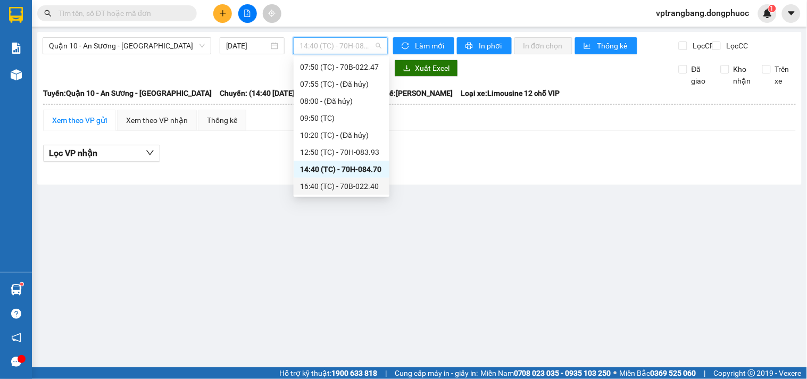
click at [362, 184] on div "16:40 (TC) - 70B-022.40" at bounding box center [341, 186] width 83 height 12
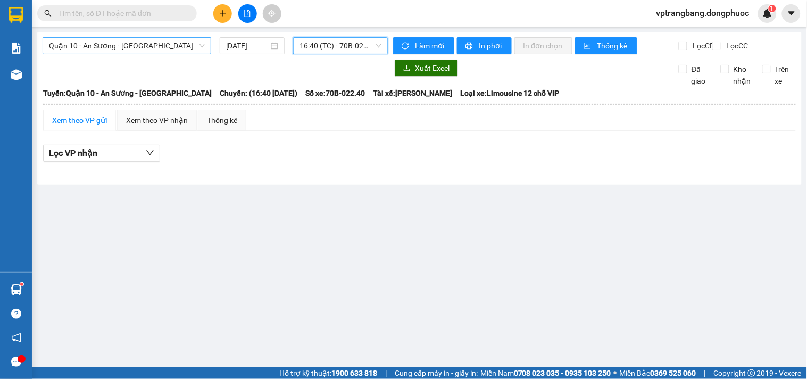
click at [133, 45] on span "Quận 10 - An Sương - Cửa Hòa Viện" at bounding box center [127, 46] width 156 height 16
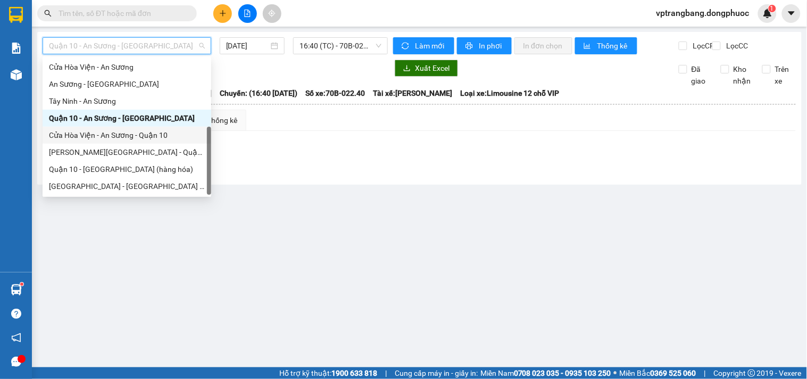
click at [144, 141] on div "Cửa Hòa Viện - An Sương - Quận 10" at bounding box center [127, 135] width 169 height 17
type input "15/10/2025"
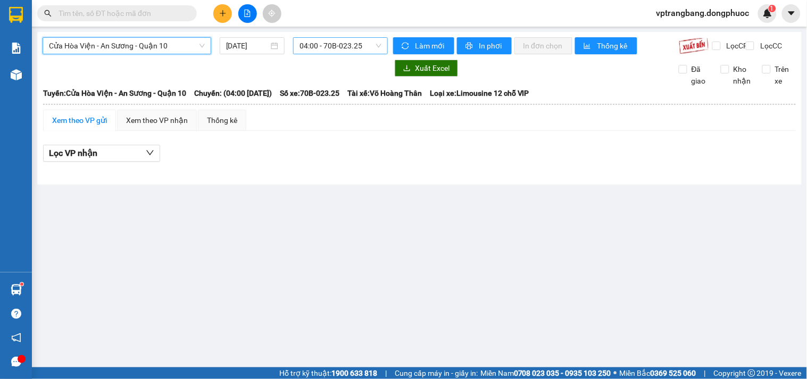
click at [305, 48] on span "04:00 - 70B-023.25" at bounding box center [340, 46] width 82 height 16
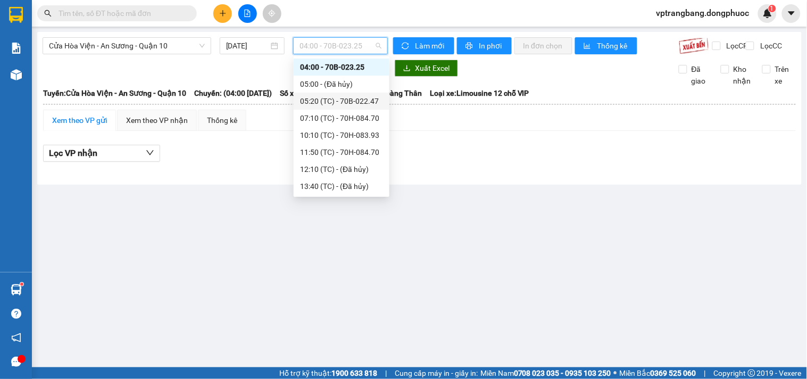
click at [333, 99] on div "05:20 (TC) - 70B-022.47" at bounding box center [341, 101] width 83 height 12
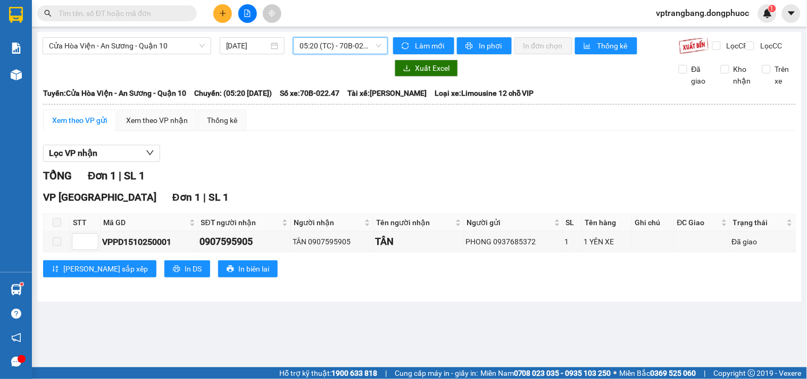
click at [328, 48] on span "05:20 (TC) - 70B-022.47" at bounding box center [340, 46] width 82 height 16
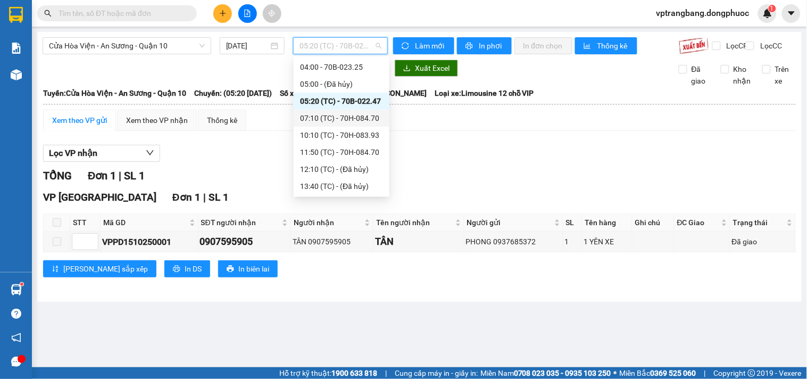
click at [348, 120] on div "07:10 (TC) - 70H-084.70" at bounding box center [341, 118] width 83 height 12
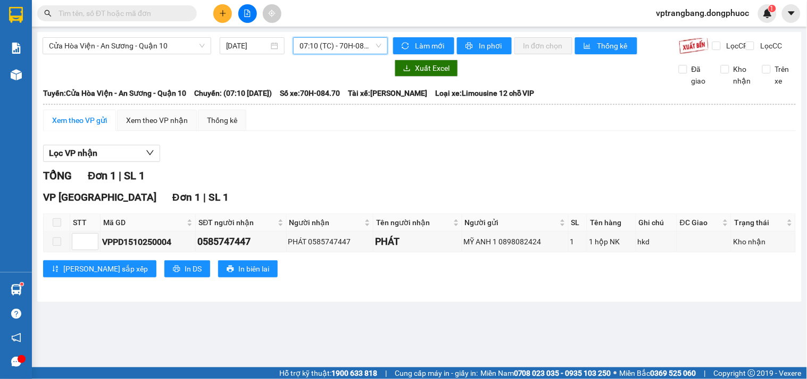
click at [339, 48] on span "07:10 (TC) - 70H-084.70" at bounding box center [340, 46] width 82 height 16
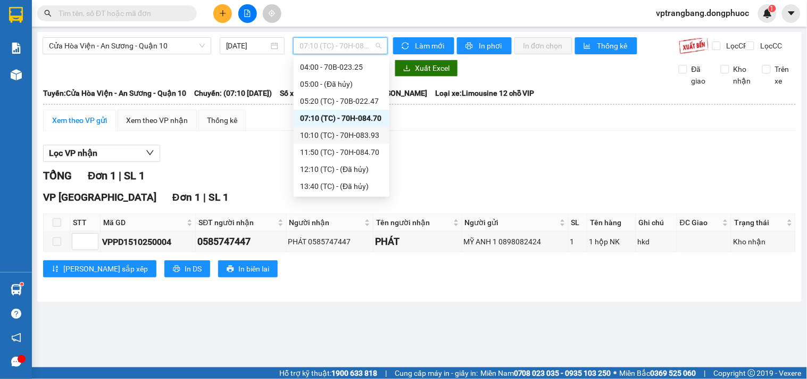
click at [341, 131] on div "10:10 (TC) - 70H-083.93" at bounding box center [341, 135] width 83 height 12
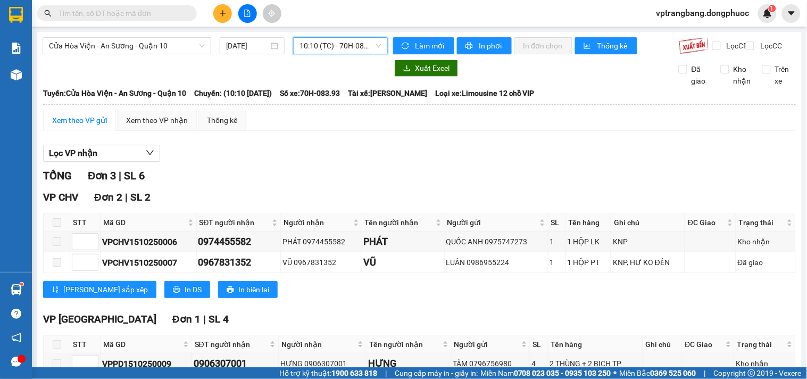
drag, startPoint x: 327, startPoint y: 45, endPoint x: 335, endPoint y: 51, distance: 9.9
click at [327, 46] on span "10:10 (TC) - 70H-083.93" at bounding box center [340, 46] width 82 height 16
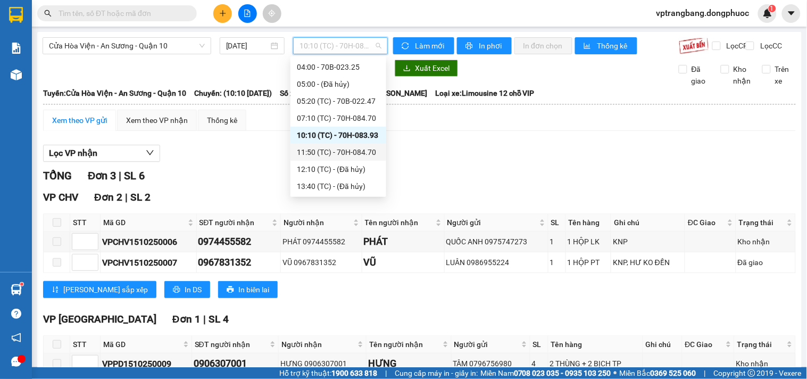
click at [344, 153] on div "11:50 (TC) - 70H-084.70" at bounding box center [338, 152] width 83 height 12
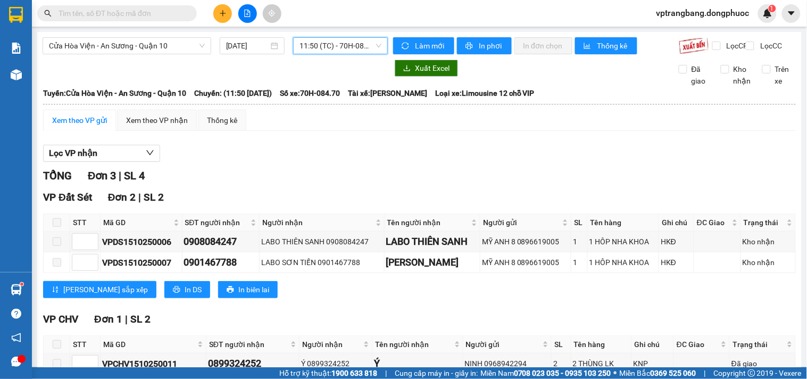
click at [320, 45] on span "11:50 (TC) - 70H-084.70" at bounding box center [340, 46] width 82 height 16
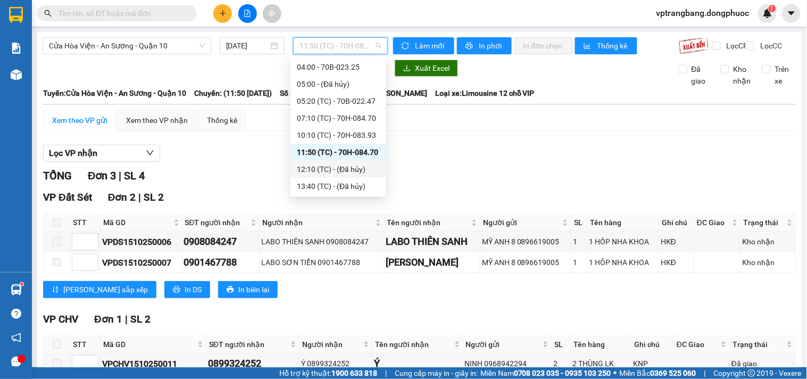
scroll to position [68, 0]
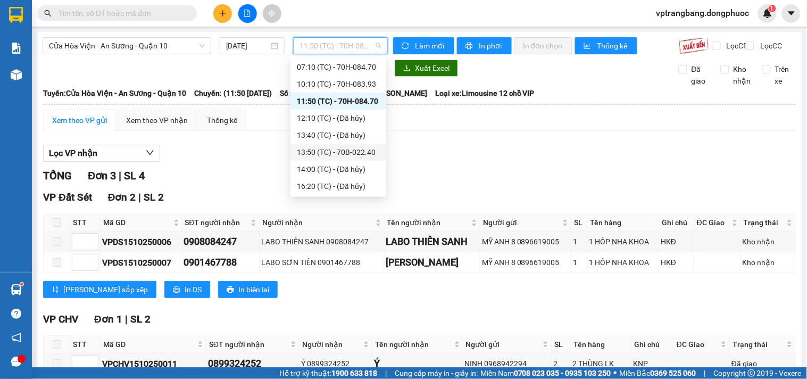
click at [344, 153] on div "13:50 (TC) - 70B-022.40" at bounding box center [338, 152] width 83 height 12
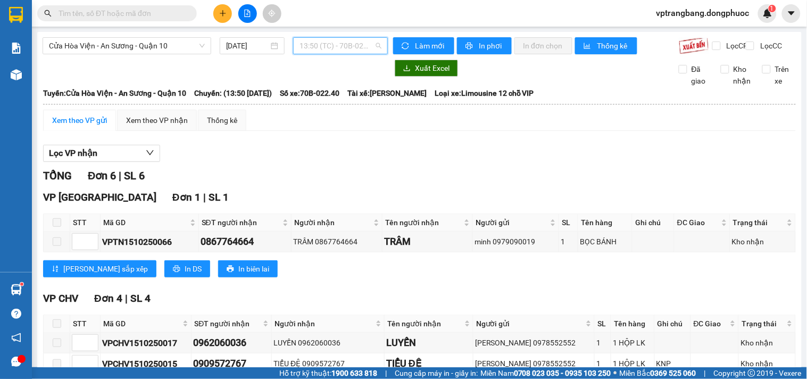
click at [323, 40] on span "13:50 (TC) - 70B-022.40" at bounding box center [340, 46] width 82 height 16
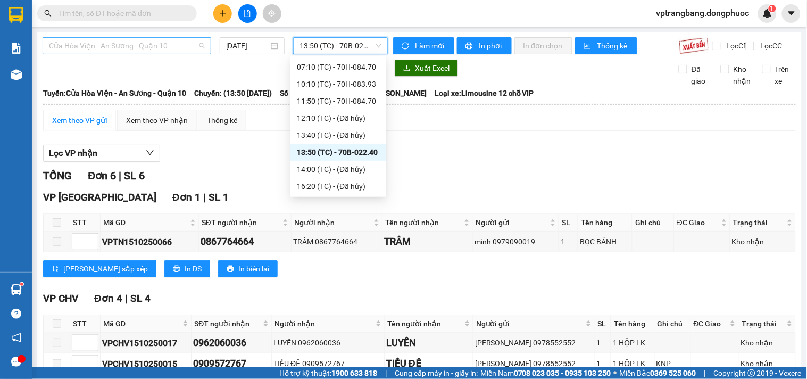
click at [118, 46] on span "Cửa Hòa Viện - An Sương - Quận 10" at bounding box center [127, 46] width 156 height 16
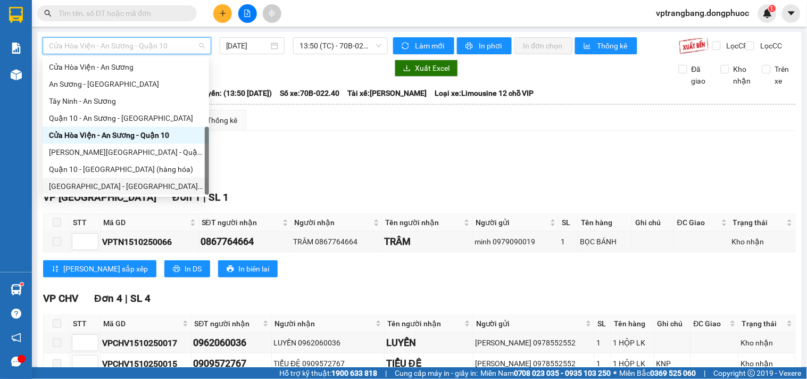
click at [113, 189] on div "Hồ Chí Minh - Tây Ninh (vip)" at bounding box center [126, 186] width 154 height 12
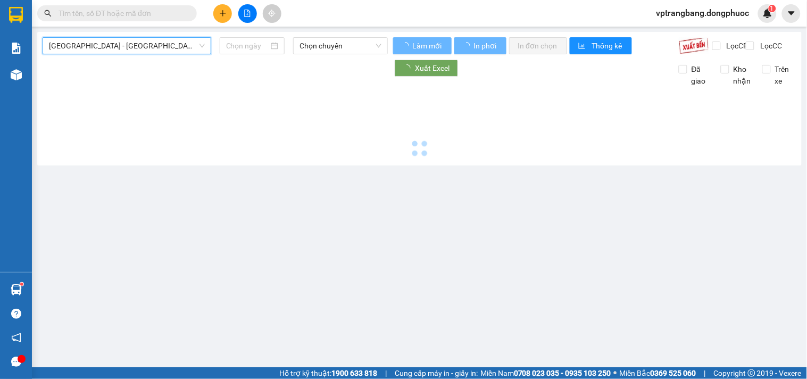
type input "15/10/2025"
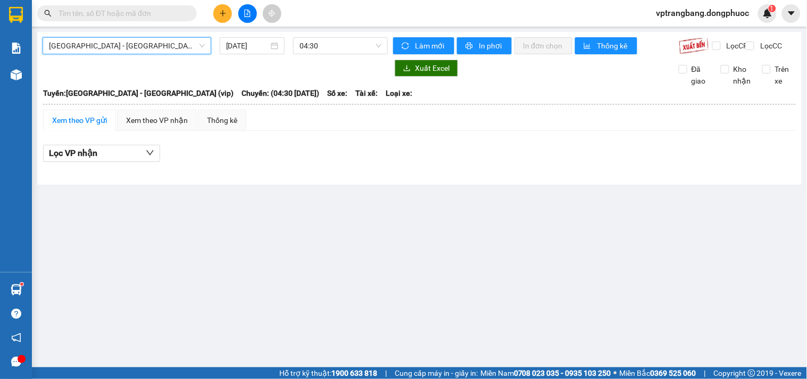
click at [347, 36] on div "Hồ Chí Minh - Tây Ninh (vip) Hồ Chí Minh - Tây Ninh (vip) 15/10/2025 04:30 Làm …" at bounding box center [419, 108] width 764 height 153
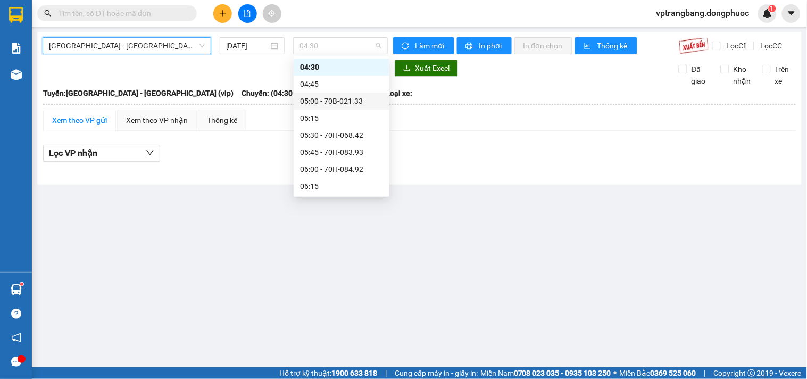
click at [328, 100] on div "05:00 - 70B-021.33" at bounding box center [341, 101] width 83 height 12
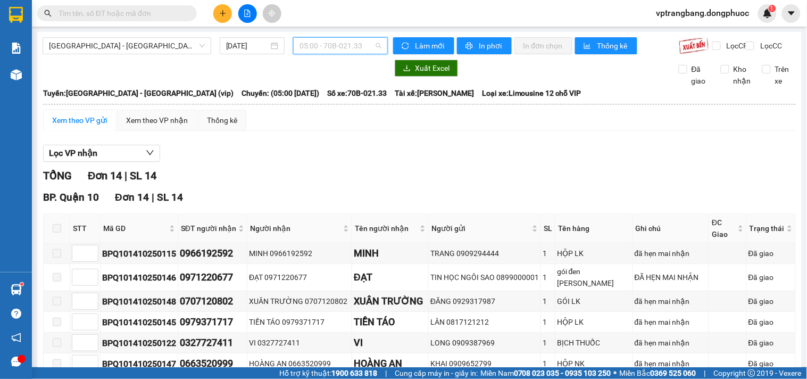
click at [324, 47] on span "05:00 - 70B-021.33" at bounding box center [340, 46] width 82 height 16
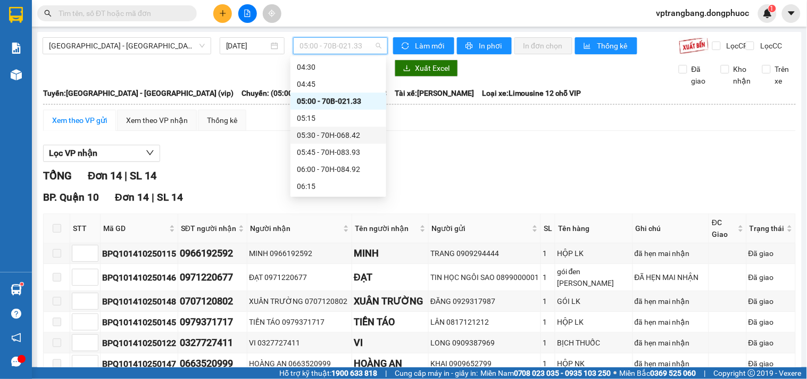
click at [330, 136] on div "05:30 - 70H-068.42" at bounding box center [338, 135] width 83 height 12
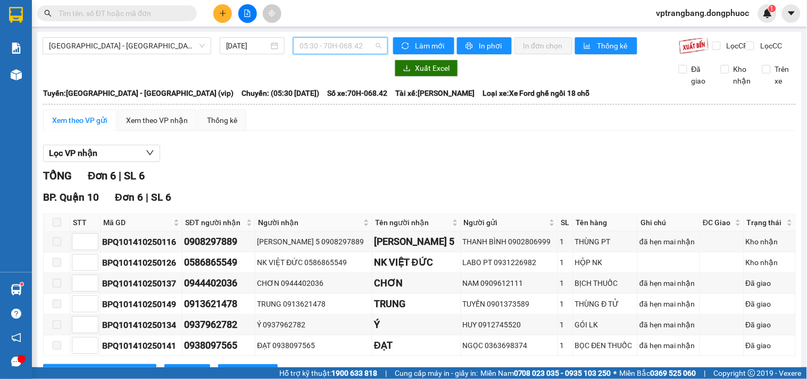
click at [318, 48] on span "05:30 - 70H-068.42" at bounding box center [340, 46] width 82 height 16
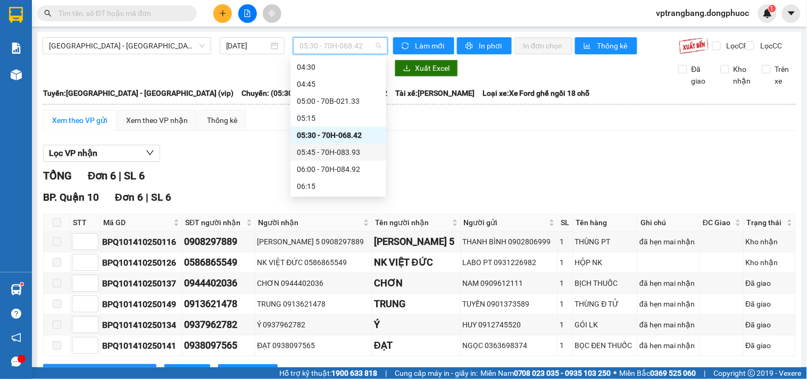
click at [332, 153] on div "05:45 - 70H-083.93" at bounding box center [338, 152] width 83 height 12
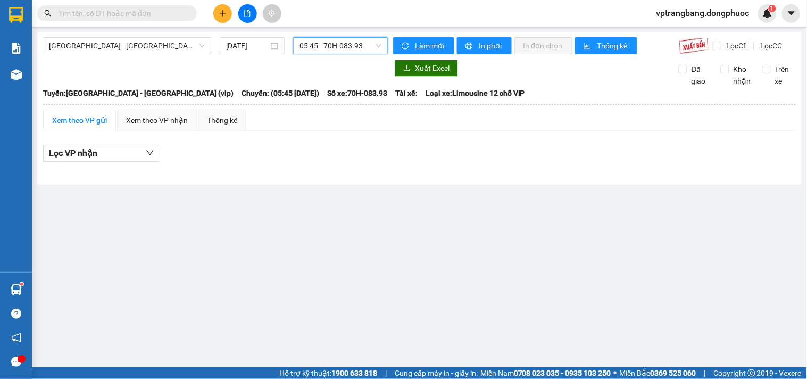
click at [320, 49] on span "05:45 - 70H-083.93" at bounding box center [340, 46] width 82 height 16
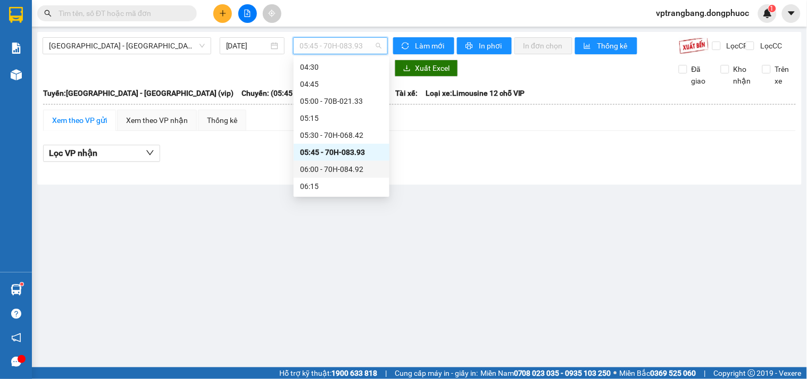
click at [339, 165] on div "06:00 - 70H-084.92" at bounding box center [341, 169] width 83 height 12
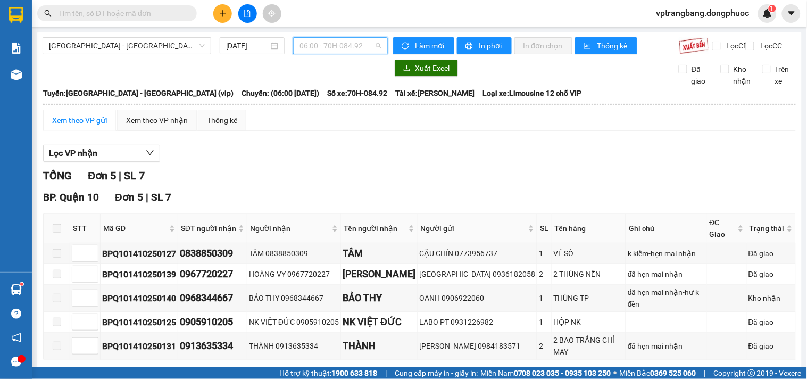
click at [322, 49] on span "06:00 - 70H-084.92" at bounding box center [340, 46] width 82 height 16
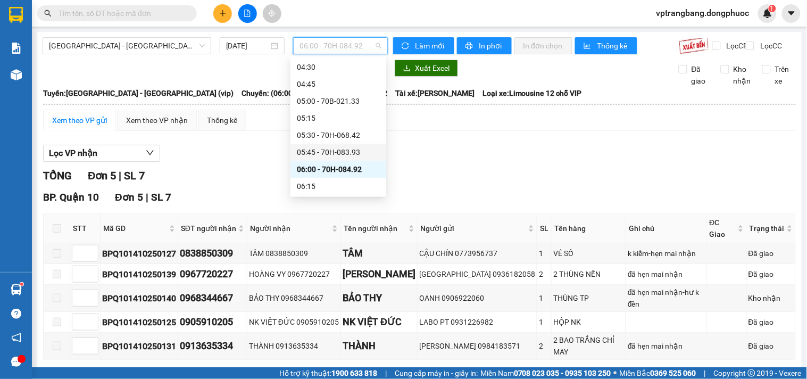
scroll to position [76, 0]
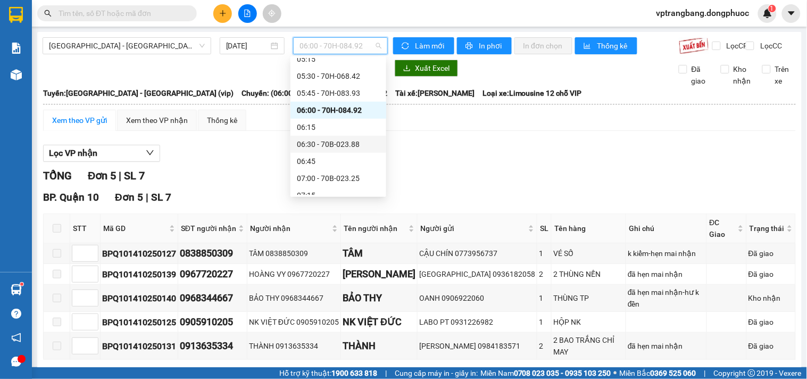
click at [332, 140] on div "06:30 - 70B-023.88" at bounding box center [338, 144] width 83 height 12
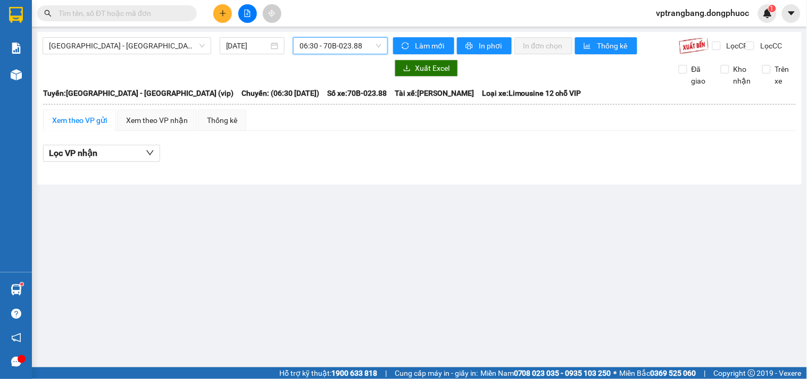
click at [326, 50] on span "06:30 - 70B-023.88" at bounding box center [340, 46] width 82 height 16
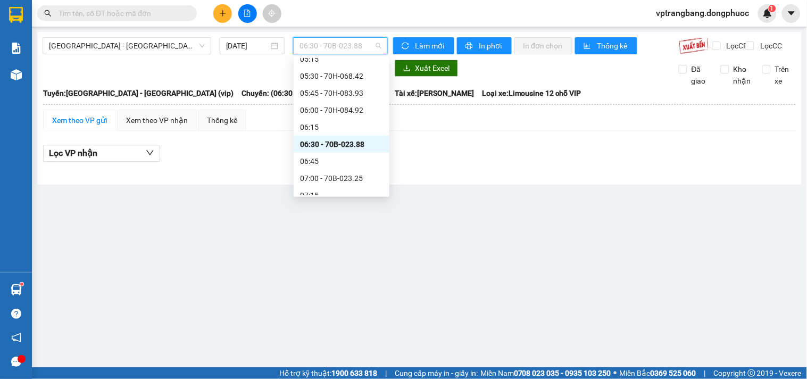
scroll to position [135, 0]
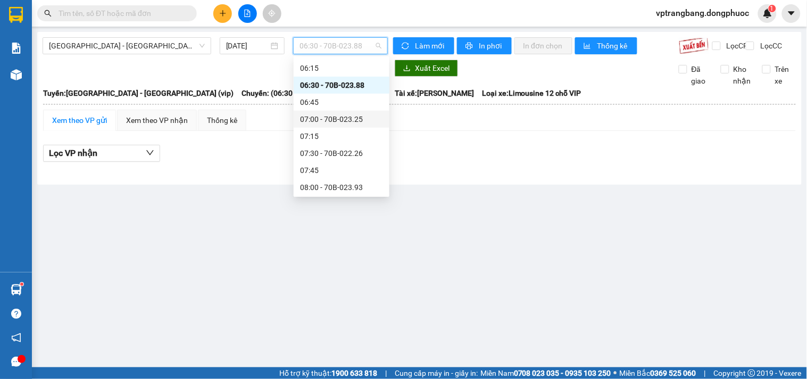
click at [349, 119] on div "07:00 - 70B-023.25" at bounding box center [341, 119] width 83 height 12
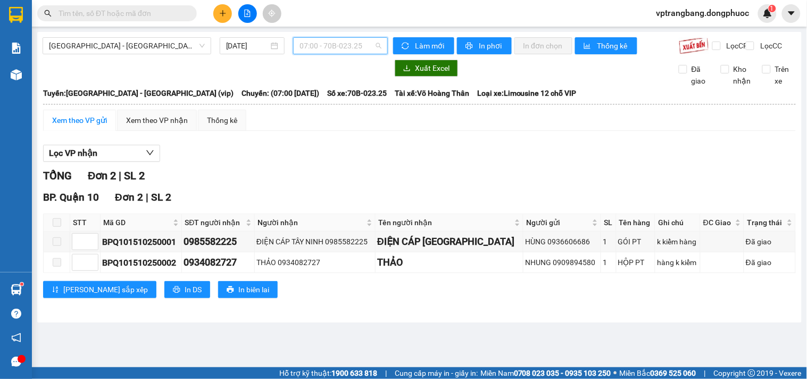
click at [333, 48] on span "07:00 - 70B-023.25" at bounding box center [340, 46] width 82 height 16
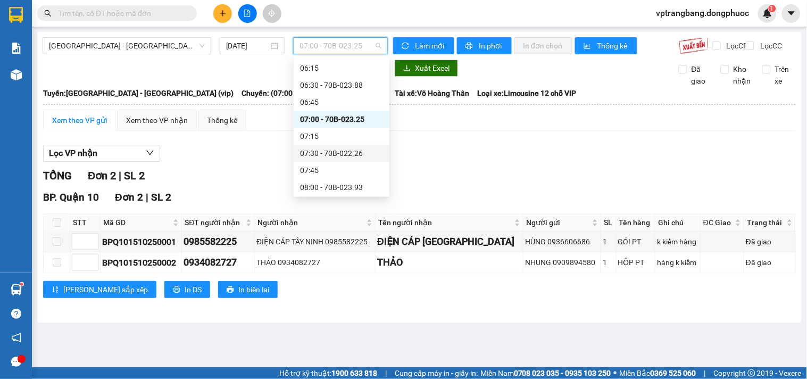
click at [338, 153] on div "07:30 - 70B-022.26" at bounding box center [341, 153] width 83 height 12
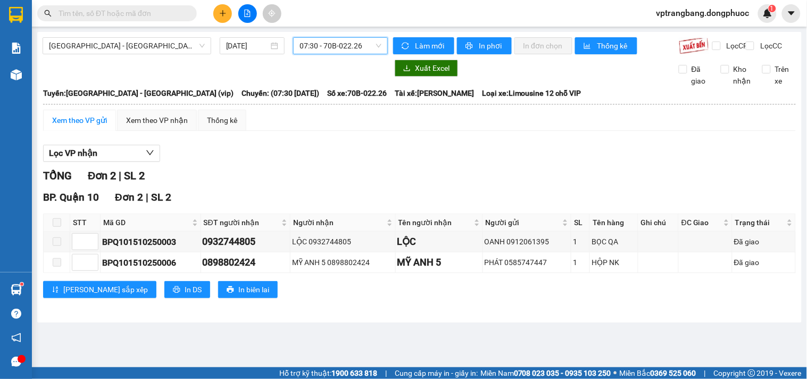
click at [327, 46] on span "07:30 - 70B-022.26" at bounding box center [340, 46] width 82 height 16
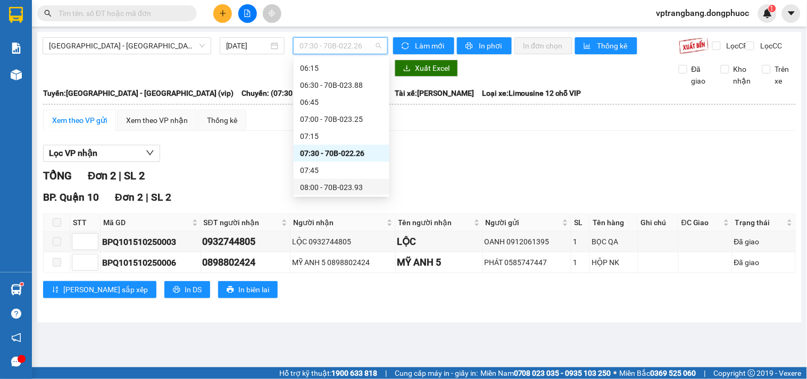
click at [328, 186] on div "08:00 - 70B-023.93" at bounding box center [341, 187] width 83 height 12
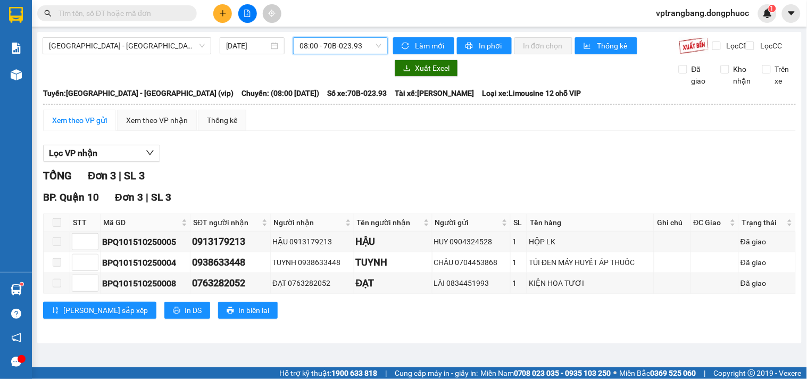
click at [339, 45] on span "08:00 - 70B-023.93" at bounding box center [340, 46] width 82 height 16
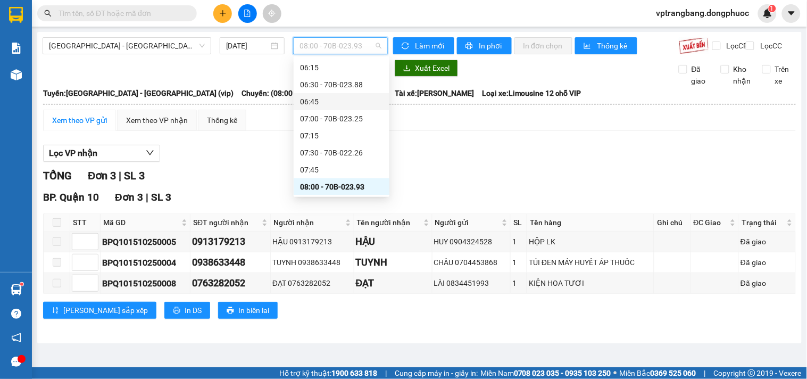
scroll to position [195, 0]
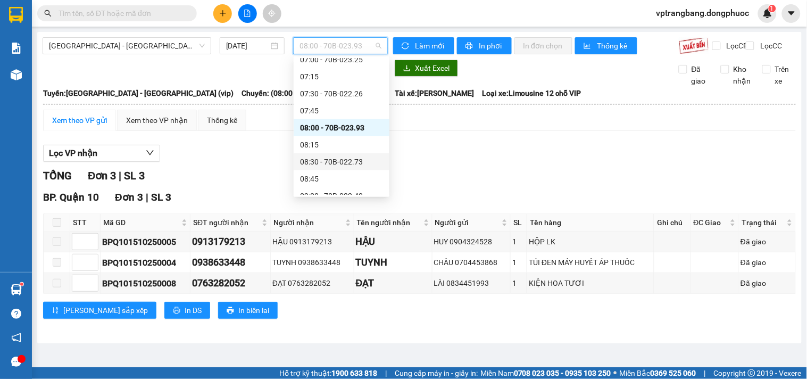
click at [340, 160] on div "08:30 - 70B-022.73" at bounding box center [341, 162] width 83 height 12
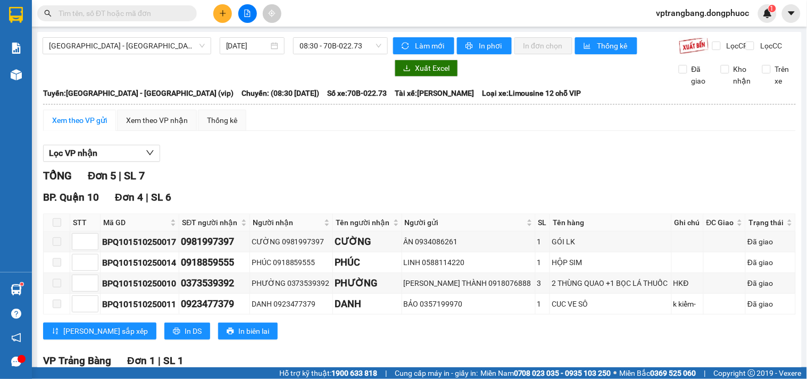
click at [246, 219] on div "BP. Quận 10 Đơn 4 | SL 6 STT Mã GD SĐT người nhận Người nhận Tên người nhận Ngư…" at bounding box center [419, 268] width 753 height 158
click at [328, 48] on span "08:30 - 70B-022.73" at bounding box center [340, 46] width 82 height 16
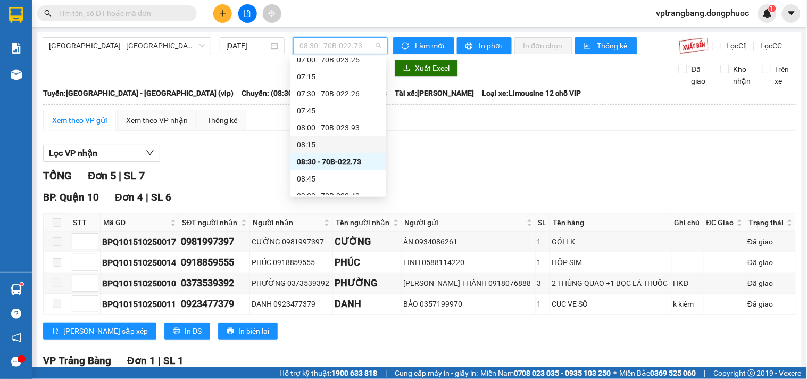
scroll to position [254, 0]
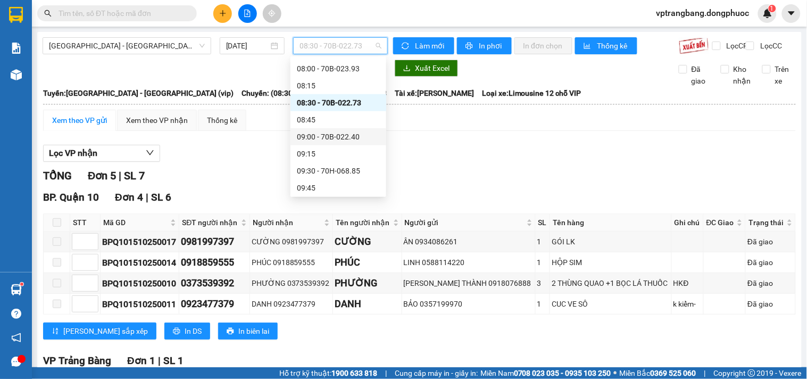
click at [341, 136] on div "09:00 - 70B-022.40" at bounding box center [338, 137] width 83 height 12
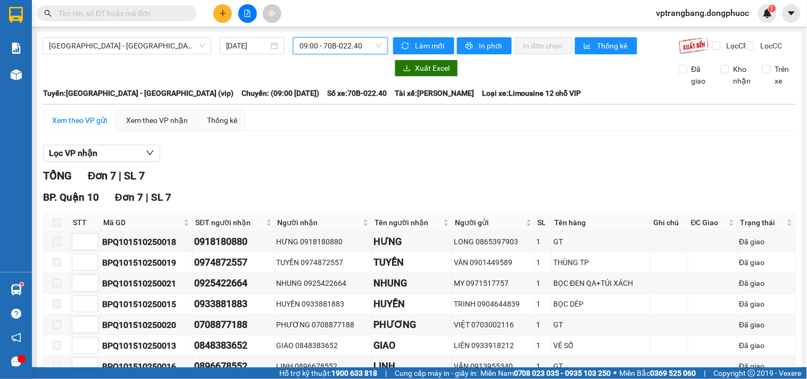
click at [320, 46] on span "09:00 - 70B-022.40" at bounding box center [340, 46] width 82 height 16
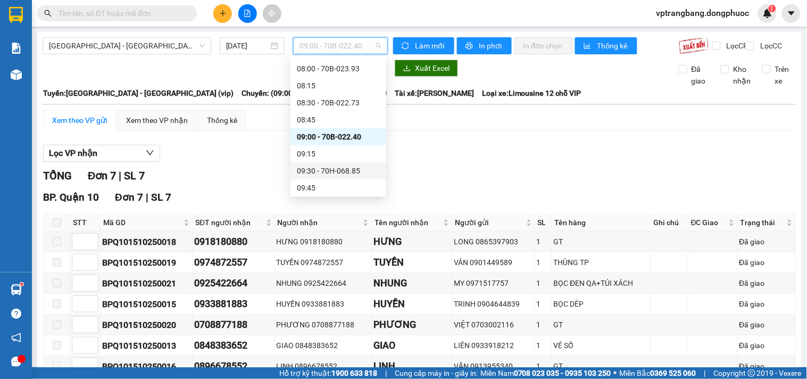
click at [344, 169] on div "09:30 - 70H-068.85" at bounding box center [338, 171] width 83 height 12
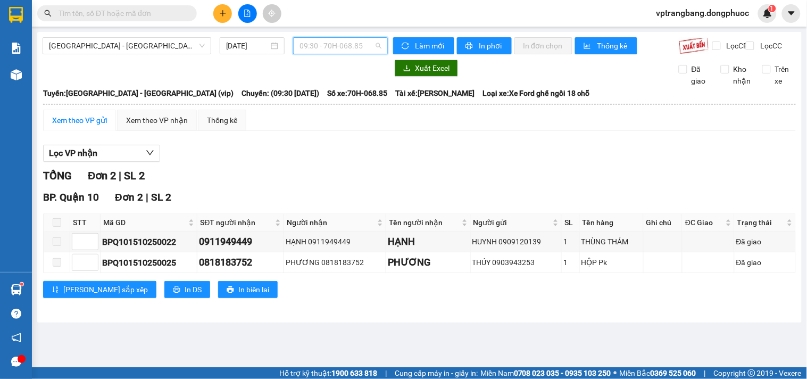
click at [342, 49] on span "09:30 - 70H-068.85" at bounding box center [340, 46] width 82 height 16
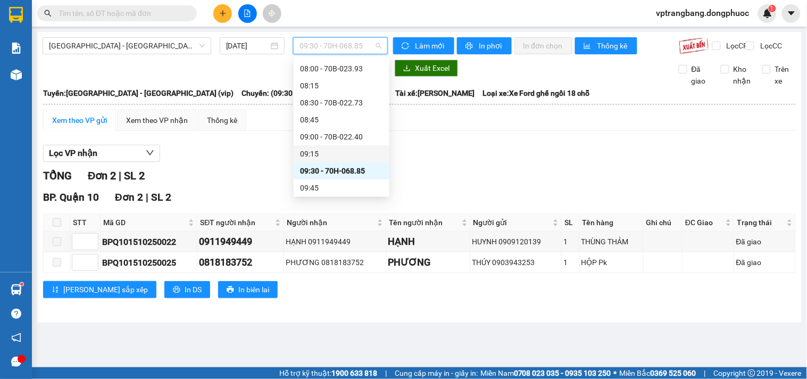
scroll to position [313, 0]
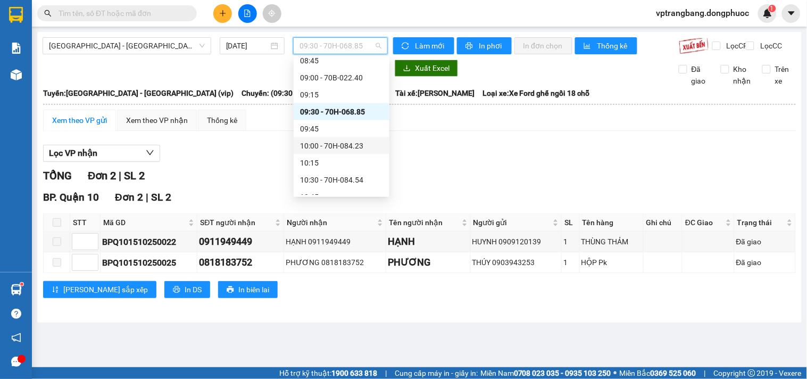
click at [340, 145] on div "10:00 - 70H-084.23" at bounding box center [341, 146] width 83 height 12
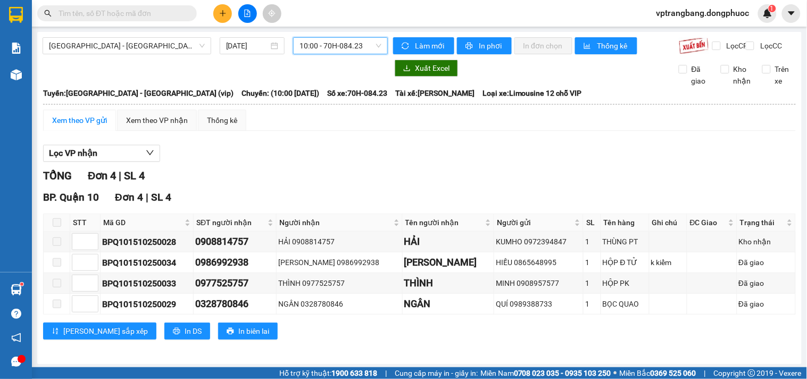
click at [325, 43] on span "10:00 - 70H-084.23" at bounding box center [340, 46] width 82 height 16
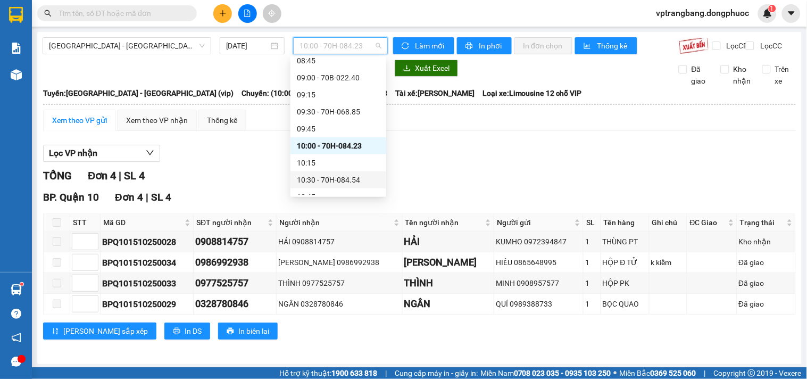
click at [329, 182] on div "10:30 - 70H-084.54" at bounding box center [338, 180] width 83 height 12
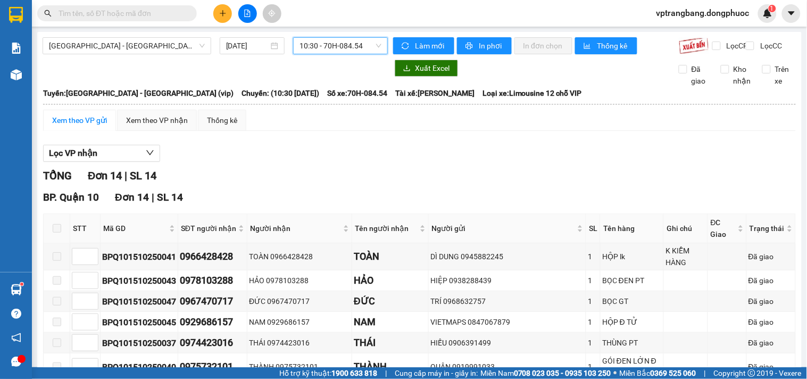
click at [341, 46] on span "10:30 - 70H-084.54" at bounding box center [340, 46] width 82 height 16
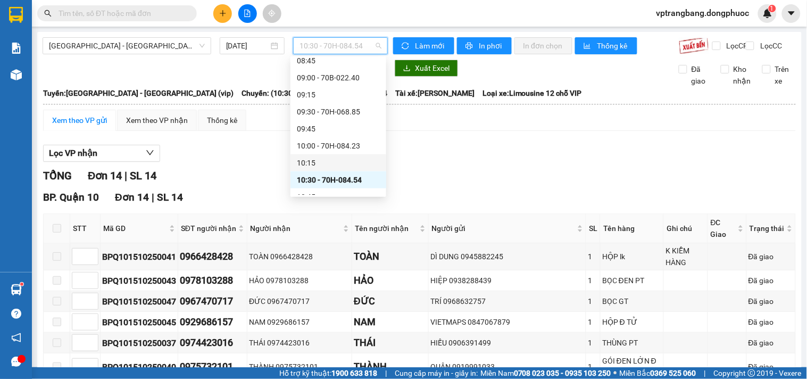
scroll to position [372, 0]
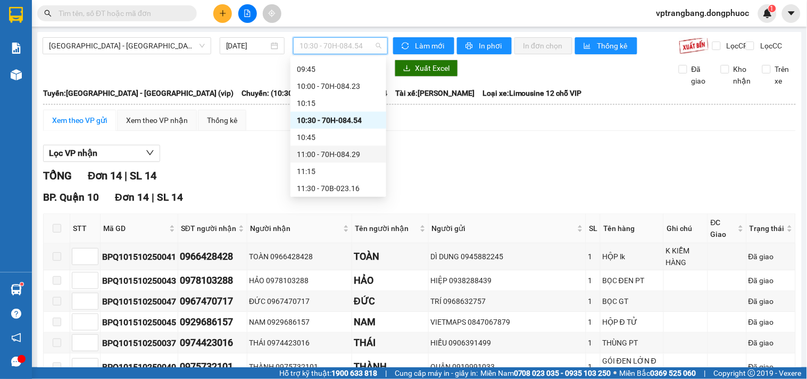
click at [343, 155] on div "11:00 - 70H-084.29" at bounding box center [338, 154] width 83 height 12
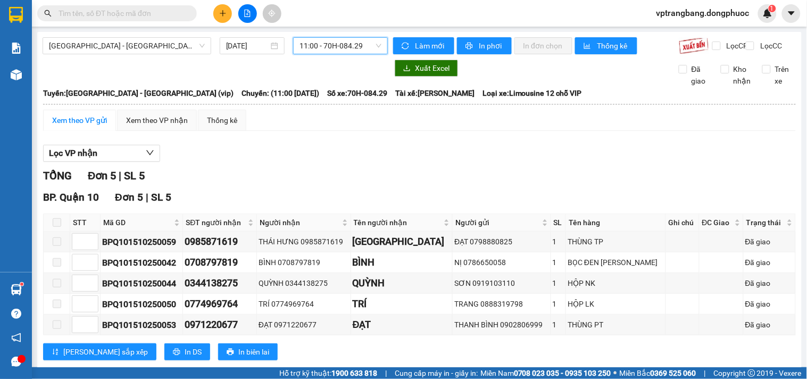
click at [328, 52] on span "11:00 - 70H-084.29" at bounding box center [340, 46] width 82 height 16
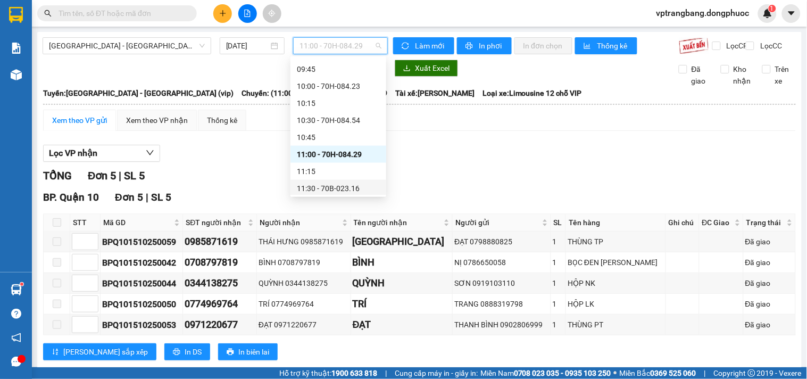
click at [339, 188] on div "11:30 - 70B-023.16" at bounding box center [338, 188] width 83 height 12
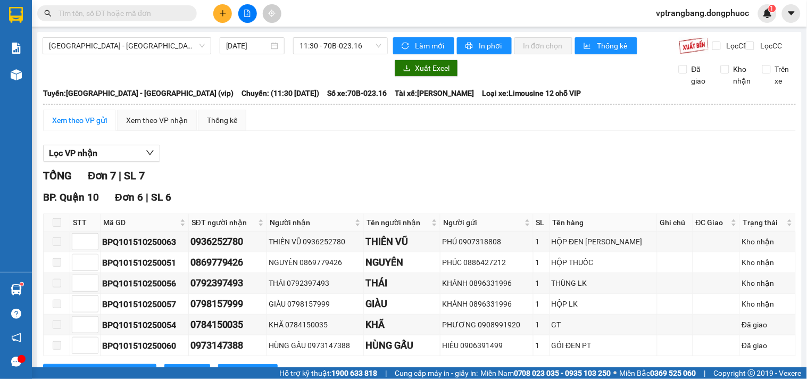
click at [315, 179] on div "TỔNG Đơn 7 | SL 7" at bounding box center [419, 176] width 753 height 16
click at [346, 50] on span "11:30 - 70B-023.16" at bounding box center [340, 46] width 82 height 16
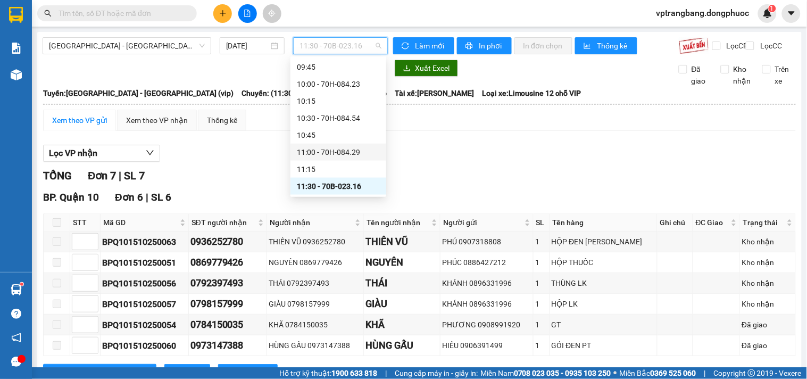
scroll to position [434, 0]
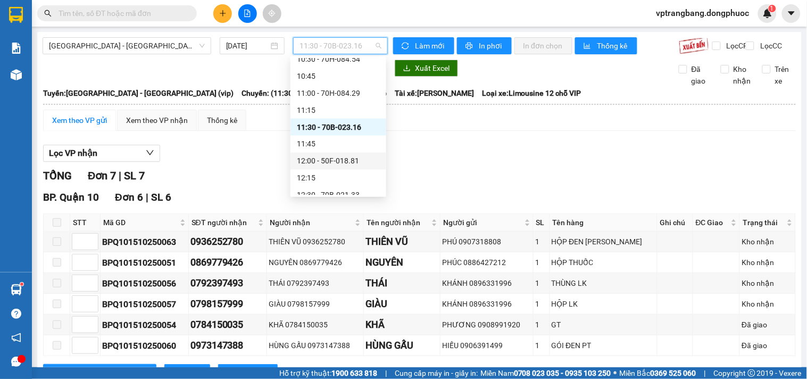
click at [335, 161] on div "12:00 - 50F-018.81" at bounding box center [338, 161] width 83 height 12
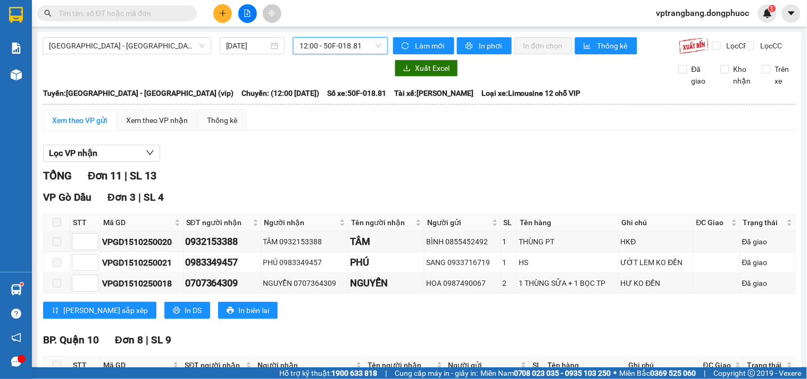
click at [313, 52] on span "12:00 - 50F-018.81" at bounding box center [340, 46] width 82 height 16
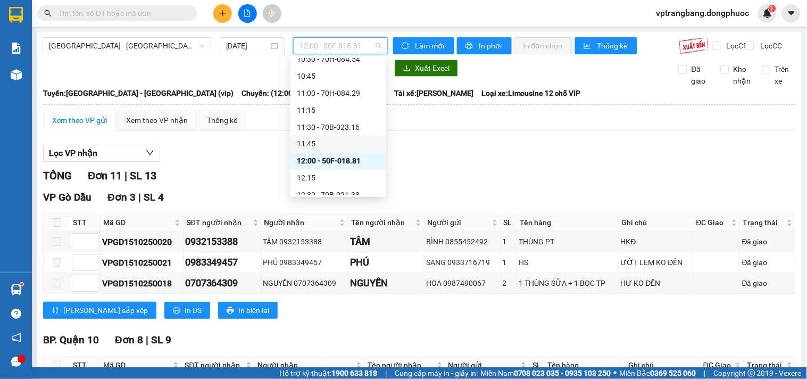
scroll to position [493, 0]
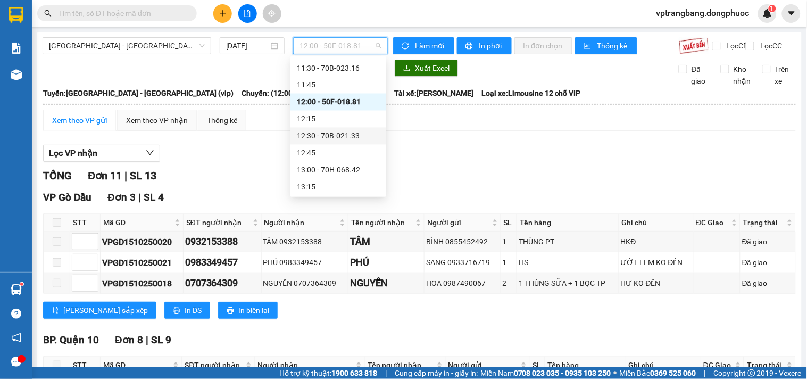
click at [338, 141] on div "12:30 - 70B-021.33" at bounding box center [338, 136] width 96 height 17
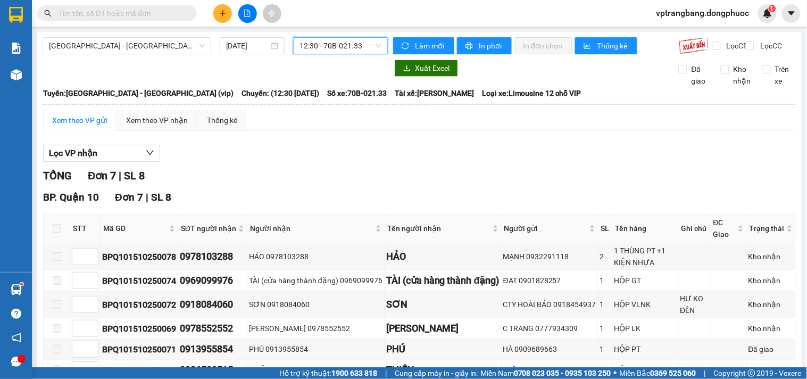
click at [332, 44] on span "12:30 - 70B-021.33" at bounding box center [340, 46] width 82 height 16
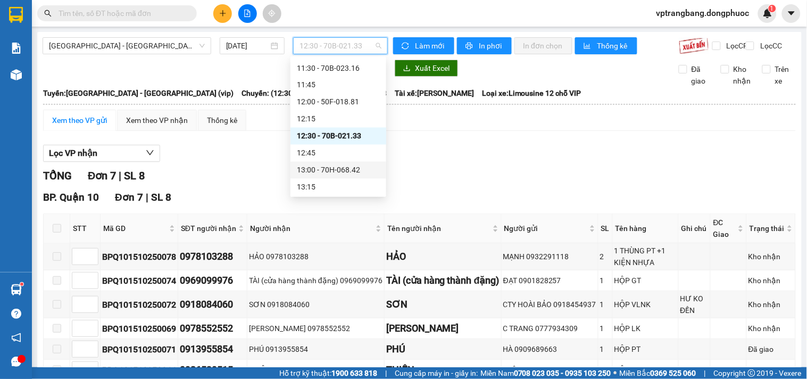
click at [338, 169] on div "13:00 - 70H-068.42" at bounding box center [338, 170] width 83 height 12
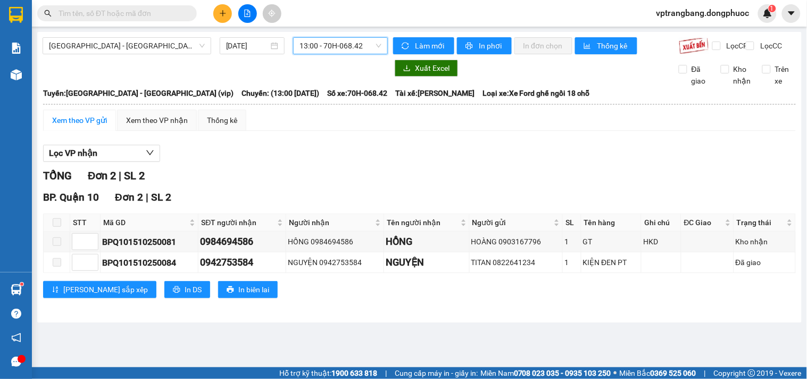
click at [315, 50] on span "13:00 - 70H-068.42" at bounding box center [340, 46] width 82 height 16
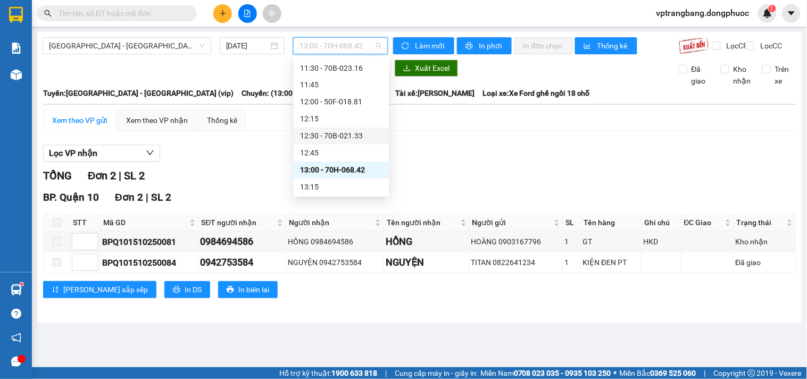
scroll to position [552, 0]
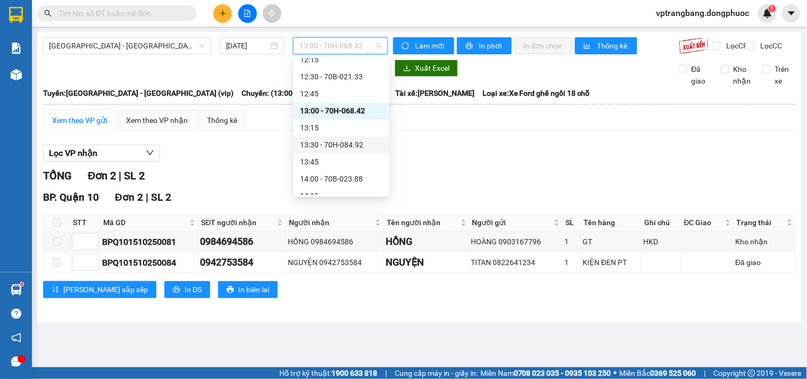
click at [339, 147] on div "13:30 - 70H-084.92" at bounding box center [341, 145] width 83 height 12
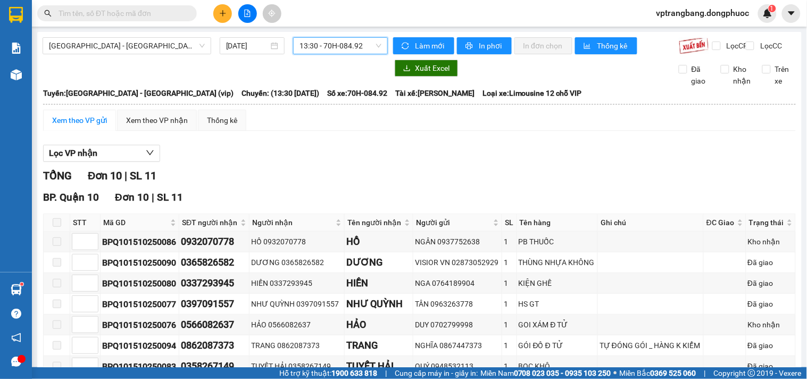
drag, startPoint x: 328, startPoint y: 34, endPoint x: 327, endPoint y: 41, distance: 8.1
click at [327, 39] on div "Hồ Chí Minh - Tây Ninh (vip) 15/10/2025 13:30 13:30 - 70H-084.92 Làm mới In phơ…" at bounding box center [419, 260] width 764 height 456
click at [326, 51] on span "13:30 - 70H-084.92" at bounding box center [340, 46] width 82 height 16
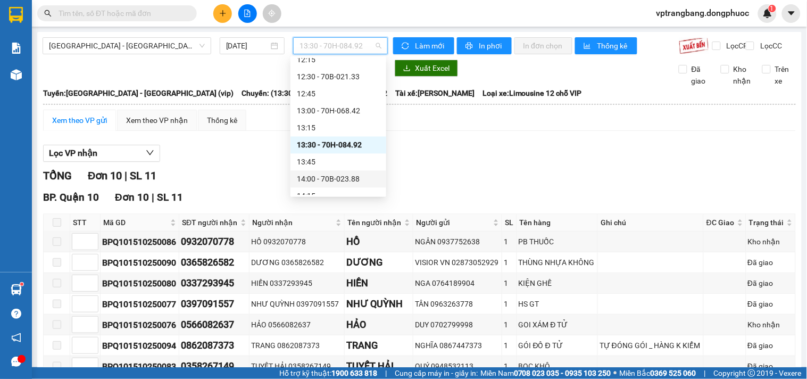
click at [345, 183] on div "14:00 - 70B-023.88" at bounding box center [338, 179] width 83 height 12
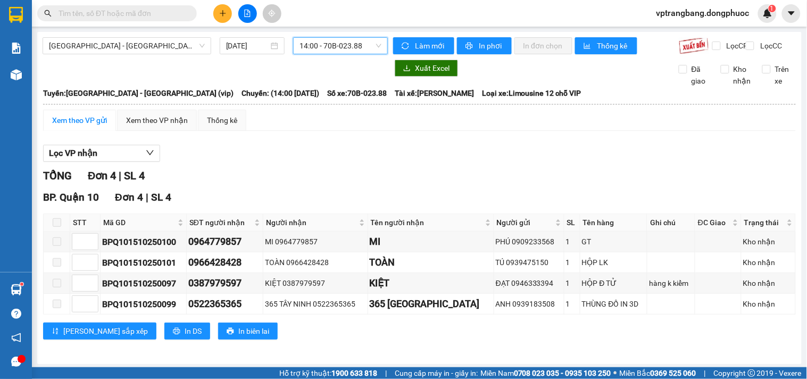
click at [327, 38] on span "14:00 - 70B-023.88" at bounding box center [340, 46] width 82 height 16
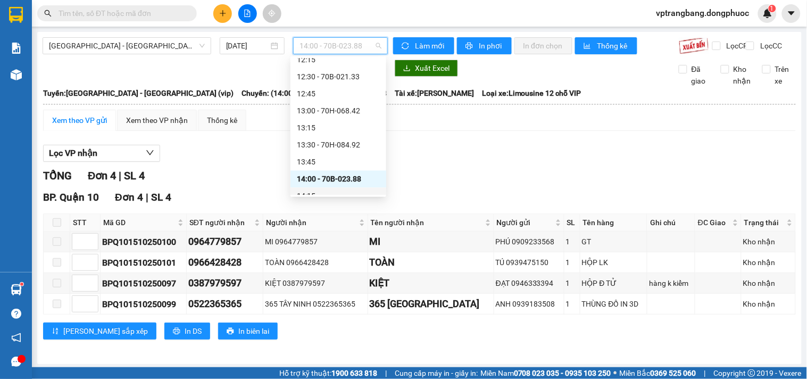
scroll to position [611, 0]
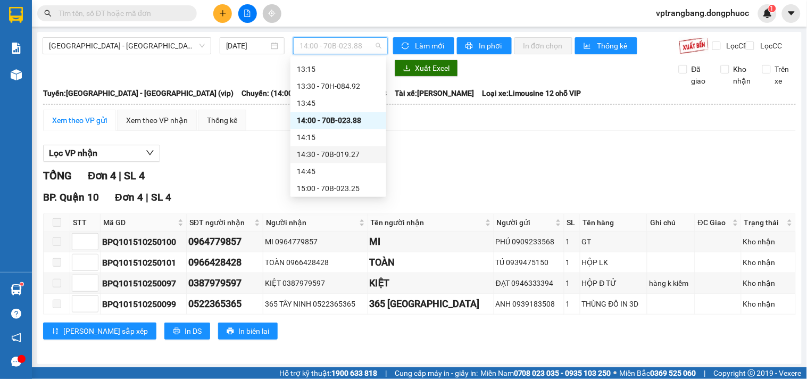
click at [337, 150] on div "14:30 - 70B-019.27" at bounding box center [338, 154] width 83 height 12
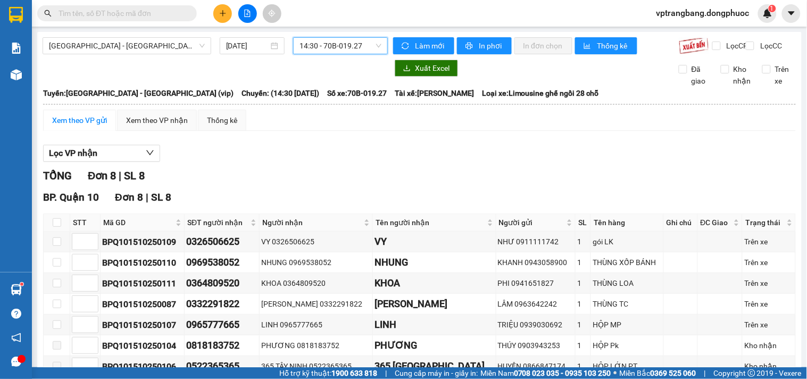
click at [306, 48] on span "14:30 - 70B-019.27" at bounding box center [340, 46] width 82 height 16
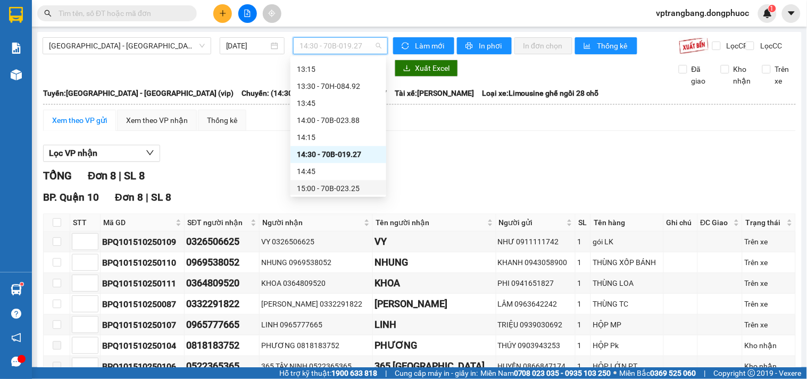
click at [342, 189] on div "15:00 - 70B-023.25" at bounding box center [338, 188] width 83 height 12
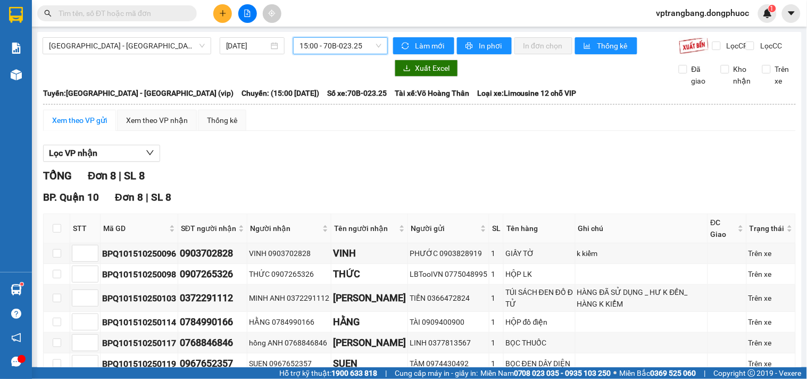
click at [330, 45] on span "15:00 - 70B-023.25" at bounding box center [340, 46] width 82 height 16
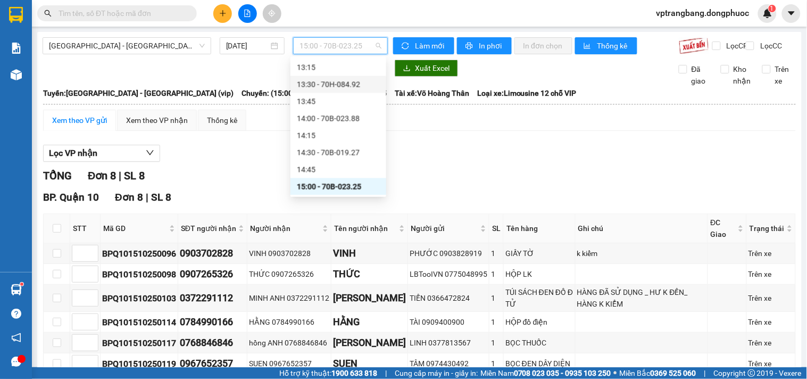
scroll to position [672, 0]
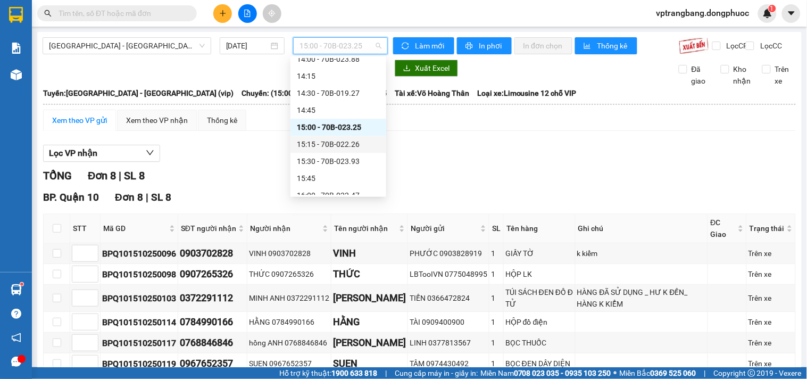
click at [340, 149] on div "15:15 - 70B-022.26" at bounding box center [338, 144] width 83 height 12
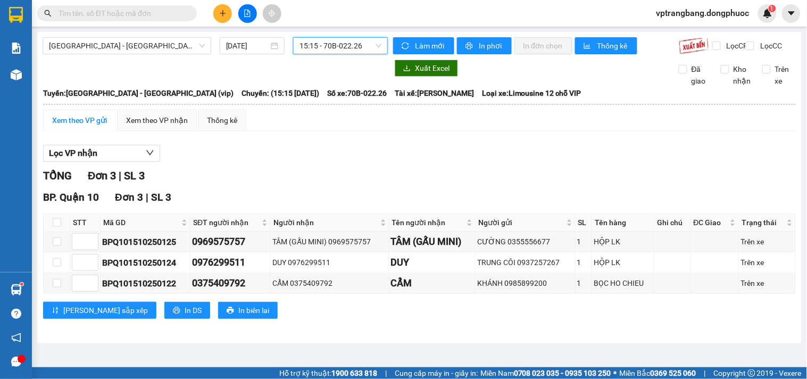
click at [321, 41] on span "15:15 - 70B-022.26" at bounding box center [340, 46] width 82 height 16
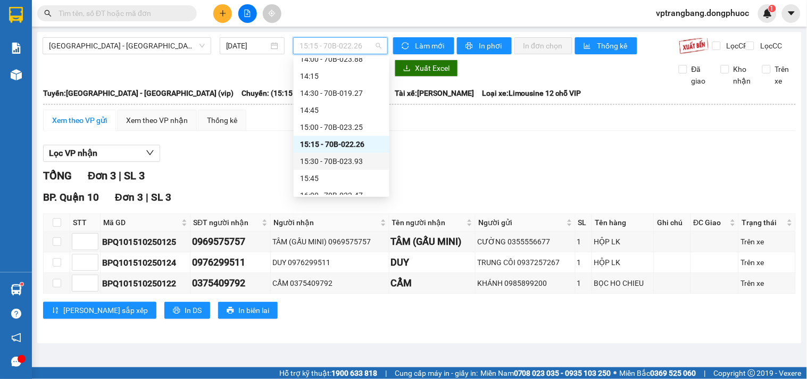
click at [323, 165] on div "15:30 - 70B-023.93" at bounding box center [341, 161] width 83 height 12
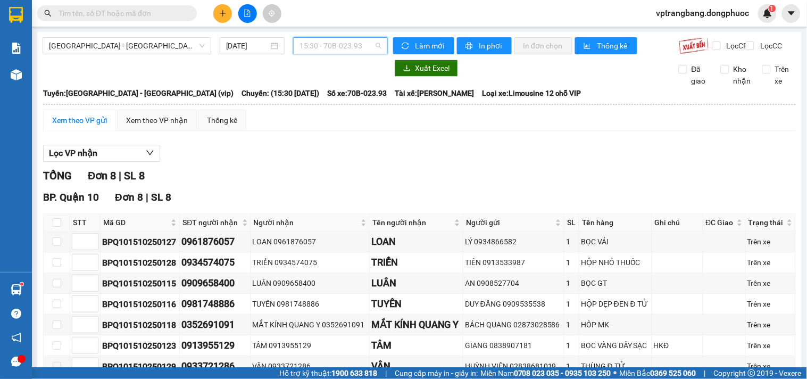
click at [315, 48] on span "15:30 - 70B-023.93" at bounding box center [340, 46] width 82 height 16
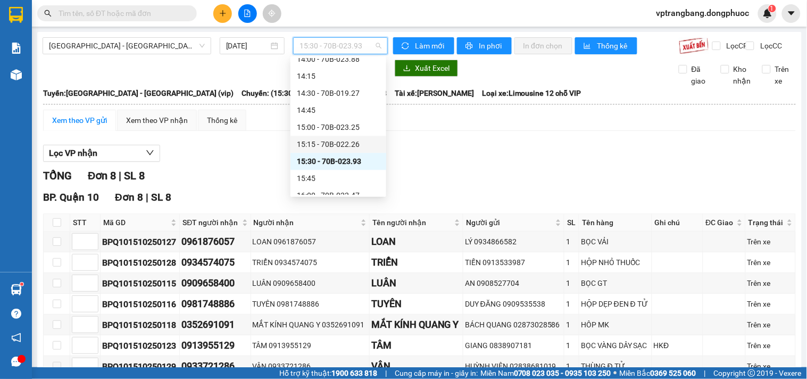
scroll to position [731, 0]
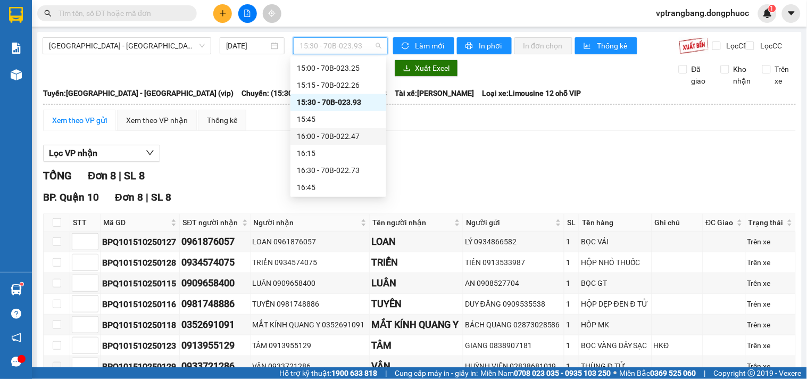
click at [335, 139] on div "16:00 - 70B-022.47" at bounding box center [338, 136] width 83 height 12
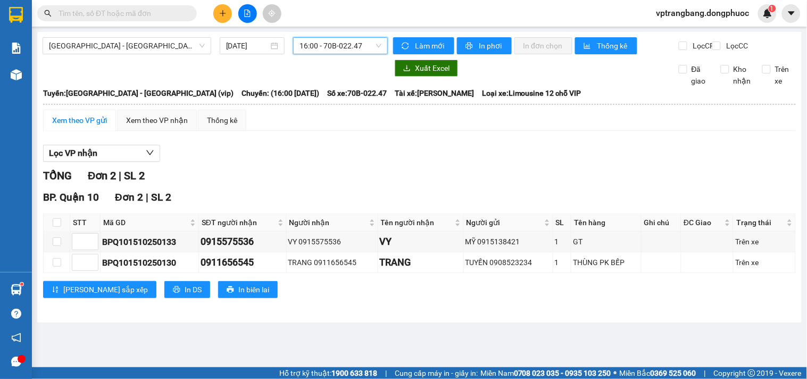
click at [320, 47] on span "16:00 - 70B-022.47" at bounding box center [340, 46] width 82 height 16
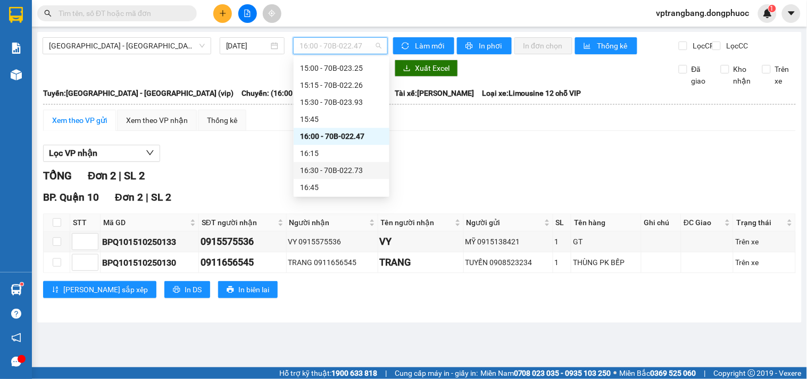
click at [337, 171] on div "16:30 - 70B-022.73" at bounding box center [341, 170] width 83 height 12
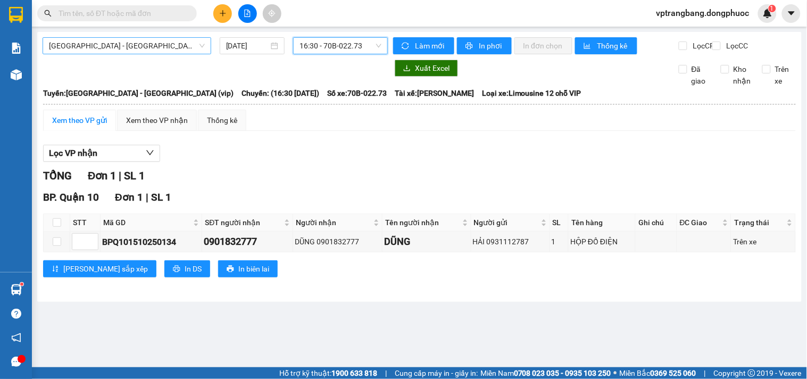
click at [120, 44] on span "Hồ Chí Minh - Tây Ninh (vip)" at bounding box center [127, 46] width 156 height 16
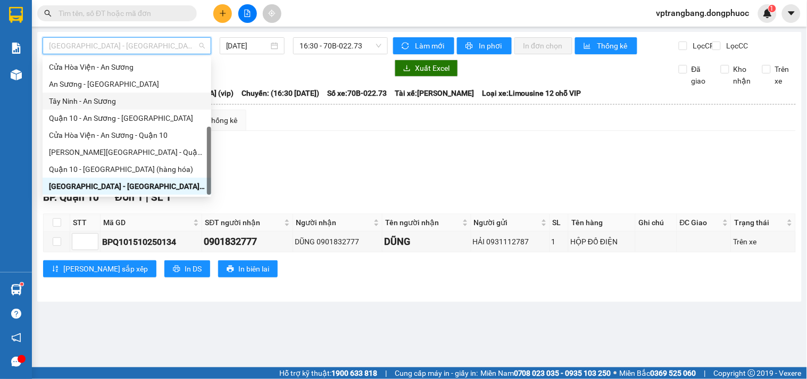
click at [105, 105] on div "Tây Ninh - An Sương" at bounding box center [127, 101] width 156 height 12
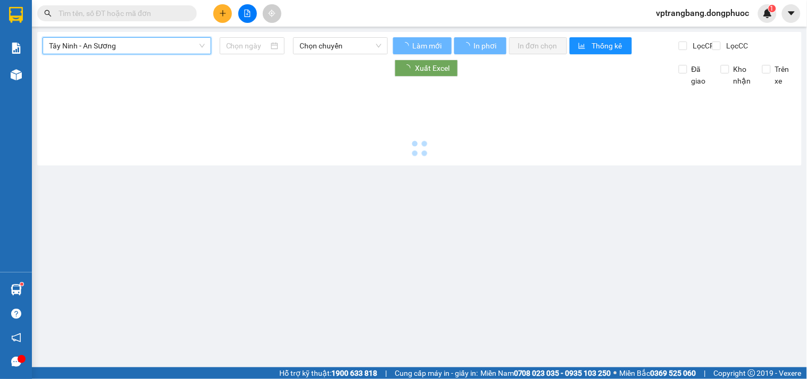
type input "15/10/2025"
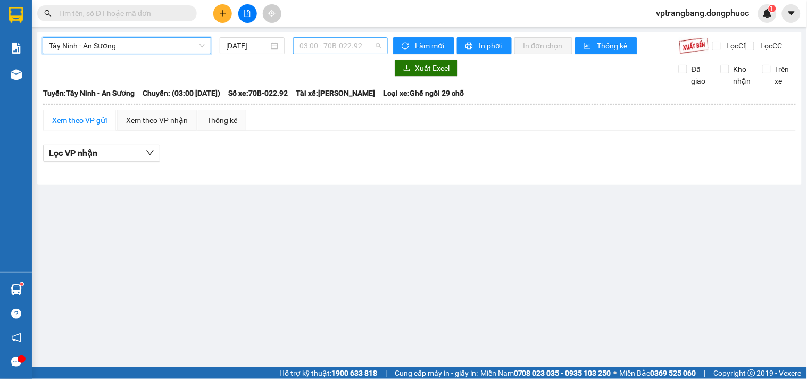
click at [320, 45] on span "03:00 - 70B-022.92" at bounding box center [340, 46] width 82 height 16
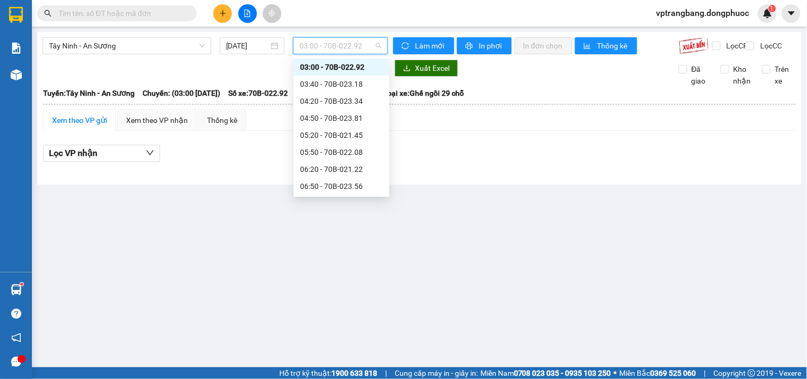
scroll to position [253, 0]
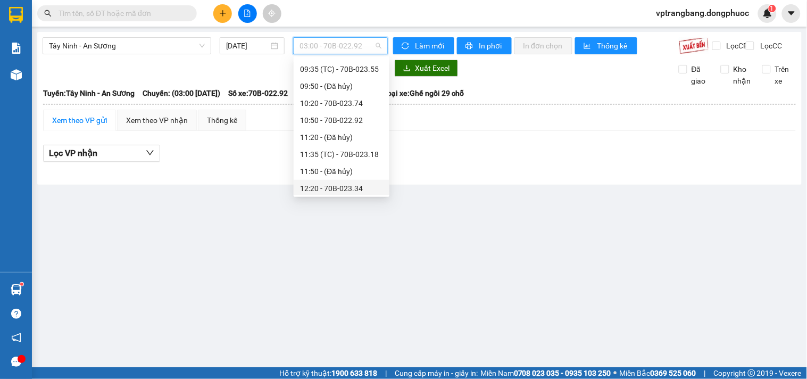
click at [352, 185] on div "12:20 - 70B-023.34" at bounding box center [341, 188] width 83 height 12
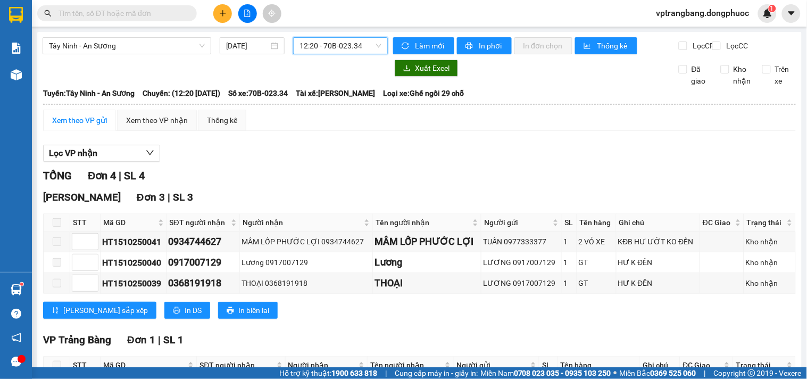
click at [316, 36] on div "Tây Ninh - An Sương 15/10/2025 12:20 12:20 - 70B-023.34 Làm mới In phơi In đơn …" at bounding box center [419, 238] width 764 height 412
click at [318, 43] on span "12:20 - 70B-023.34" at bounding box center [340, 46] width 82 height 16
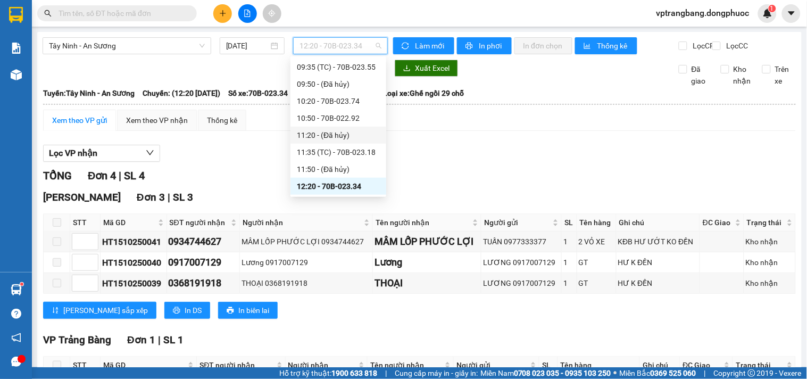
scroll to position [373, 0]
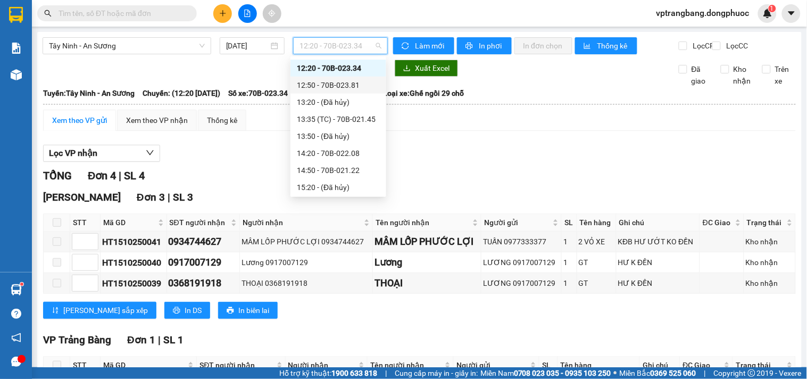
click at [331, 83] on div "12:50 - 70B-023.81" at bounding box center [338, 85] width 83 height 12
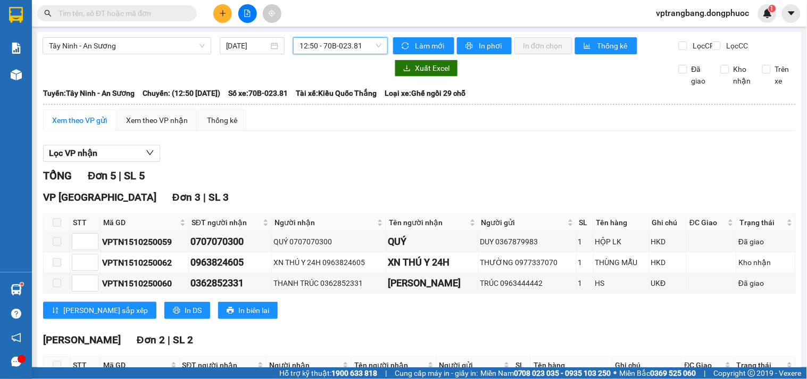
click at [333, 44] on span "12:50 - 70B-023.81" at bounding box center [340, 46] width 82 height 16
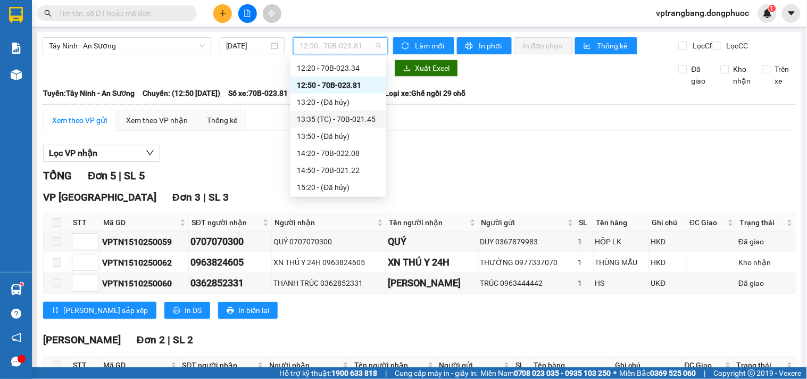
click at [344, 118] on div "13:35 (TC) - 70B-021.45" at bounding box center [338, 119] width 83 height 12
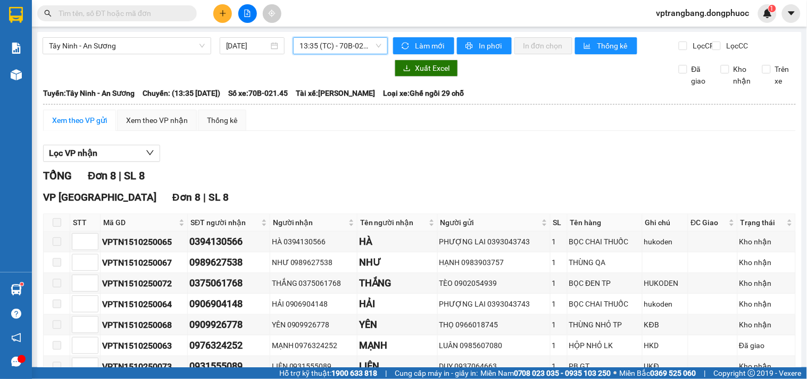
click at [334, 43] on span "13:35 (TC) - 70B-021.45" at bounding box center [340, 46] width 82 height 16
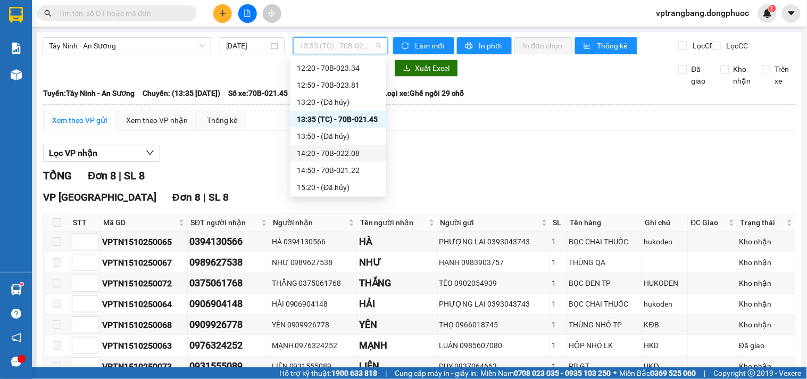
click at [352, 157] on div "14:20 - 70B-022.08" at bounding box center [338, 153] width 83 height 12
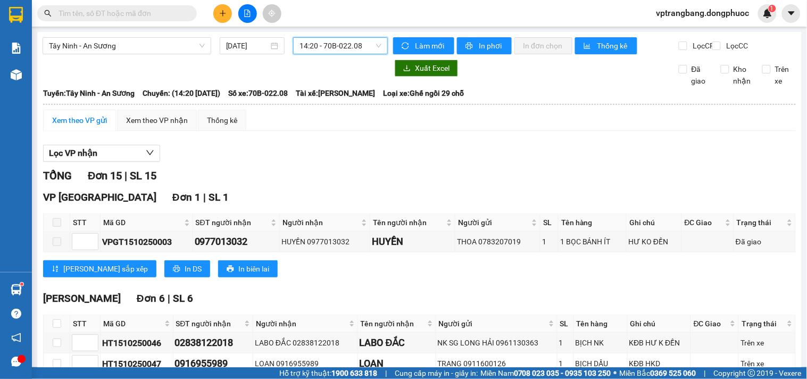
click at [314, 45] on span "14:20 - 70B-022.08" at bounding box center [340, 46] width 82 height 16
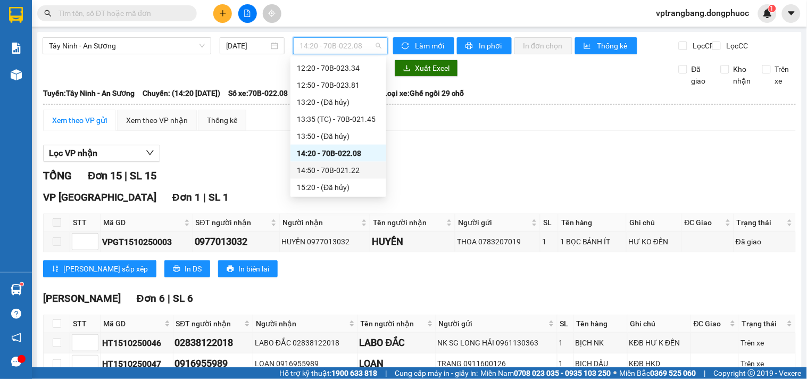
click at [330, 165] on div "14:50 - 70B-021.22" at bounding box center [338, 170] width 83 height 12
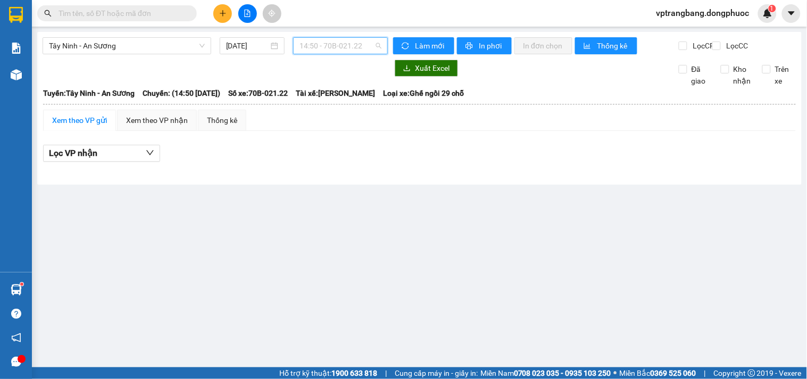
click at [320, 50] on span "14:50 - 70B-021.22" at bounding box center [340, 46] width 82 height 16
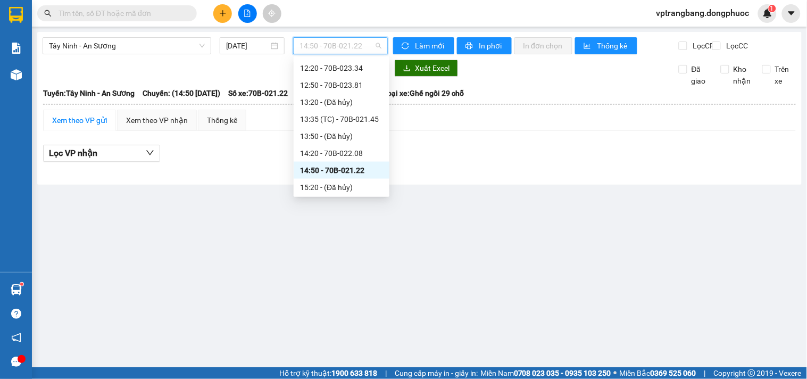
scroll to position [432, 0]
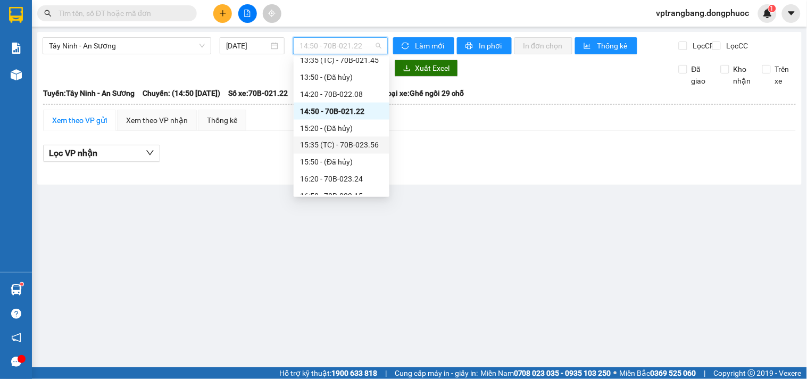
click at [347, 140] on div "15:35 (TC) - 70B-023.56" at bounding box center [341, 145] width 83 height 12
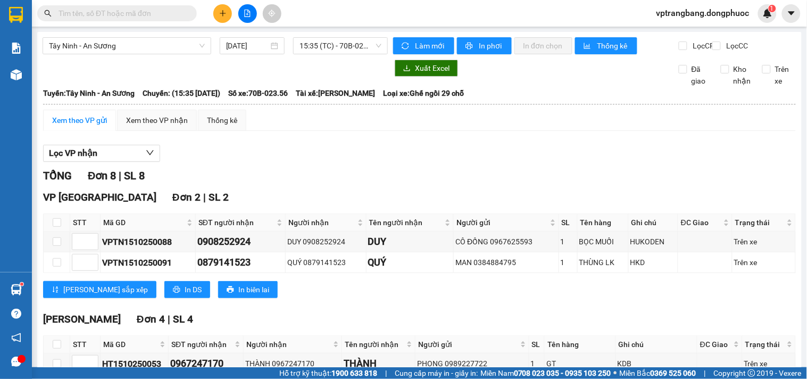
click at [291, 77] on div at bounding box center [215, 68] width 345 height 17
click at [307, 178] on div "TỔNG Đơn 8 | SL 8" at bounding box center [419, 176] width 753 height 16
click at [310, 50] on span "15:35 (TC) - 70B-023.56" at bounding box center [340, 46] width 82 height 16
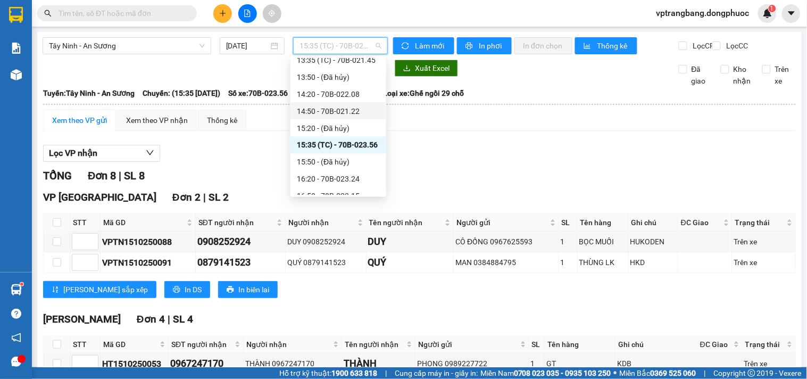
click at [341, 115] on div "14:50 - 70B-021.22" at bounding box center [338, 111] width 83 height 12
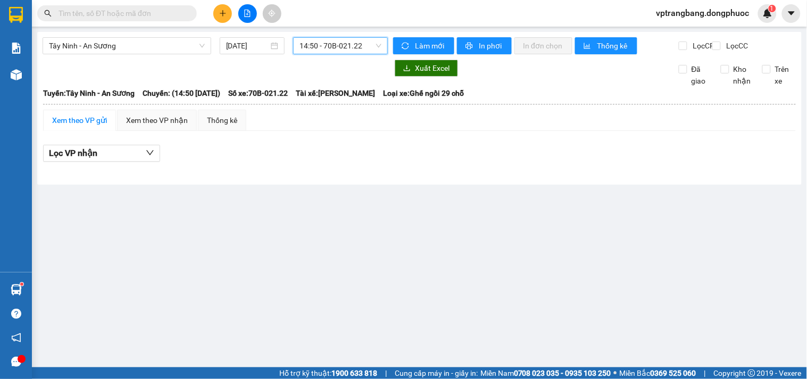
click at [347, 47] on span "14:50 - 70B-021.22" at bounding box center [340, 46] width 82 height 16
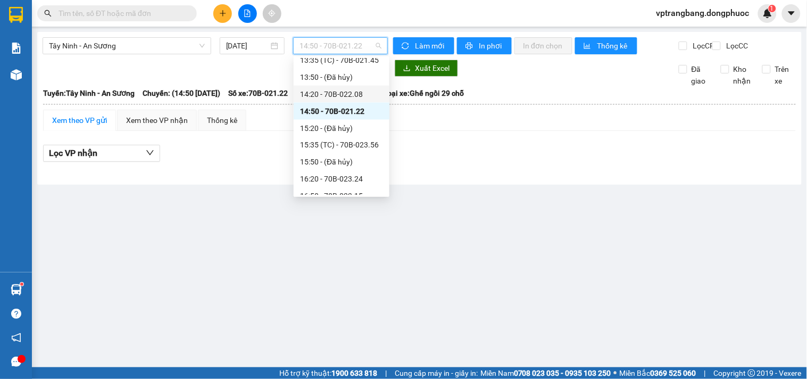
click at [352, 94] on div "14:20 - 70B-022.08" at bounding box center [341, 94] width 83 height 12
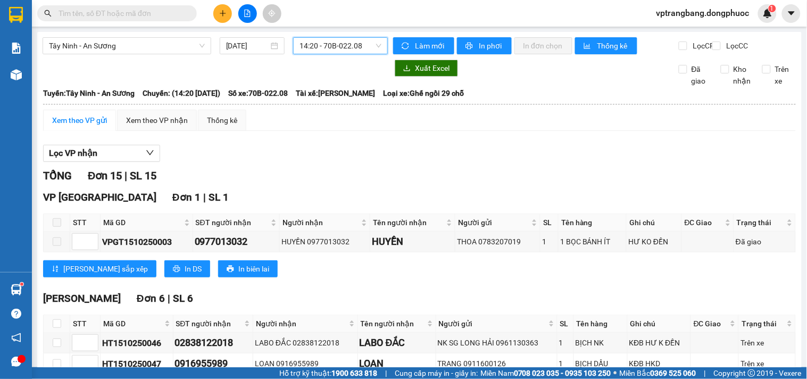
click at [326, 43] on span "14:20 - 70B-022.08" at bounding box center [340, 46] width 82 height 16
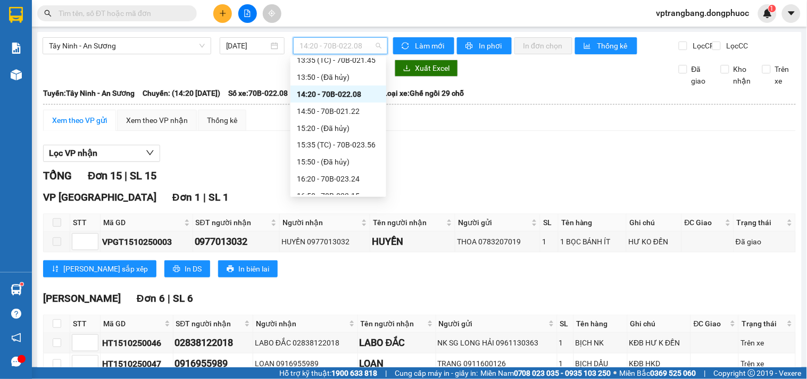
scroll to position [373, 0]
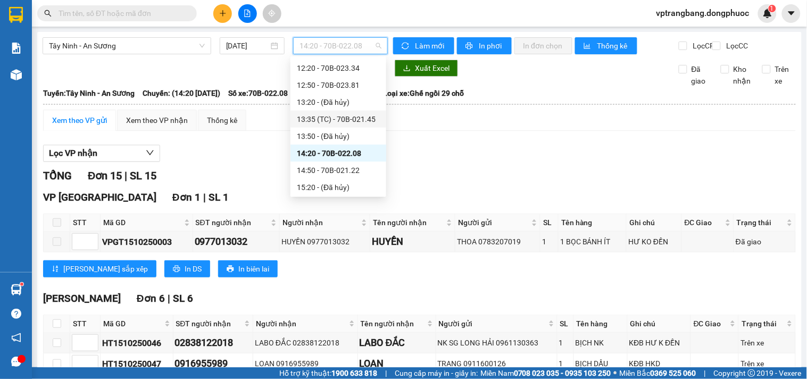
click at [352, 122] on div "13:35 (TC) - 70B-021.45" at bounding box center [338, 119] width 83 height 12
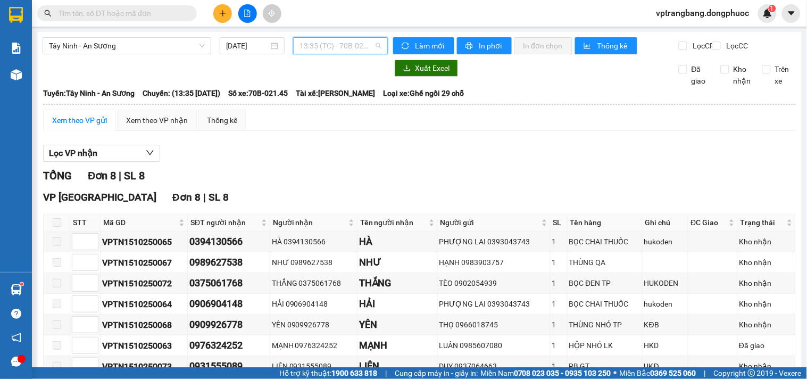
click at [327, 51] on span "13:35 (TC) - 70B-021.45" at bounding box center [340, 46] width 82 height 16
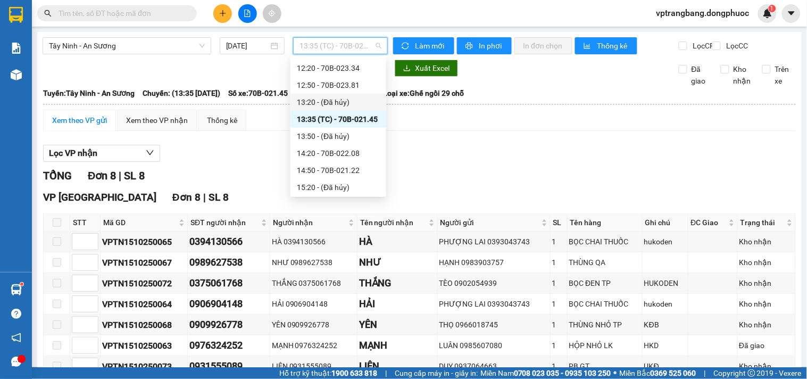
click at [331, 87] on div "12:50 - 70B-023.81" at bounding box center [338, 85] width 83 height 12
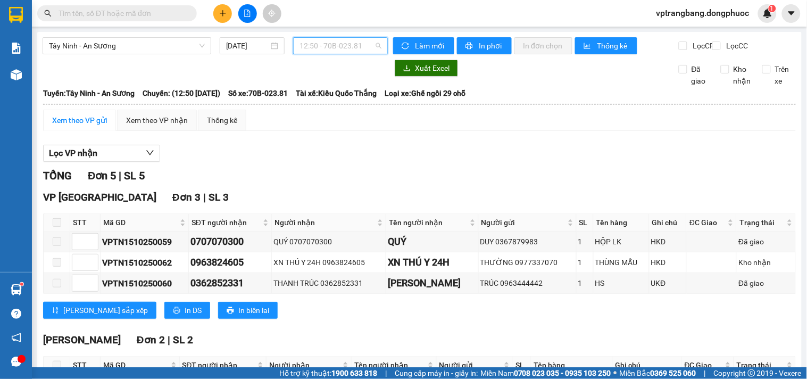
click at [339, 50] on span "12:50 - 70B-023.81" at bounding box center [340, 46] width 82 height 16
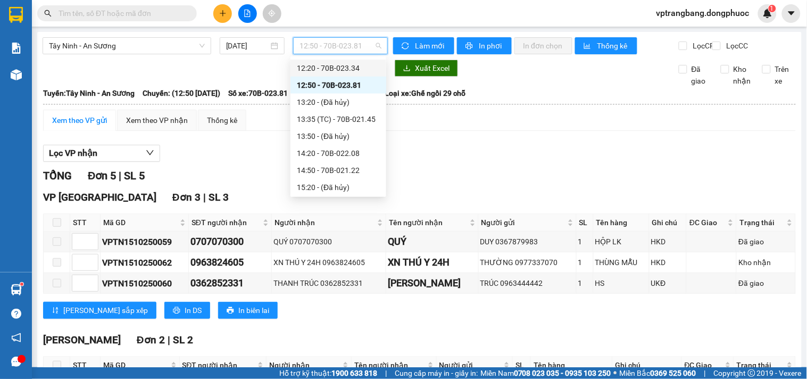
click at [331, 70] on div "12:20 - 70B-023.34" at bounding box center [338, 68] width 83 height 12
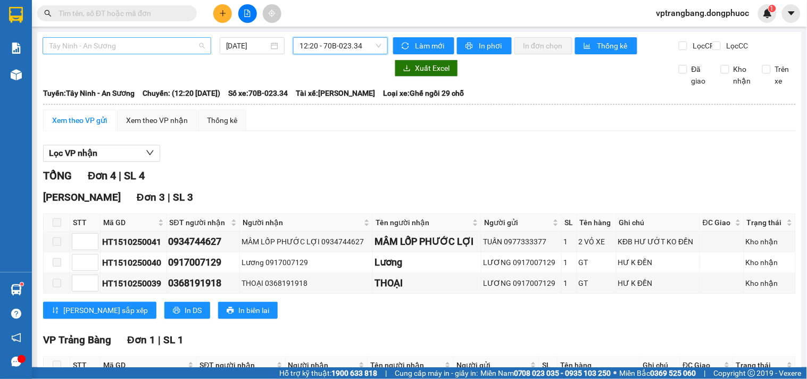
click at [147, 44] on span "Tây Ninh - An Sương" at bounding box center [127, 46] width 156 height 16
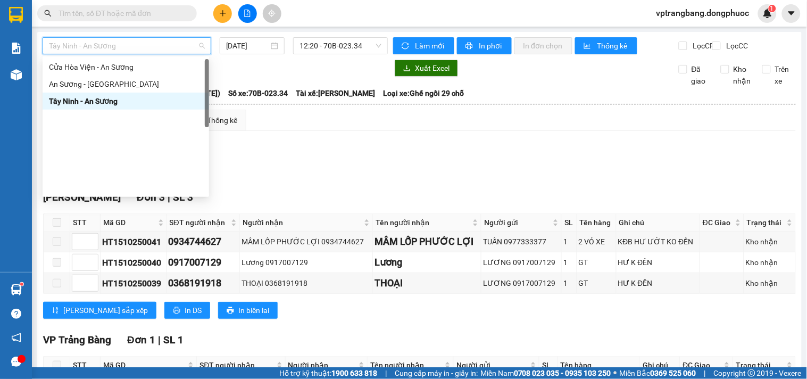
scroll to position [1, 0]
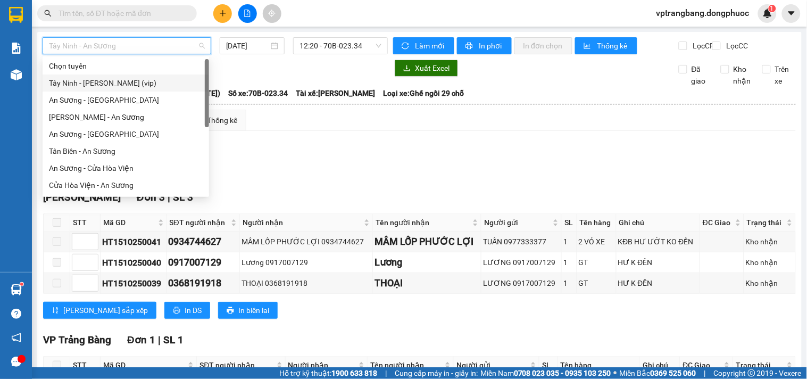
click at [130, 86] on div "Tây Ninh - Hồ Chí Minh (vip)" at bounding box center [126, 83] width 154 height 12
type input "15/10/2025"
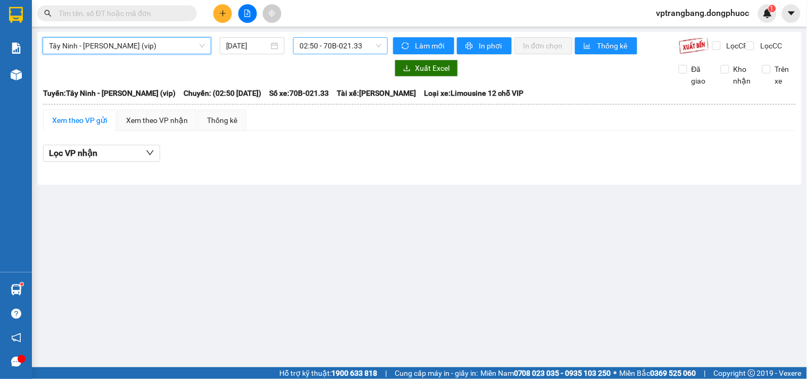
click at [336, 39] on span "02:50 - 70B-021.33" at bounding box center [340, 46] width 82 height 16
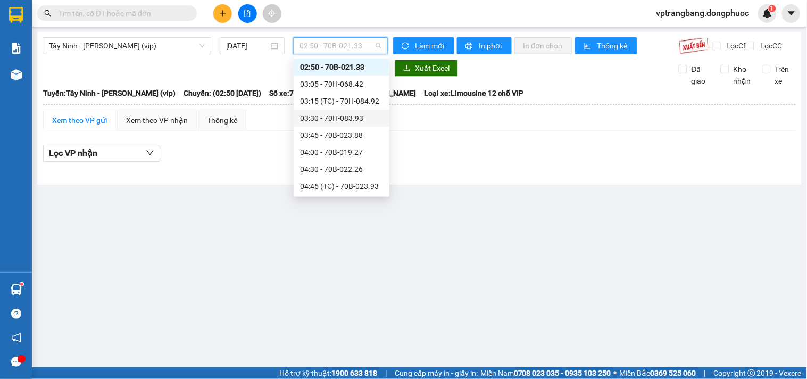
scroll to position [431, 0]
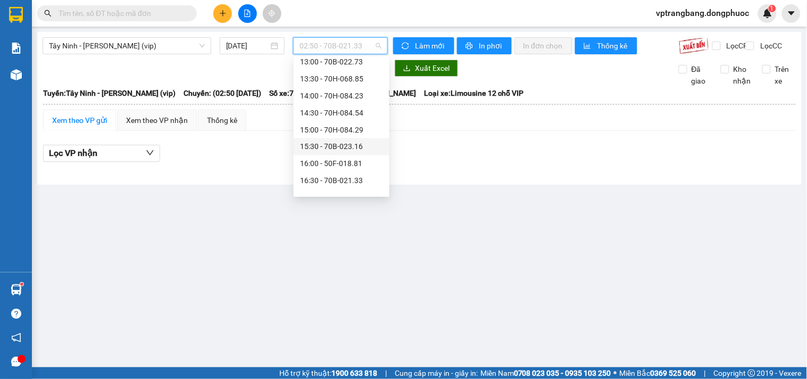
click at [346, 144] on div "15:30 - 70B-023.16" at bounding box center [341, 147] width 83 height 12
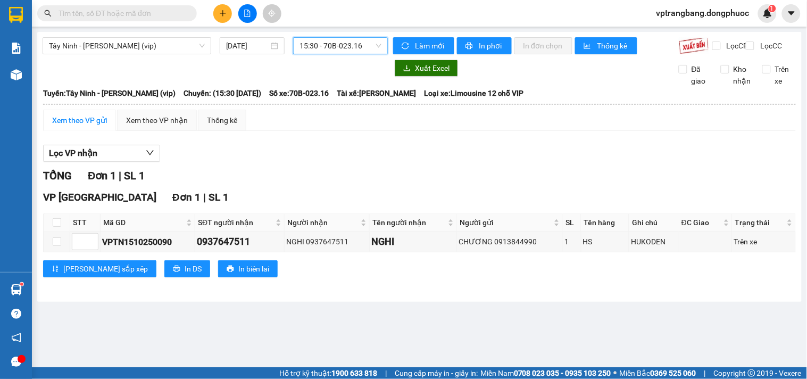
click at [353, 45] on span "15:30 - 70B-023.16" at bounding box center [340, 46] width 82 height 16
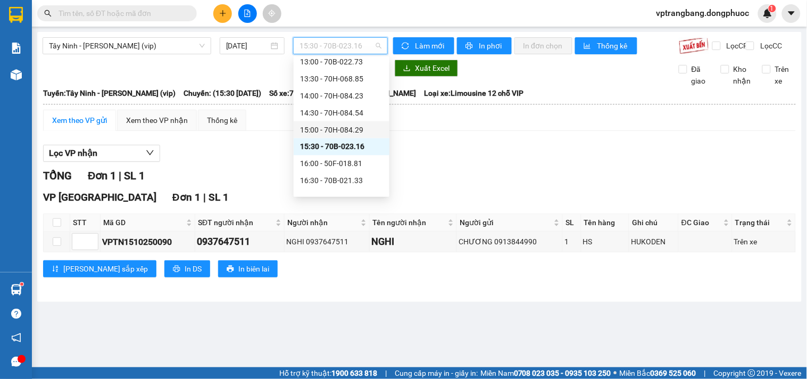
click at [348, 134] on div "15:00 - 70H-084.29" at bounding box center [341, 130] width 83 height 12
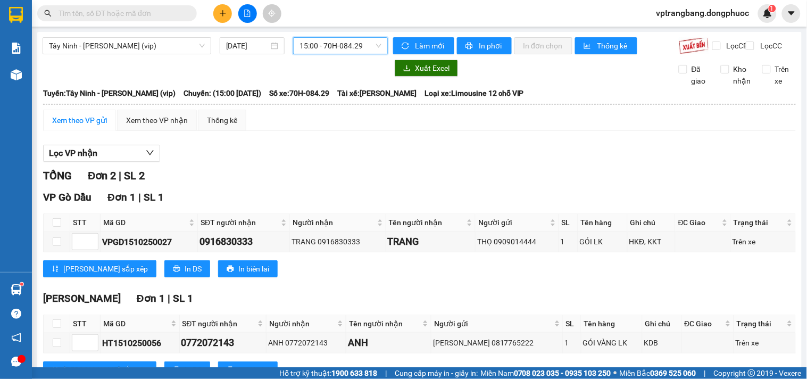
click at [336, 43] on span "15:00 - 70H-084.29" at bounding box center [340, 46] width 82 height 16
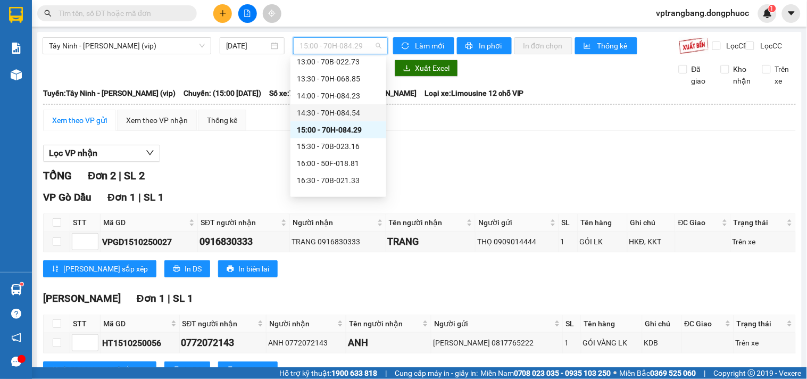
click at [336, 111] on div "14:30 - 70H-084.54" at bounding box center [338, 113] width 83 height 12
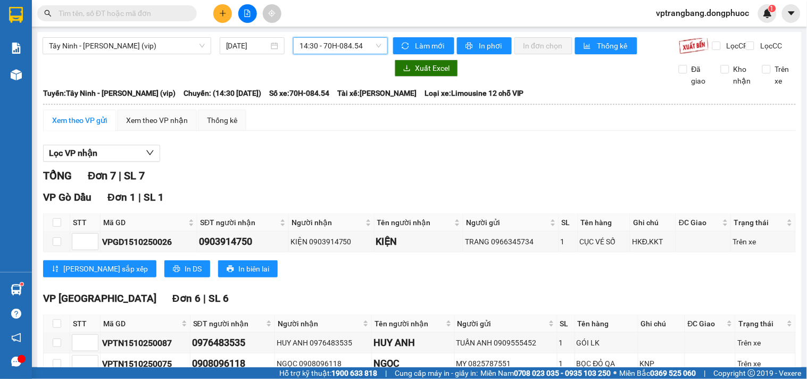
drag, startPoint x: 157, startPoint y: 45, endPoint x: 161, endPoint y: 55, distance: 10.8
click at [156, 45] on span "Tây Ninh - Hồ Chí Minh (vip)" at bounding box center [127, 46] width 156 height 16
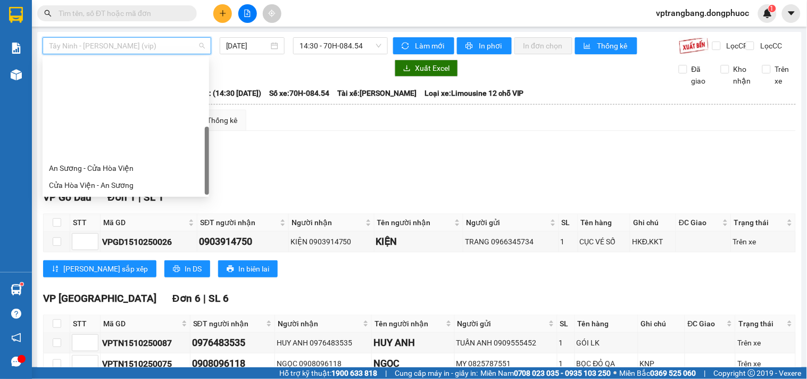
scroll to position [119, 0]
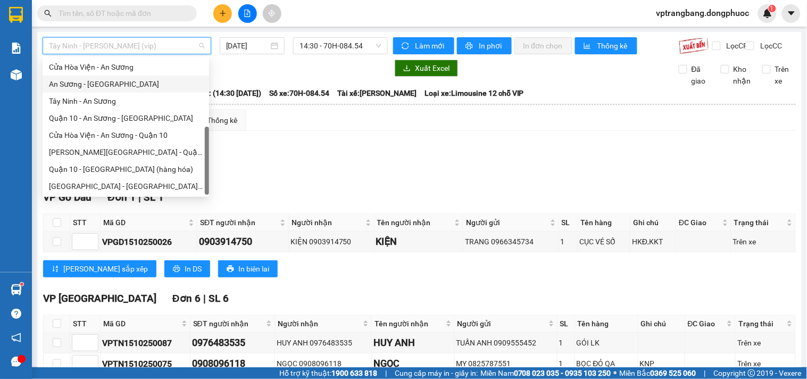
click at [98, 85] on div "An Sương - Tây Ninh" at bounding box center [126, 84] width 154 height 12
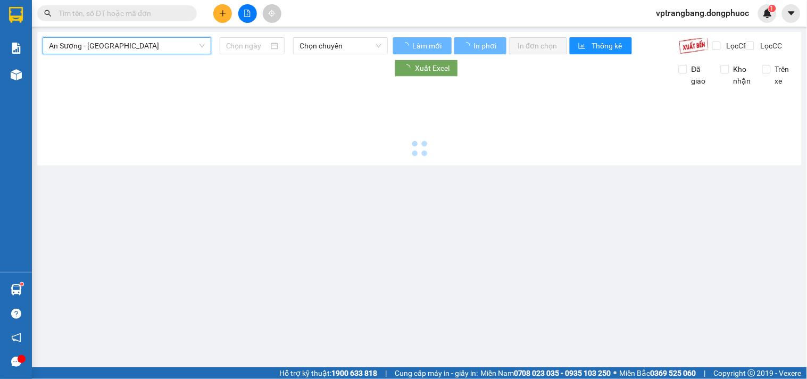
type input "15/10/2025"
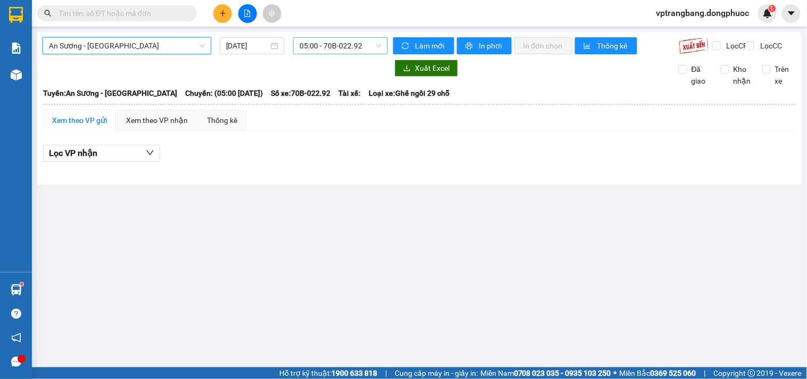
click at [331, 47] on span "05:00 - 70B-022.92" at bounding box center [340, 46] width 82 height 16
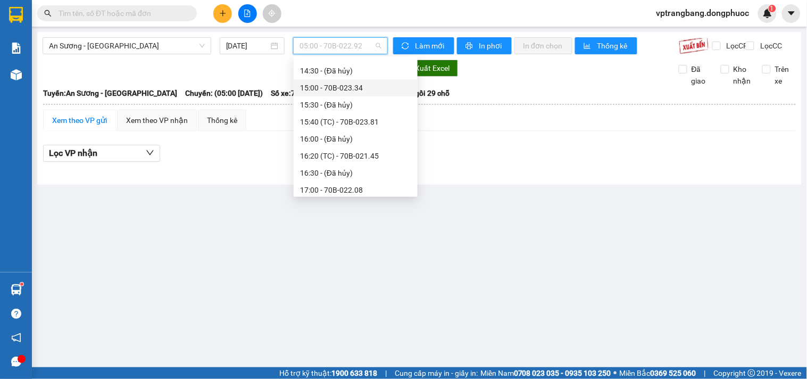
scroll to position [431, 0]
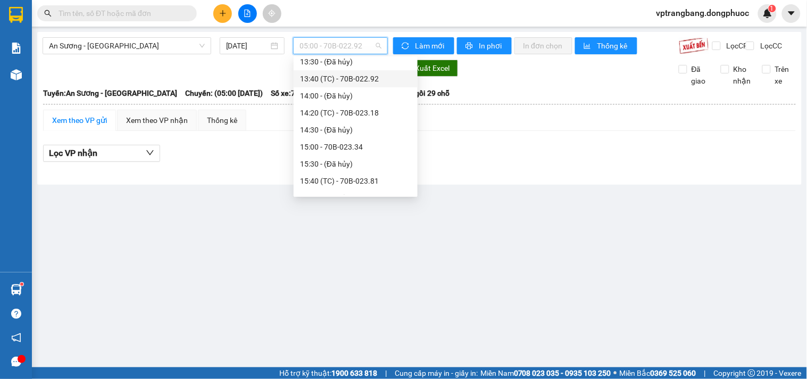
click at [354, 82] on div "13:40 (TC) - 70B-022.92" at bounding box center [355, 79] width 111 height 12
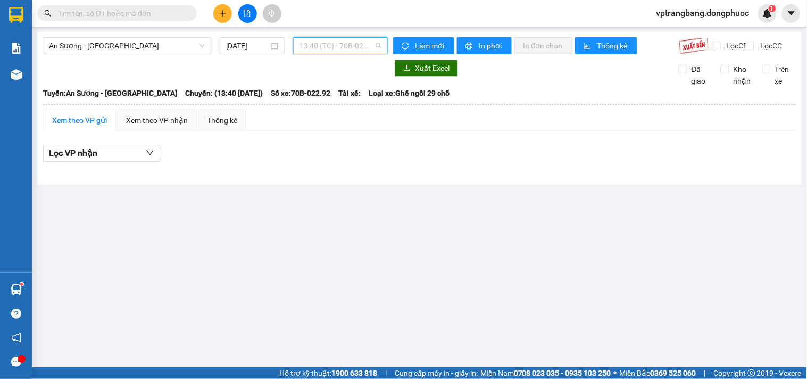
click at [310, 54] on div "13:40 (TC) - 70B-022.92" at bounding box center [340, 45] width 95 height 17
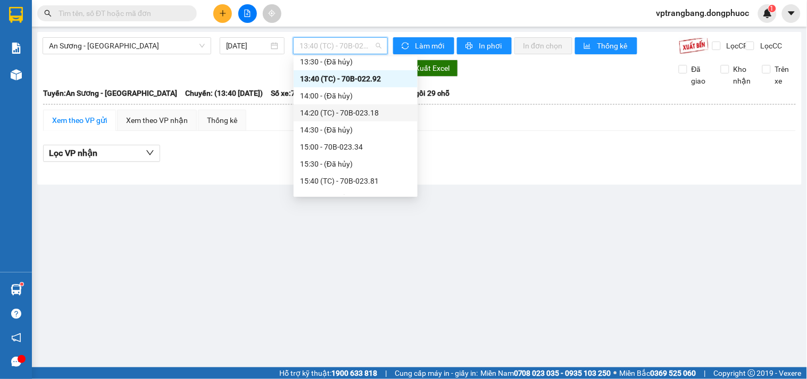
click at [333, 113] on div "14:20 (TC) - 70B-023.18" at bounding box center [355, 113] width 111 height 12
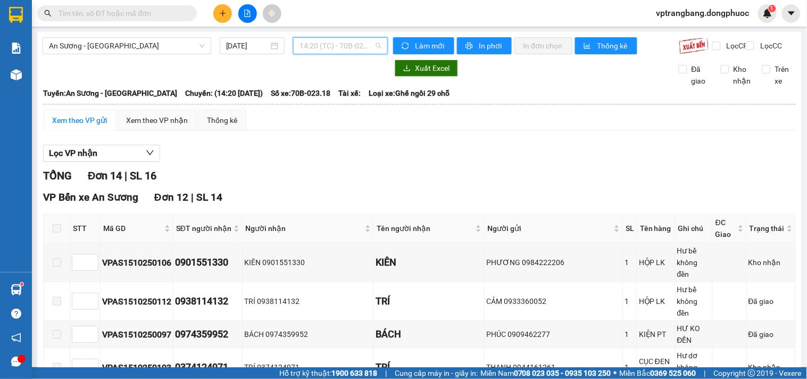
drag, startPoint x: 323, startPoint y: 43, endPoint x: 326, endPoint y: 61, distance: 18.2
click at [323, 44] on span "14:20 (TC) - 70B-023.18" at bounding box center [340, 46] width 82 height 16
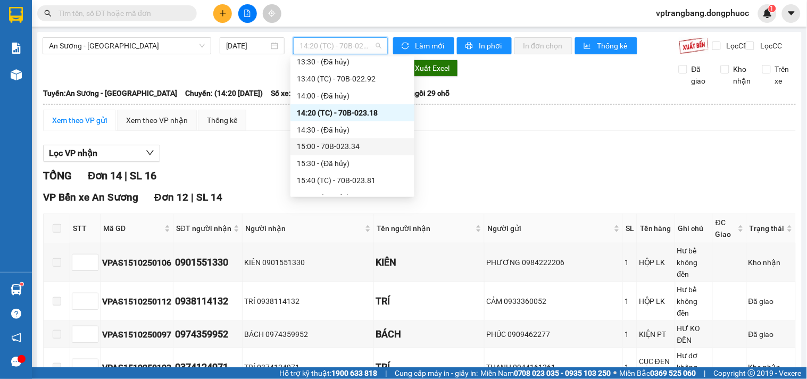
click at [353, 147] on div "15:00 - 70B-023.34" at bounding box center [352, 147] width 111 height 12
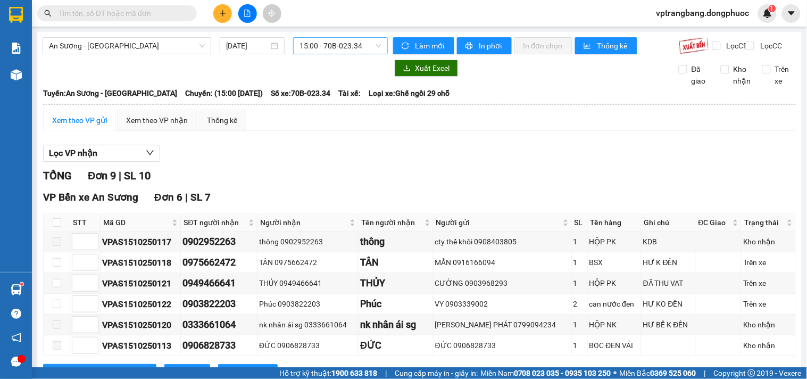
click at [321, 44] on span "15:00 - 70B-023.34" at bounding box center [340, 46] width 82 height 16
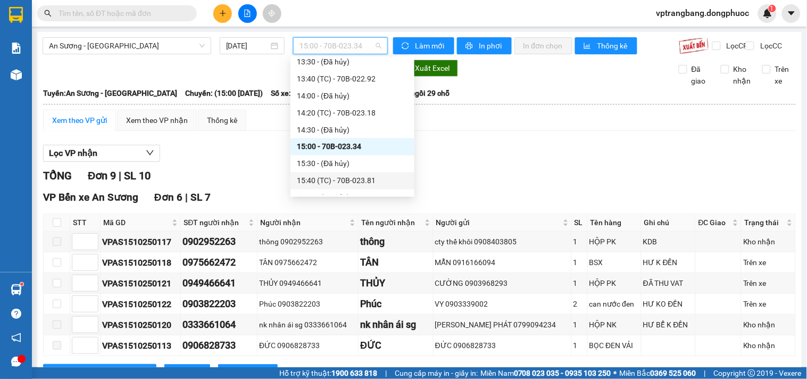
click at [340, 183] on div "15:40 (TC) - 70B-023.81" at bounding box center [352, 181] width 111 height 12
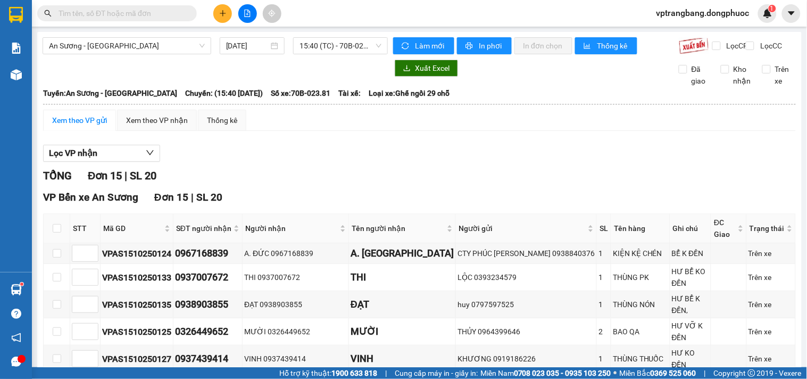
click at [277, 176] on div "TỔNG Đơn 15 | SL 20" at bounding box center [419, 176] width 753 height 16
click at [332, 41] on span "15:40 (TC) - 70B-023.81" at bounding box center [340, 46] width 82 height 16
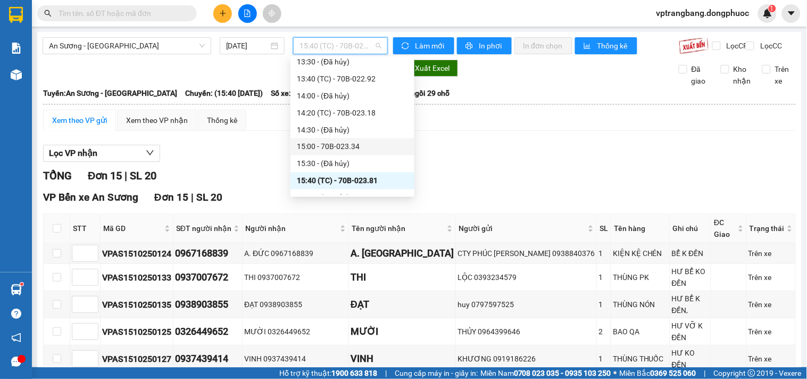
click at [347, 153] on div "15:00 - 70B-023.34" at bounding box center [352, 146] width 124 height 17
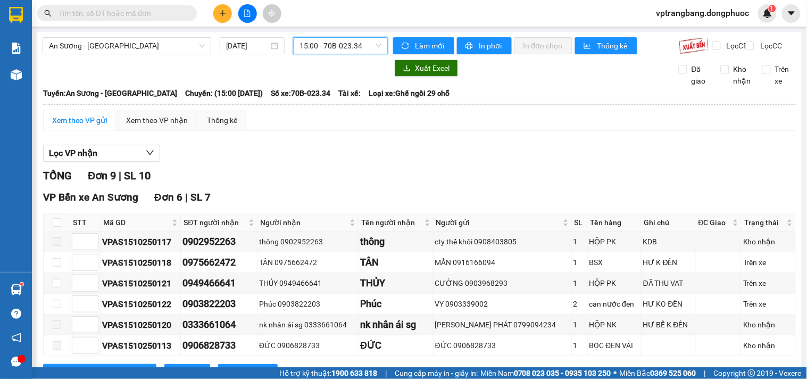
click at [353, 44] on span "15:00 - 70B-023.34" at bounding box center [340, 46] width 82 height 16
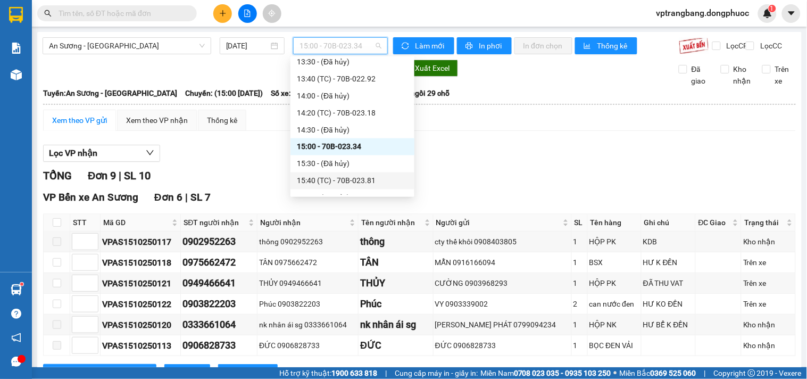
click at [349, 178] on div "15:40 (TC) - 70B-023.81" at bounding box center [352, 181] width 111 height 12
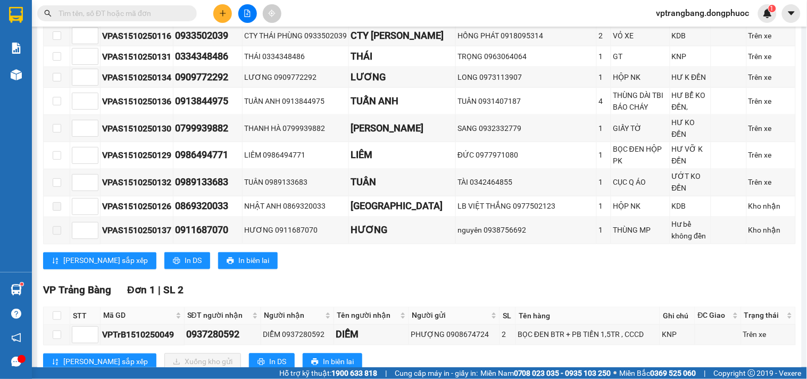
scroll to position [13, 0]
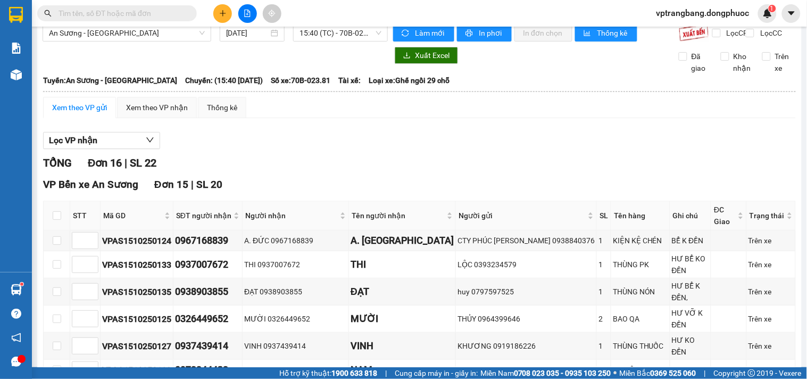
click at [86, 113] on div "Xem theo VP gửi" at bounding box center [79, 108] width 55 height 12
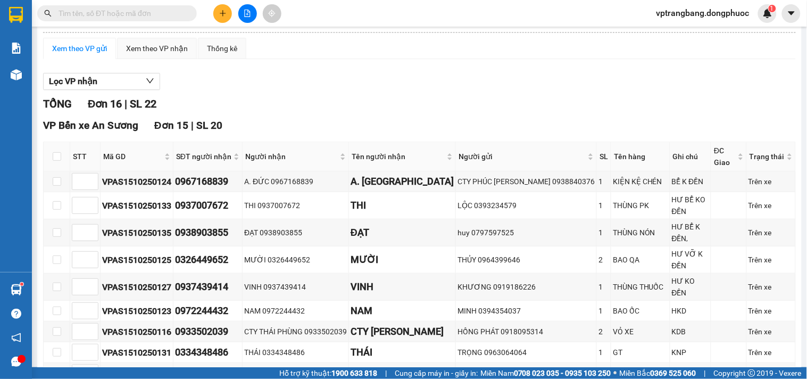
scroll to position [0, 0]
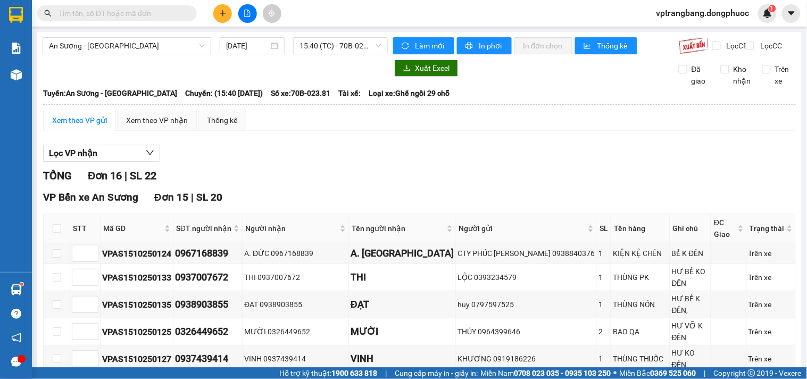
click at [311, 184] on div "TỔNG Đơn 16 | SL 22" at bounding box center [419, 176] width 753 height 16
click at [586, 179] on div "TỔNG Đơn 16 | SL 22" at bounding box center [419, 176] width 753 height 16
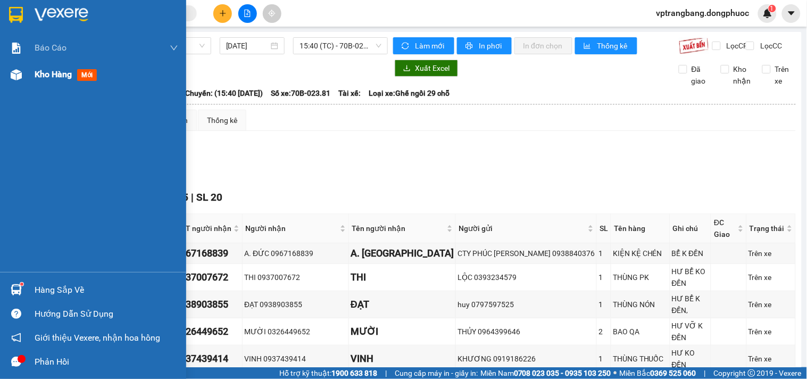
click at [45, 78] on span "Kho hàng" at bounding box center [53, 74] width 37 height 10
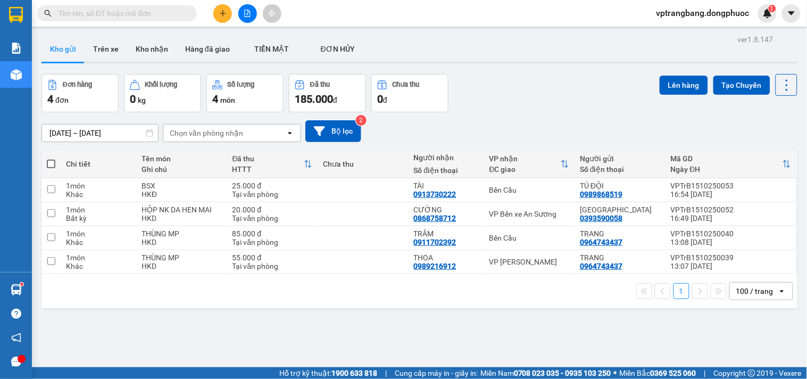
click at [296, 336] on div "ver 1.8.147 Kho gửi Trên xe Kho nhận Hàng đã giao TIỀN MẶT ĐƠN HỦY Đơn hàng 4…" at bounding box center [419, 221] width 764 height 379
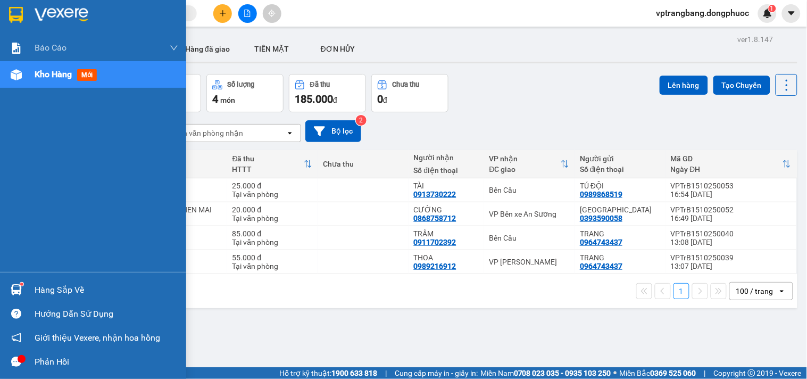
click at [51, 291] on div "Hàng sắp về" at bounding box center [107, 290] width 144 height 16
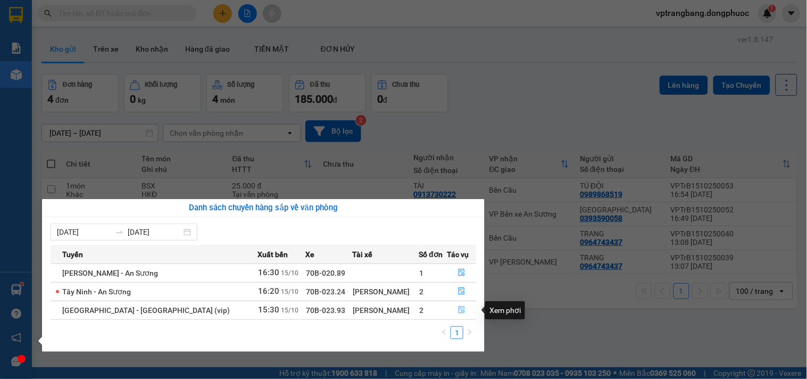
click at [459, 312] on icon "file-done" at bounding box center [462, 309] width 6 height 7
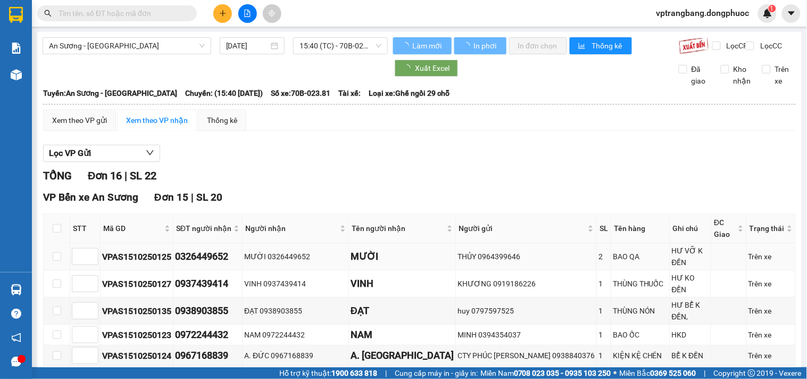
scroll to position [176, 0]
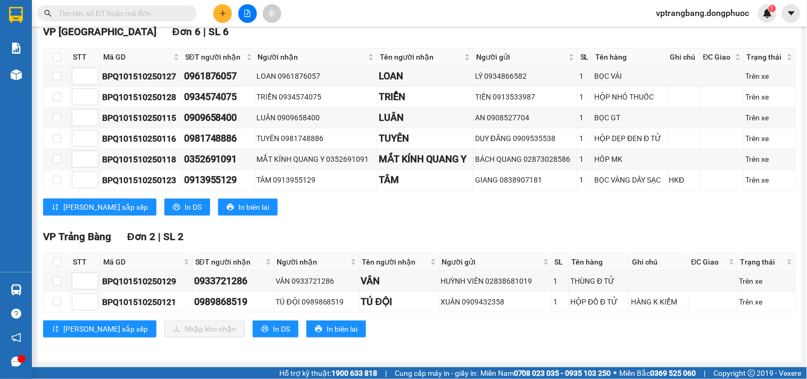
click at [456, 226] on div "TỔNG Đơn 8 | SL 8 VP Tây Ninh Đơn 6 | SL 6 STT Mã GD SĐT người nhận Người nhận …" at bounding box center [419, 176] width 753 height 348
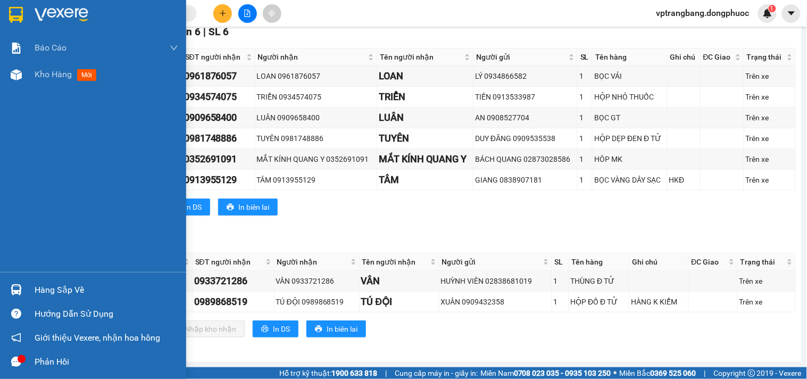
click at [43, 291] on div "Hàng sắp về" at bounding box center [107, 290] width 144 height 16
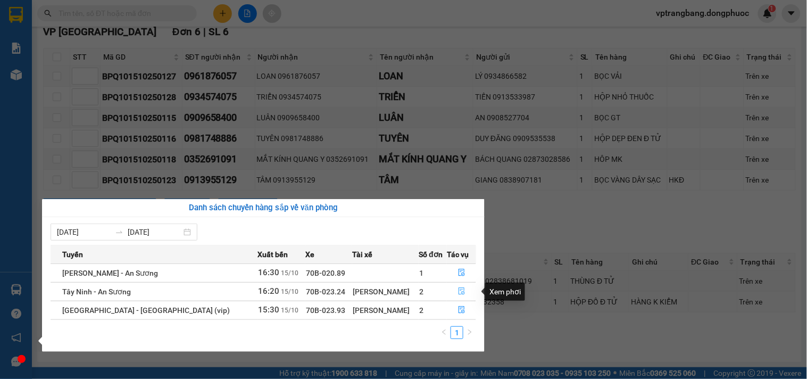
click at [459, 289] on icon "file-done" at bounding box center [461, 290] width 7 height 7
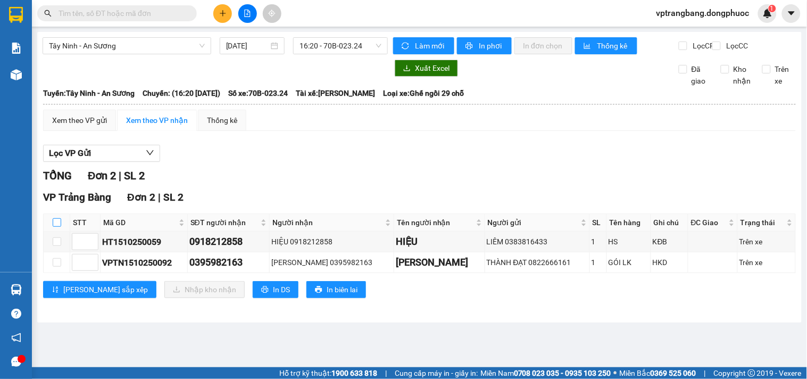
click at [57, 227] on input "checkbox" at bounding box center [57, 222] width 9 height 9
checkbox input "true"
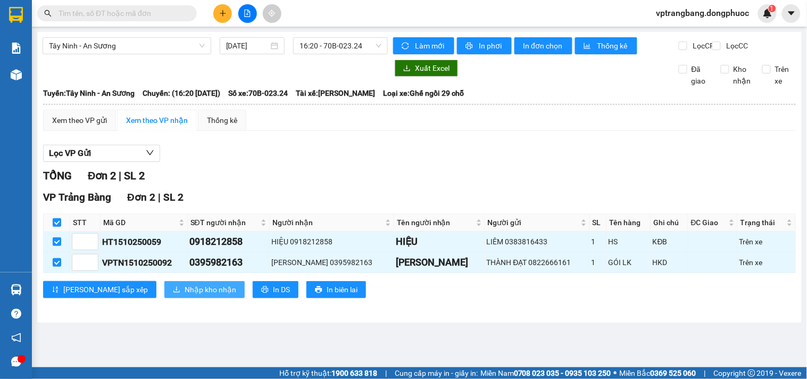
click at [185, 295] on span "Nhập kho nhận" at bounding box center [211, 290] width 52 height 12
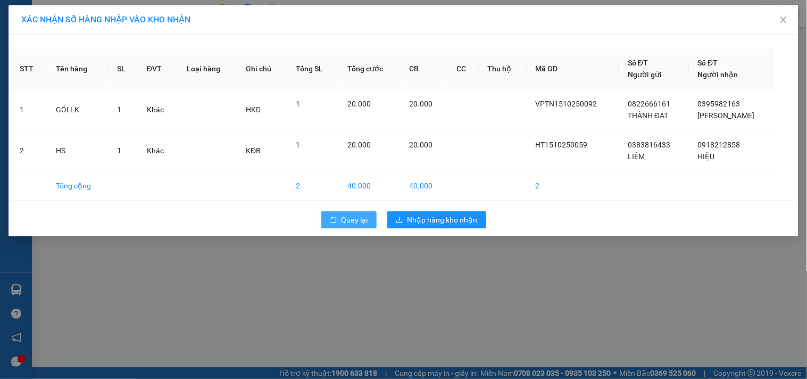
click at [353, 219] on span "Quay lại" at bounding box center [354, 220] width 27 height 12
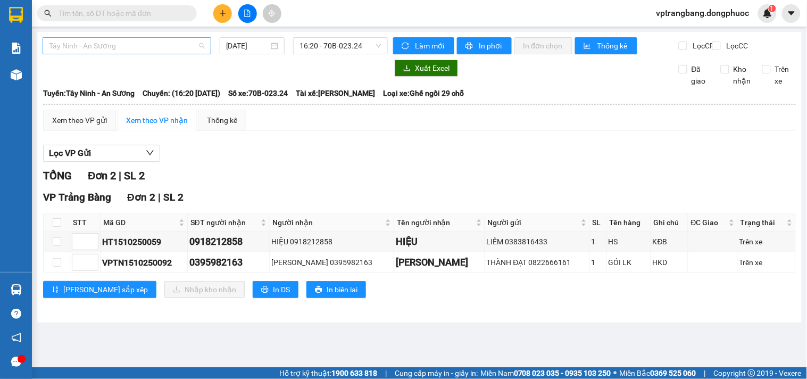
click at [164, 49] on span "Tây Ninh - An Sương" at bounding box center [127, 46] width 156 height 16
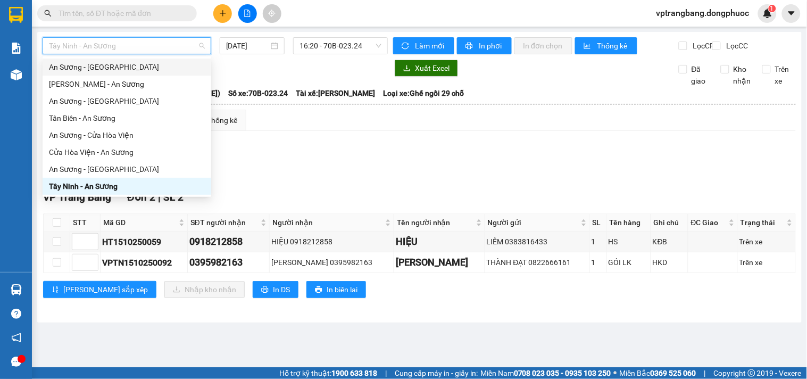
click at [105, 67] on div "An Sương - Châu Thành" at bounding box center [127, 67] width 156 height 12
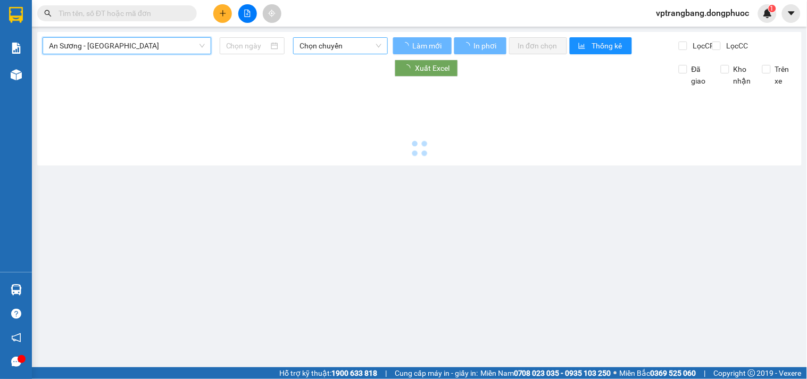
type input "15/10/2025"
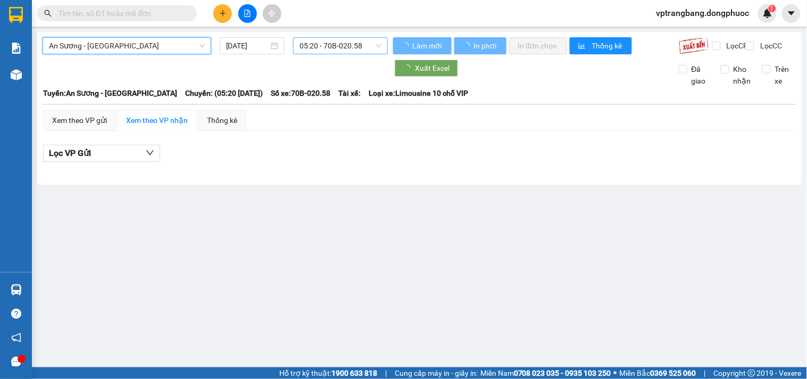
click at [325, 43] on span "05:20 - 70B-020.58" at bounding box center [340, 46] width 82 height 16
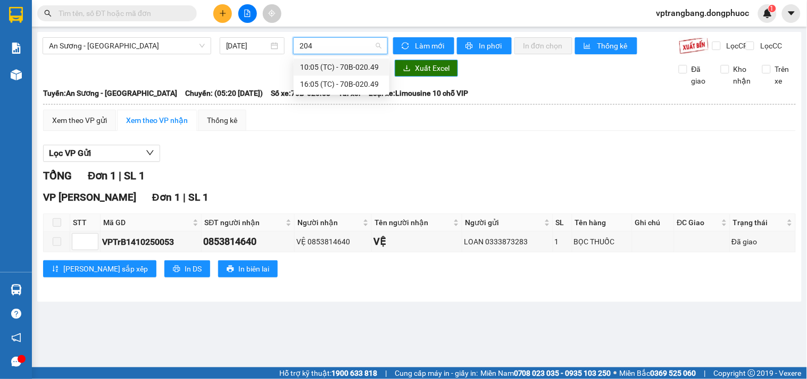
type input "2049"
click at [330, 88] on div "16:05 (TC) - 70B-020.49" at bounding box center [341, 84] width 83 height 12
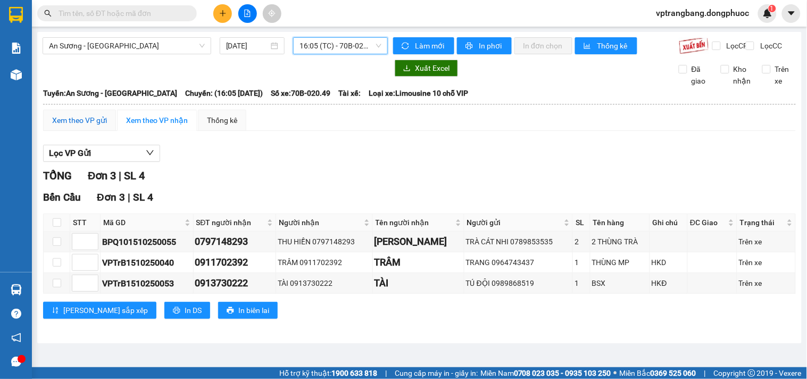
click at [87, 126] on div "Xem theo VP gửi" at bounding box center [79, 120] width 55 height 12
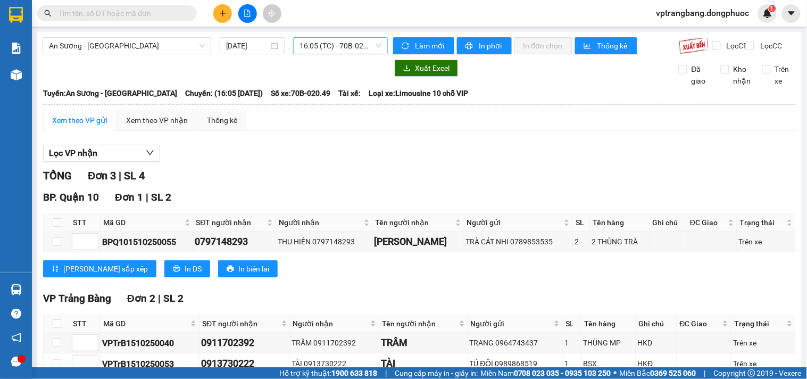
scroll to position [71, 0]
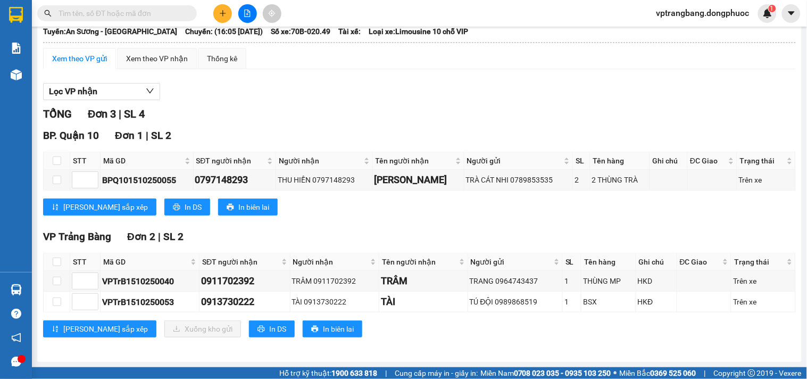
drag, startPoint x: 319, startPoint y: 74, endPoint x: 325, endPoint y: 68, distance: 9.1
click at [319, 74] on div "Xem theo VP gửi Xem theo VP nhận Thống kê Lọc VP nhận TỔNG Đơn 3 | SL 4 BP. Quậ…" at bounding box center [419, 199] width 753 height 303
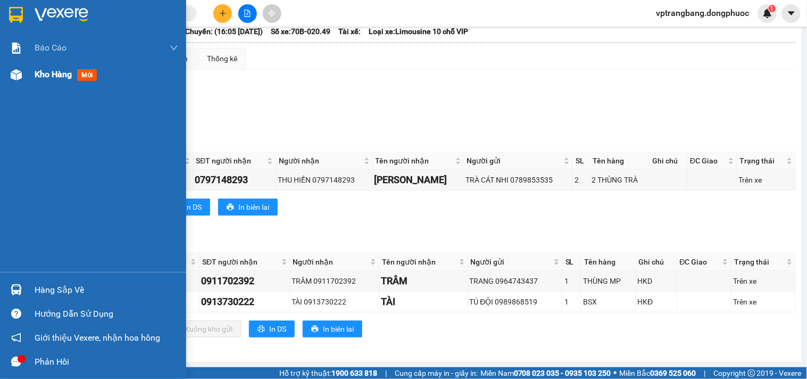
click at [48, 81] on div "Kho hàng mới" at bounding box center [68, 74] width 66 height 13
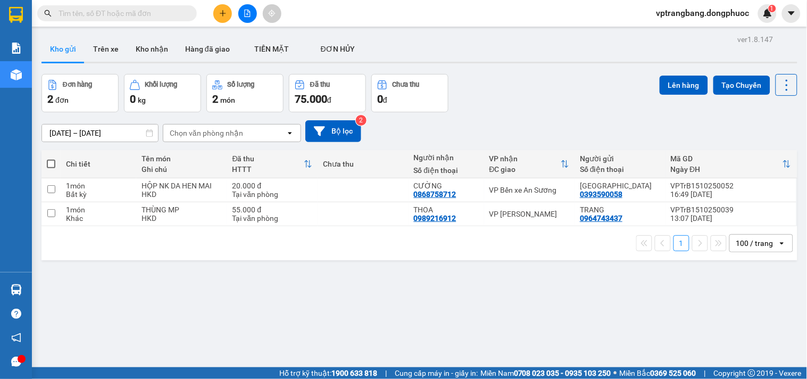
click at [225, 303] on div "ver 1.8.147 Kho gửi Trên xe Kho nhận Hàng đã giao TIỀN MẶT ĐƠN HỦY Đơn hàng 2…" at bounding box center [419, 221] width 764 height 379
click at [262, 331] on div "ver 1.8.147 Kho gửi Trên xe Kho nhận Hàng đã giao TIỀN MẶT ĐƠN HỦY Đơn hàng 2…" at bounding box center [419, 221] width 764 height 379
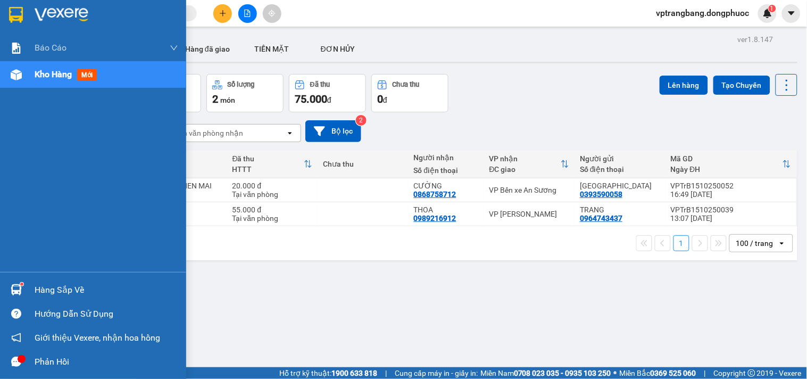
click at [48, 293] on div "Hàng sắp về" at bounding box center [107, 290] width 144 height 16
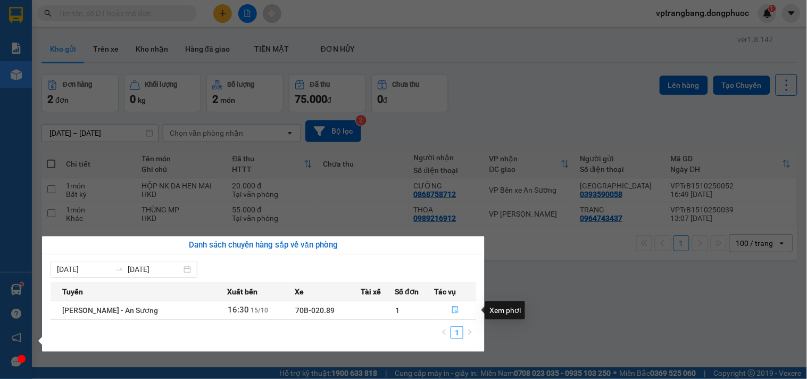
click at [455, 312] on icon "file-done" at bounding box center [455, 309] width 6 height 7
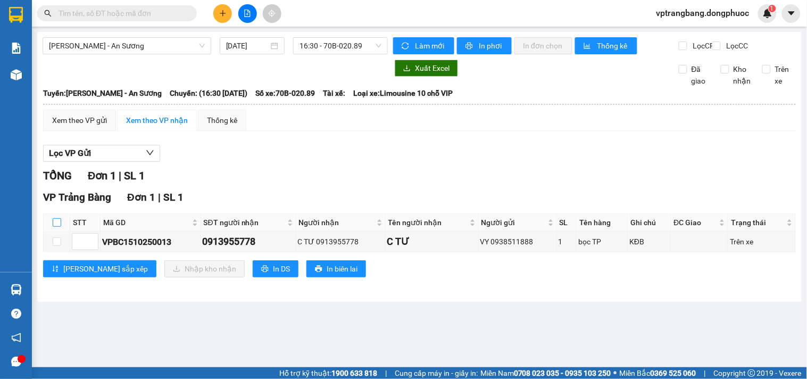
click at [57, 227] on input "checkbox" at bounding box center [57, 222] width 9 height 9
checkbox input "true"
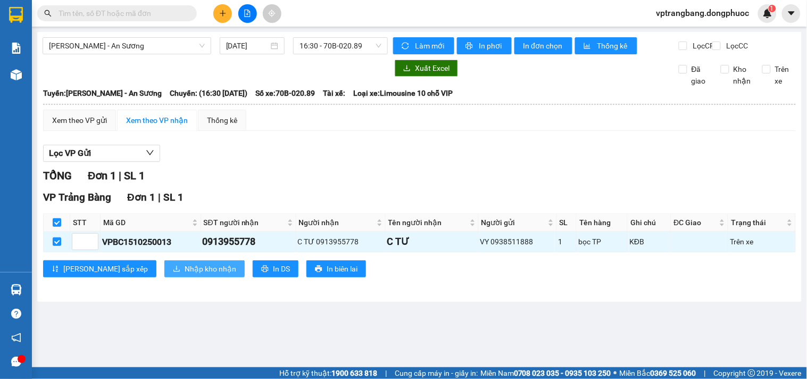
click at [185, 274] on span "Nhập kho nhận" at bounding box center [211, 269] width 52 height 12
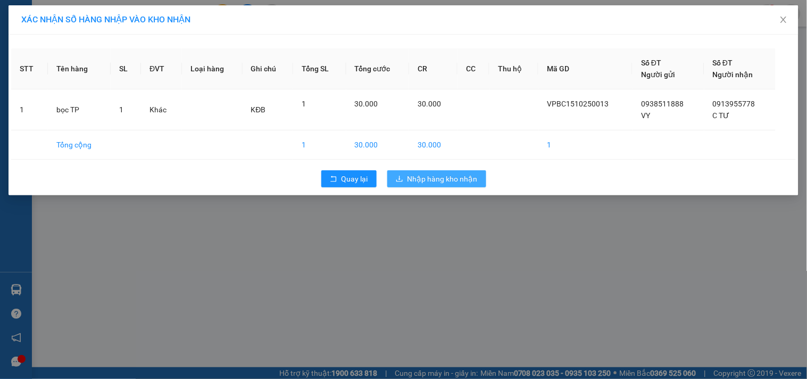
click at [431, 177] on span "Nhập hàng kho nhận" at bounding box center [442, 179] width 70 height 12
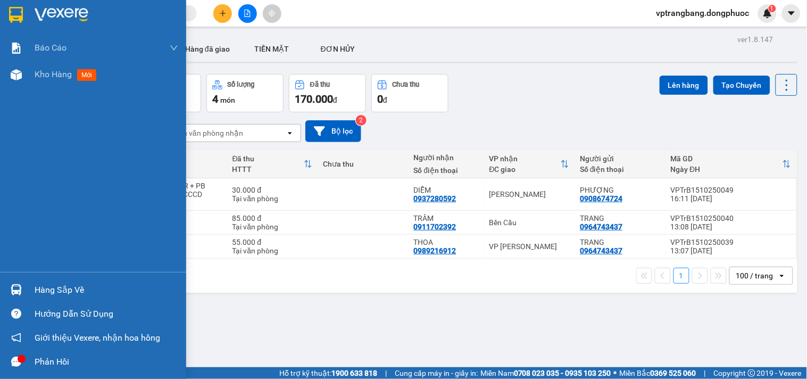
click at [35, 289] on div "Hàng sắp về" at bounding box center [107, 290] width 144 height 16
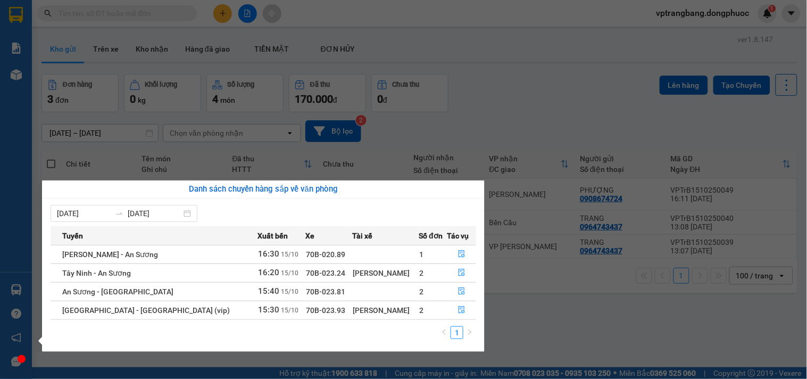
click at [514, 111] on section "Kết quả tìm kiếm ( 0 ) Bộ lọc No Data vptrangbang.dongphuoc 1 Báo cáo Mẫu 1: Bá…" at bounding box center [403, 189] width 807 height 379
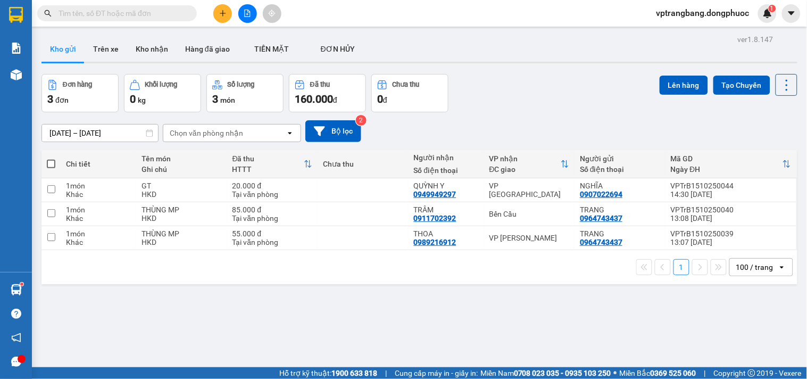
click at [555, 101] on div "Đơn hàng 3 đơn Khối lượng 0 kg Số lượng 3 món Đã thu 160.000 đ Chưa thu 0 đ Lên…" at bounding box center [419, 93] width 756 height 38
click at [278, 318] on div "ver 1.8.147 Kho gửi Trên xe Kho nhận Hàng đã giao TIỀN MẶT ĐƠN HỦY Đơn hàng 3…" at bounding box center [419, 221] width 764 height 379
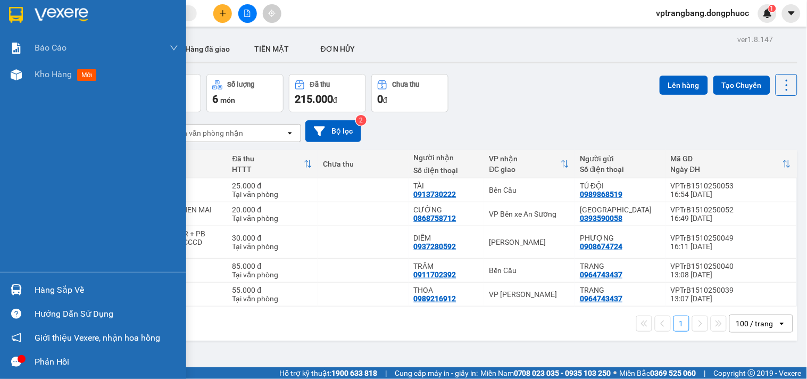
click at [22, 290] on div at bounding box center [16, 289] width 19 height 19
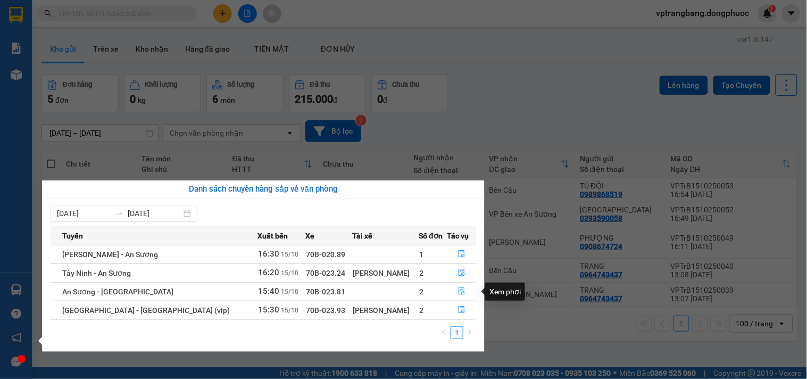
click at [459, 291] on icon "file-done" at bounding box center [462, 290] width 6 height 7
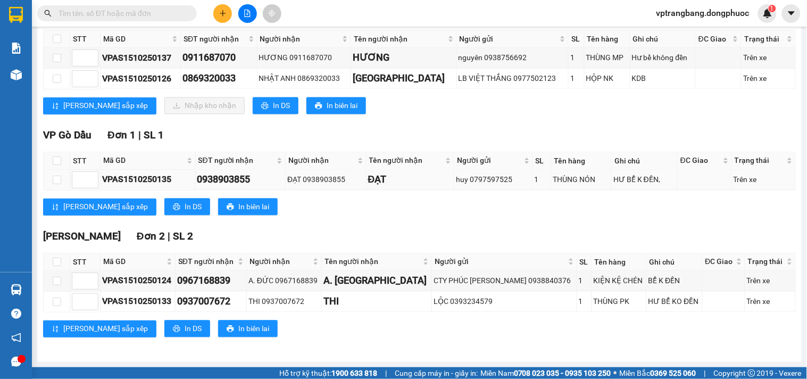
scroll to position [424, 0]
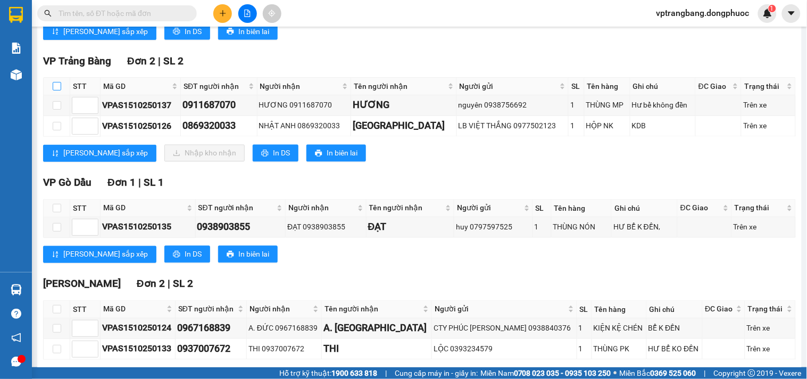
click at [56, 90] on input "checkbox" at bounding box center [57, 86] width 9 height 9
checkbox input "true"
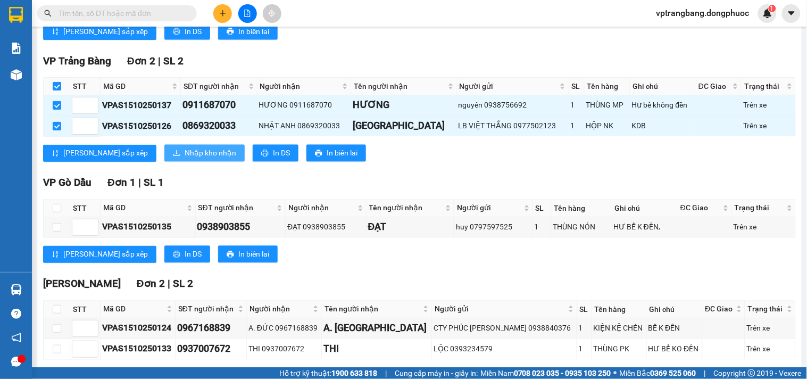
click at [185, 159] on span "Nhập kho nhận" at bounding box center [211, 153] width 52 height 12
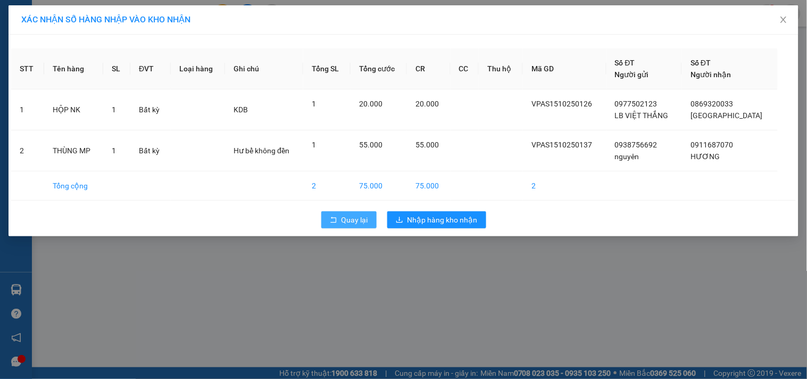
click at [355, 226] on button "Quay lại" at bounding box center [348, 219] width 55 height 17
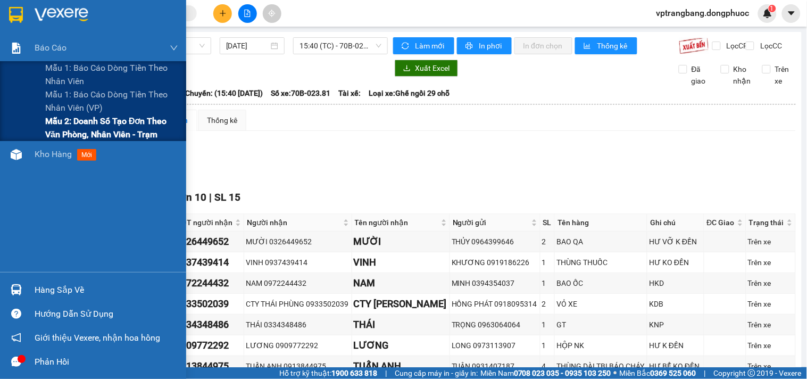
click at [56, 133] on span "Mẫu 2: Doanh số tạo đơn theo Văn phòng, nhân viên - Trạm" at bounding box center [111, 127] width 133 height 27
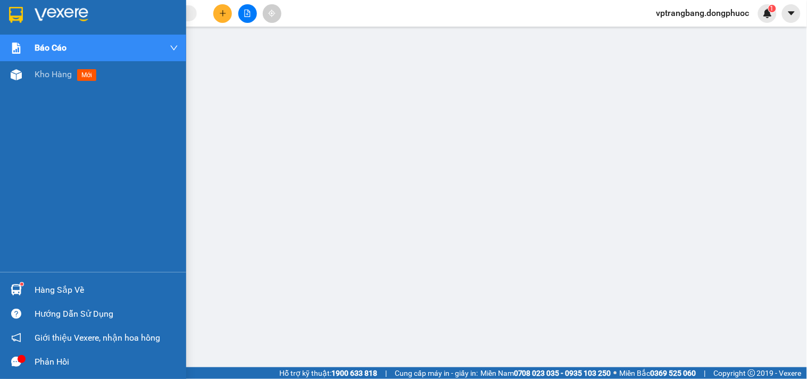
click at [38, 293] on div "Hàng sắp về" at bounding box center [107, 290] width 144 height 16
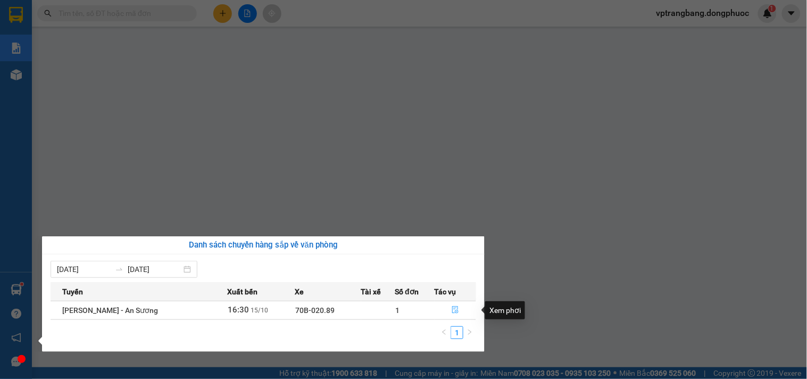
click at [454, 307] on icon "file-done" at bounding box center [455, 309] width 7 height 7
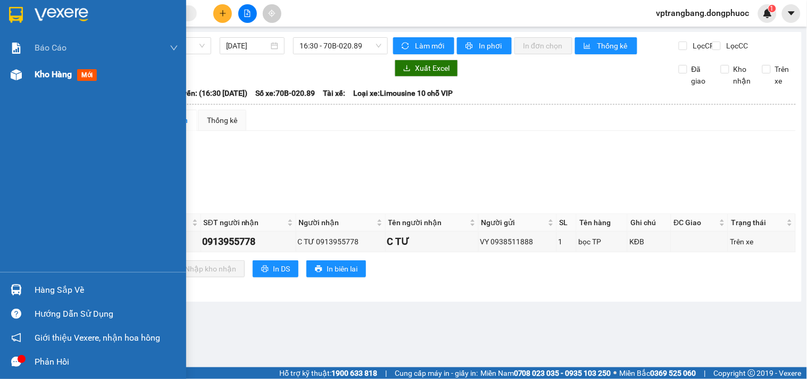
click at [32, 77] on div "Kho hàng mới" at bounding box center [93, 74] width 186 height 27
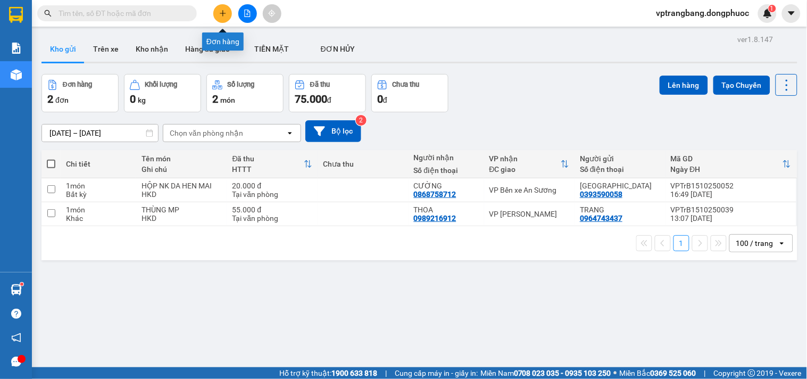
click at [224, 8] on button at bounding box center [222, 13] width 19 height 19
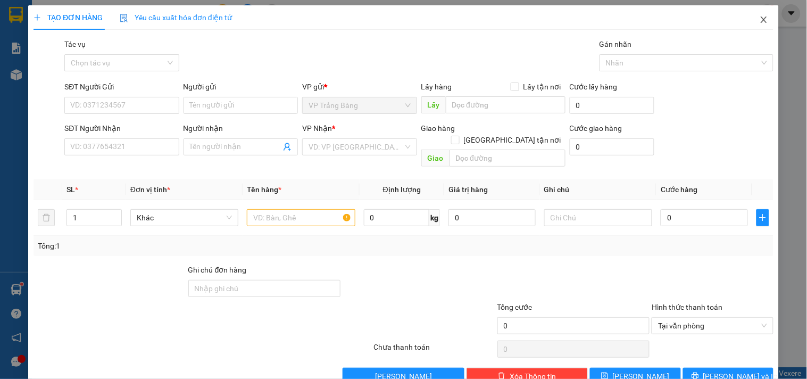
click at [760, 20] on icon "close" at bounding box center [764, 19] width 9 height 9
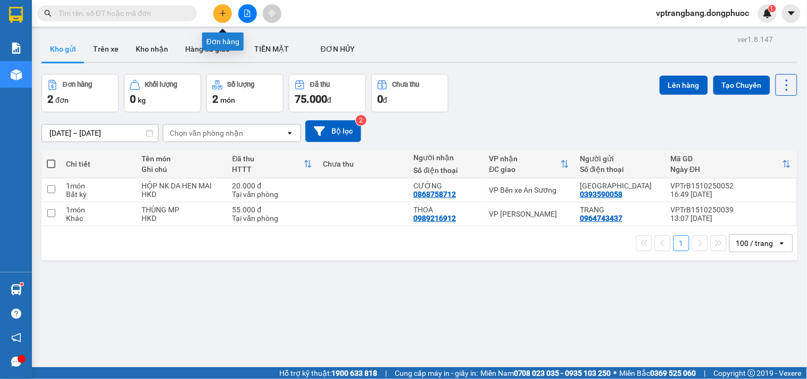
click at [220, 15] on icon "plus" at bounding box center [222, 13] width 7 height 7
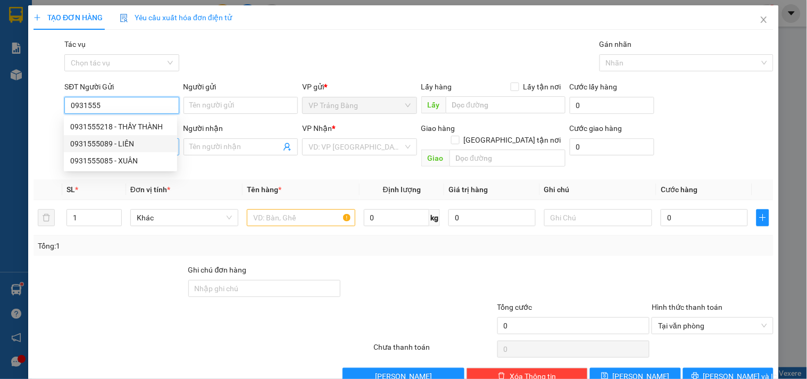
click at [107, 140] on div "0931555089 - LIÊN" at bounding box center [120, 144] width 101 height 12
type input "0931555089"
type input "LIÊN"
type input "0937064663"
type input "DUY"
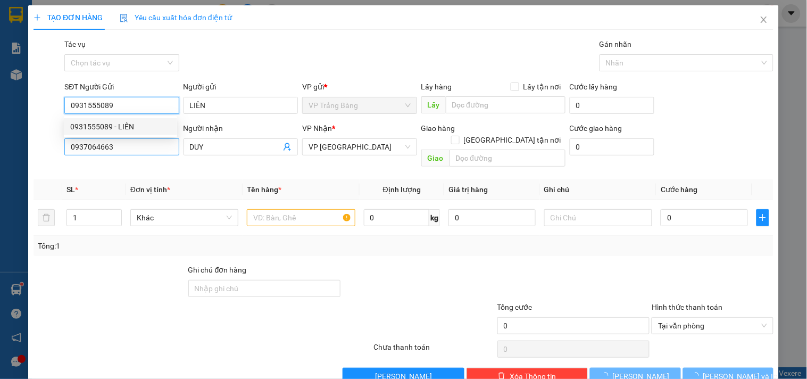
type input "20.000"
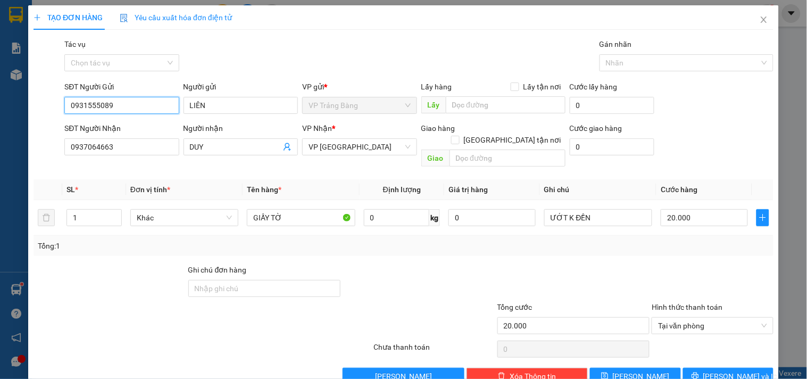
scroll to position [14, 0]
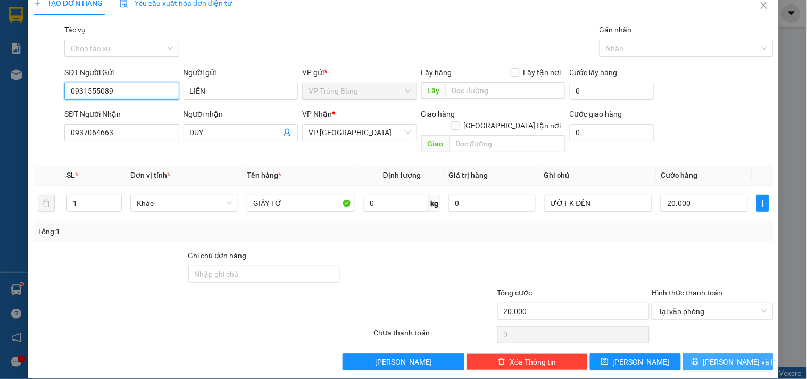
type input "0931555089"
click at [740, 356] on span "Lưu và In" at bounding box center [740, 362] width 74 height 12
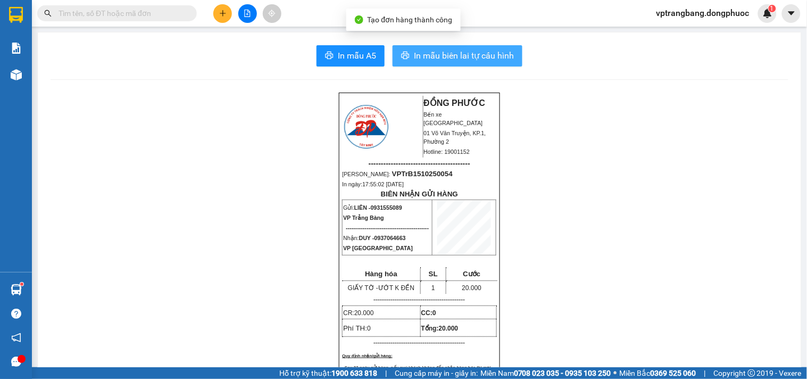
click at [465, 51] on span "In mẫu biên lai tự cấu hình" at bounding box center [464, 55] width 100 height 13
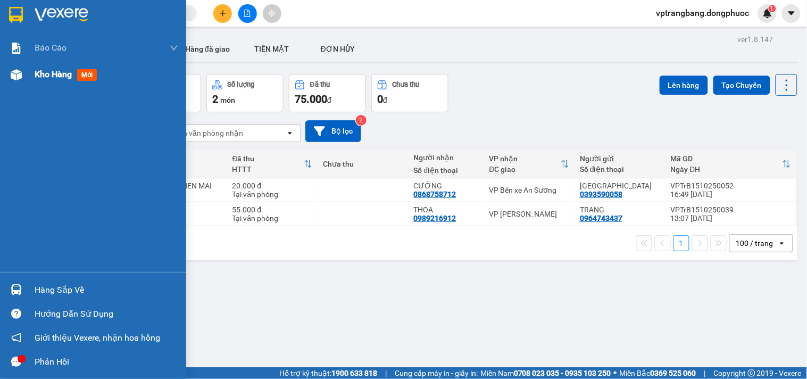
click at [39, 75] on span "Kho hàng" at bounding box center [53, 74] width 37 height 10
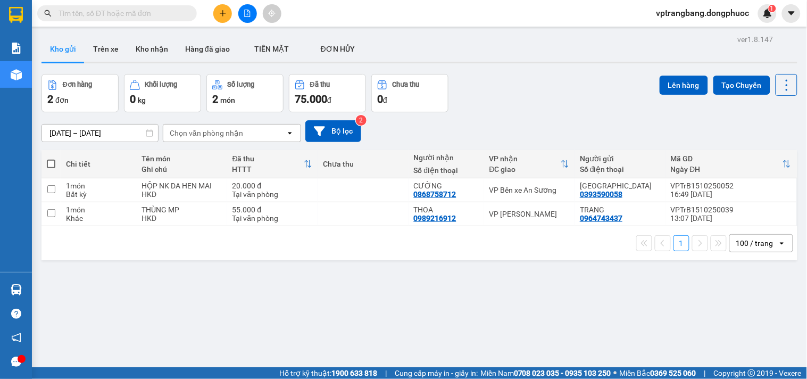
drag, startPoint x: 309, startPoint y: 327, endPoint x: 296, endPoint y: 324, distance: 12.4
click at [307, 327] on div "ver 1.8.147 Kho gửi Trên xe Kho nhận Hàng đã giao TIỀN MẶT ĐƠN HỦY Đơn hàng 2…" at bounding box center [419, 221] width 764 height 379
